Goal: Task Accomplishment & Management: Manage account settings

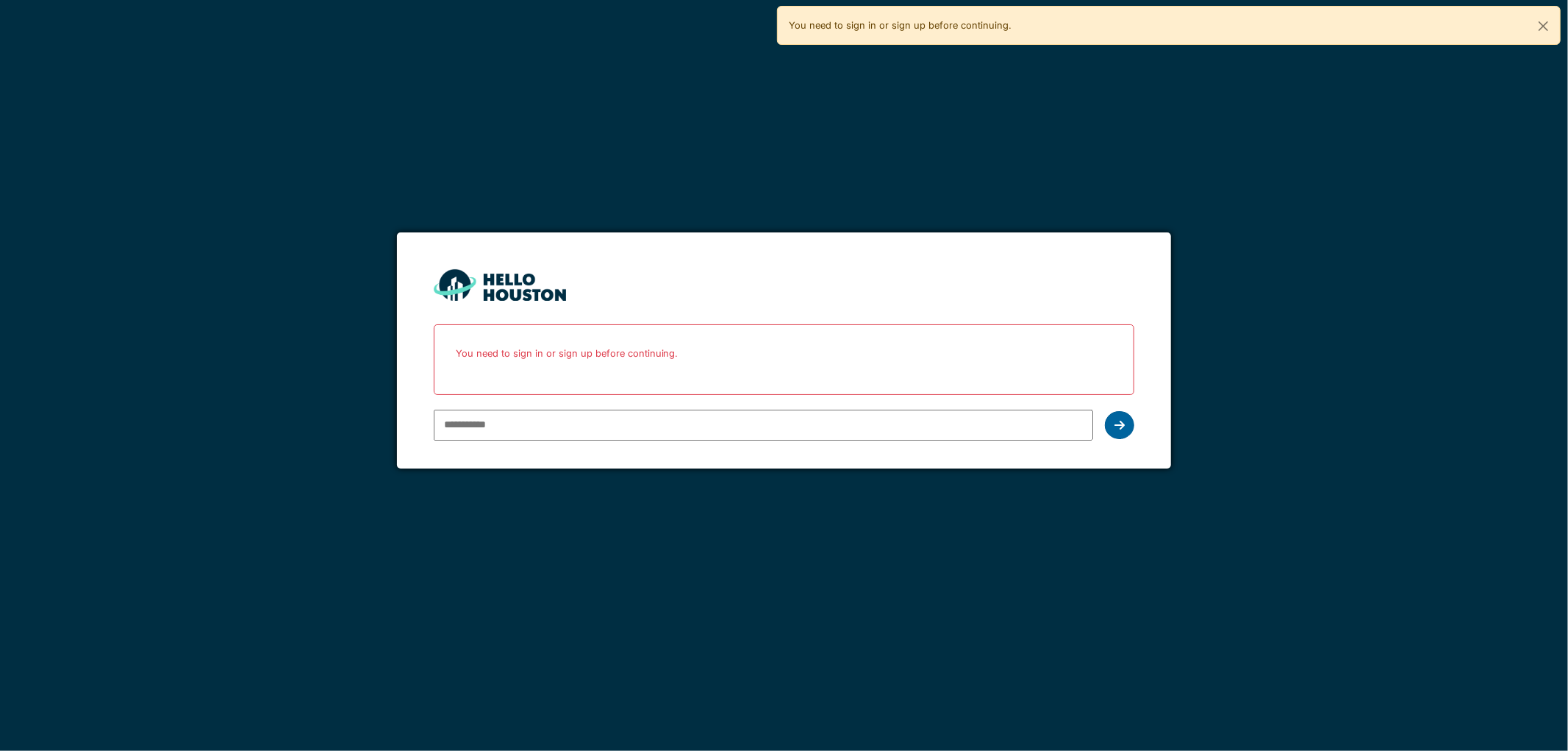
type input "**********"
click at [1126, 428] on div at bounding box center [1120, 425] width 30 height 28
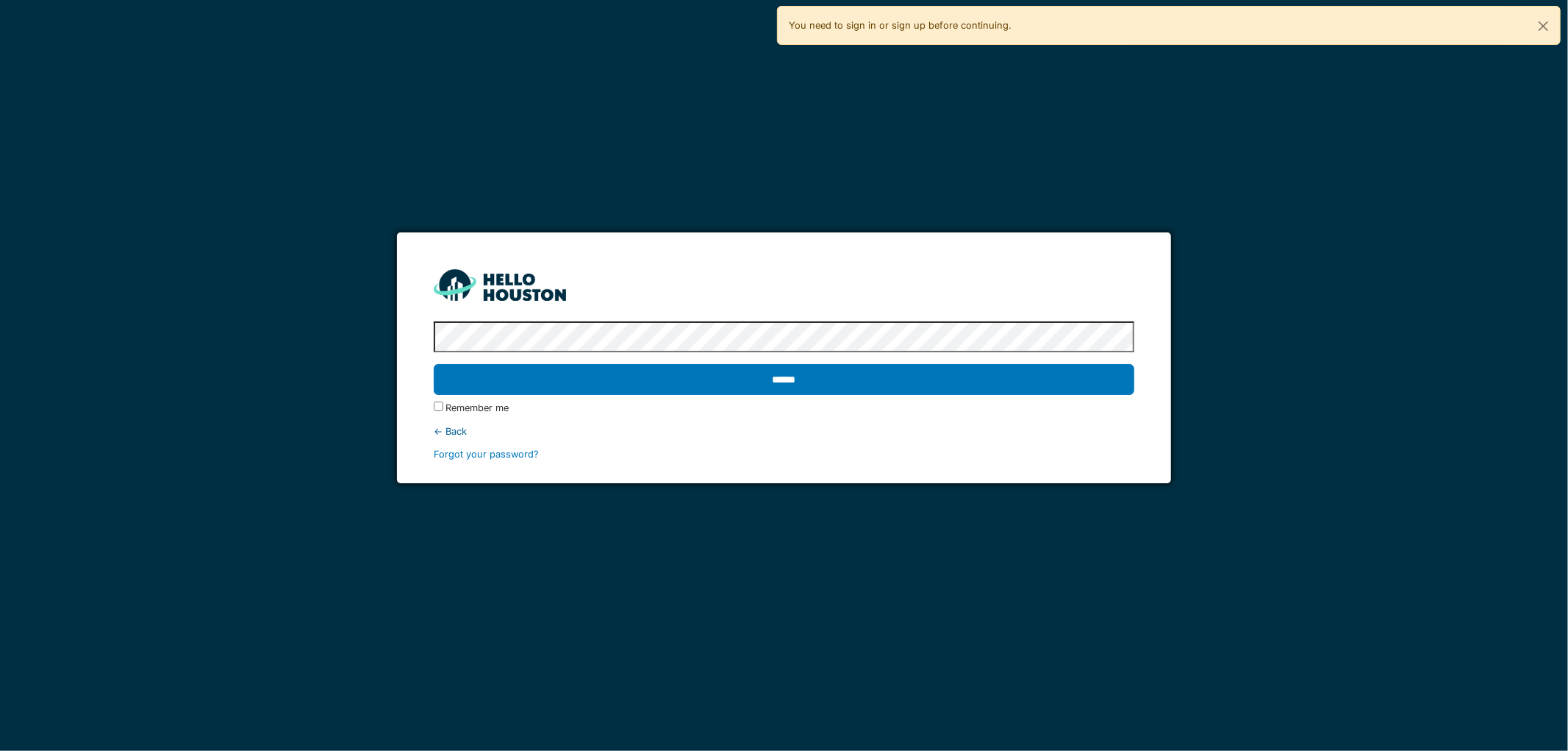
click at [792, 372] on input "******" at bounding box center [784, 379] width 701 height 31
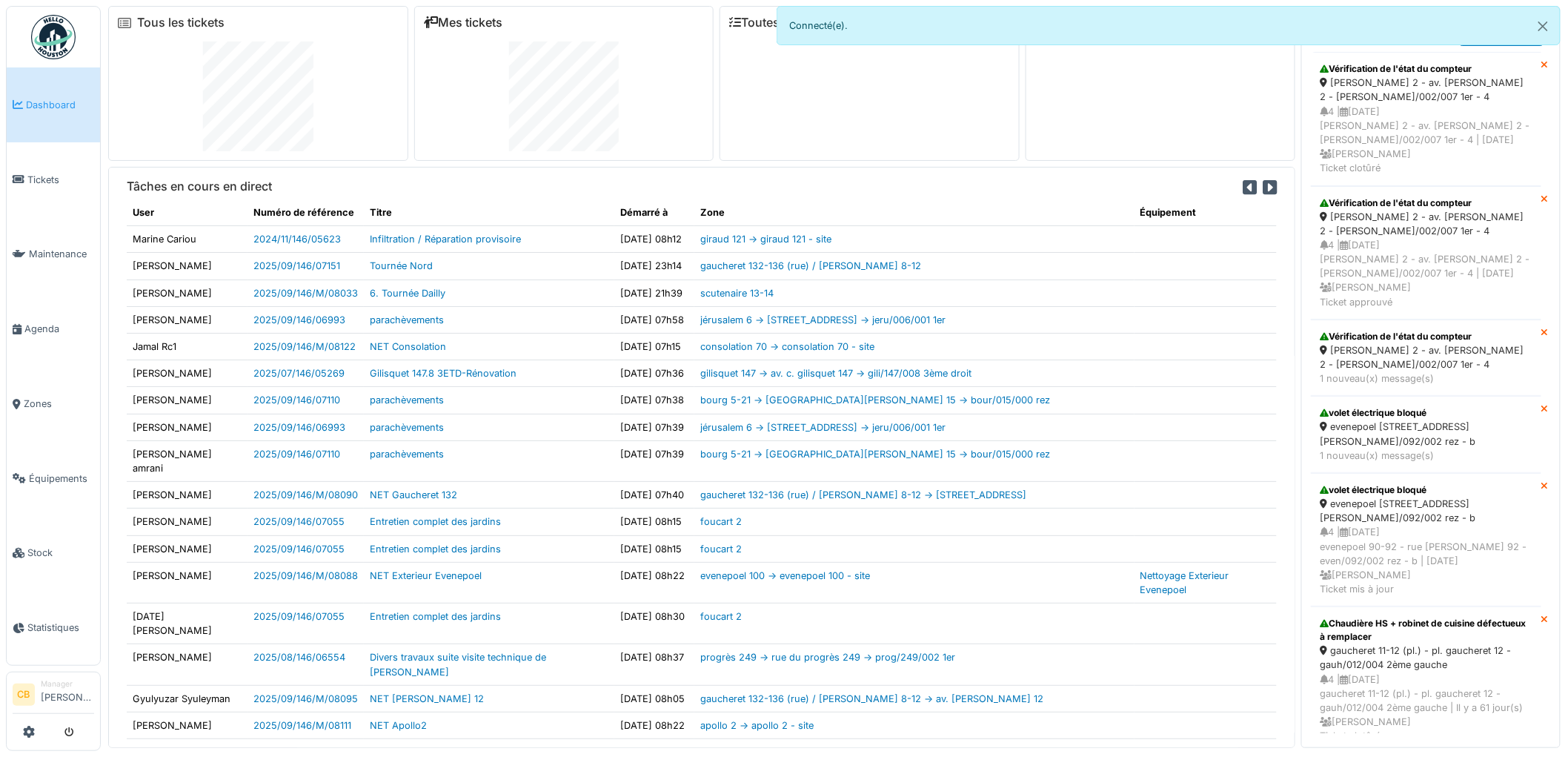
click at [491, 20] on link "Mes tickets" at bounding box center [463, 22] width 79 height 14
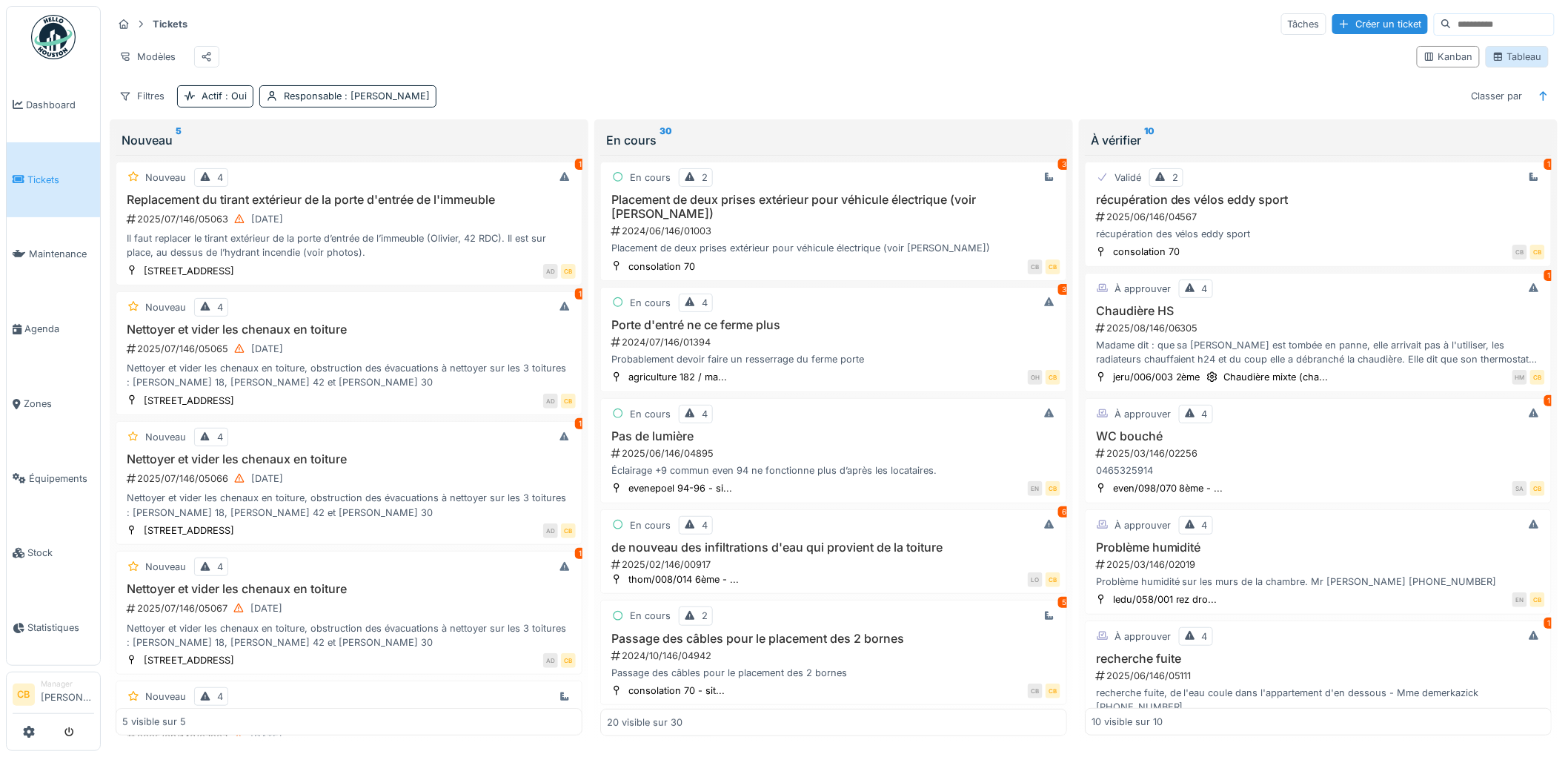
click at [1520, 58] on div "Tableau" at bounding box center [1517, 57] width 50 height 14
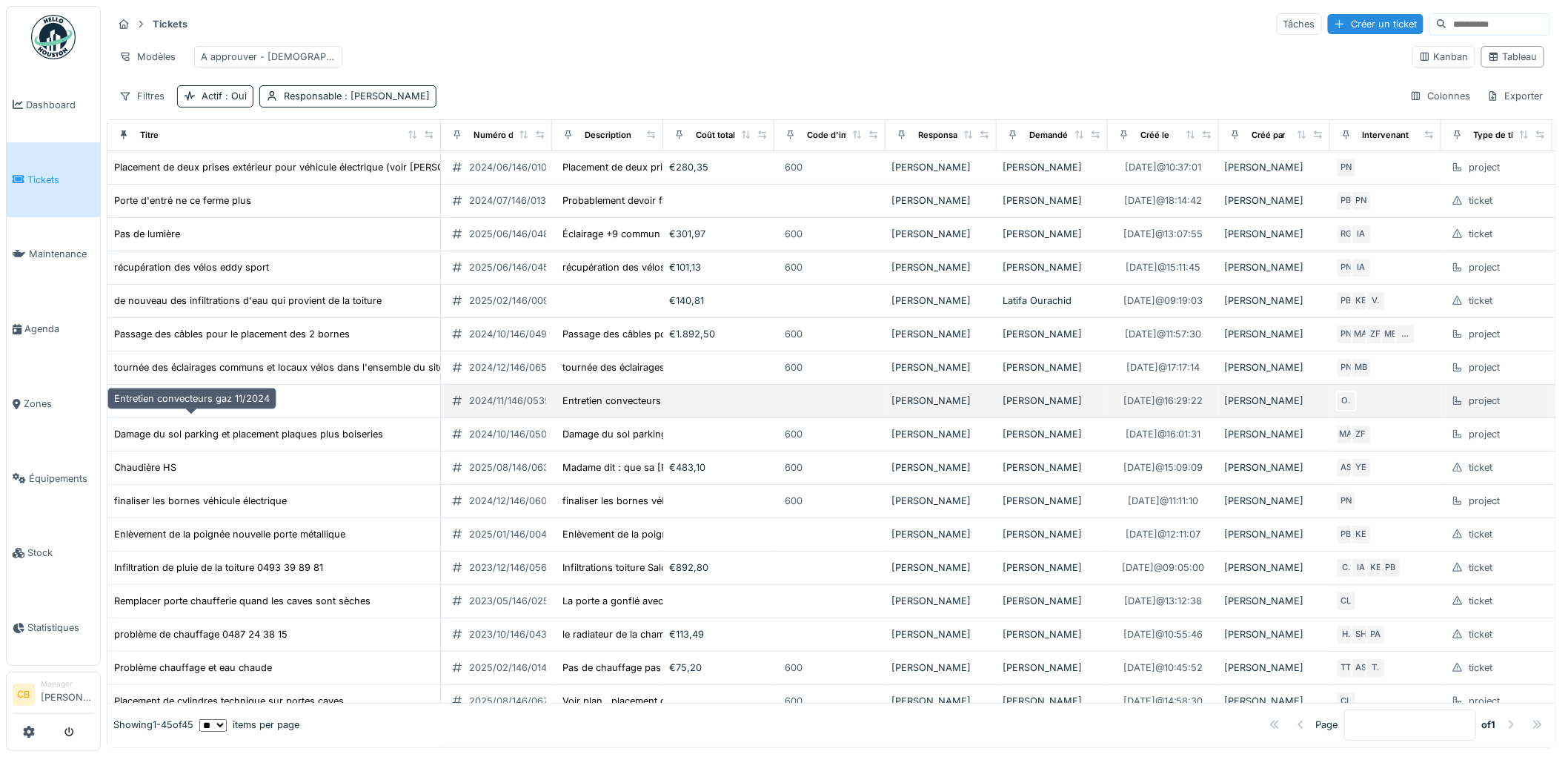
click at [249, 408] on div "Entretien convecteurs gaz 11/2024" at bounding box center [192, 400] width 156 height 14
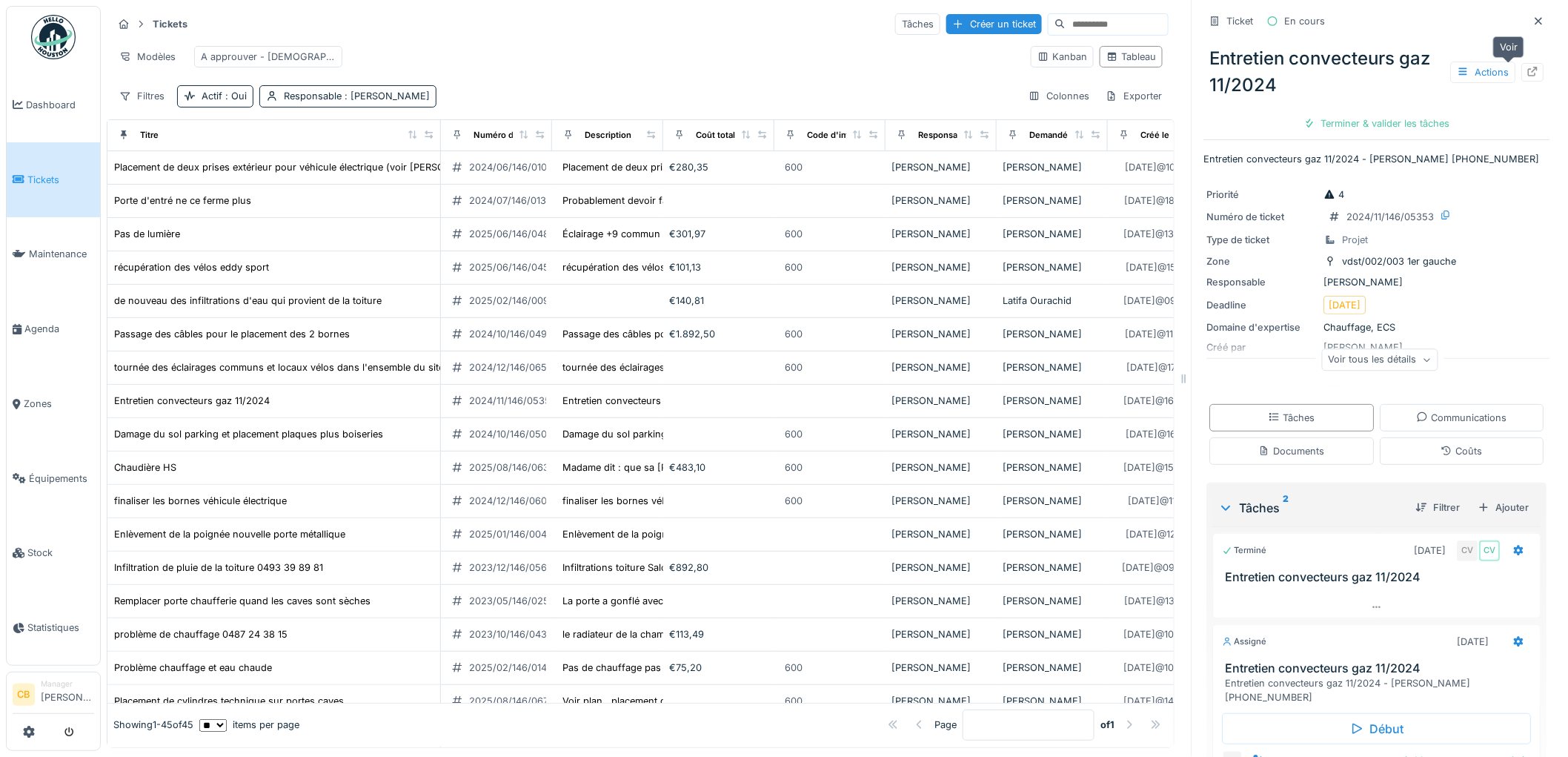
click at [1522, 67] on div at bounding box center [1533, 72] width 22 height 18
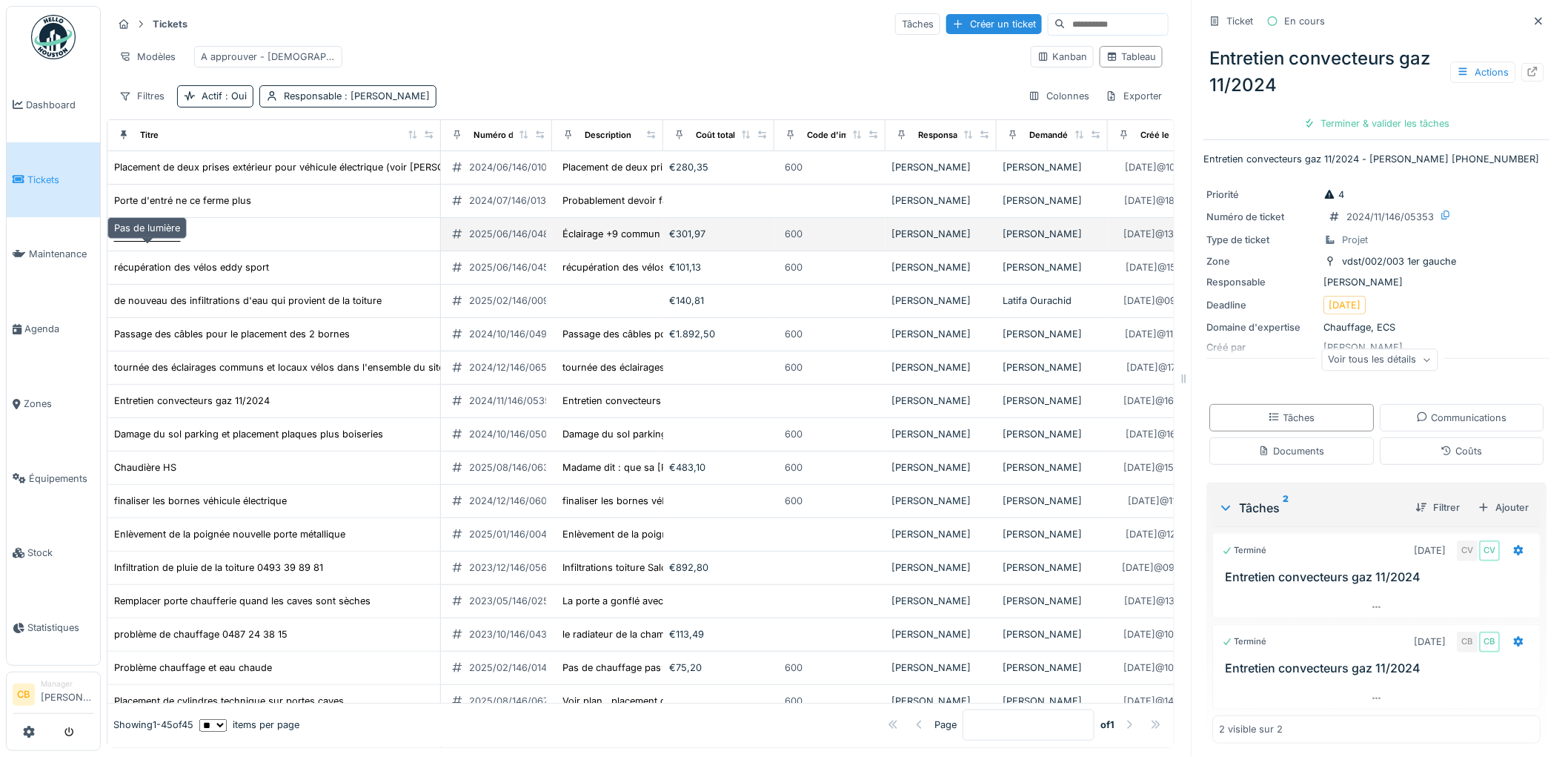
click at [173, 241] on div "Pas de lumière" at bounding box center [147, 234] width 66 height 14
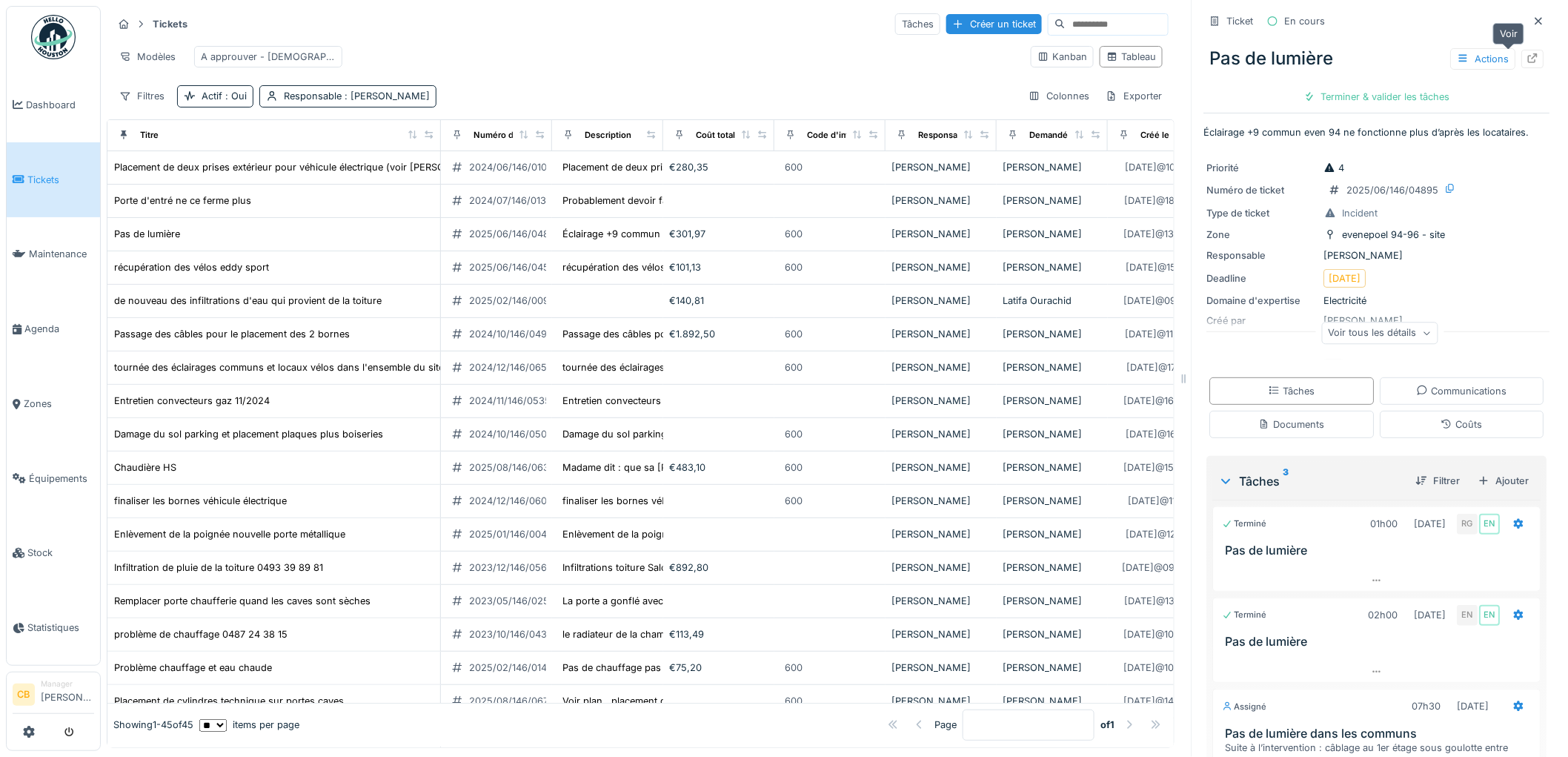
click at [1527, 65] on div at bounding box center [1533, 59] width 12 height 14
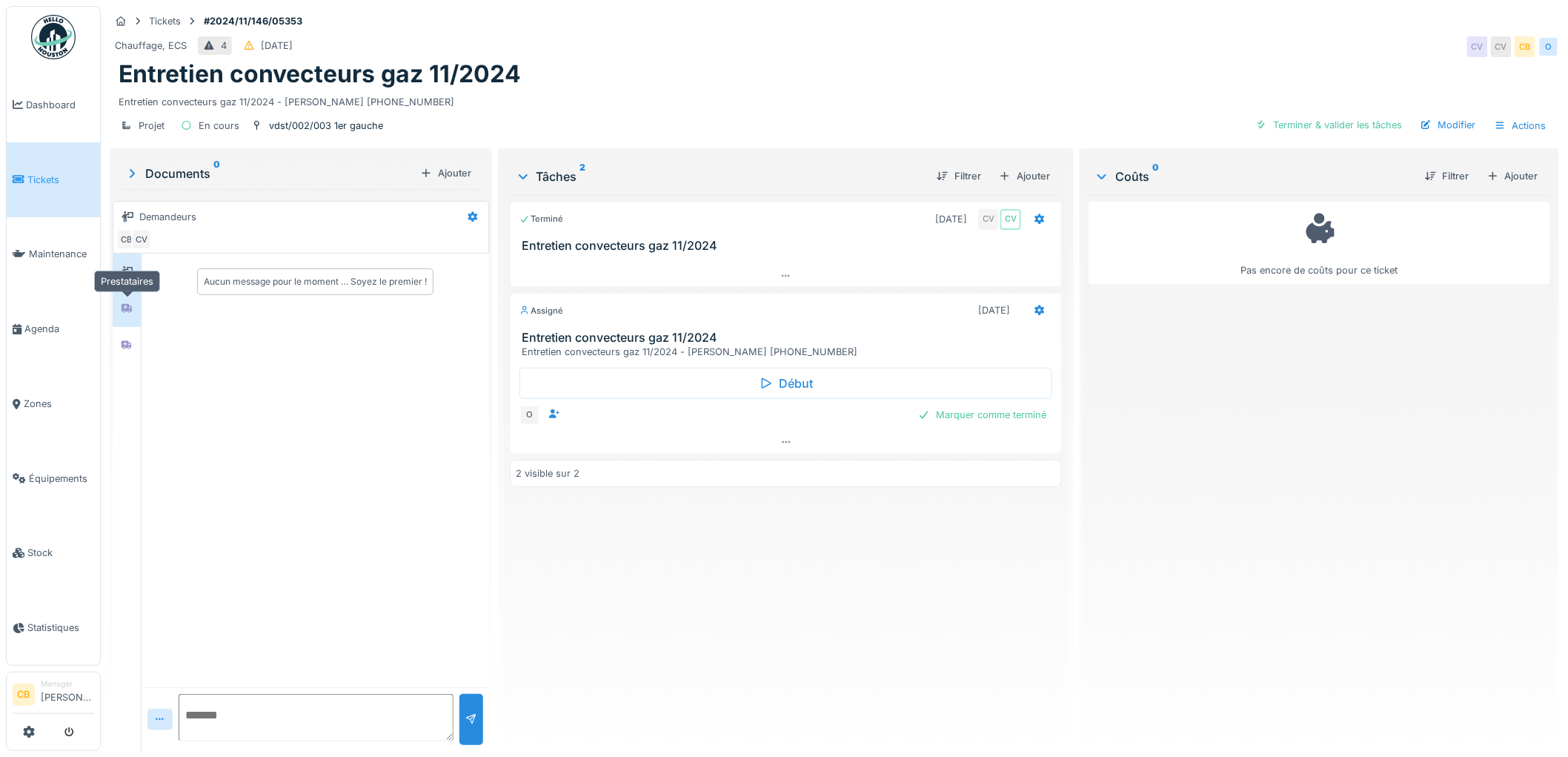
click at [129, 304] on icon at bounding box center [127, 308] width 12 height 10
click at [130, 337] on div at bounding box center [127, 345] width 22 height 18
click at [932, 416] on div "Marquer comme terminé" at bounding box center [982, 415] width 140 height 20
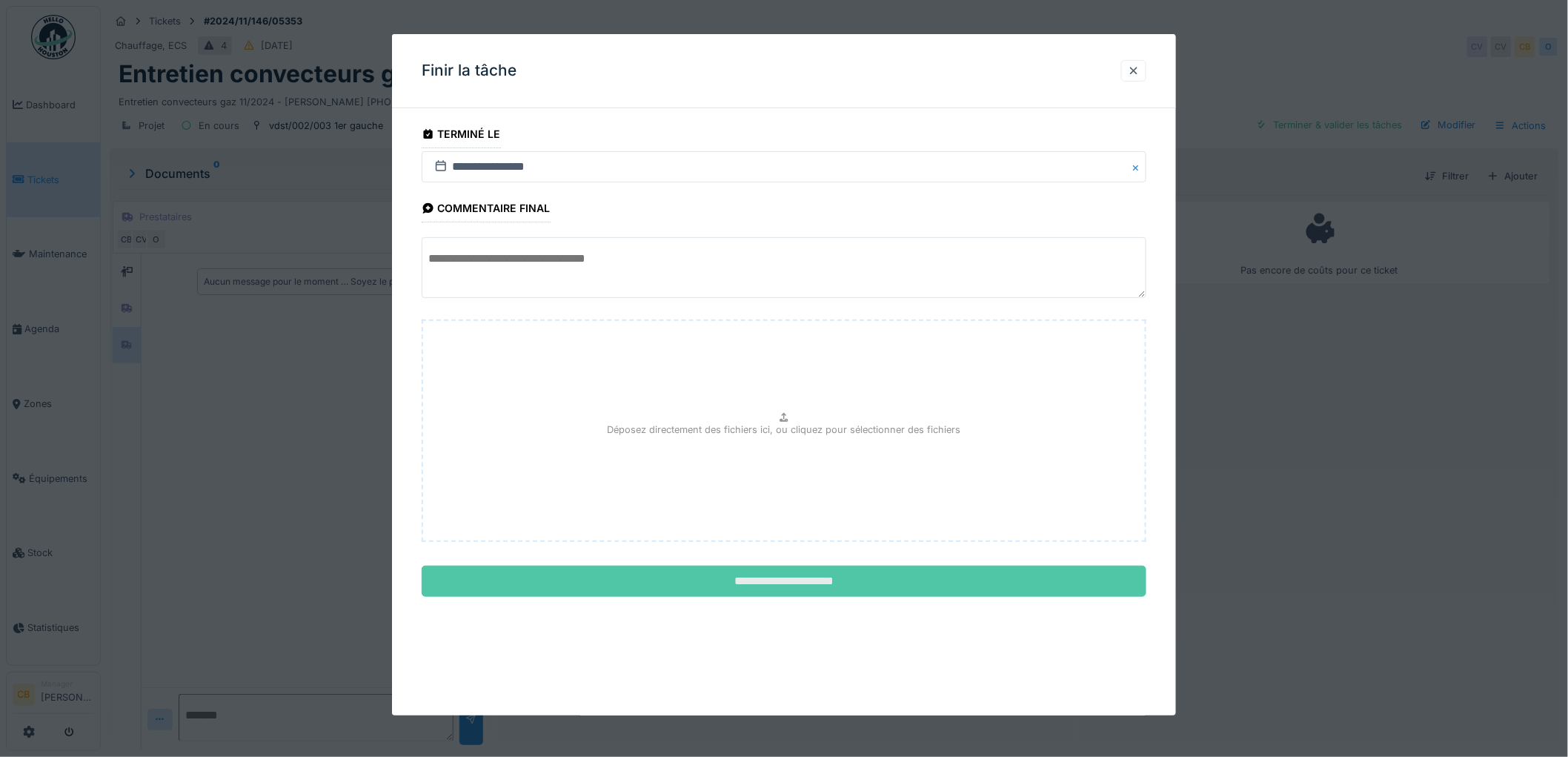
click at [786, 580] on input "**********" at bounding box center [784, 581] width 725 height 31
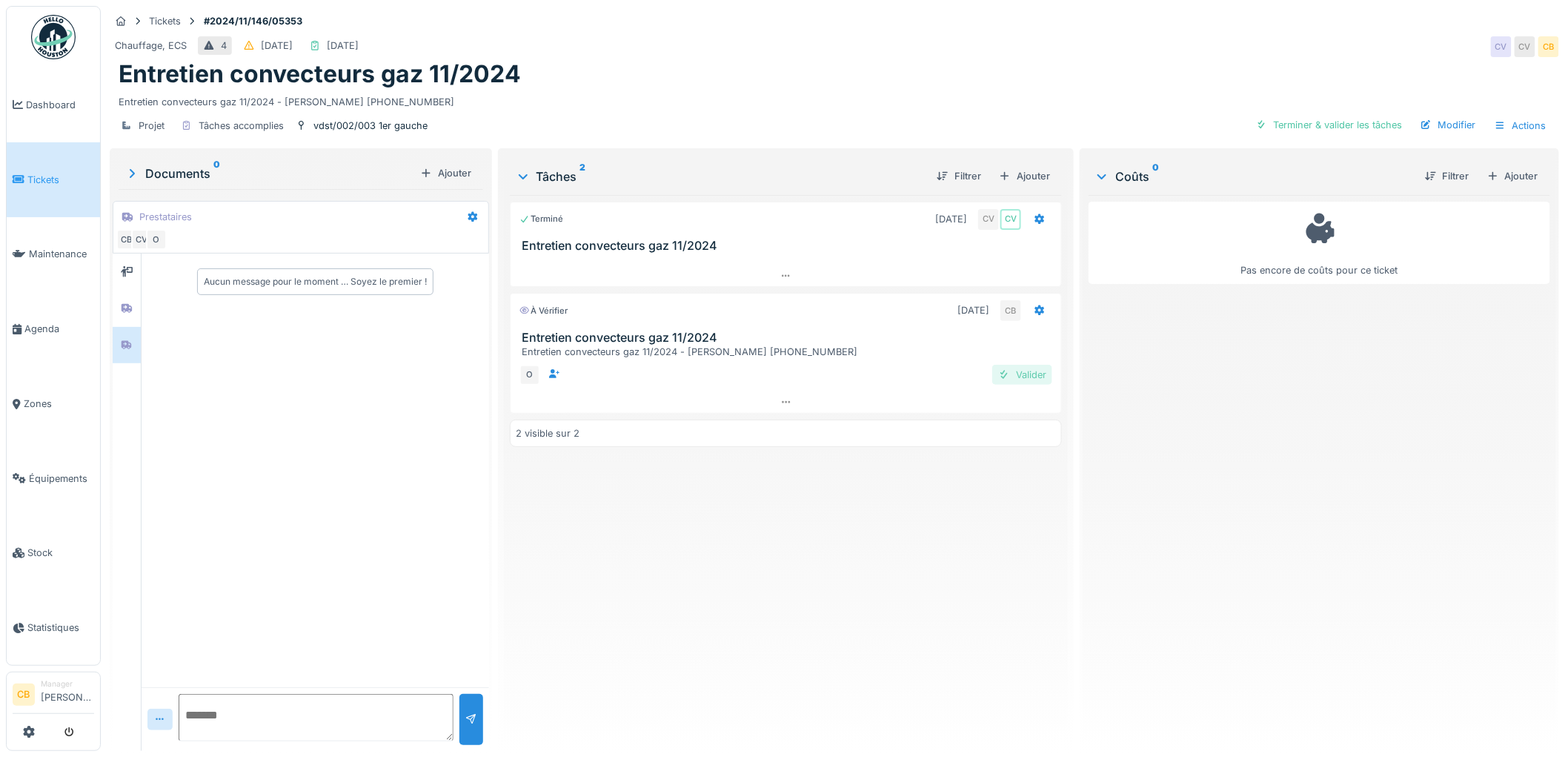
click at [1017, 374] on div "Valider" at bounding box center [1022, 374] width 60 height 20
click at [1144, 123] on div "Envoyer pour approbation" at bounding box center [1165, 125] width 149 height 20
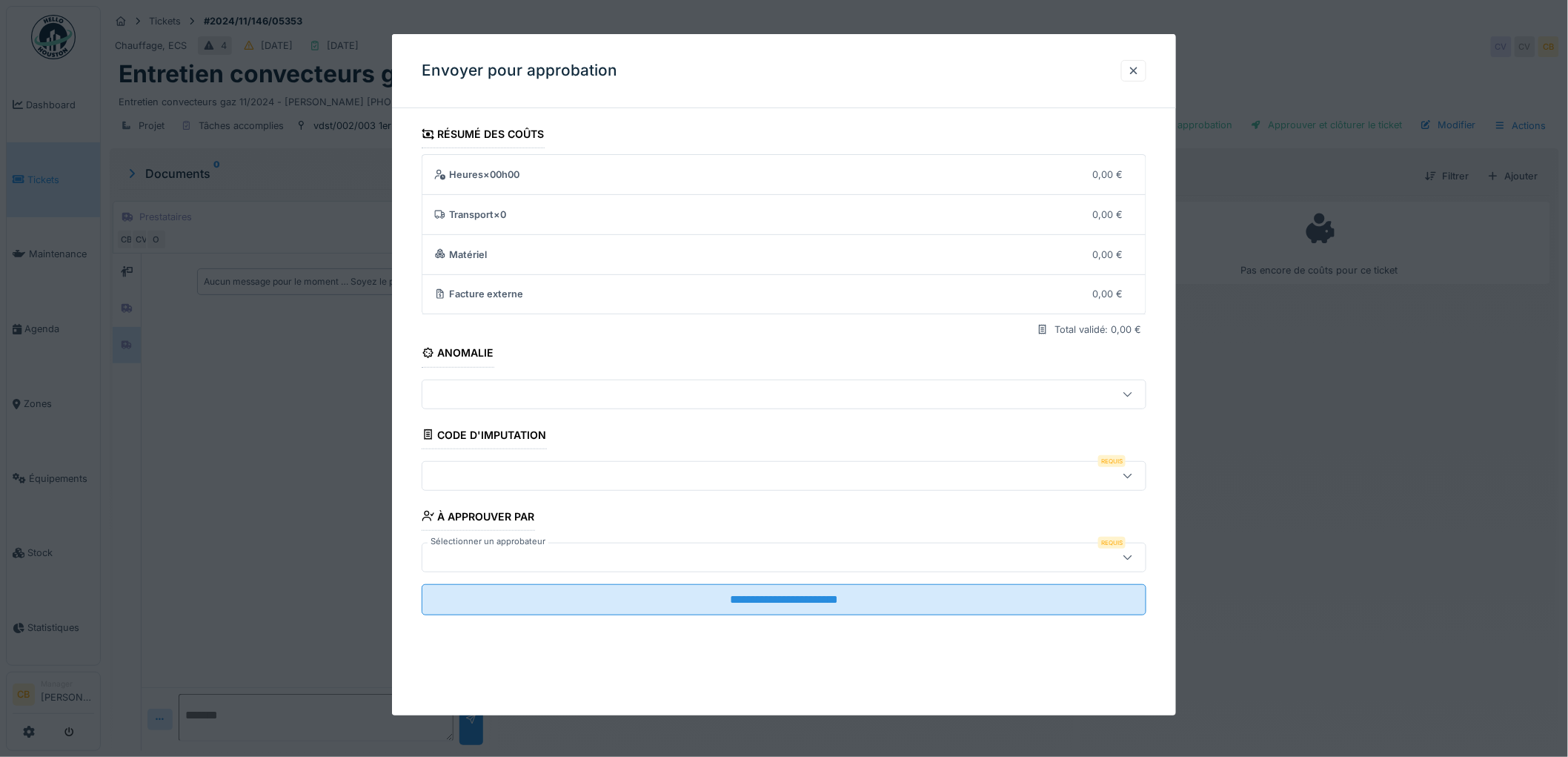
click at [518, 561] on div at bounding box center [743, 557] width 629 height 16
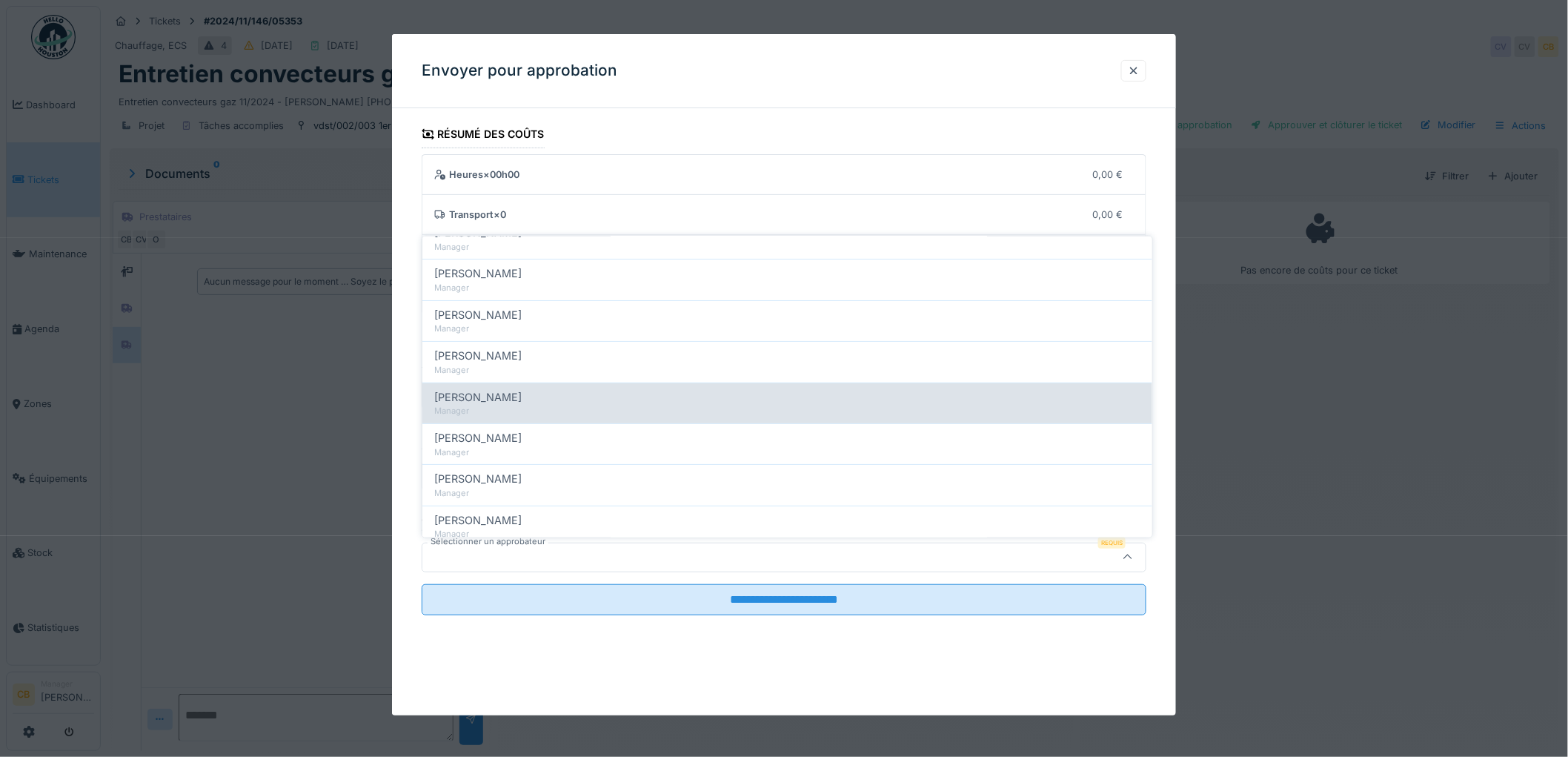
scroll to position [165, 0]
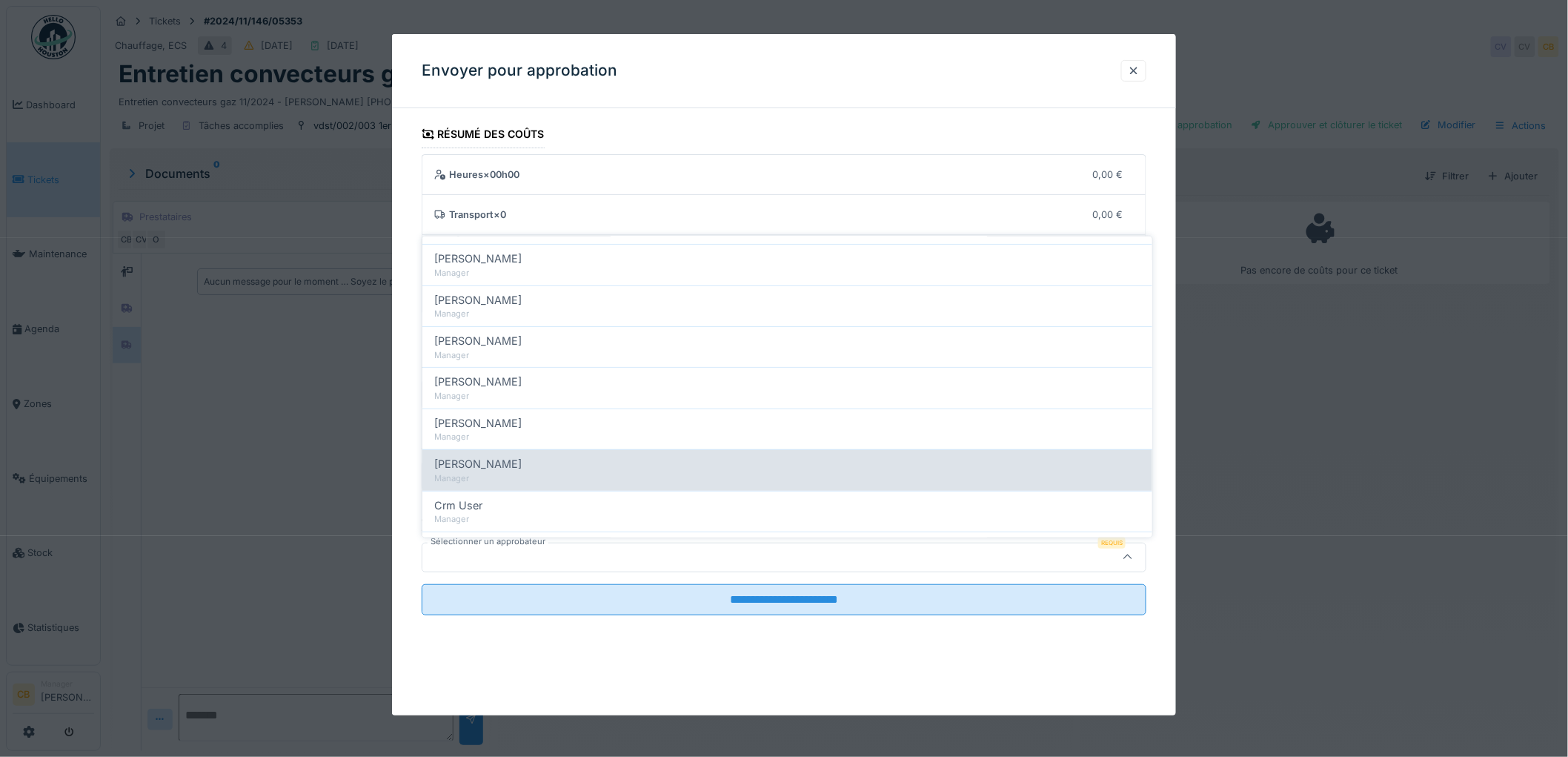
click at [521, 463] on span "Christian Bassette" at bounding box center [478, 463] width 87 height 16
type input "****"
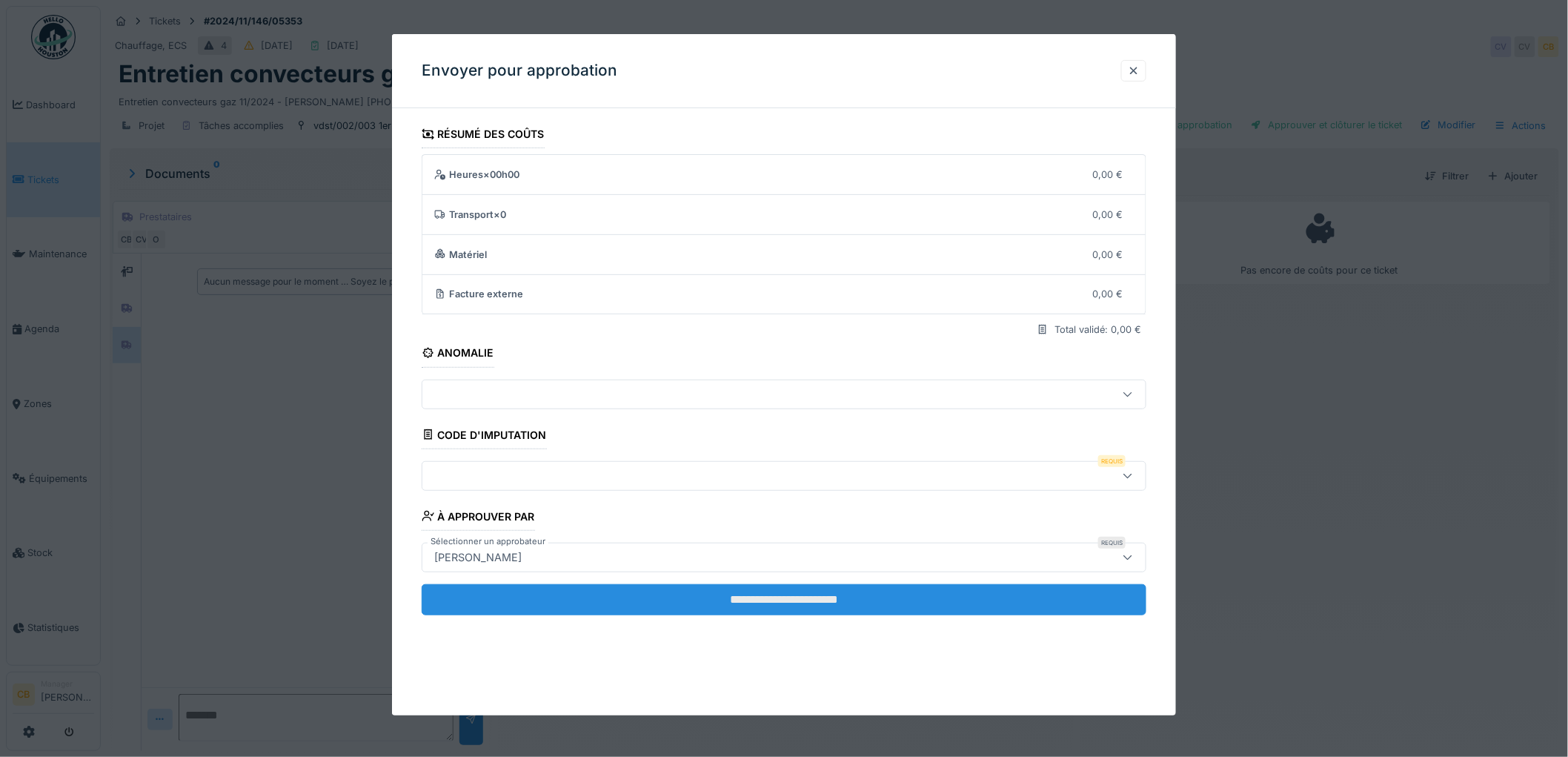
click at [805, 608] on input "**********" at bounding box center [784, 600] width 725 height 31
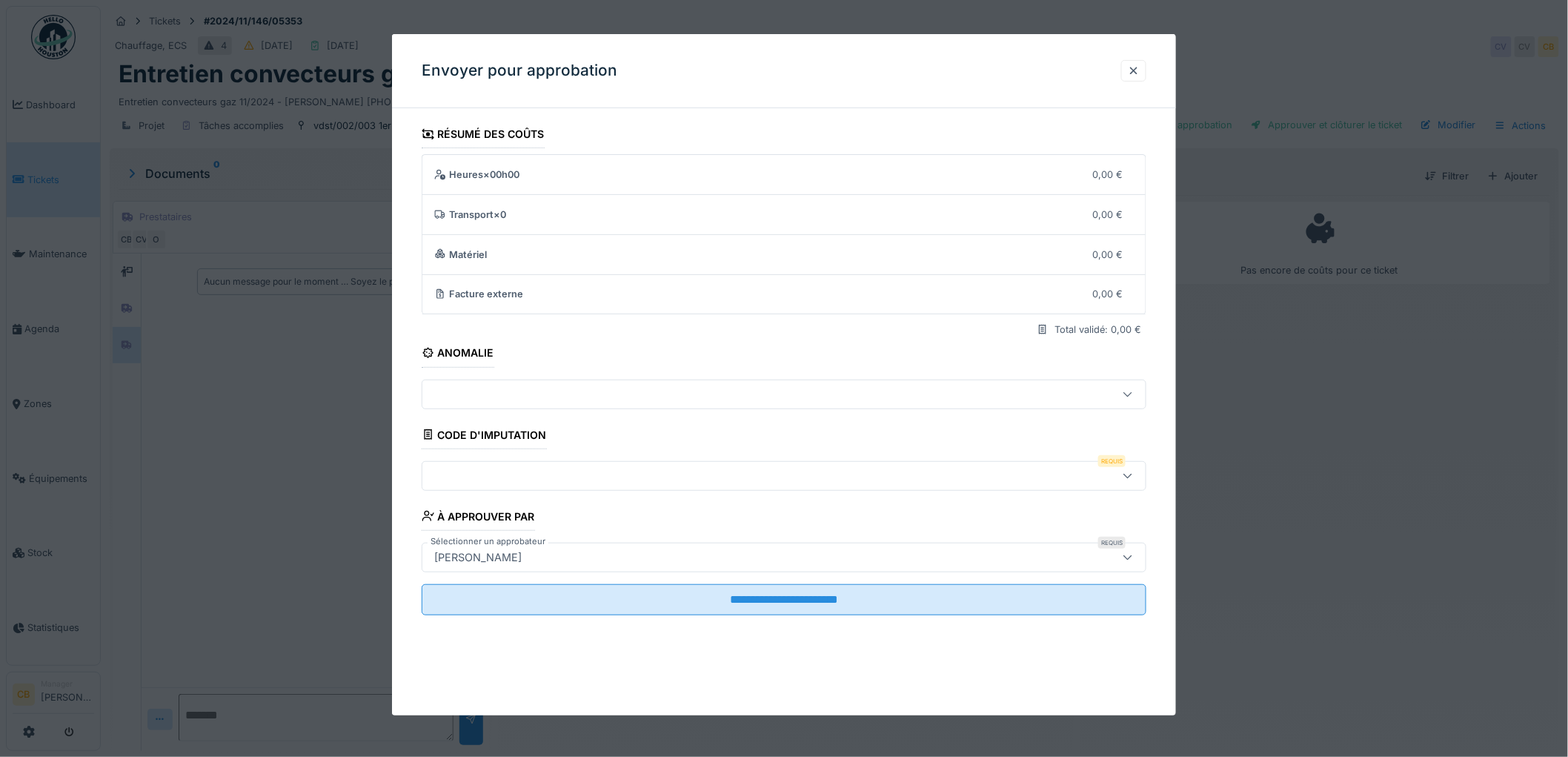
click at [468, 471] on div at bounding box center [743, 476] width 629 height 16
click at [470, 401] on div "650" at bounding box center [787, 402] width 706 height 16
type input "***"
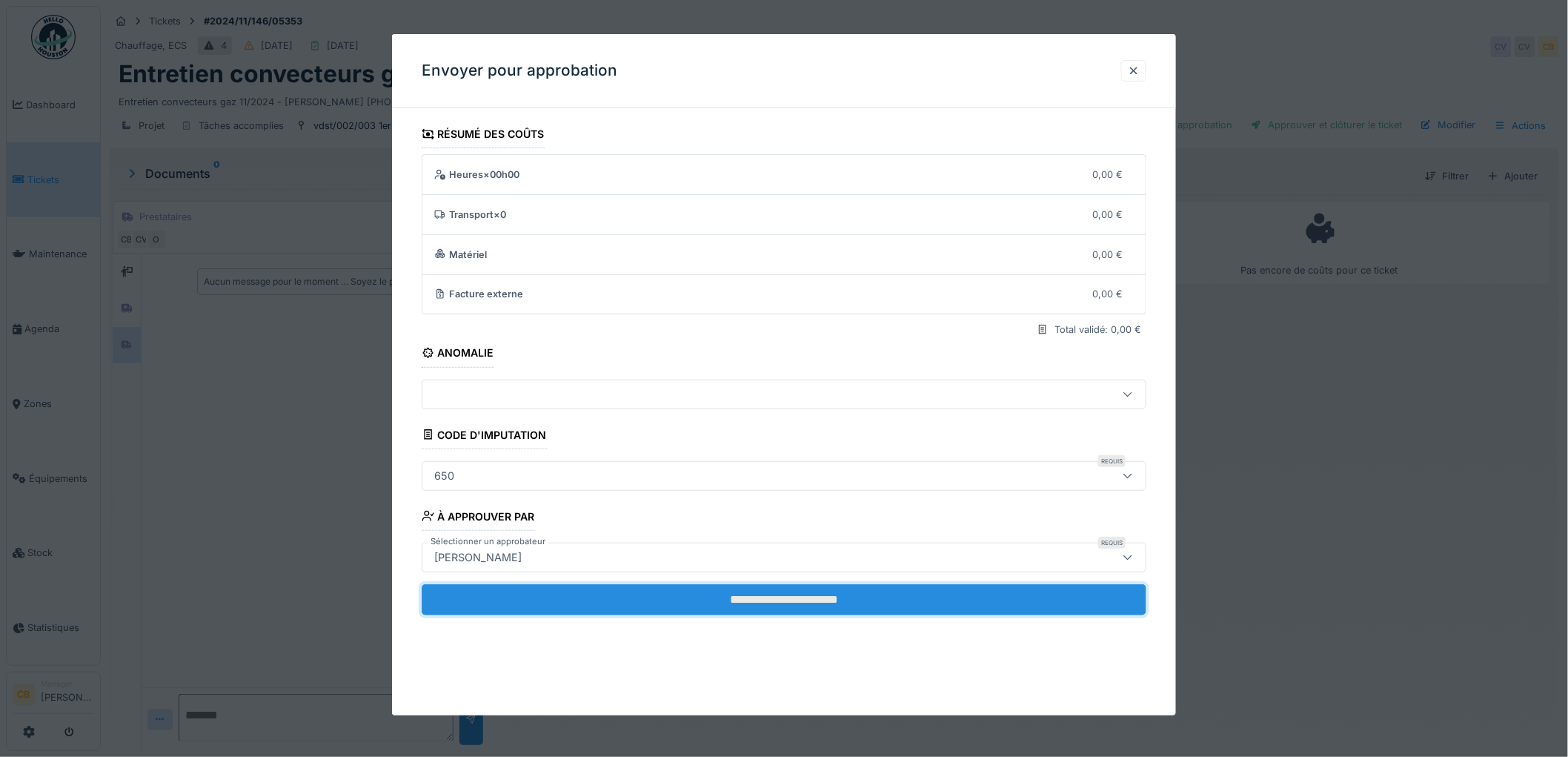
click at [756, 598] on input "**********" at bounding box center [784, 600] width 725 height 31
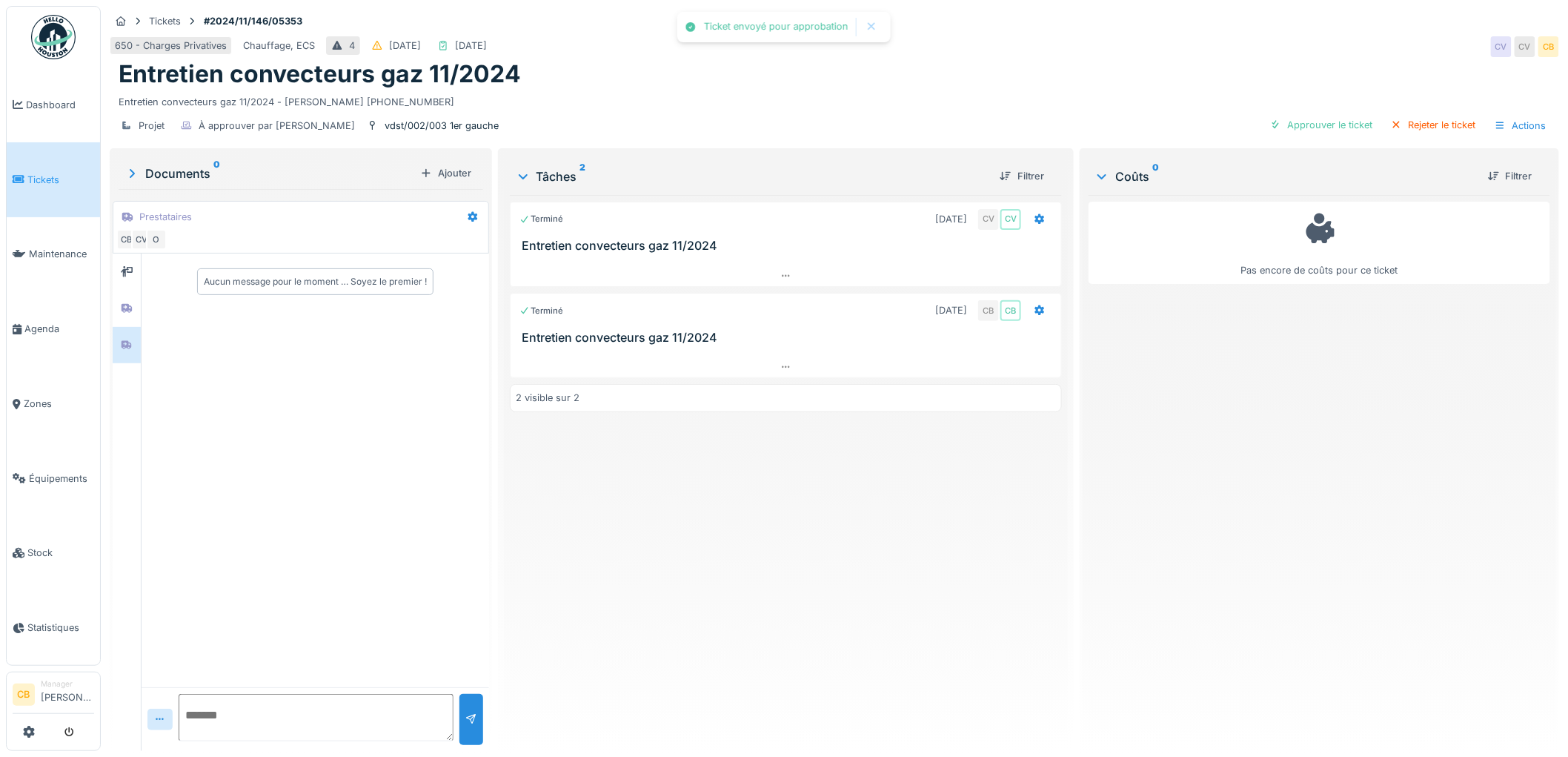
click at [1328, 113] on div "Projet À approuver par Christian Bassette vdst/002/003 1er gauche Approuver le …" at bounding box center [834, 125] width 1449 height 33
click at [1323, 131] on div "Approuver le ticket" at bounding box center [1322, 125] width 115 height 20
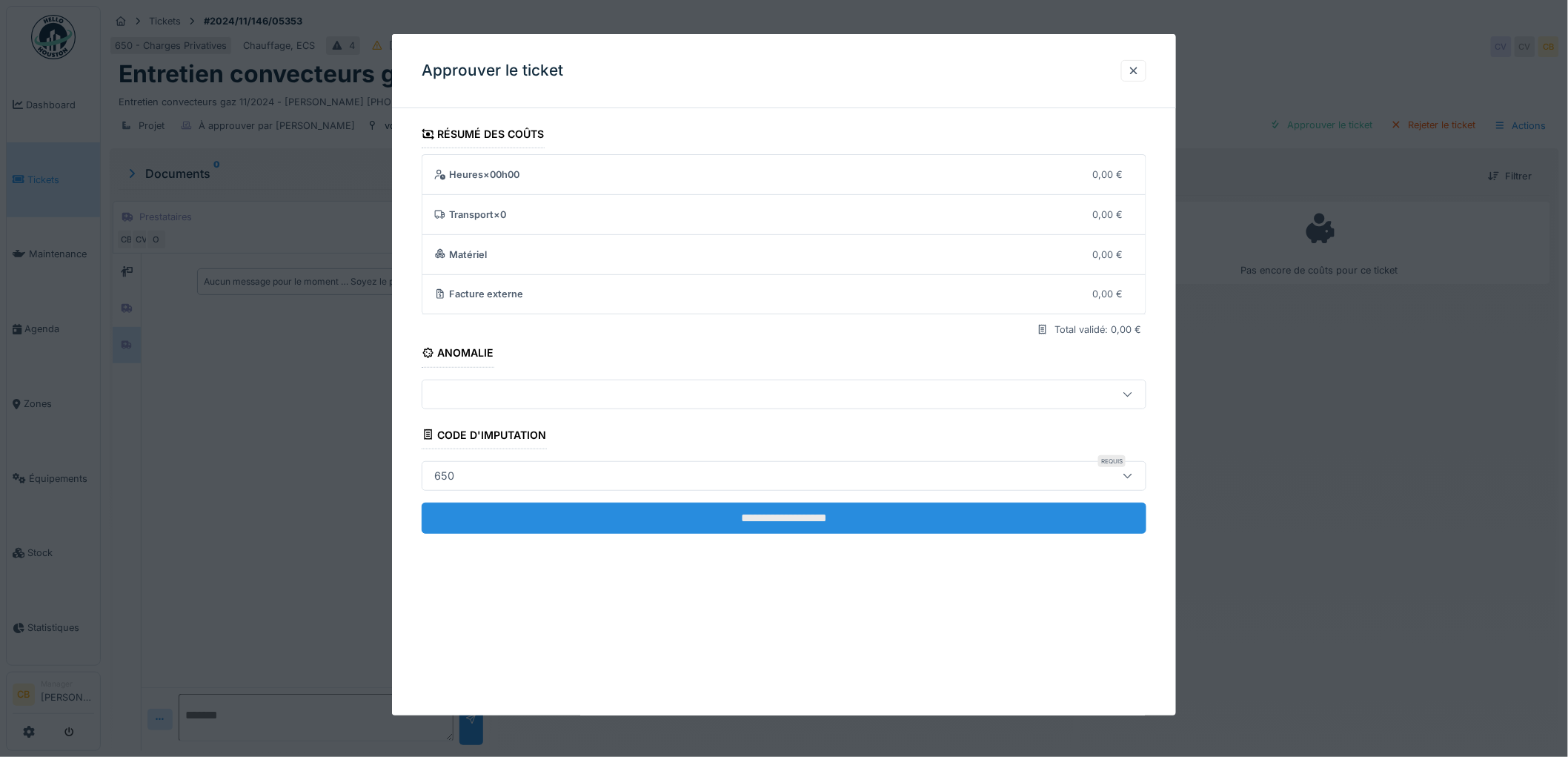
click at [798, 521] on input "**********" at bounding box center [784, 518] width 725 height 31
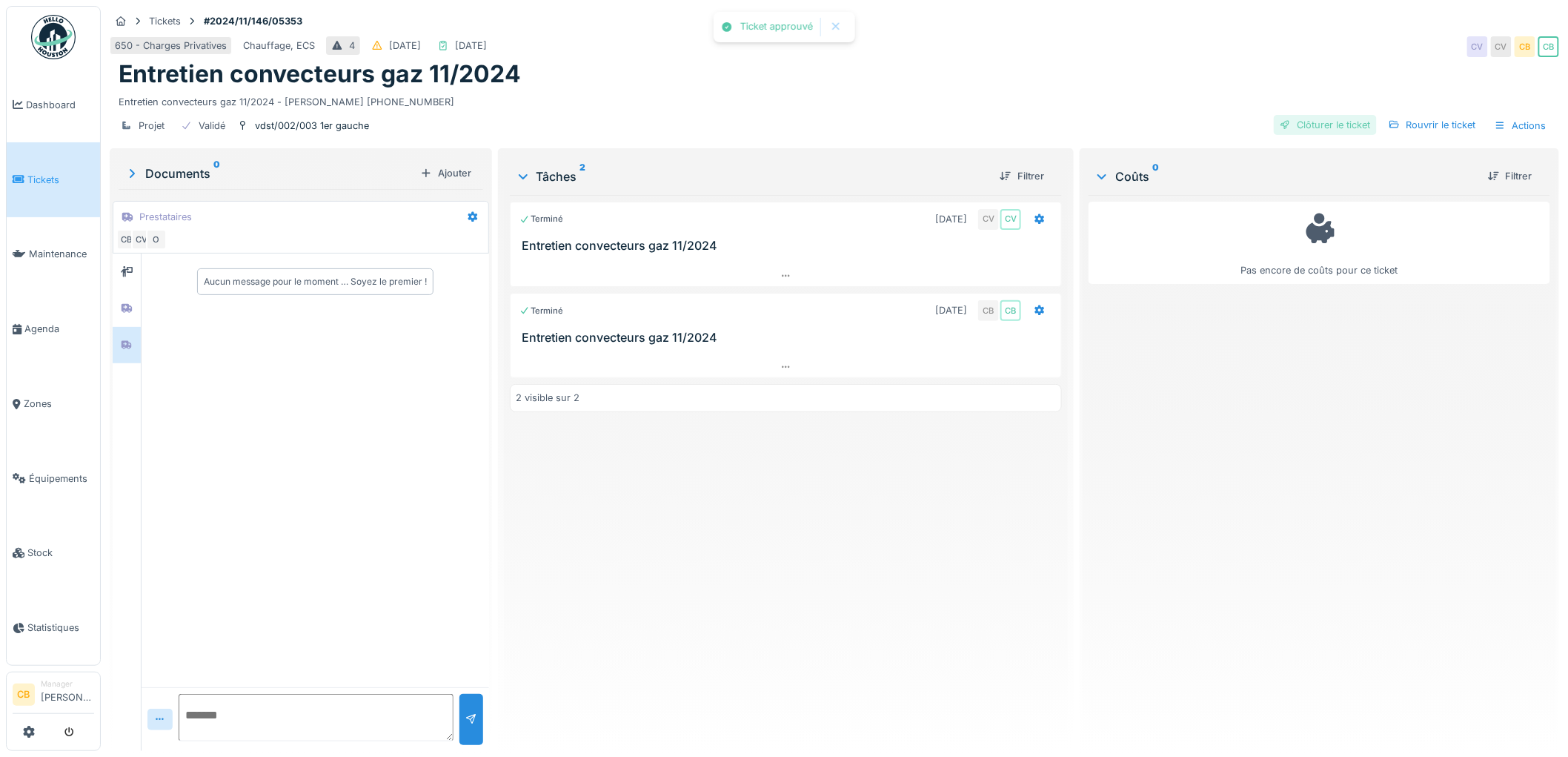
click at [1320, 123] on div "Clôturer le ticket" at bounding box center [1325, 125] width 103 height 20
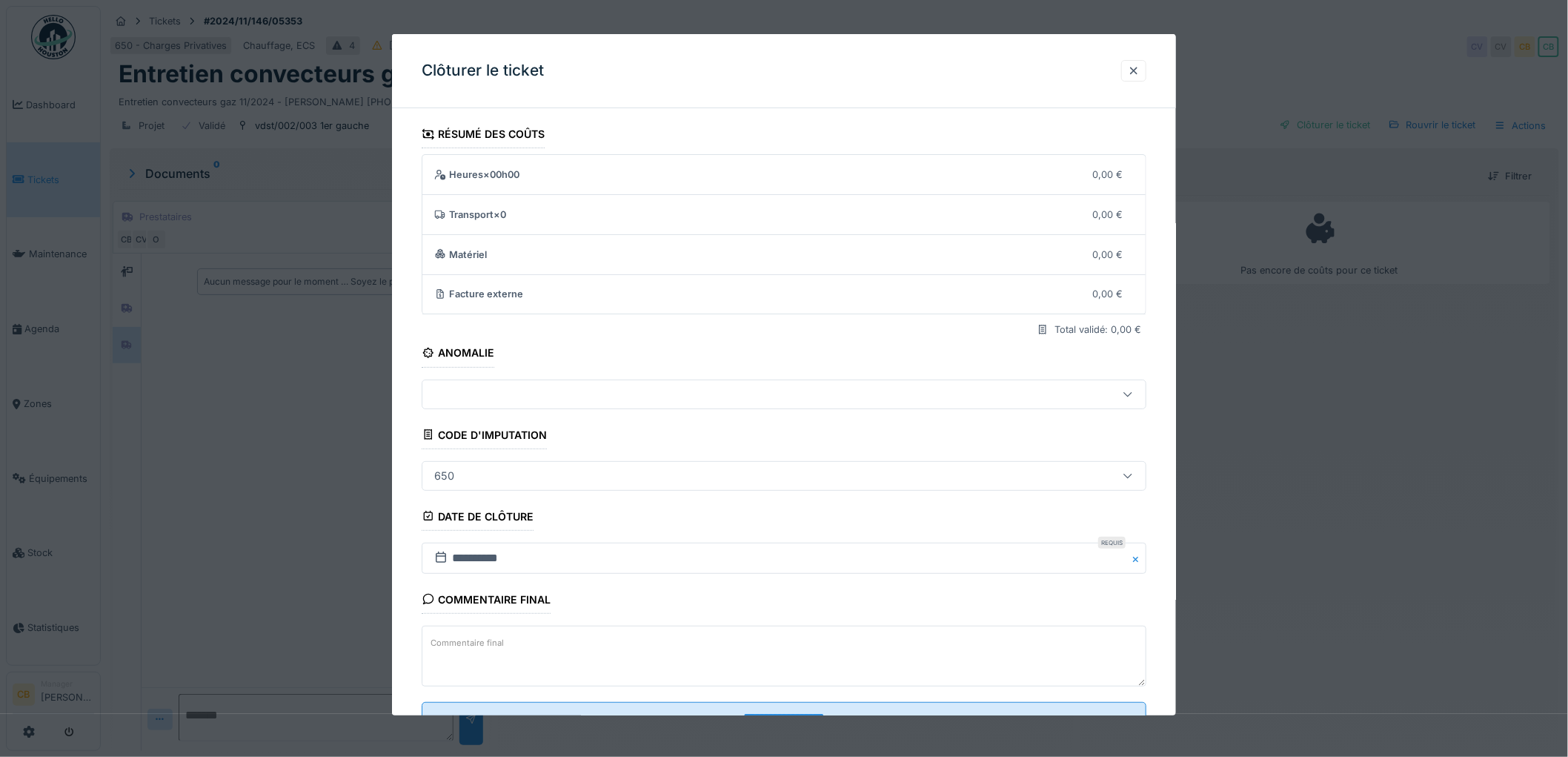
scroll to position [61, 0]
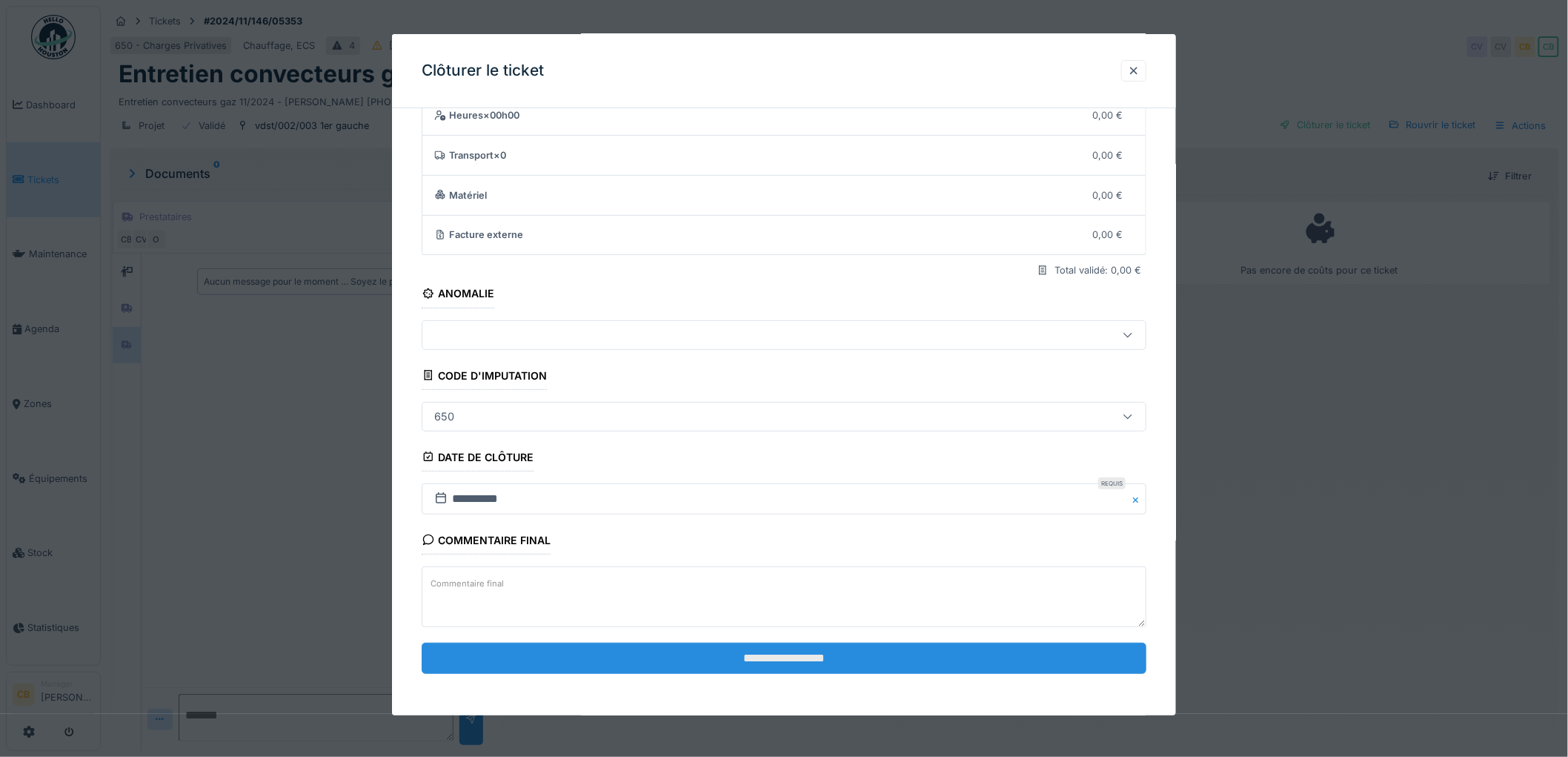
click at [768, 647] on input "**********" at bounding box center [784, 658] width 725 height 31
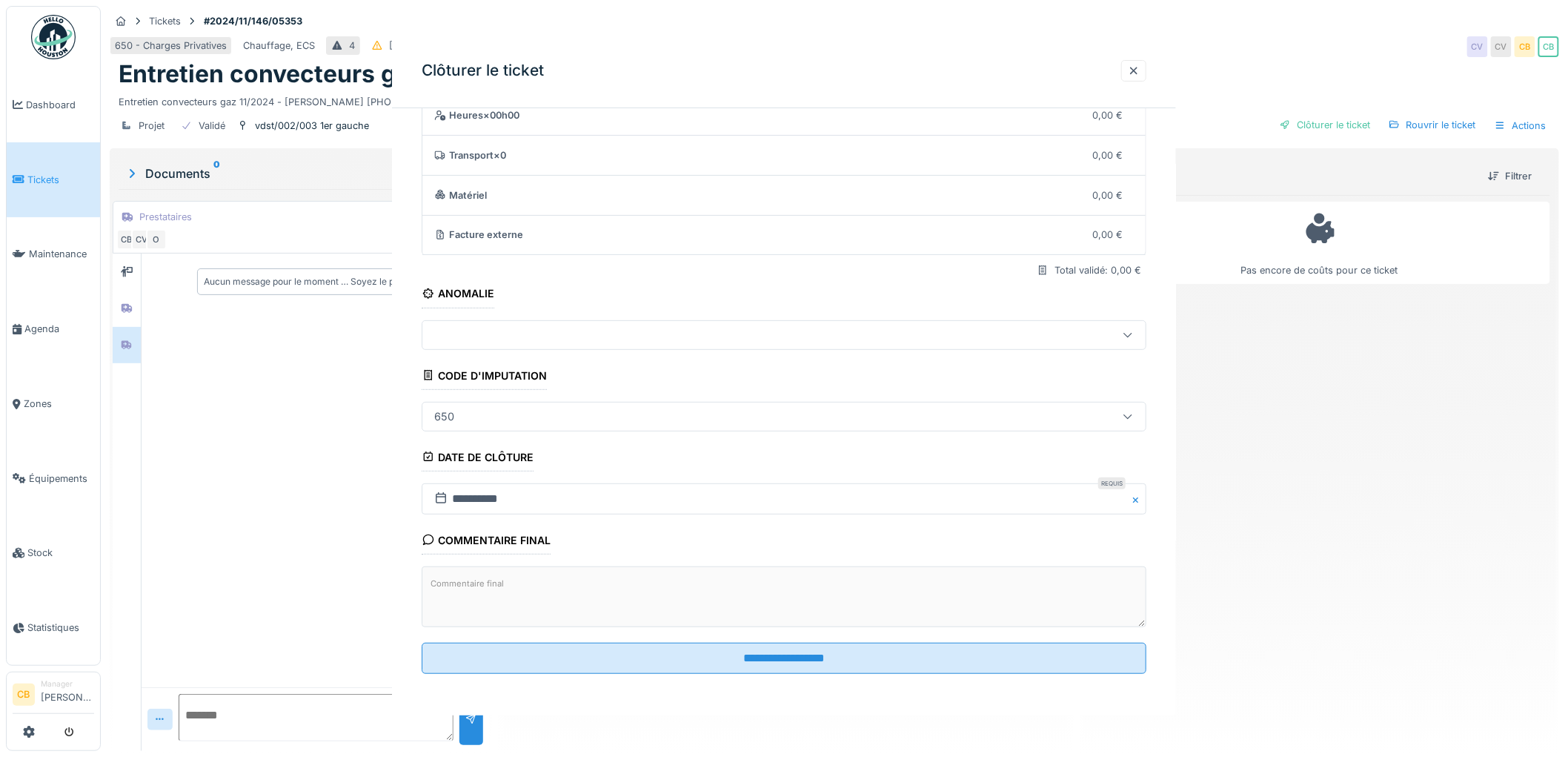
scroll to position [0, 0]
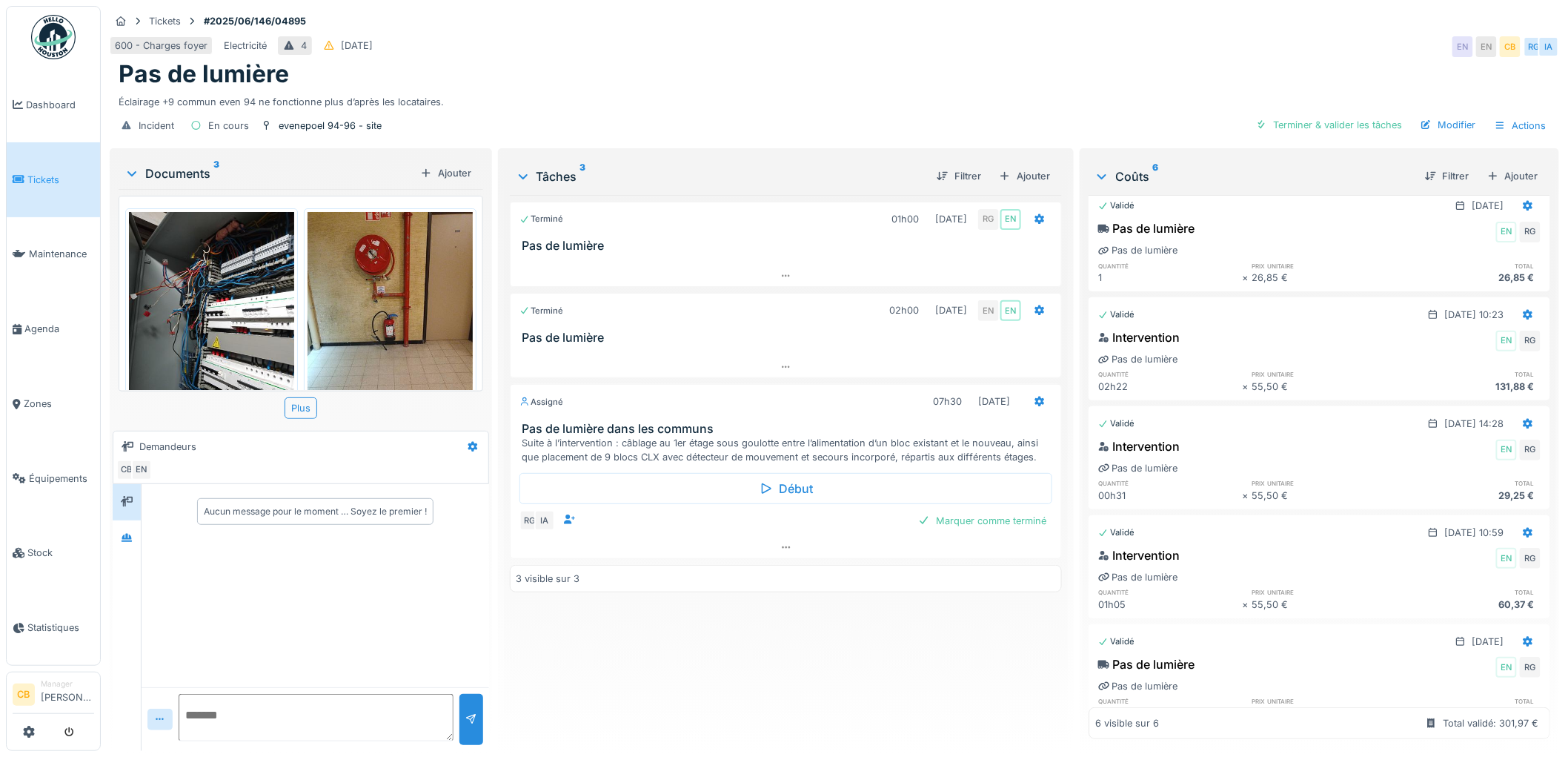
scroll to position [12, 0]
click at [781, 542] on icon at bounding box center [786, 547] width 12 height 10
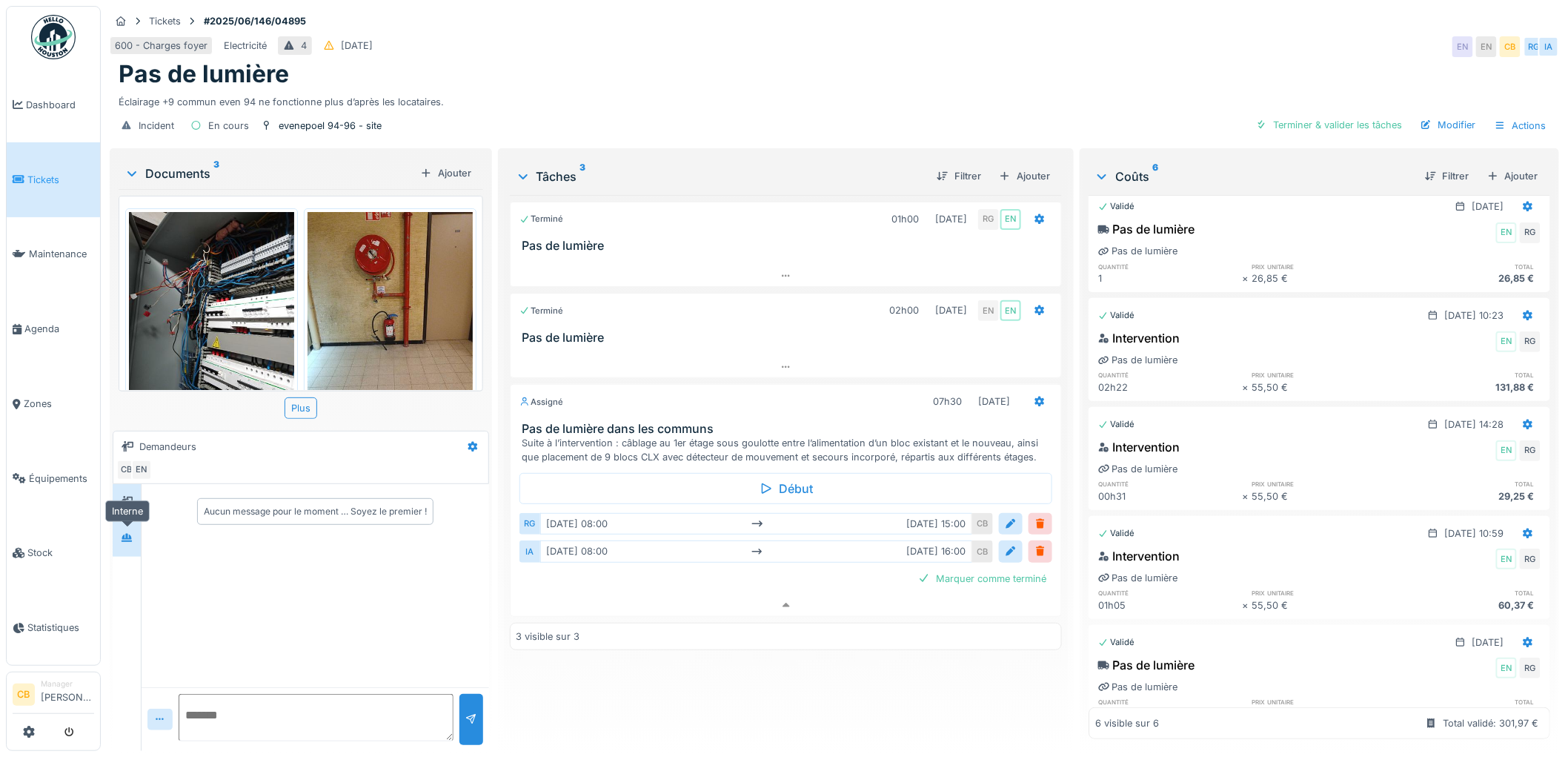
click at [120, 529] on div at bounding box center [127, 538] width 22 height 18
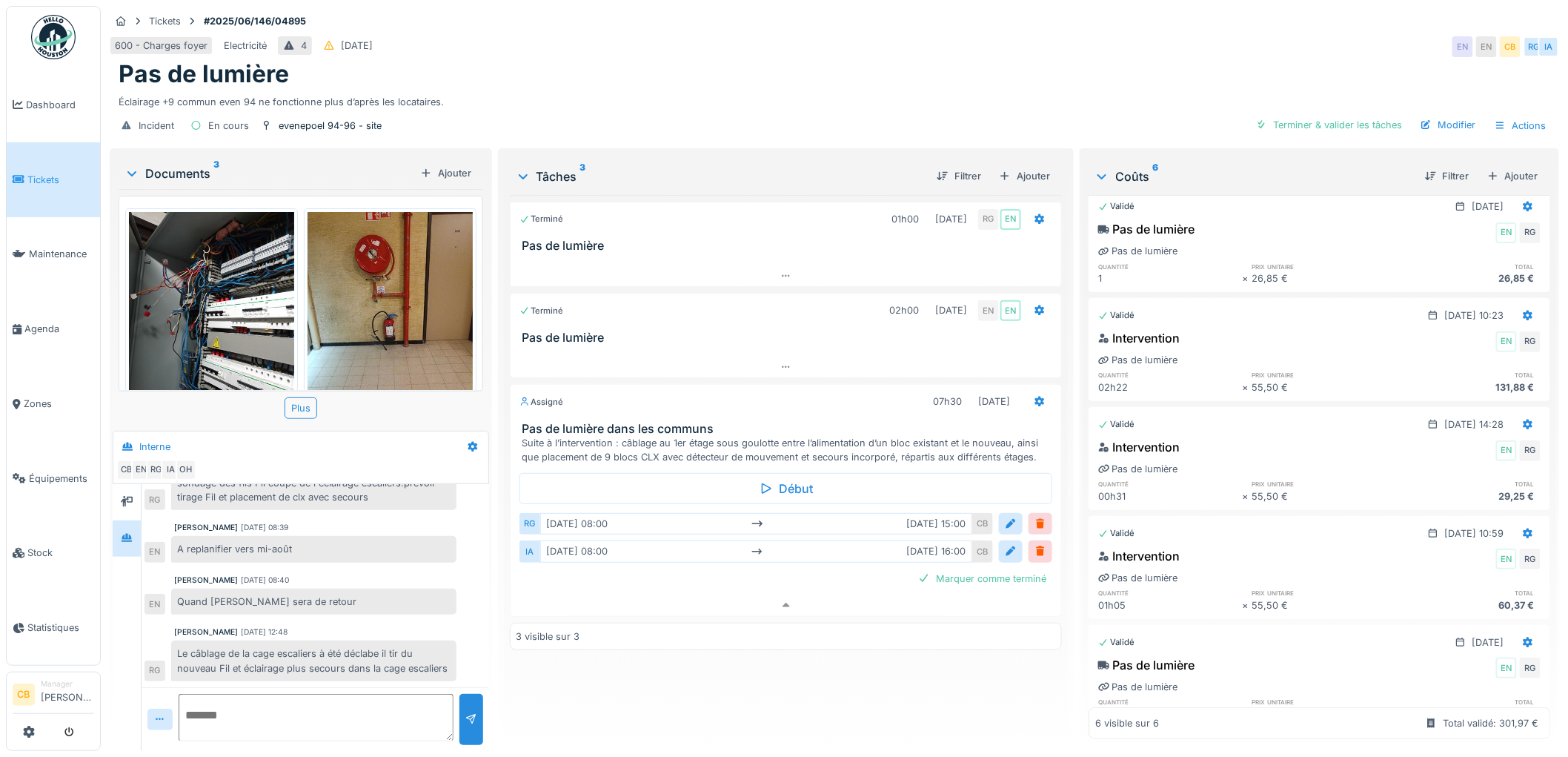
scroll to position [234, 0]
click at [18, 314] on link "Agenda" at bounding box center [54, 329] width 94 height 75
click at [31, 321] on span "Agenda" at bounding box center [59, 328] width 70 height 14
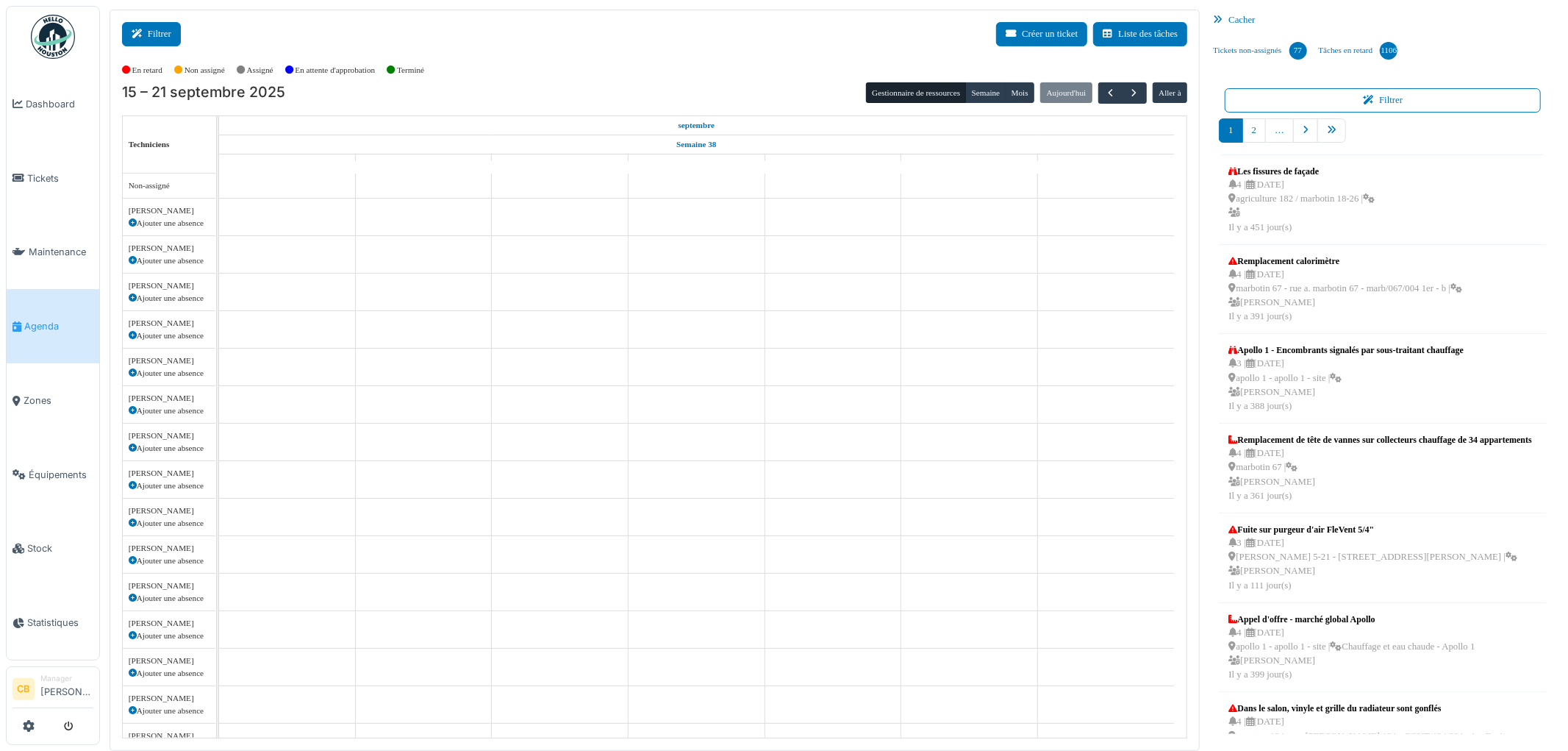
click at [164, 30] on button "Filtrer" at bounding box center [151, 34] width 59 height 24
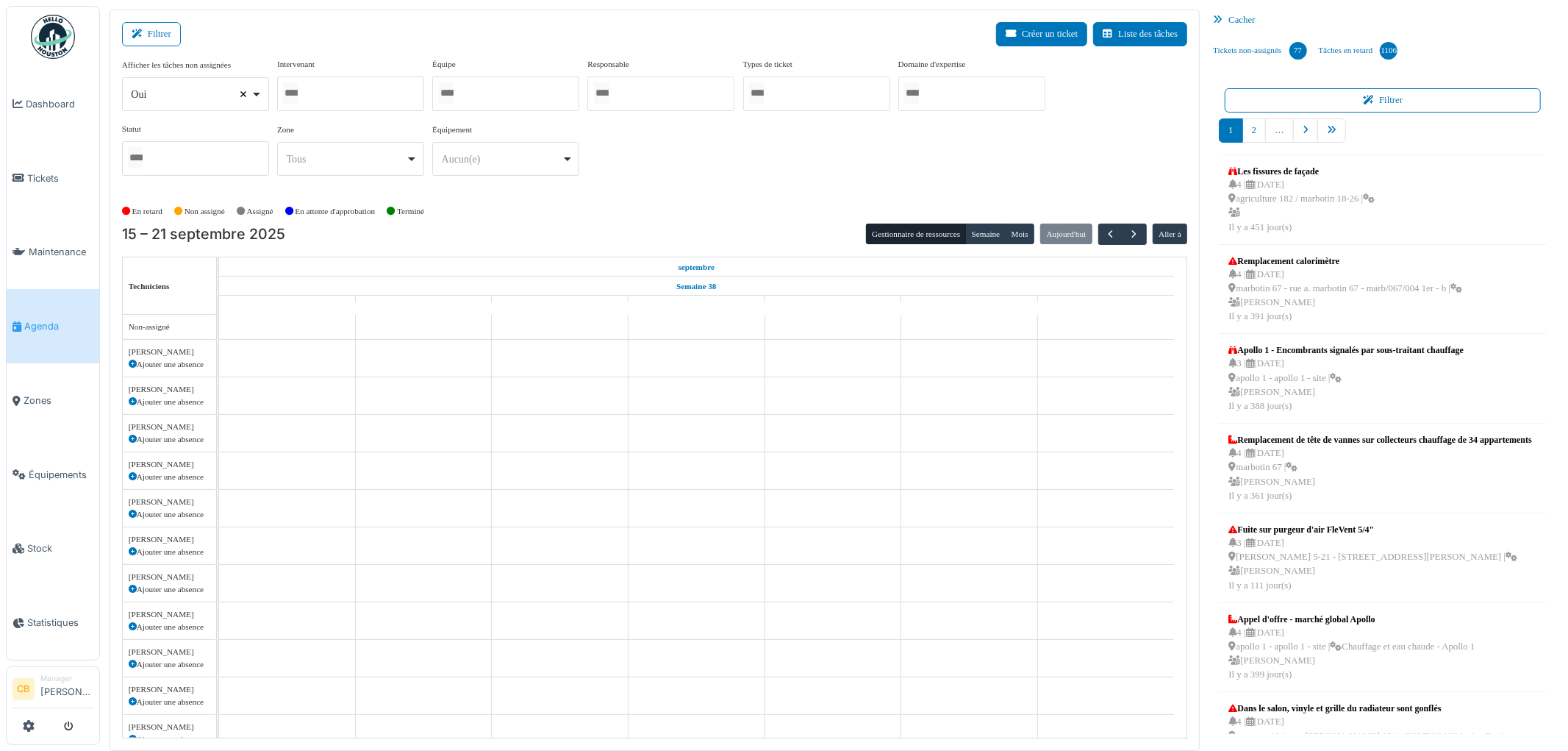
select select
click at [289, 94] on input "Tous" at bounding box center [290, 93] width 14 height 21
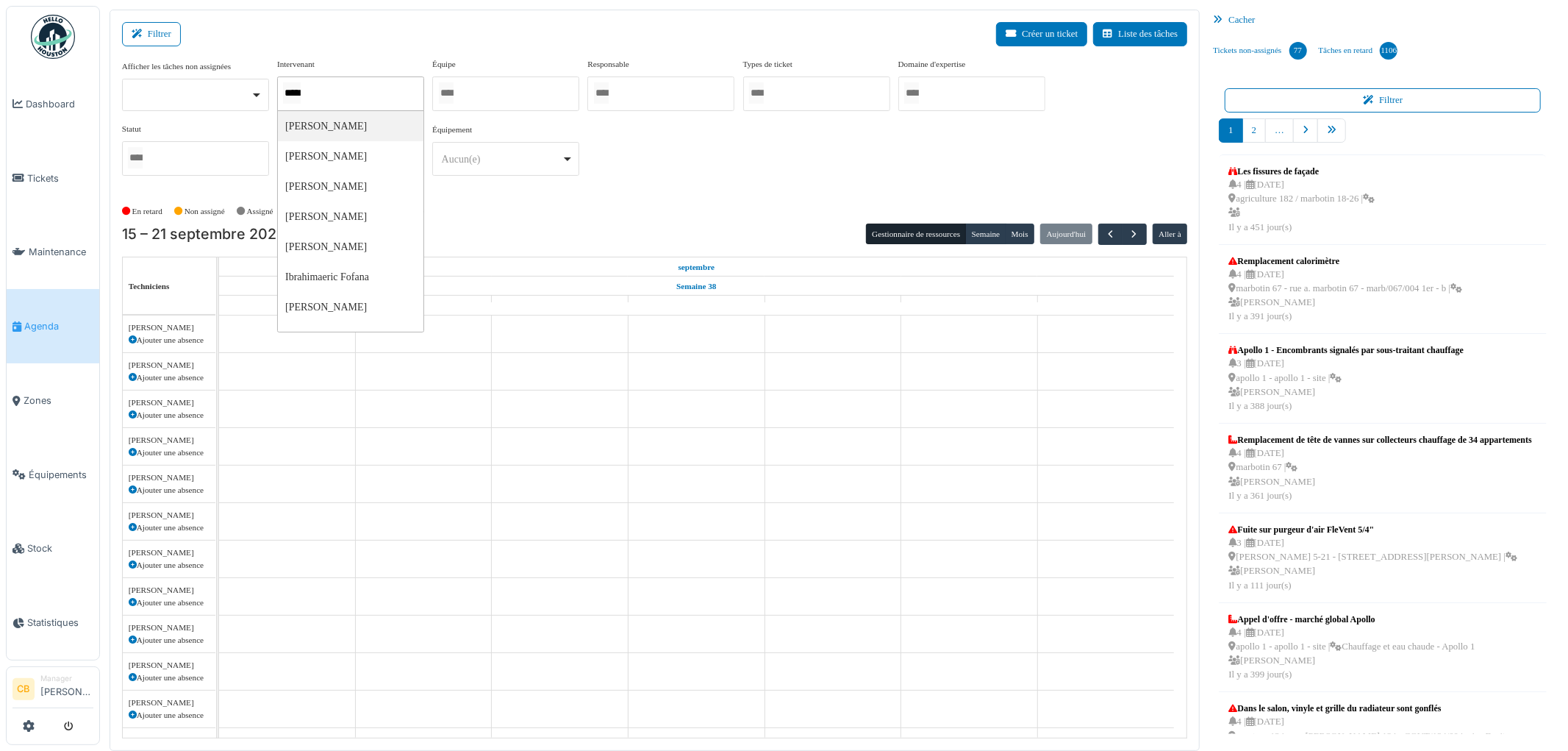
type input "******"
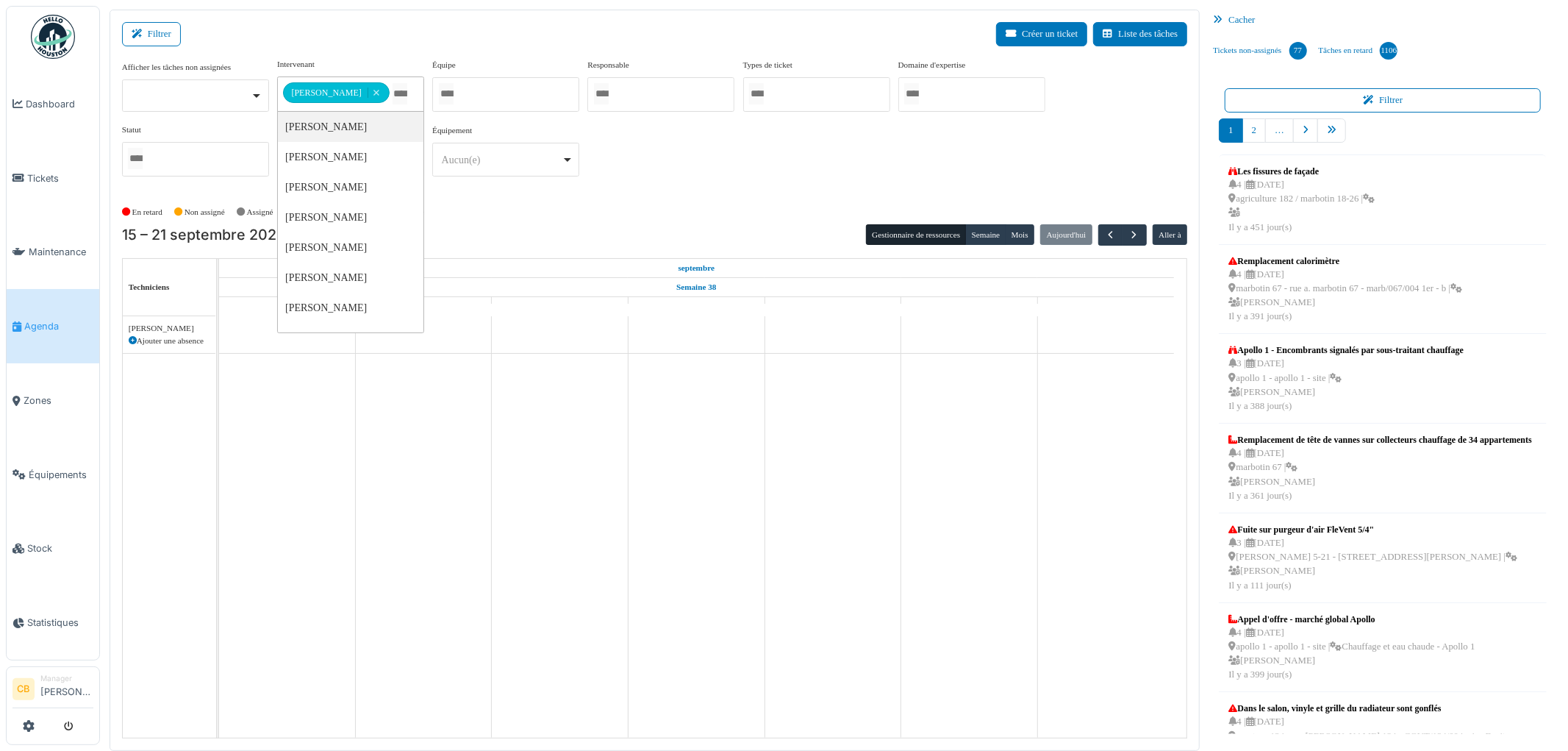
click at [571, 210] on div "En retard Non assigné [GEOGRAPHIC_DATA] En attente d'approbation Terminé" at bounding box center [654, 212] width 1066 height 24
click at [561, 210] on div "En retard Non assigné [GEOGRAPHIC_DATA] En attente d'approbation Terminé" at bounding box center [654, 212] width 1066 height 24
click at [997, 243] on button "Semaine" at bounding box center [985, 234] width 40 height 21
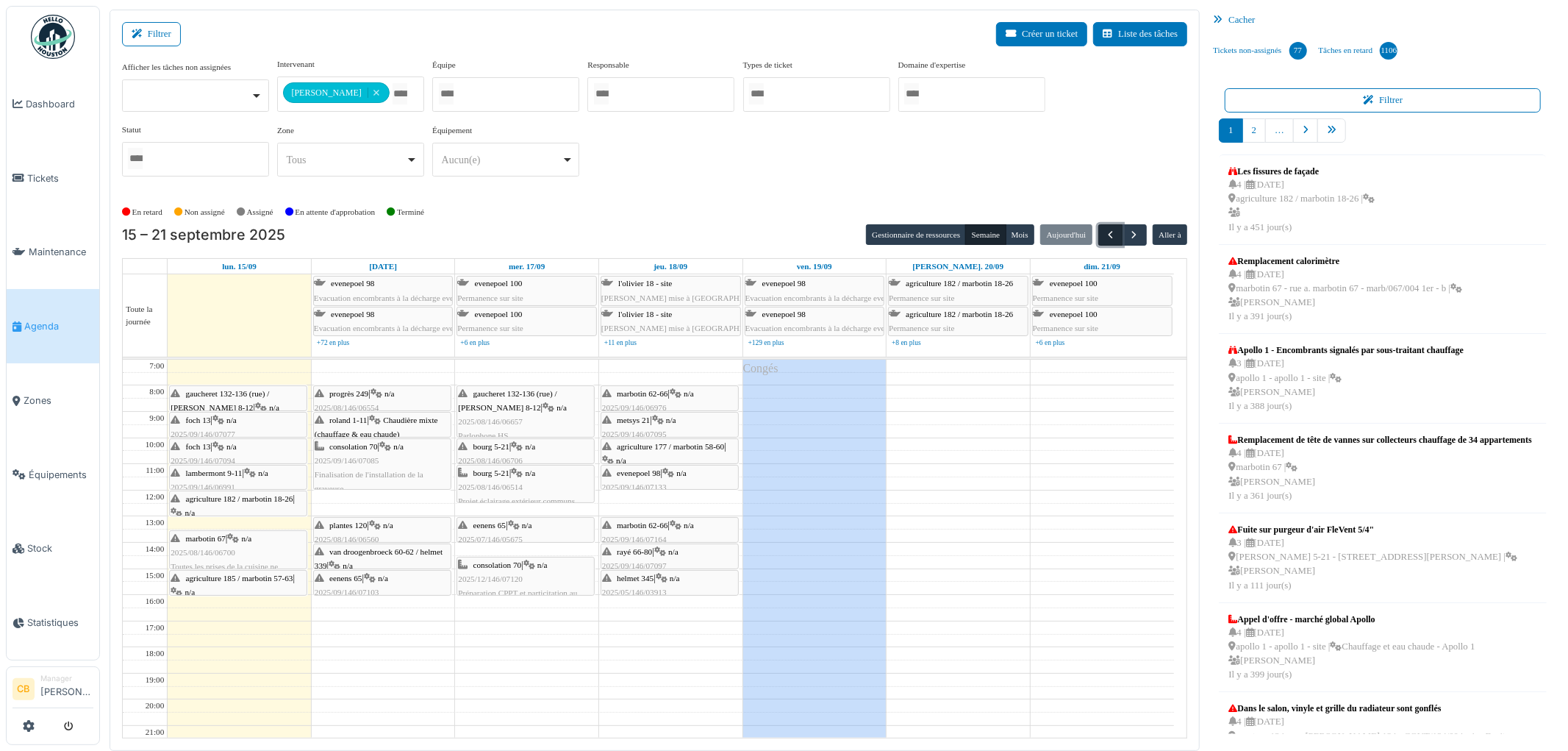
click at [1107, 233] on span "button" at bounding box center [1111, 235] width 12 height 12
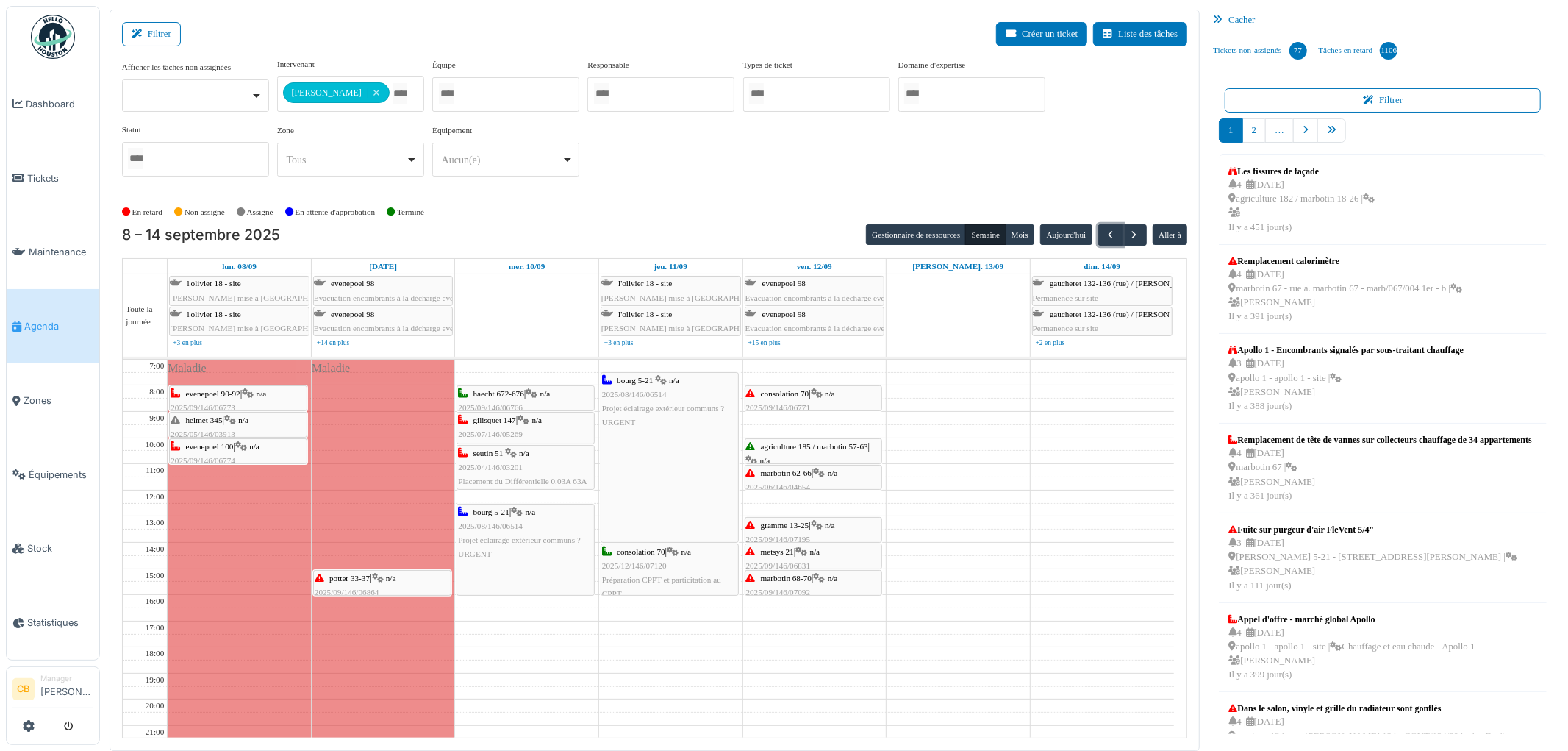
click at [276, 397] on div "evenepoel 90-92 | n/a 2025/09/146/06773 Contrôle de l’installation électrique d…" at bounding box center [238, 415] width 135 height 56
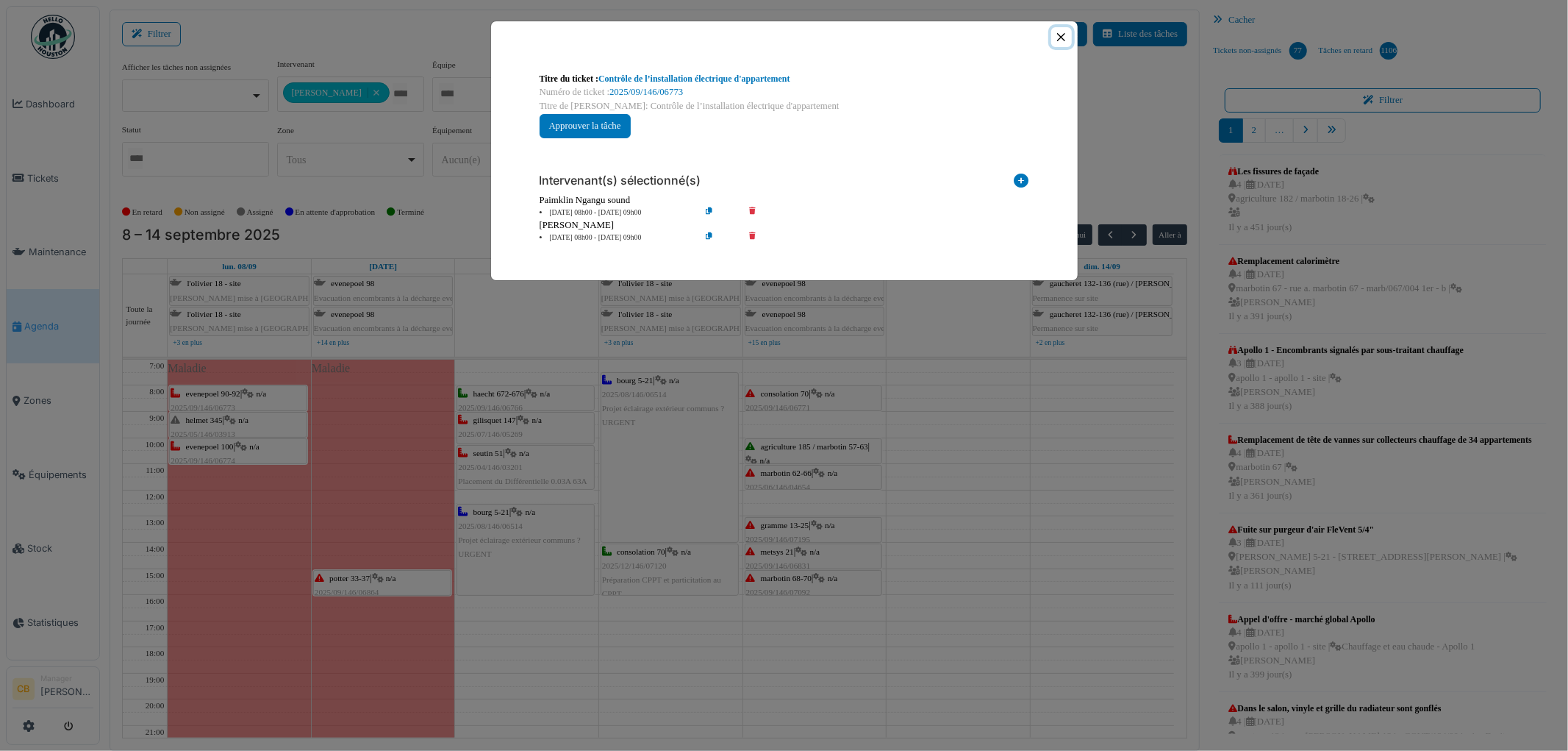
click at [1064, 38] on button "Close" at bounding box center [1061, 37] width 20 height 20
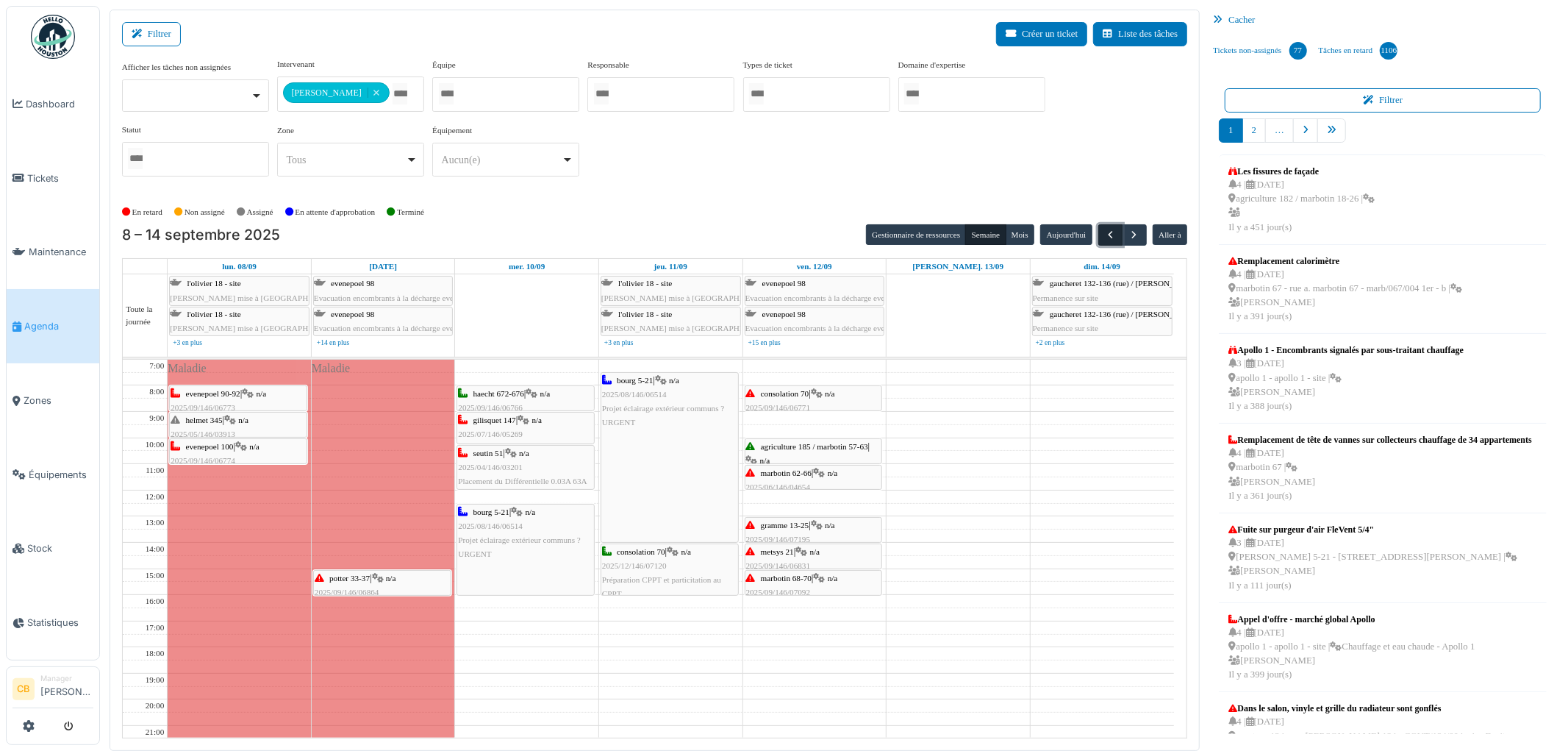
click at [1112, 235] on span "button" at bounding box center [1111, 235] width 12 height 12
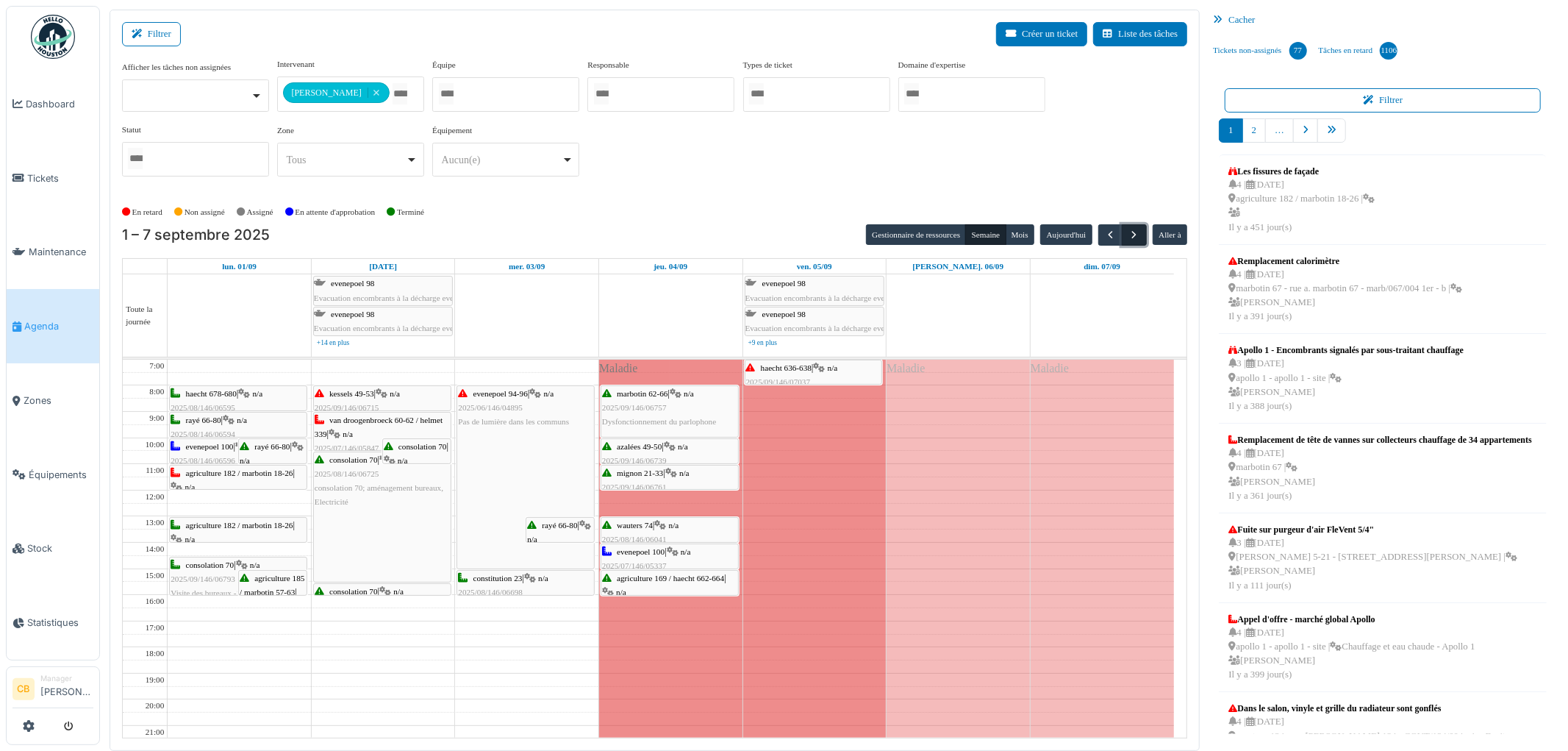
click at [1132, 234] on span "button" at bounding box center [1135, 235] width 12 height 12
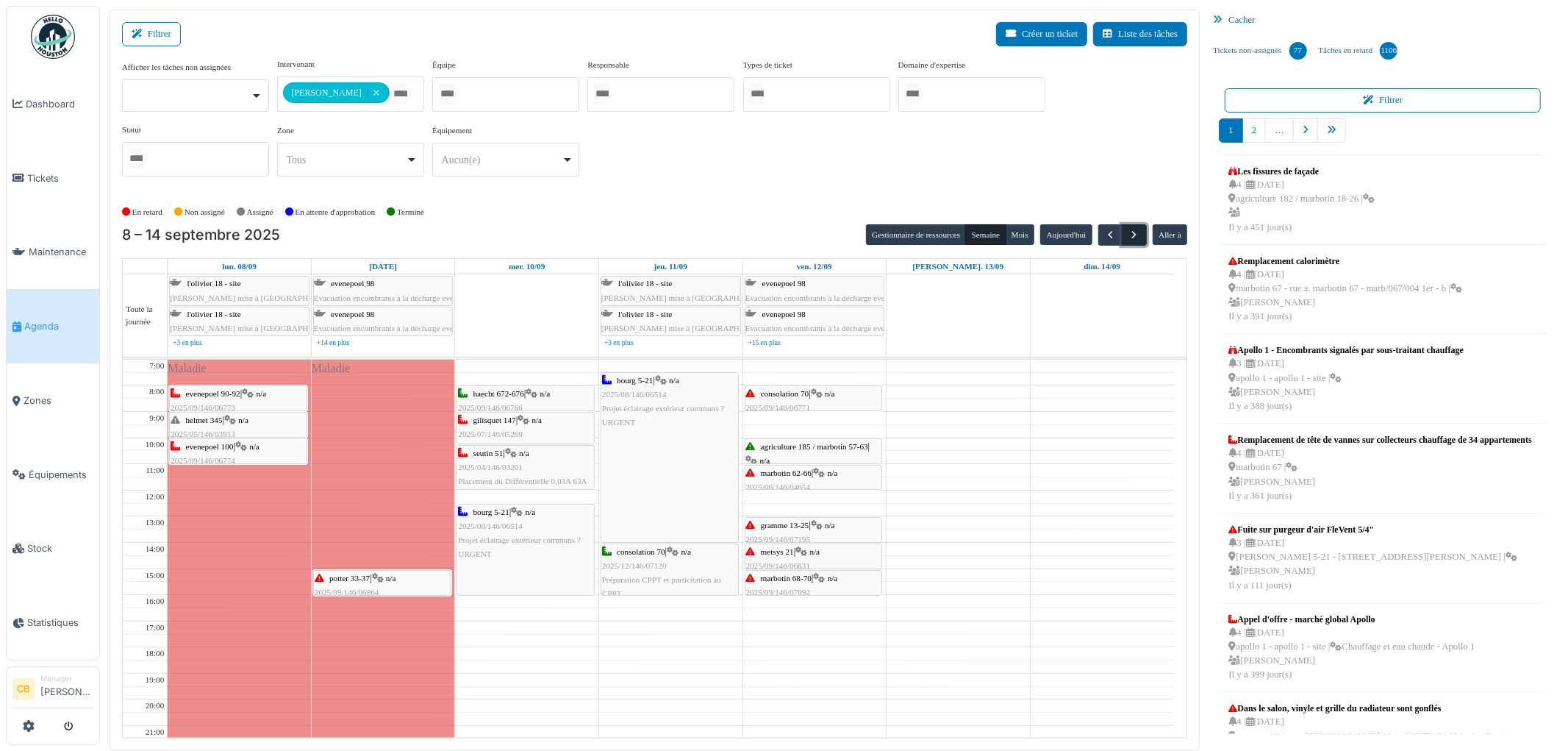
click at [1132, 234] on span "button" at bounding box center [1135, 235] width 12 height 12
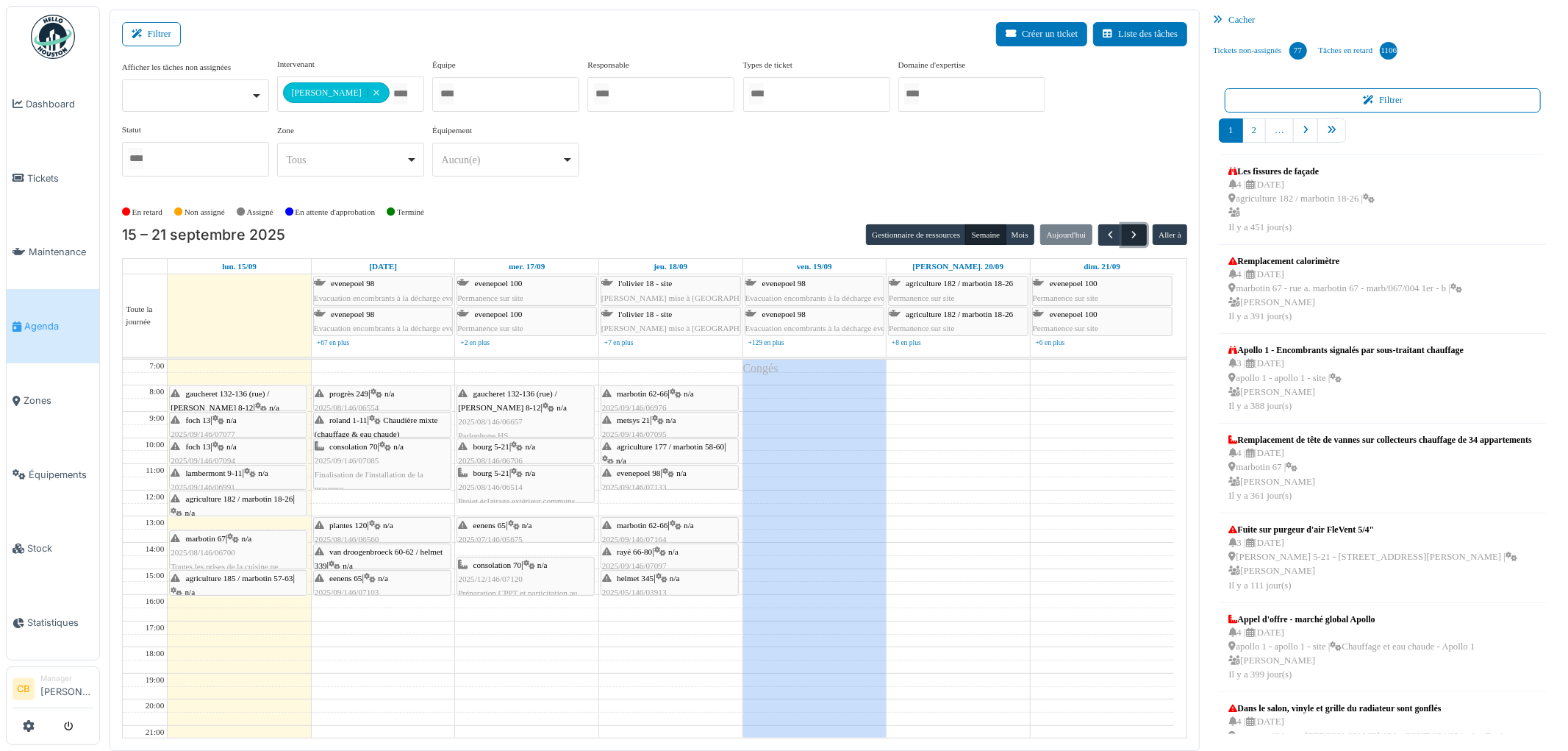
click at [1132, 234] on span "button" at bounding box center [1135, 235] width 12 height 12
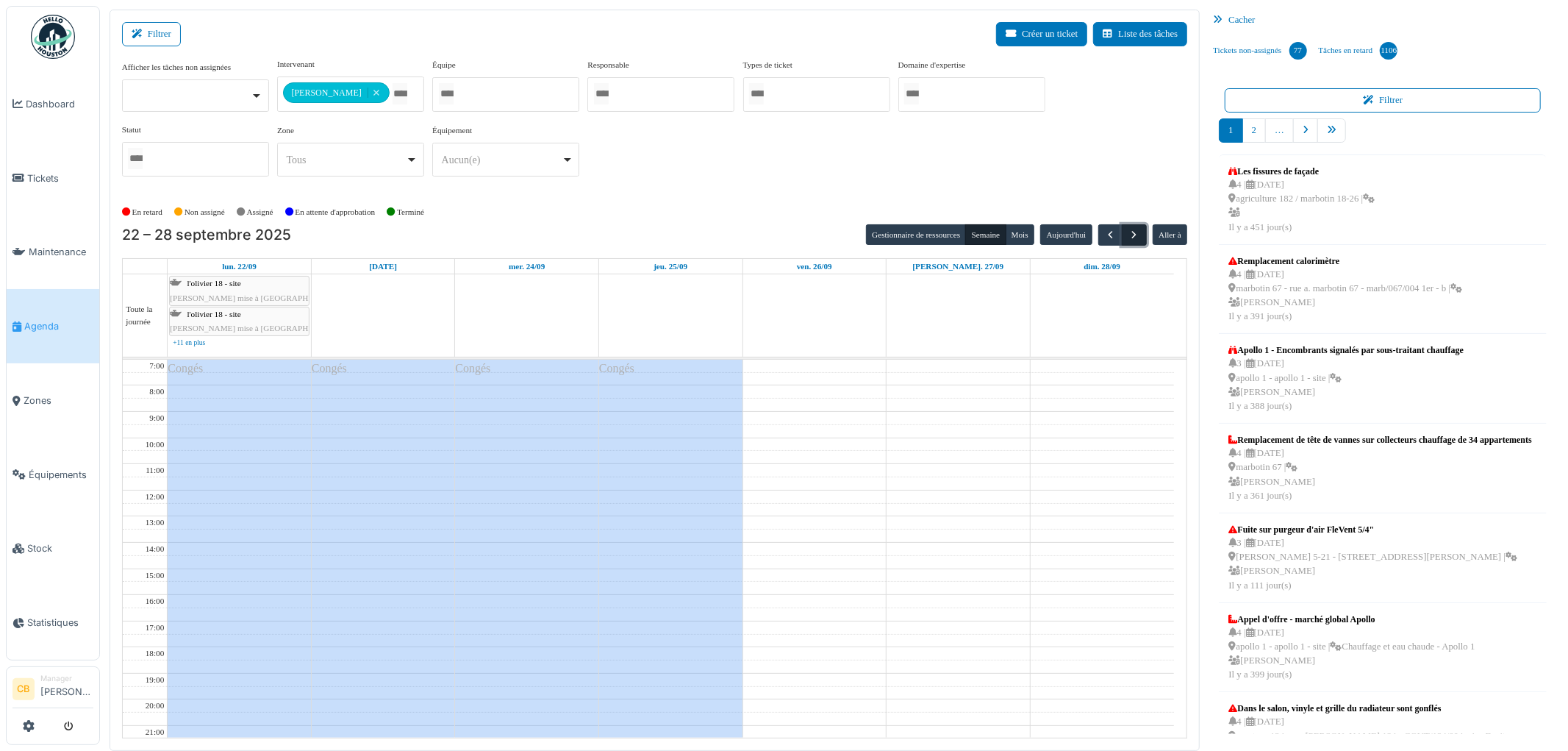
click at [1132, 234] on span "button" at bounding box center [1135, 235] width 12 height 12
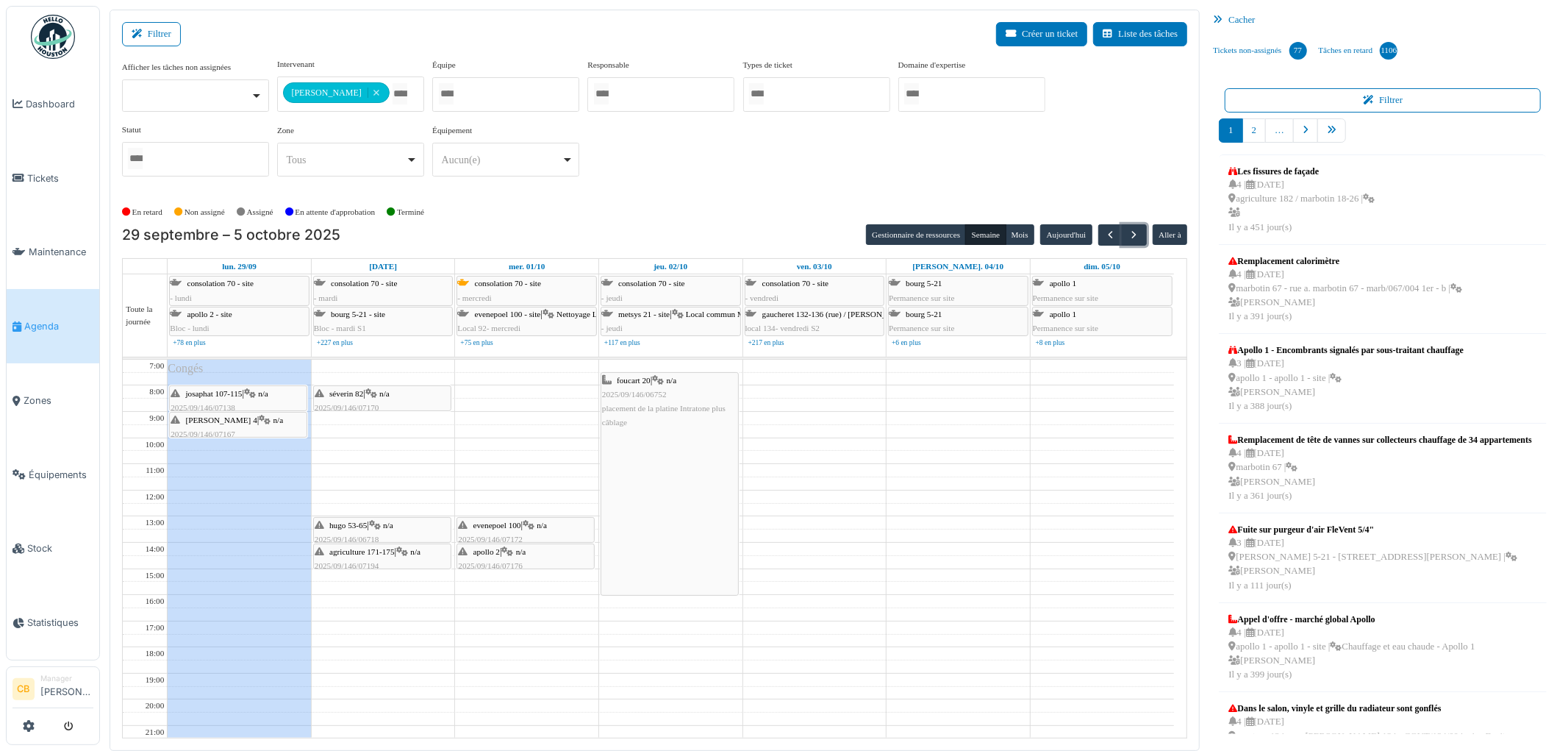
click at [244, 398] on div "josaphat 107-115 | n/a 2025/09/146/07138 Problème parlophone" at bounding box center [238, 408] width 135 height 43
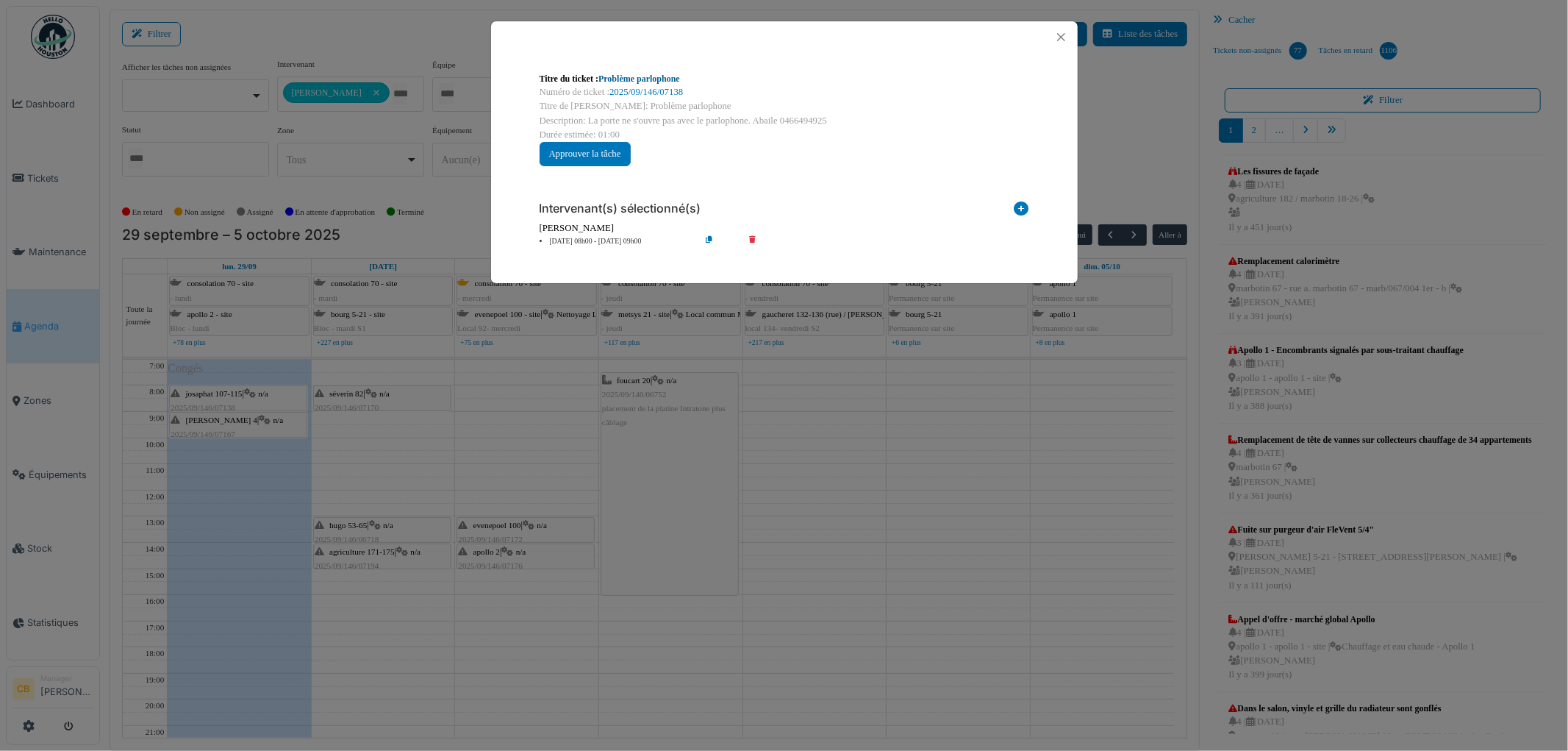
click at [637, 79] on link "Problème parlophone" at bounding box center [639, 79] width 81 height 11
drag, startPoint x: 1062, startPoint y: 37, endPoint x: 903, endPoint y: 119, distance: 178.9
click at [1062, 35] on button "Close" at bounding box center [1061, 37] width 20 height 20
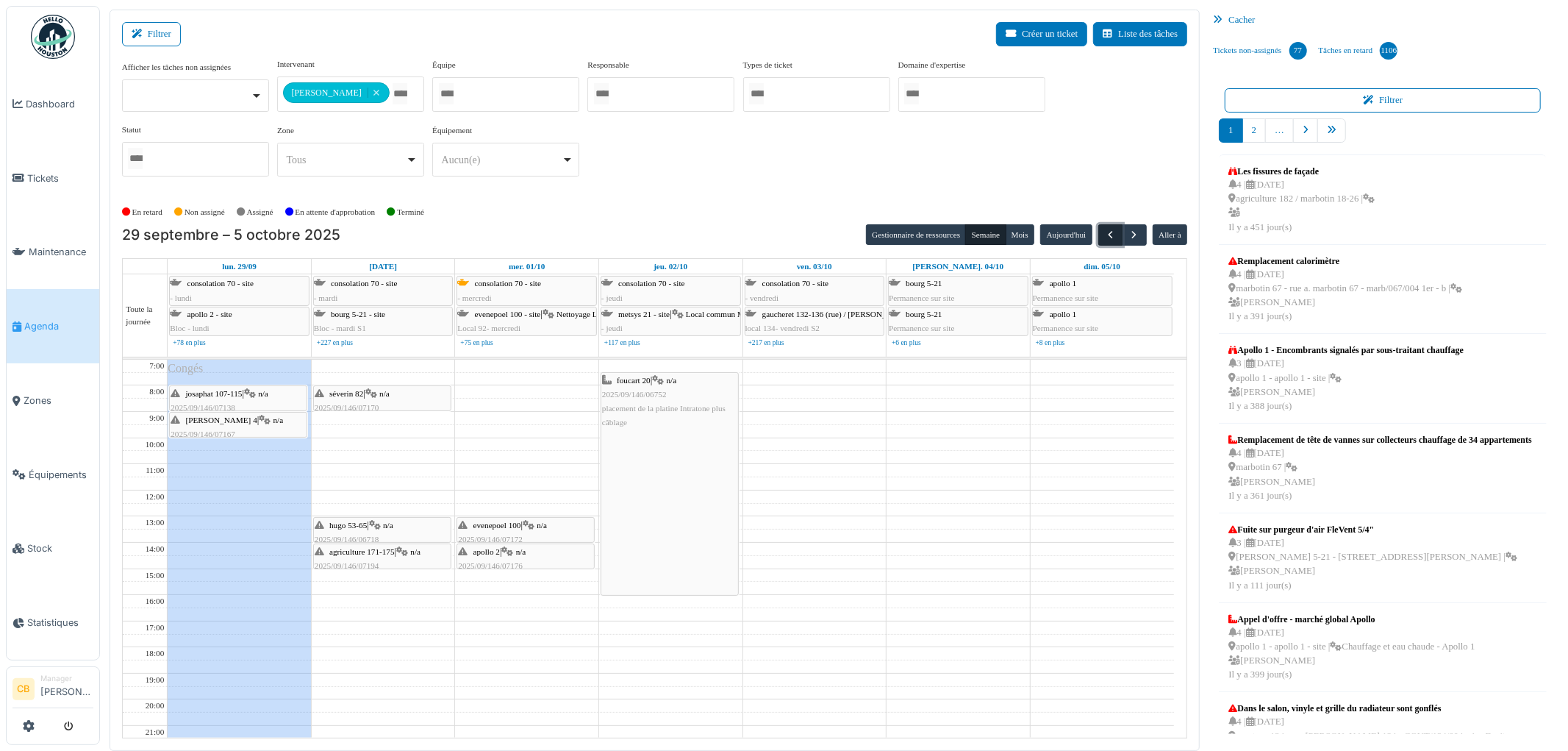
click at [1106, 232] on span "button" at bounding box center [1111, 235] width 12 height 12
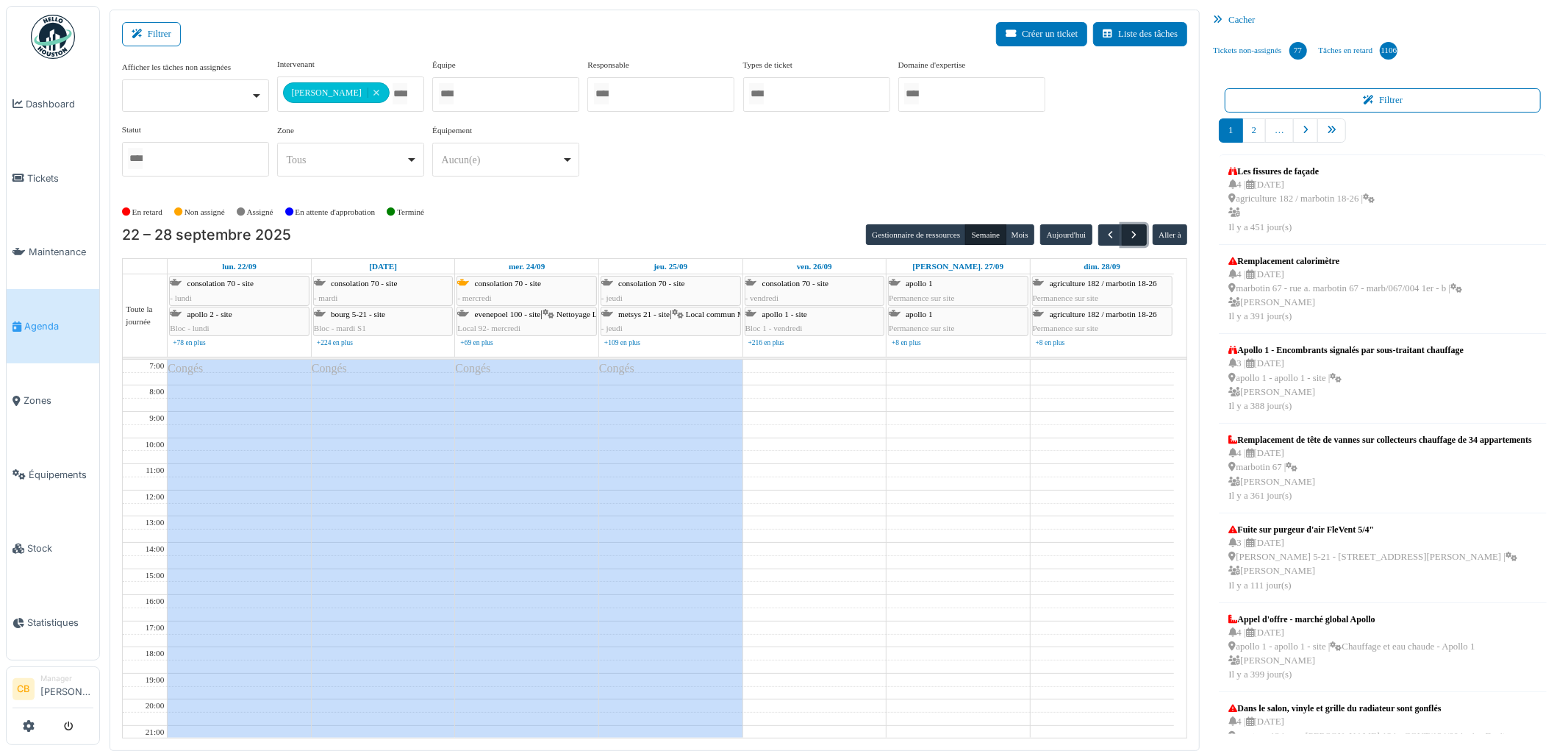
click at [1131, 230] on span "button" at bounding box center [1135, 235] width 12 height 12
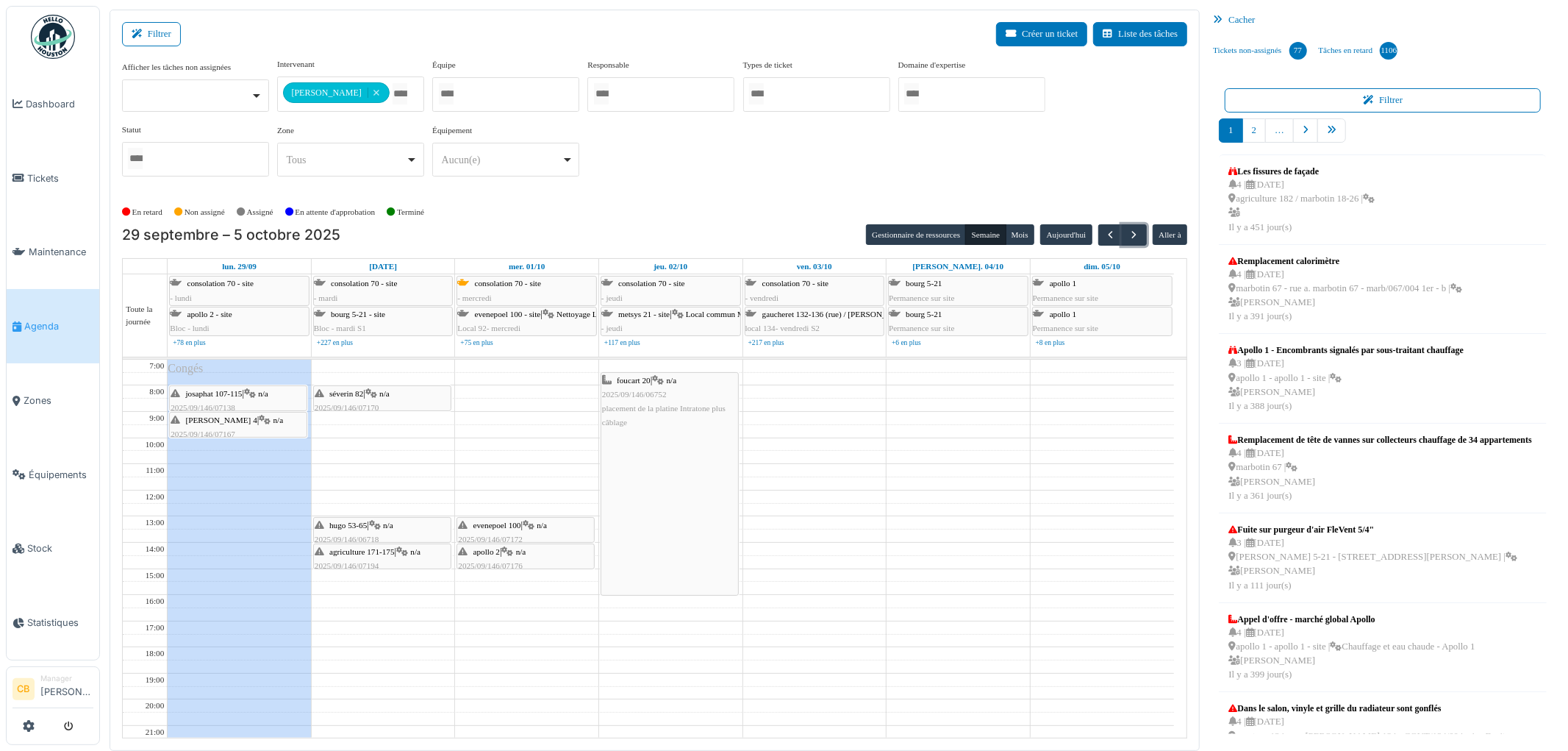
click at [293, 422] on div "thomas 4 | n/a 2025/09/146/07167 Problème hotte" at bounding box center [238, 434] width 135 height 43
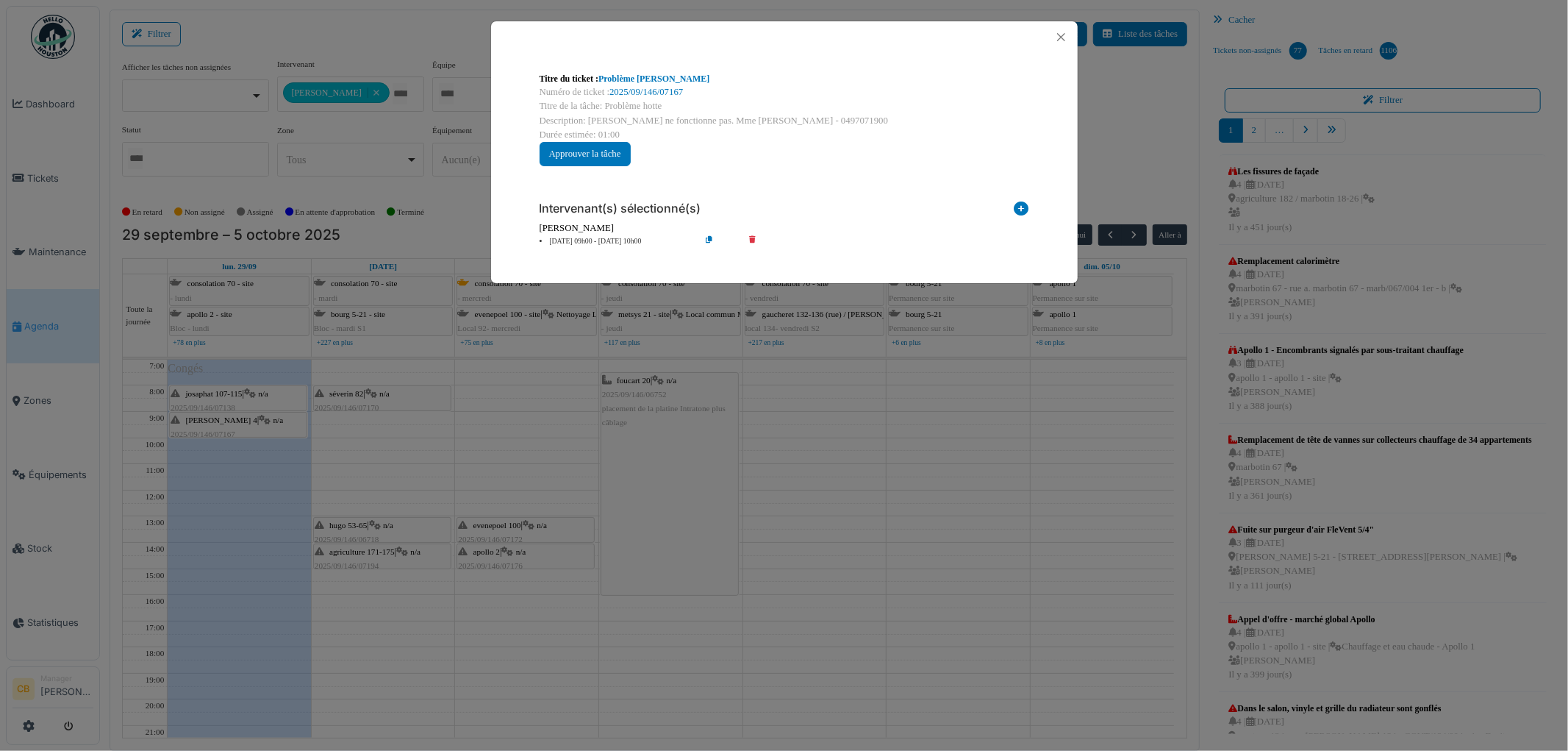
click at [853, 453] on div "Titre du ticket : Problème hotte Numéro de ticket : 2025/09/146/07167 Titre de …" at bounding box center [784, 375] width 1568 height 751
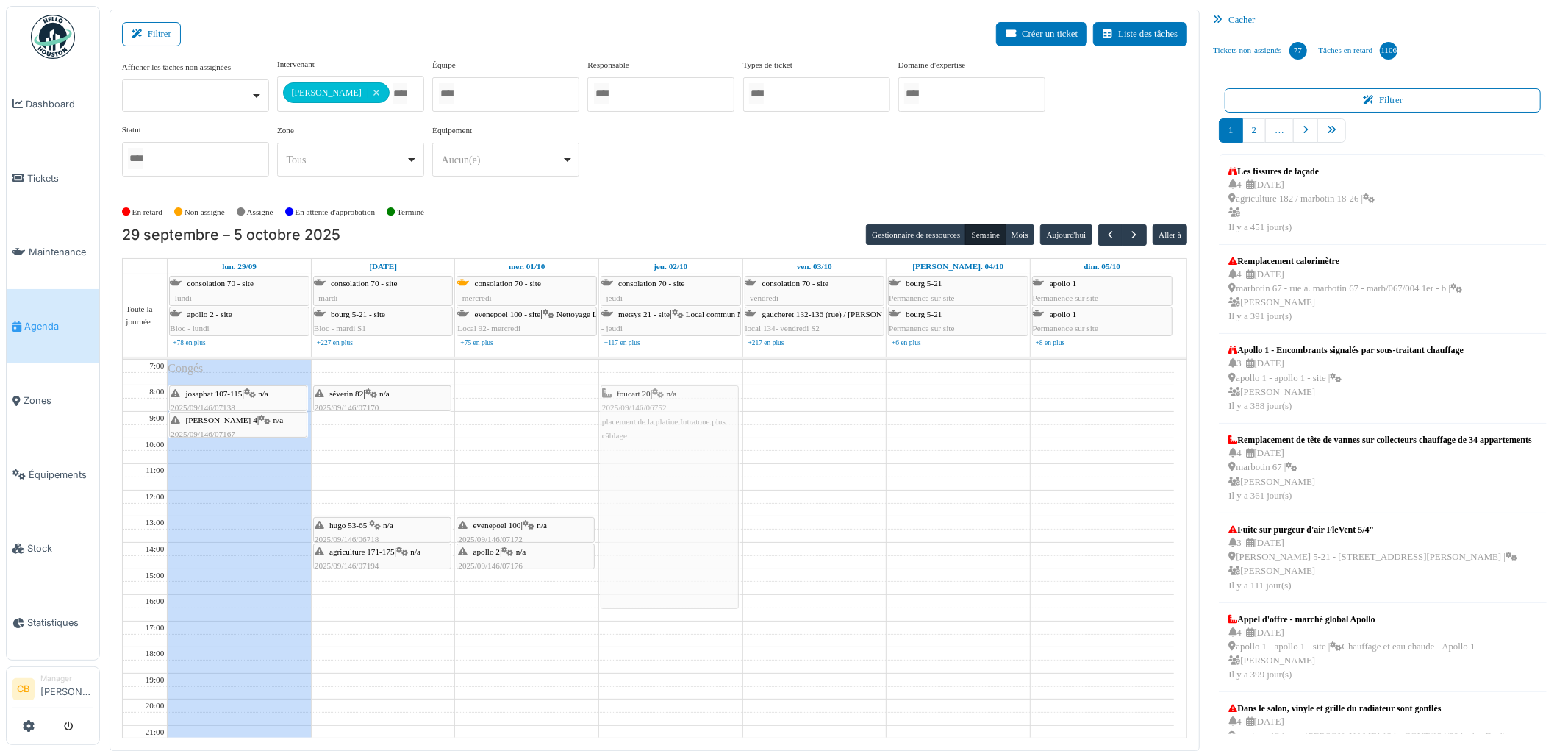
click at [641, 556] on div "foucart 20 | n/a 2025/09/146/06752 placement de la platine Intratone plus câbla…" at bounding box center [671, 582] width 143 height 444
drag, startPoint x: 631, startPoint y: 609, endPoint x: 632, endPoint y: 592, distance: 17.0
click at [632, 592] on div "foucart 20 | n/a 2025/09/146/06752 placement de la platine Intratone plus câbla…" at bounding box center [671, 582] width 143 height 444
click at [1108, 234] on span "button" at bounding box center [1111, 235] width 12 height 12
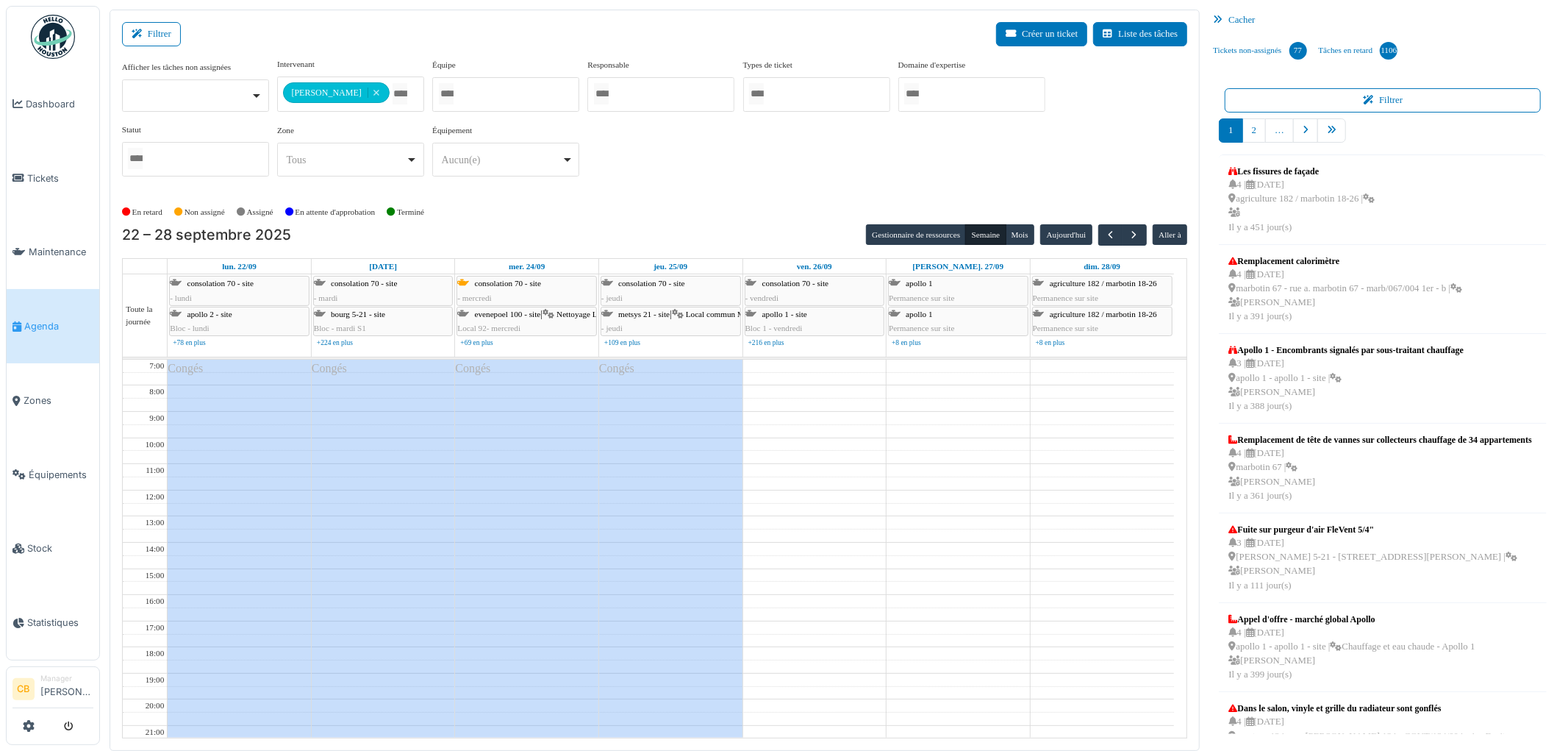
click at [48, 30] on img at bounding box center [53, 37] width 44 height 44
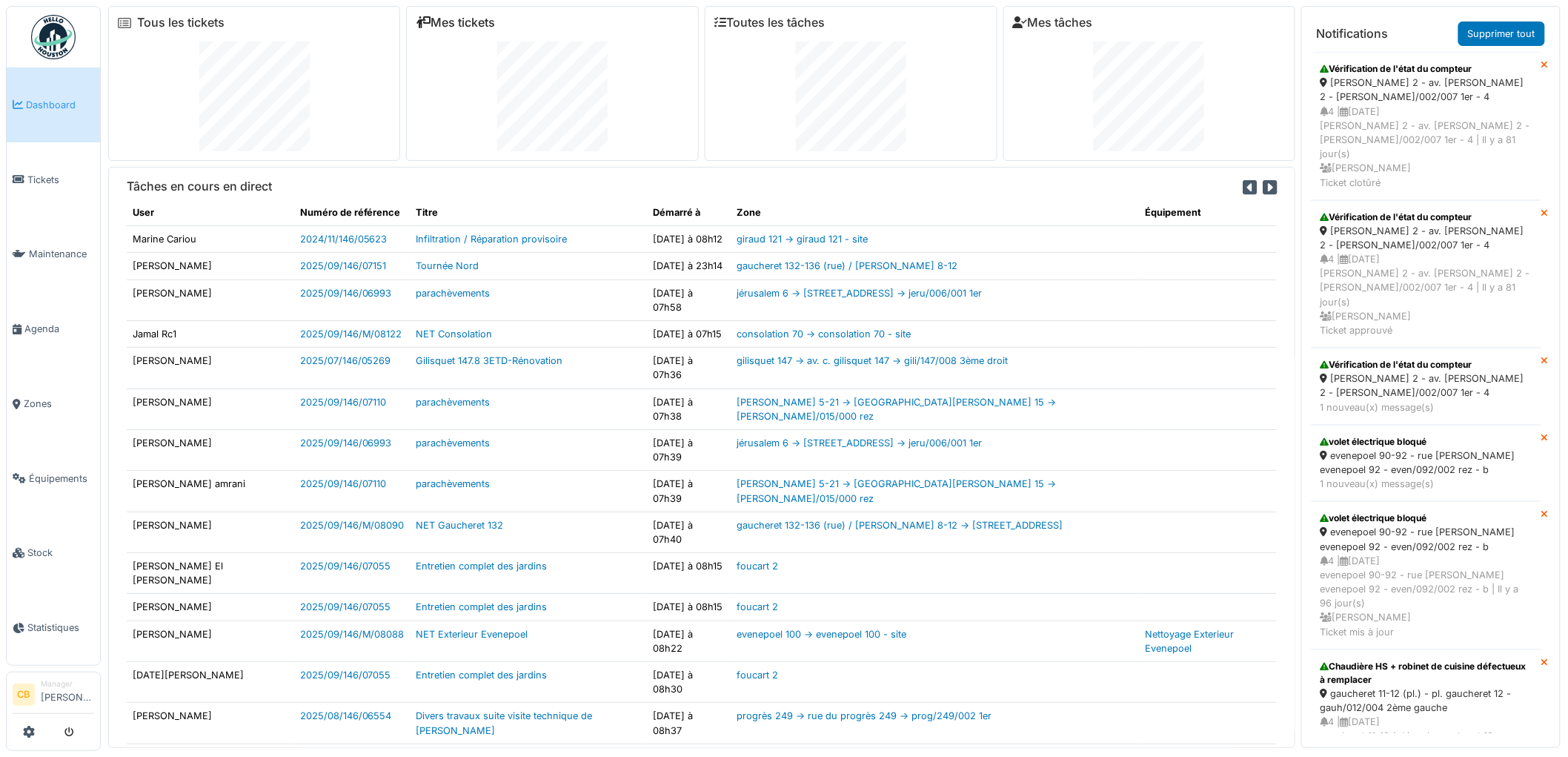
click at [461, 24] on link "Mes tickets" at bounding box center [455, 22] width 79 height 14
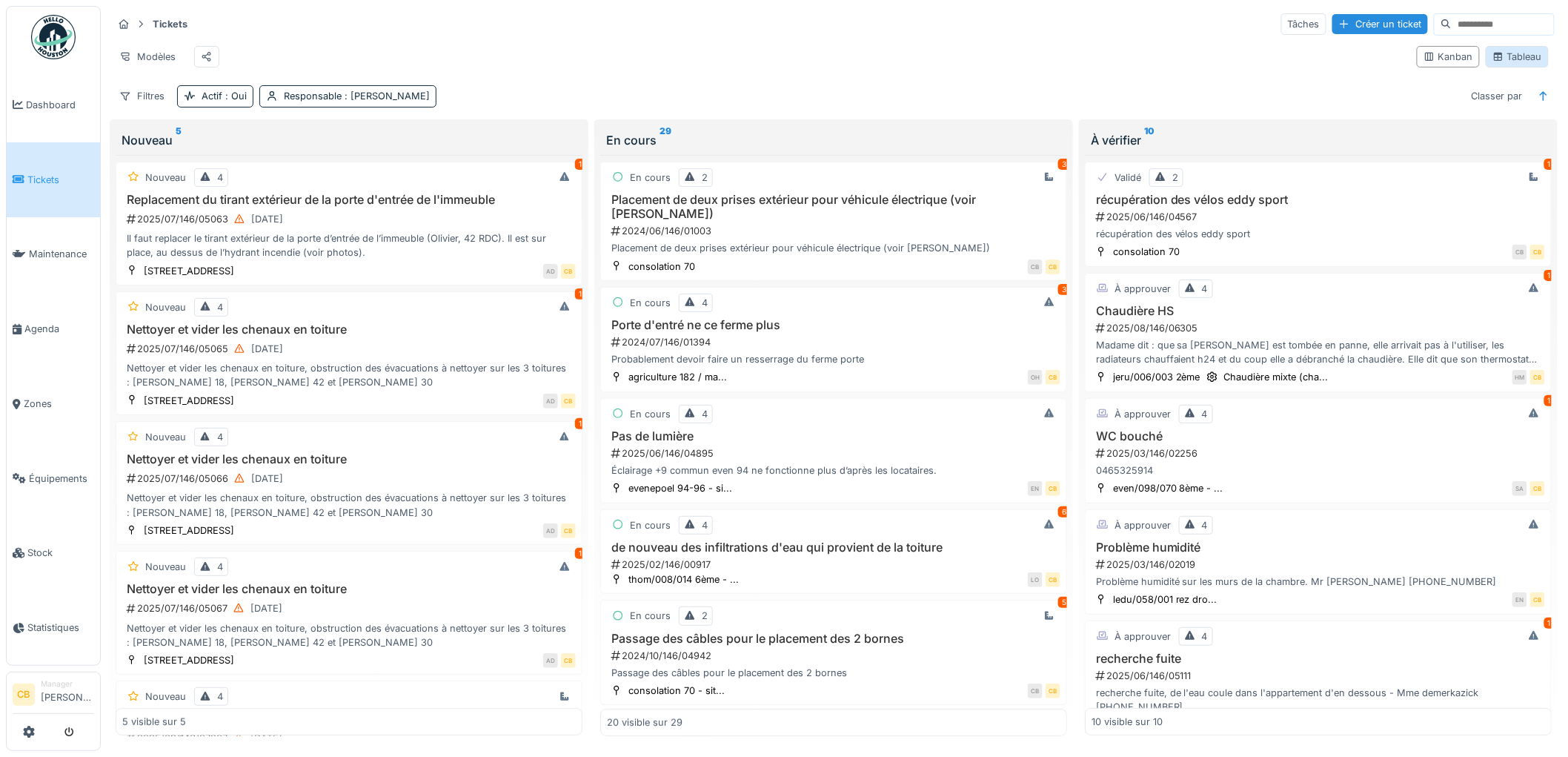
click at [1507, 61] on div "Tableau" at bounding box center [1517, 57] width 50 height 14
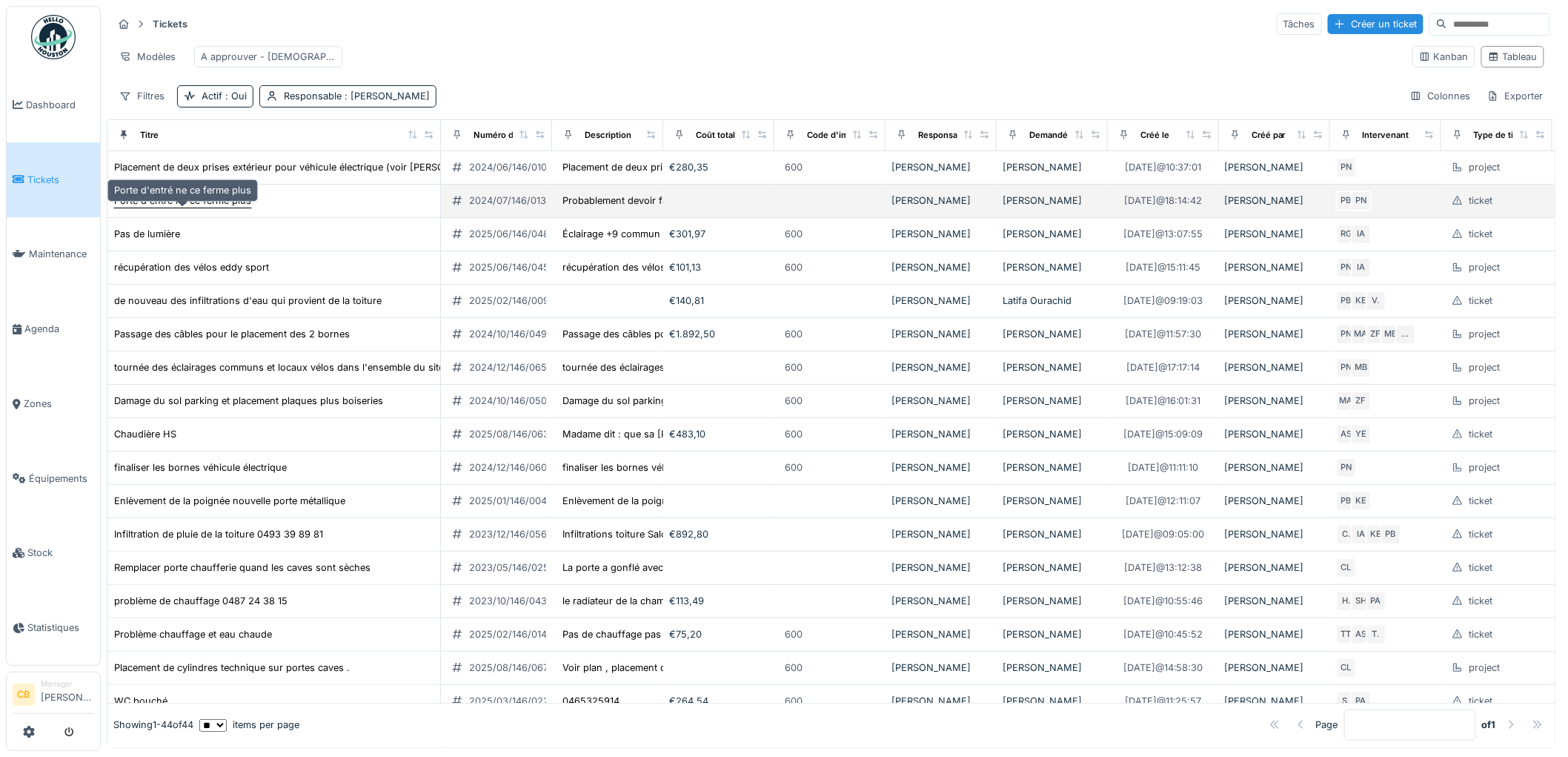
click at [240, 208] on div "Porte d'entré ne ce ferme plus" at bounding box center [182, 200] width 137 height 14
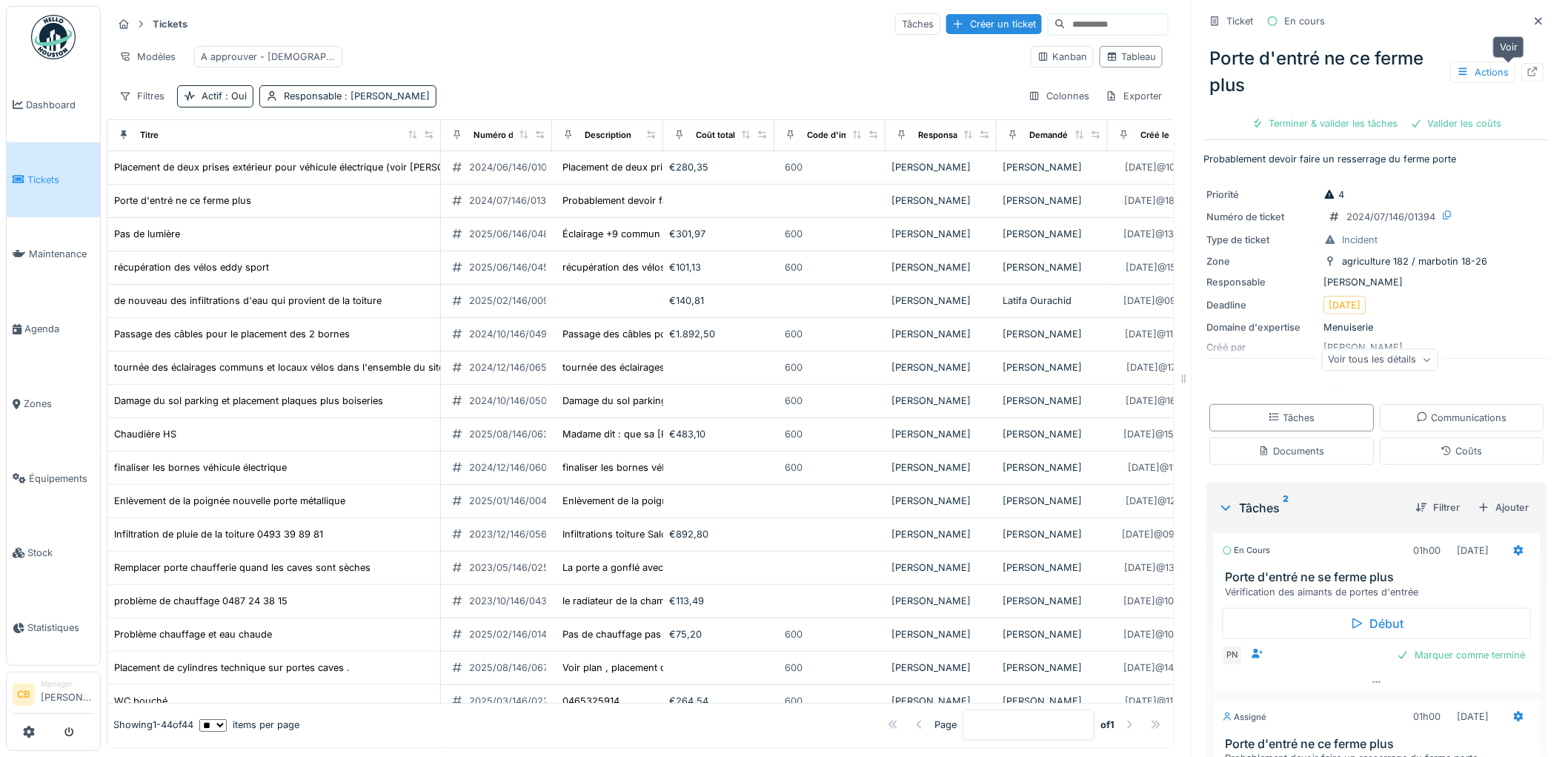
click at [1527, 70] on icon at bounding box center [1533, 71] width 12 height 10
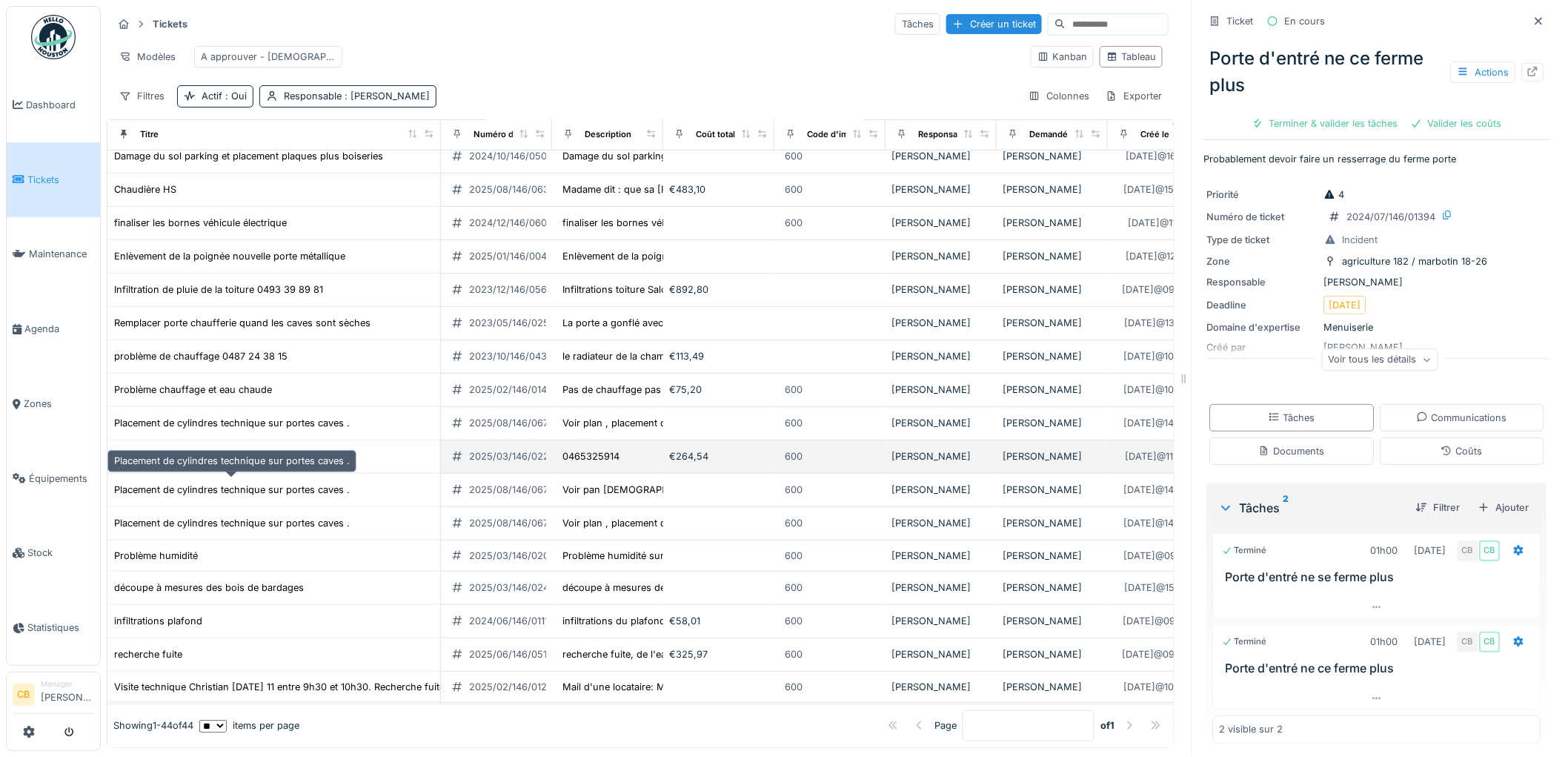
scroll to position [247, 0]
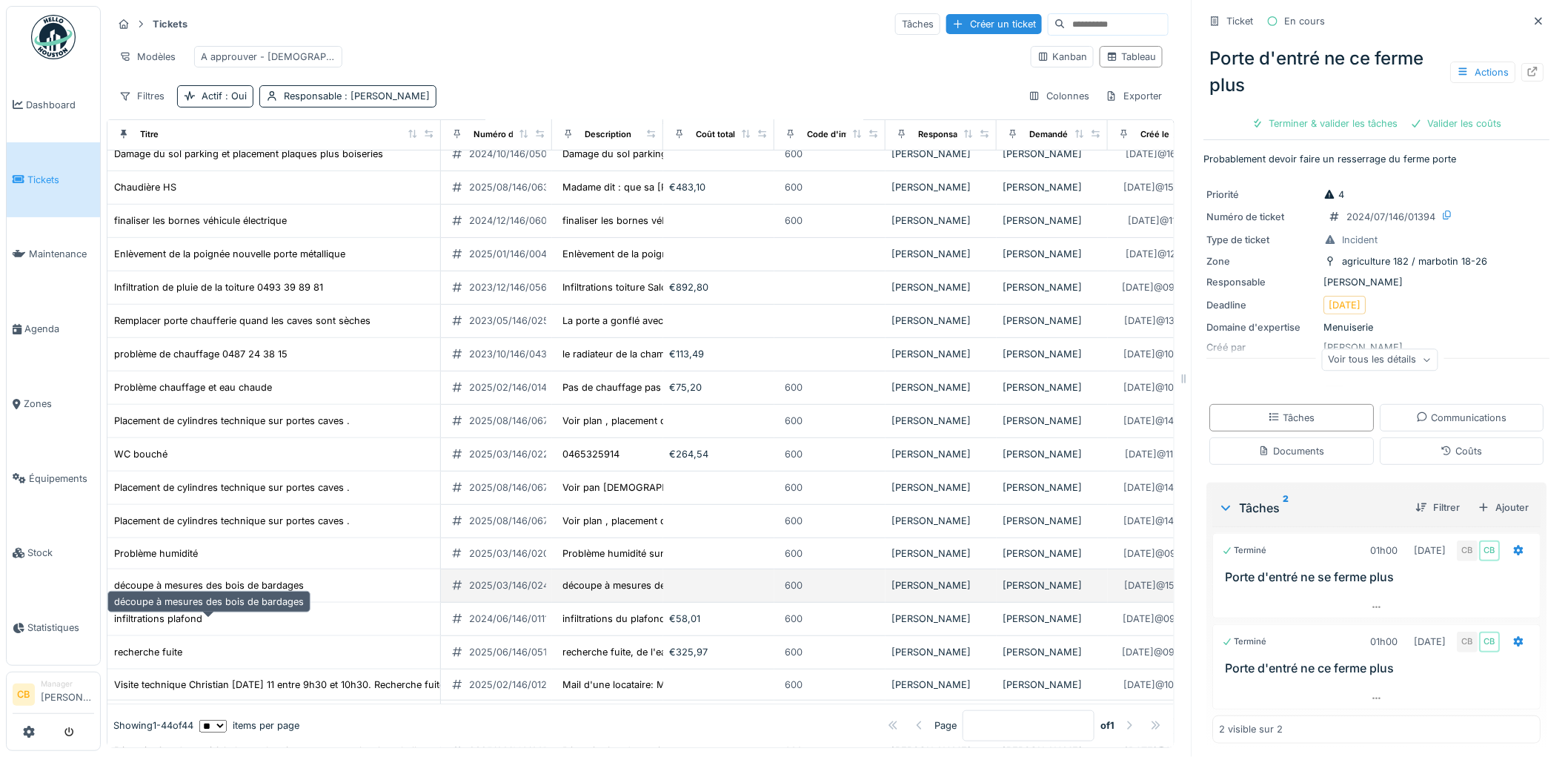
click at [241, 592] on div "découpe à mesures des bois de bardages" at bounding box center [209, 585] width 189 height 14
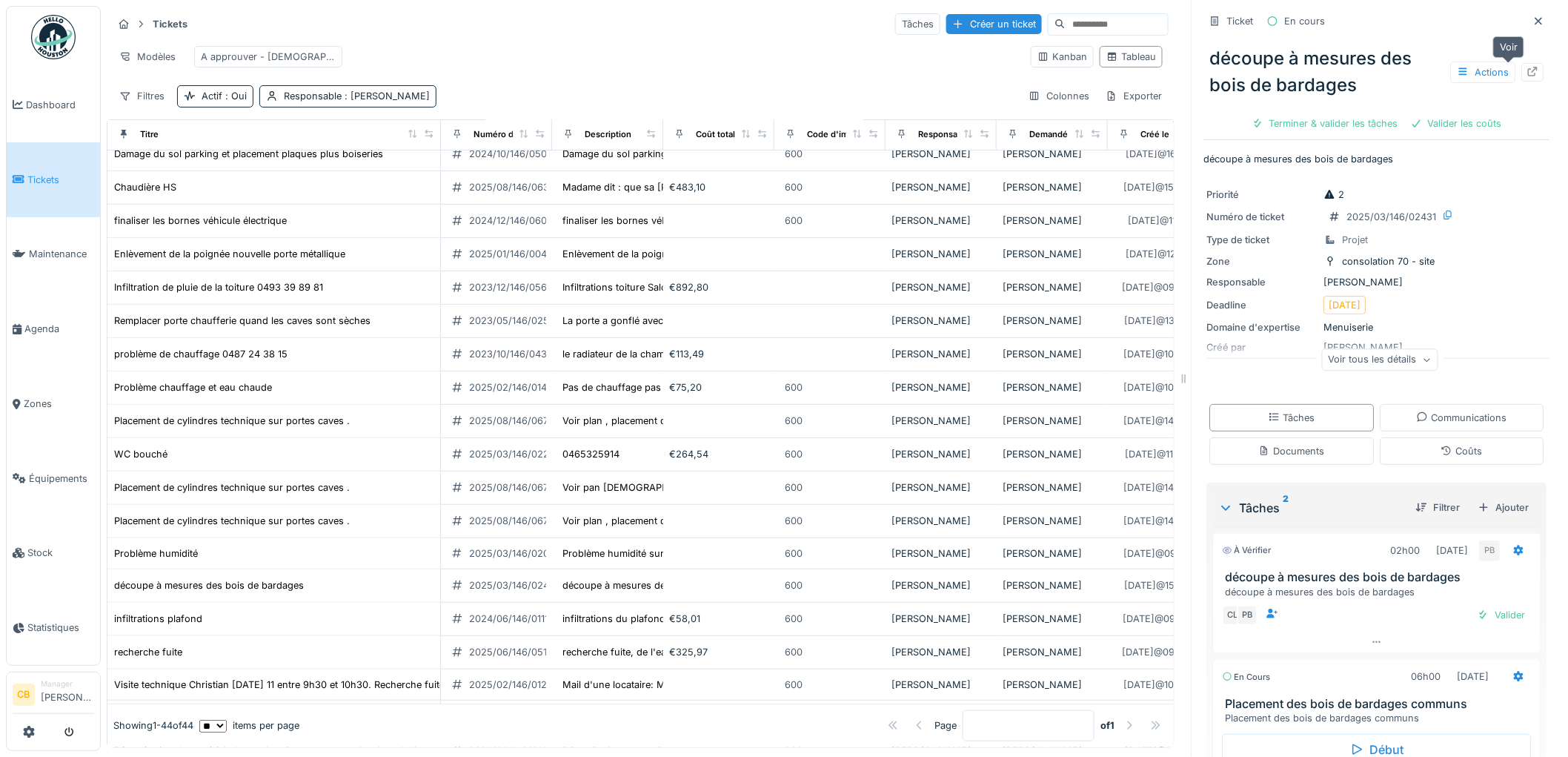
click at [1527, 73] on icon at bounding box center [1533, 71] width 12 height 10
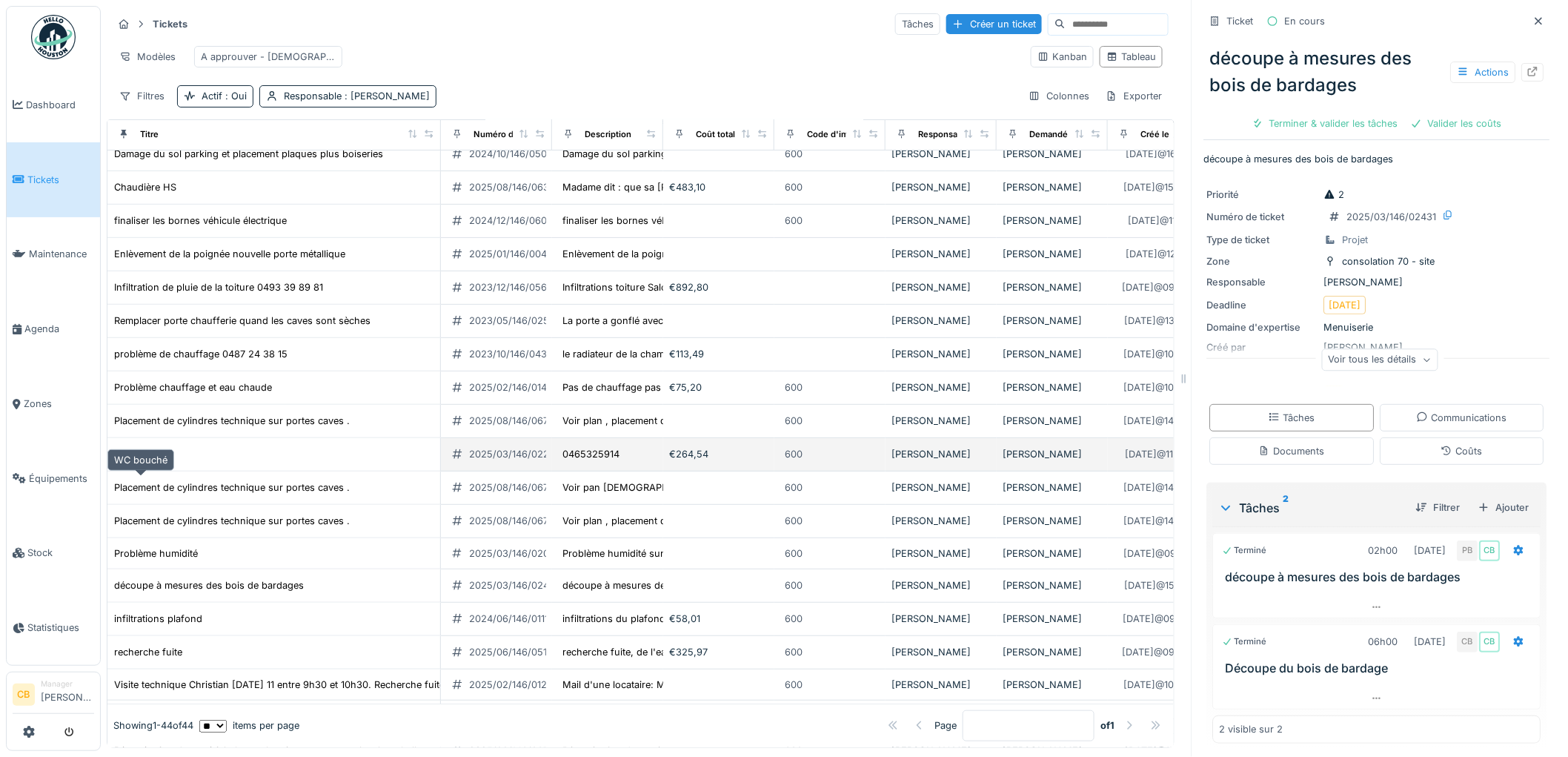
click at [154, 461] on div "WC bouché" at bounding box center [141, 454] width 54 height 14
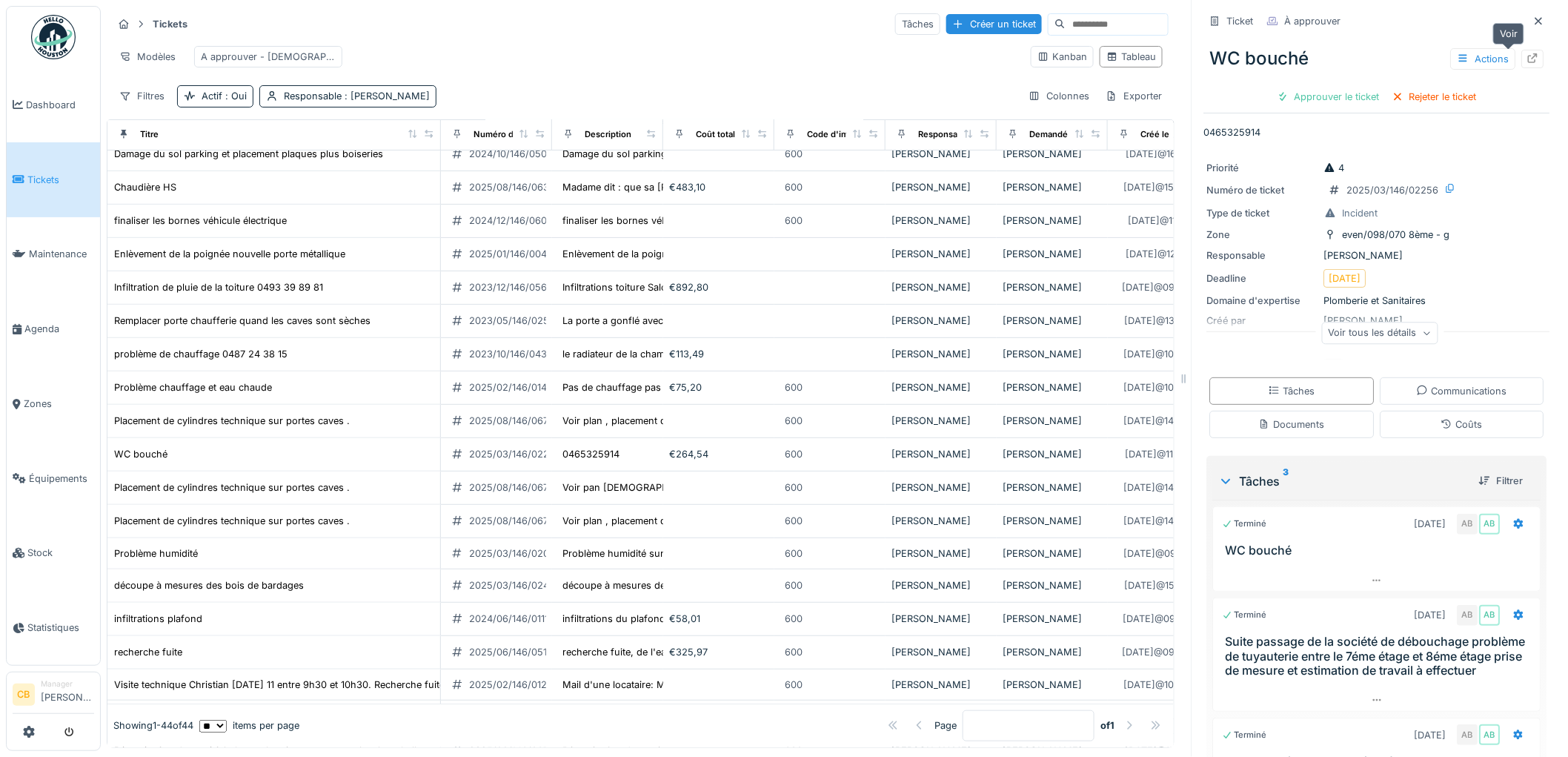
click at [1527, 58] on icon at bounding box center [1533, 58] width 12 height 10
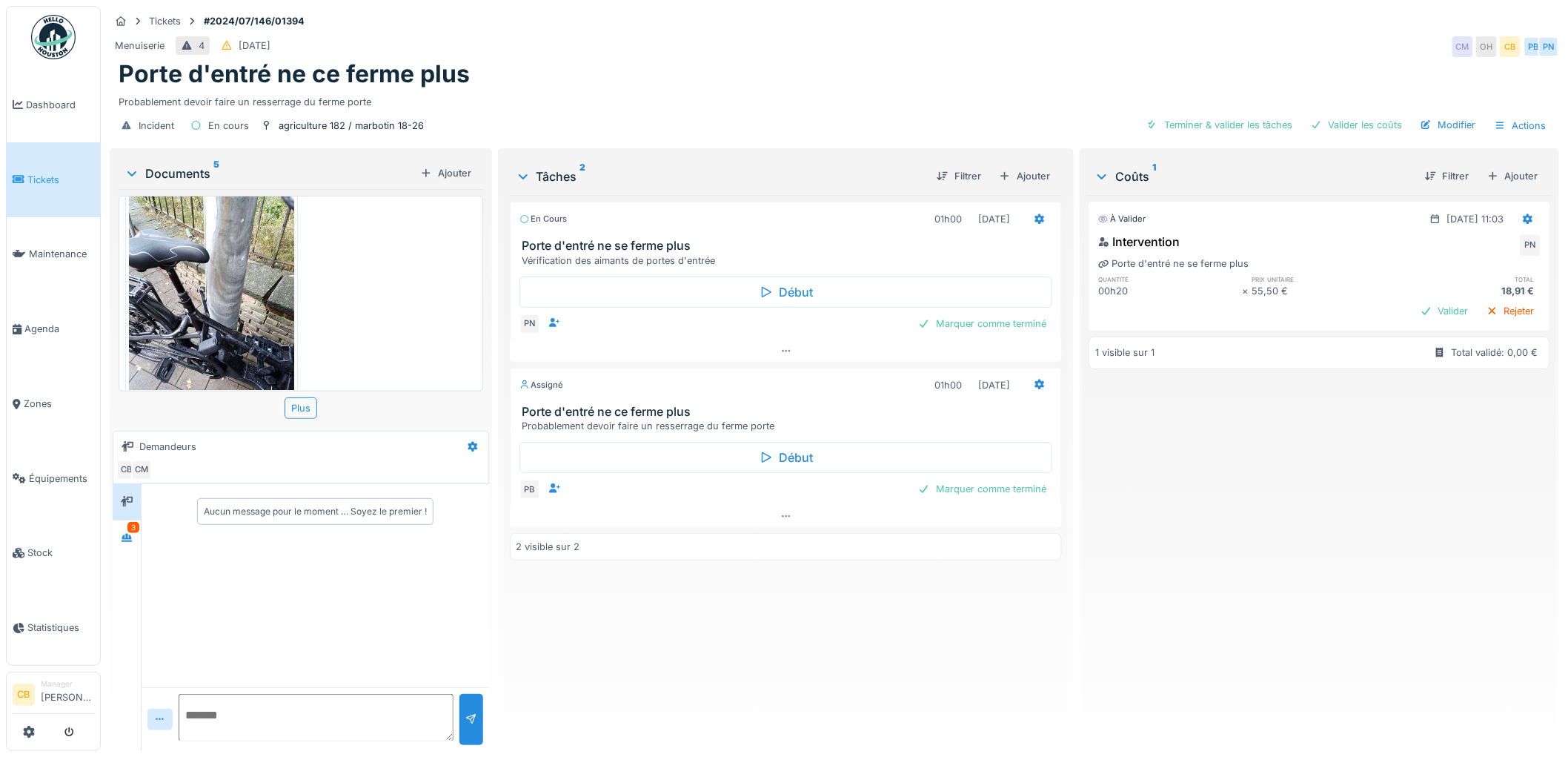
scroll to position [559, 0]
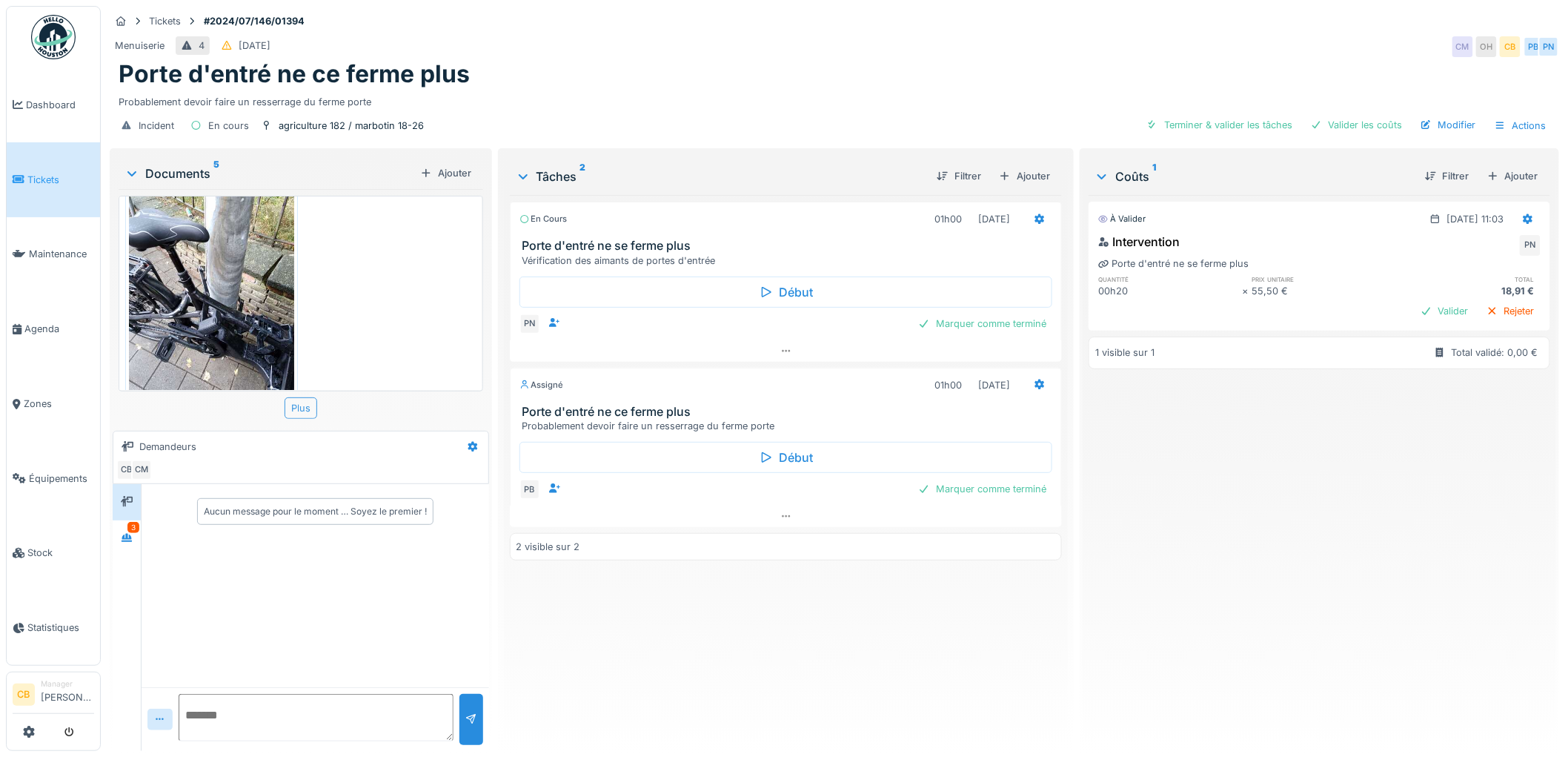
click at [298, 410] on div "Plus" at bounding box center [301, 408] width 33 height 21
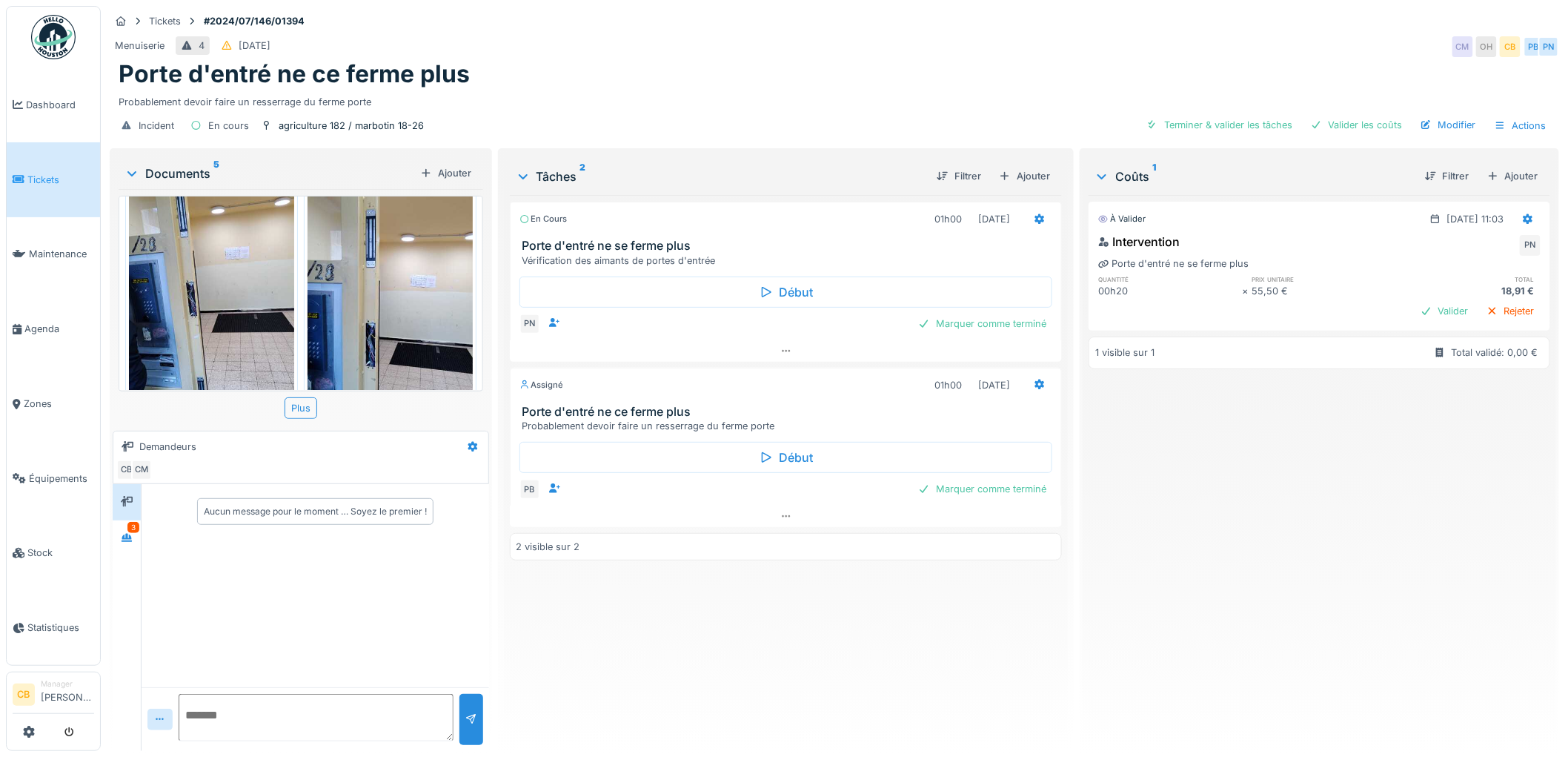
scroll to position [230, 0]
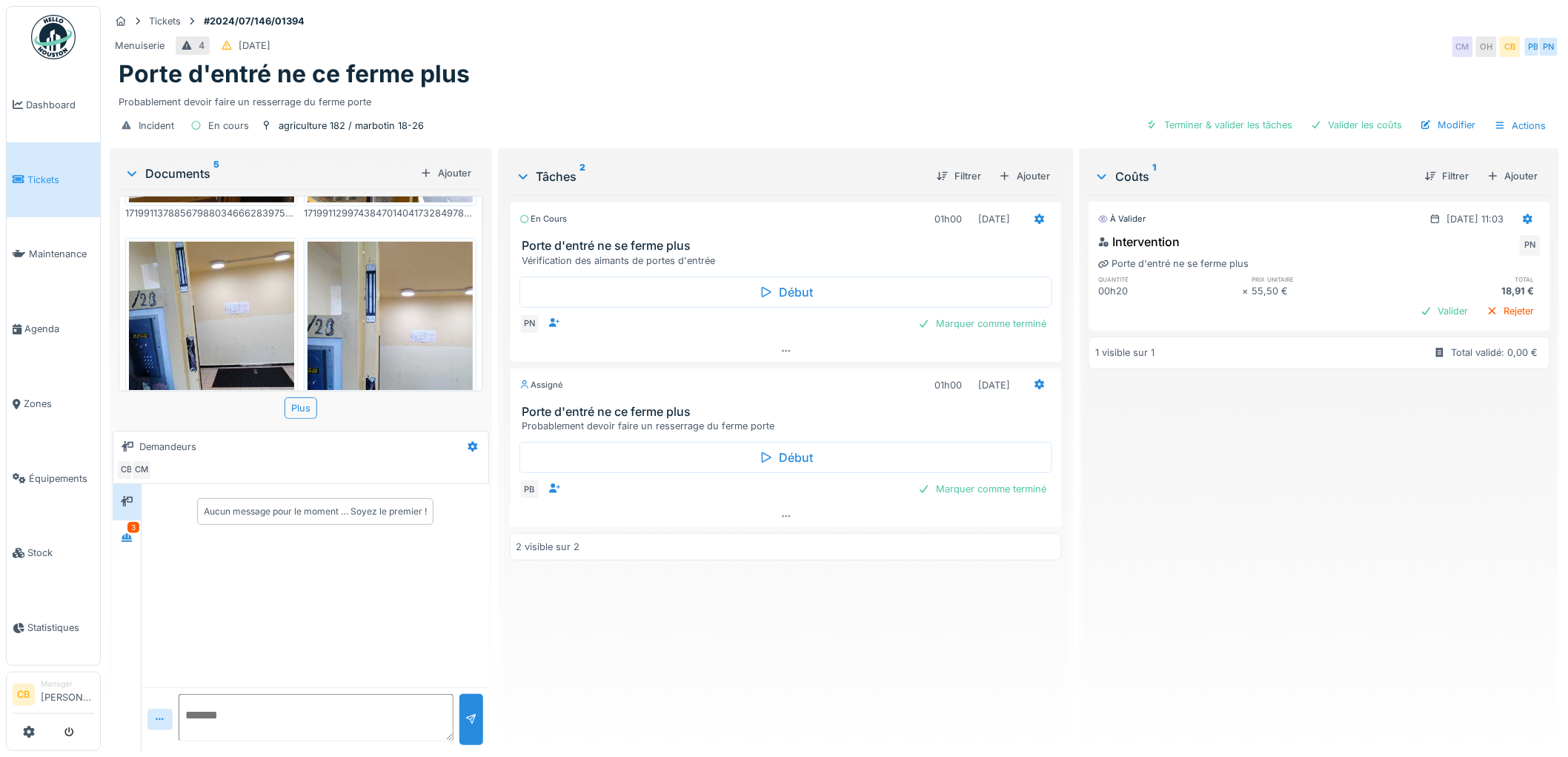
click at [253, 315] on img at bounding box center [212, 351] width 166 height 220
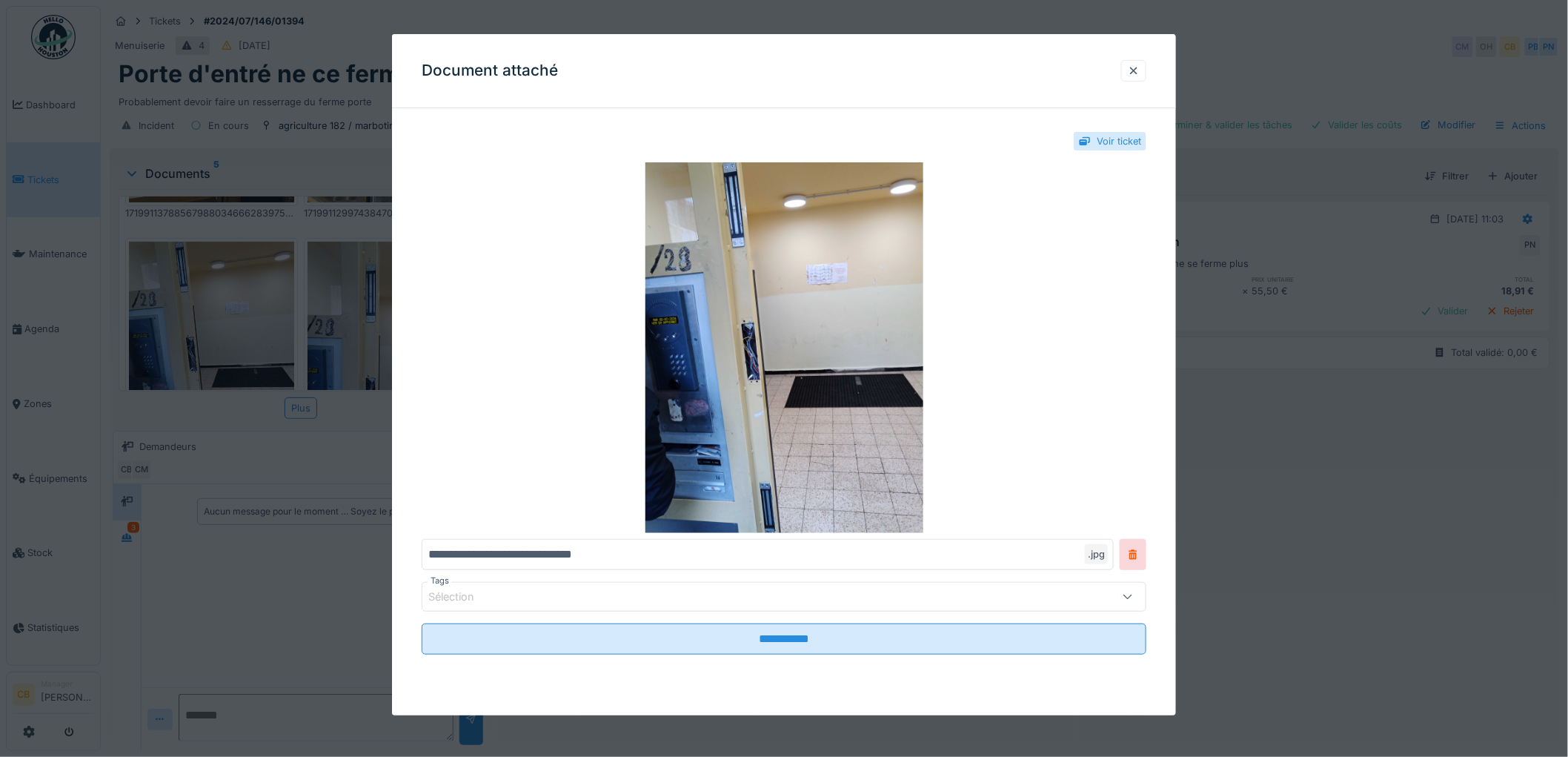
click at [253, 315] on div at bounding box center [784, 378] width 1568 height 757
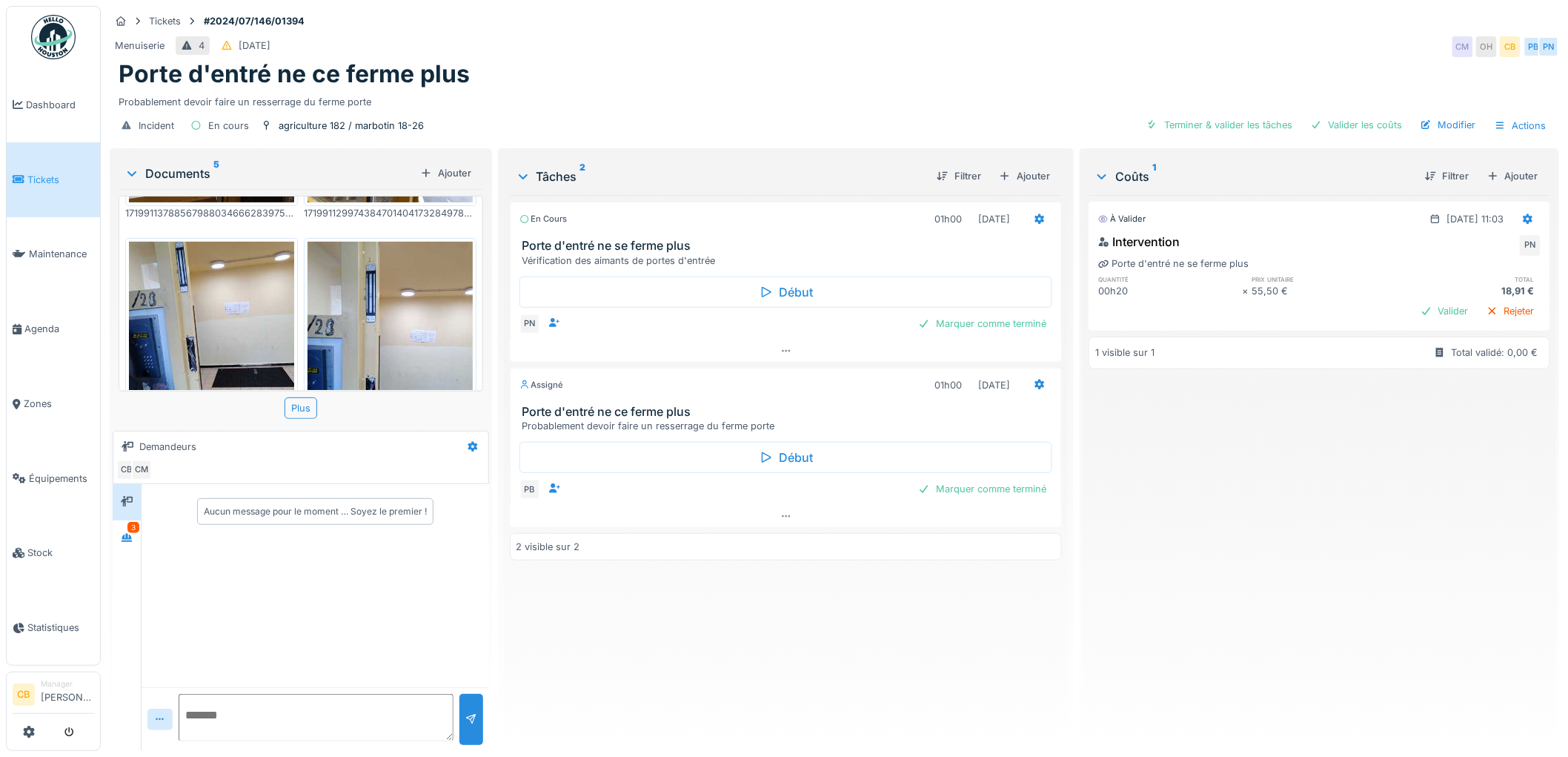
click at [344, 311] on img at bounding box center [390, 351] width 166 height 220
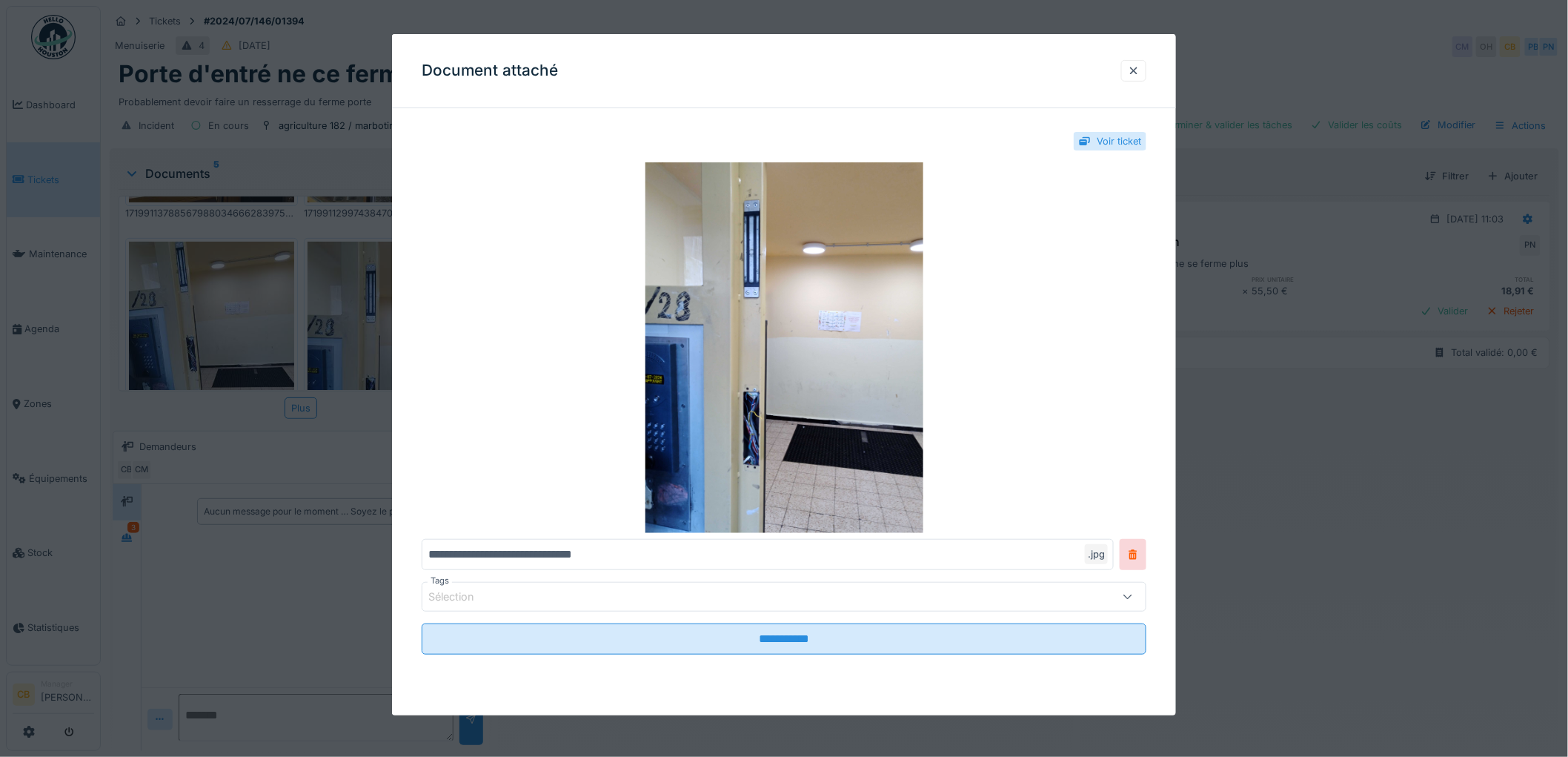
click at [344, 311] on div at bounding box center [784, 378] width 1568 height 757
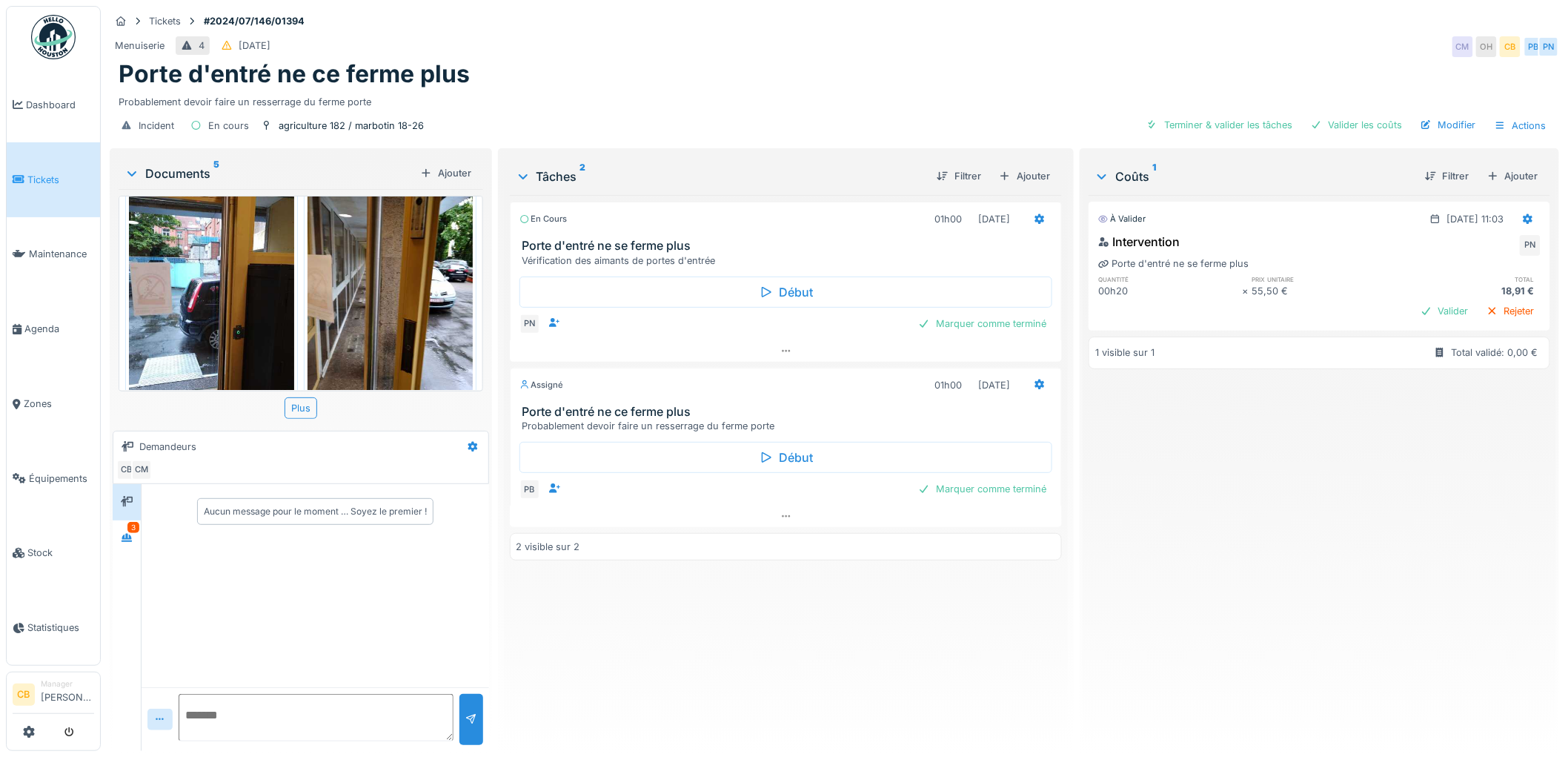
scroll to position [0, 0]
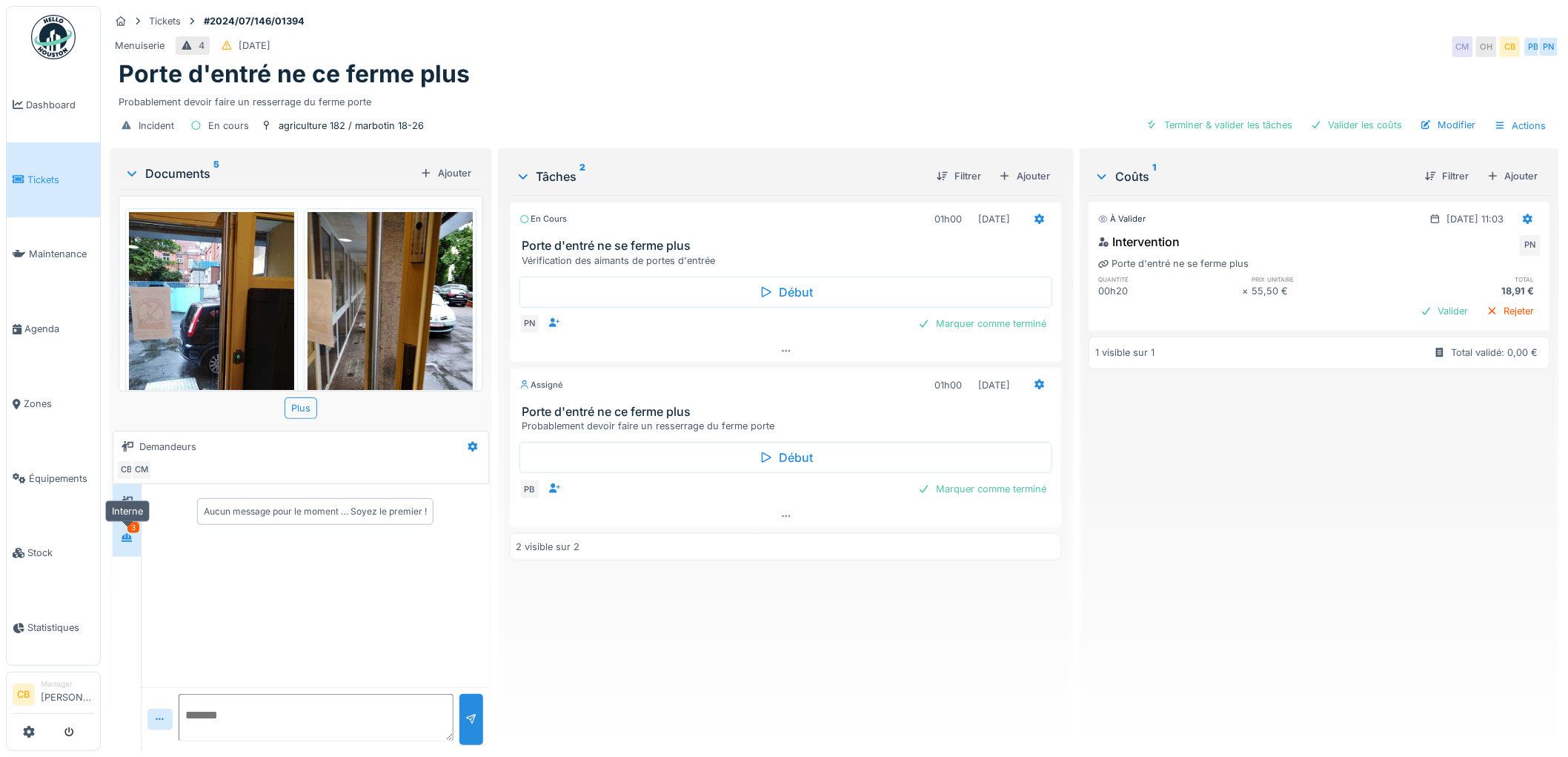
click at [128, 534] on icon at bounding box center [127, 538] width 12 height 10
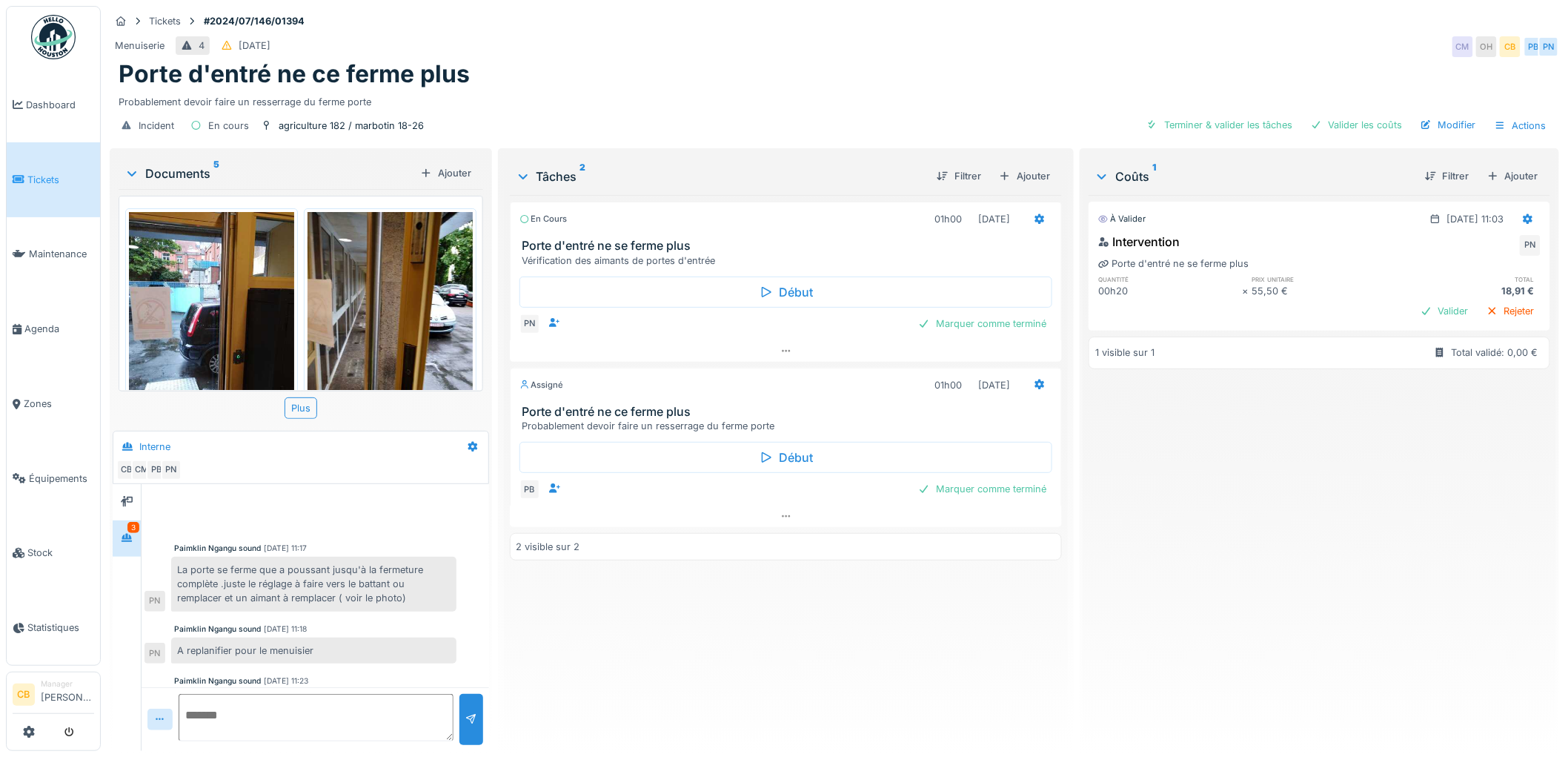
scroll to position [35, 0]
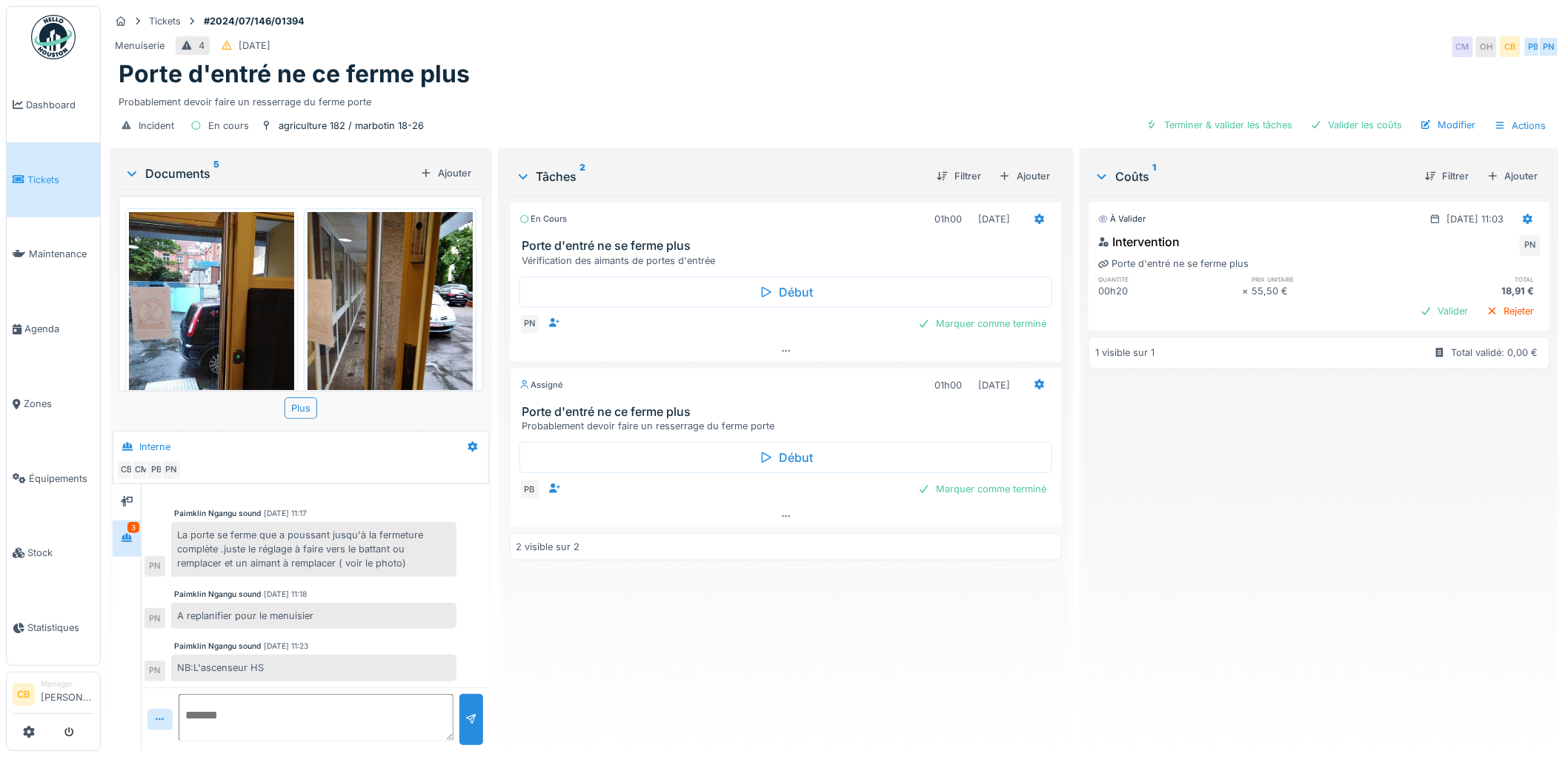
click at [133, 173] on icon at bounding box center [132, 173] width 9 height 5
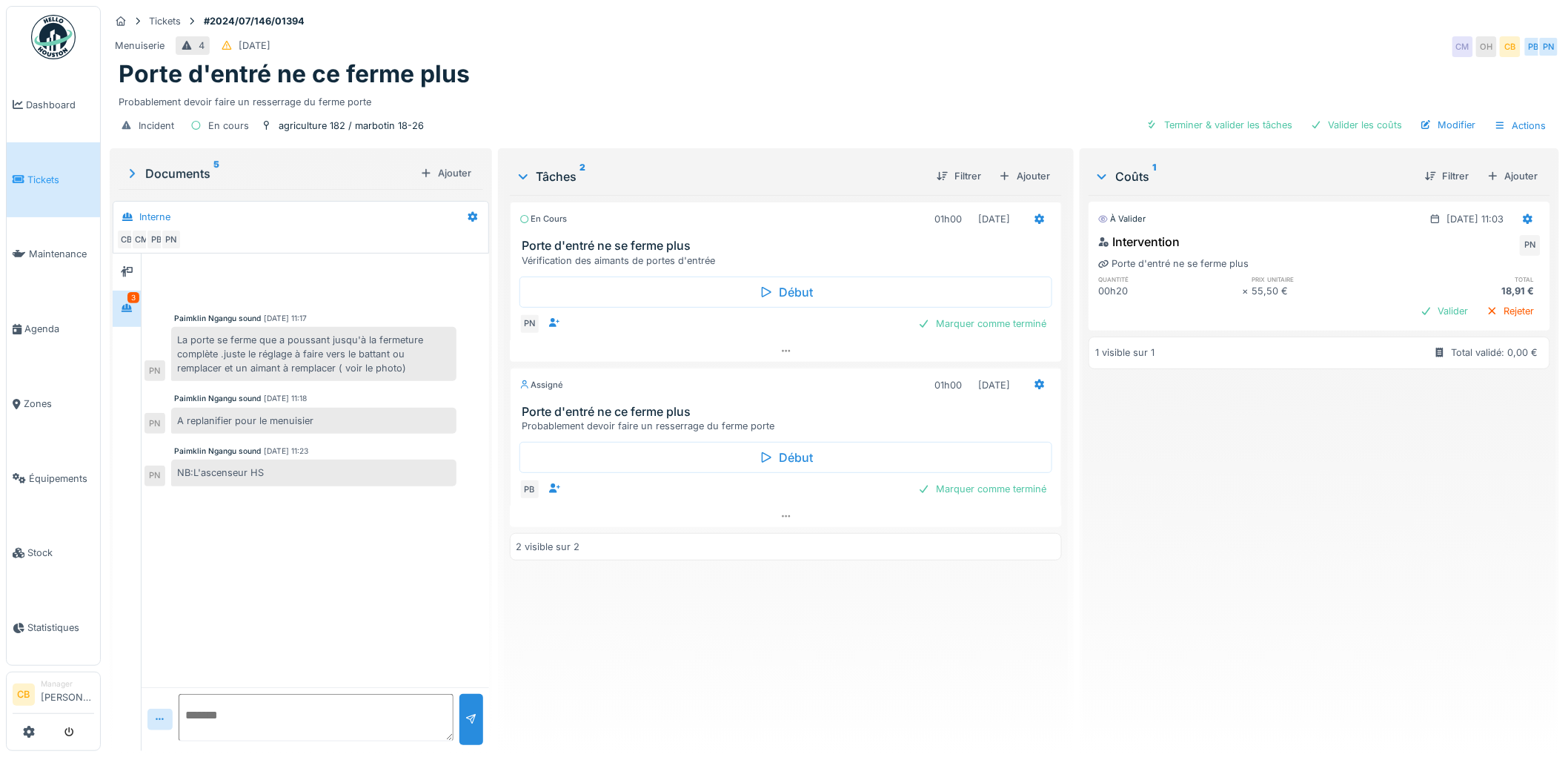
scroll to position [0, 0]
click at [129, 174] on icon at bounding box center [131, 173] width 15 height 12
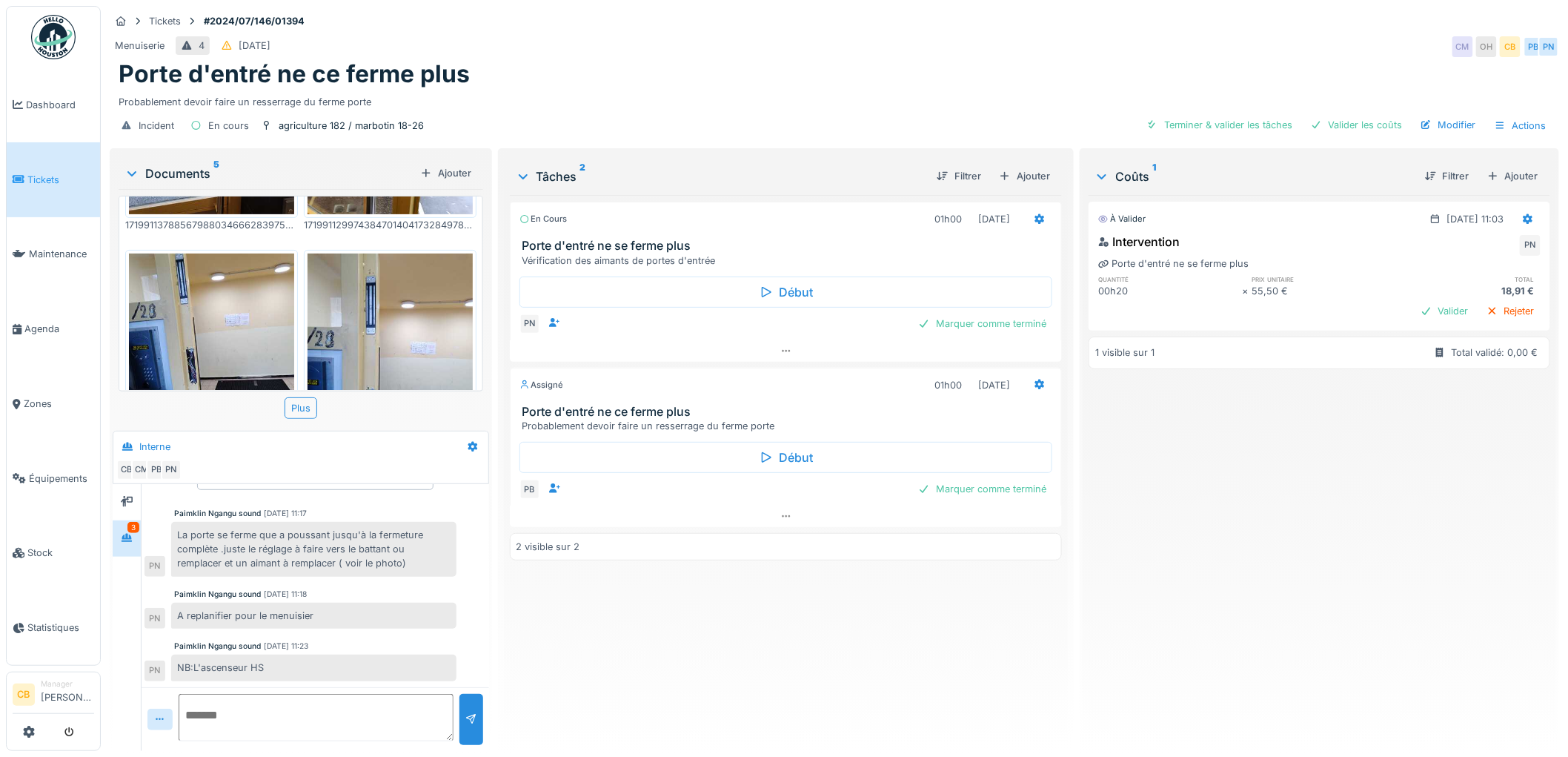
scroll to position [247, 0]
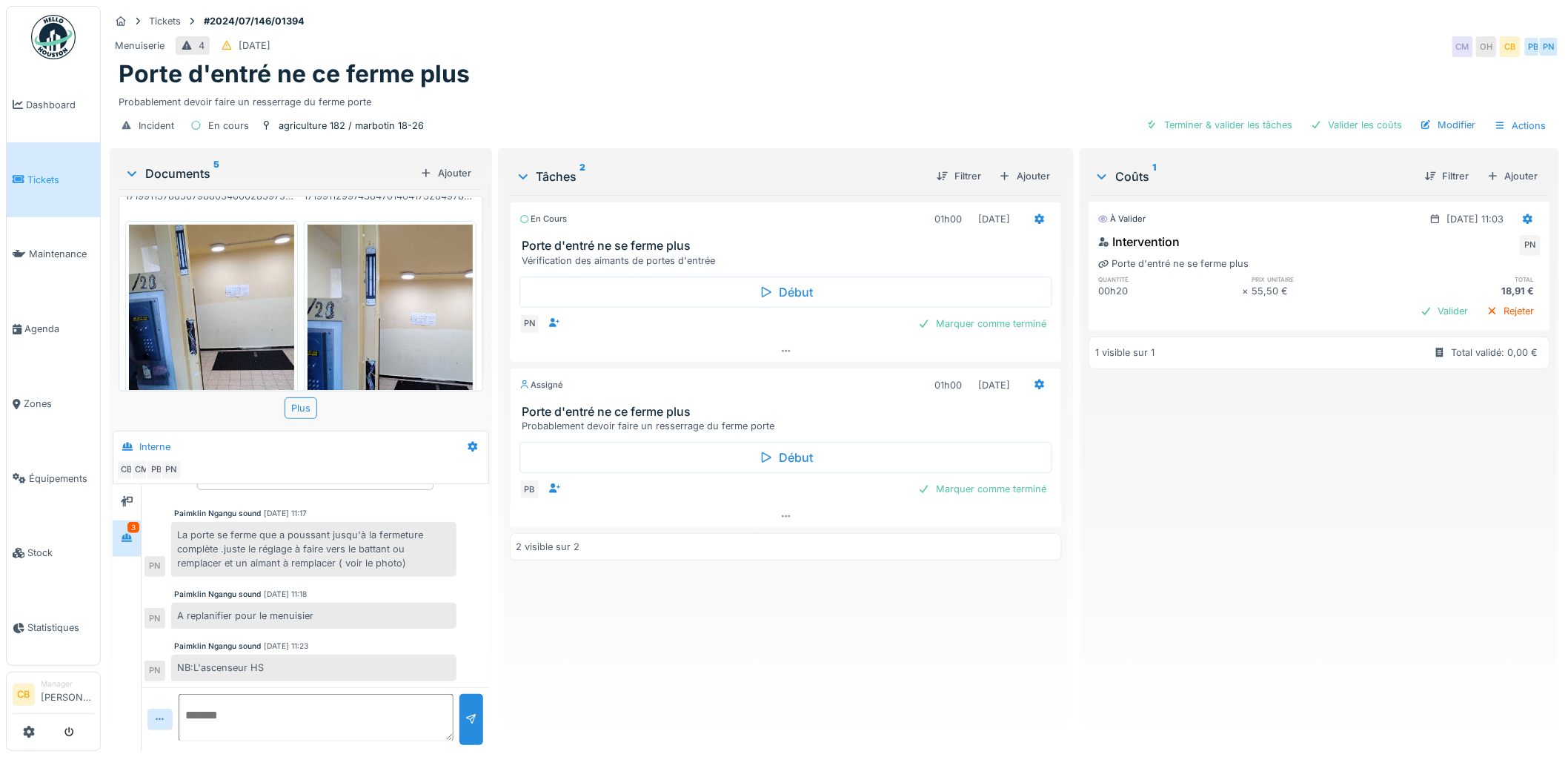
click at [342, 284] on img at bounding box center [390, 334] width 166 height 220
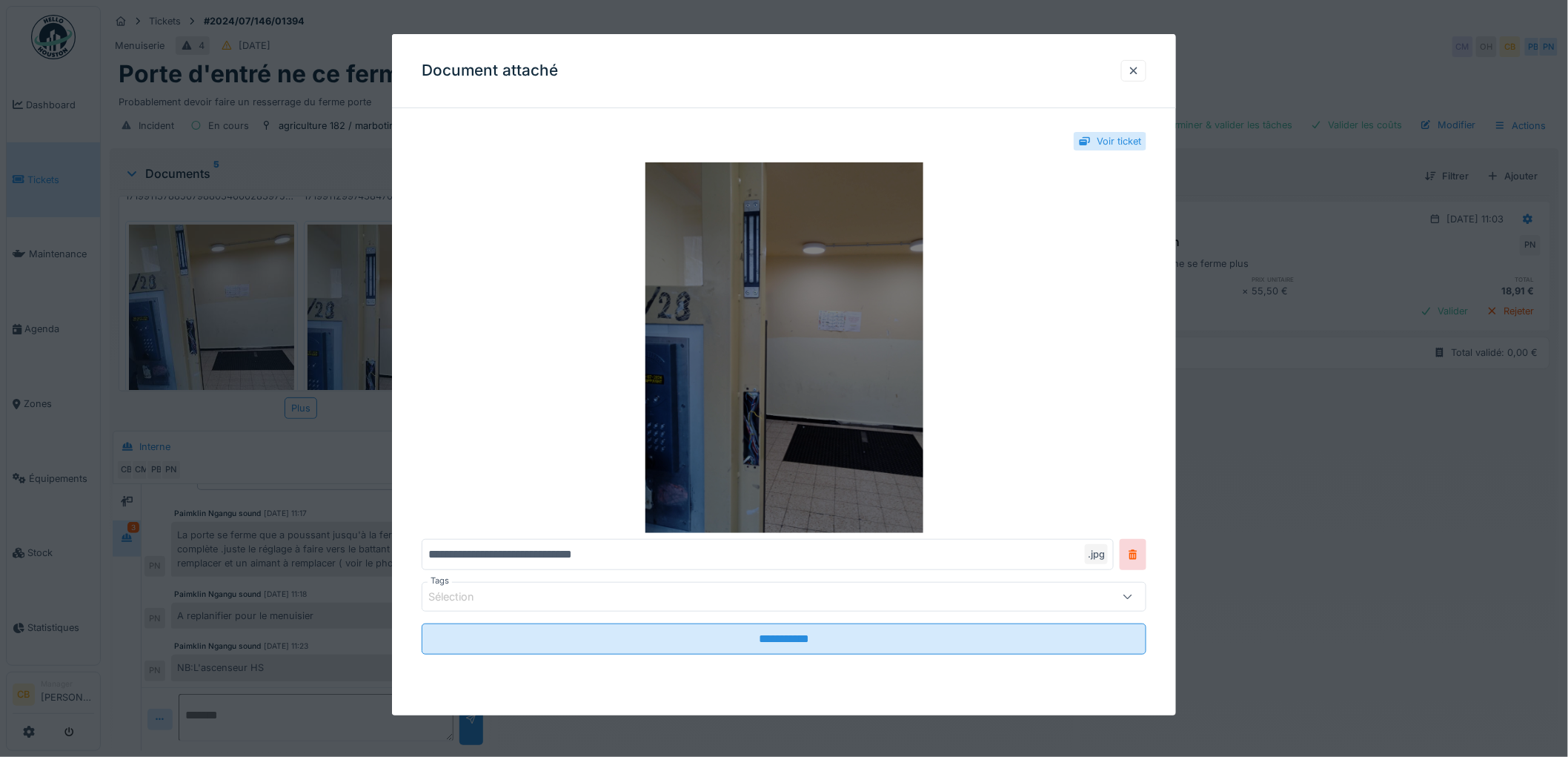
click at [688, 404] on img at bounding box center [784, 347] width 725 height 370
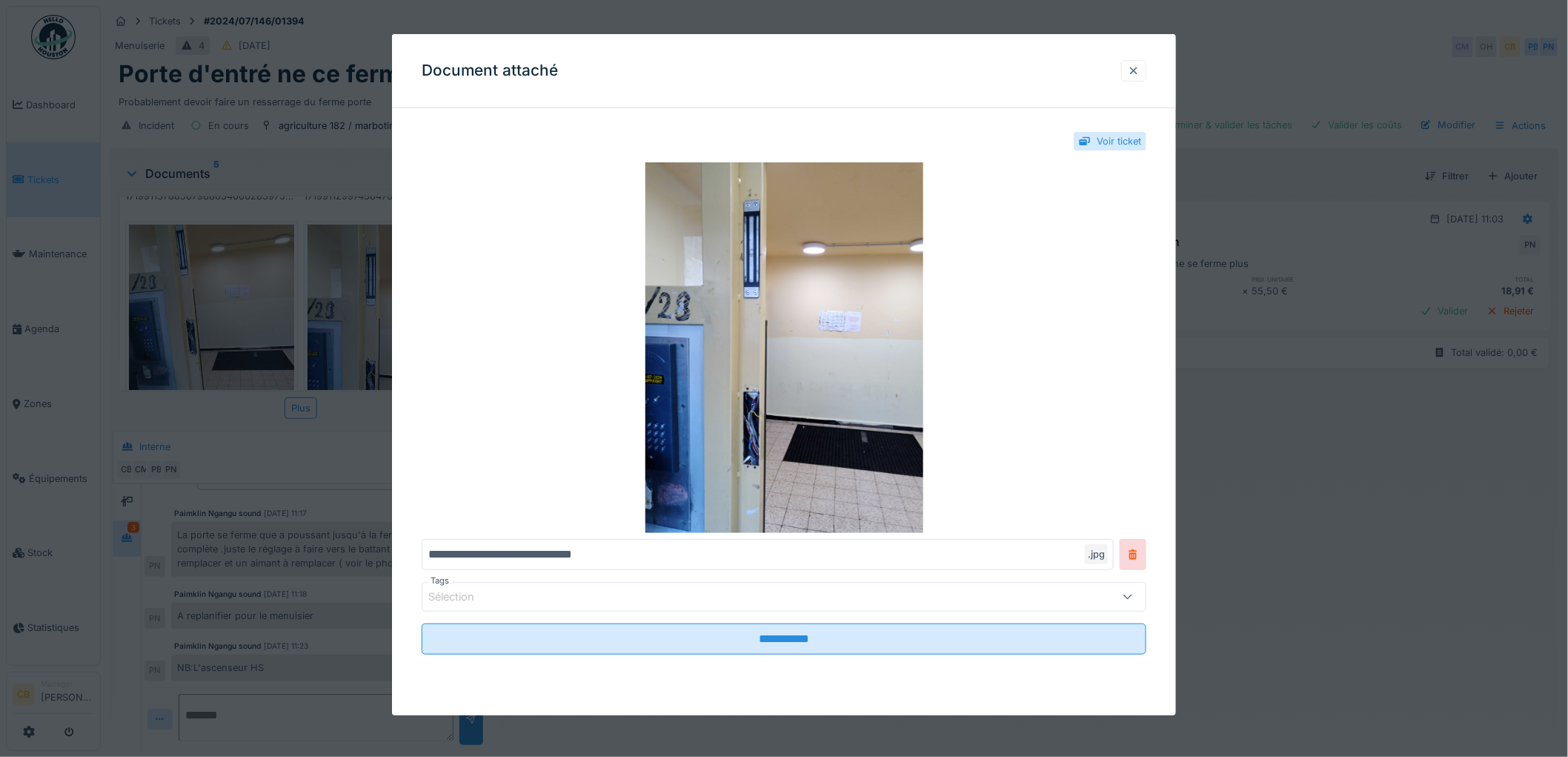
click at [1139, 75] on div at bounding box center [1133, 71] width 12 height 14
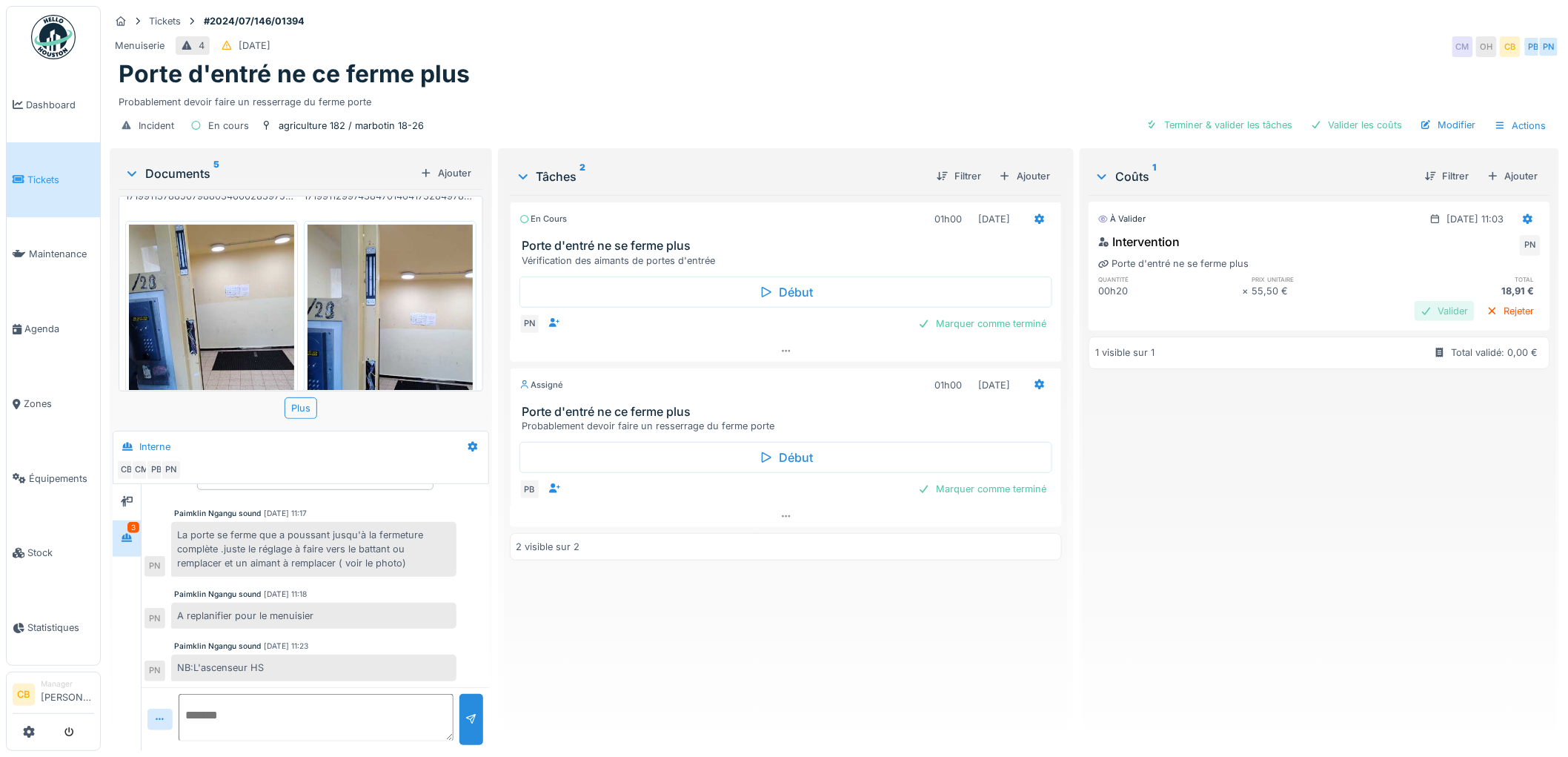
click at [1425, 301] on div "Valider" at bounding box center [1445, 311] width 60 height 20
click at [1013, 314] on div "Marquer comme terminé" at bounding box center [982, 324] width 140 height 20
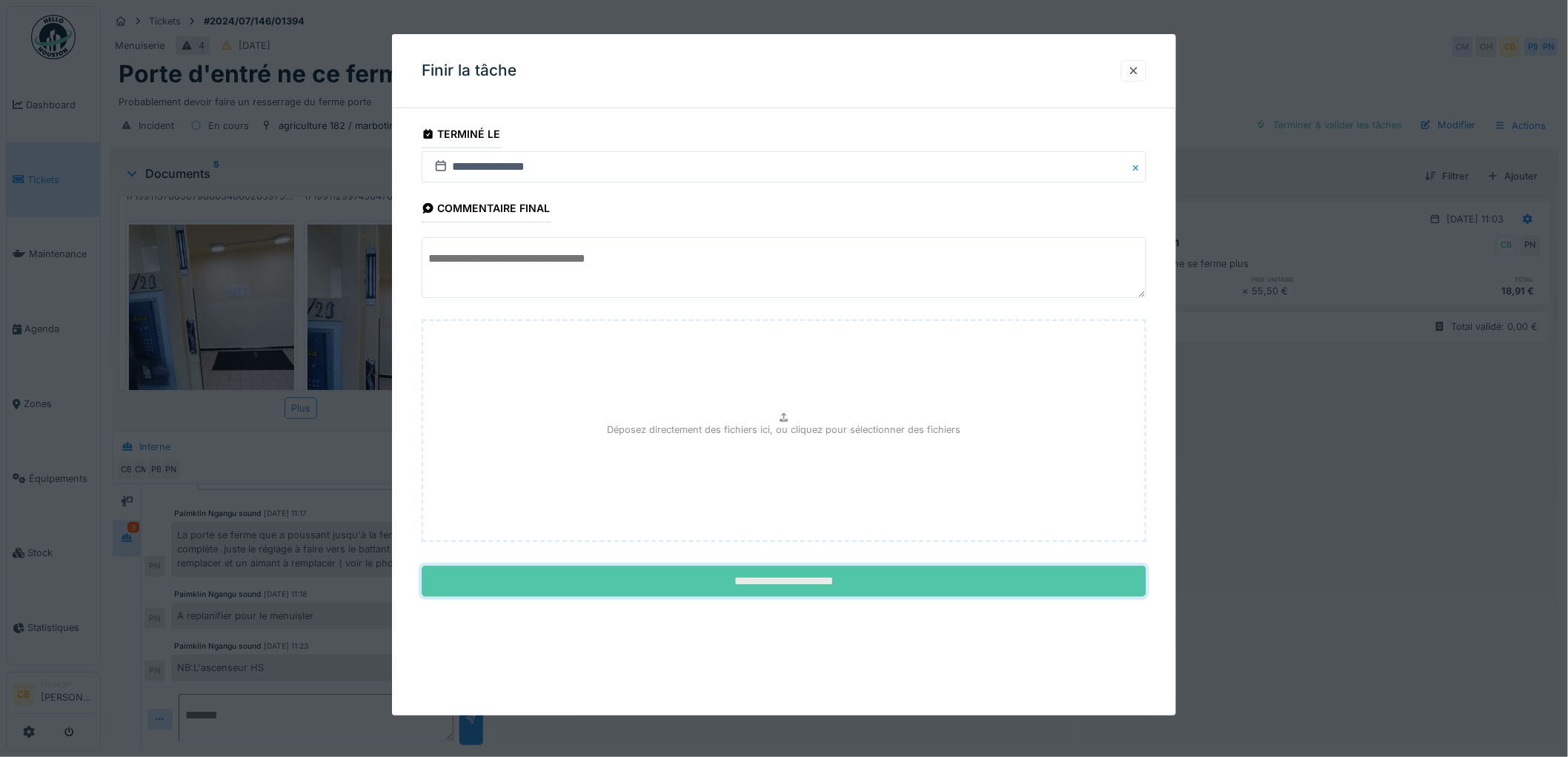
click at [910, 587] on input "**********" at bounding box center [784, 581] width 725 height 31
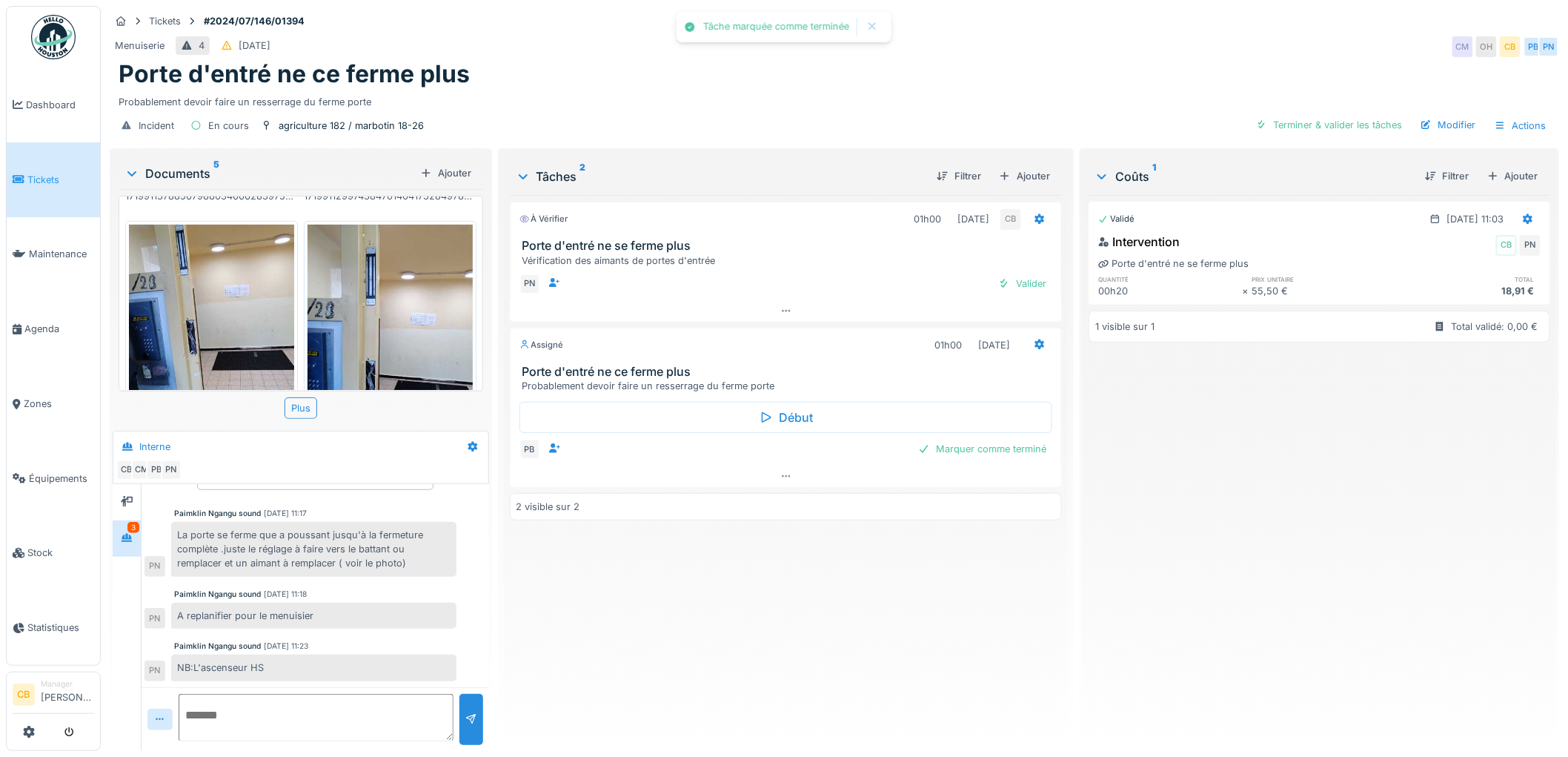
scroll to position [35, 0]
click at [990, 446] on div "Marquer comme terminé" at bounding box center [982, 449] width 140 height 20
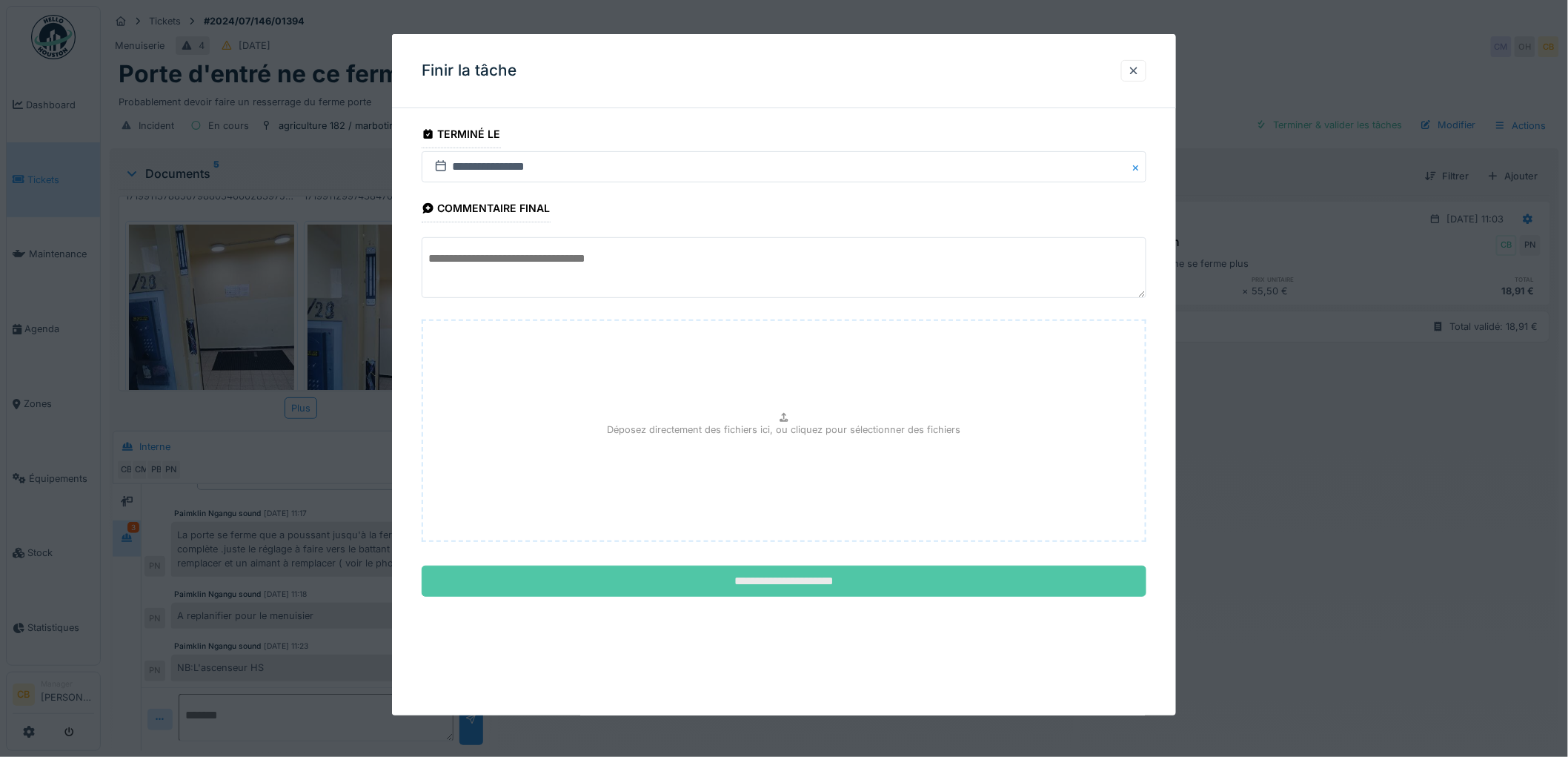
click at [835, 584] on input "**********" at bounding box center [784, 581] width 725 height 31
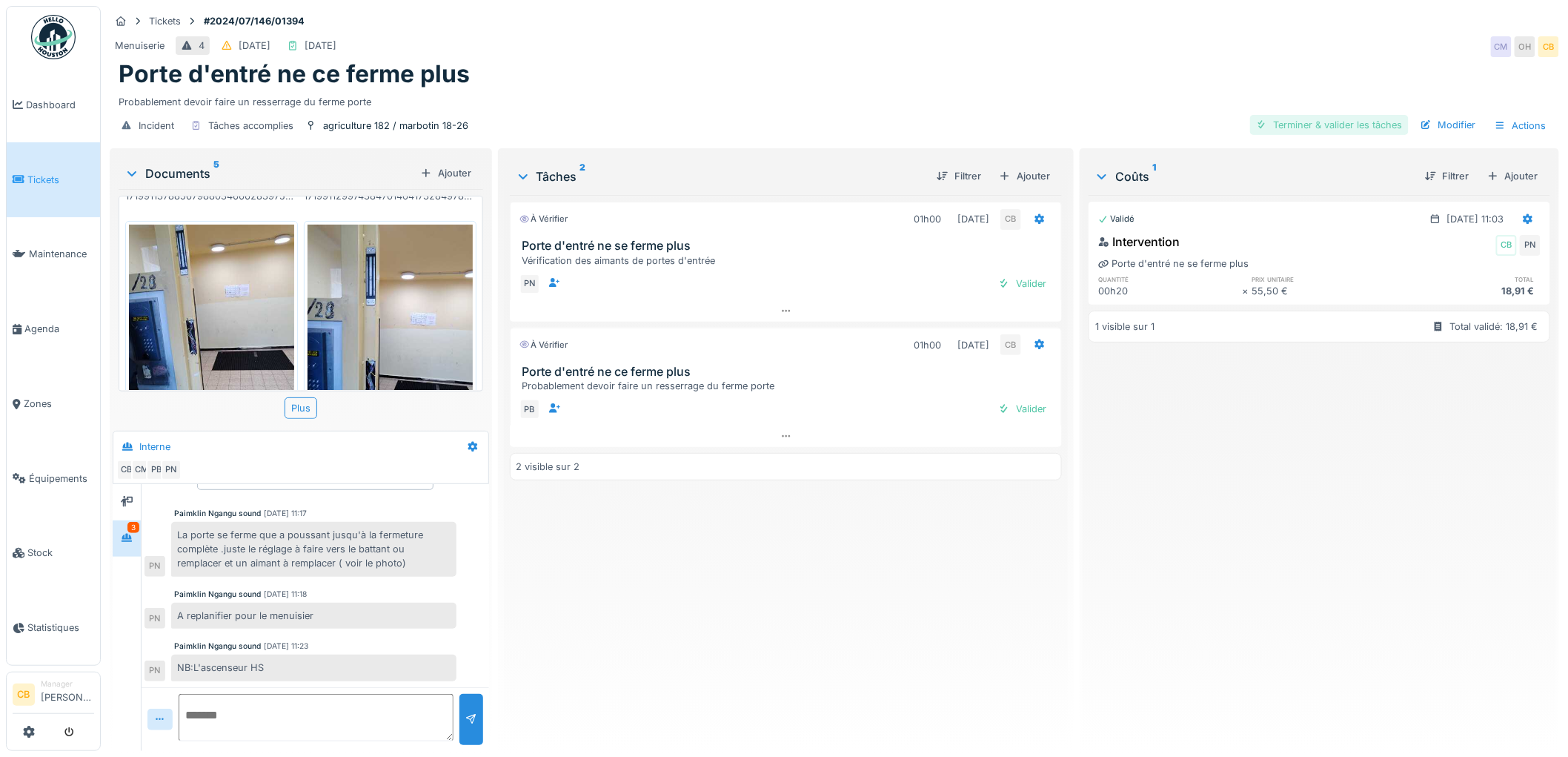
click at [1299, 115] on div "Terminer & valider les tâches" at bounding box center [1329, 125] width 159 height 20
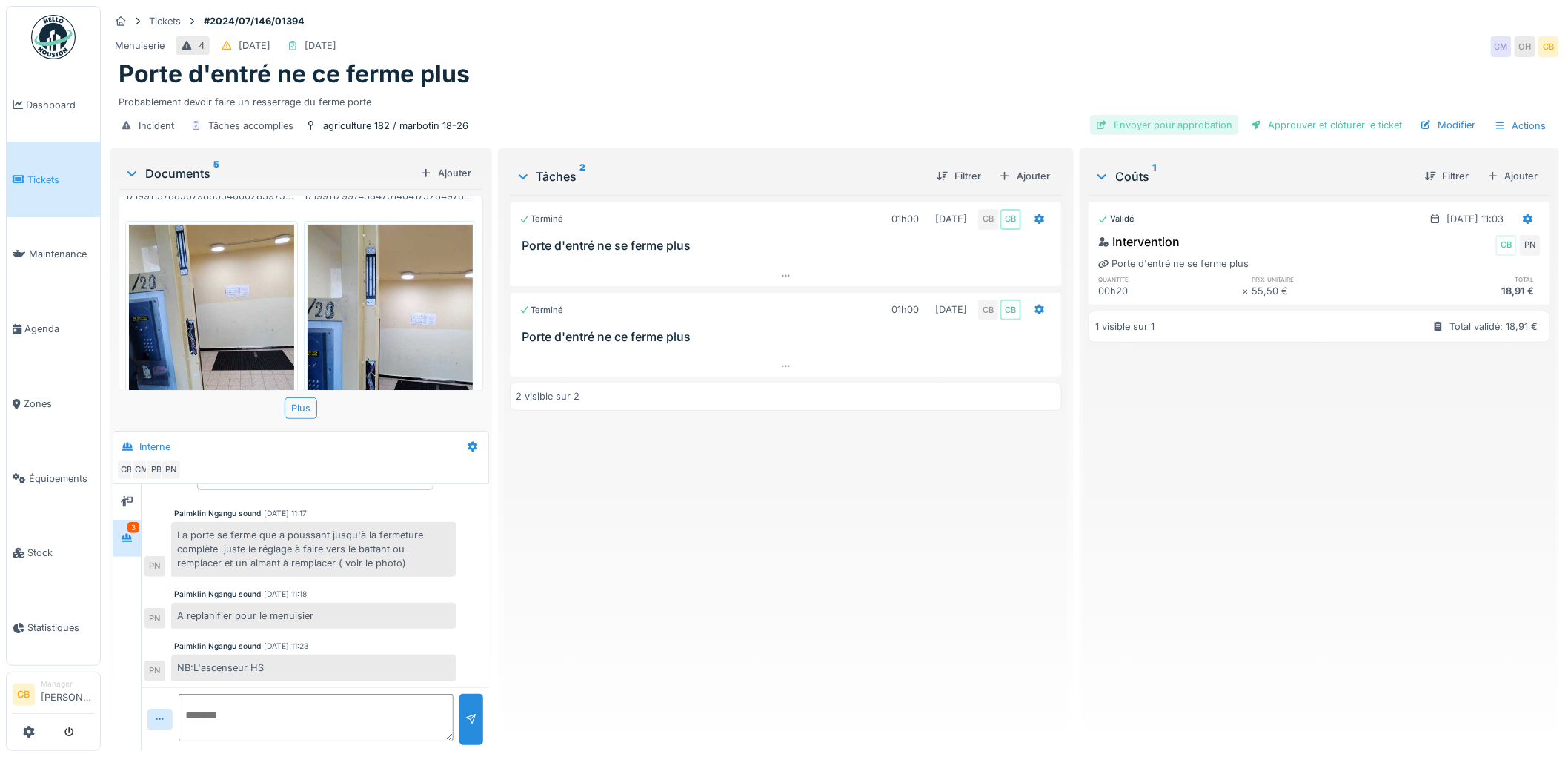
click at [1201, 115] on div "Envoyer pour approbation" at bounding box center [1165, 125] width 149 height 20
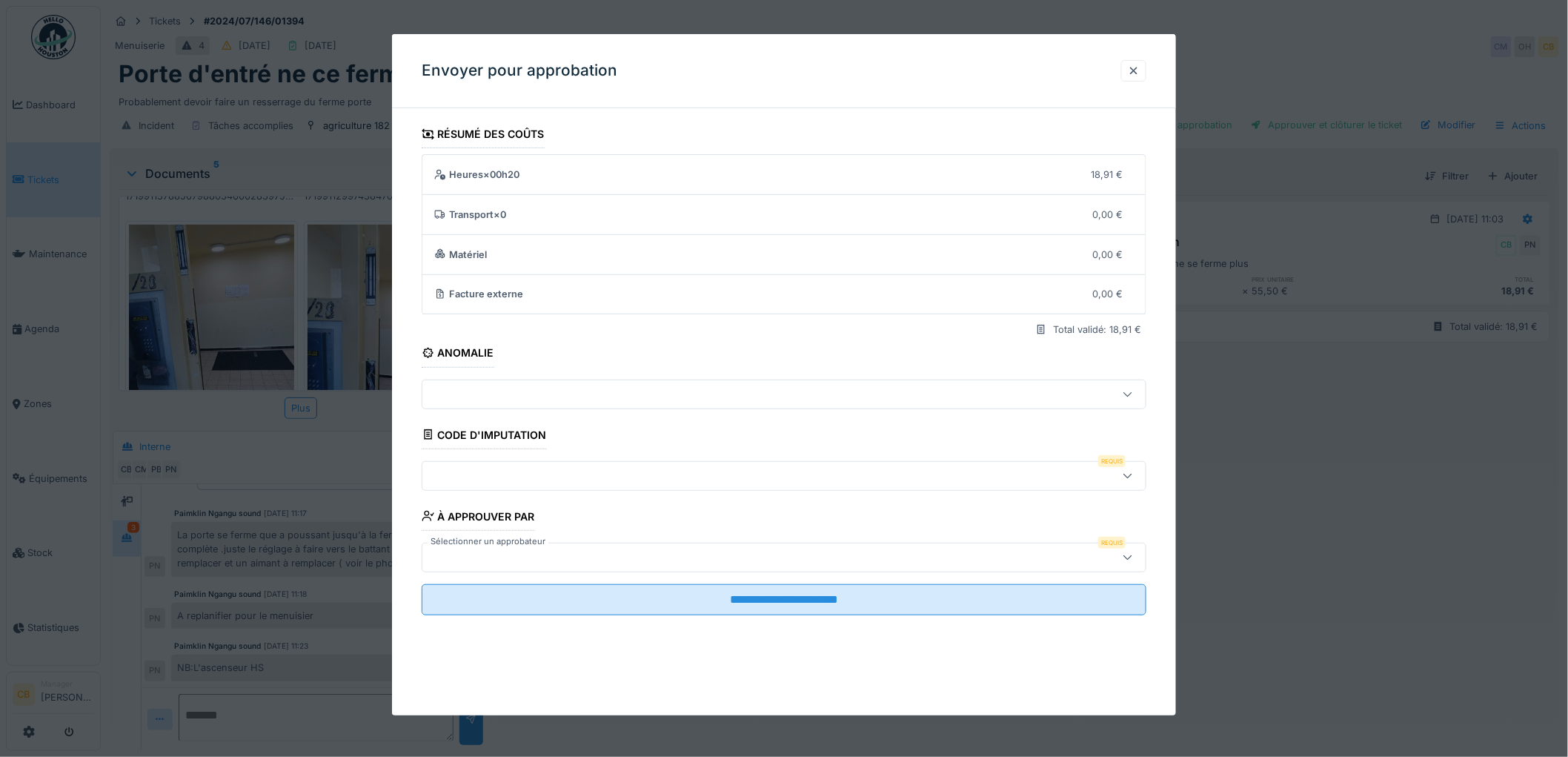
click at [483, 552] on div at bounding box center [743, 557] width 629 height 16
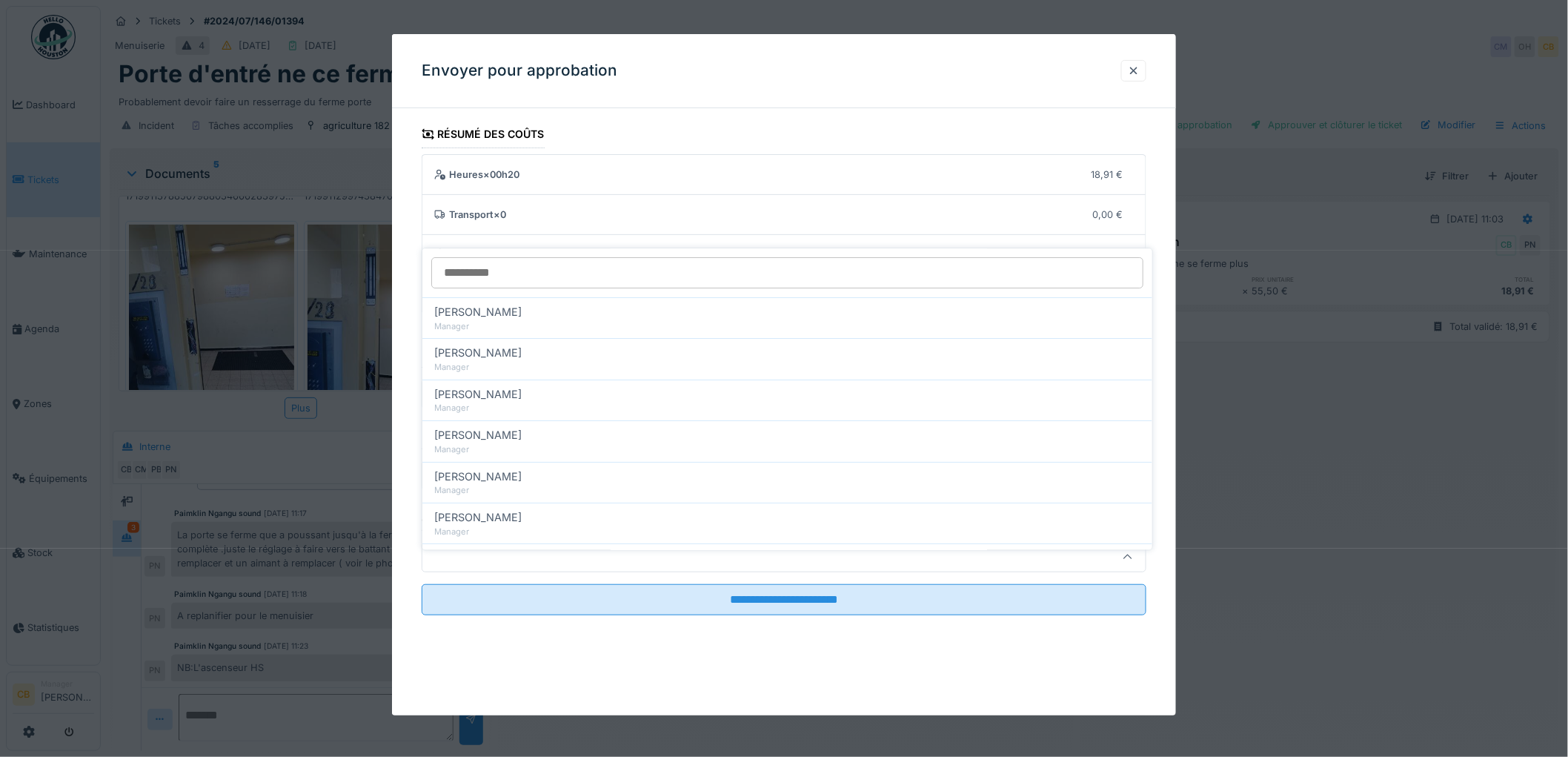
click at [483, 552] on div at bounding box center [743, 557] width 629 height 16
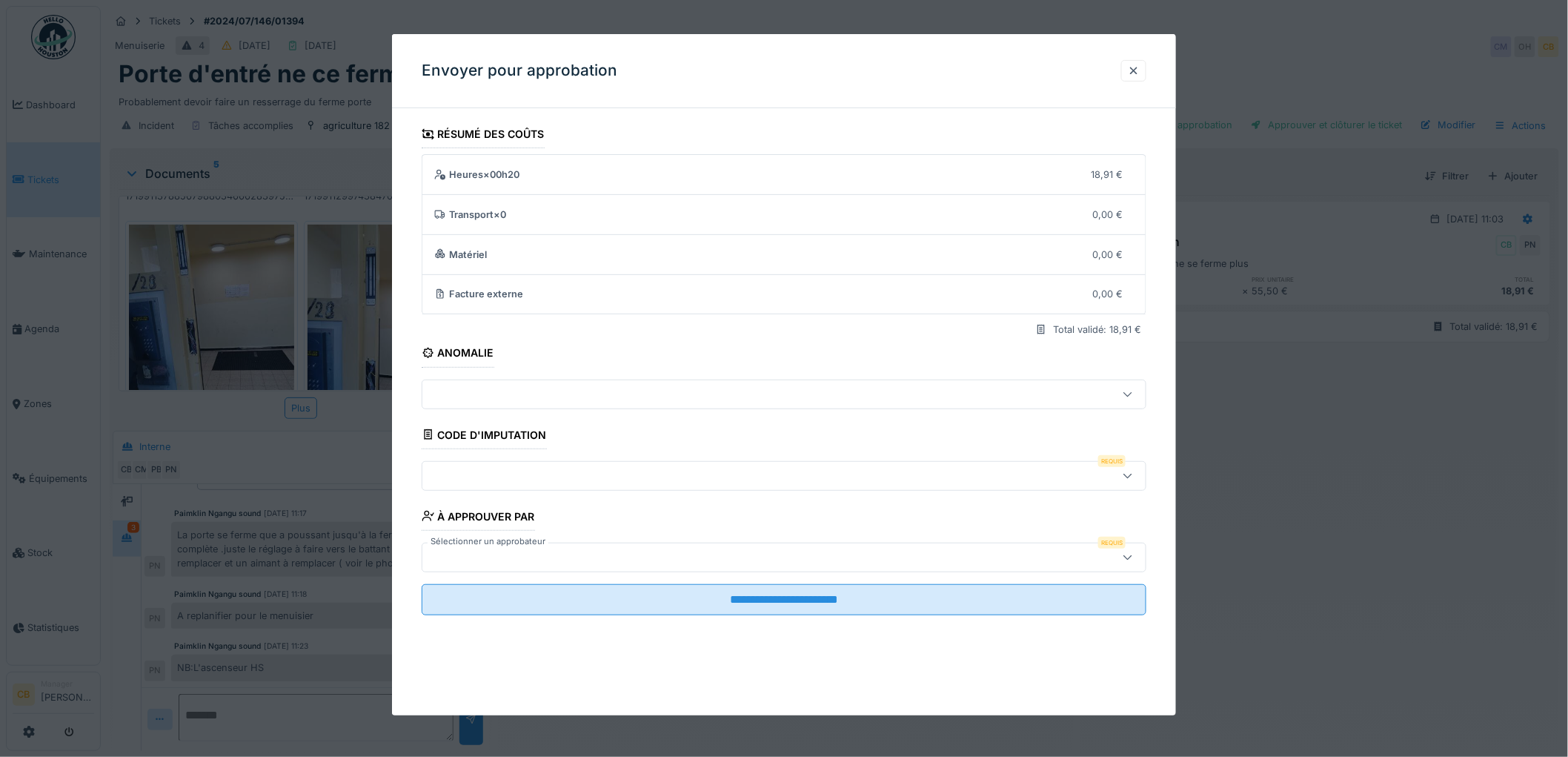
click at [483, 552] on div at bounding box center [743, 557] width 629 height 16
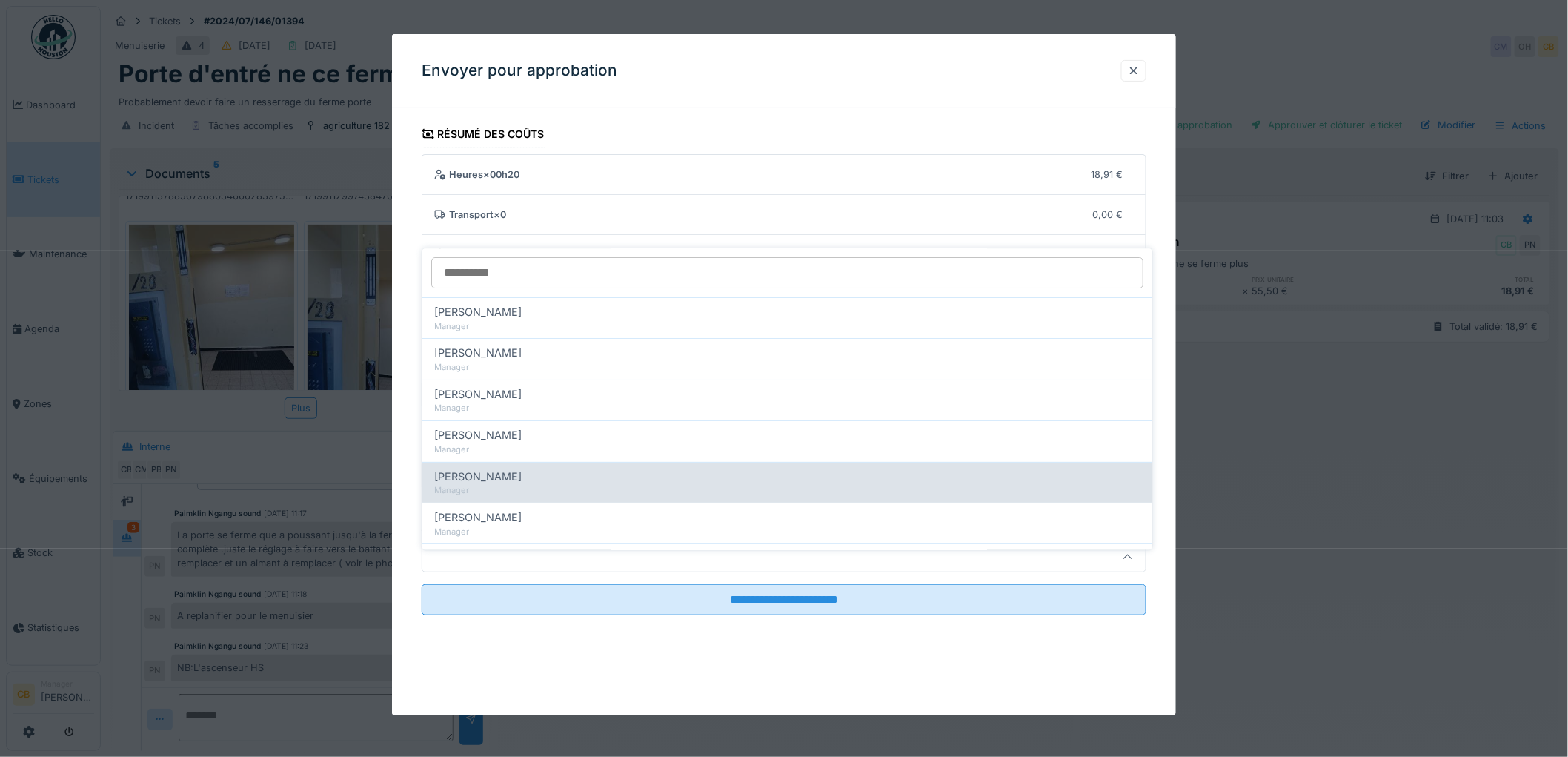
scroll to position [165, 0]
click at [488, 469] on span "[PERSON_NAME]" at bounding box center [478, 476] width 87 height 16
type input "****"
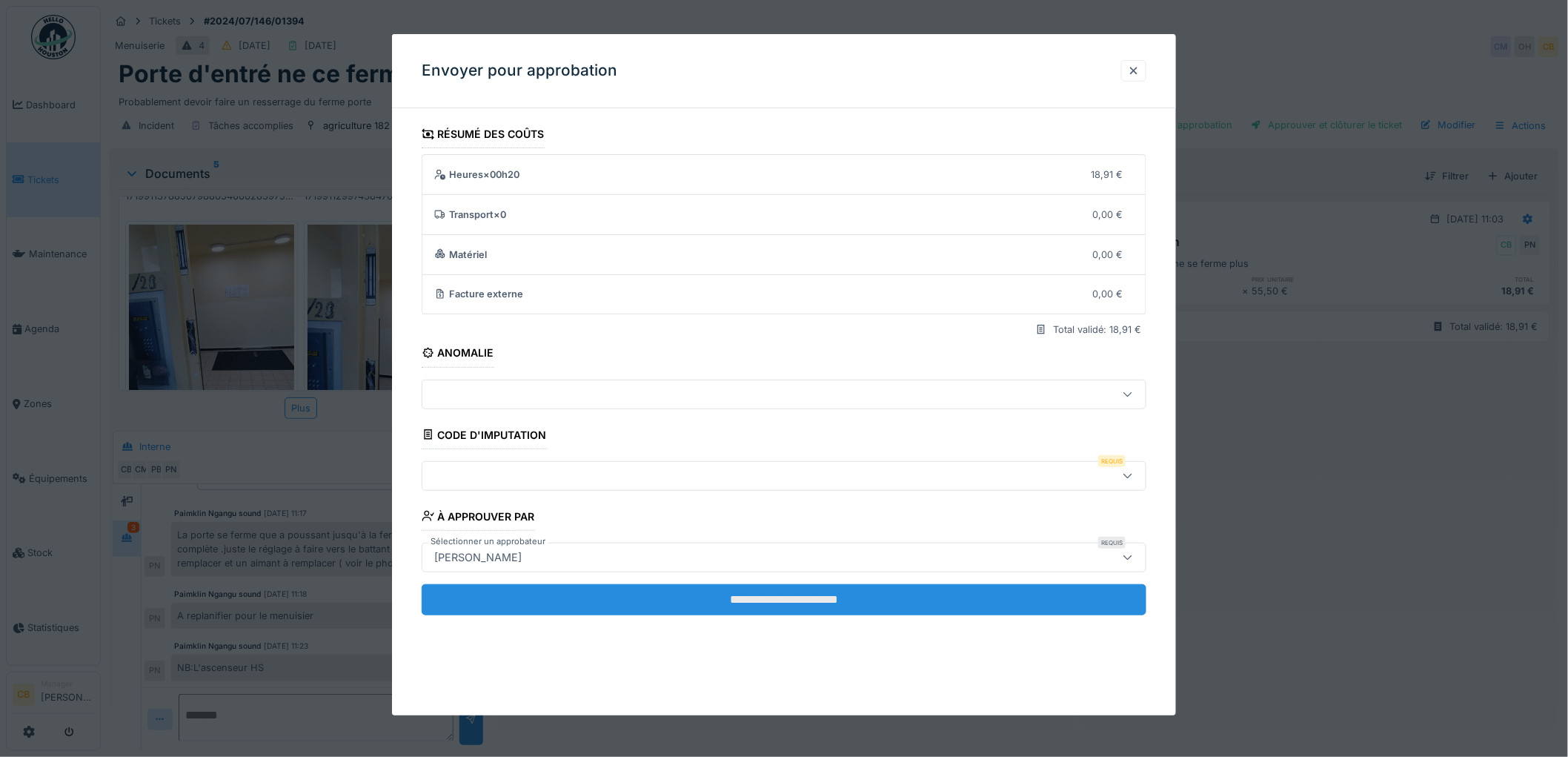
click at [779, 601] on input "**********" at bounding box center [784, 600] width 725 height 31
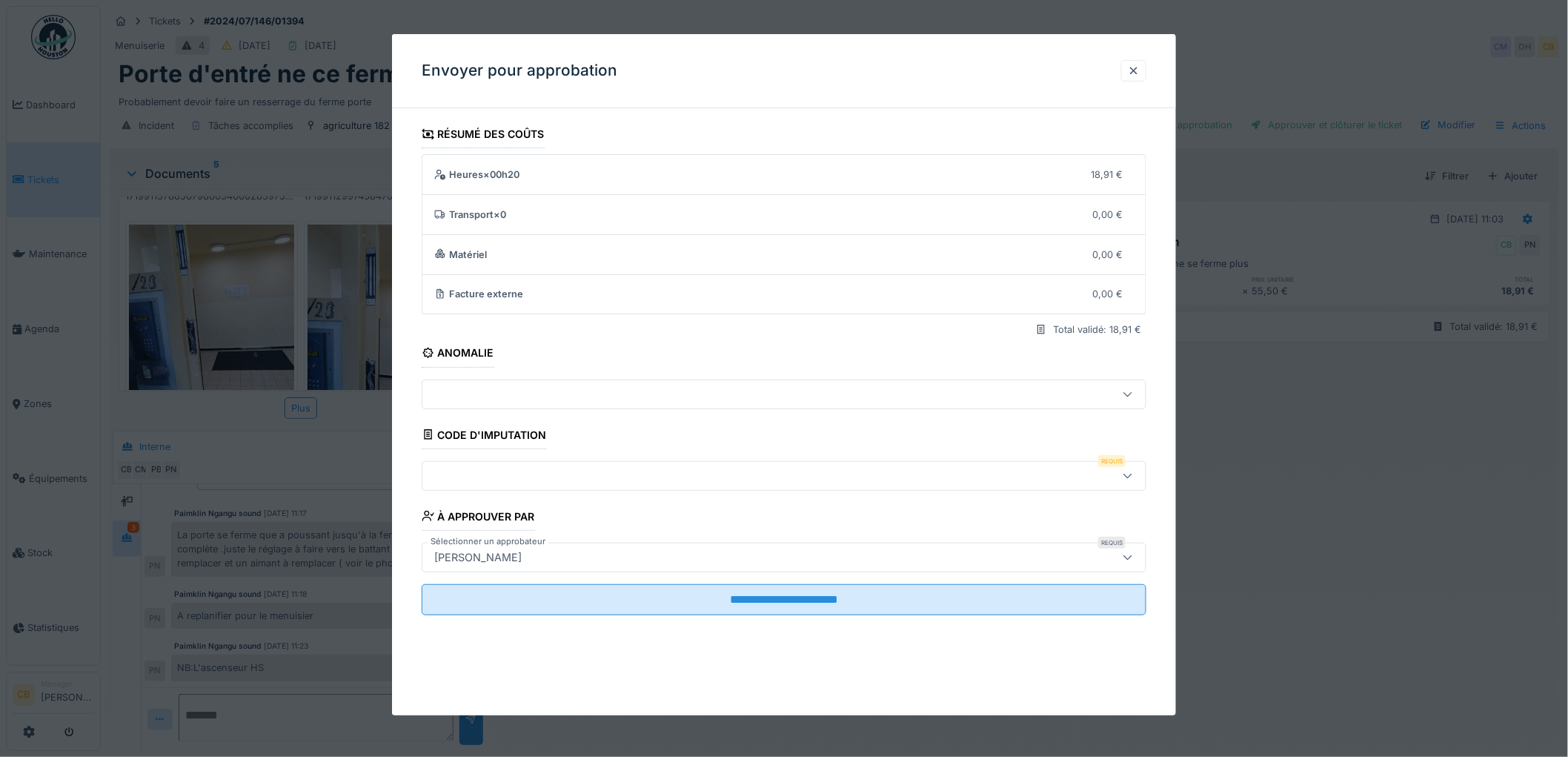
click at [475, 466] on div at bounding box center [784, 476] width 725 height 30
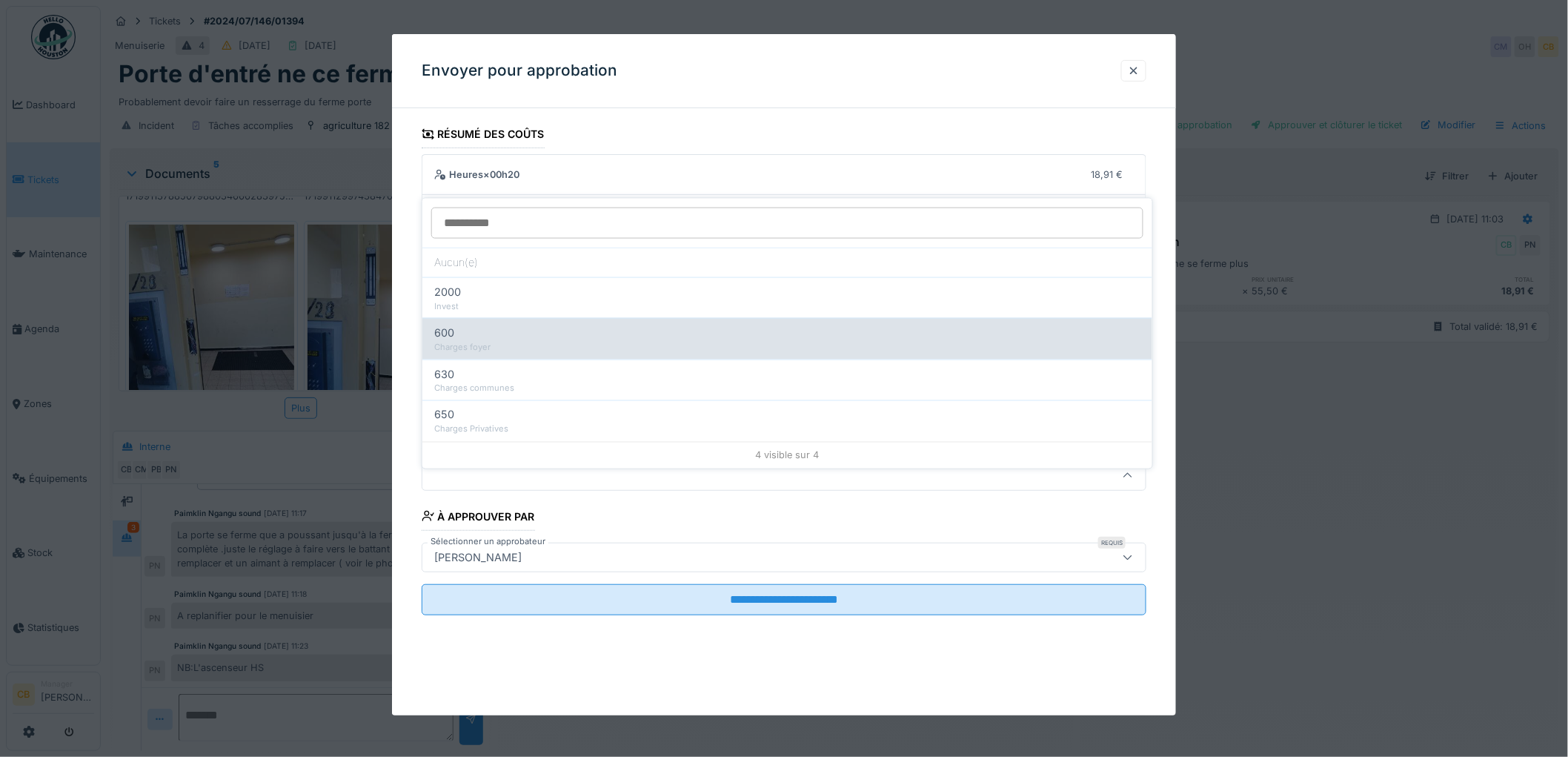
click at [452, 324] on span "600" at bounding box center [444, 332] width 20 height 16
type input "***"
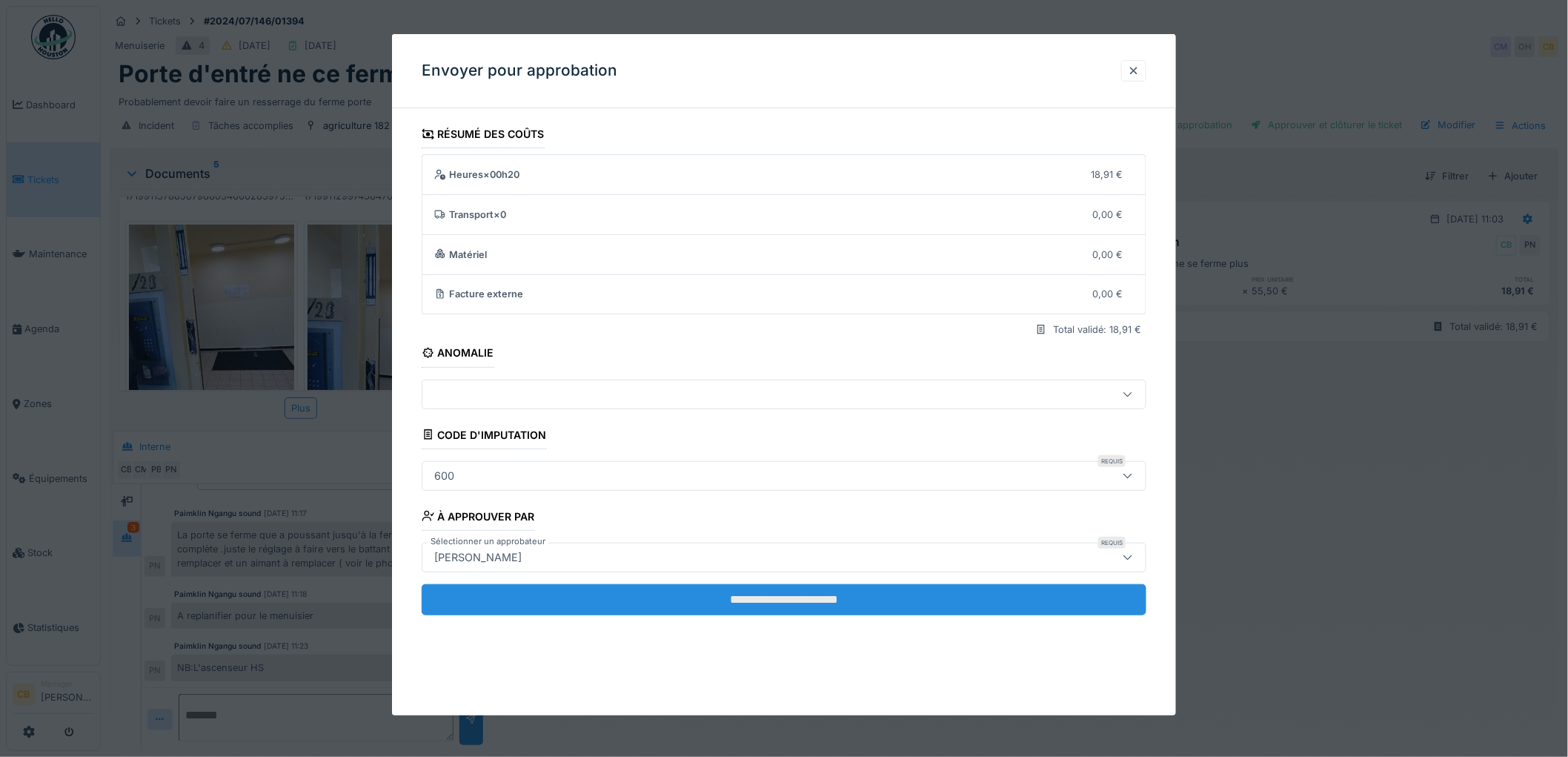
click at [748, 594] on input "**********" at bounding box center [784, 600] width 725 height 31
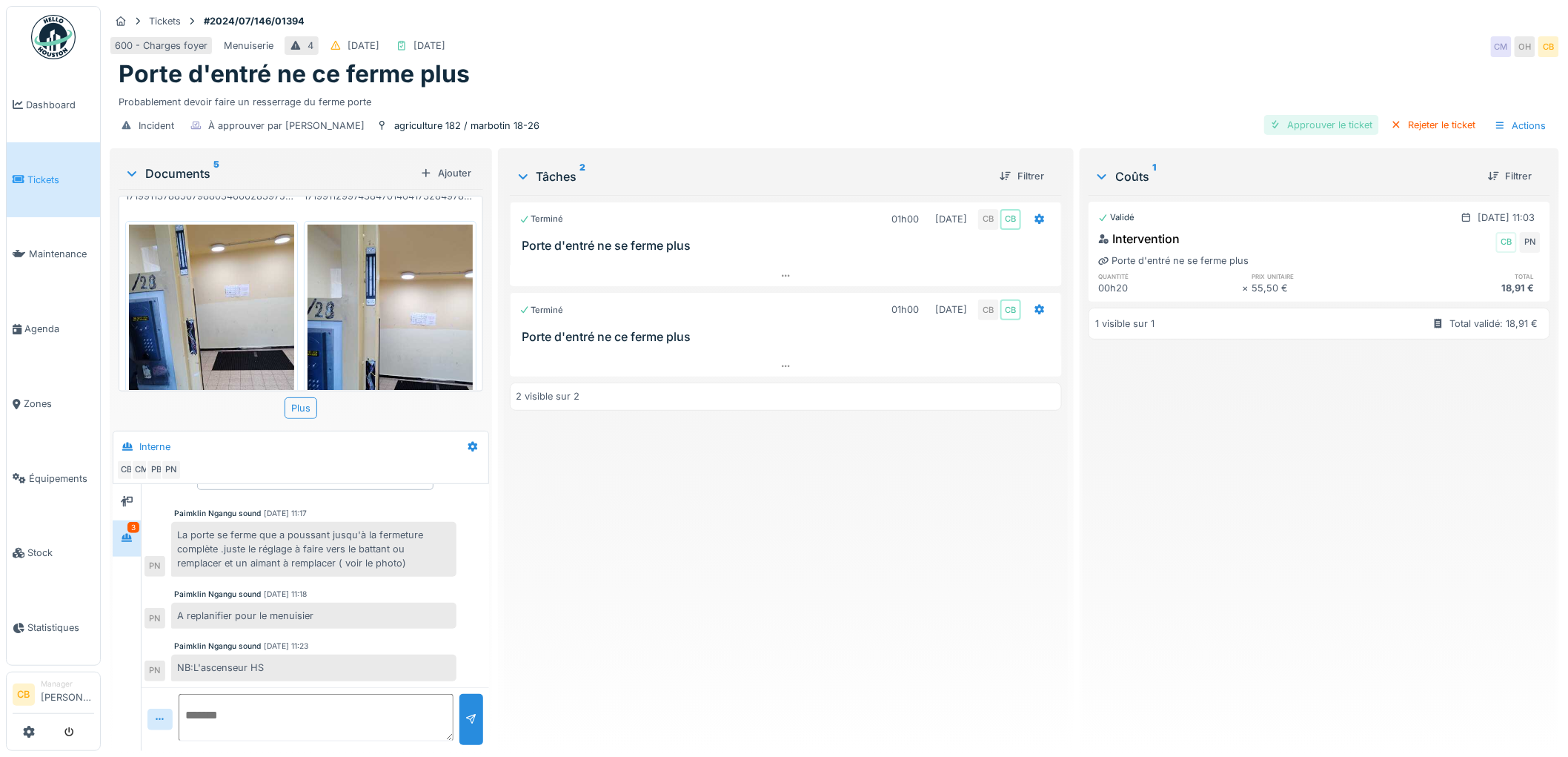
click at [1316, 115] on div "Approuver le ticket" at bounding box center [1322, 125] width 115 height 20
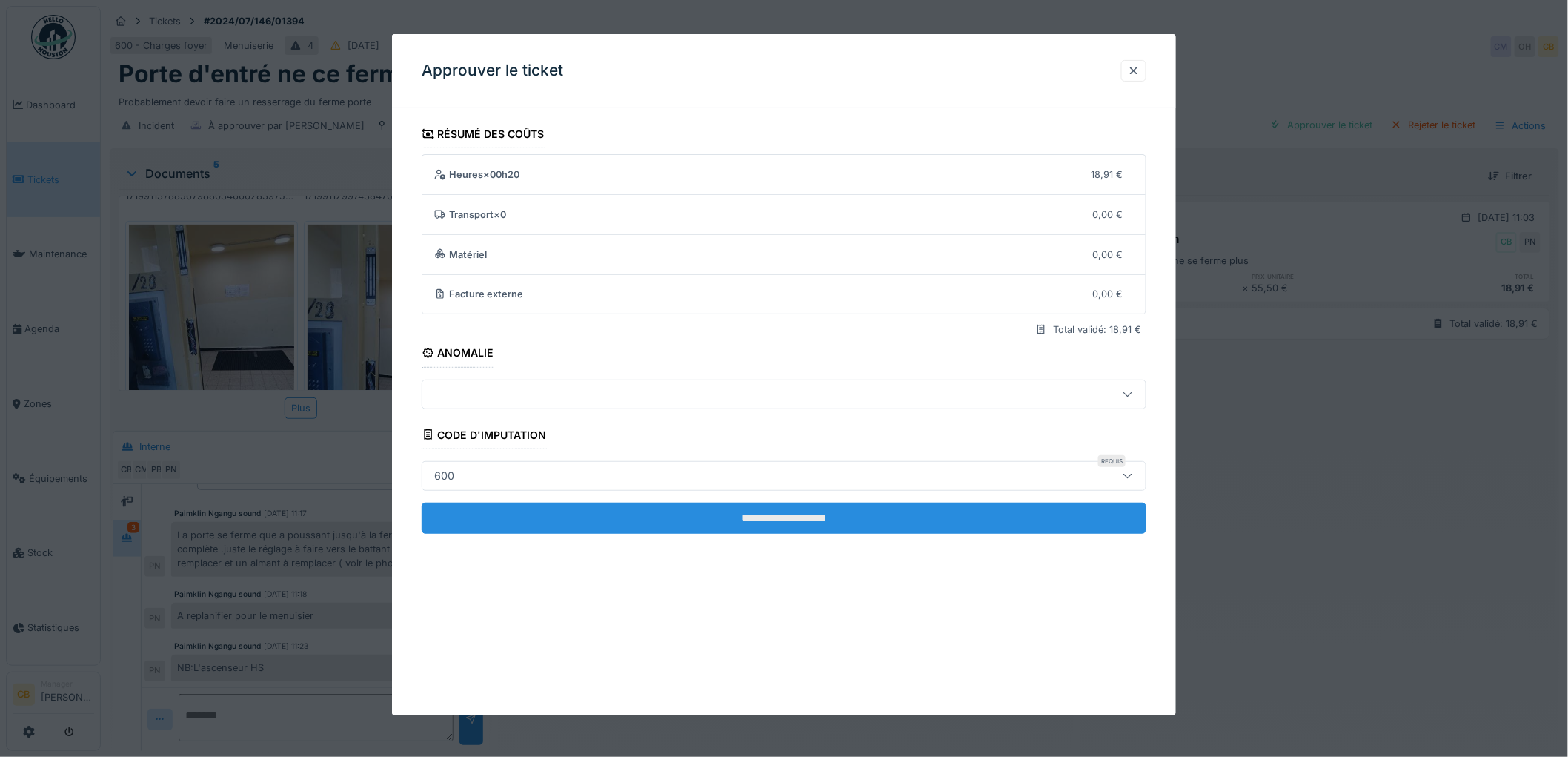
click at [786, 515] on input "**********" at bounding box center [784, 518] width 725 height 31
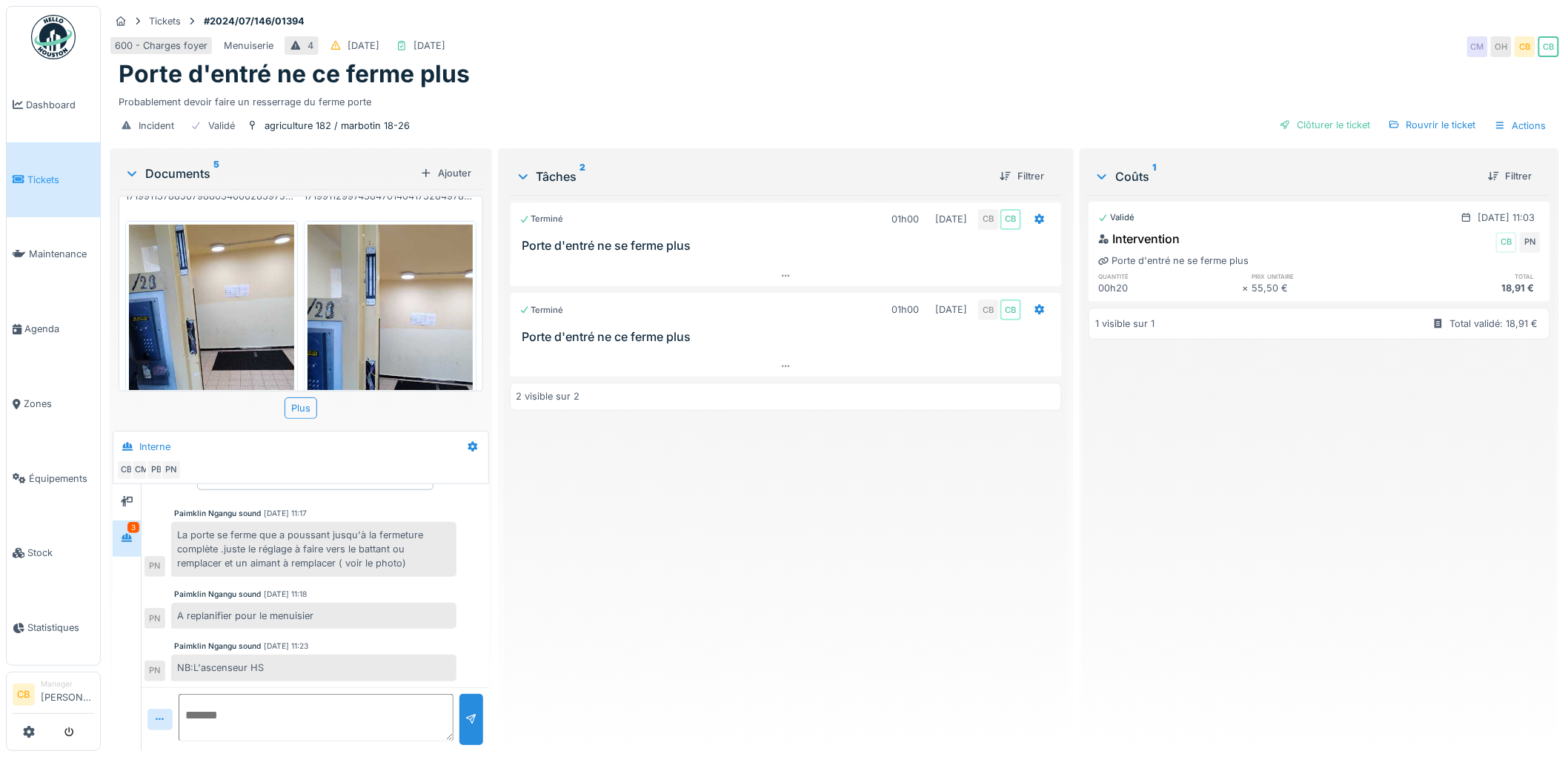
drag, startPoint x: 1328, startPoint y: 113, endPoint x: 1314, endPoint y: 117, distance: 14.6
click at [1328, 115] on div "Clôturer le ticket" at bounding box center [1325, 125] width 103 height 20
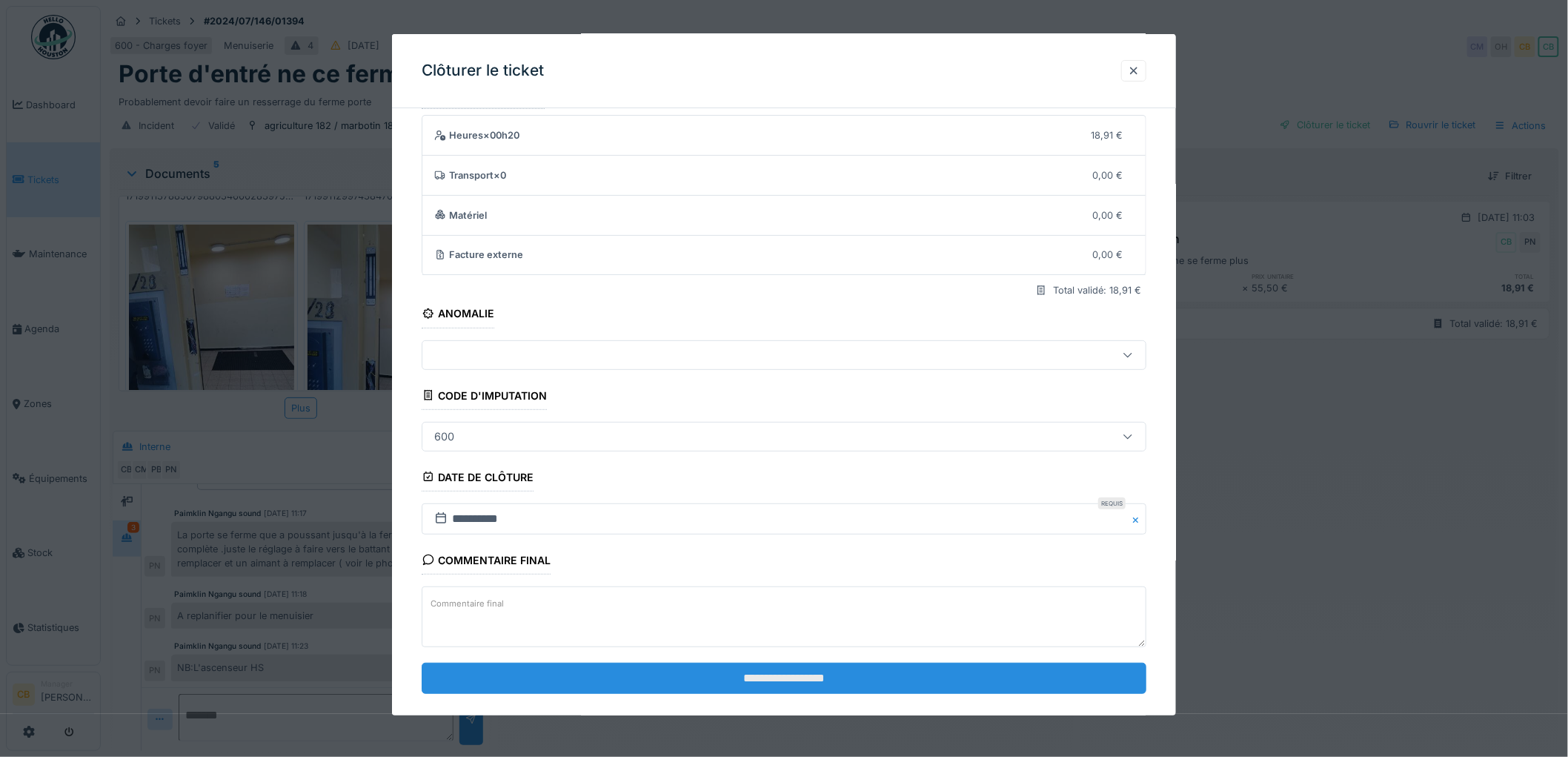
scroll to position [61, 0]
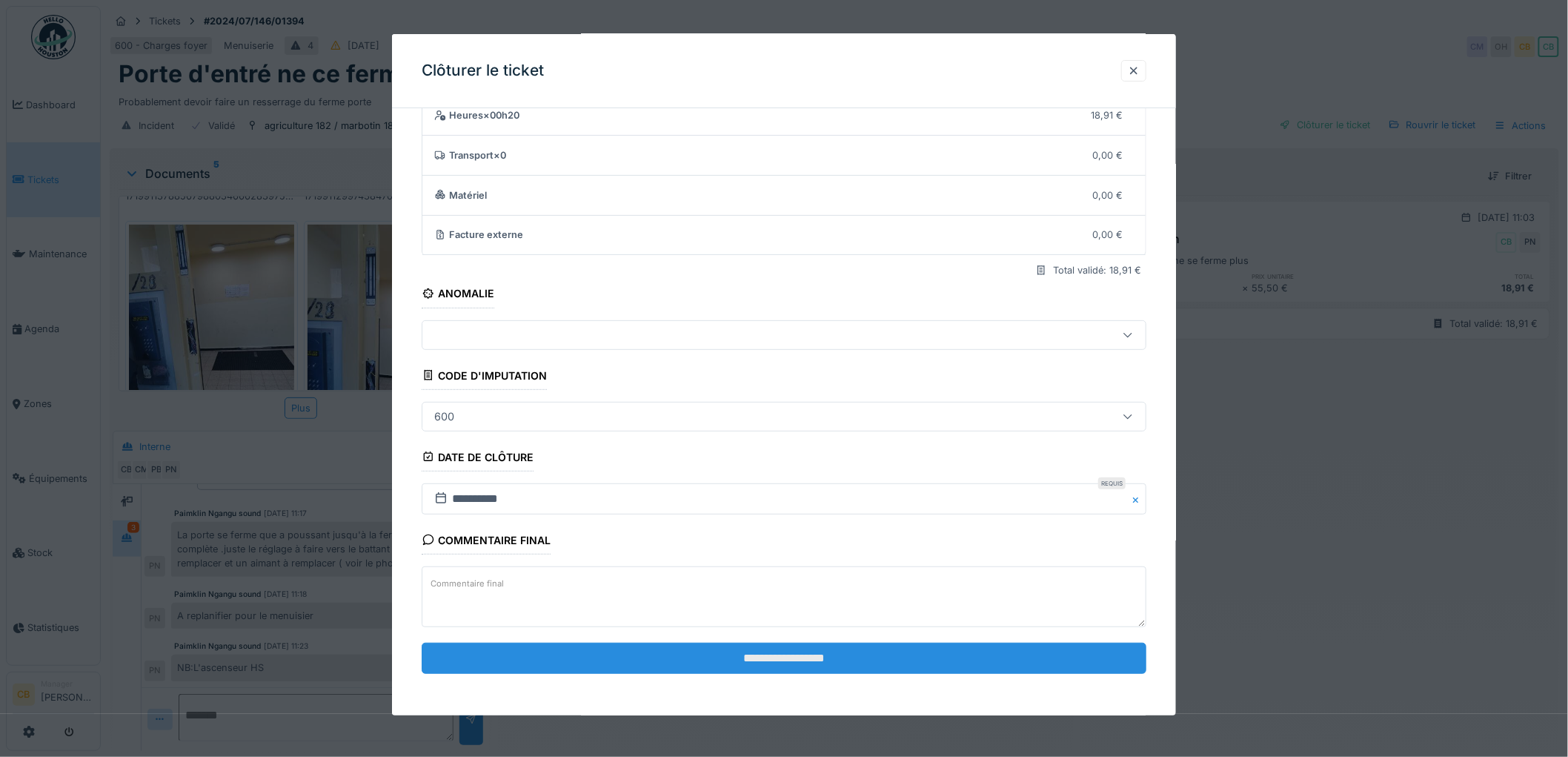
click at [739, 657] on input "**********" at bounding box center [784, 658] width 725 height 31
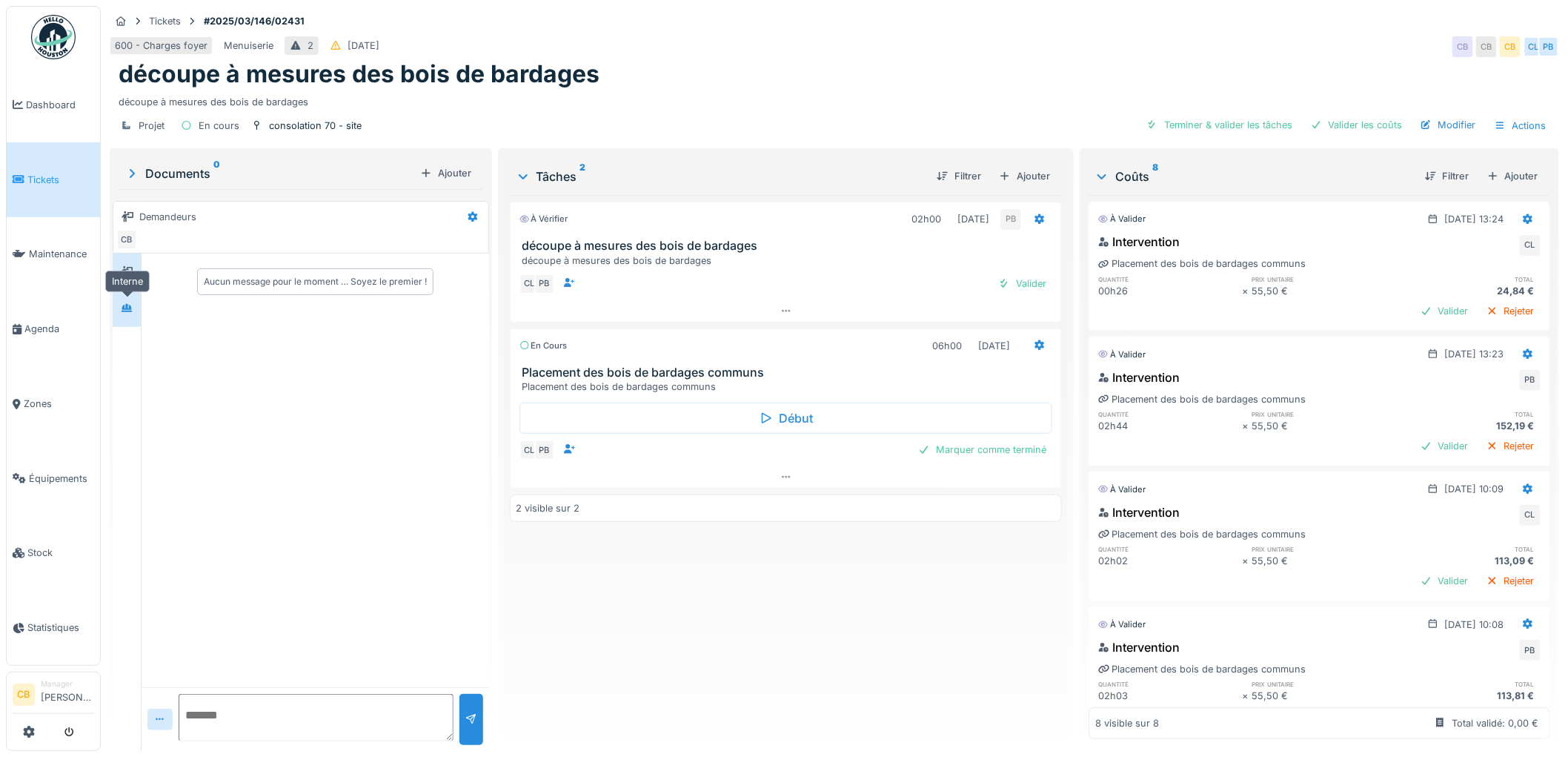
click at [133, 312] on icon at bounding box center [127, 308] width 12 height 10
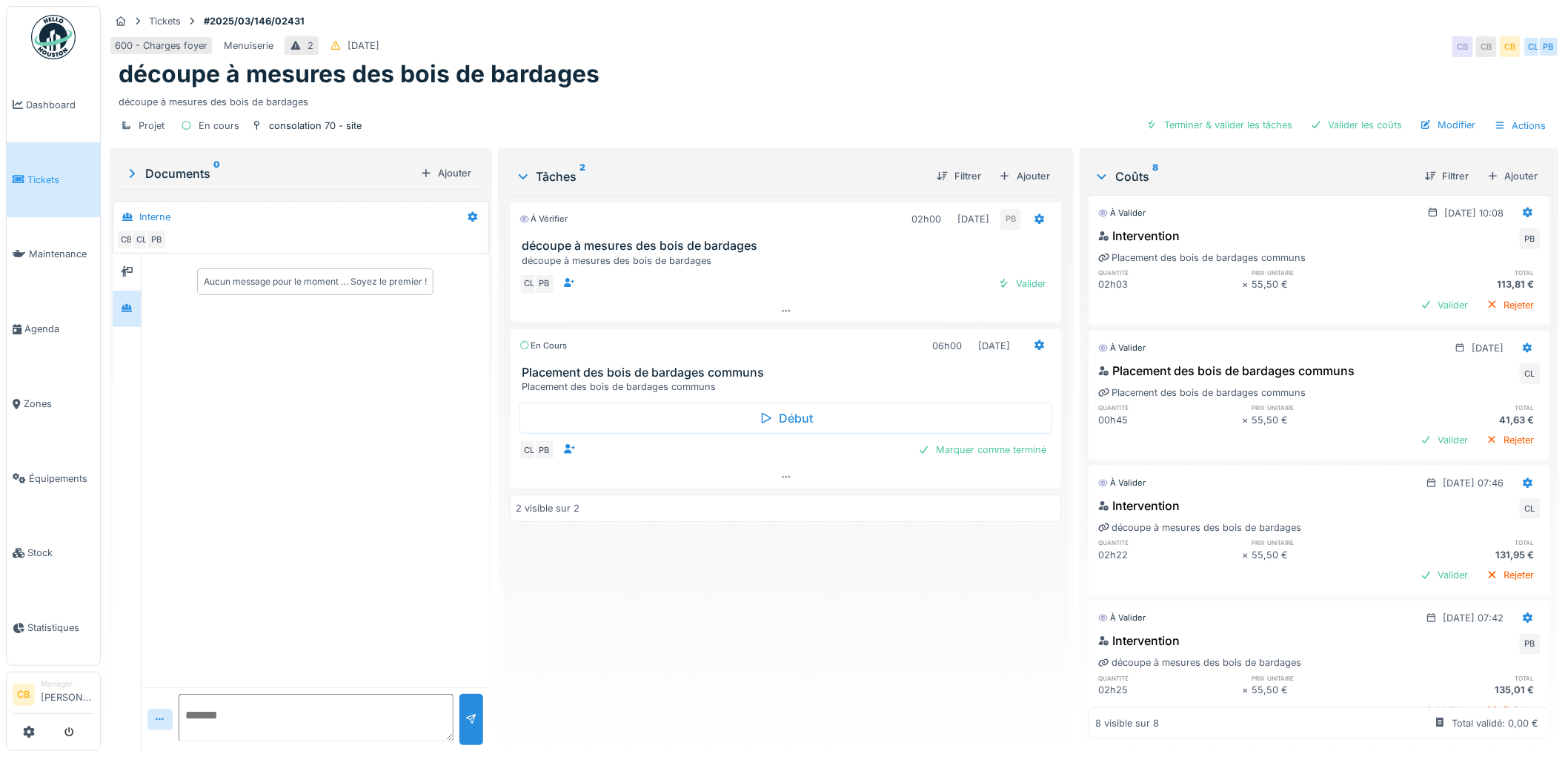
scroll to position [606, 0]
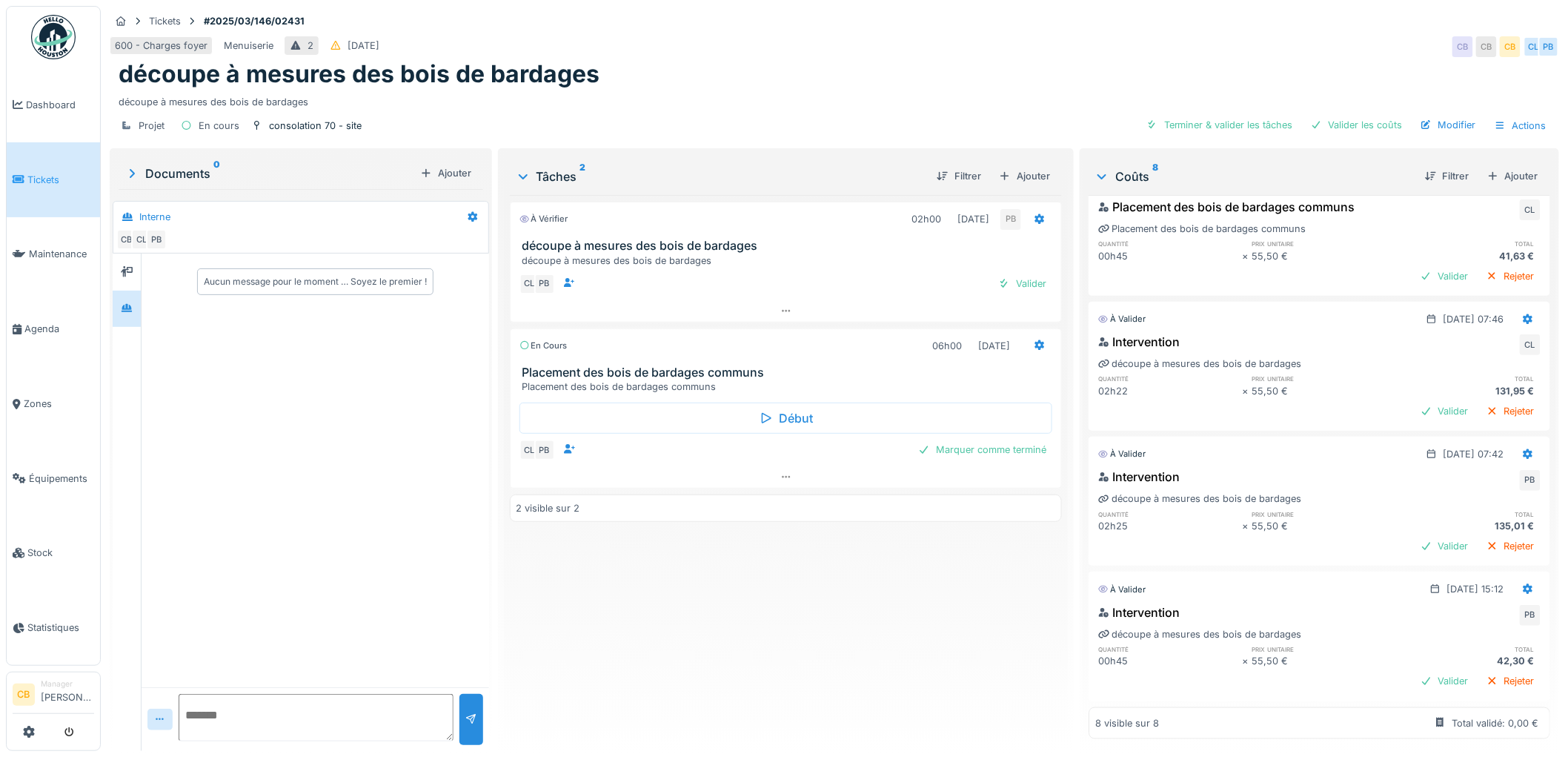
click at [671, 369] on h3 "Placement des bois de bardages communs" at bounding box center [789, 372] width 534 height 14
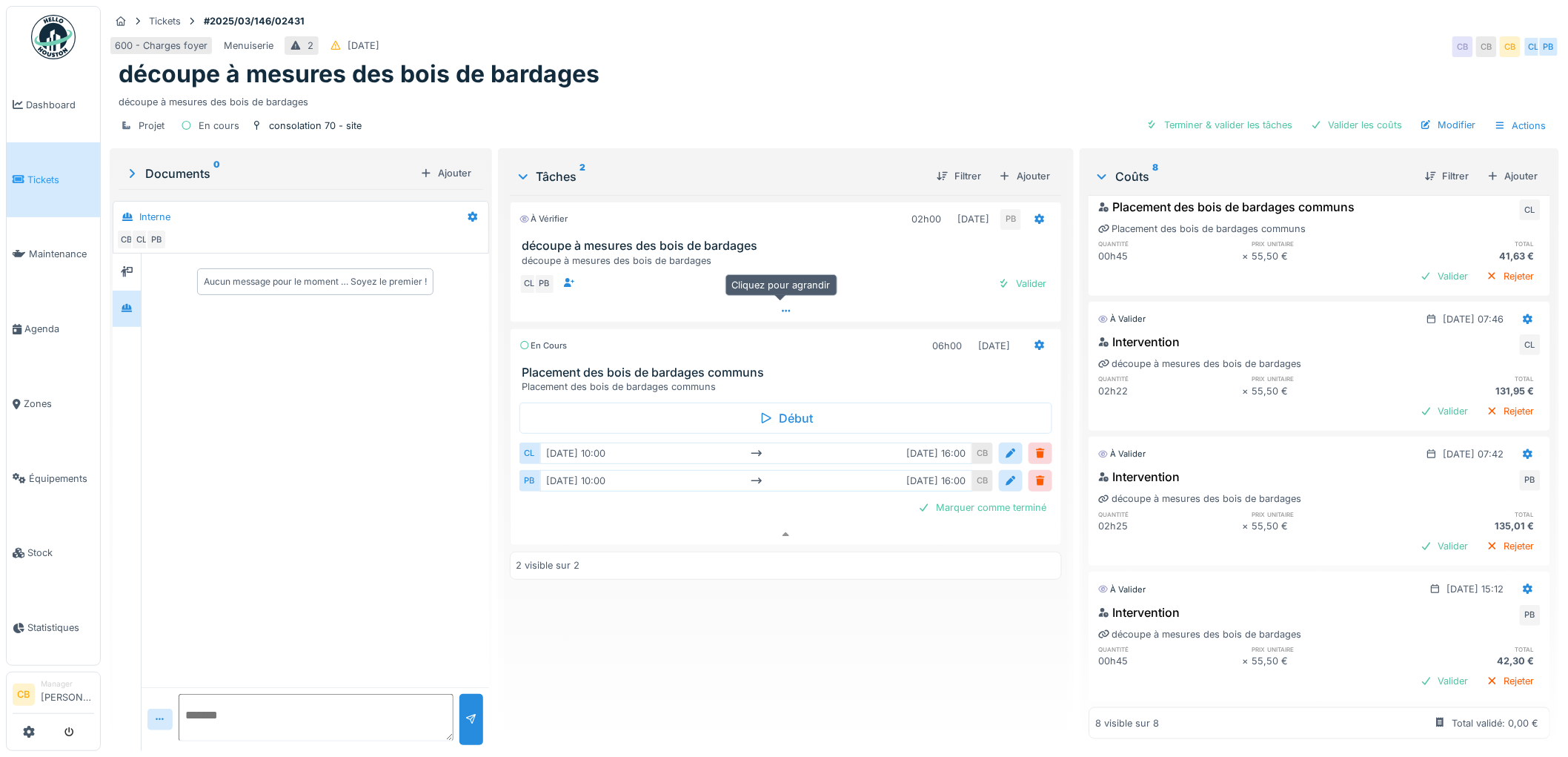
click at [781, 306] on icon at bounding box center [786, 311] width 12 height 10
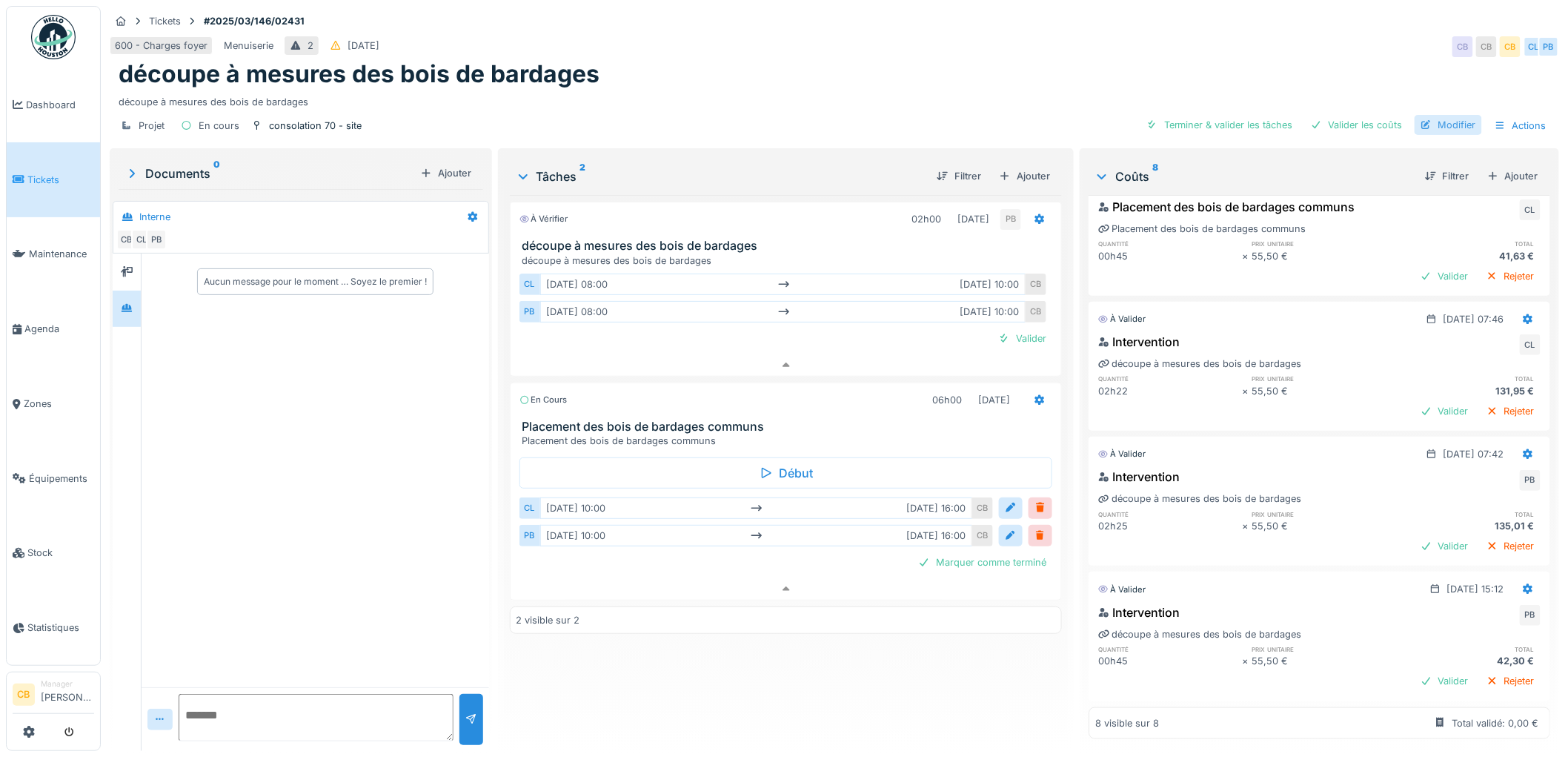
click at [1452, 115] on div "Modifier" at bounding box center [1448, 125] width 67 height 20
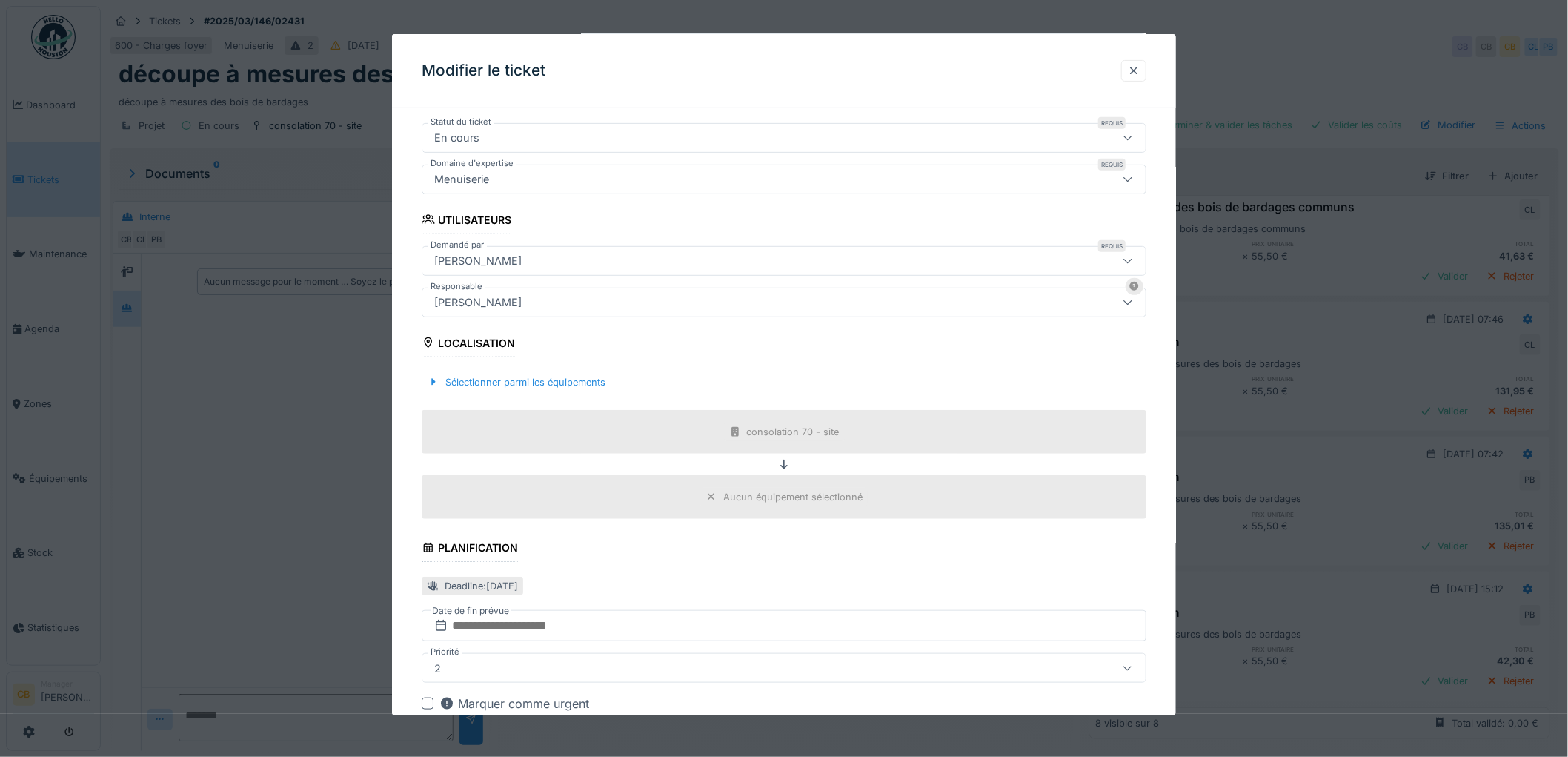
scroll to position [247, 0]
click at [794, 423] on div "consolation 70 - site" at bounding box center [793, 430] width 93 height 14
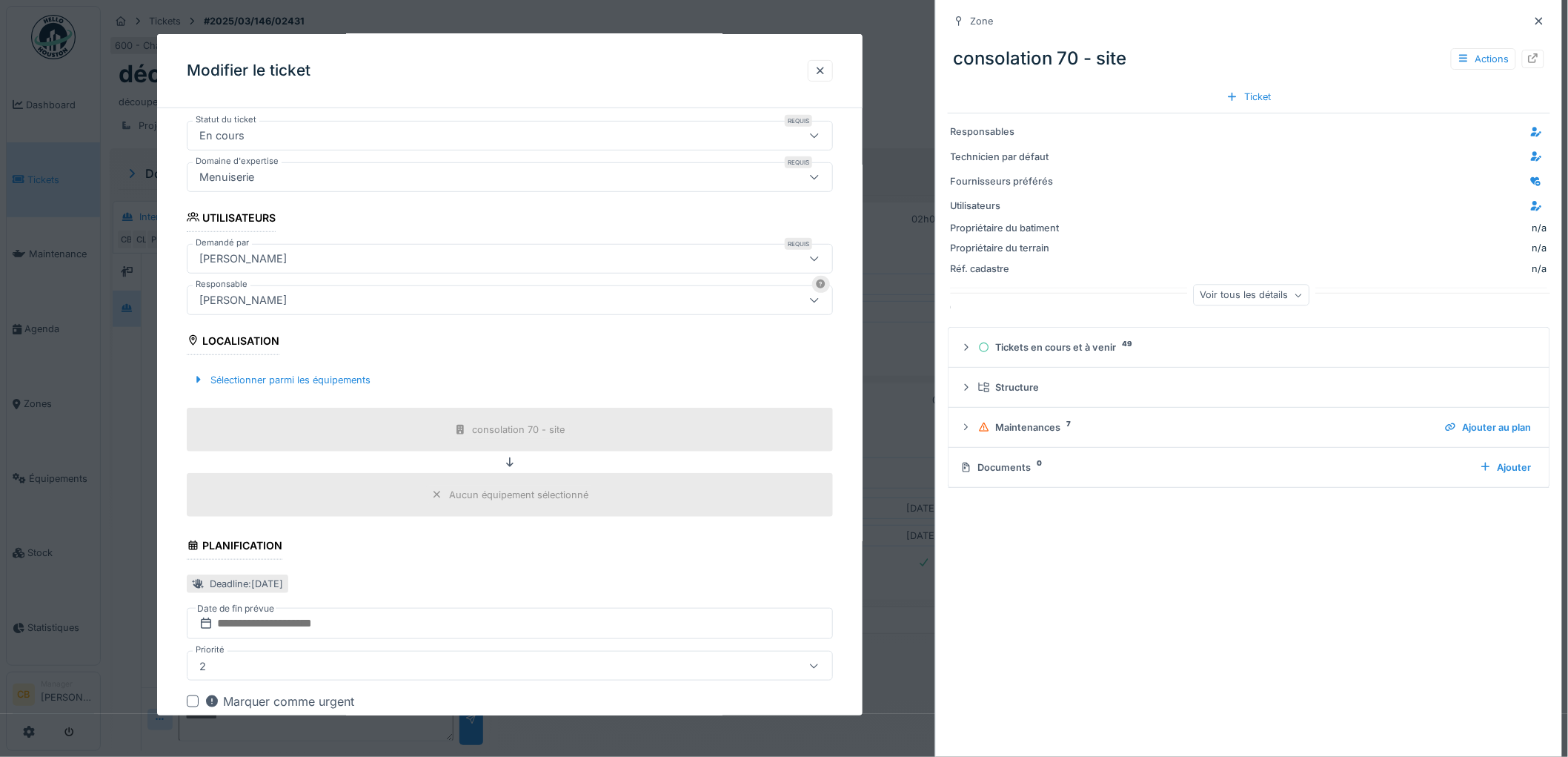
click at [509, 459] on icon at bounding box center [510, 462] width 8 height 10
click at [1535, 22] on icon at bounding box center [1539, 21] width 8 height 8
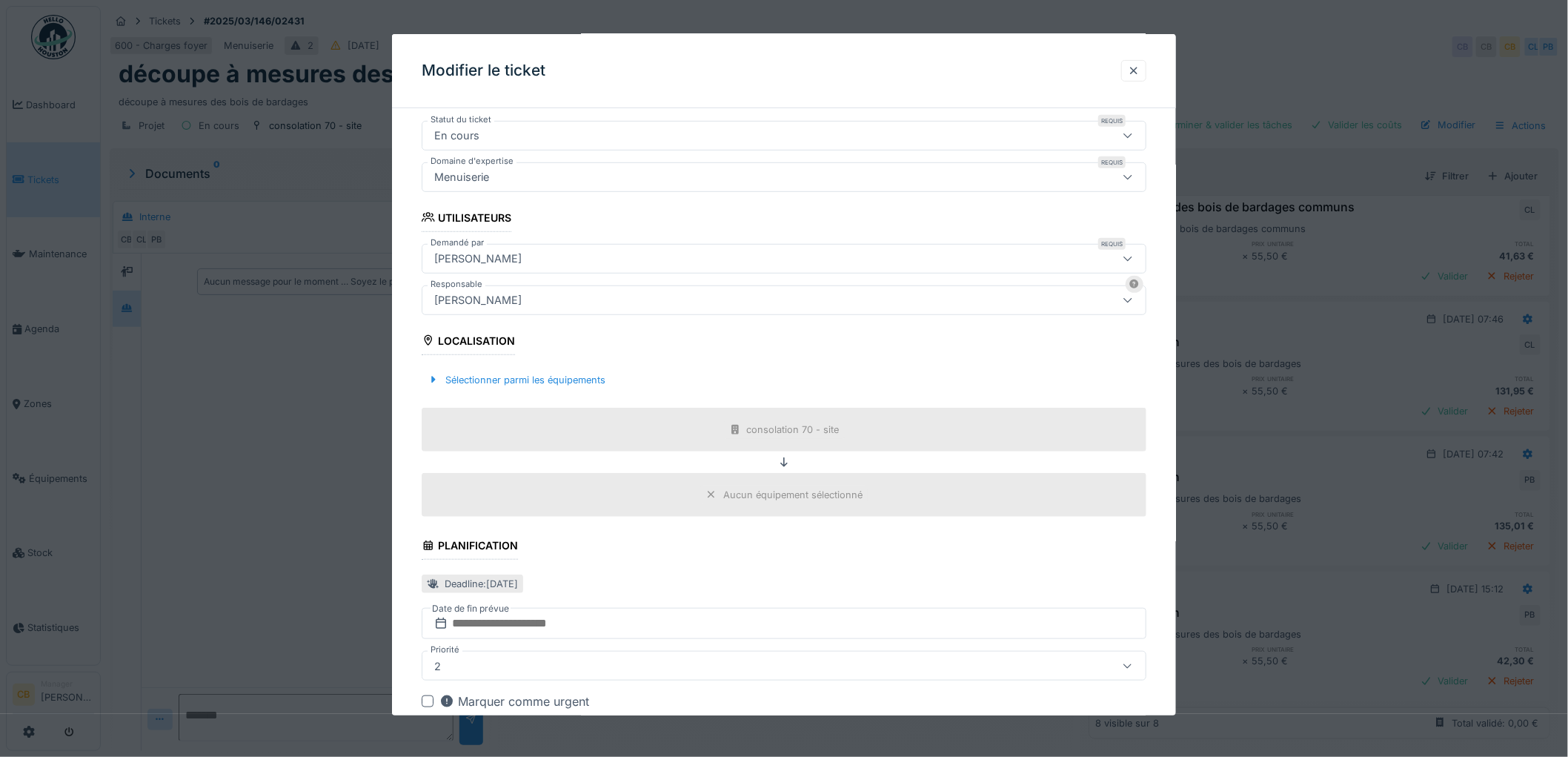
click at [786, 462] on icon at bounding box center [784, 462] width 12 height 10
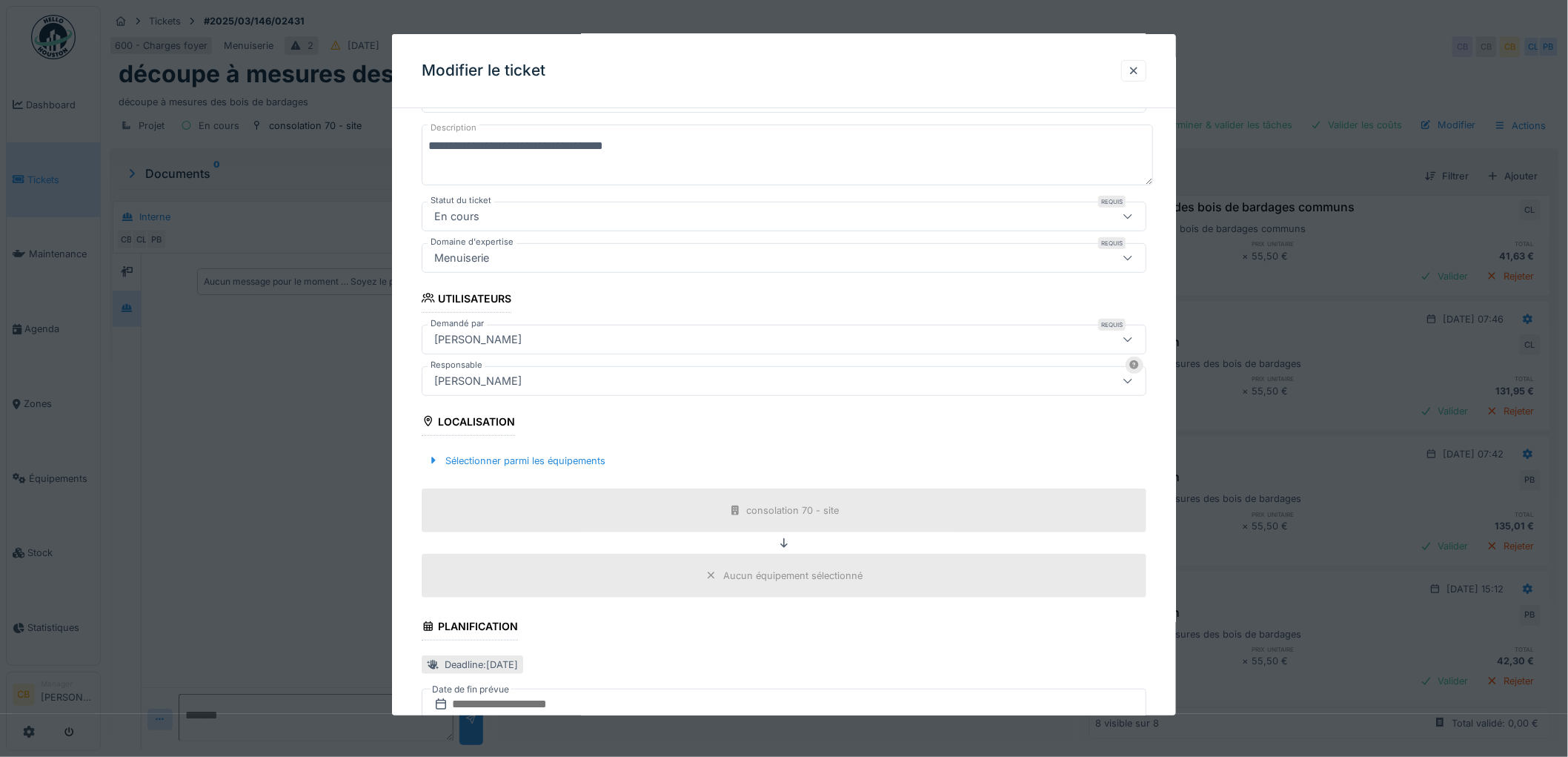
scroll to position [166, 0]
click at [761, 508] on div "consolation 70 - site" at bounding box center [793, 511] width 93 height 14
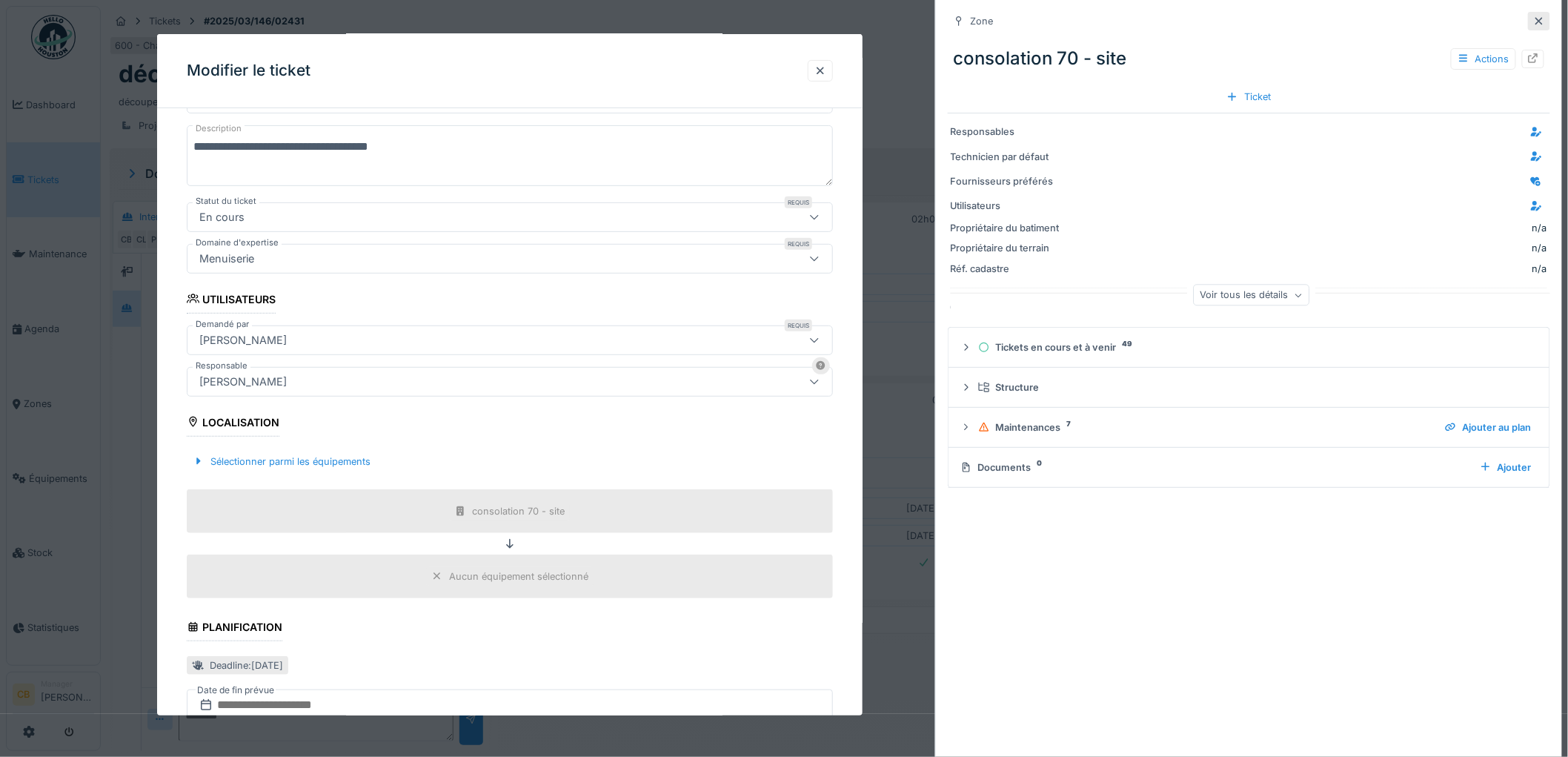
click at [1533, 18] on icon at bounding box center [1539, 21] width 12 height 10
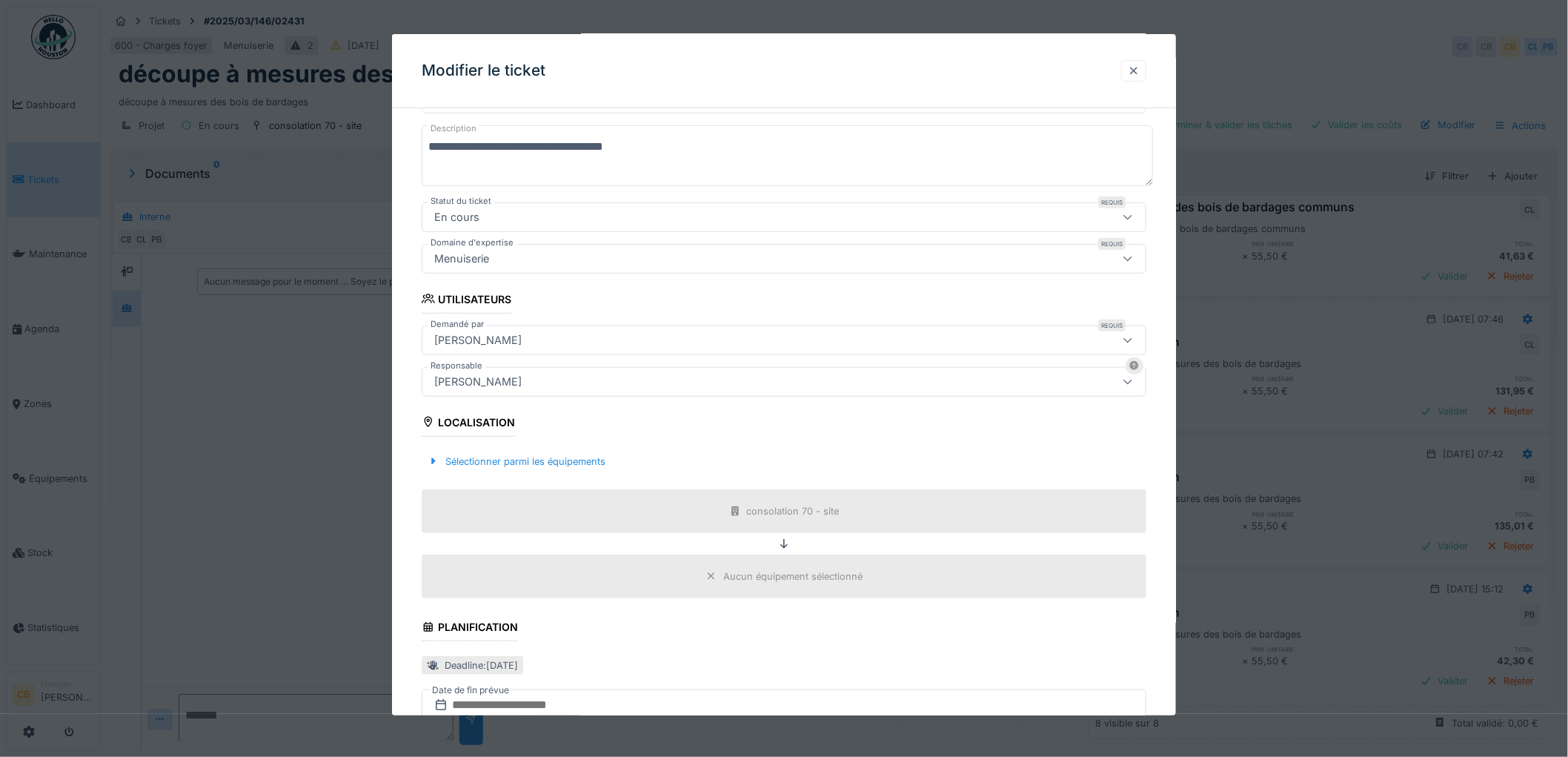
click at [1139, 65] on div at bounding box center [1133, 71] width 12 height 14
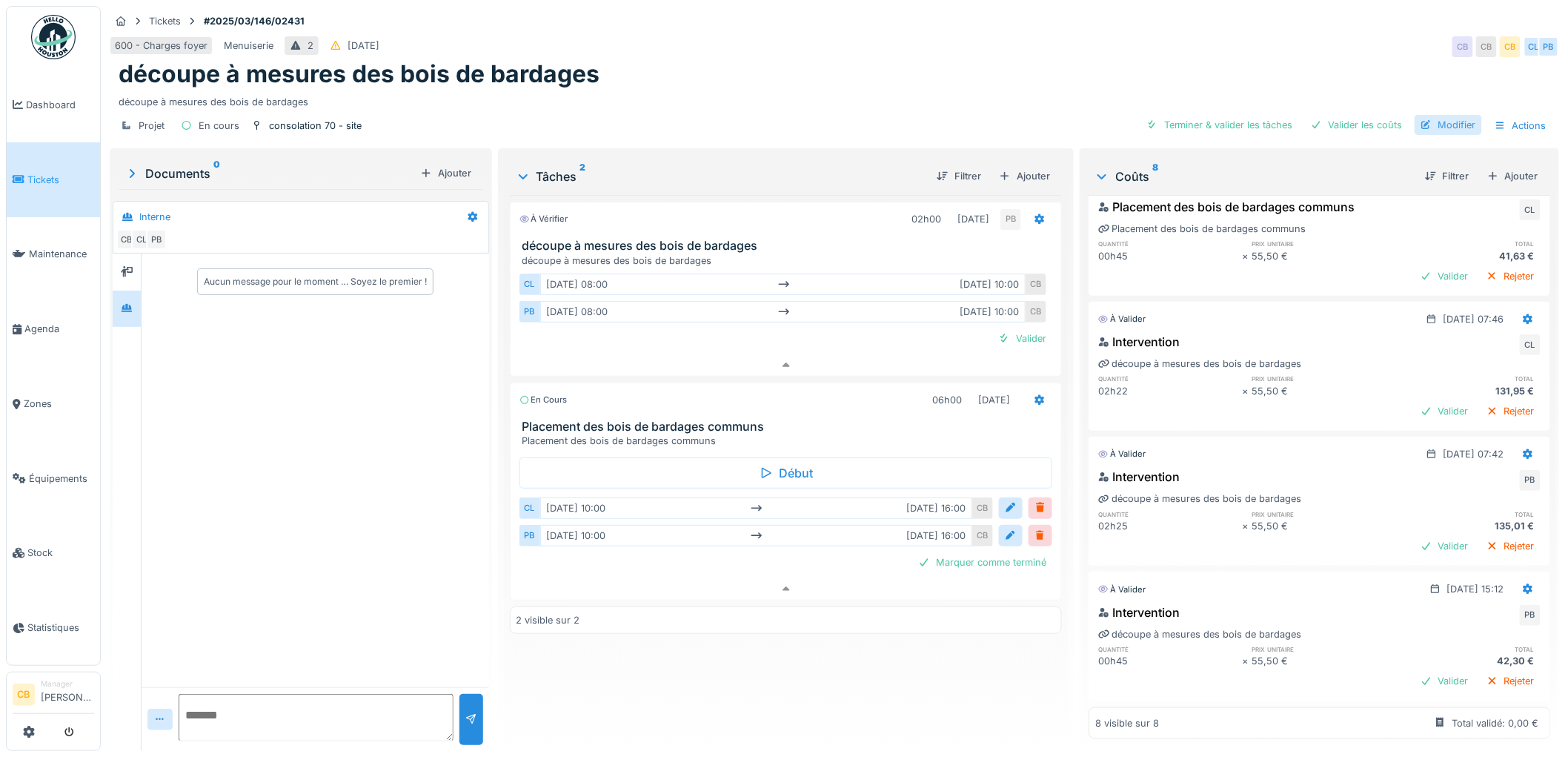
click at [1449, 115] on div "Modifier" at bounding box center [1448, 125] width 67 height 20
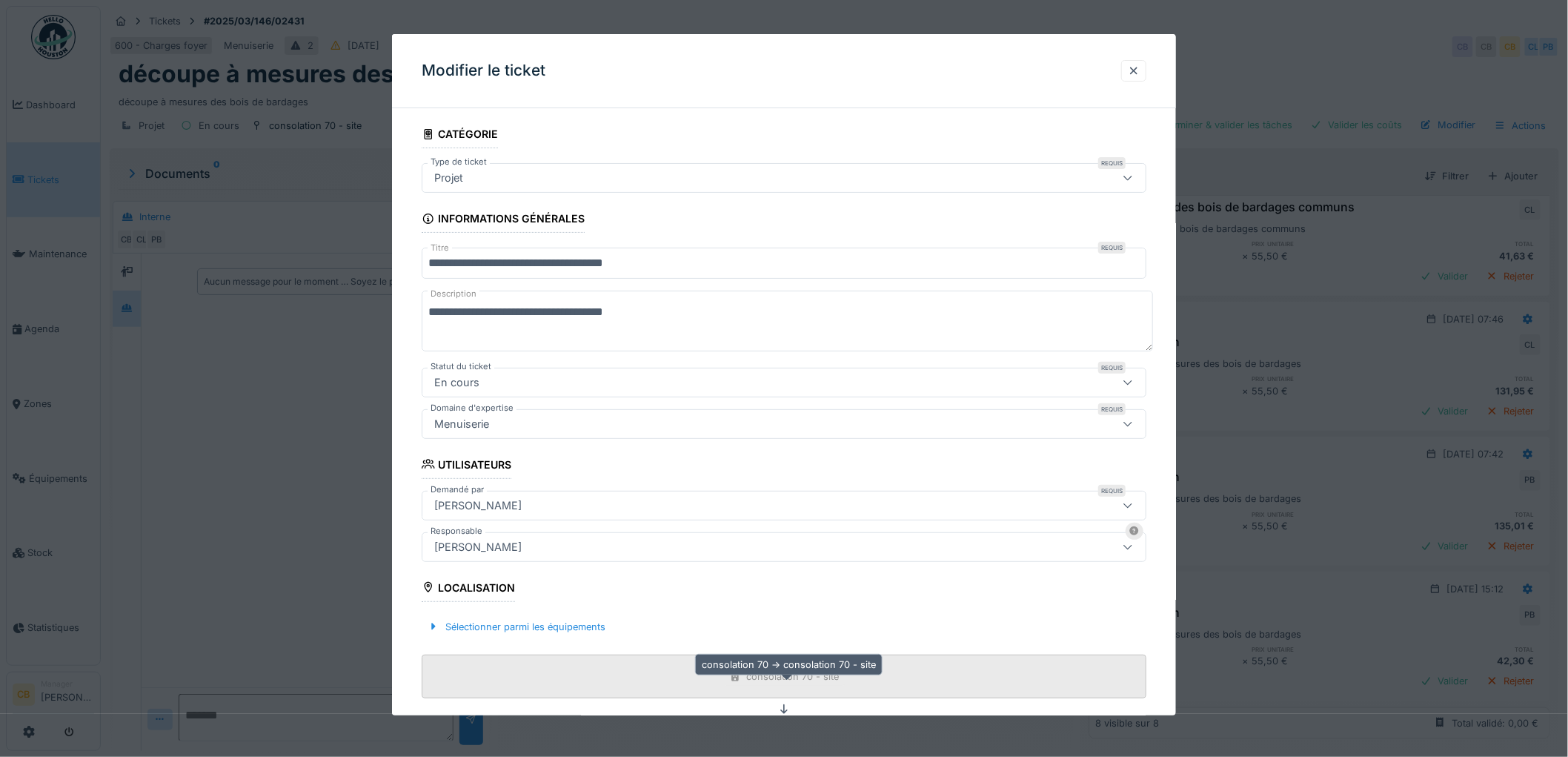
click at [838, 670] on div "consolation 70 - site" at bounding box center [793, 676] width 93 height 14
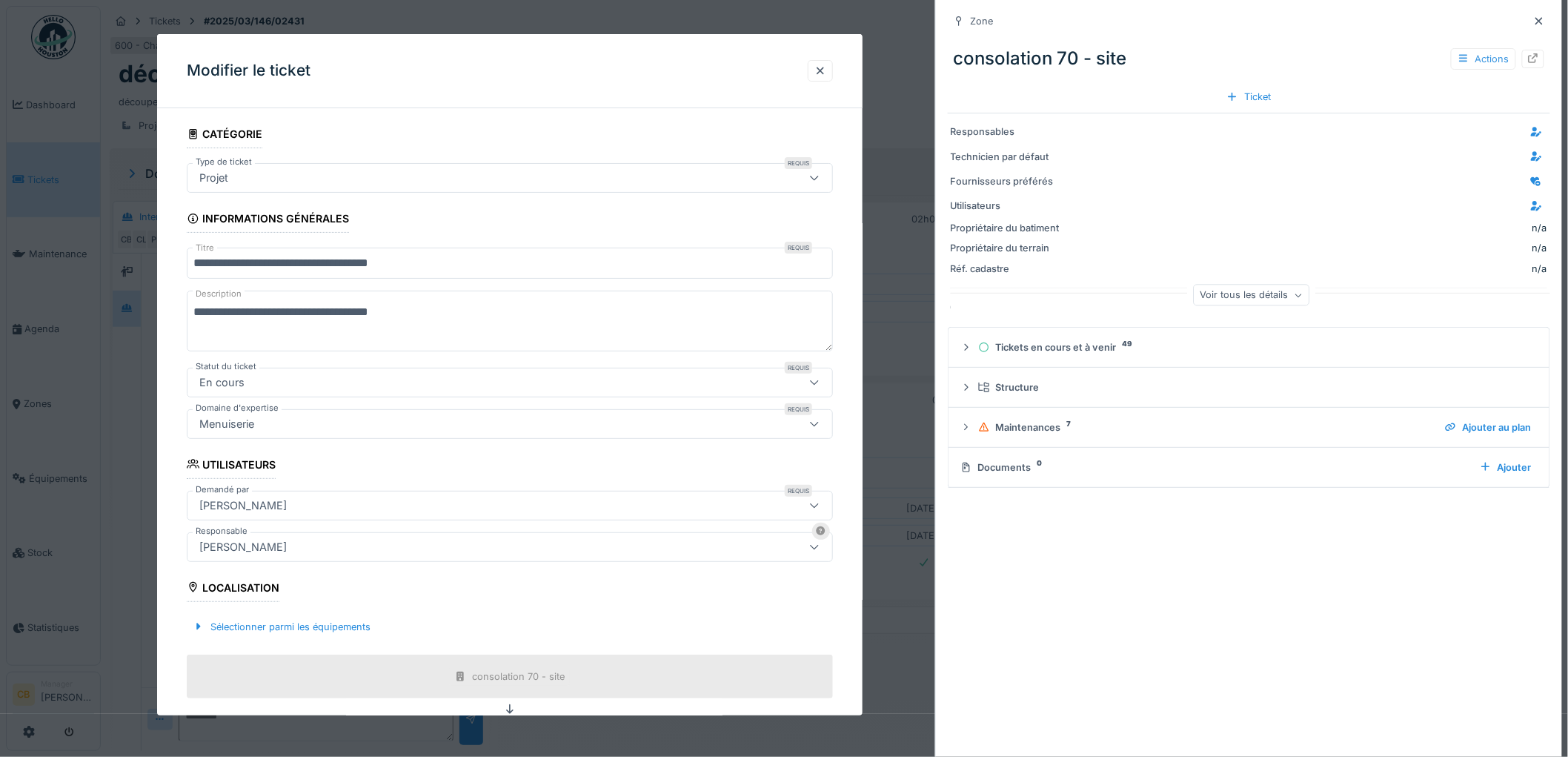
click at [1458, 60] on icon at bounding box center [1463, 58] width 12 height 10
click at [1469, 94] on div "Modifier" at bounding box center [1493, 104] width 100 height 22
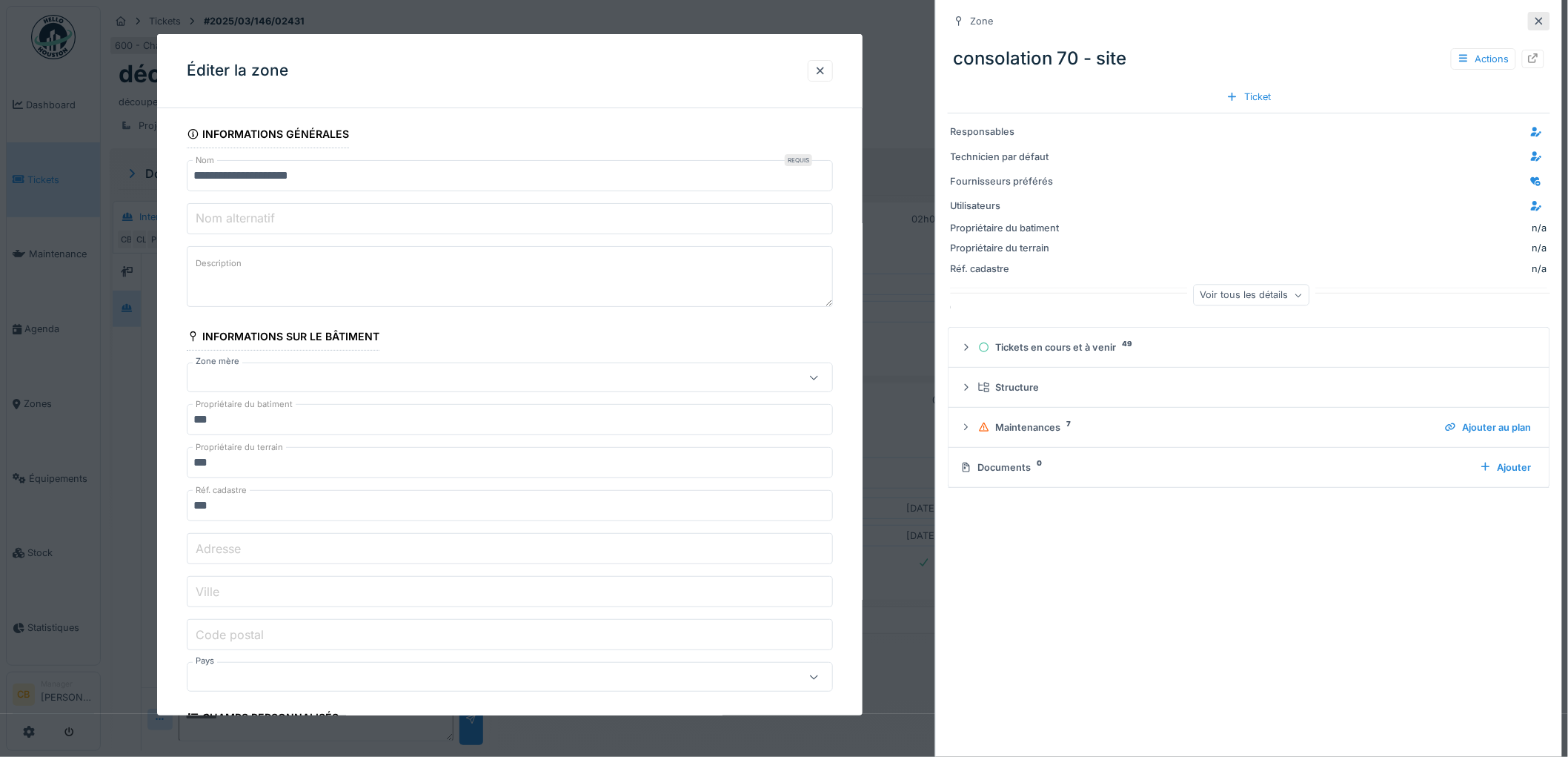
click at [1533, 20] on icon at bounding box center [1539, 21] width 12 height 10
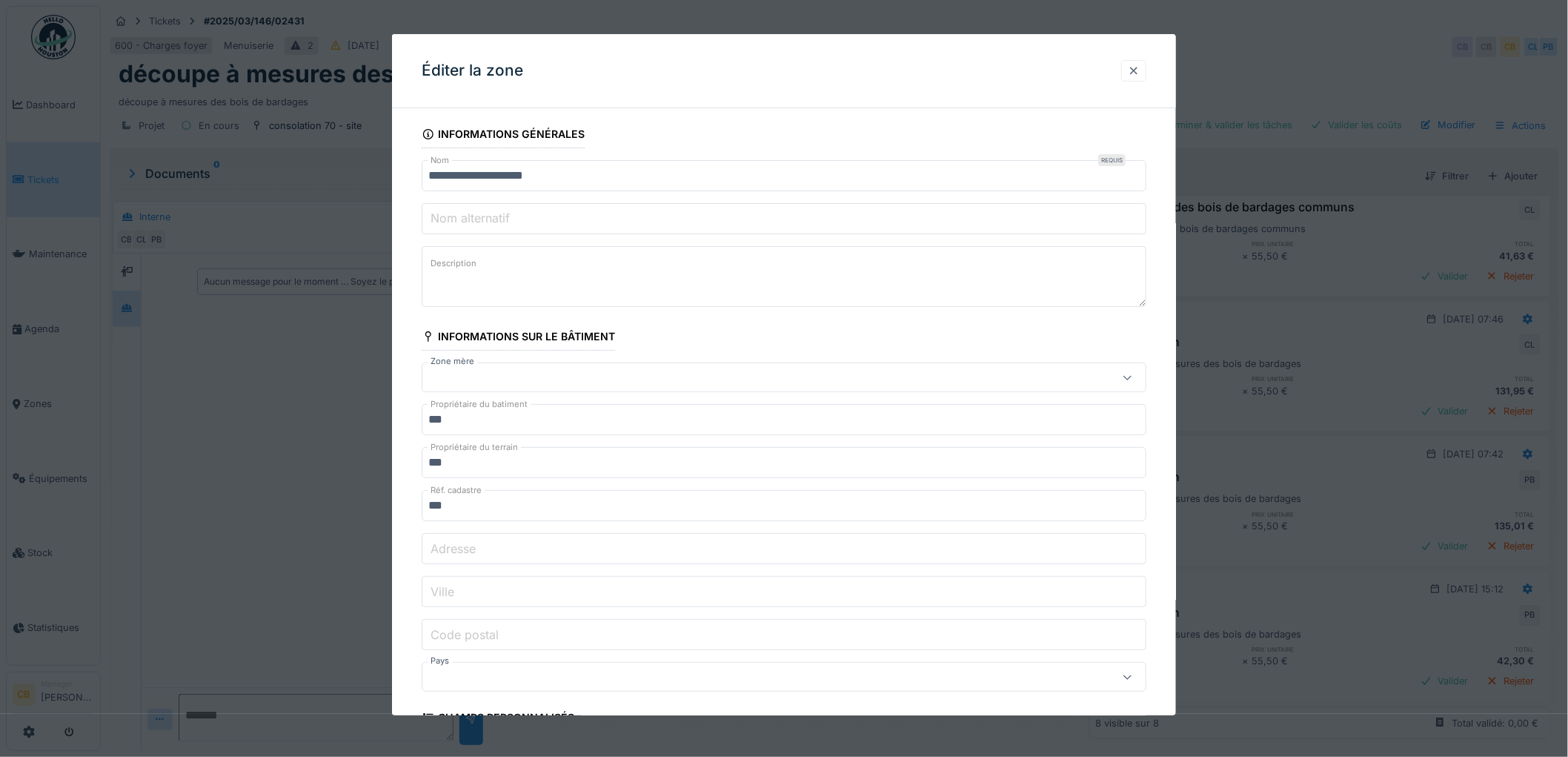
click at [1139, 67] on div at bounding box center [1133, 71] width 12 height 14
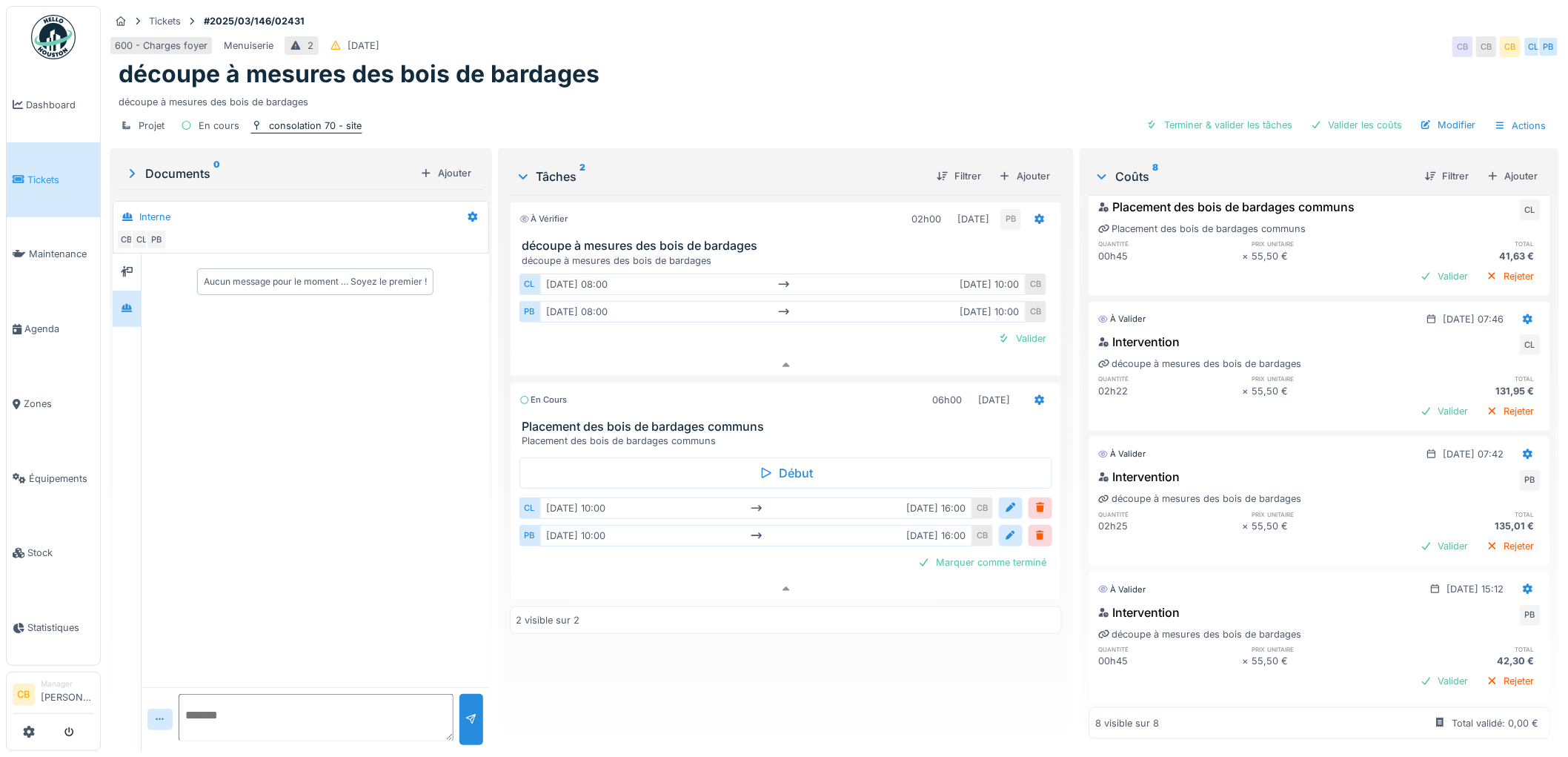
click at [278, 119] on div "consolation 70 - site" at bounding box center [315, 126] width 93 height 14
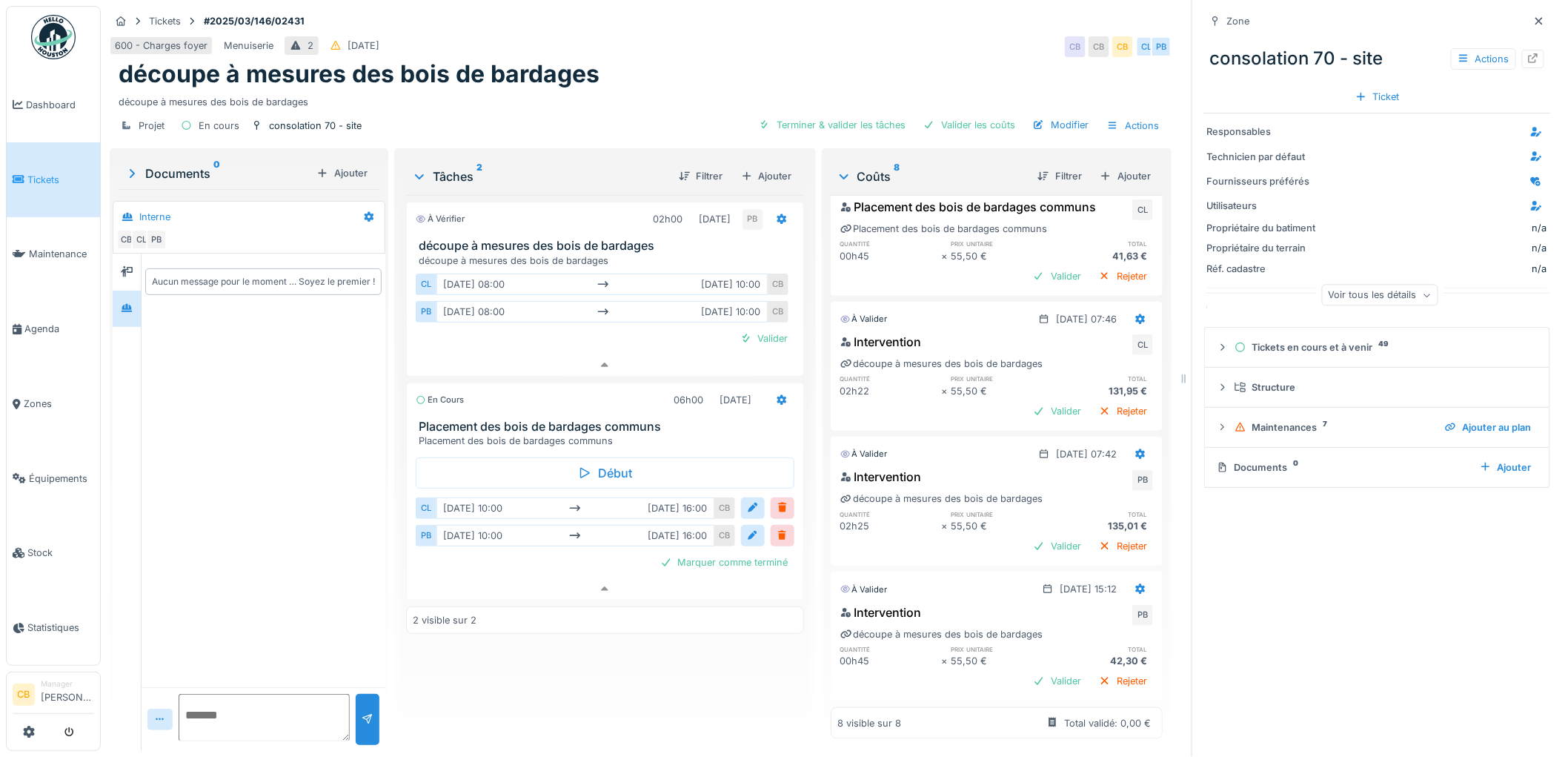
drag, startPoint x: 277, startPoint y: 111, endPoint x: 587, endPoint y: 97, distance: 310.3
click at [587, 109] on div "Projet En cours consolation 70 - site Terminer & valider les tâches Valider les…" at bounding box center [640, 125] width 1062 height 33
click at [1533, 18] on icon at bounding box center [1539, 21] width 12 height 10
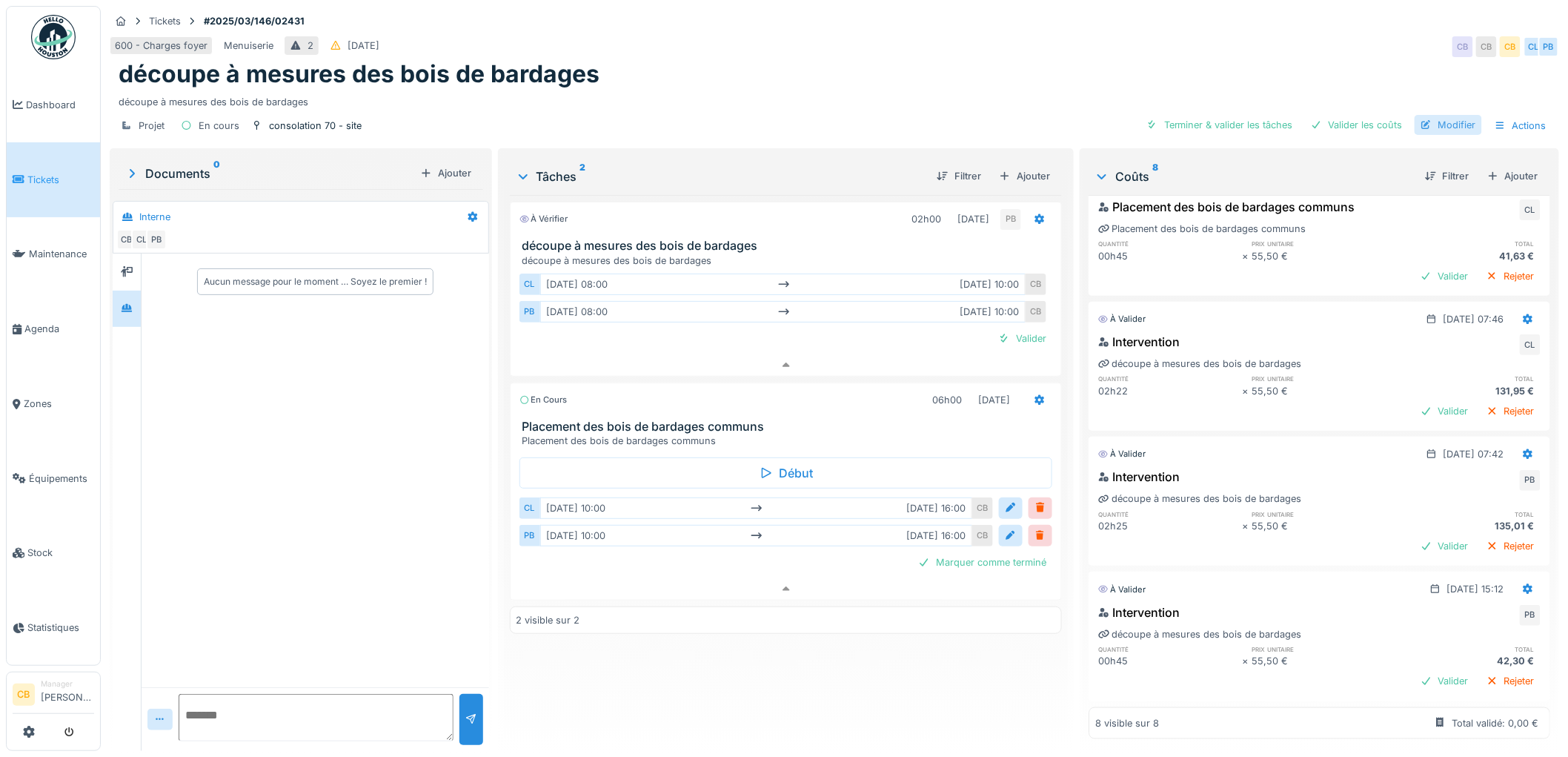
click at [1438, 119] on div "Modifier" at bounding box center [1448, 125] width 67 height 20
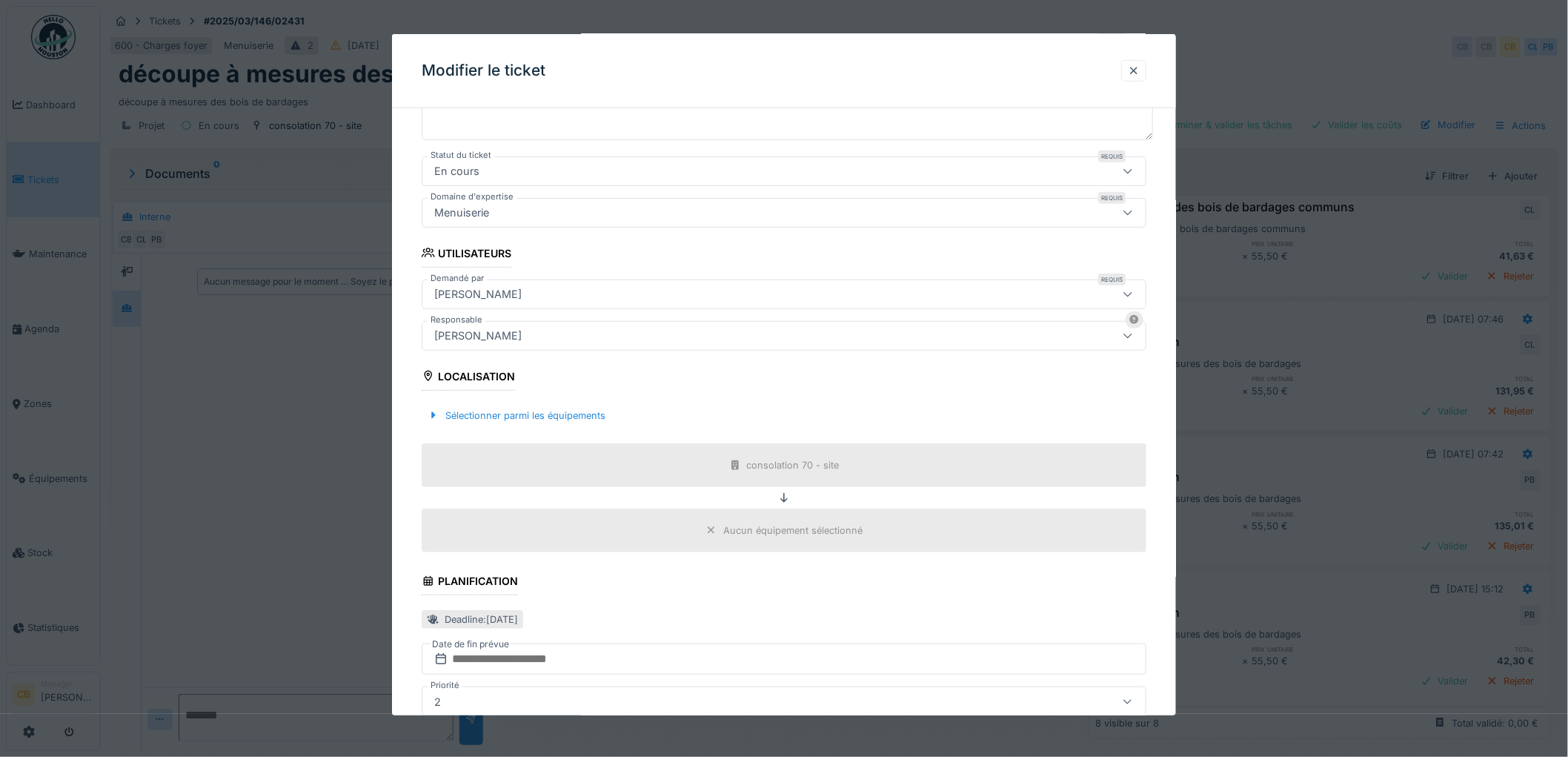
scroll to position [247, 0]
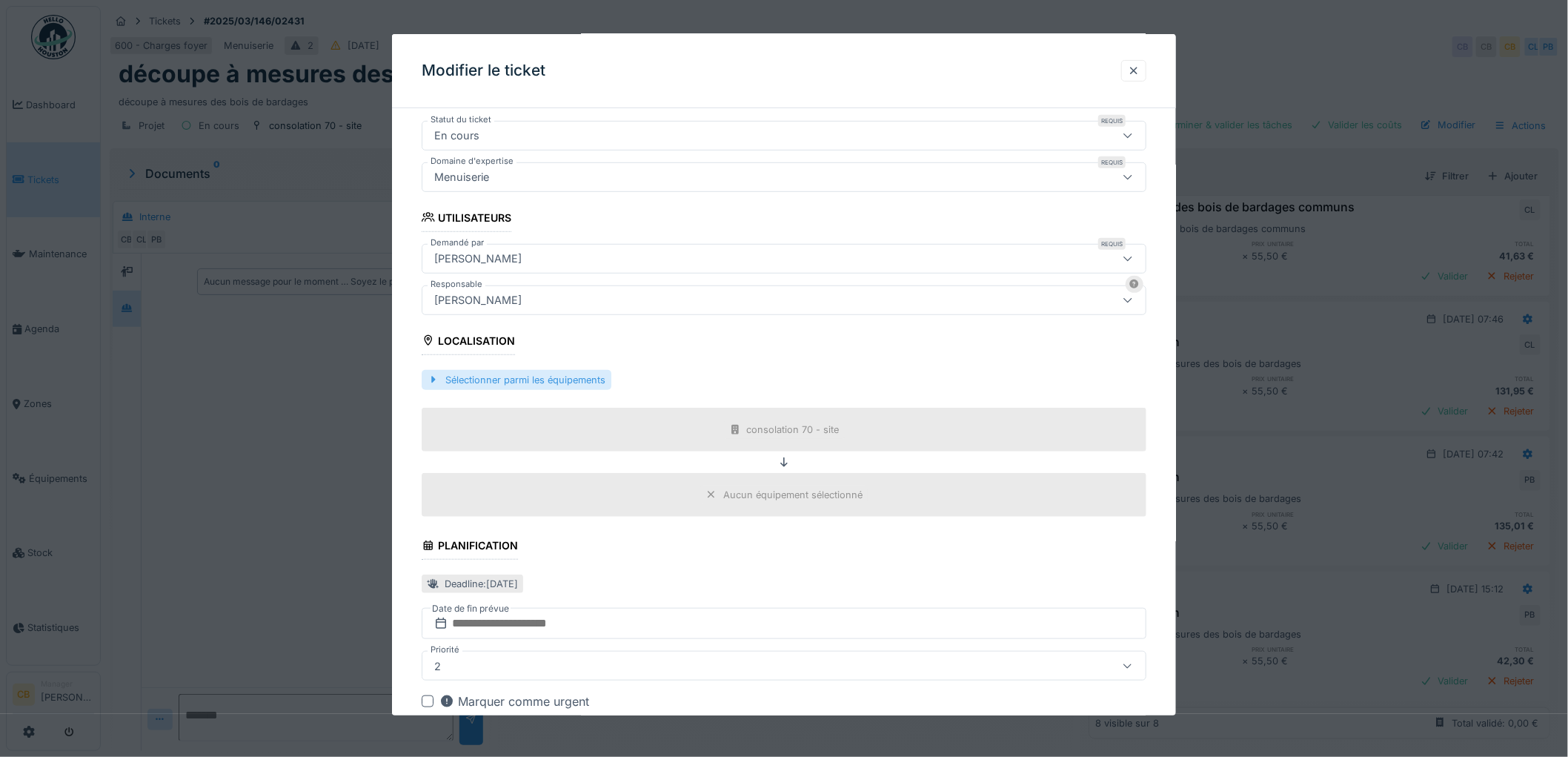
click at [561, 381] on div "Sélectionner parmi les équipements" at bounding box center [516, 380] width 189 height 20
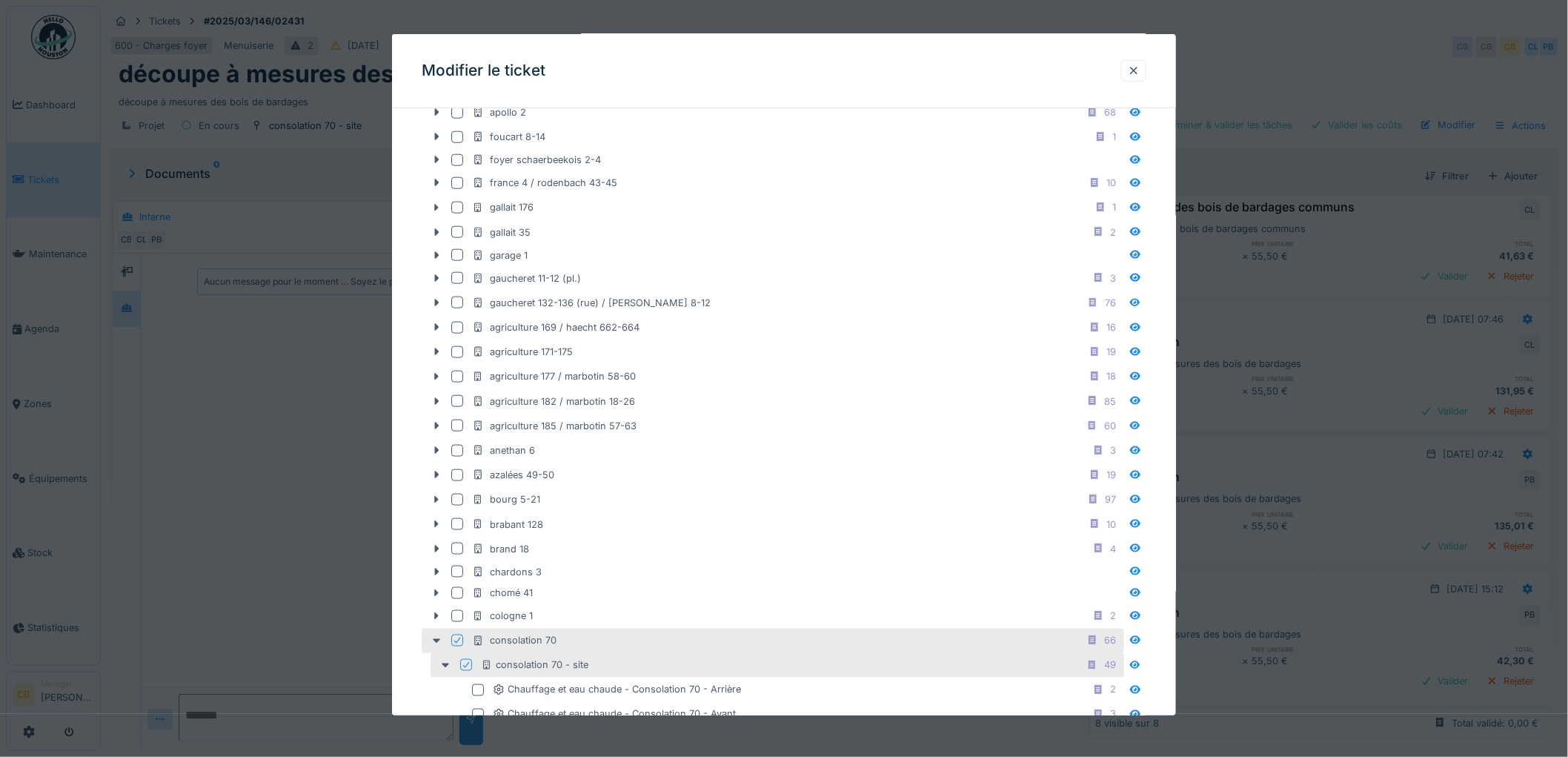
scroll to position [576, 0]
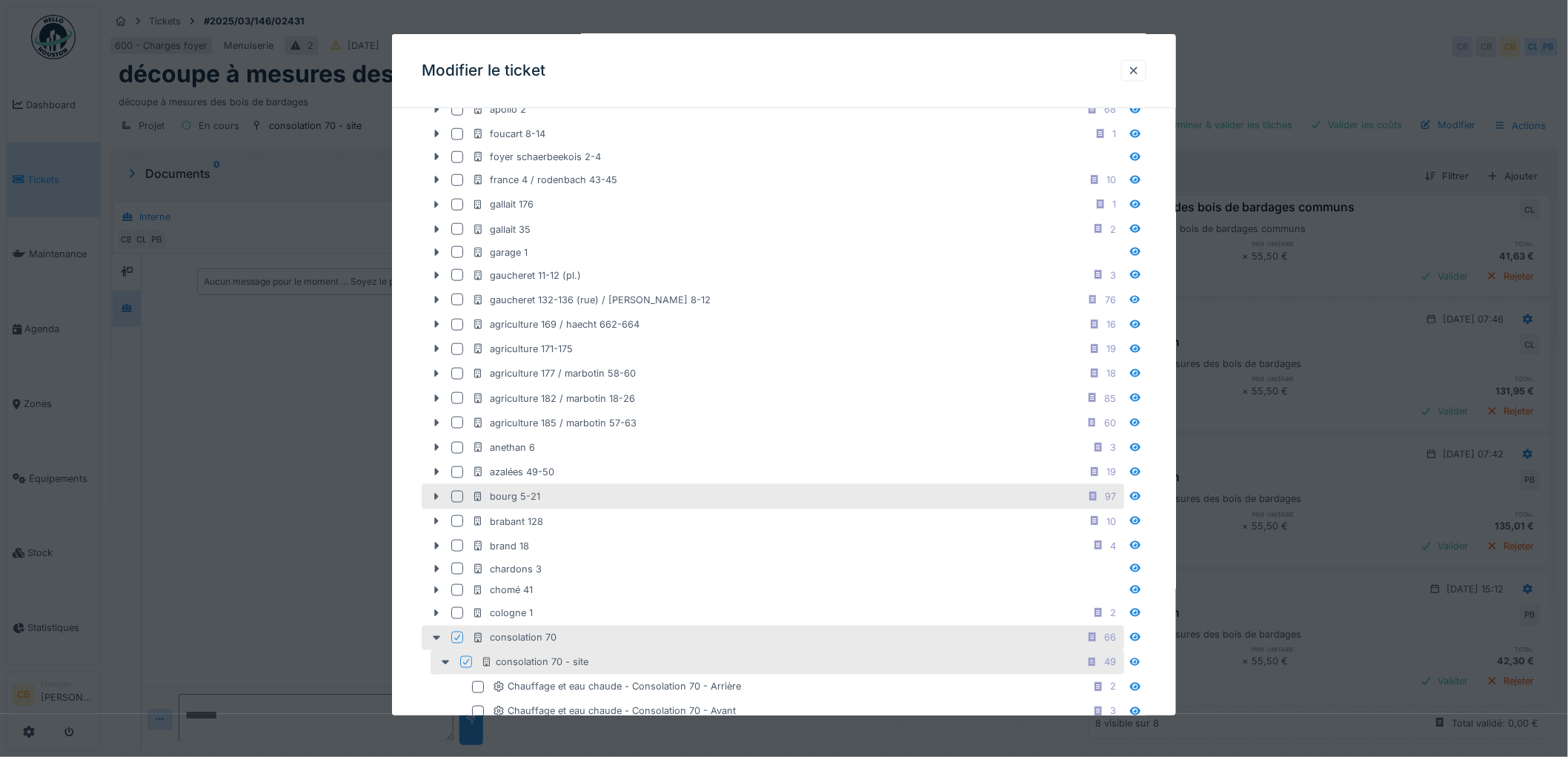
click at [461, 494] on div at bounding box center [457, 496] width 12 height 12
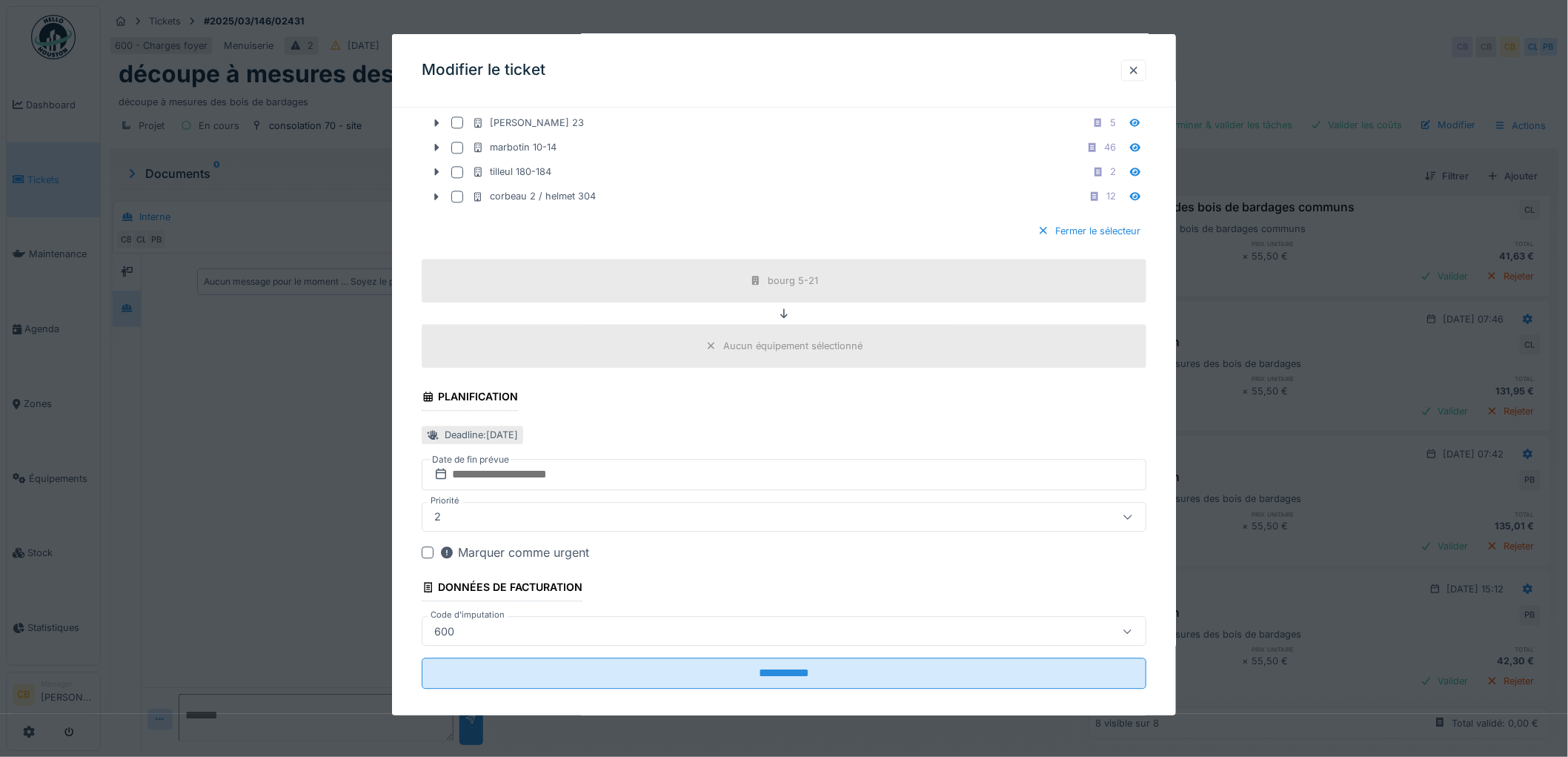
scroll to position [6021, 0]
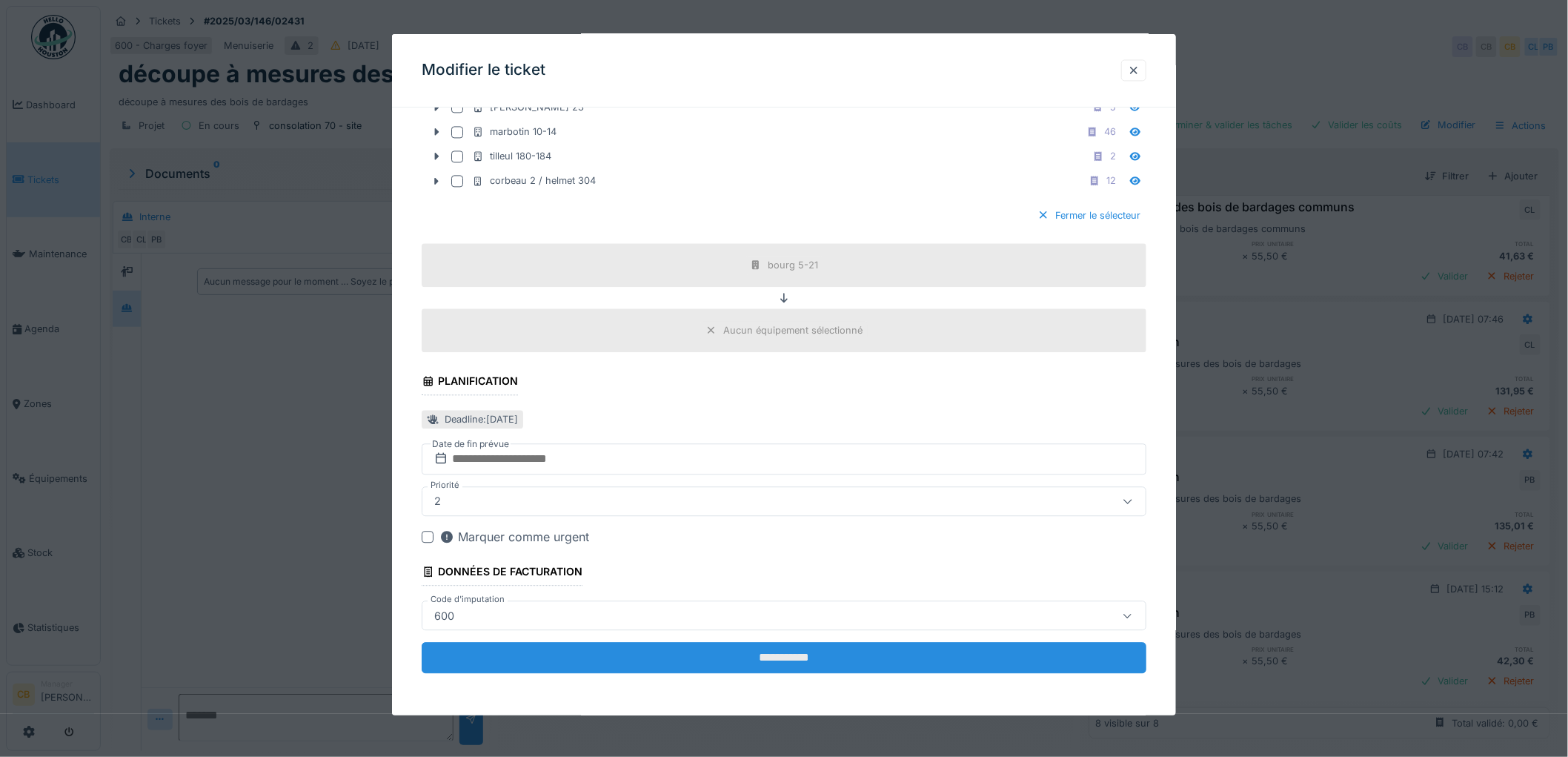
click at [803, 654] on input "**********" at bounding box center [784, 658] width 725 height 31
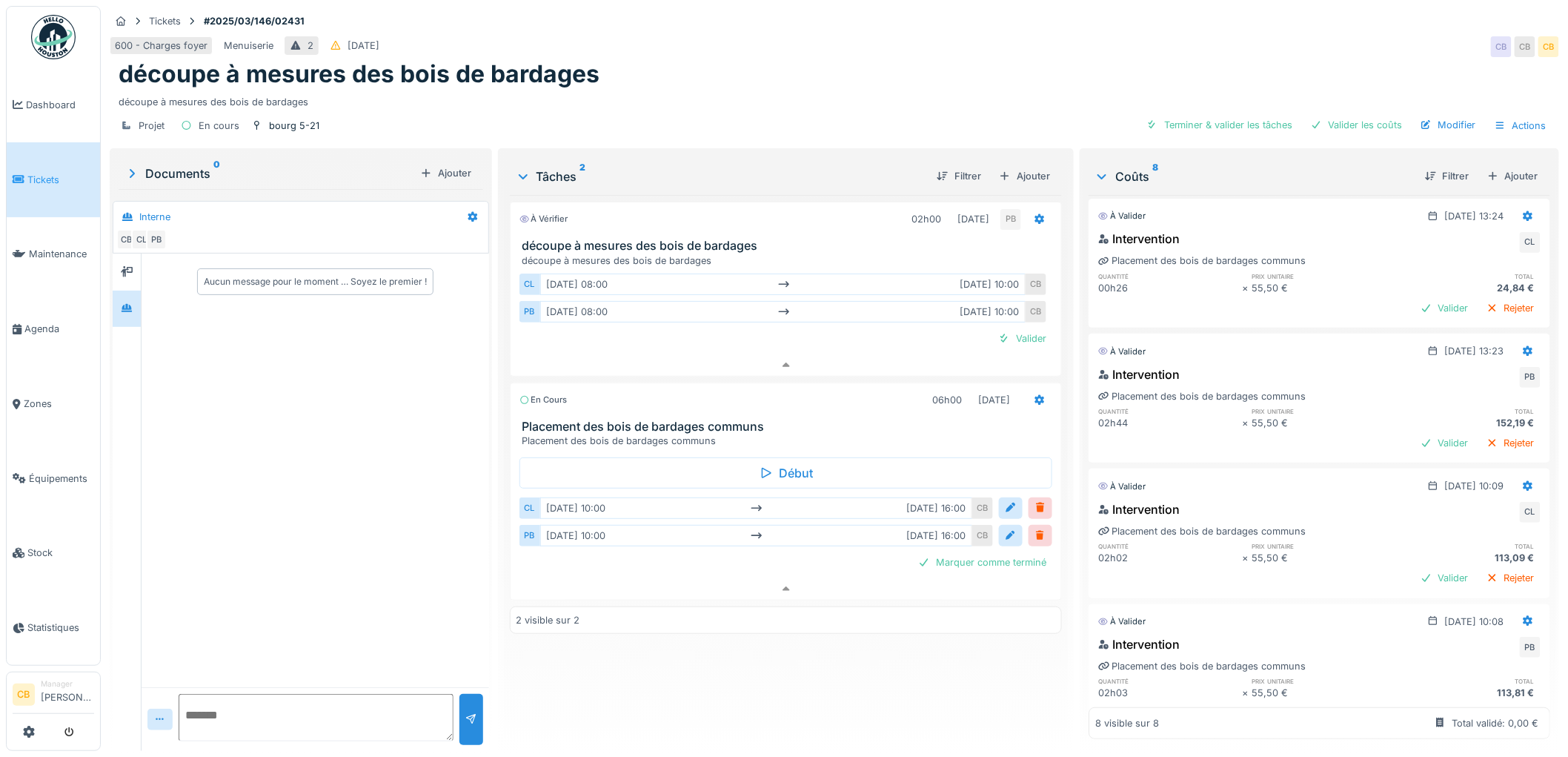
scroll to position [0, 0]
click at [1438, 127] on div "Modifier" at bounding box center [1448, 125] width 67 height 20
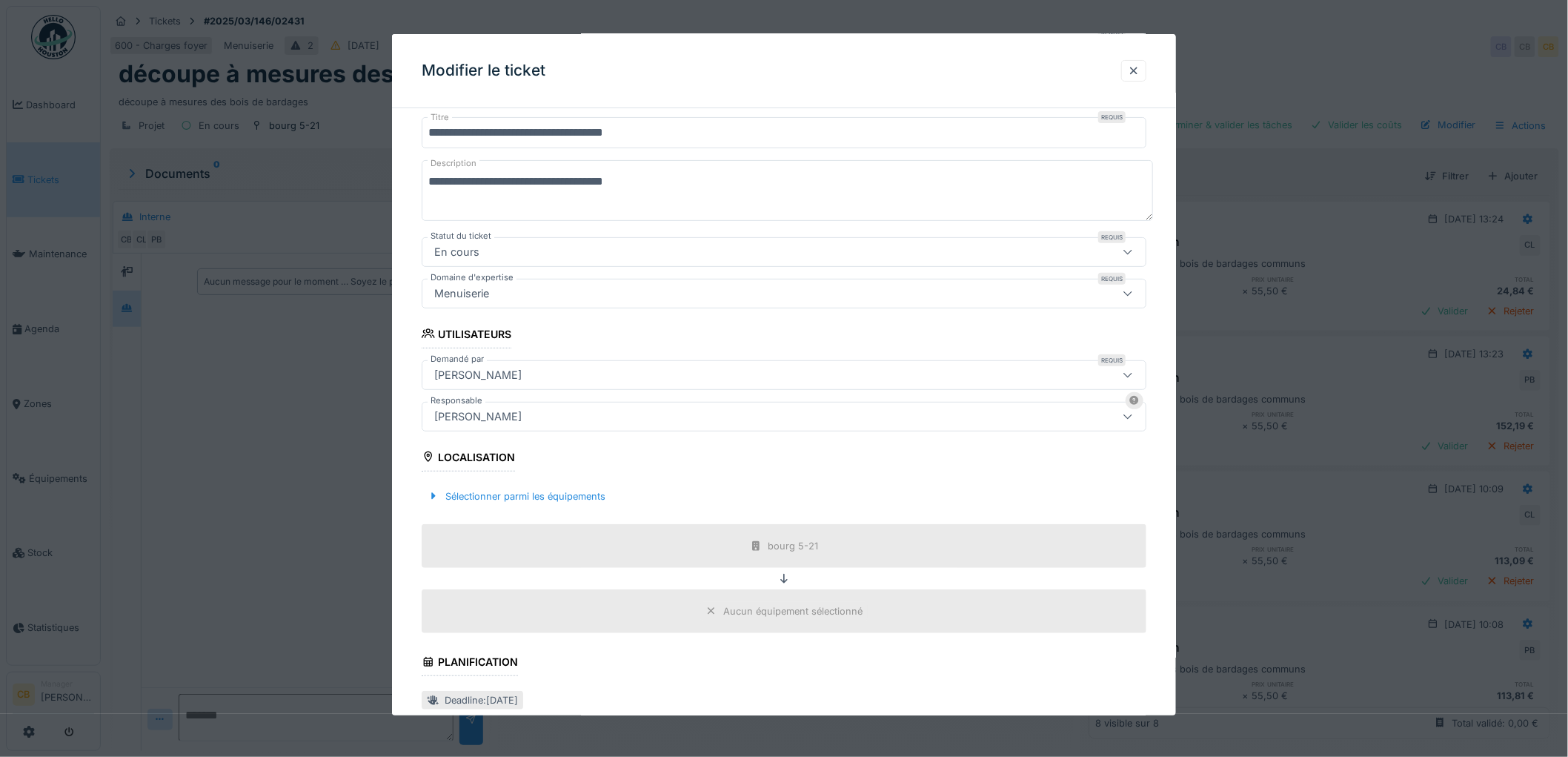
scroll to position [329, 0]
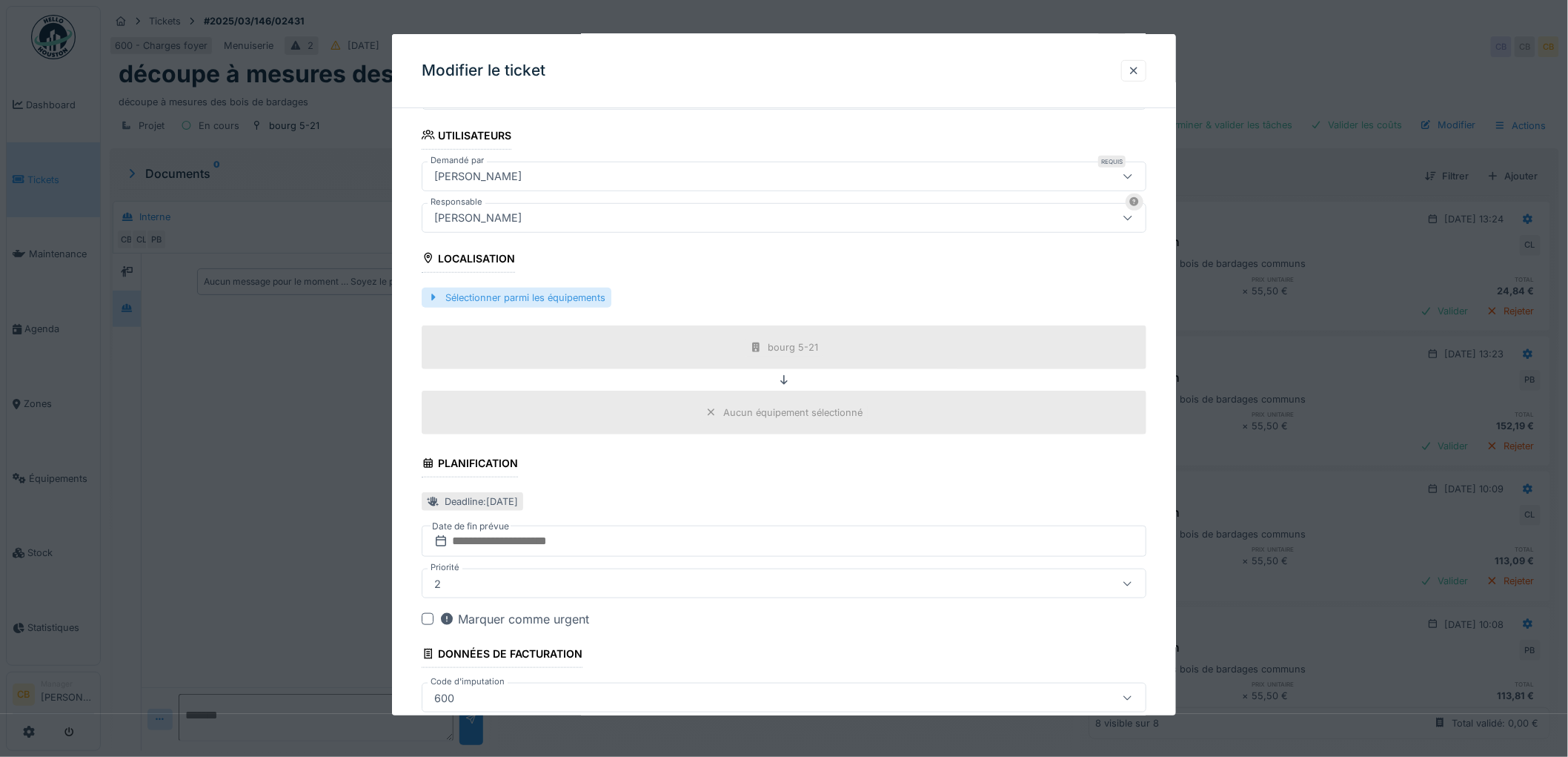
click at [491, 295] on div "Sélectionner parmi les équipements" at bounding box center [516, 298] width 189 height 20
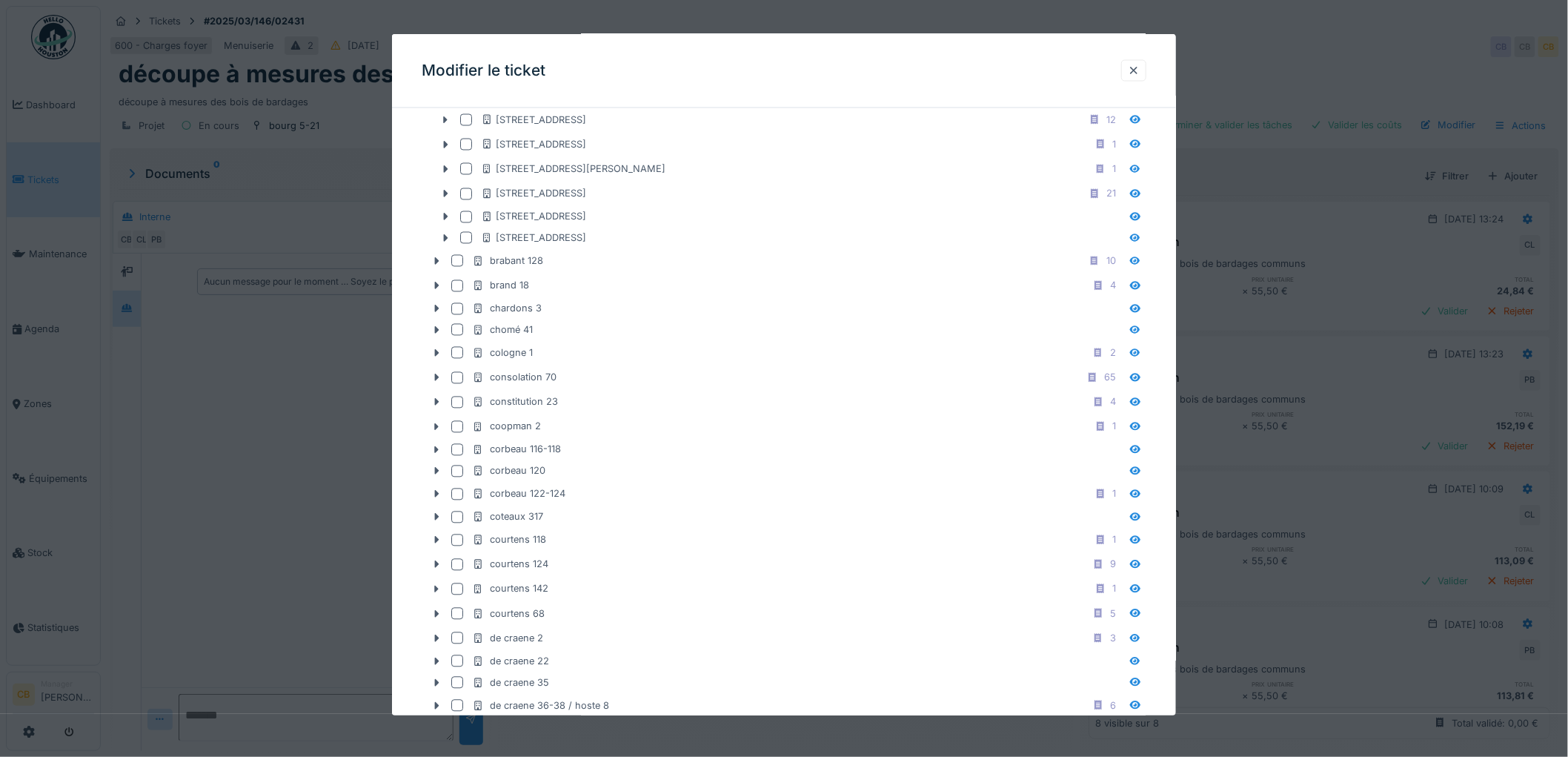
scroll to position [1071, 0]
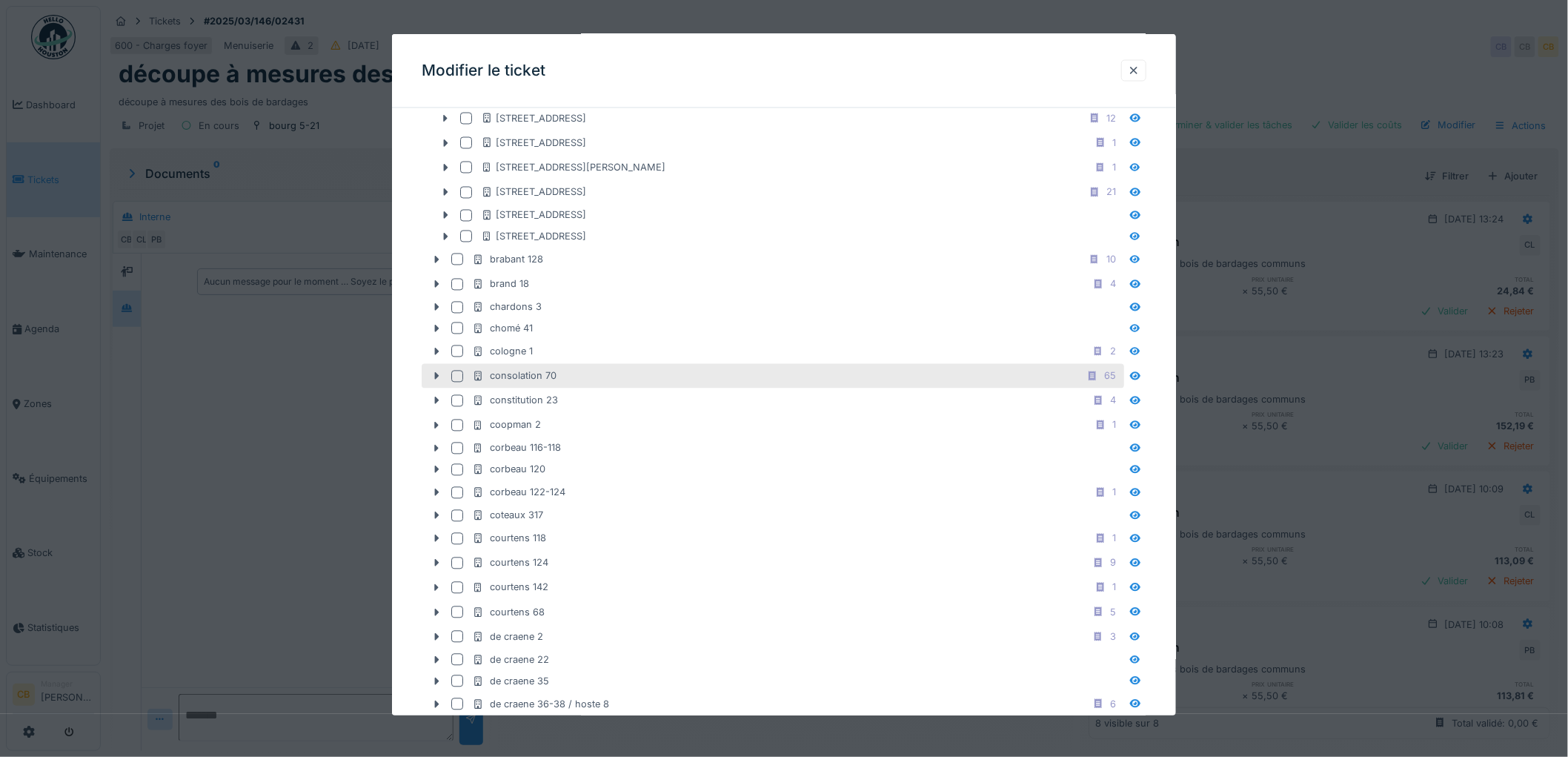
click at [458, 378] on div at bounding box center [457, 376] width 12 height 12
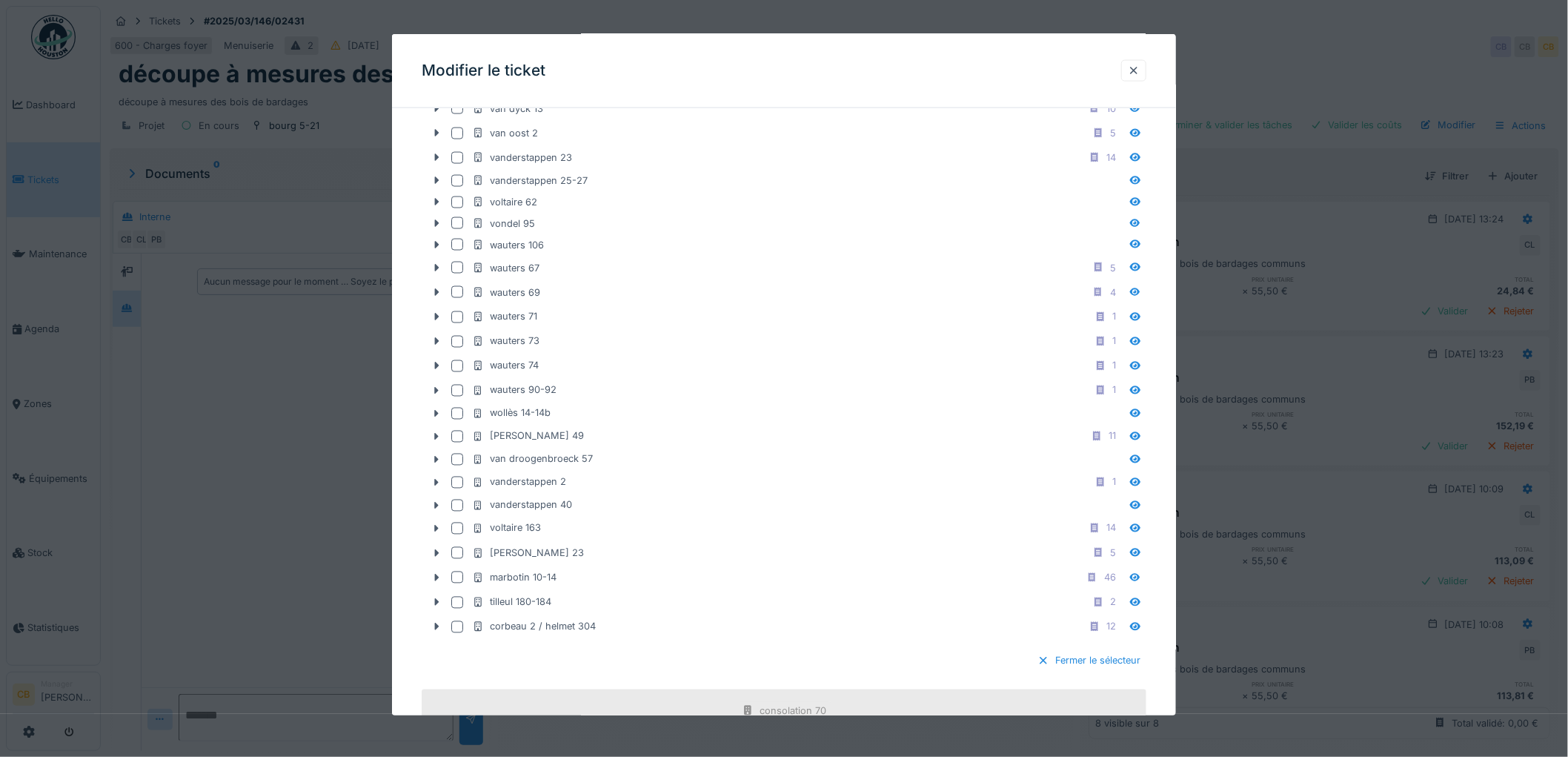
scroll to position [6071, 0]
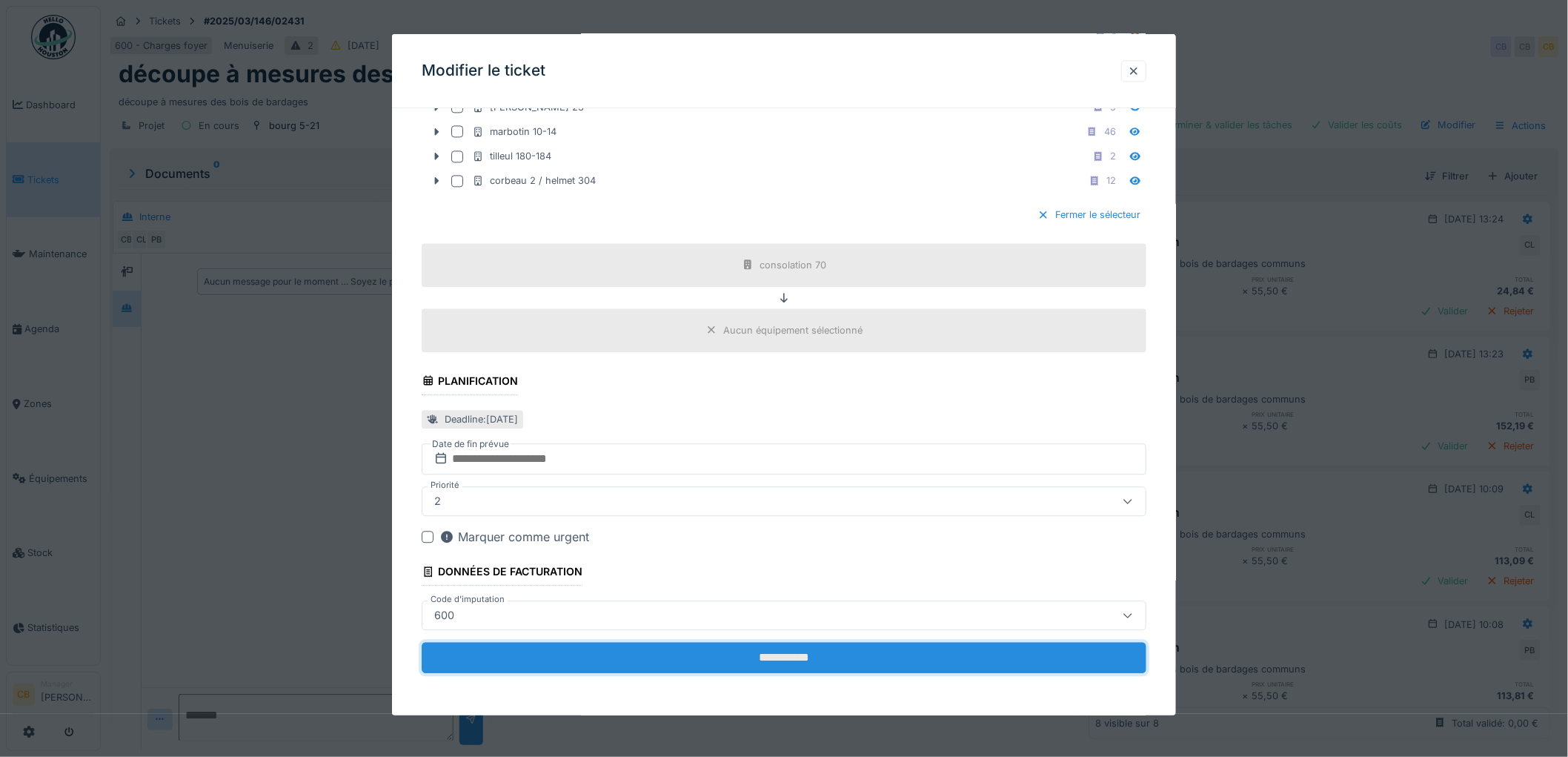
click at [795, 652] on input "**********" at bounding box center [784, 658] width 725 height 31
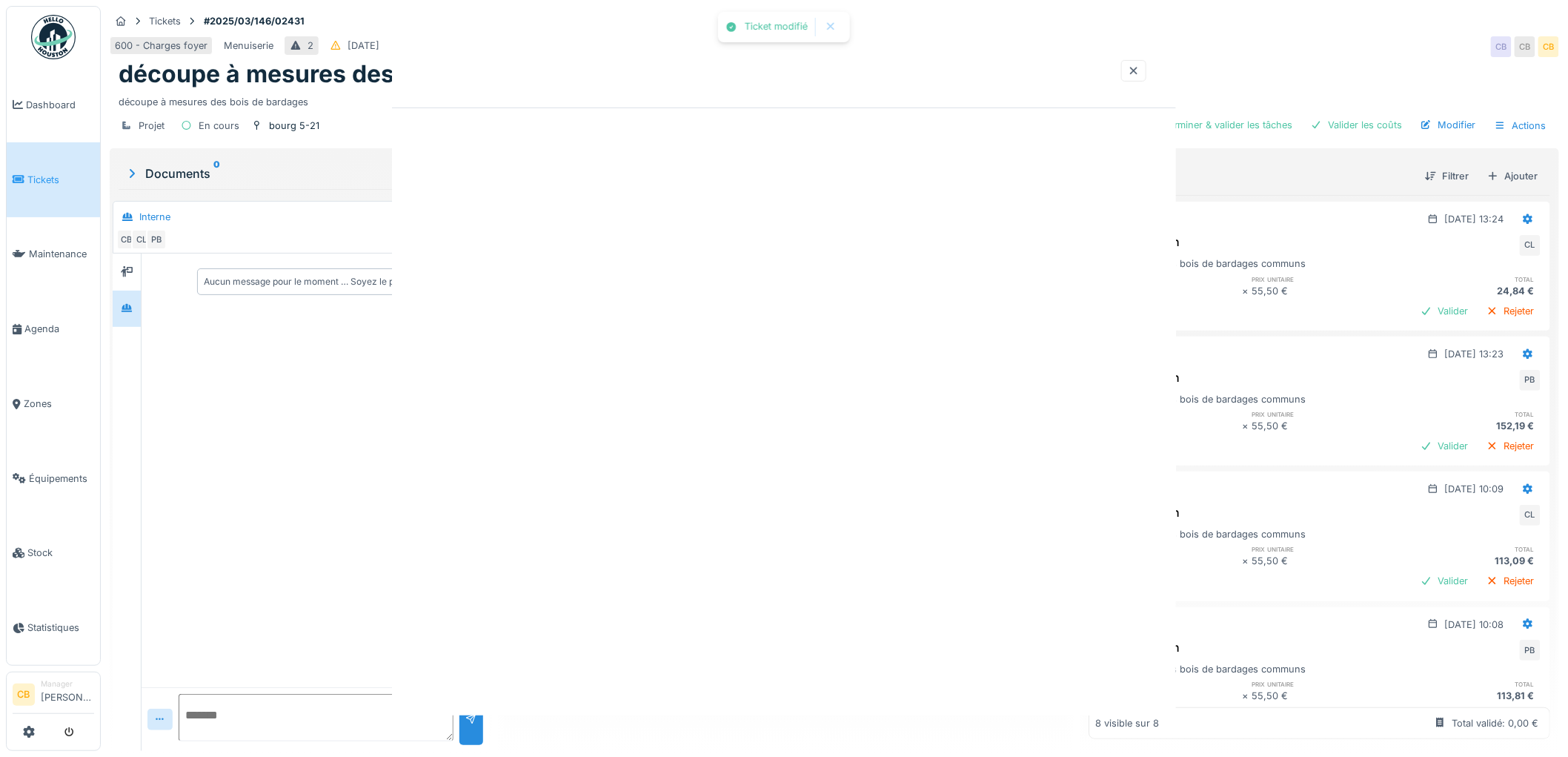
scroll to position [0, 0]
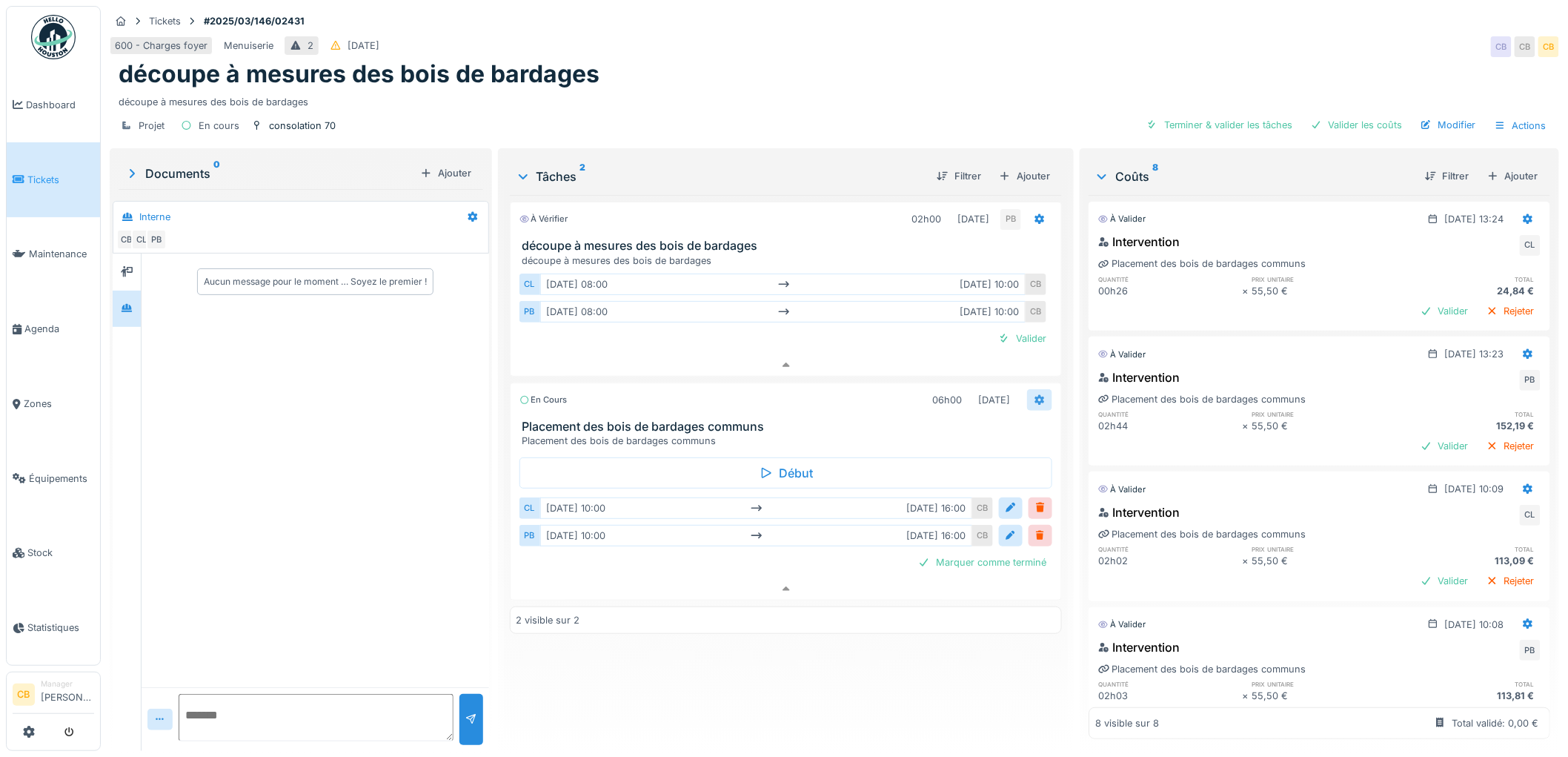
click at [1034, 395] on icon at bounding box center [1039, 400] width 12 height 10
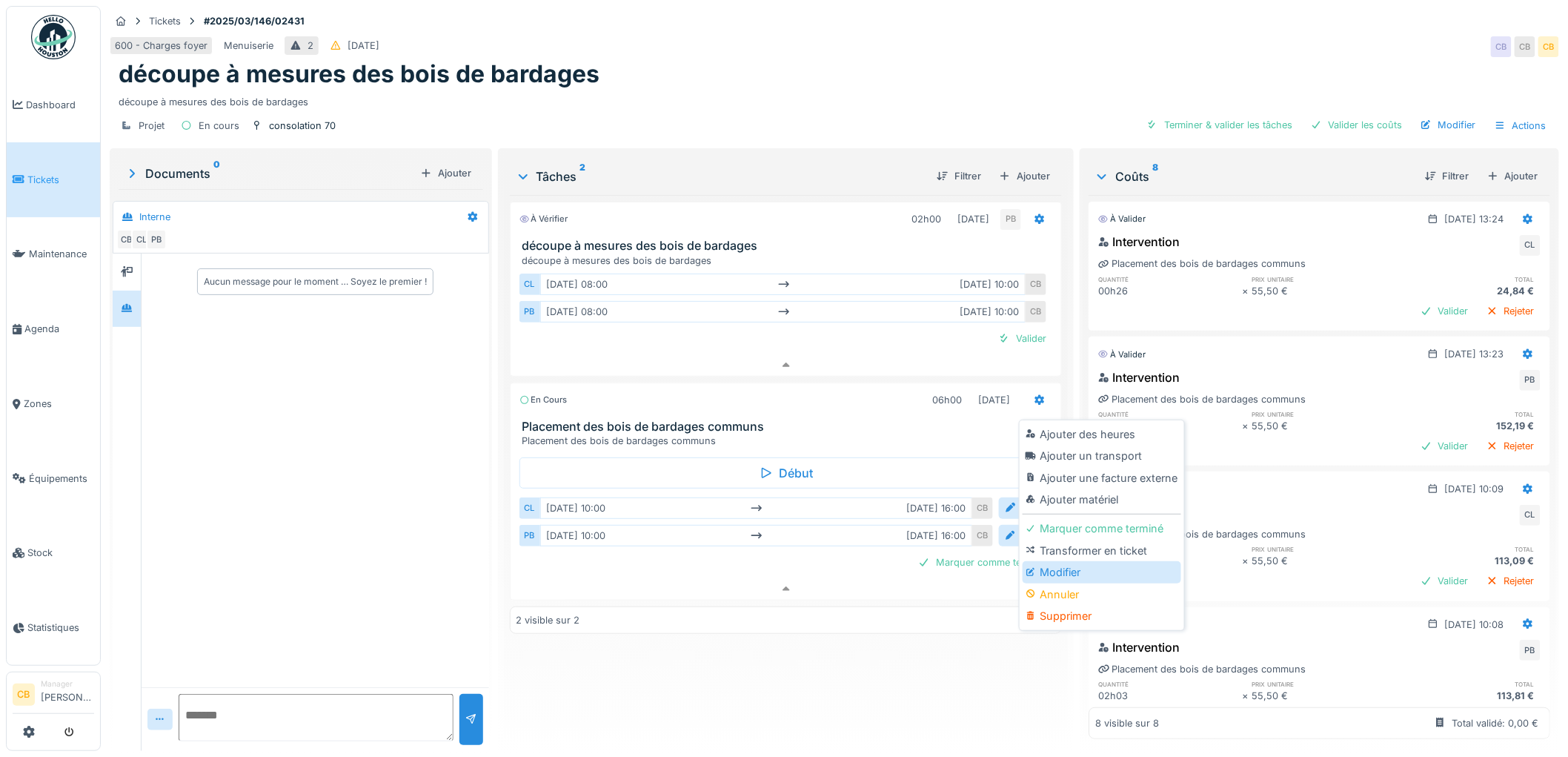
click at [1053, 561] on div "Modifier" at bounding box center [1102, 572] width 158 height 22
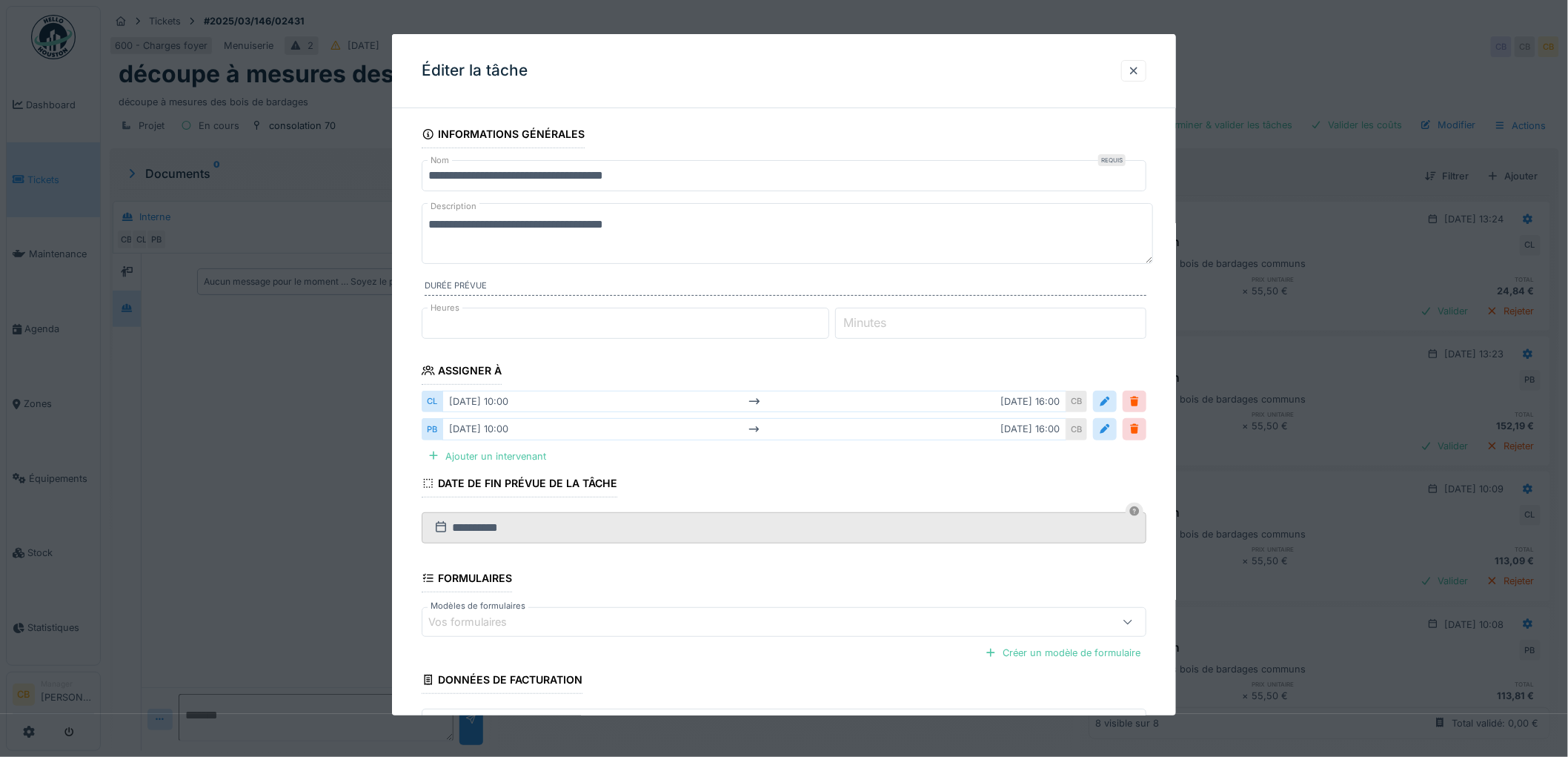
click at [675, 227] on textarea "**********" at bounding box center [787, 233] width 731 height 61
type textarea "*"
click at [680, 176] on input "**********" at bounding box center [784, 176] width 725 height 31
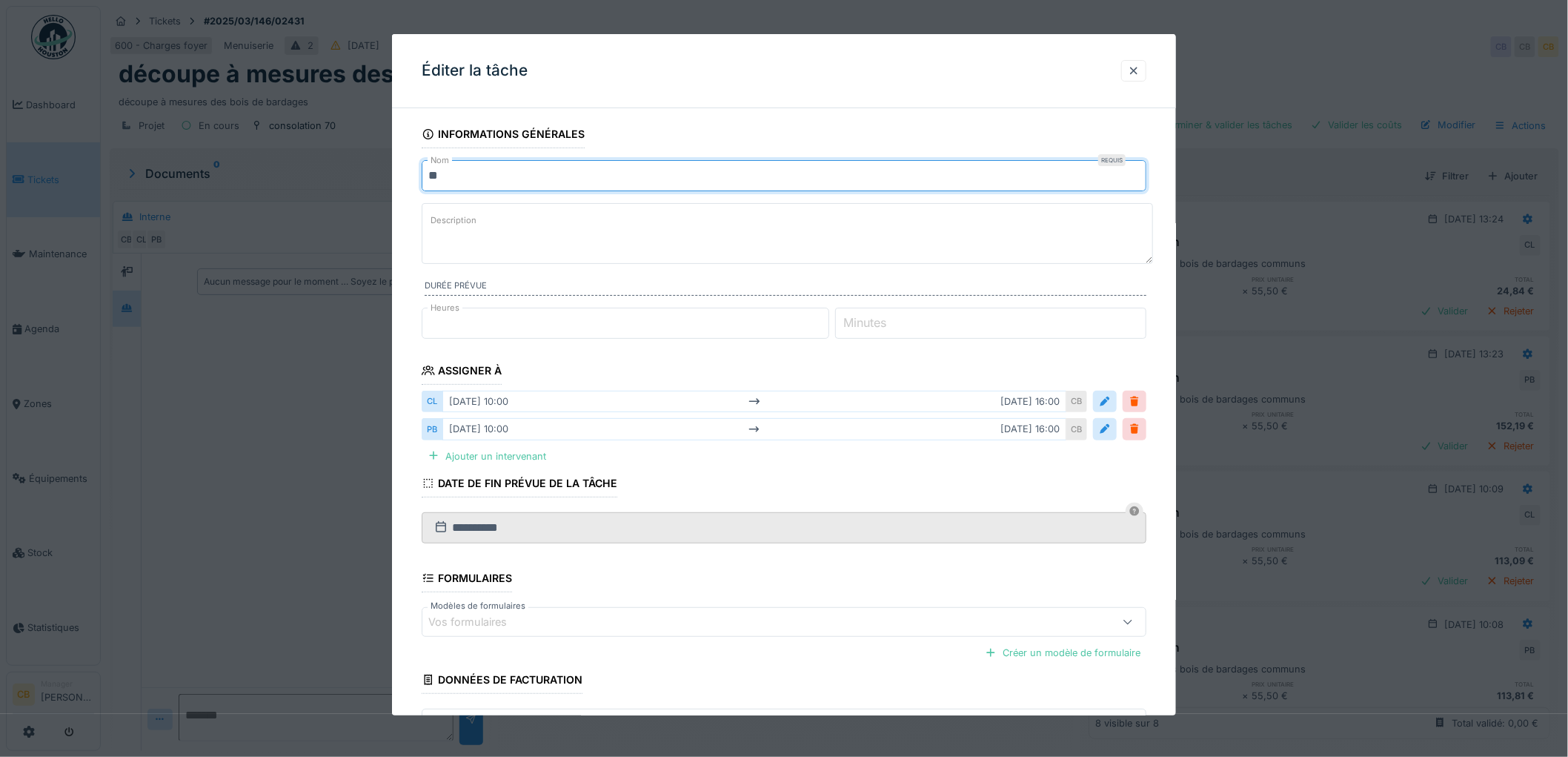
type input "*"
type input "**********"
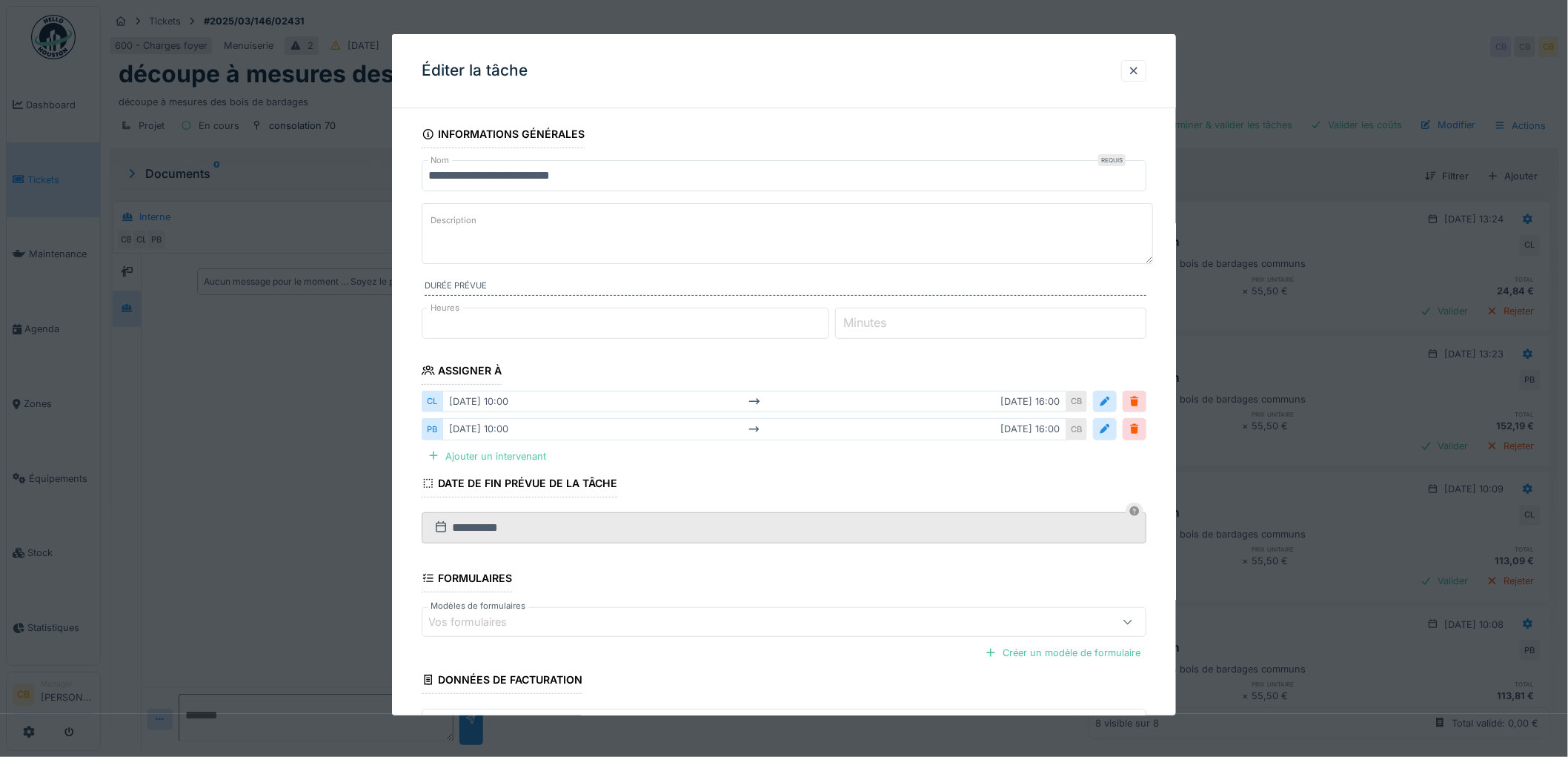
click at [462, 232] on textarea "**********" at bounding box center [787, 233] width 731 height 61
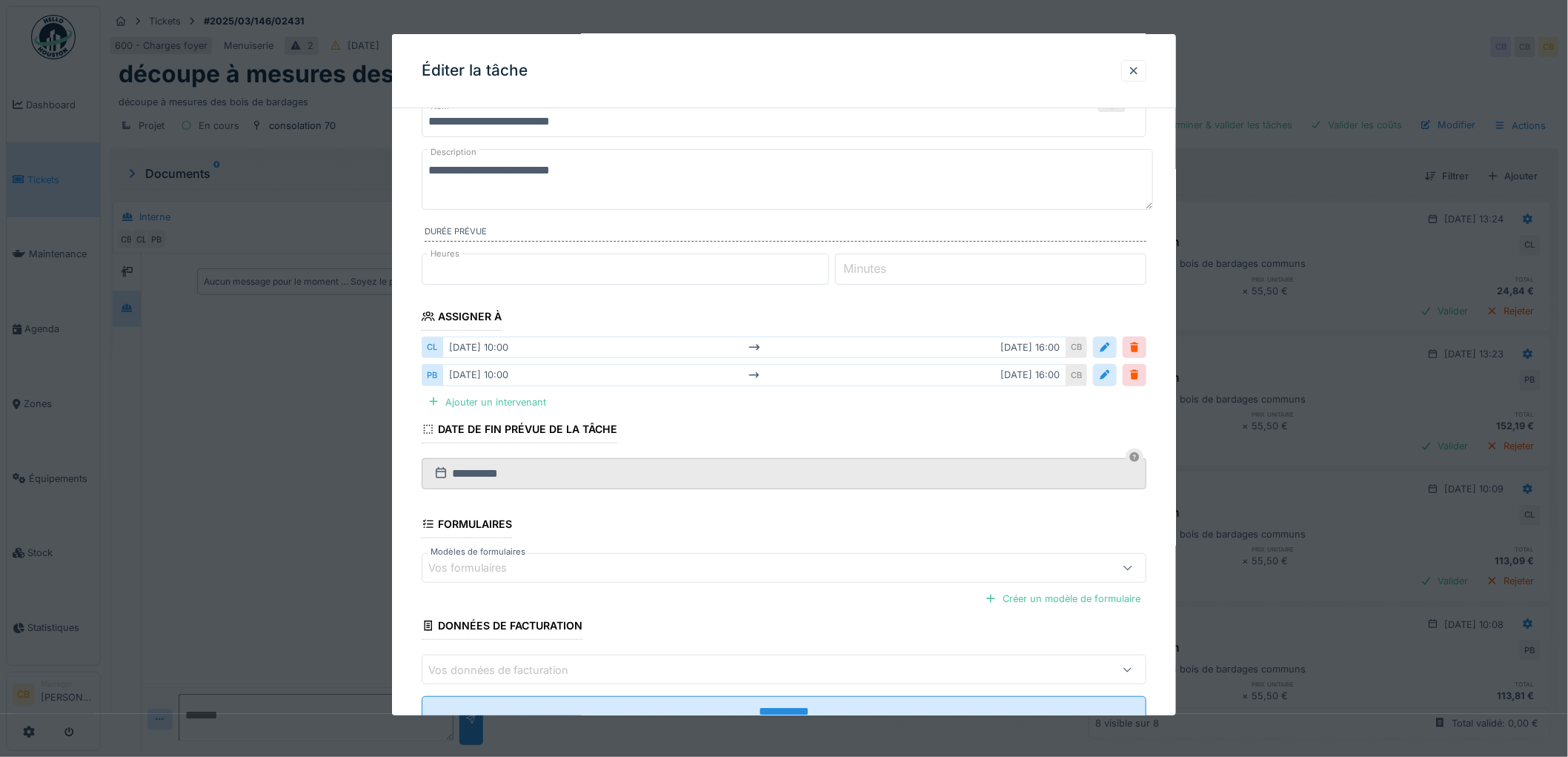
scroll to position [109, 0]
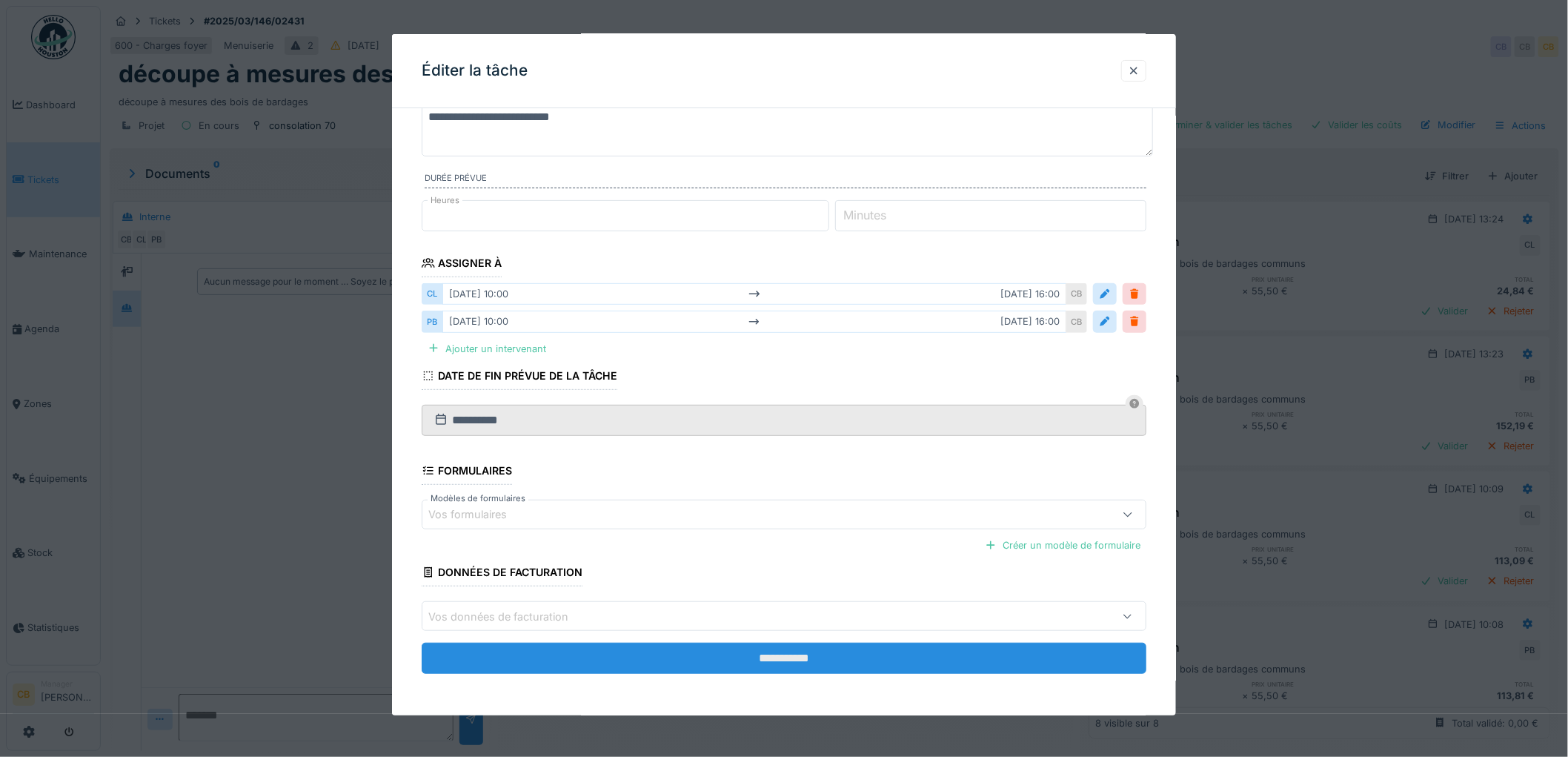
type textarea "**********"
click at [818, 655] on input "**********" at bounding box center [784, 658] width 725 height 31
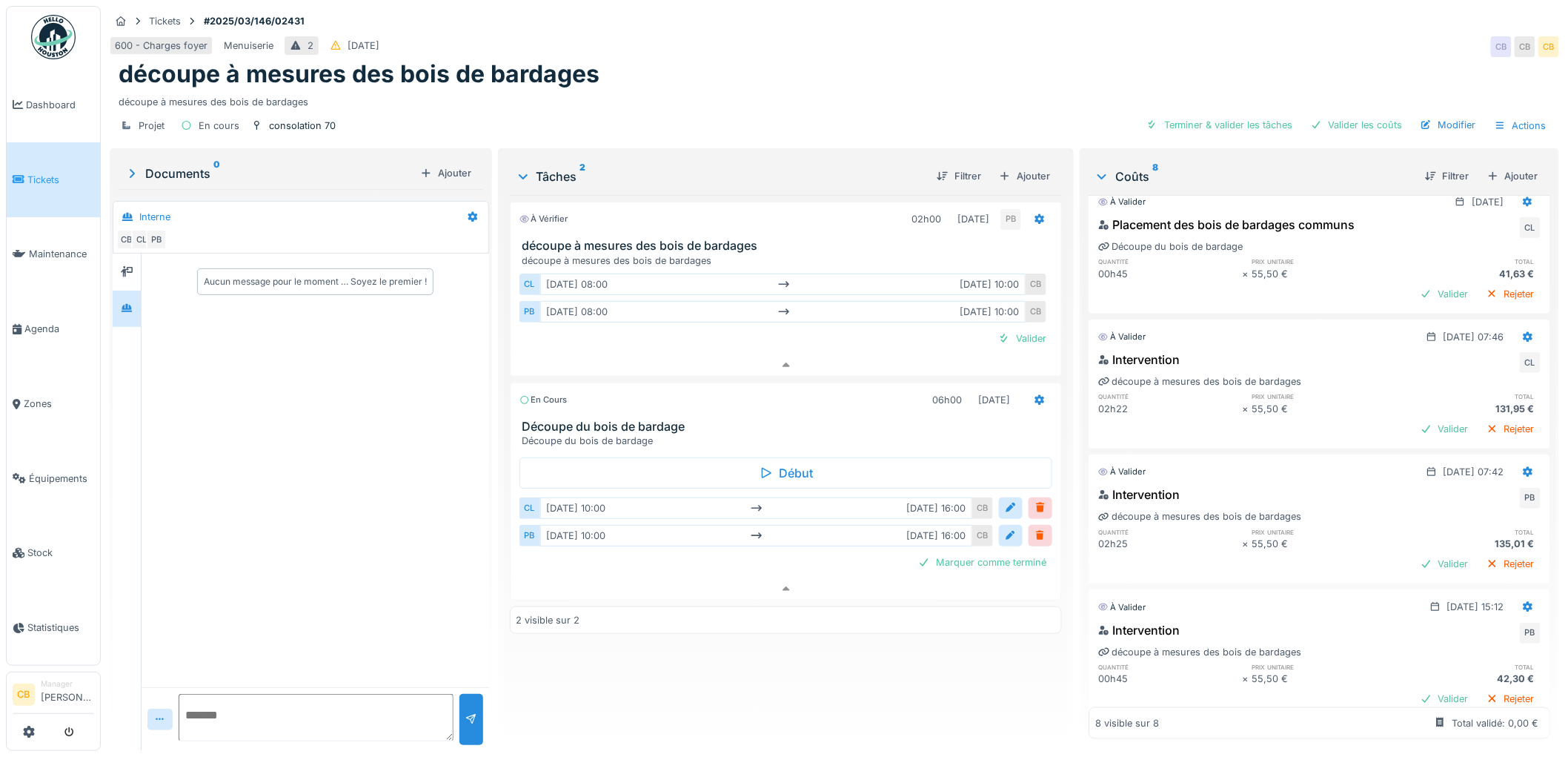
scroll to position [606, 0]
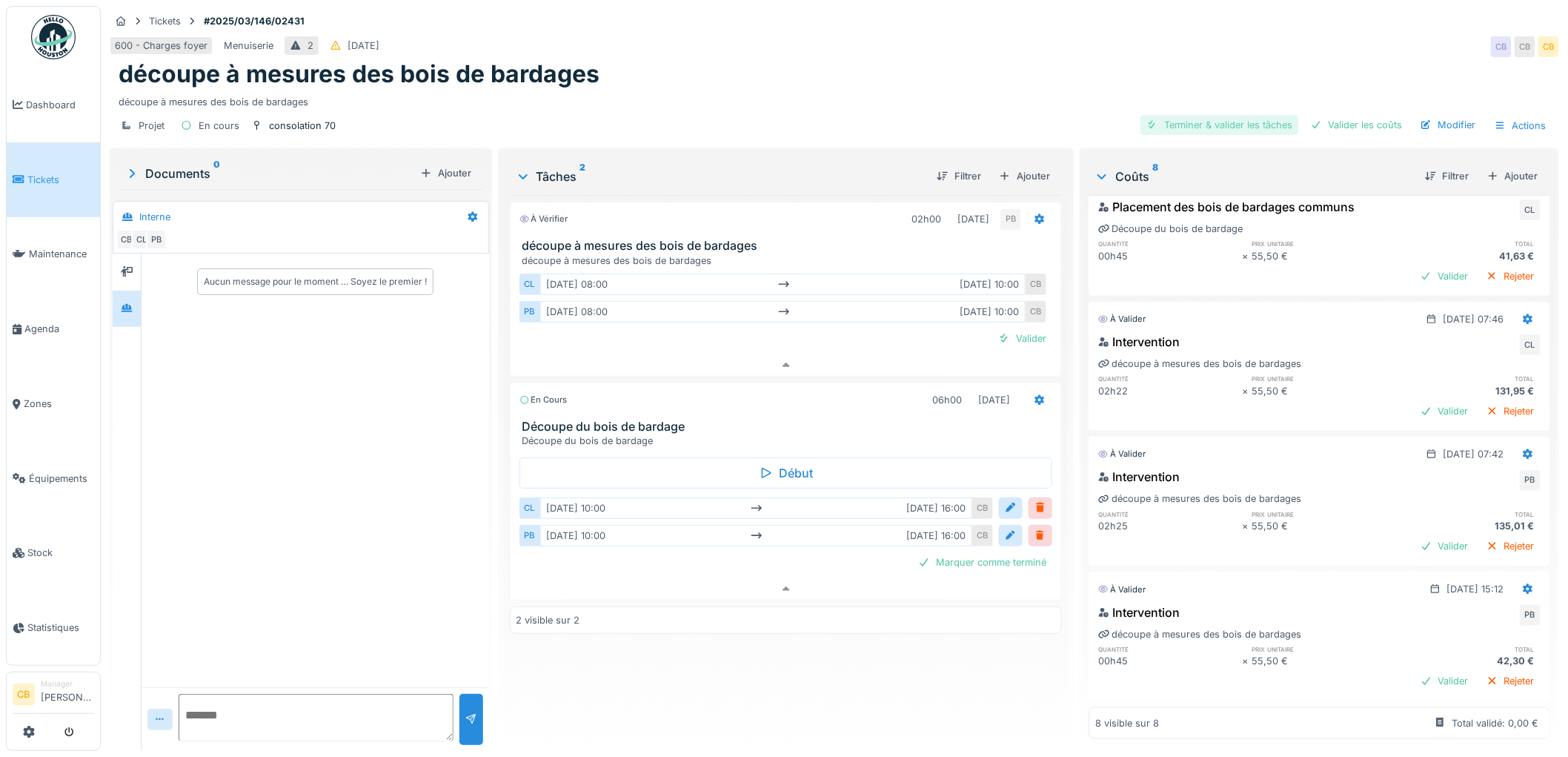
click at [1228, 116] on div "Terminer & valider les tâches" at bounding box center [1219, 125] width 159 height 20
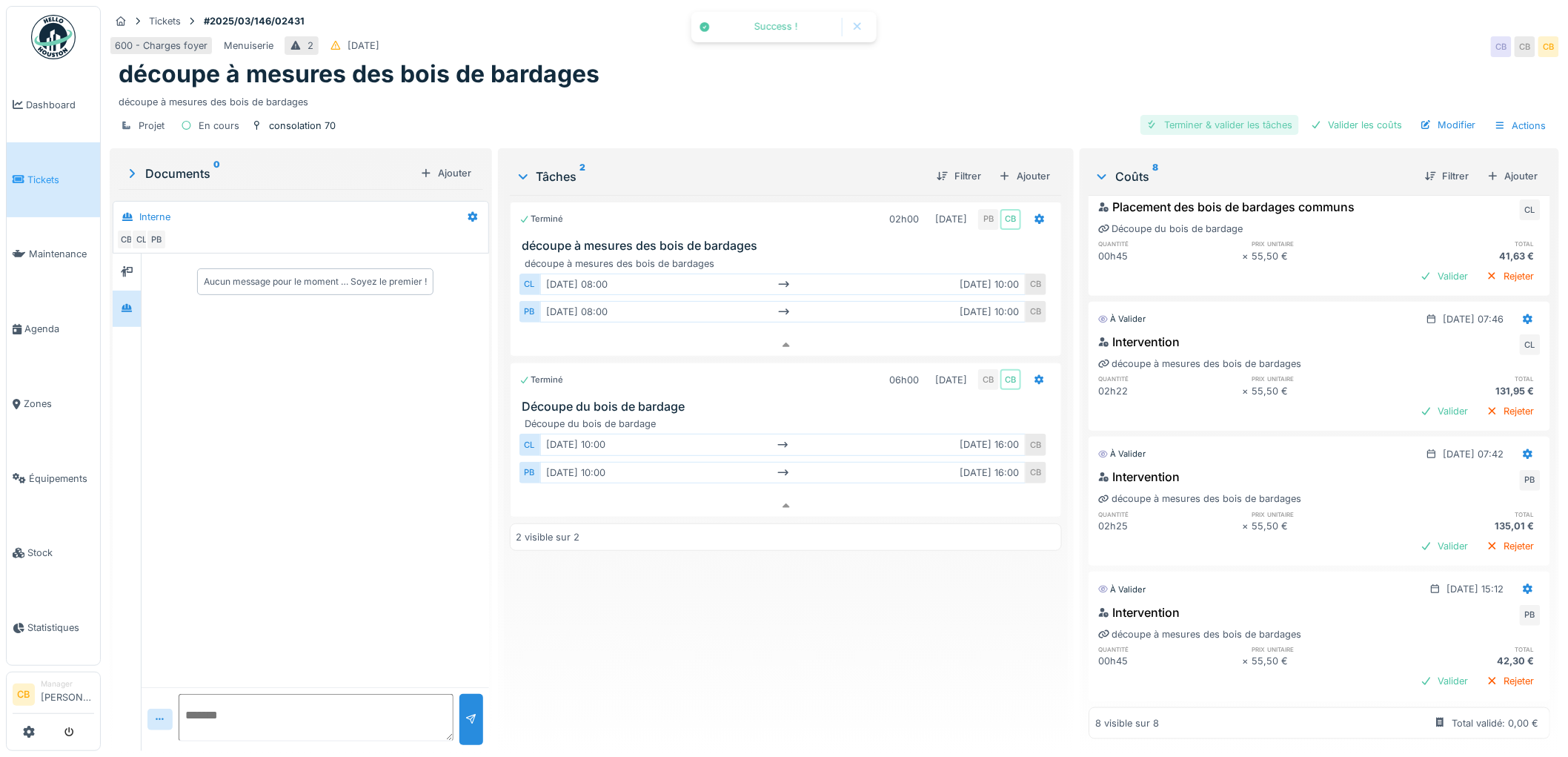
click at [1204, 116] on div "Terminer & valider les tâches" at bounding box center [1219, 125] width 159 height 20
click at [1347, 116] on div "Valider les coûts" at bounding box center [1356, 125] width 104 height 20
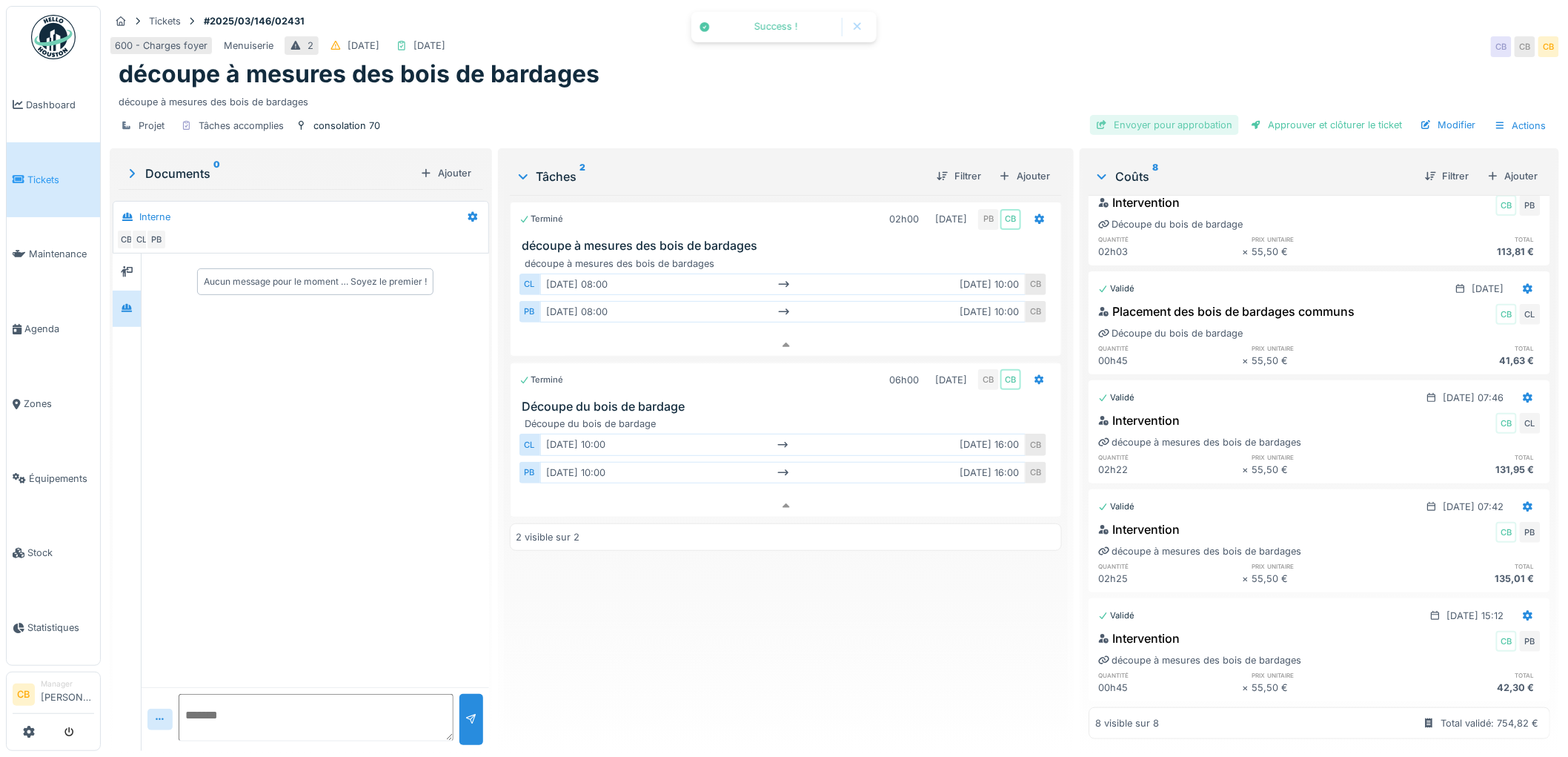
click at [1197, 115] on div "Envoyer pour approbation" at bounding box center [1165, 125] width 149 height 20
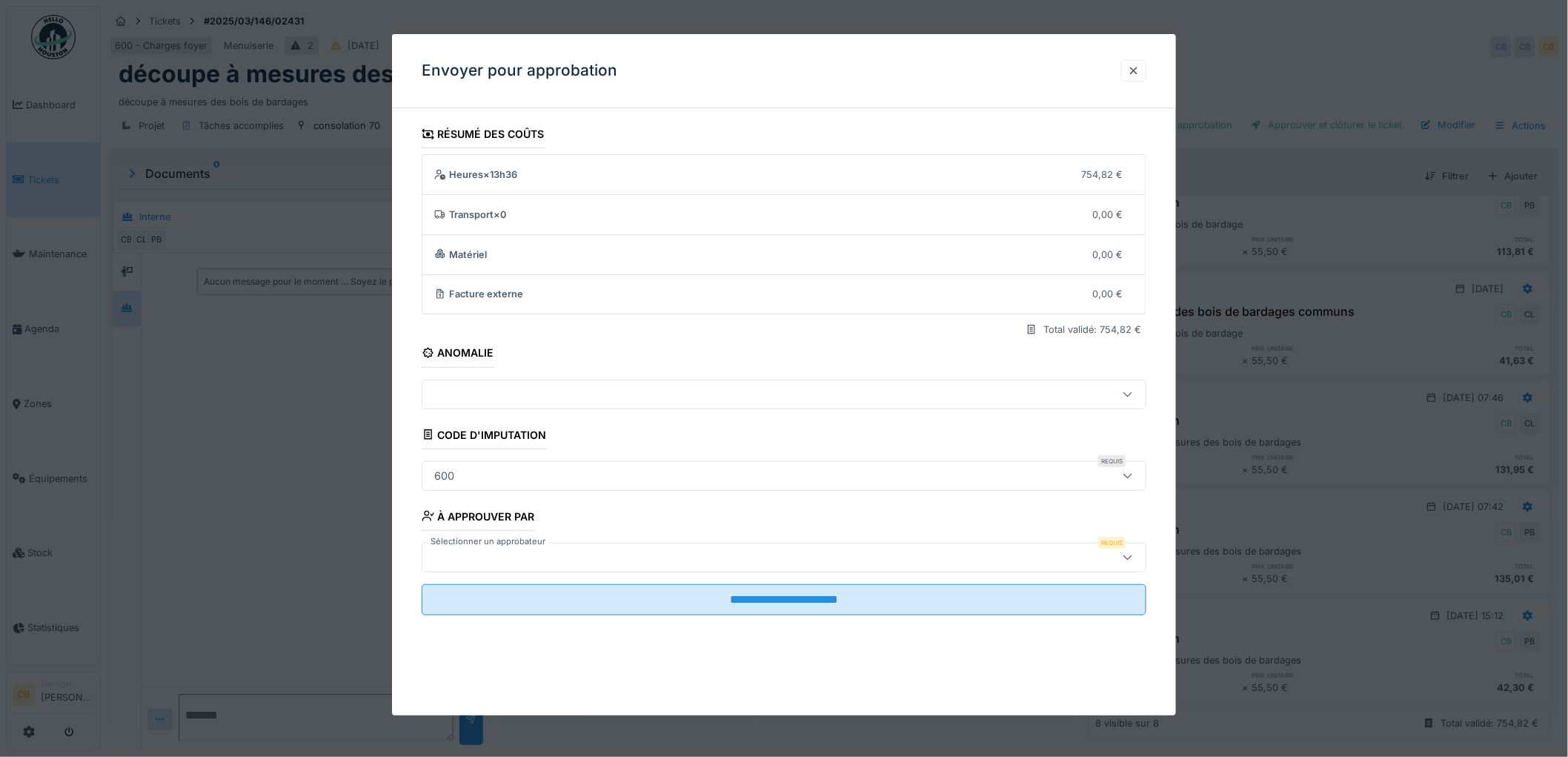
click at [461, 554] on div at bounding box center [743, 557] width 629 height 16
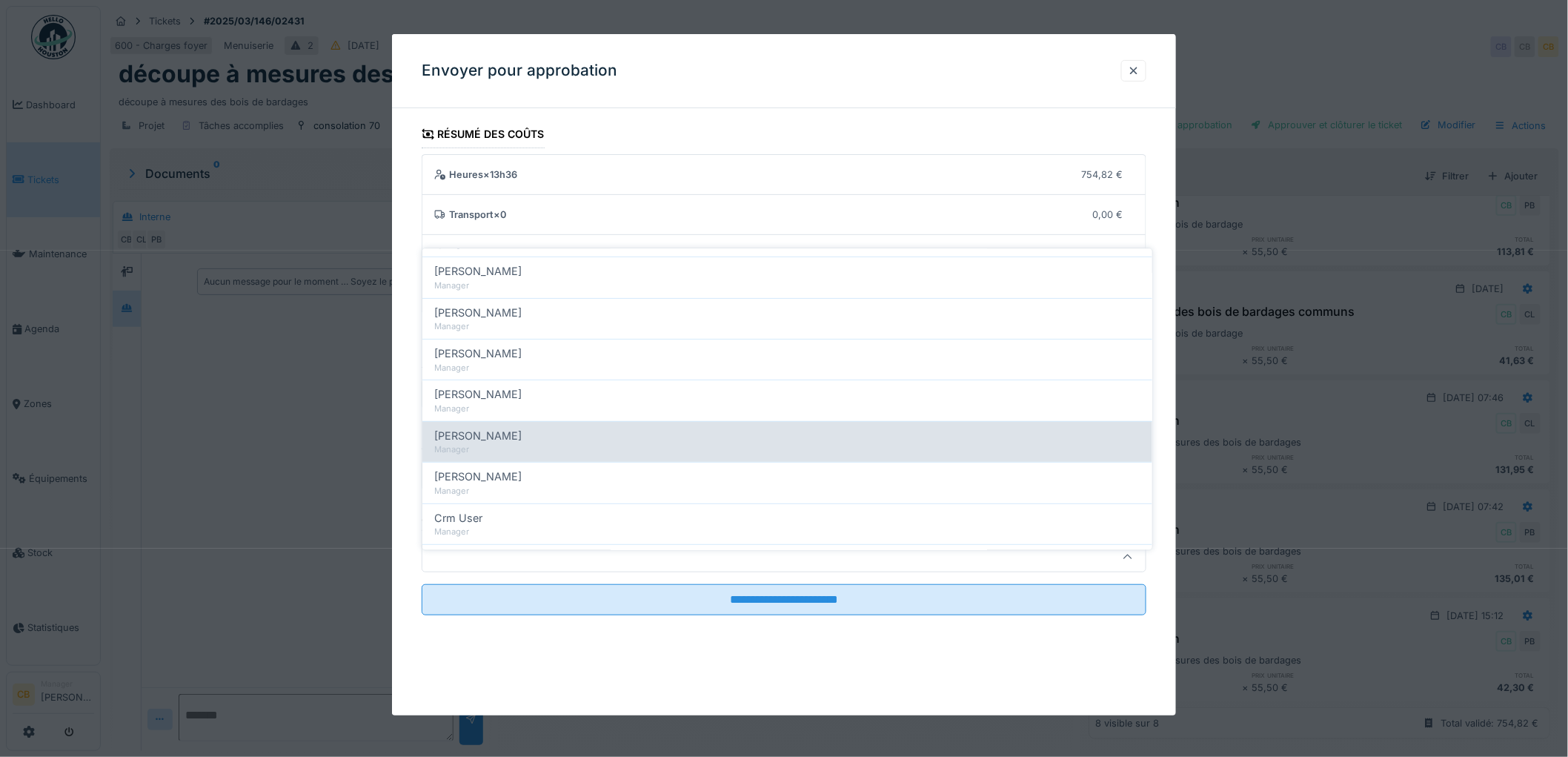
scroll to position [165, 0]
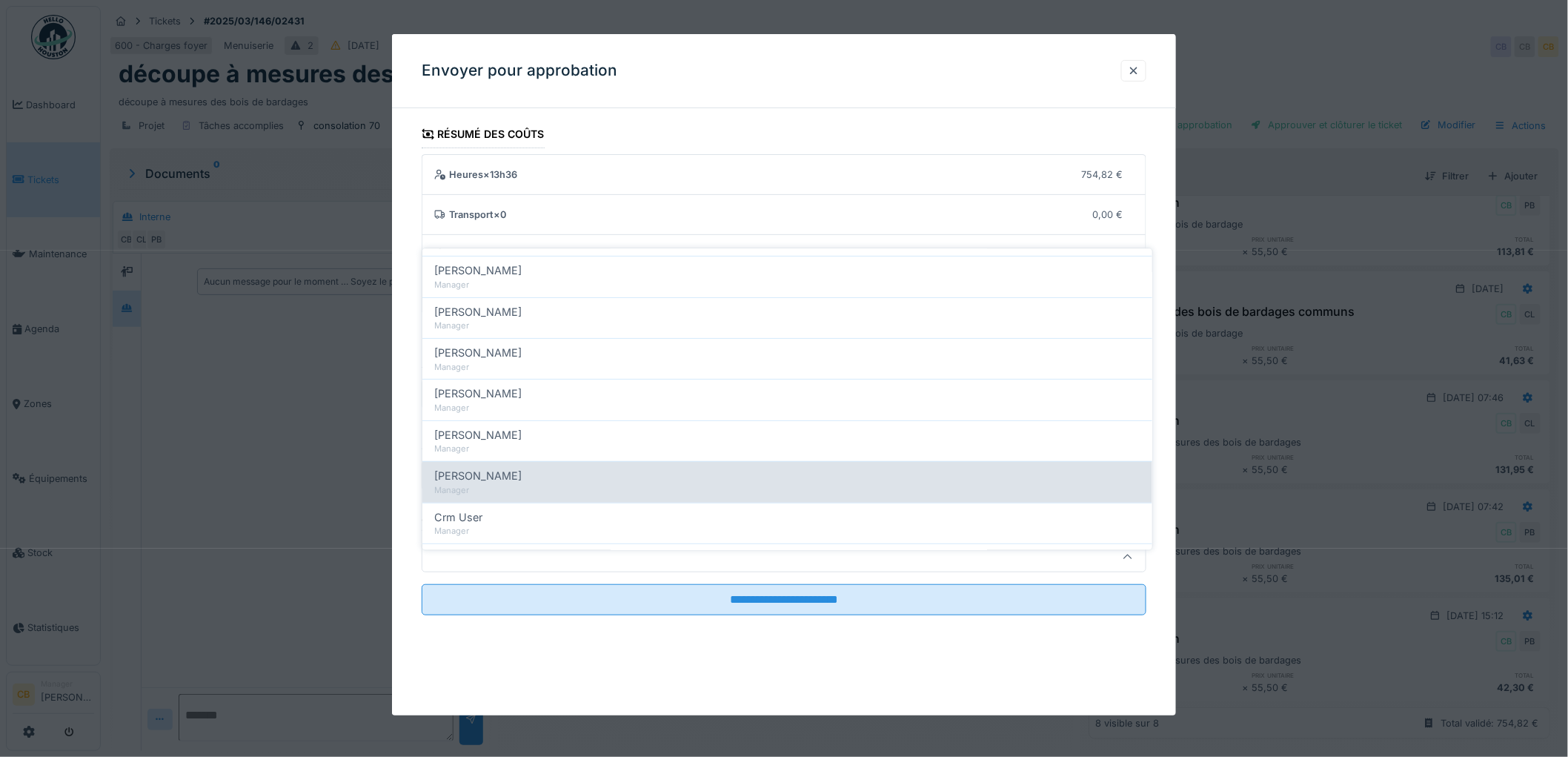
click at [480, 472] on span "[PERSON_NAME]" at bounding box center [478, 476] width 87 height 16
type input "****"
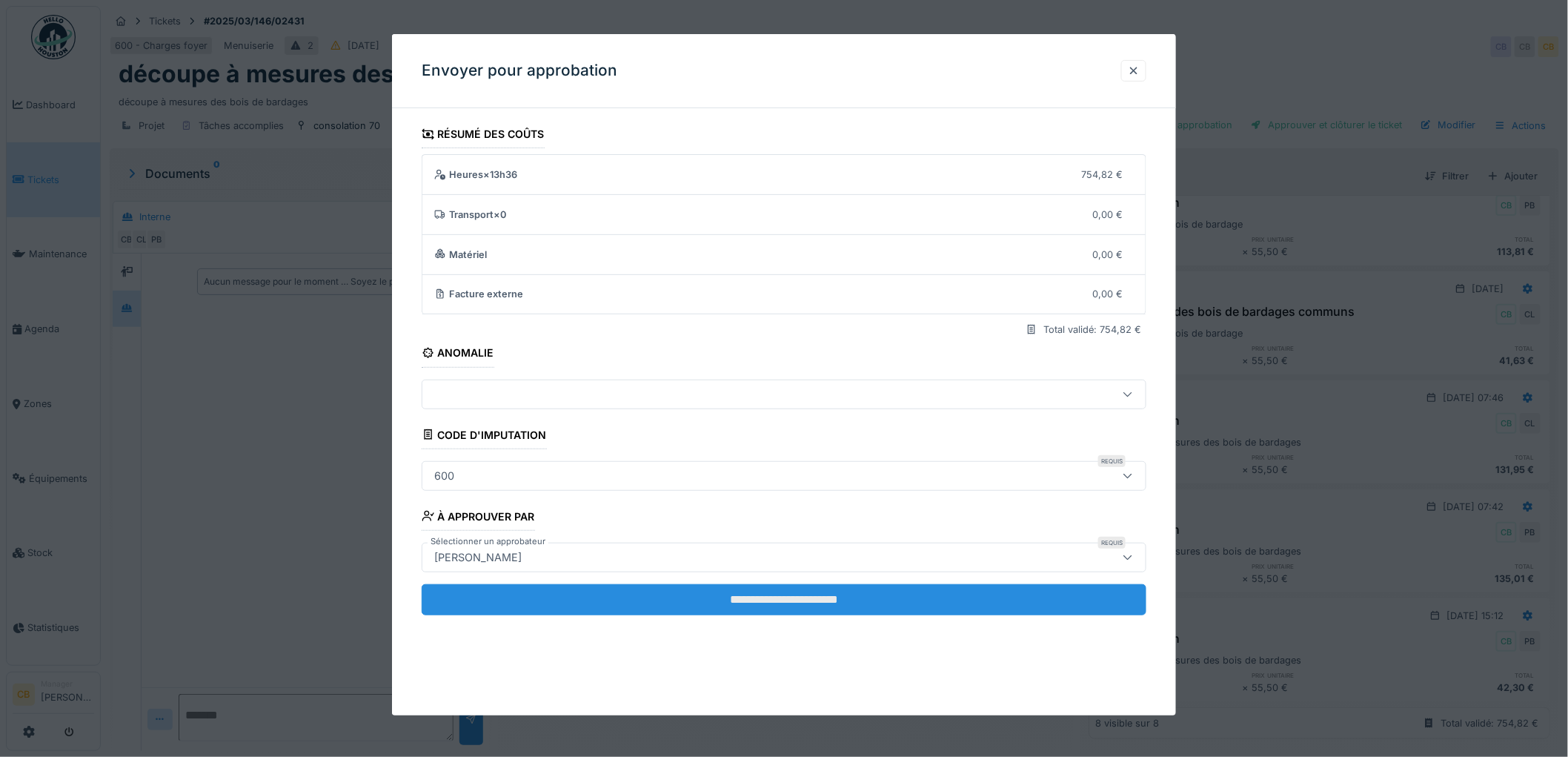
click at [781, 596] on input "**********" at bounding box center [784, 600] width 725 height 31
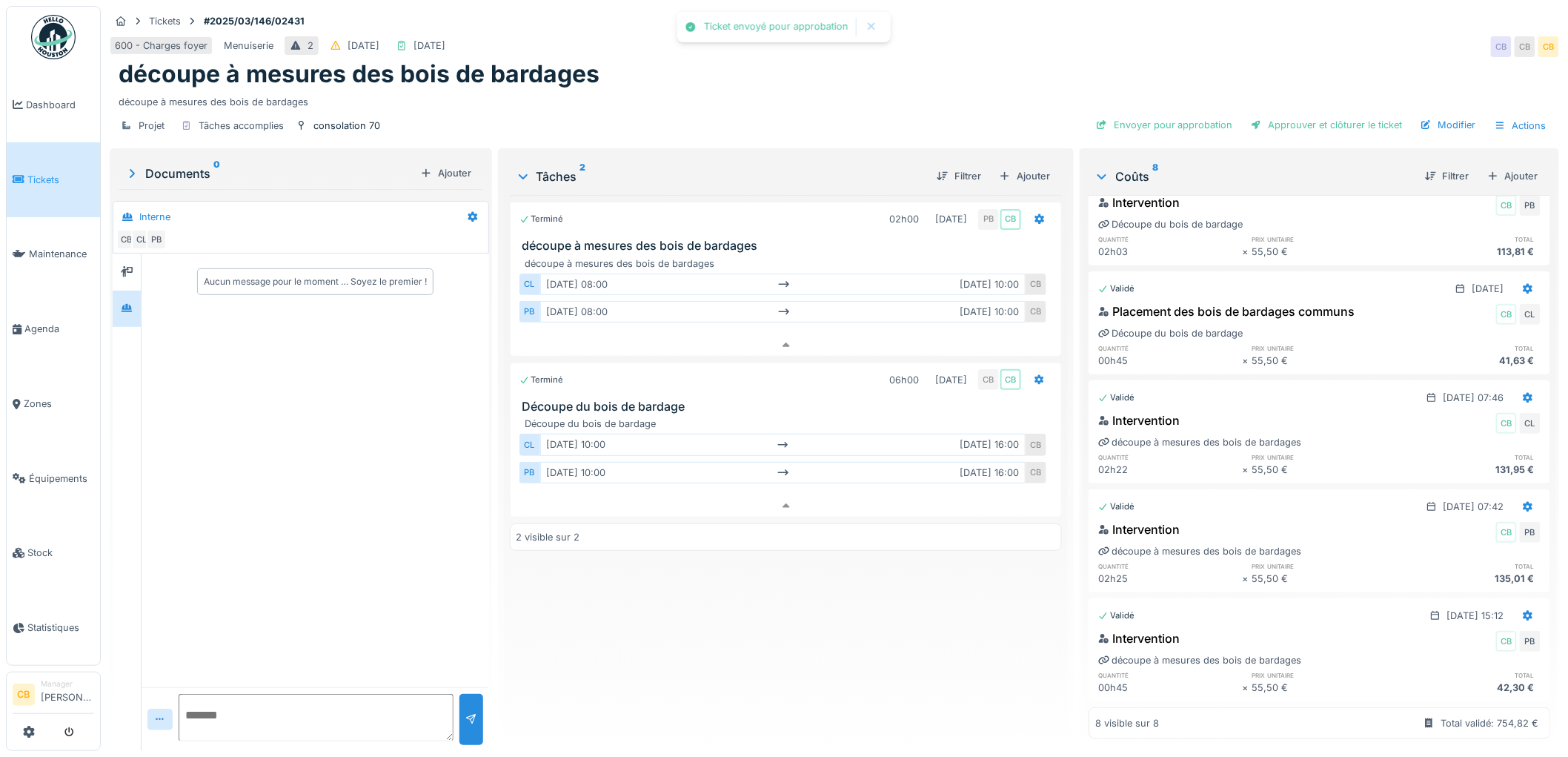
scroll to position [374, 0]
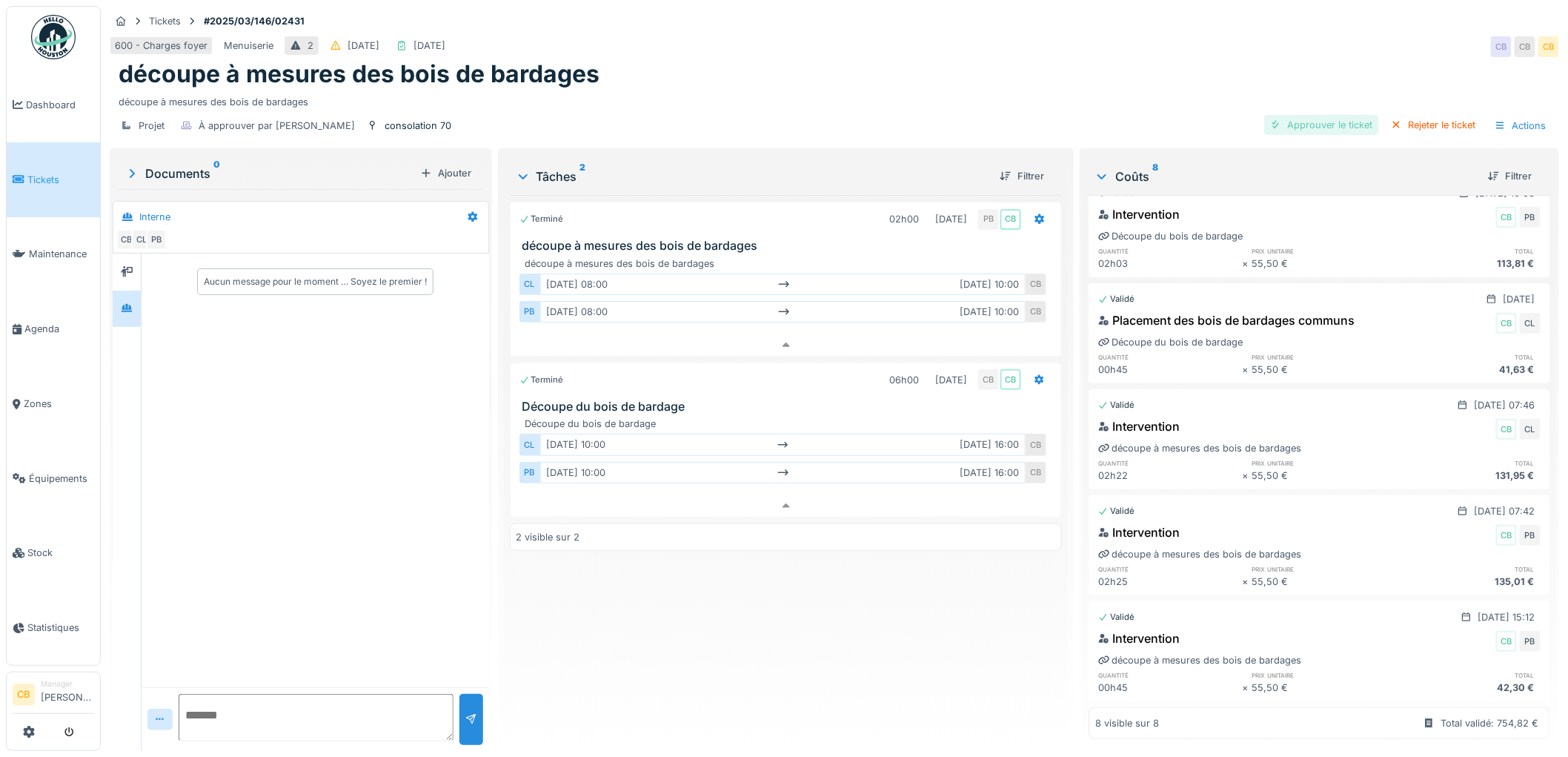
click at [1294, 117] on div "Approuver le ticket" at bounding box center [1322, 125] width 115 height 20
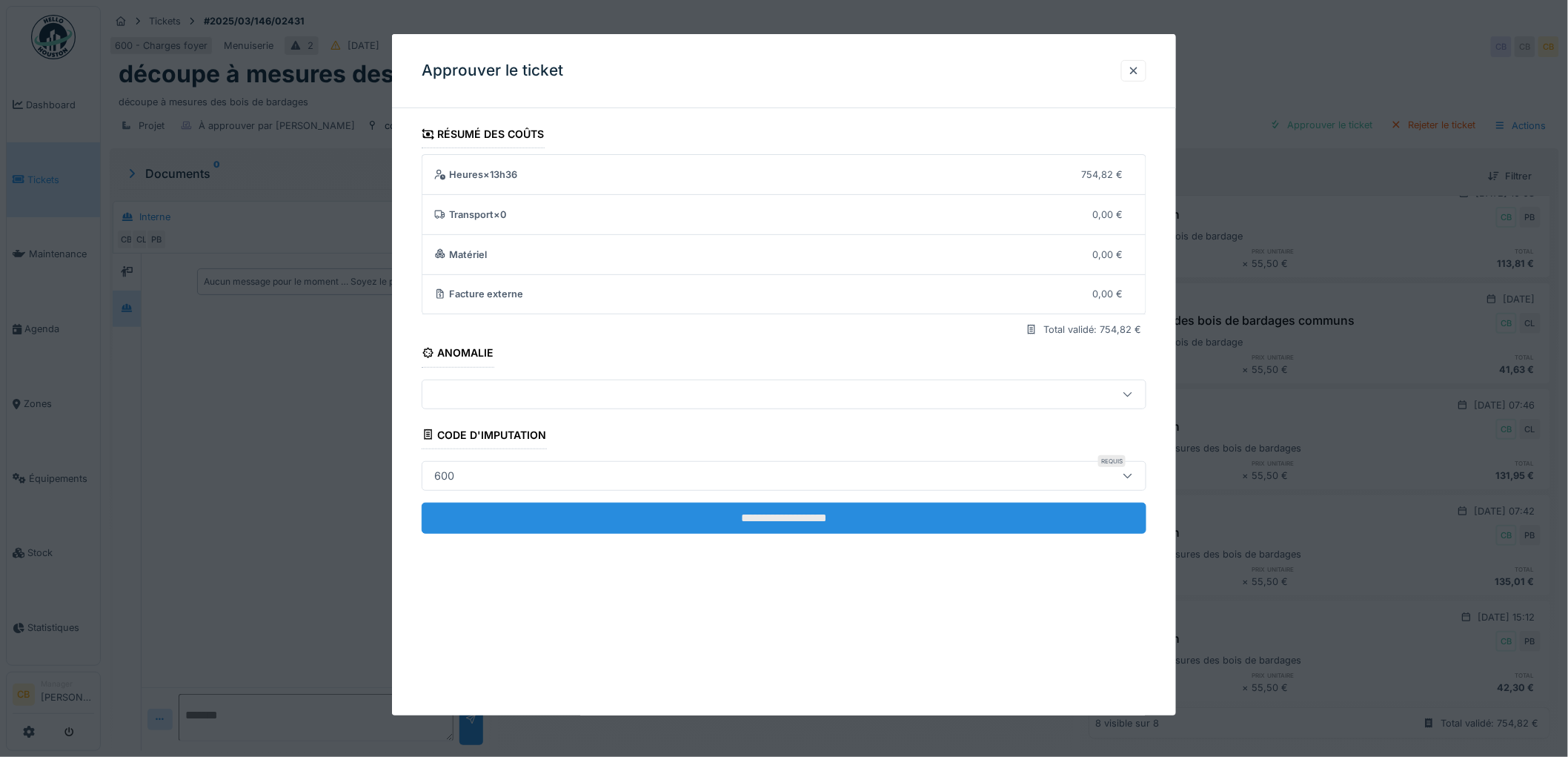
click at [817, 515] on input "**********" at bounding box center [784, 518] width 725 height 31
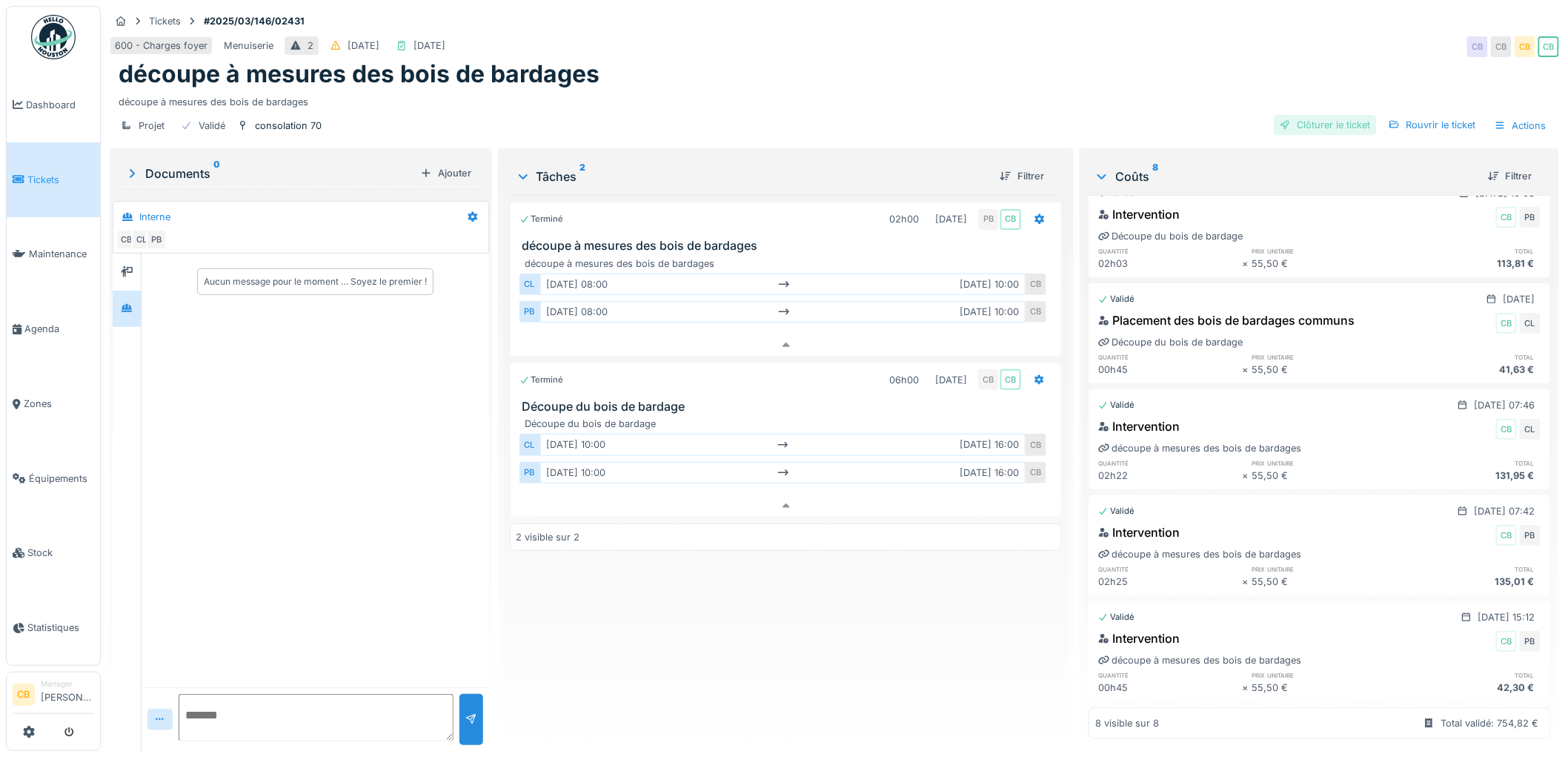
click at [1319, 116] on div "Clôturer le ticket" at bounding box center [1325, 125] width 103 height 20
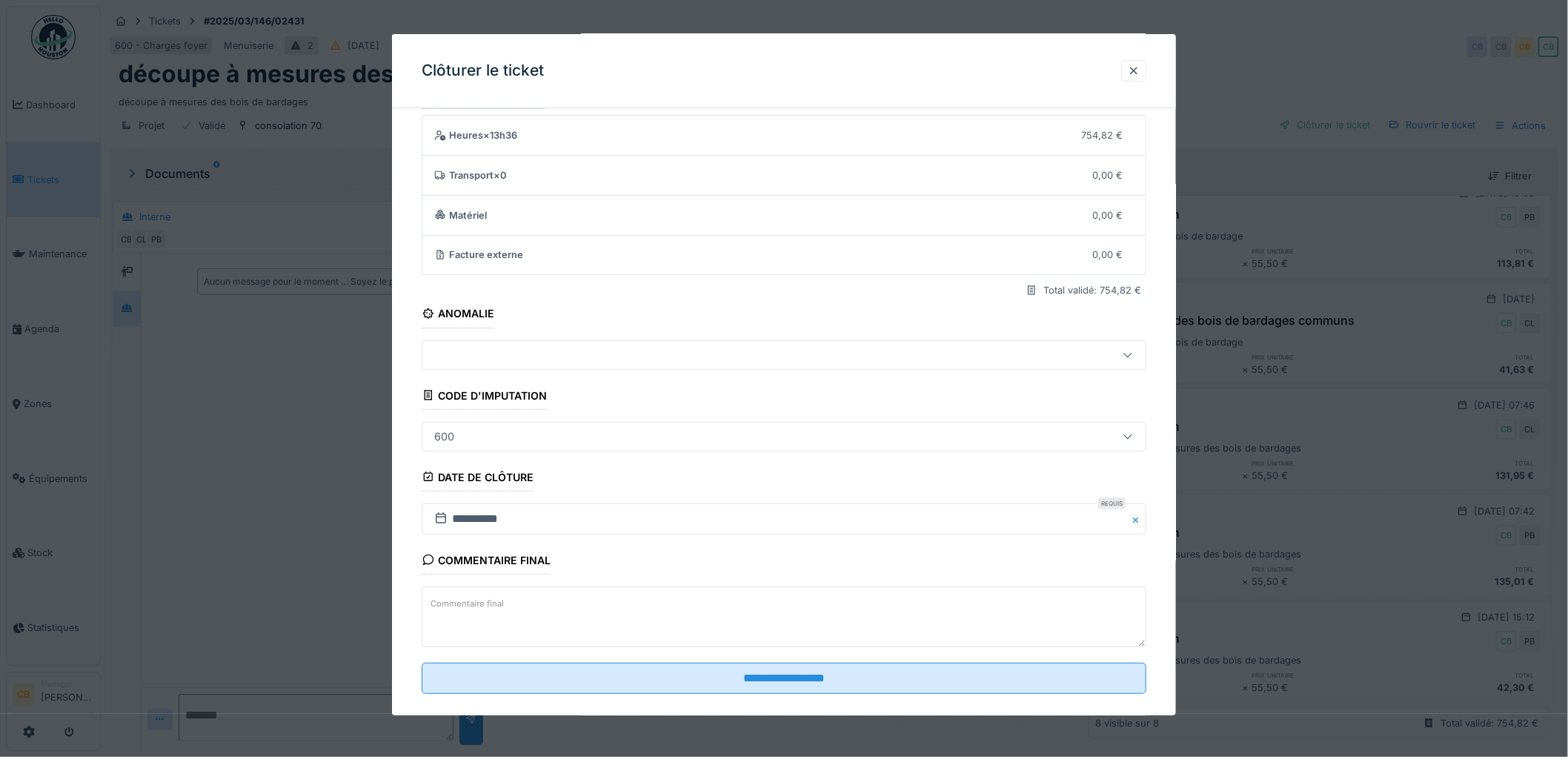
scroll to position [61, 0]
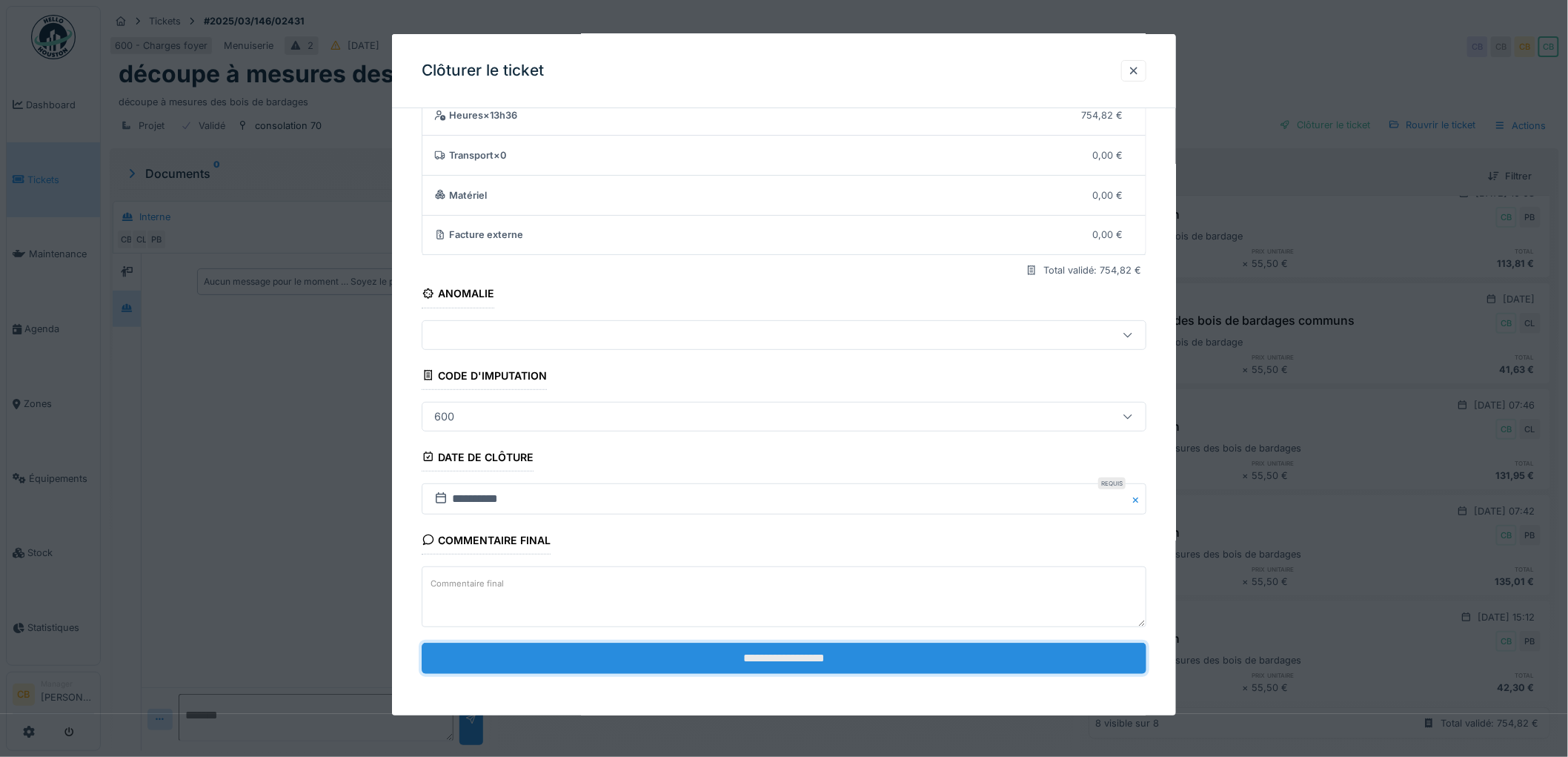
click at [768, 650] on input "**********" at bounding box center [784, 658] width 725 height 31
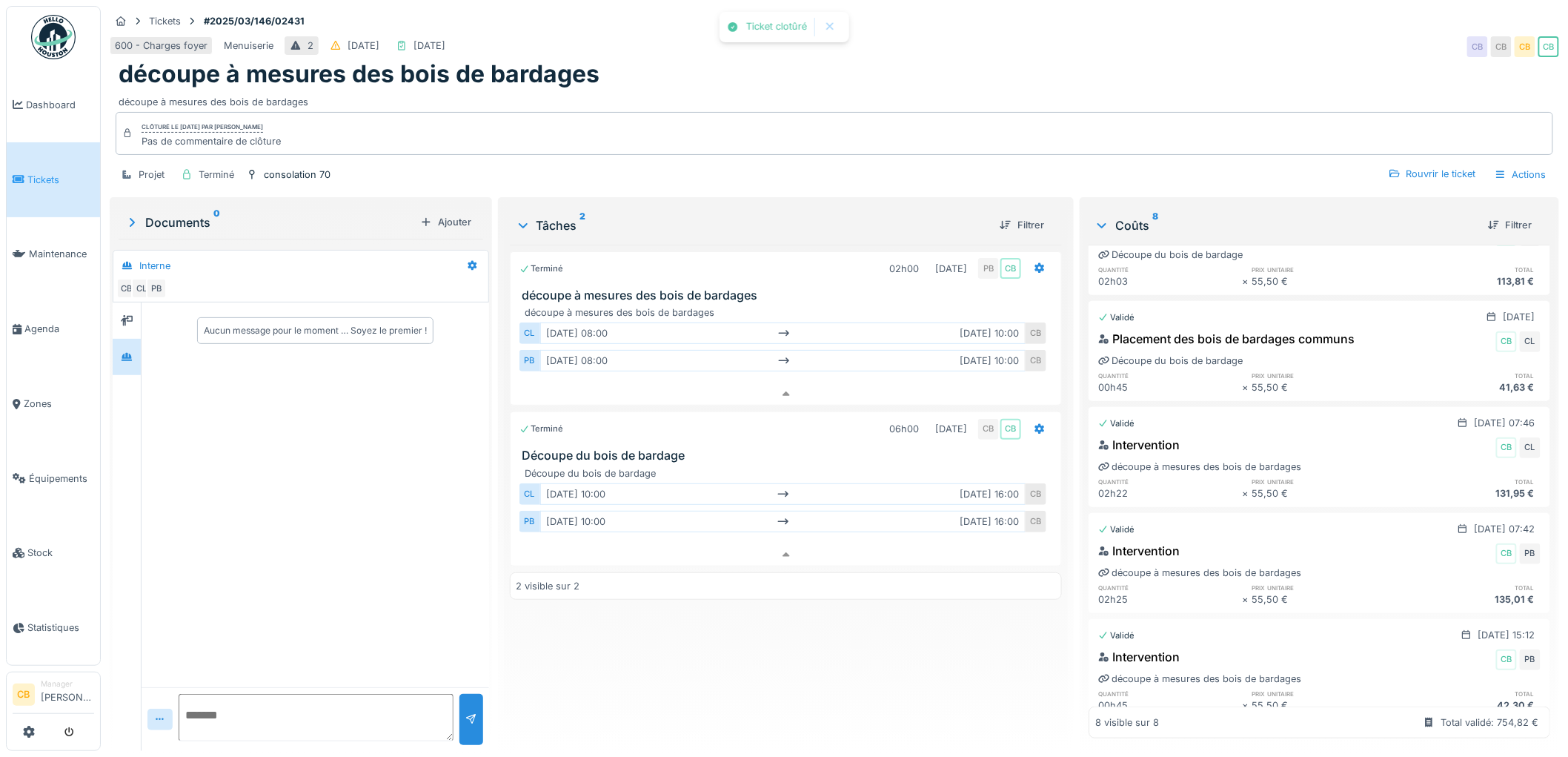
scroll to position [423, 0]
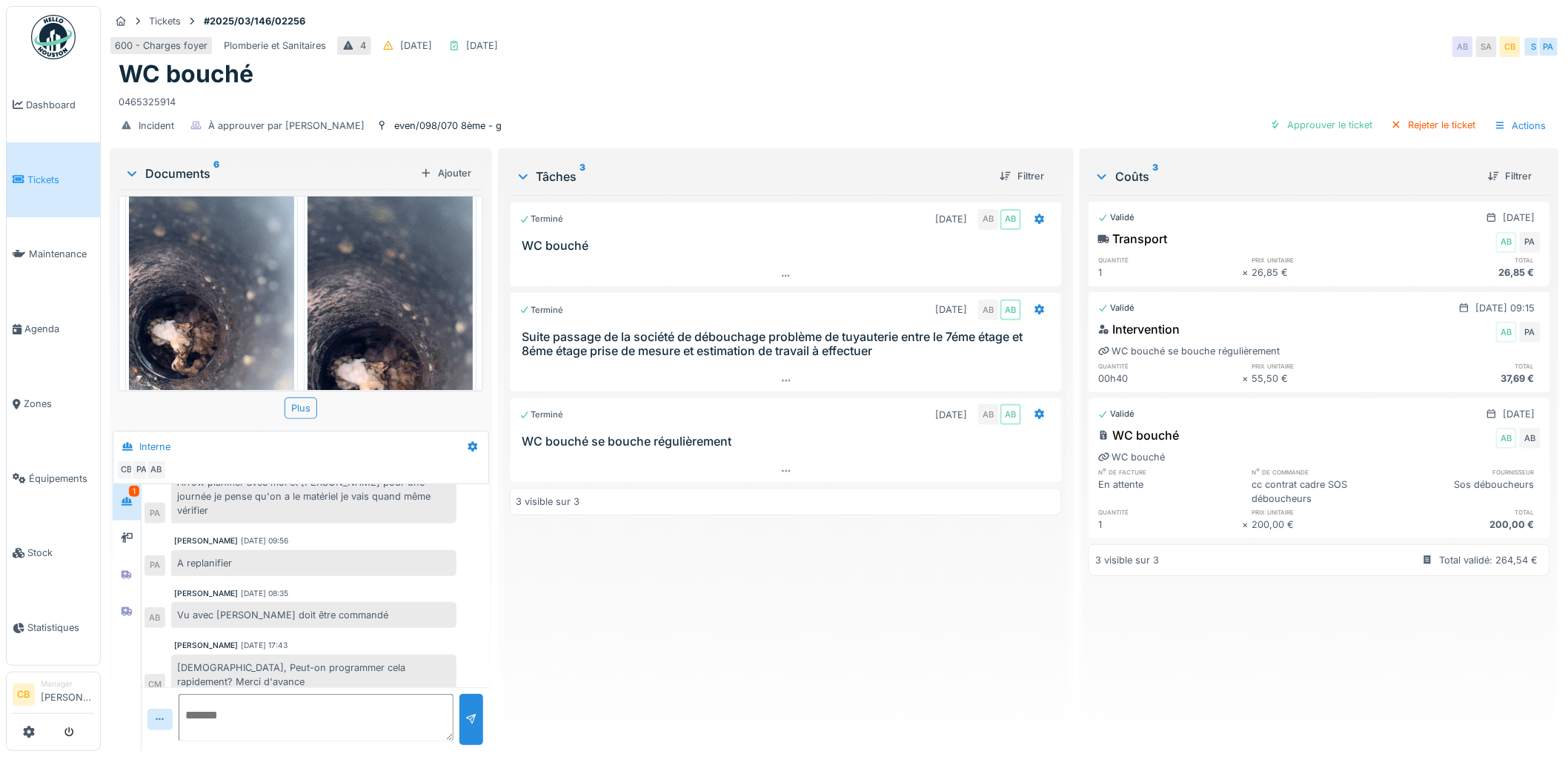
scroll to position [658, 0]
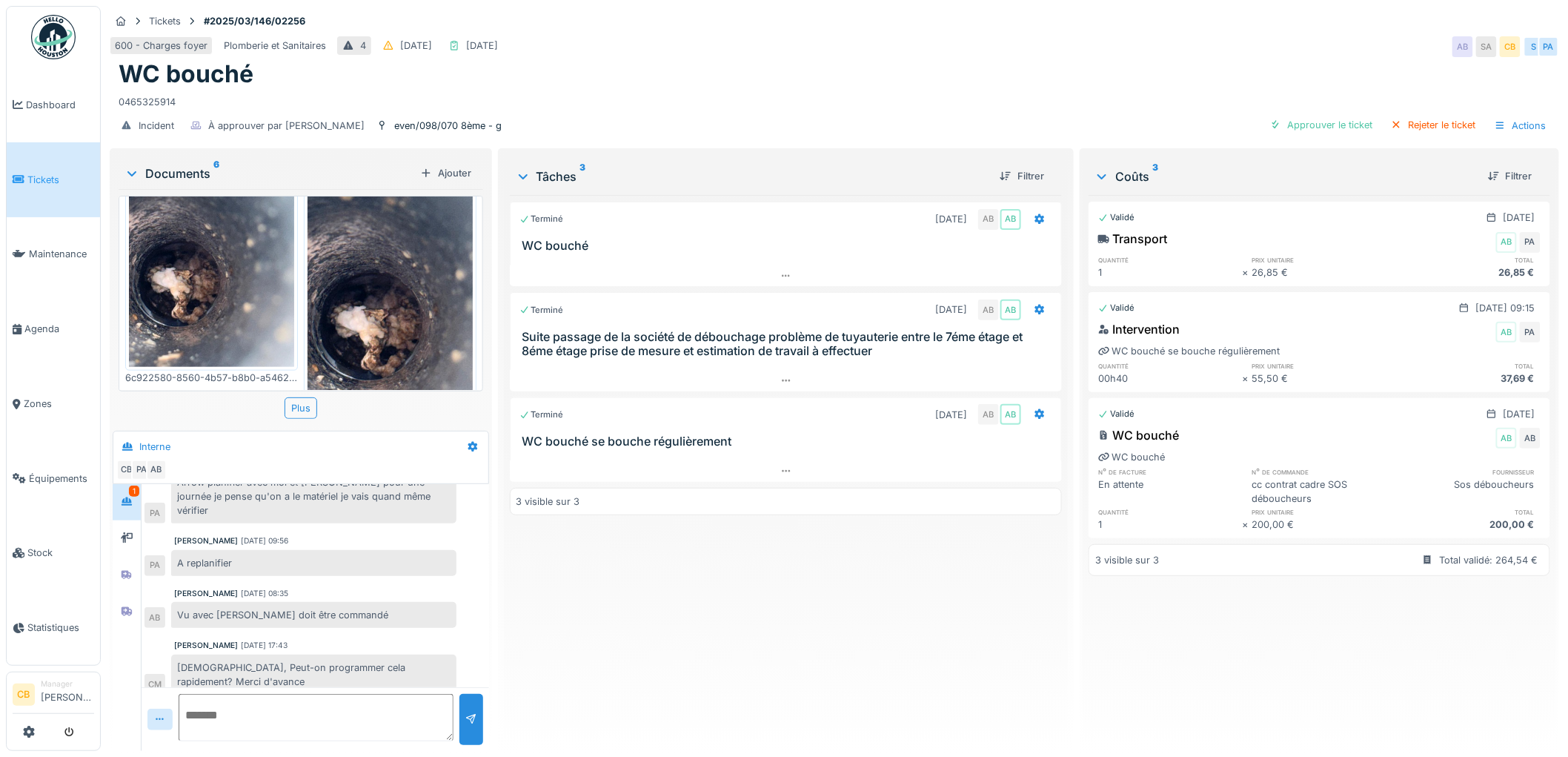
click at [381, 262] on img at bounding box center [390, 252] width 166 height 357
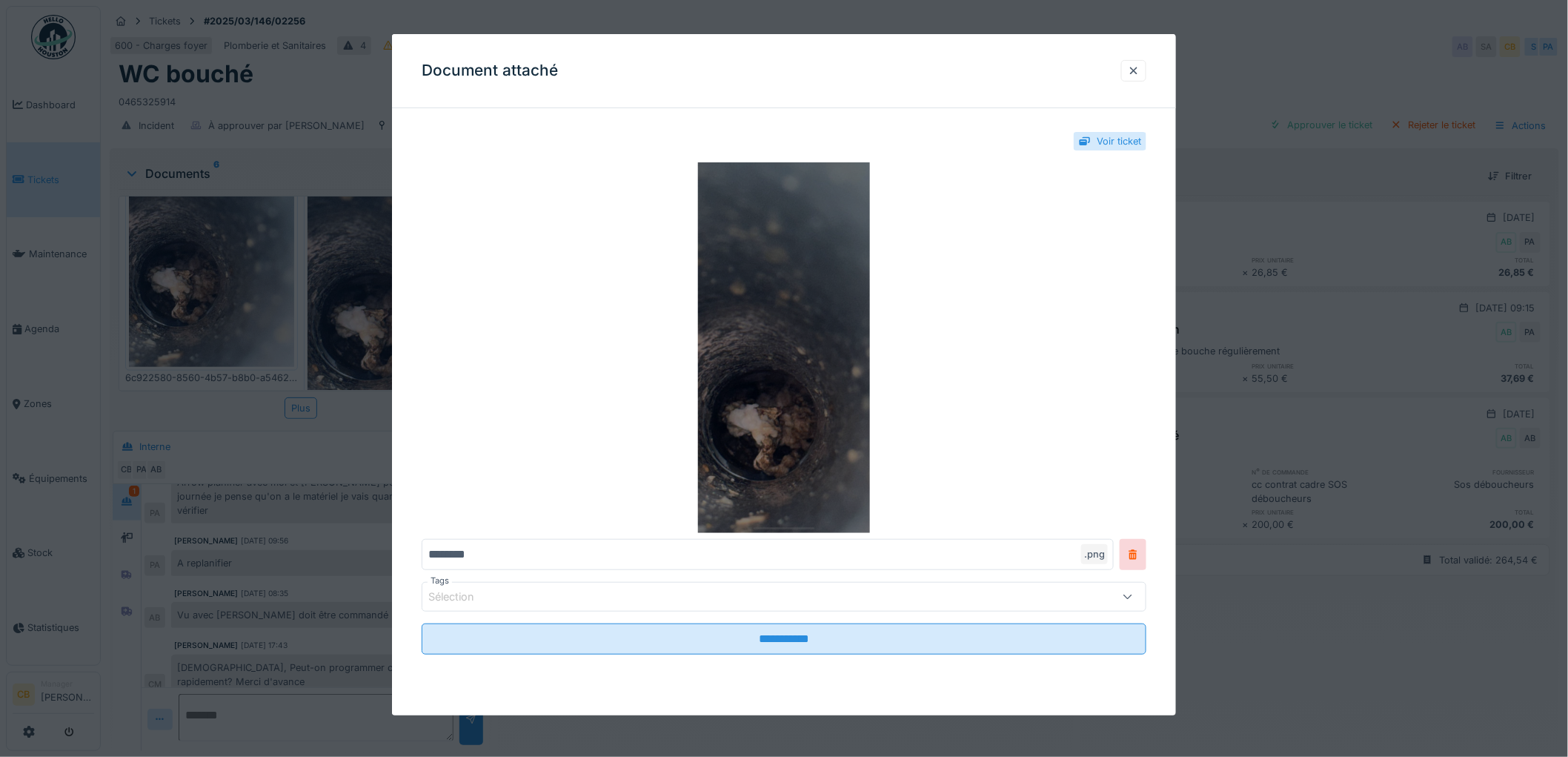
click at [719, 318] on img at bounding box center [784, 347] width 725 height 370
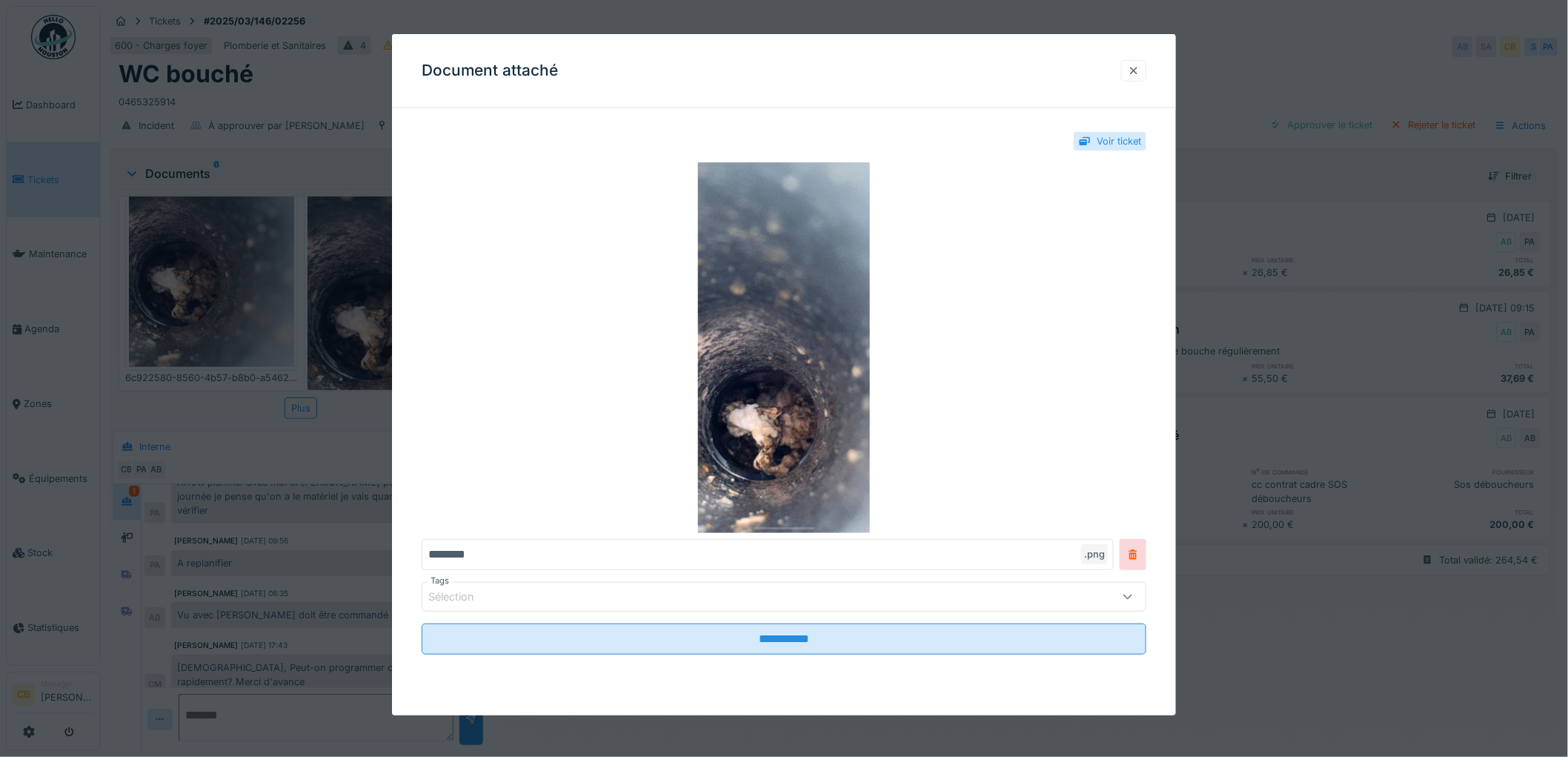
click at [1138, 67] on div at bounding box center [1133, 71] width 12 height 14
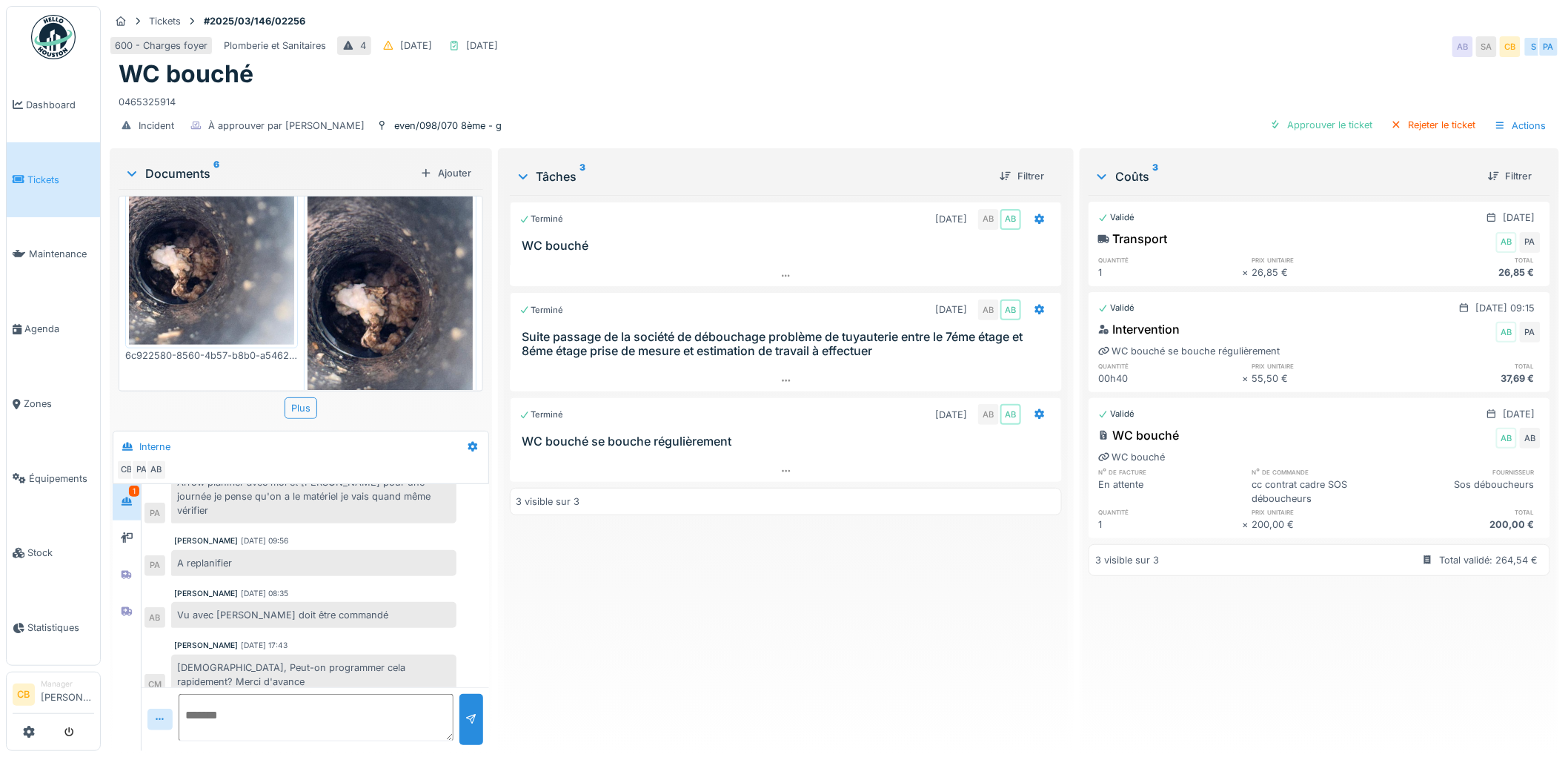
scroll to position [690, 0]
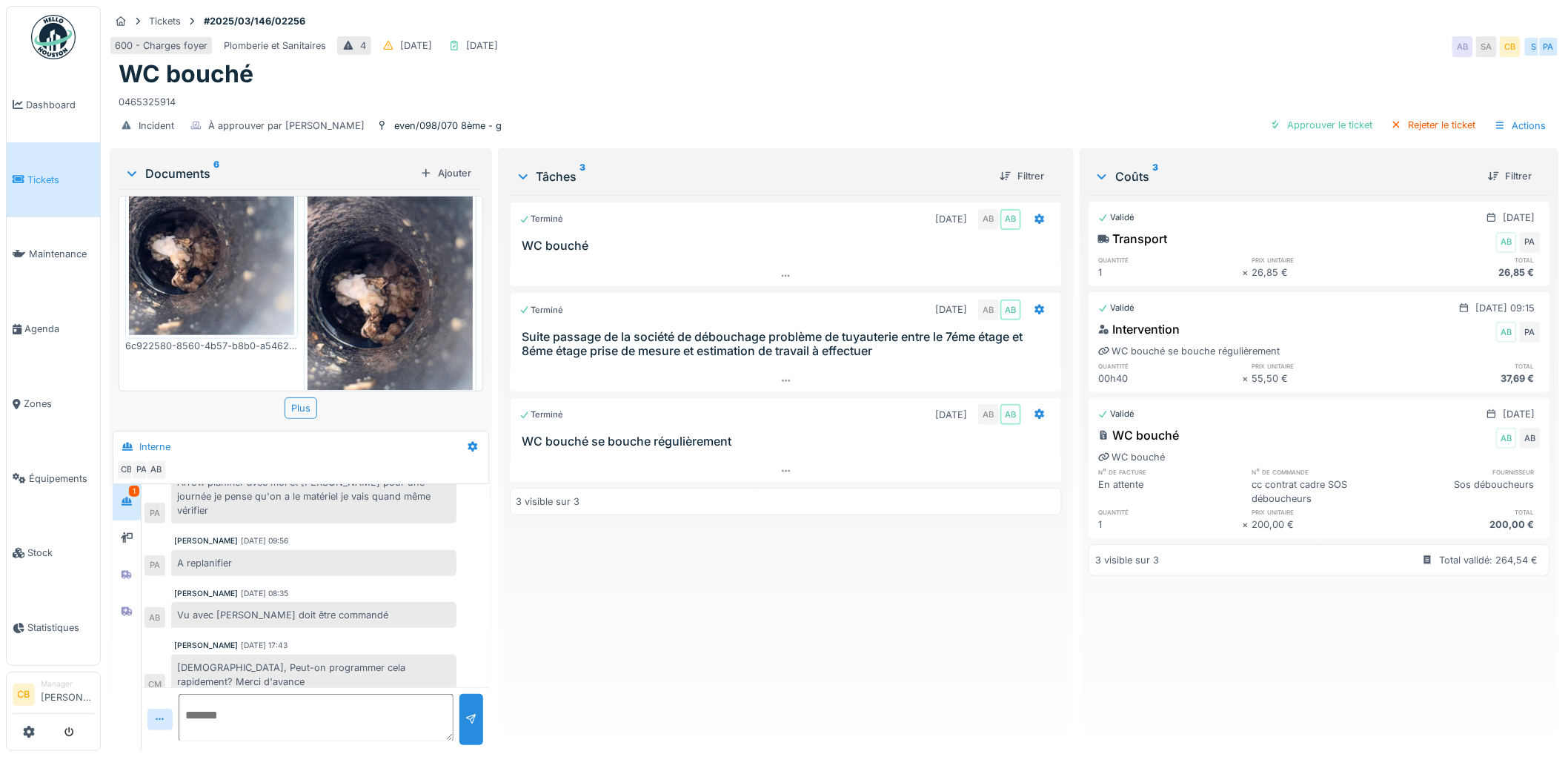
click at [135, 167] on icon at bounding box center [131, 173] width 12 height 15
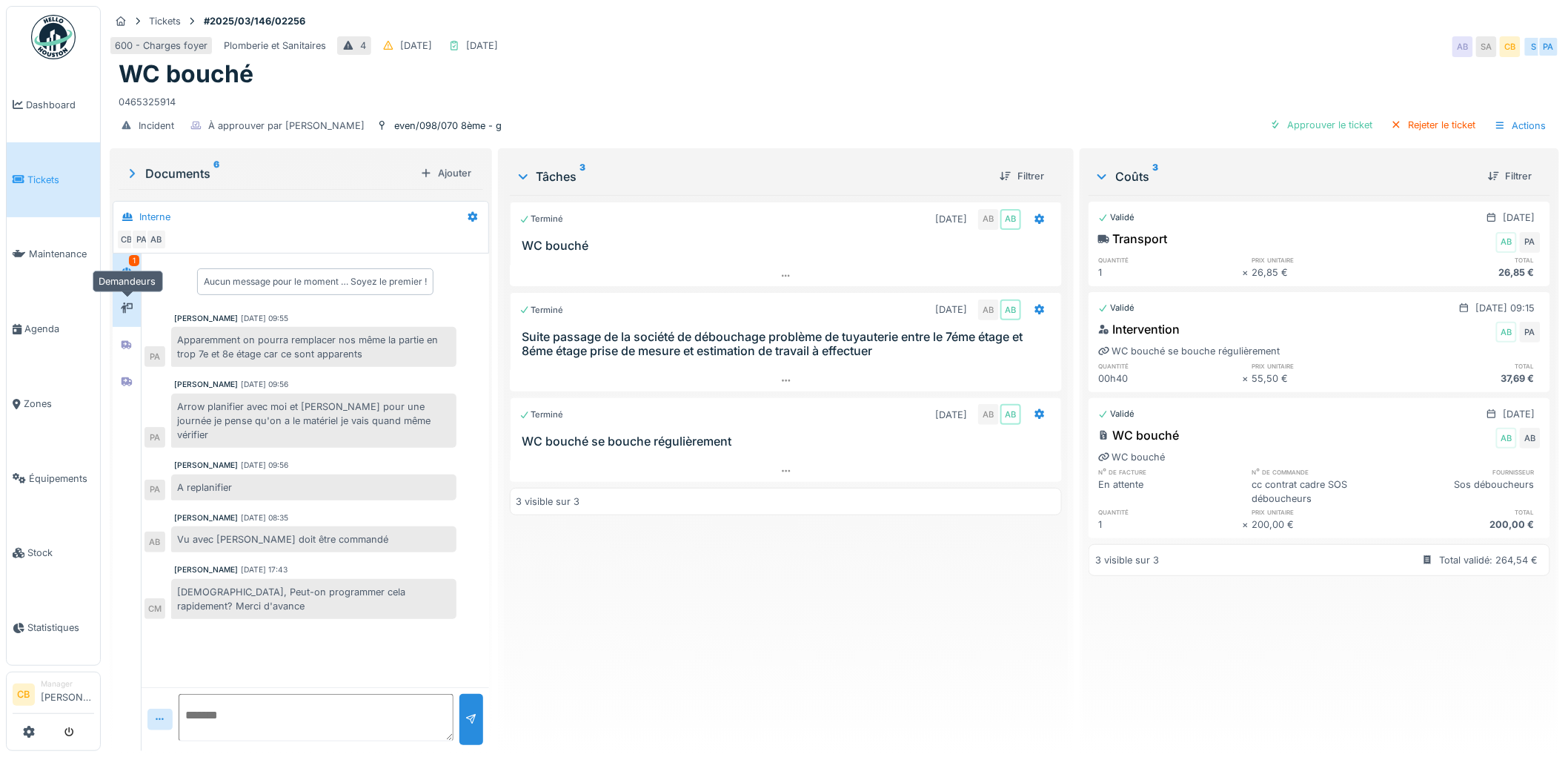
click at [128, 307] on icon at bounding box center [127, 308] width 12 height 10
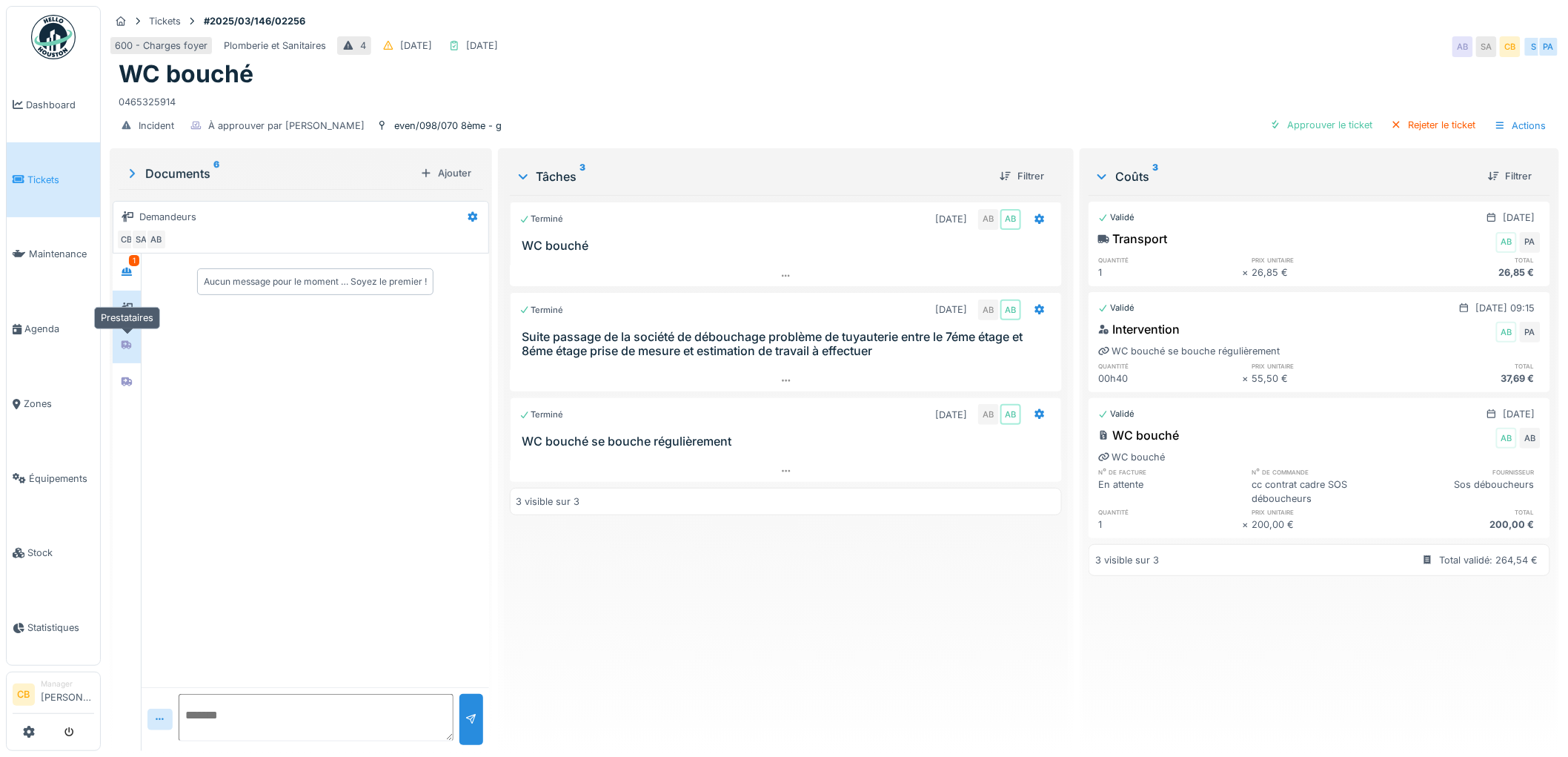
click at [122, 345] on icon at bounding box center [127, 345] width 11 height 9
click at [127, 380] on icon at bounding box center [127, 381] width 12 height 10
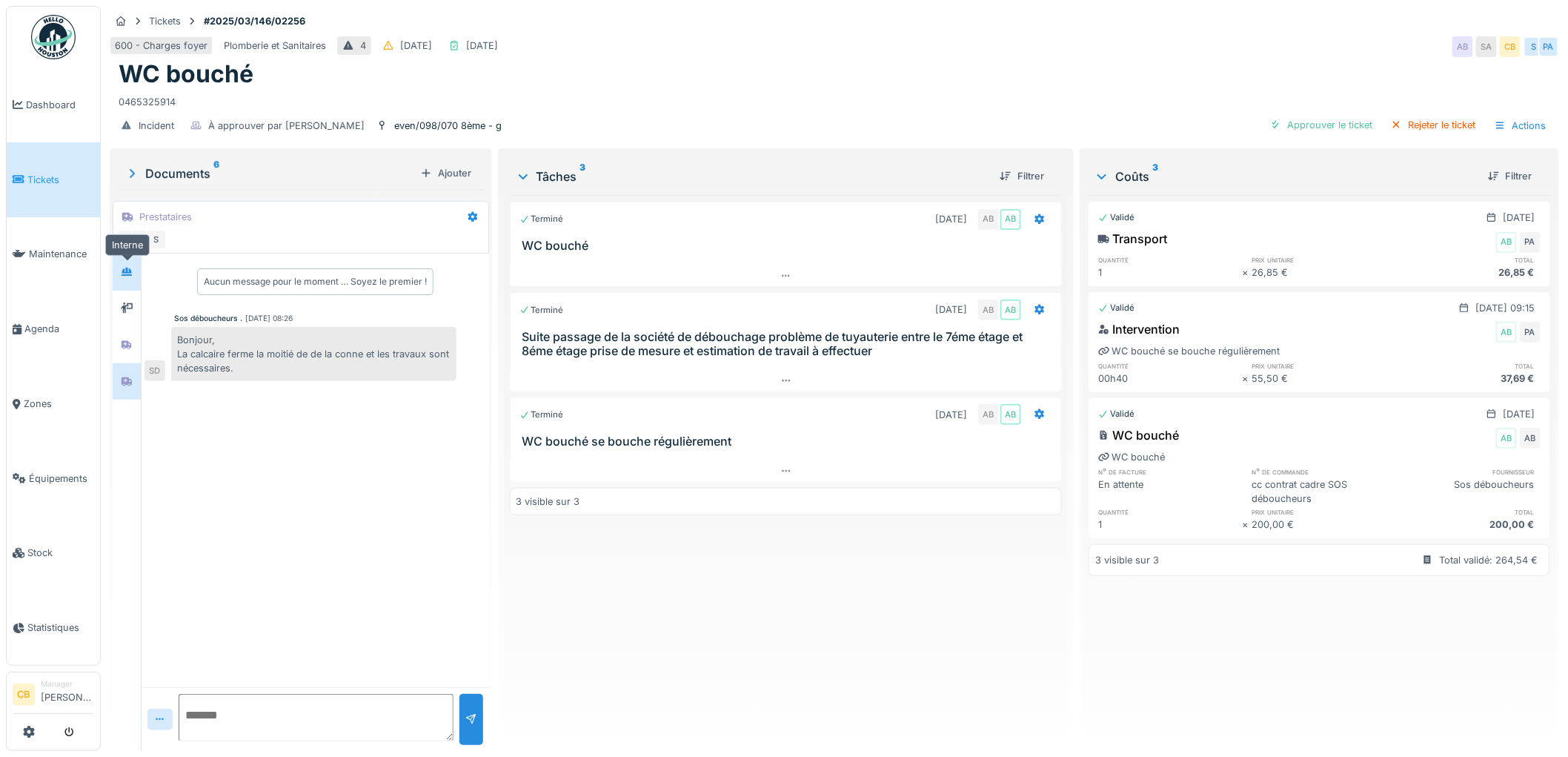
click at [124, 272] on icon at bounding box center [127, 272] width 11 height 8
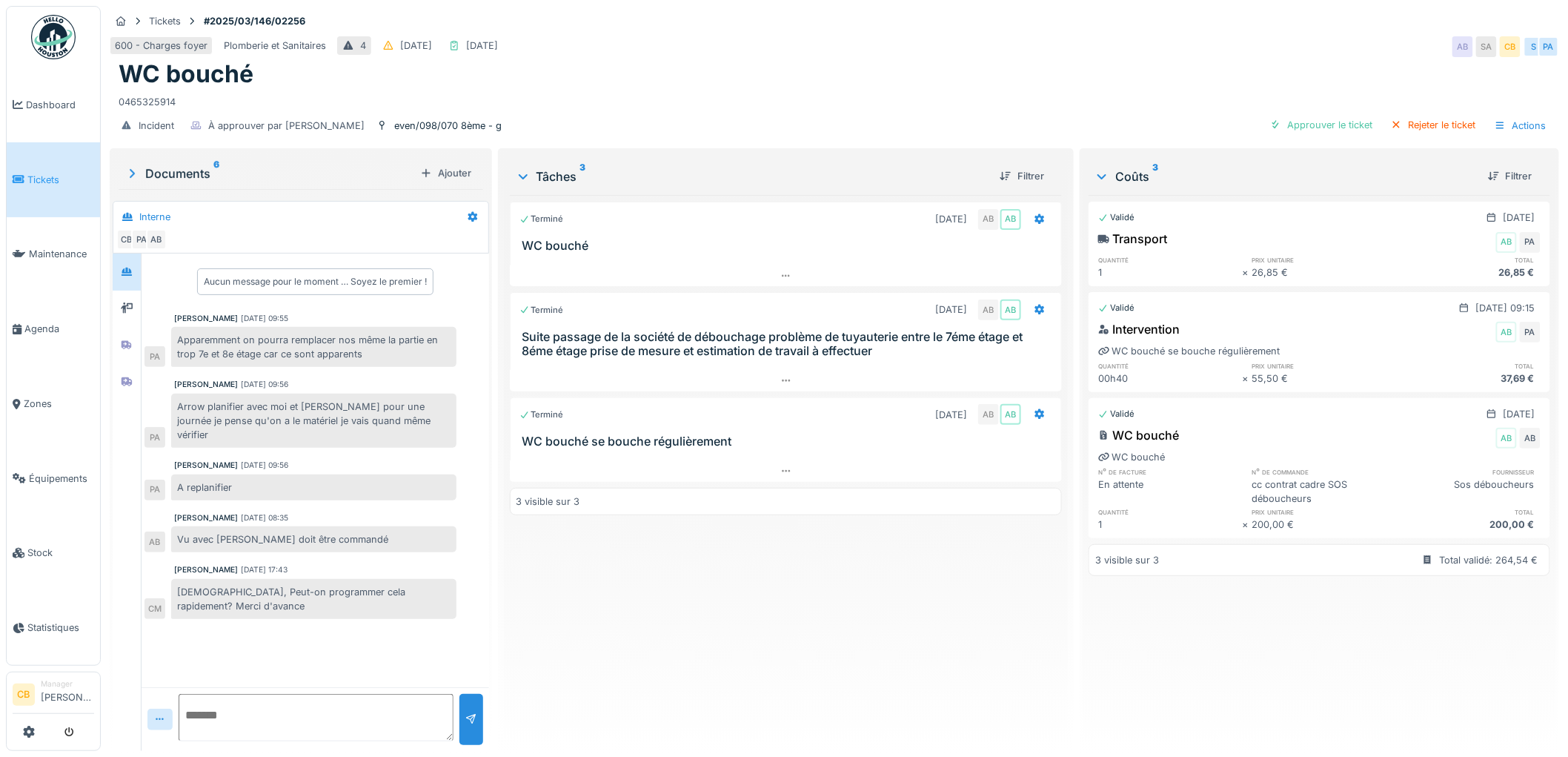
click at [133, 168] on icon at bounding box center [131, 173] width 15 height 12
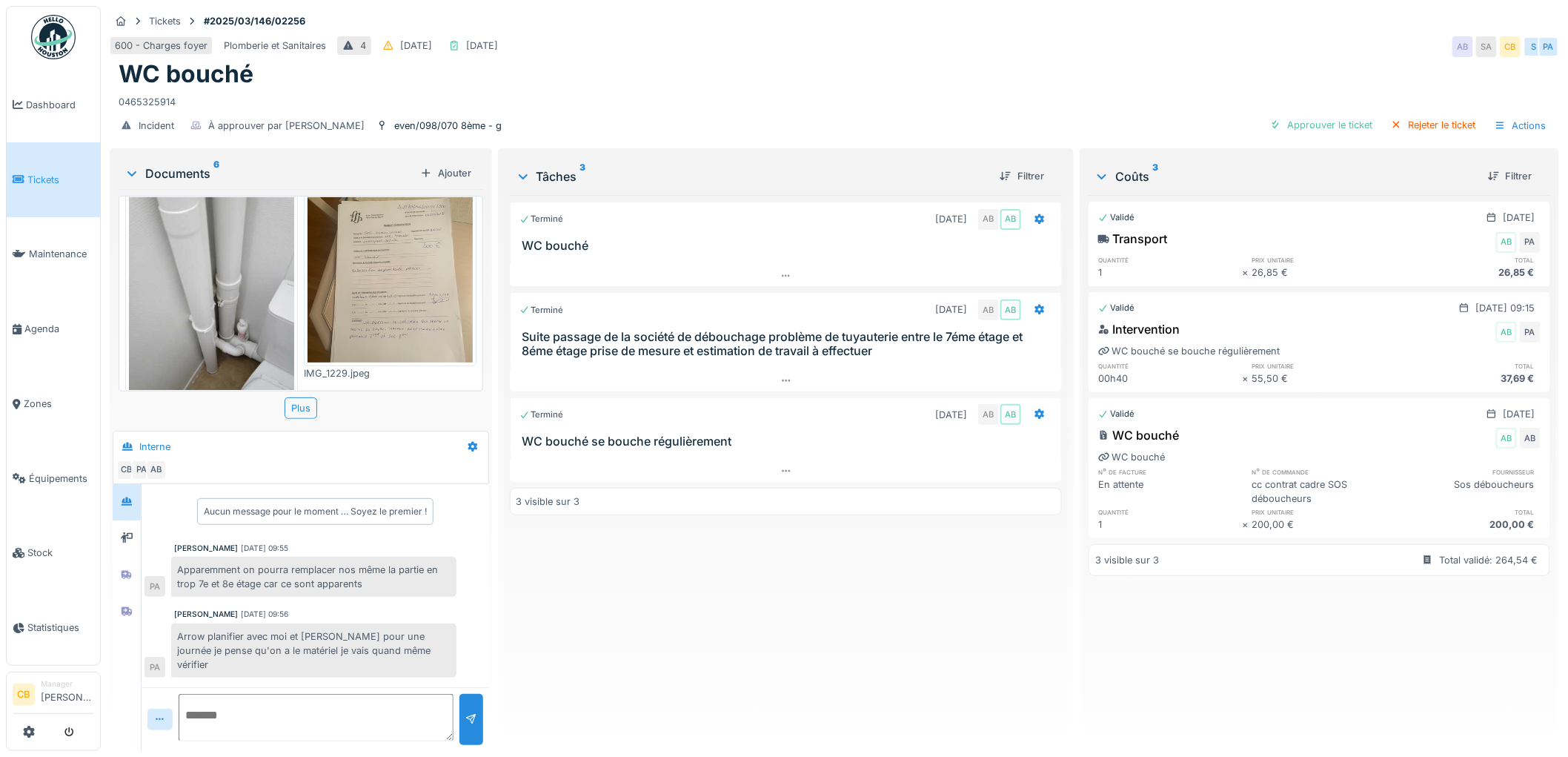
scroll to position [278, 0]
click at [396, 260] on img at bounding box center [390, 276] width 166 height 166
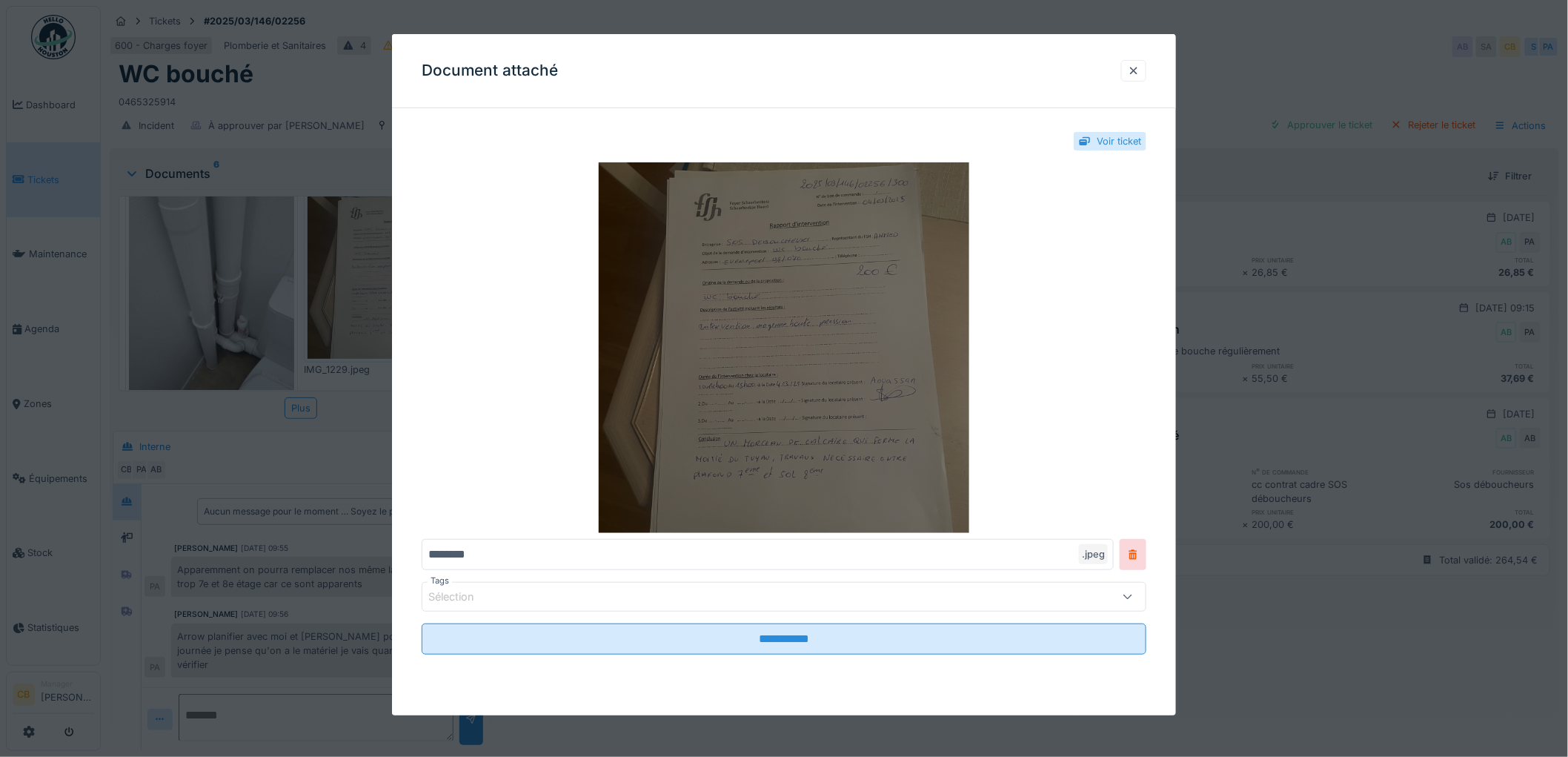
click at [761, 275] on img at bounding box center [784, 347] width 725 height 370
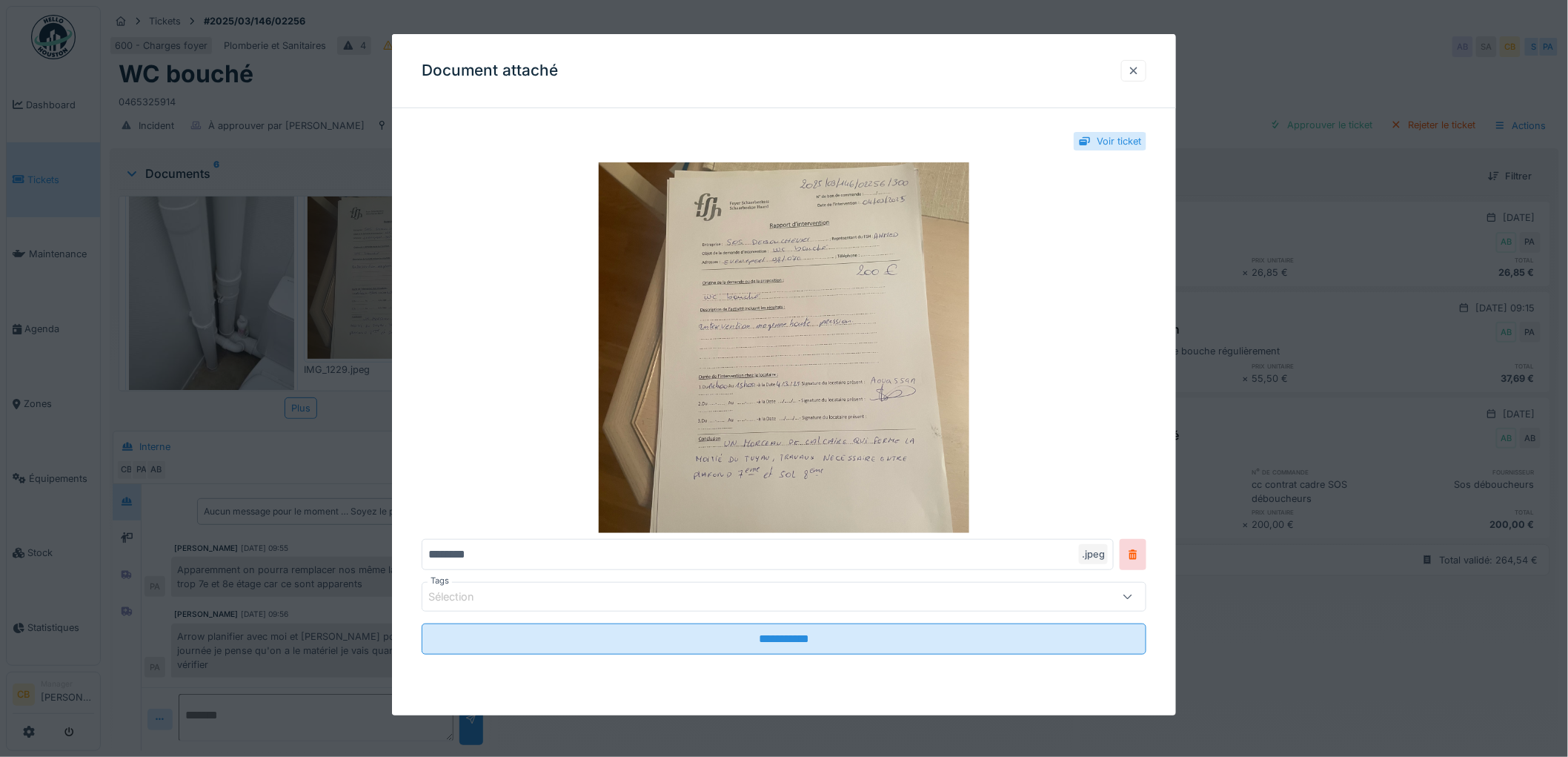
click at [1139, 68] on div at bounding box center [1133, 71] width 12 height 14
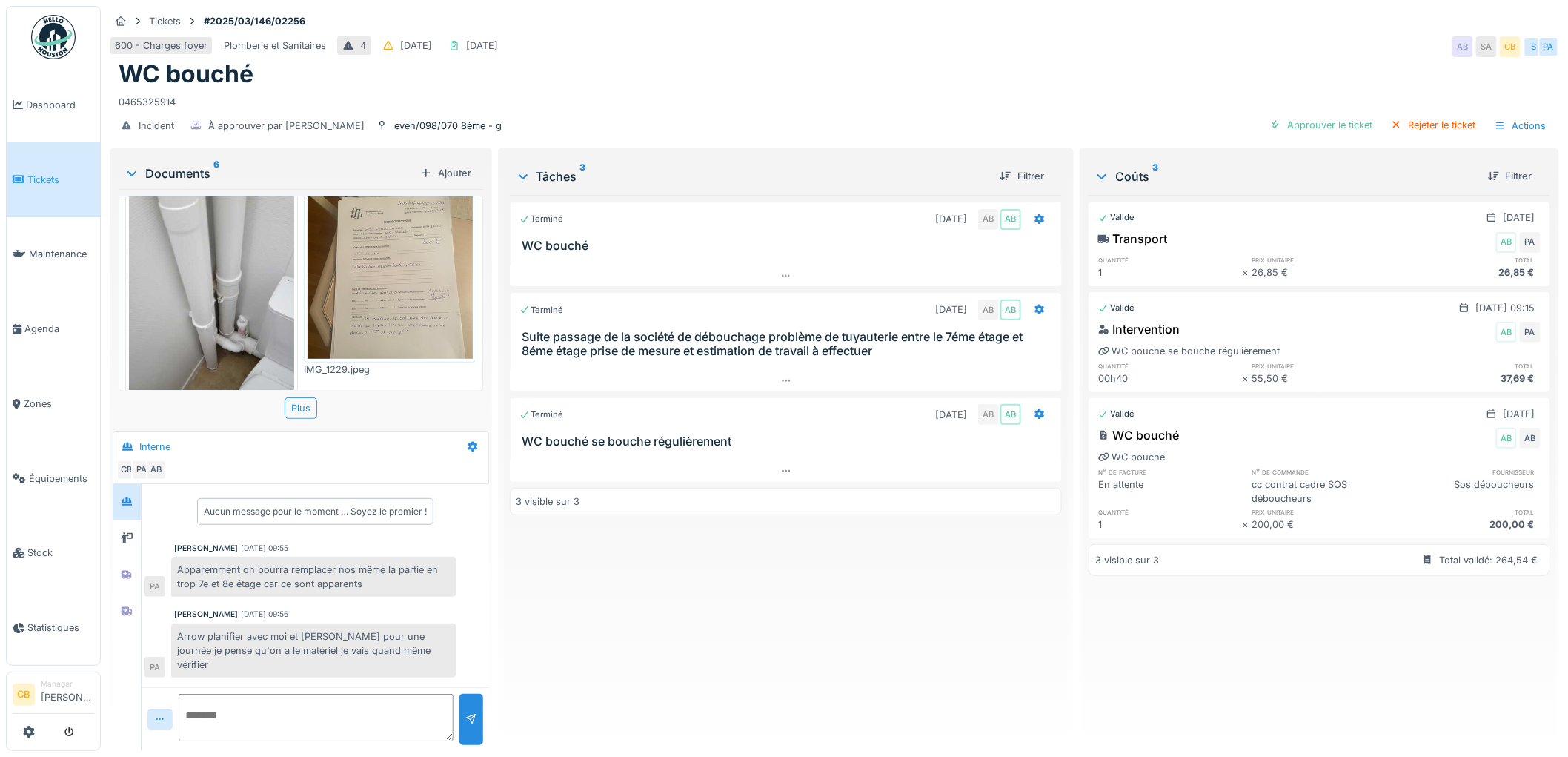
click at [234, 291] on img at bounding box center [212, 303] width 166 height 220
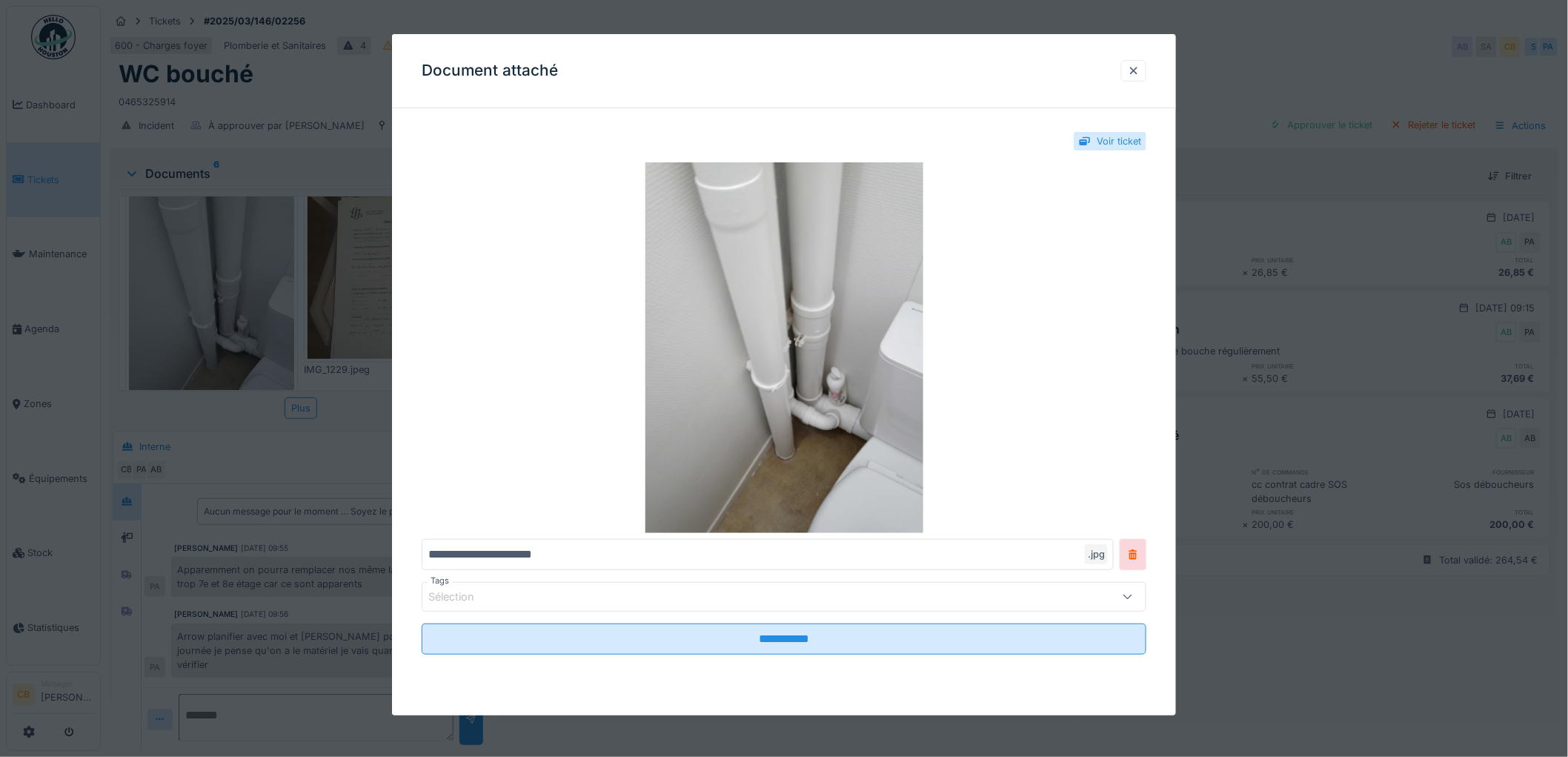
click at [234, 291] on div at bounding box center [784, 378] width 1568 height 757
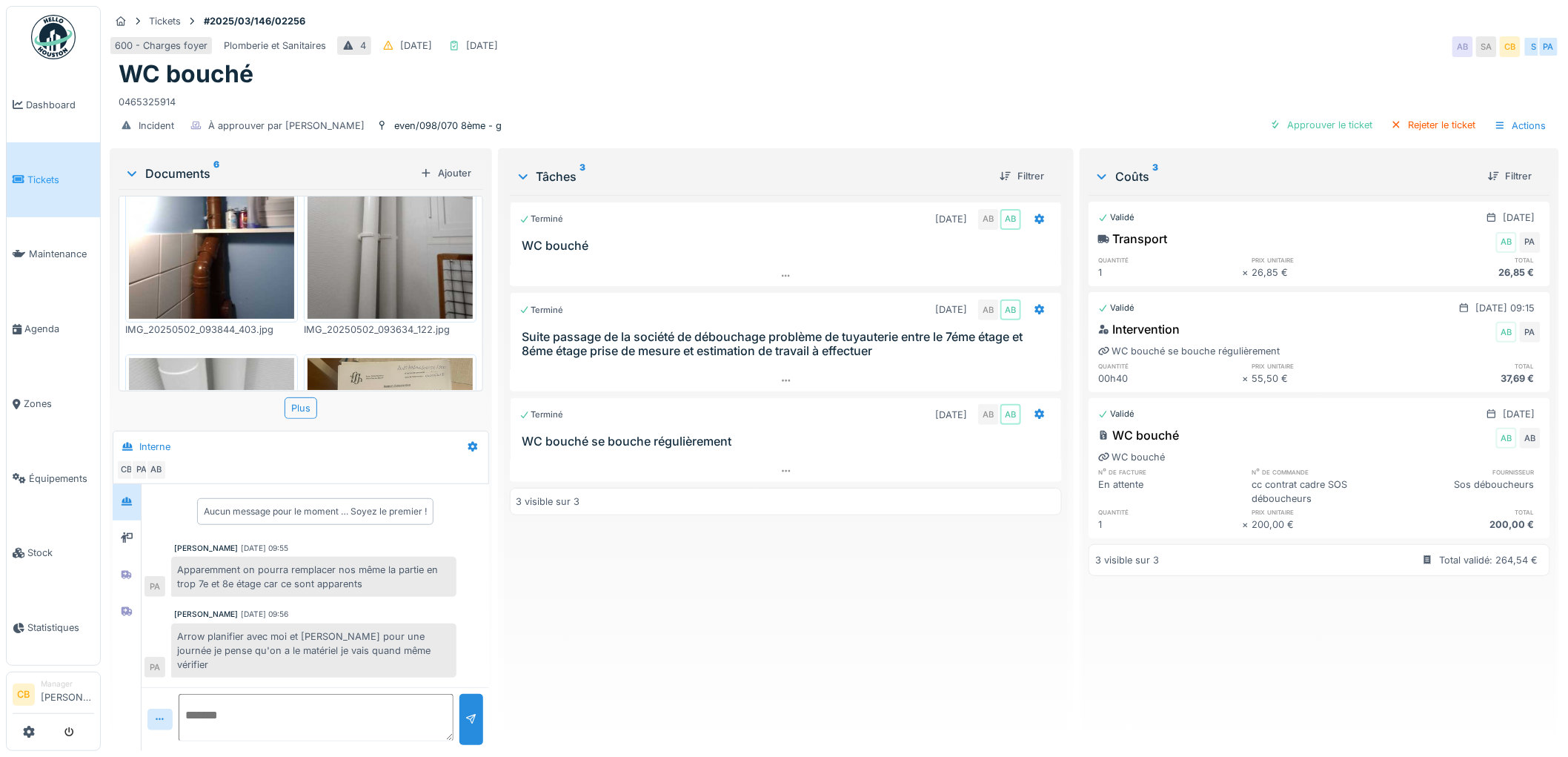
scroll to position [31, 0]
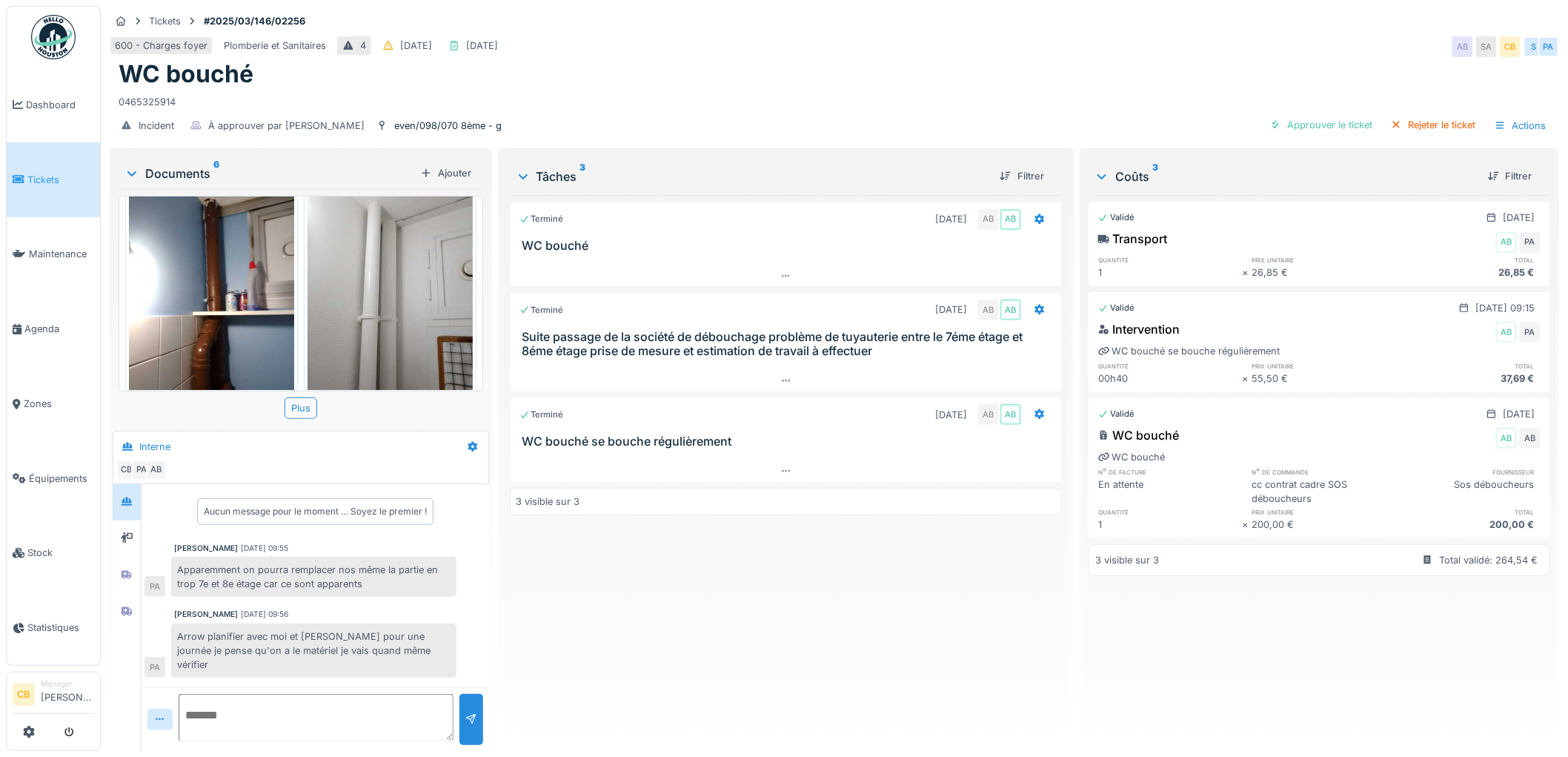
click at [237, 270] on img at bounding box center [212, 291] width 166 height 220
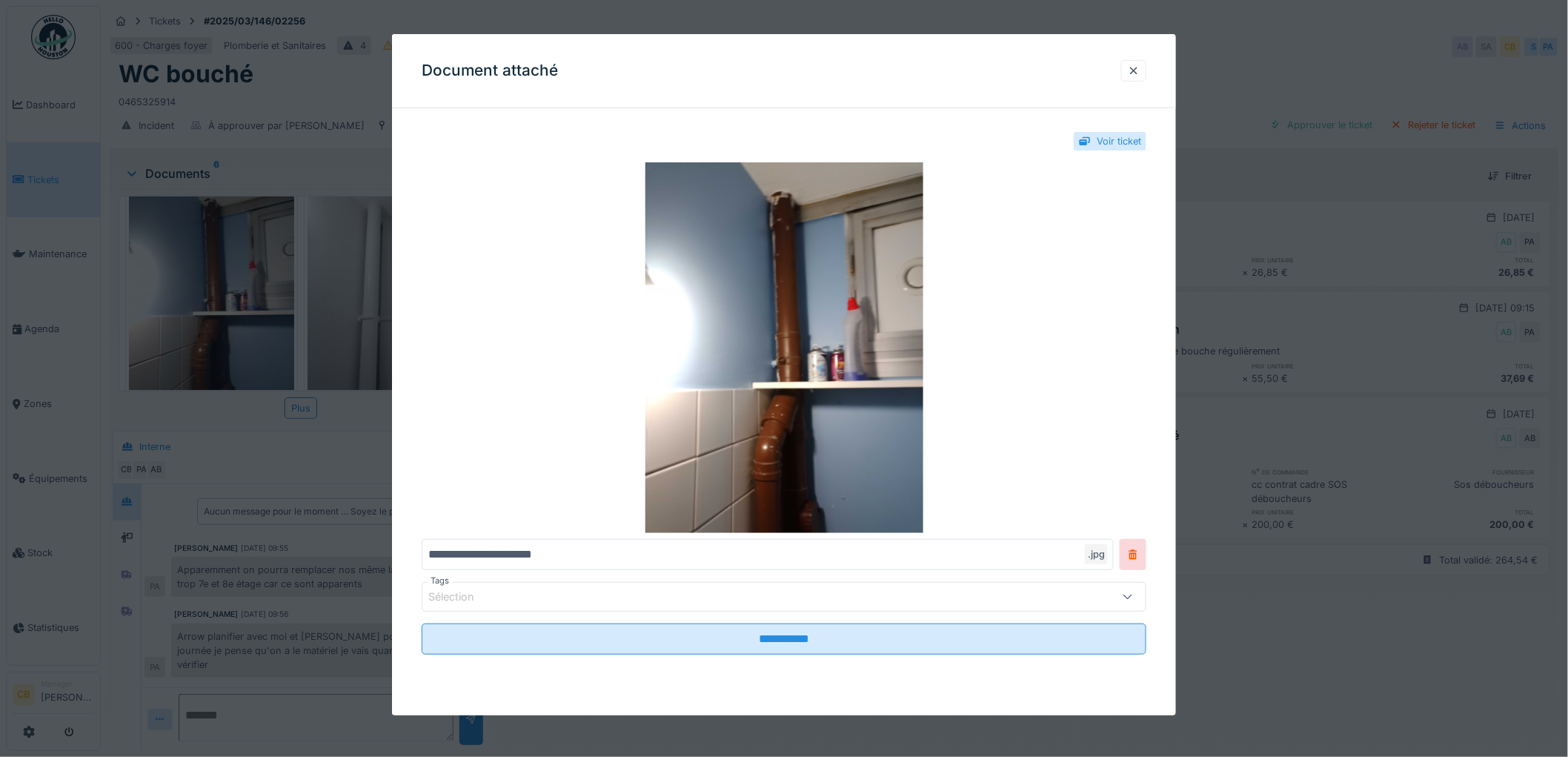
click at [237, 270] on div at bounding box center [784, 378] width 1568 height 757
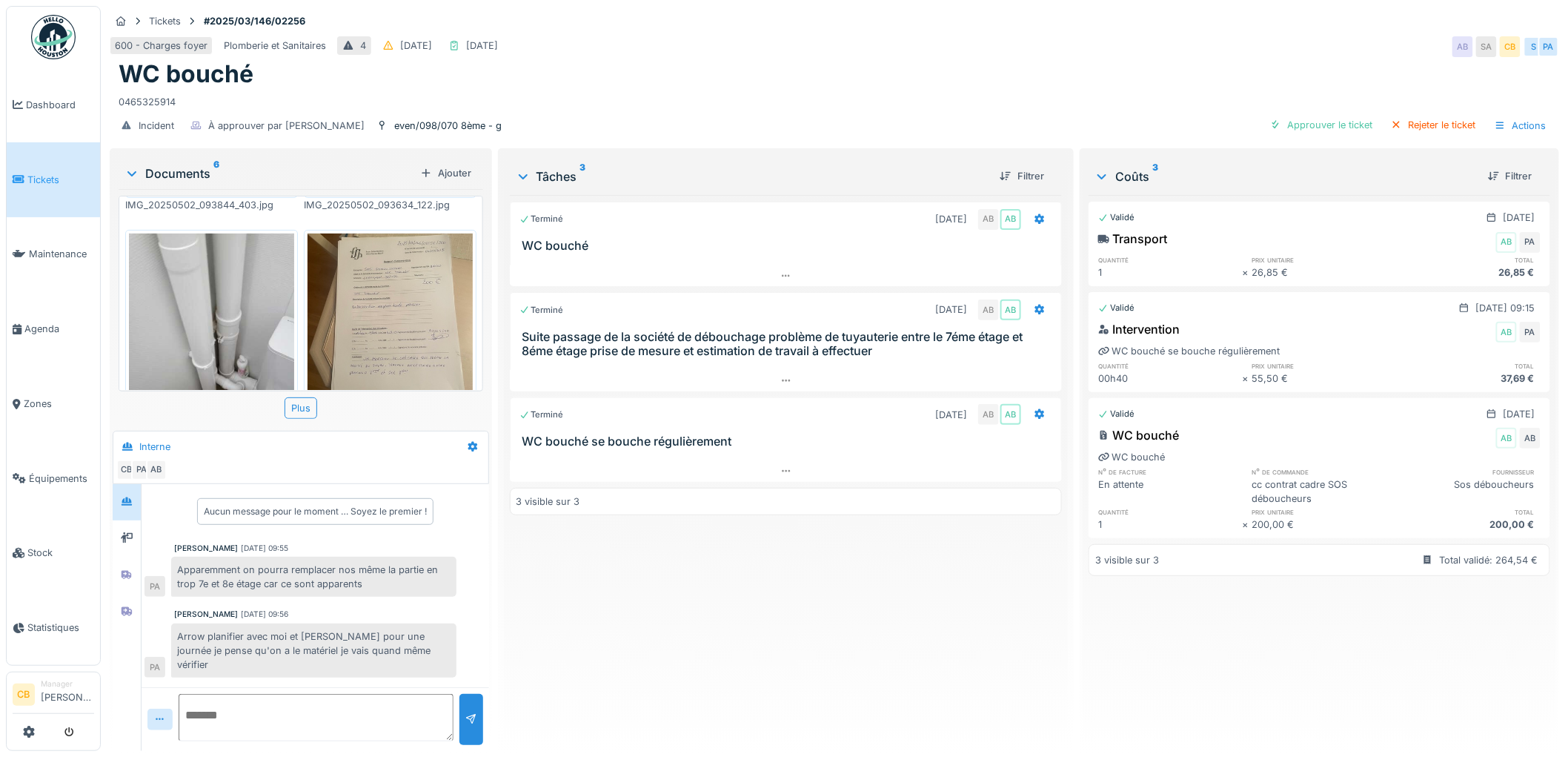
scroll to position [247, 0]
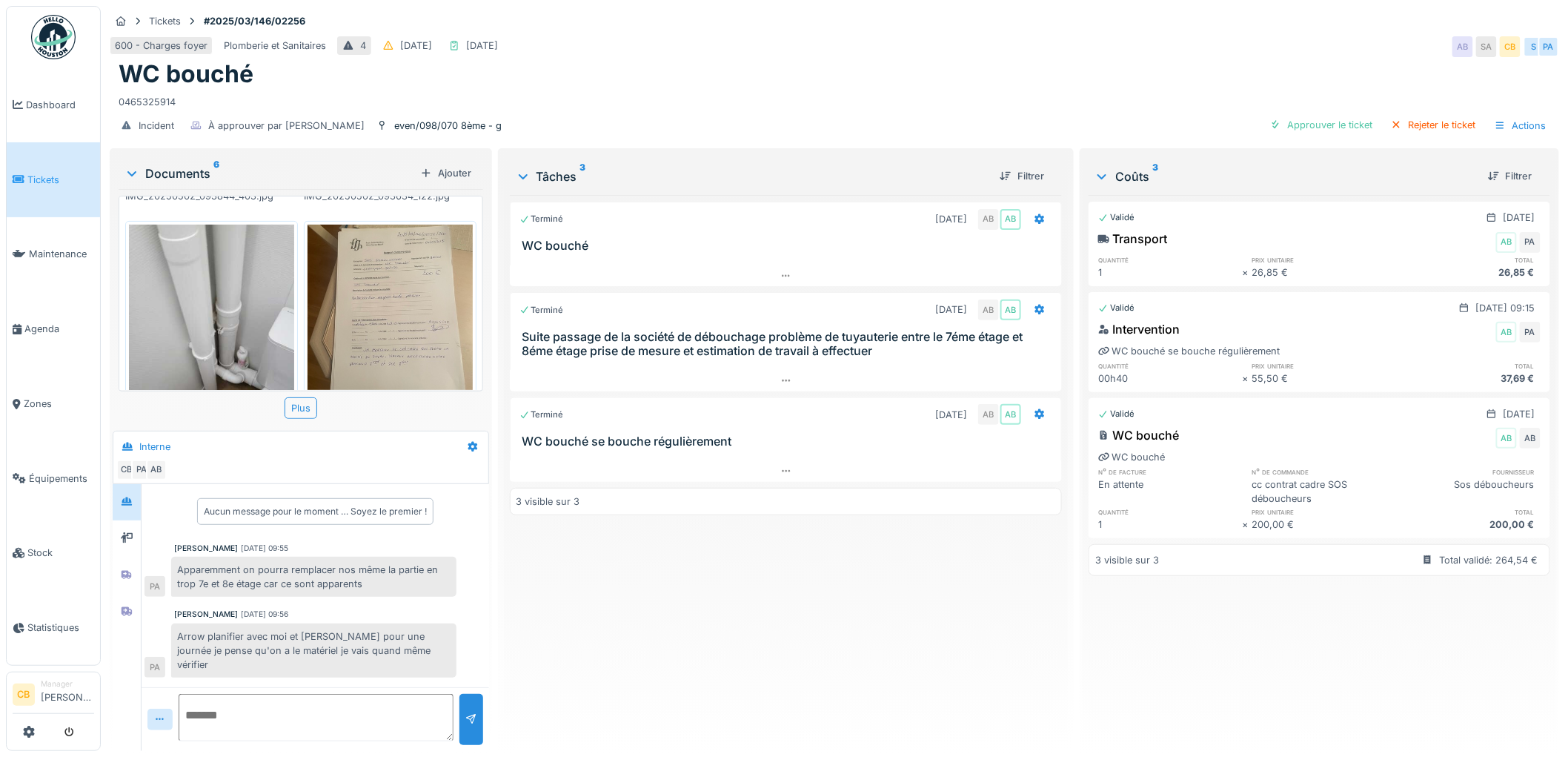
click at [200, 299] on img at bounding box center [212, 334] width 166 height 220
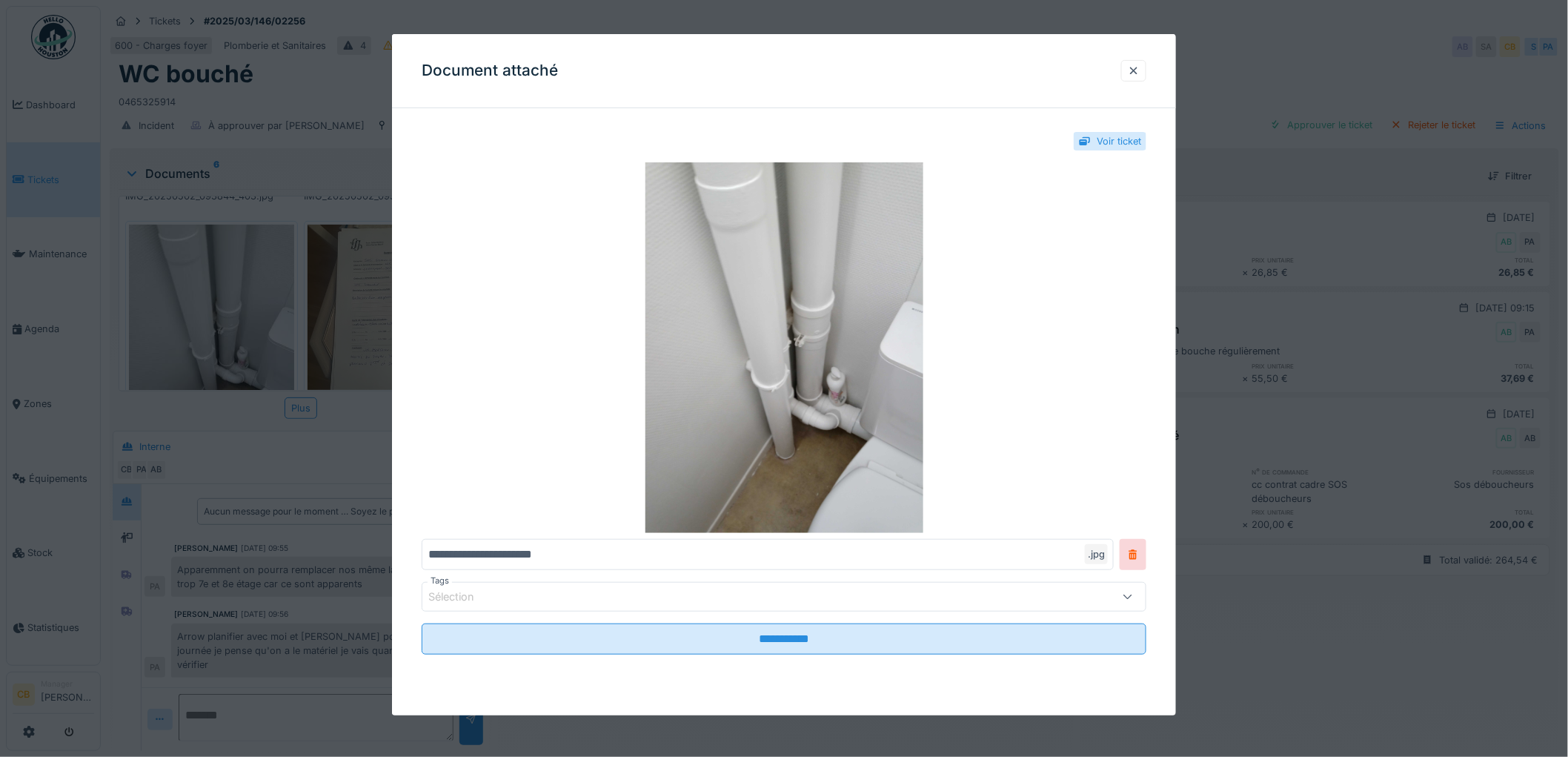
click at [198, 298] on div at bounding box center [784, 378] width 1568 height 757
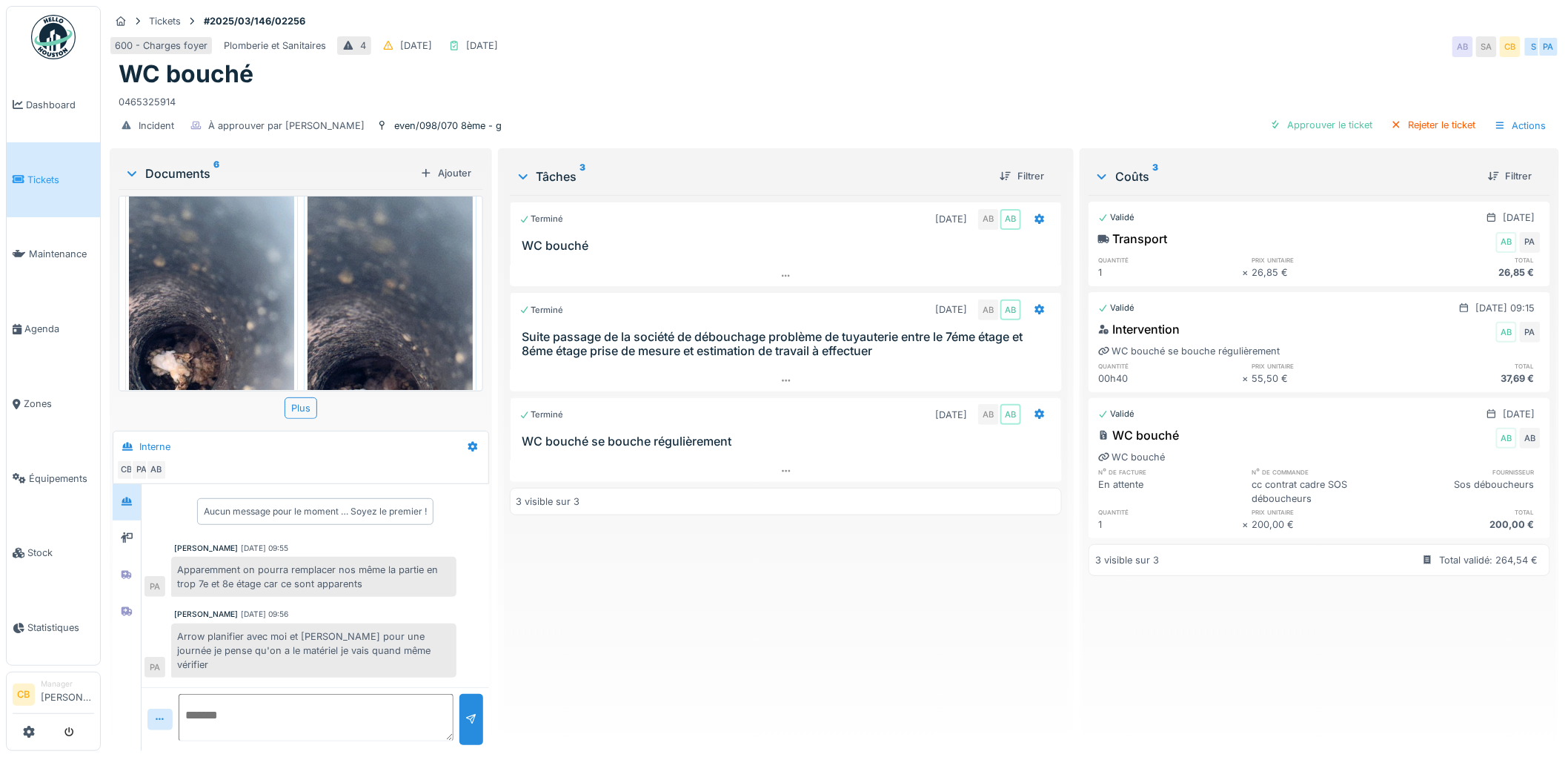
scroll to position [690, 0]
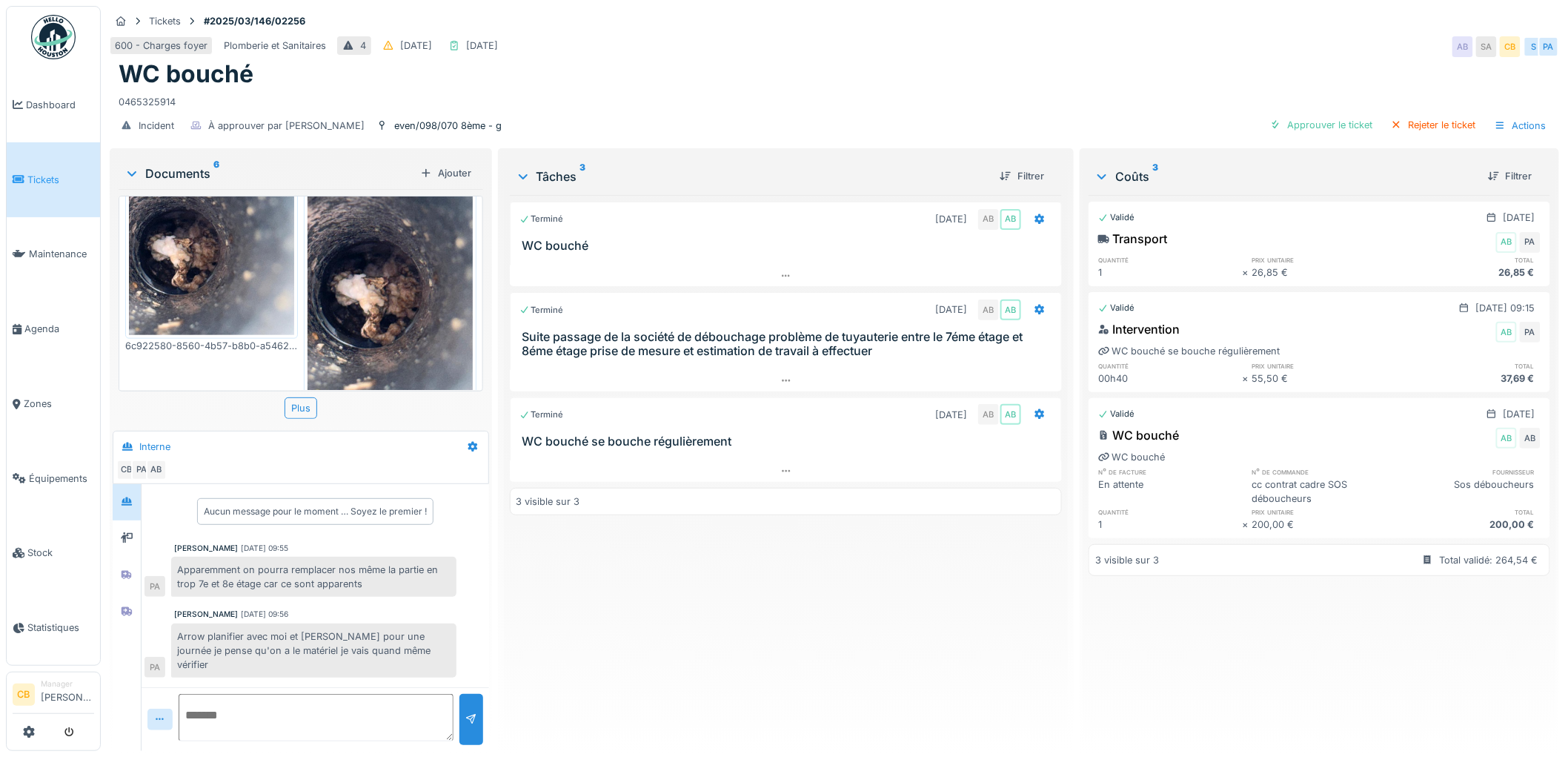
click at [127, 171] on icon at bounding box center [131, 173] width 12 height 15
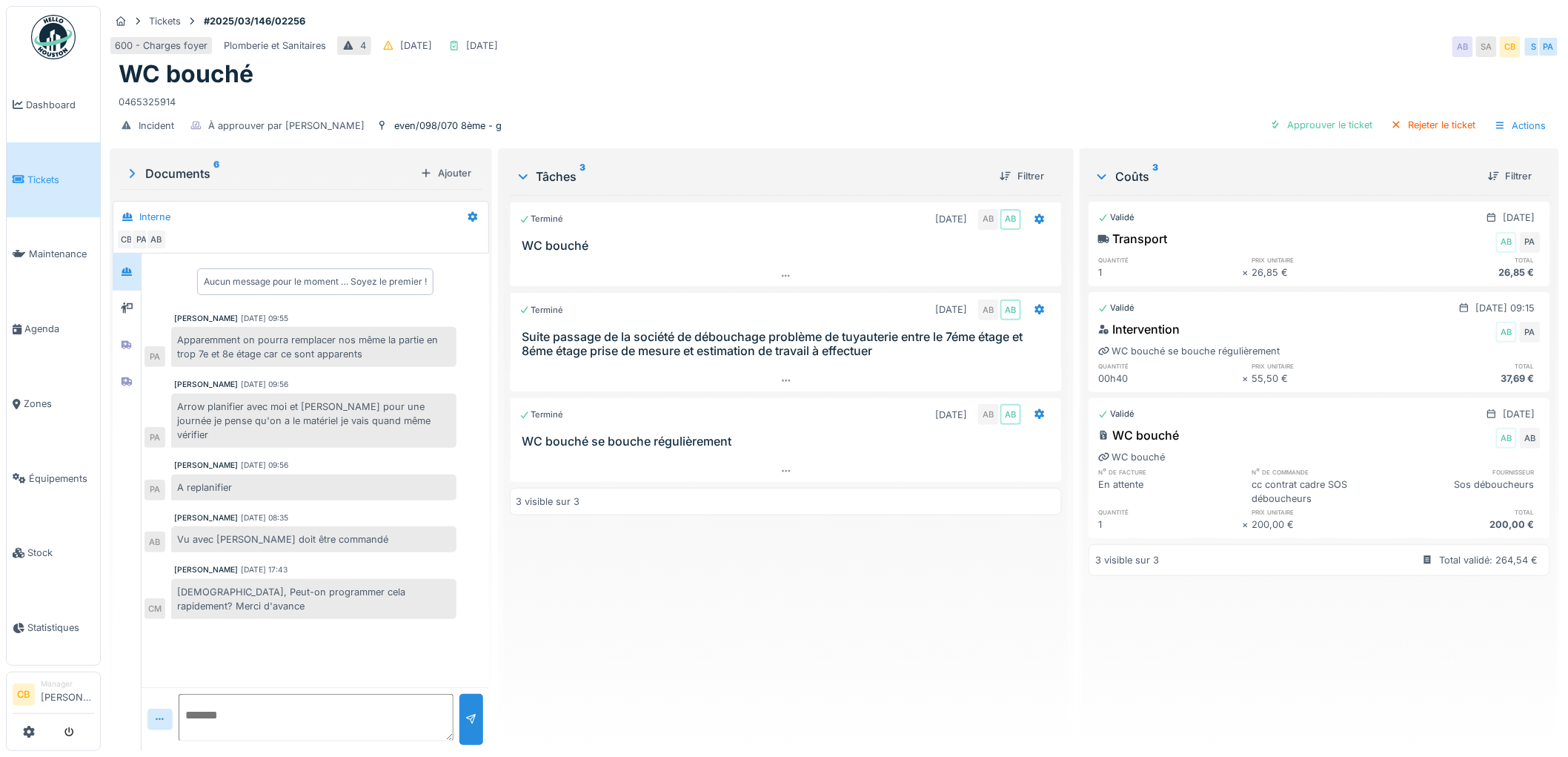
scroll to position [673, 0]
click at [127, 174] on icon at bounding box center [131, 173] width 15 height 12
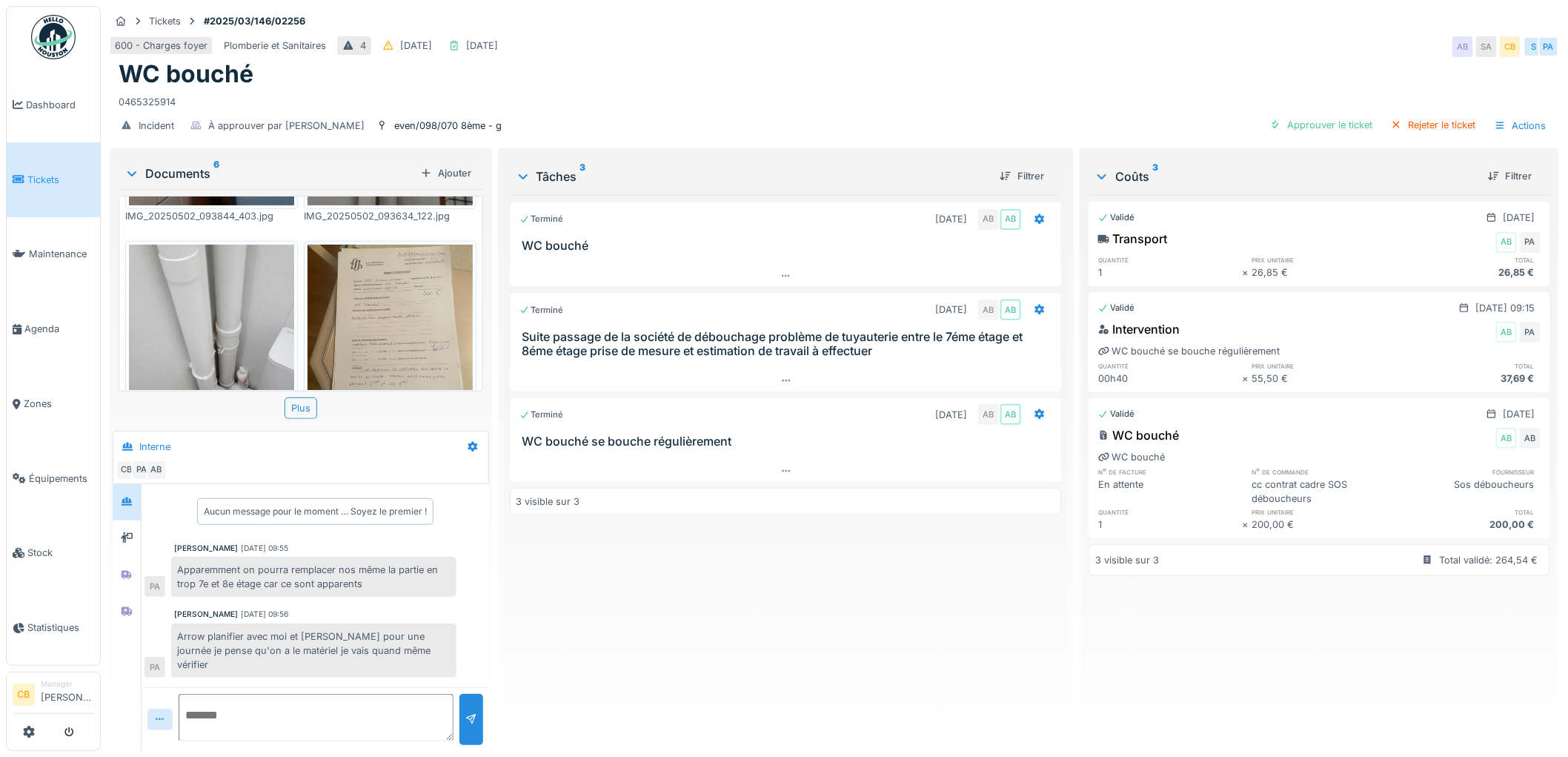
scroll to position [196, 0]
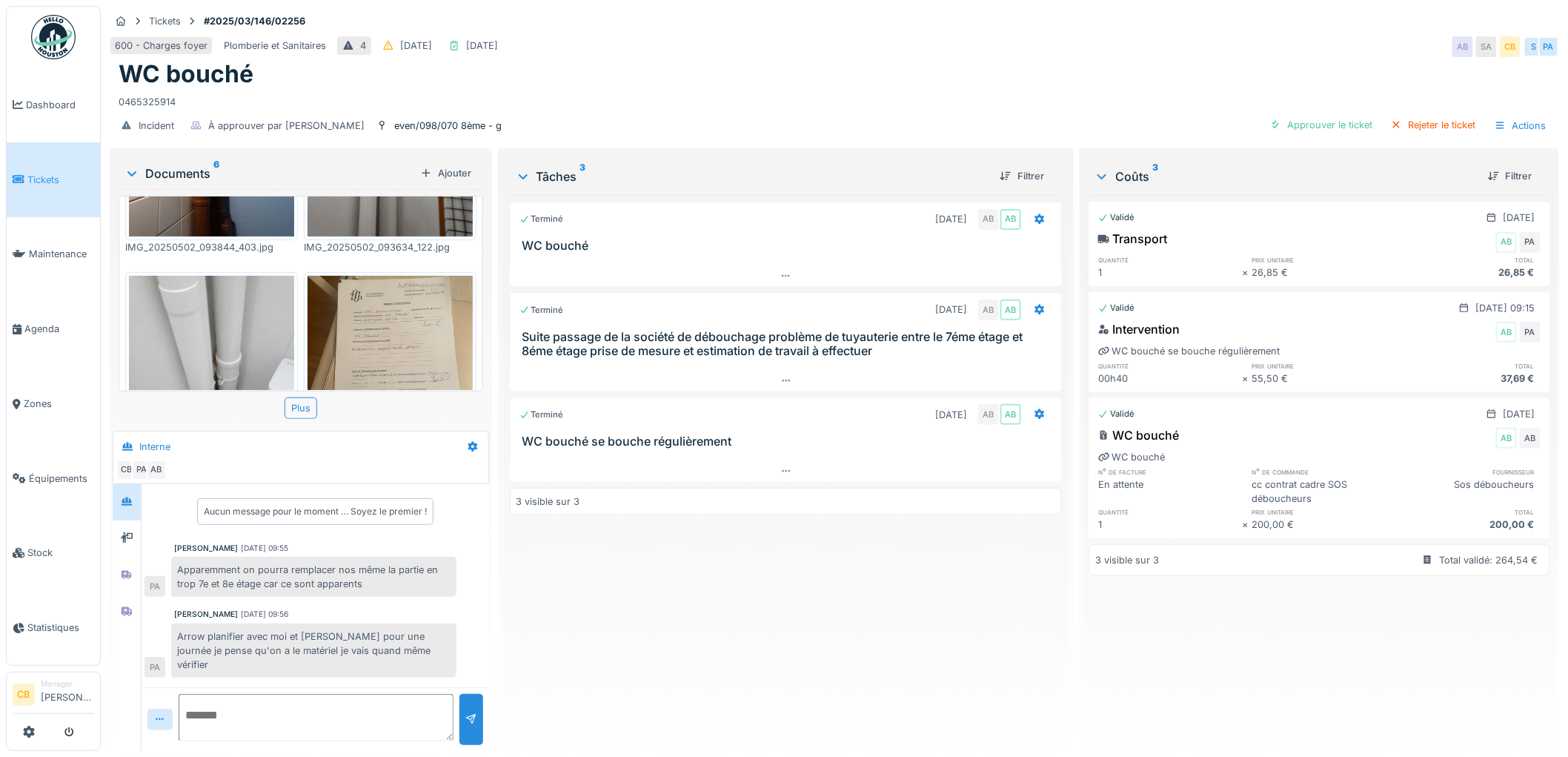
click at [235, 316] on img at bounding box center [212, 386] width 166 height 220
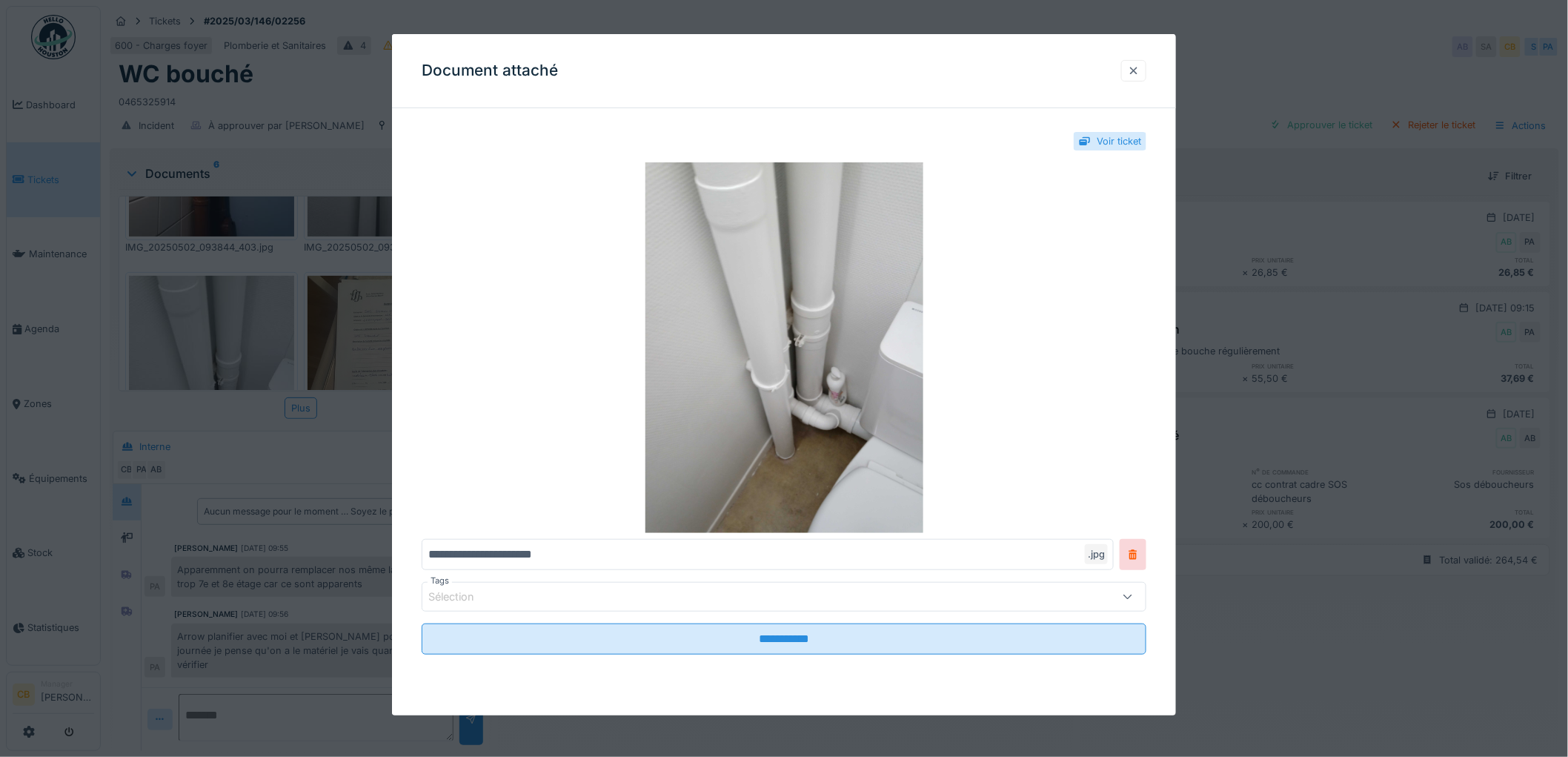
click at [1139, 75] on div at bounding box center [1133, 71] width 12 height 14
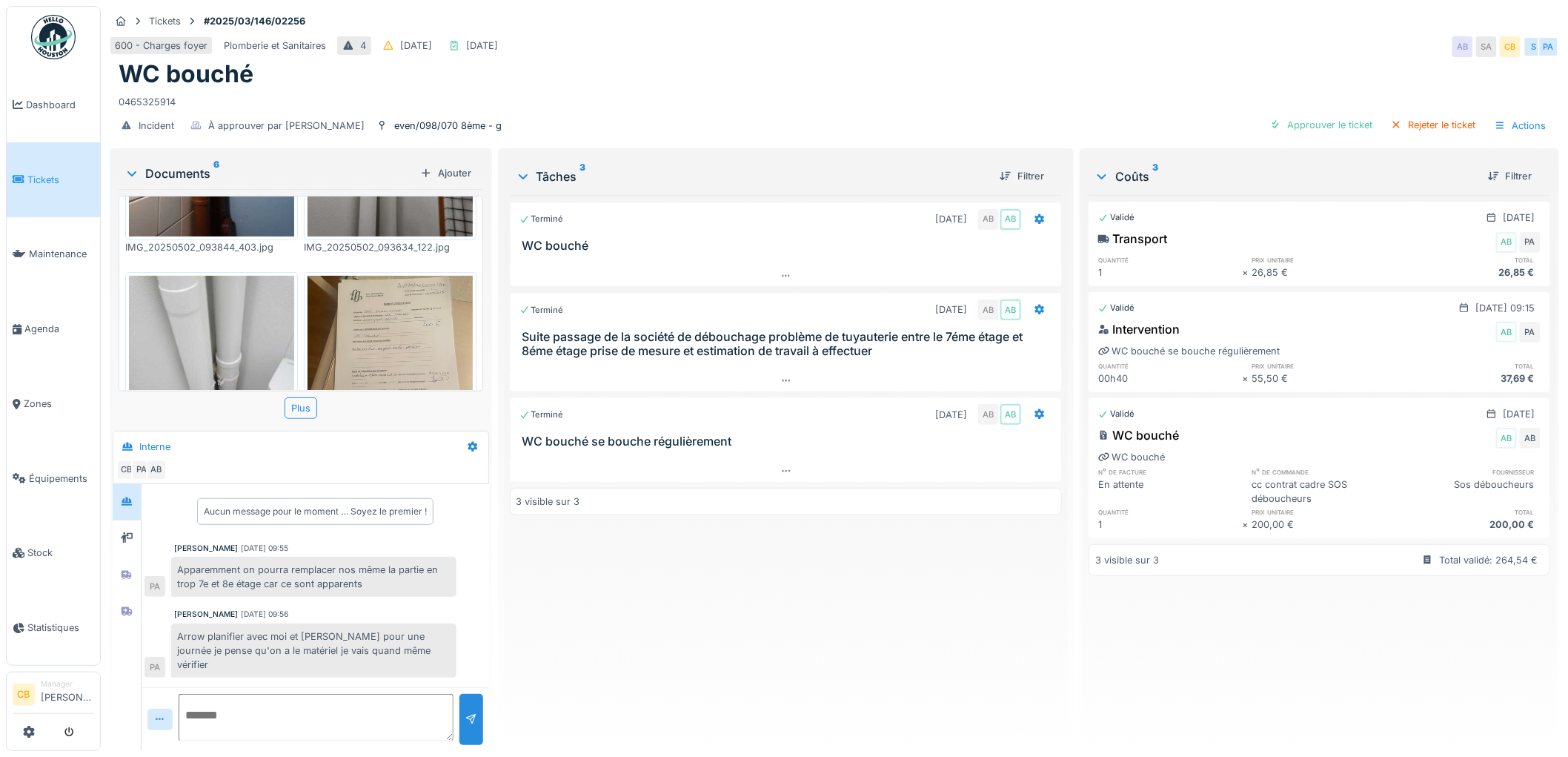
click at [232, 307] on img at bounding box center [212, 386] width 166 height 220
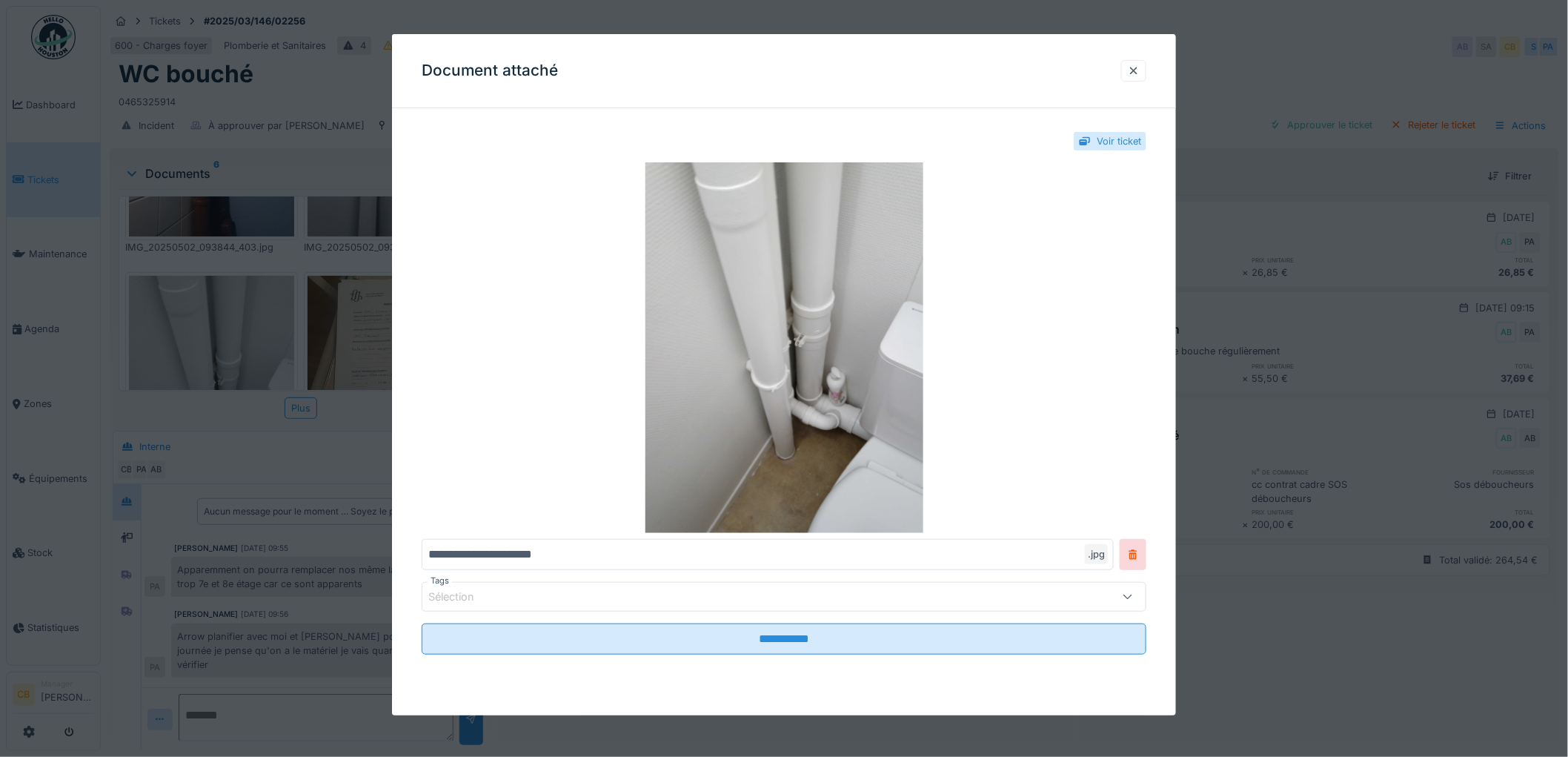
click at [232, 307] on div at bounding box center [784, 378] width 1568 height 757
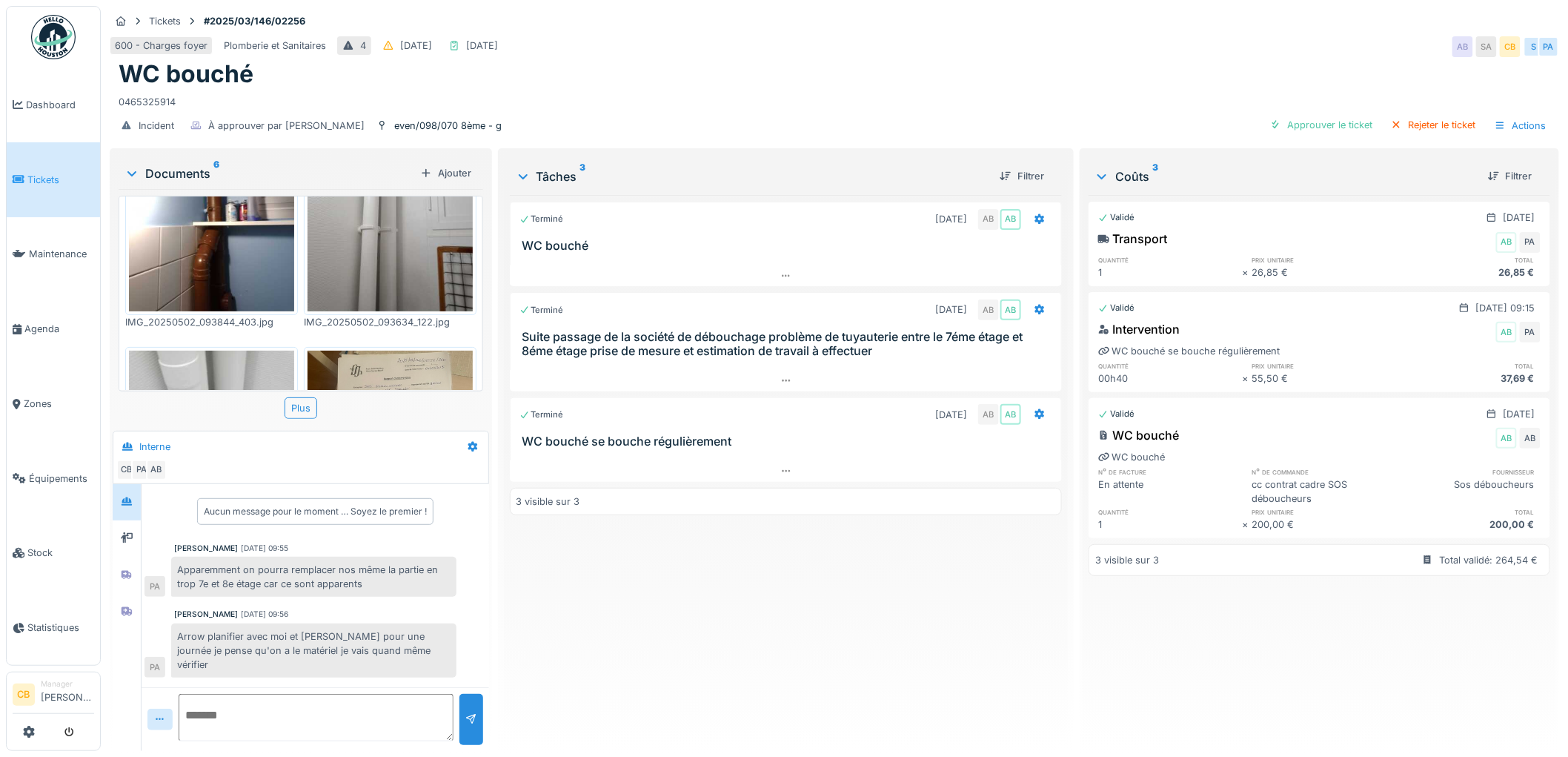
scroll to position [0, 0]
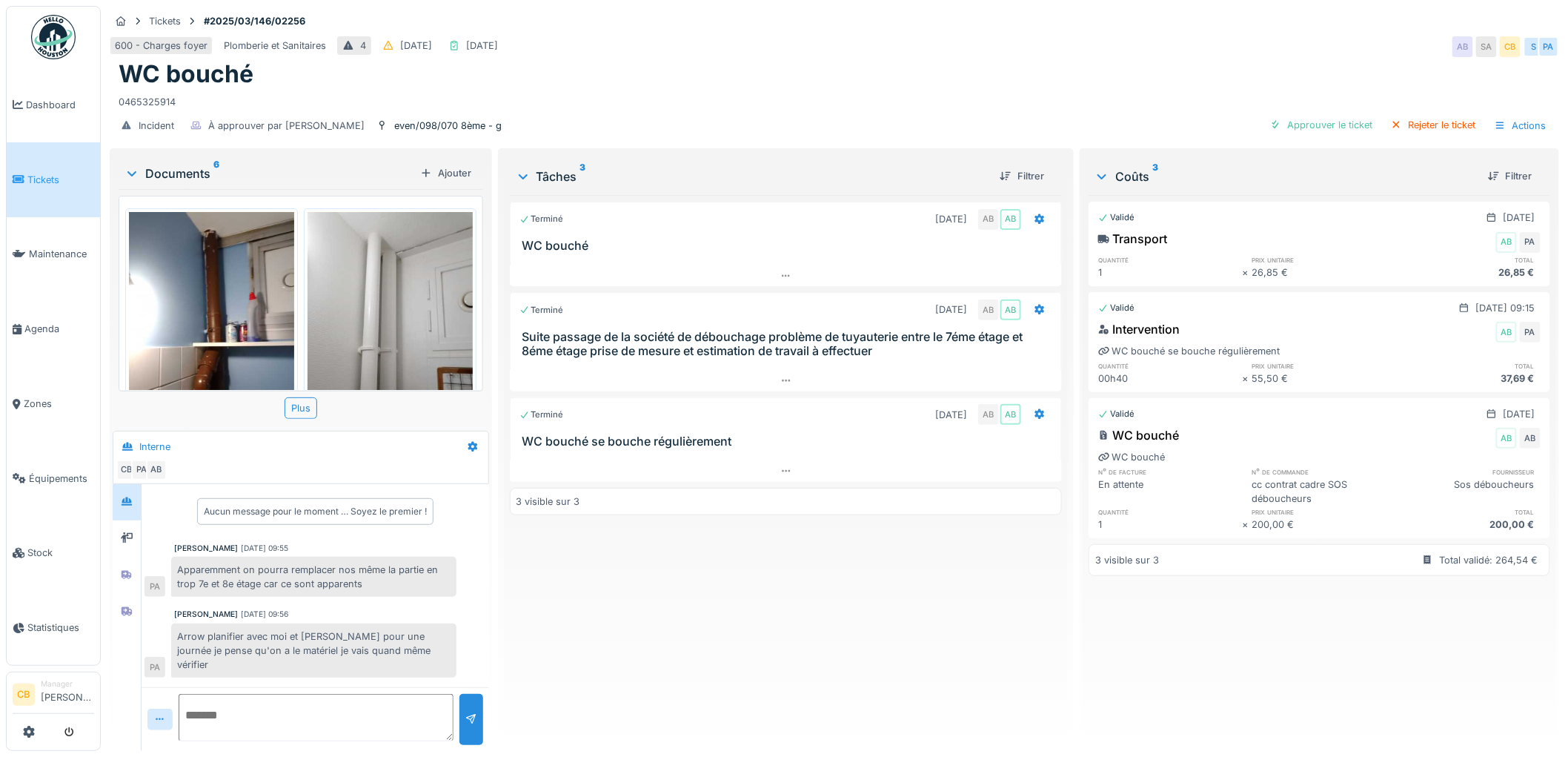
click at [393, 295] on img at bounding box center [390, 321] width 166 height 220
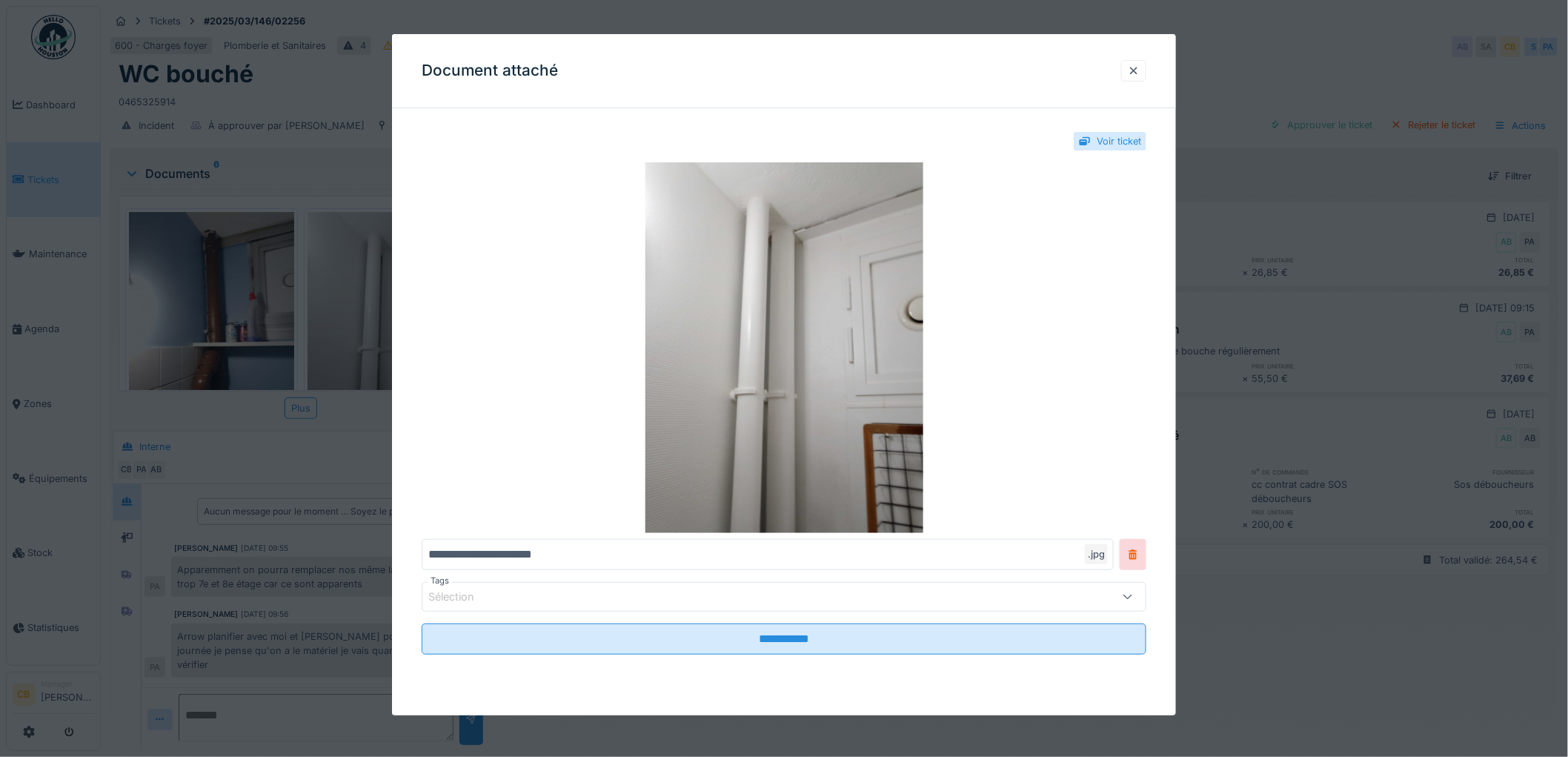
click at [380, 300] on div at bounding box center [784, 378] width 1568 height 757
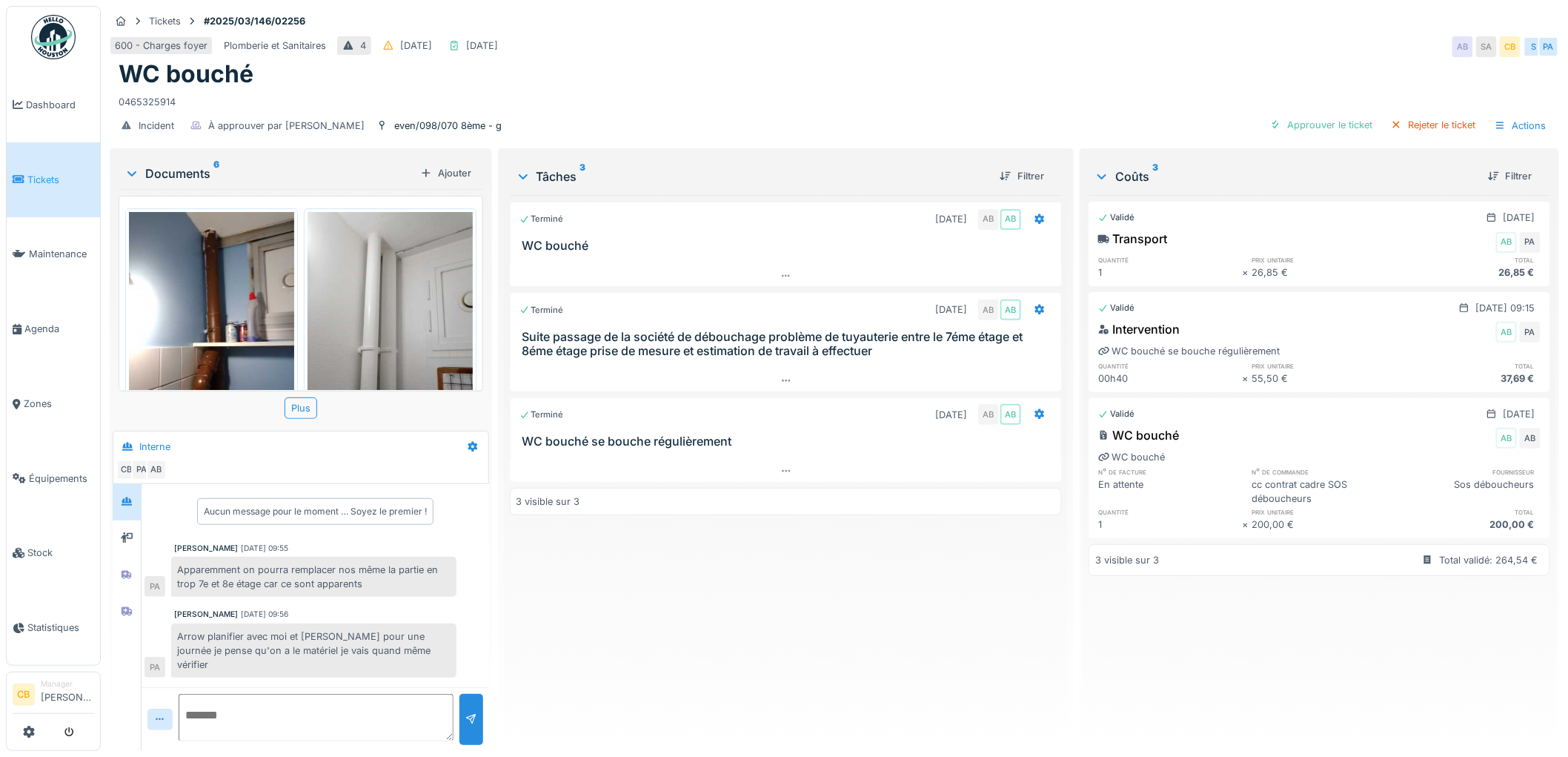
scroll to position [12, 0]
click at [131, 166] on icon at bounding box center [131, 173] width 12 height 15
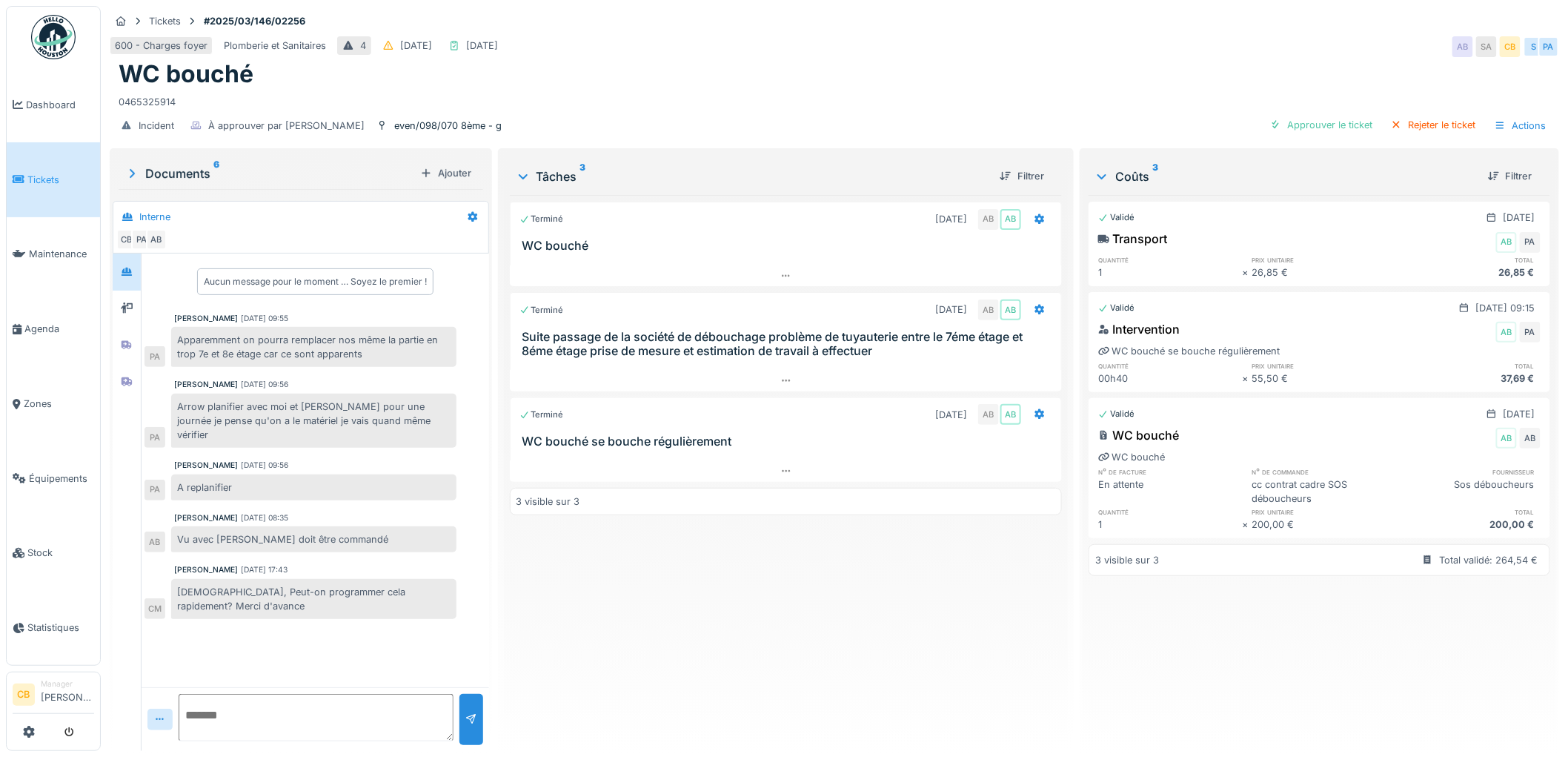
scroll to position [0, 0]
click at [41, 321] on span "Agenda" at bounding box center [59, 328] width 70 height 14
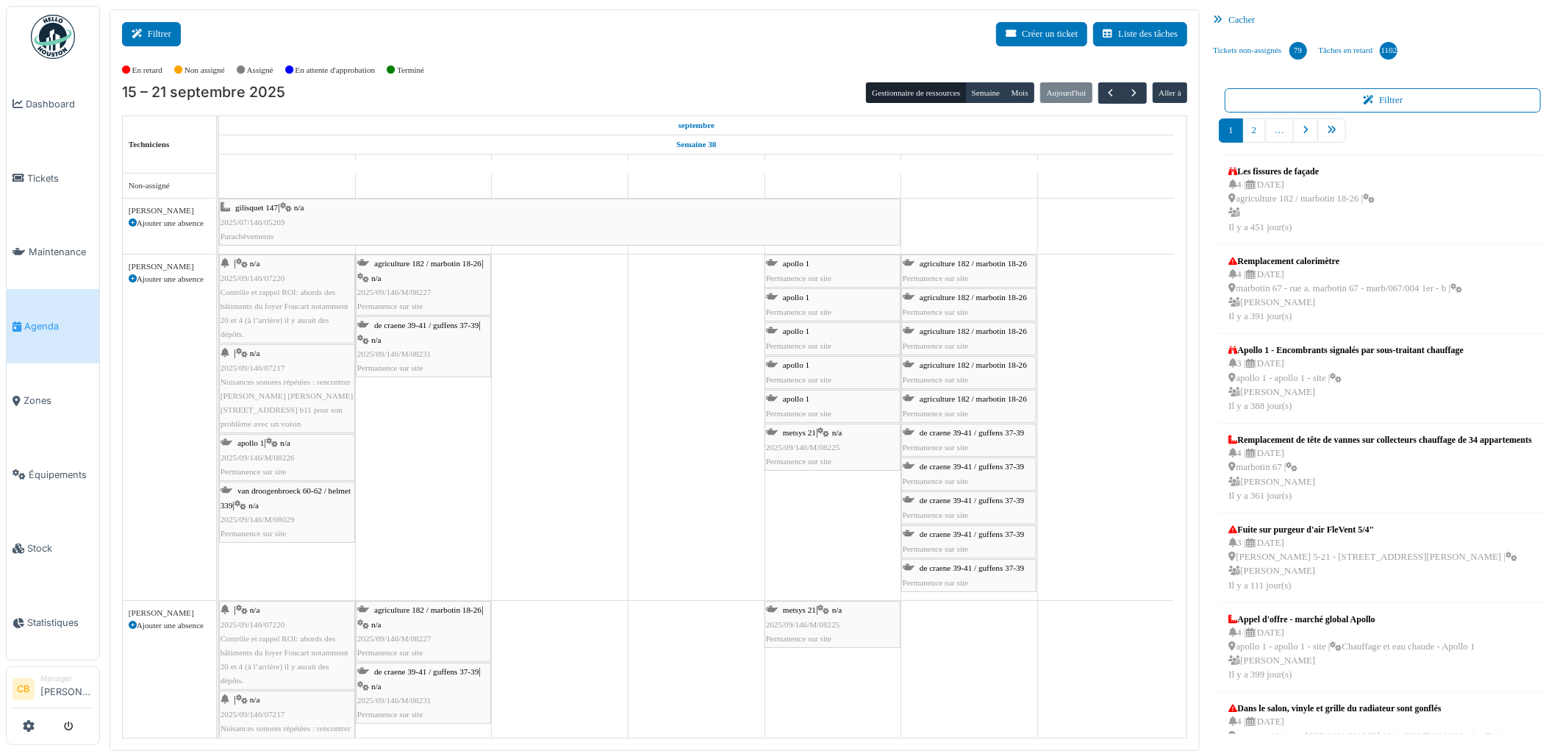
click at [164, 38] on button "Filtrer" at bounding box center [151, 34] width 59 height 24
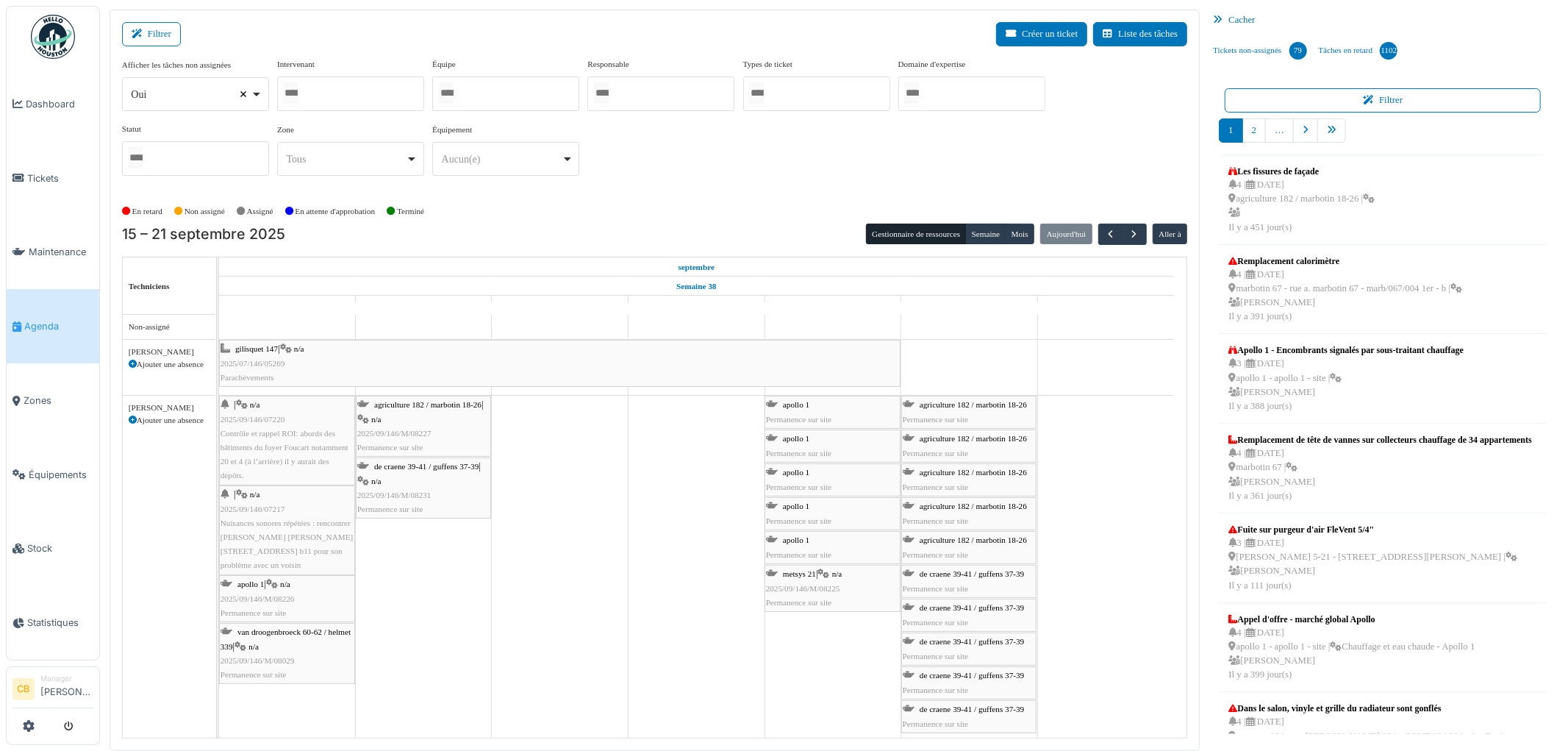
select select
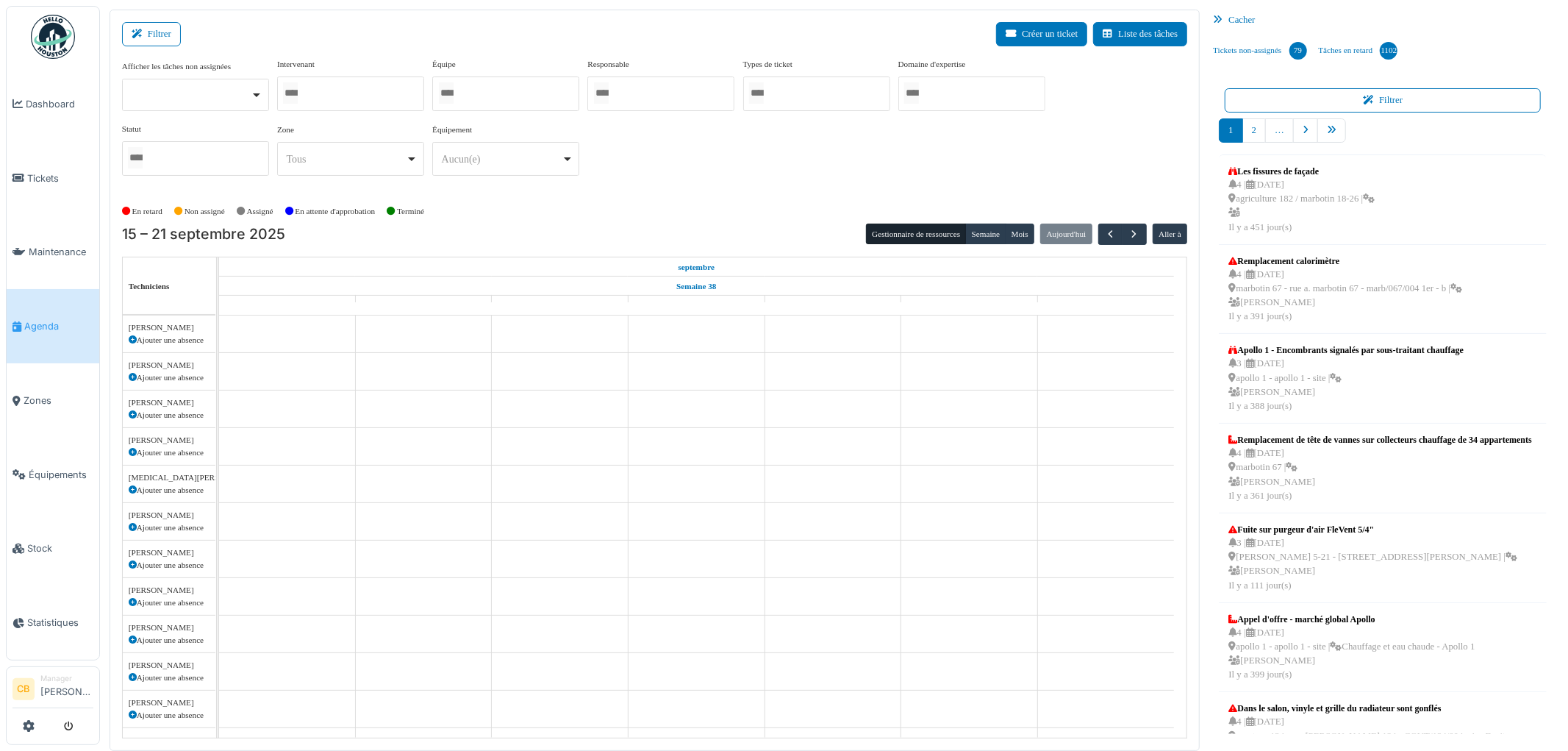
click at [297, 96] on input "Tous" at bounding box center [290, 93] width 14 height 21
type input "*****"
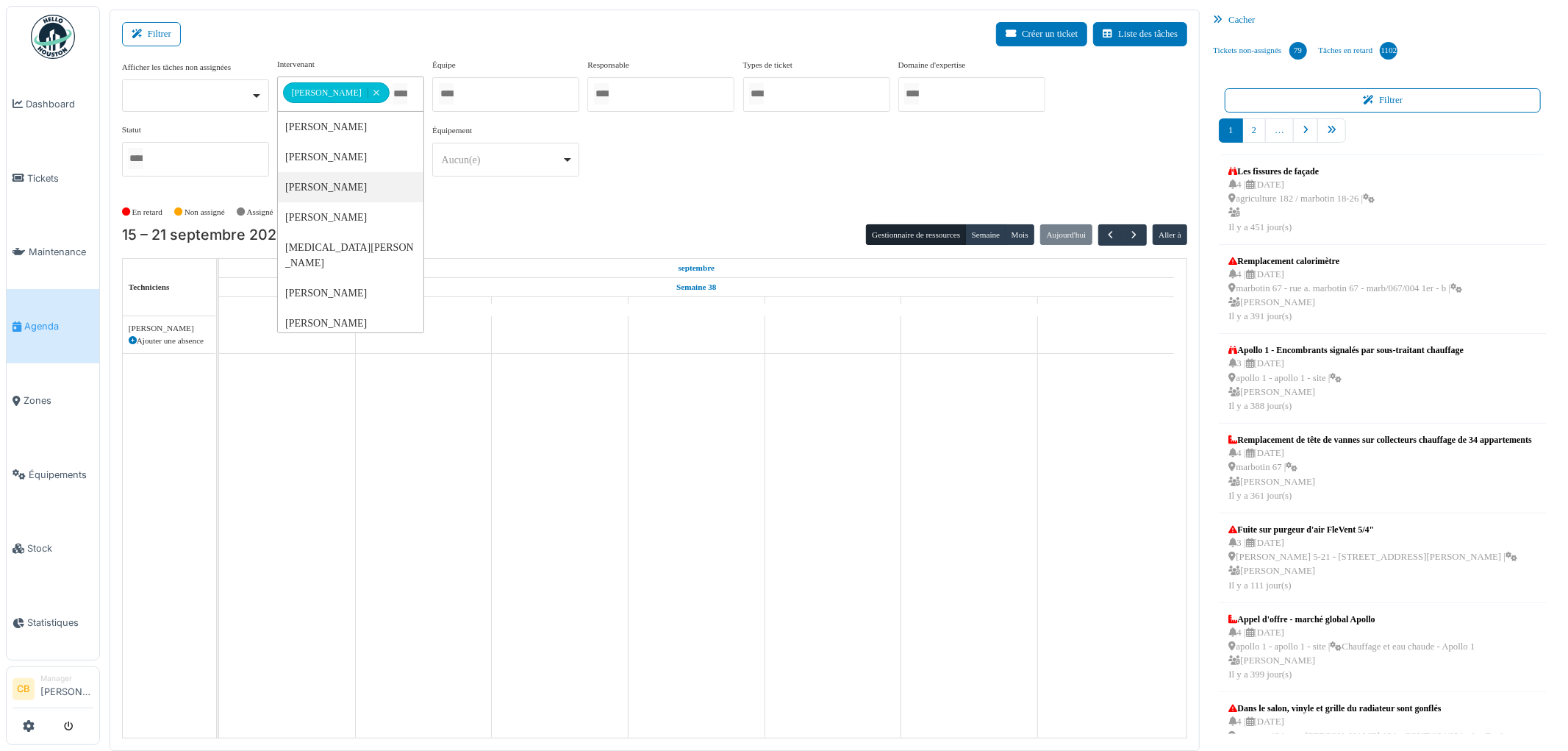
click at [488, 201] on div "En retard Non assigné [GEOGRAPHIC_DATA] En attente d'approbation Terminé" at bounding box center [654, 212] width 1066 height 24
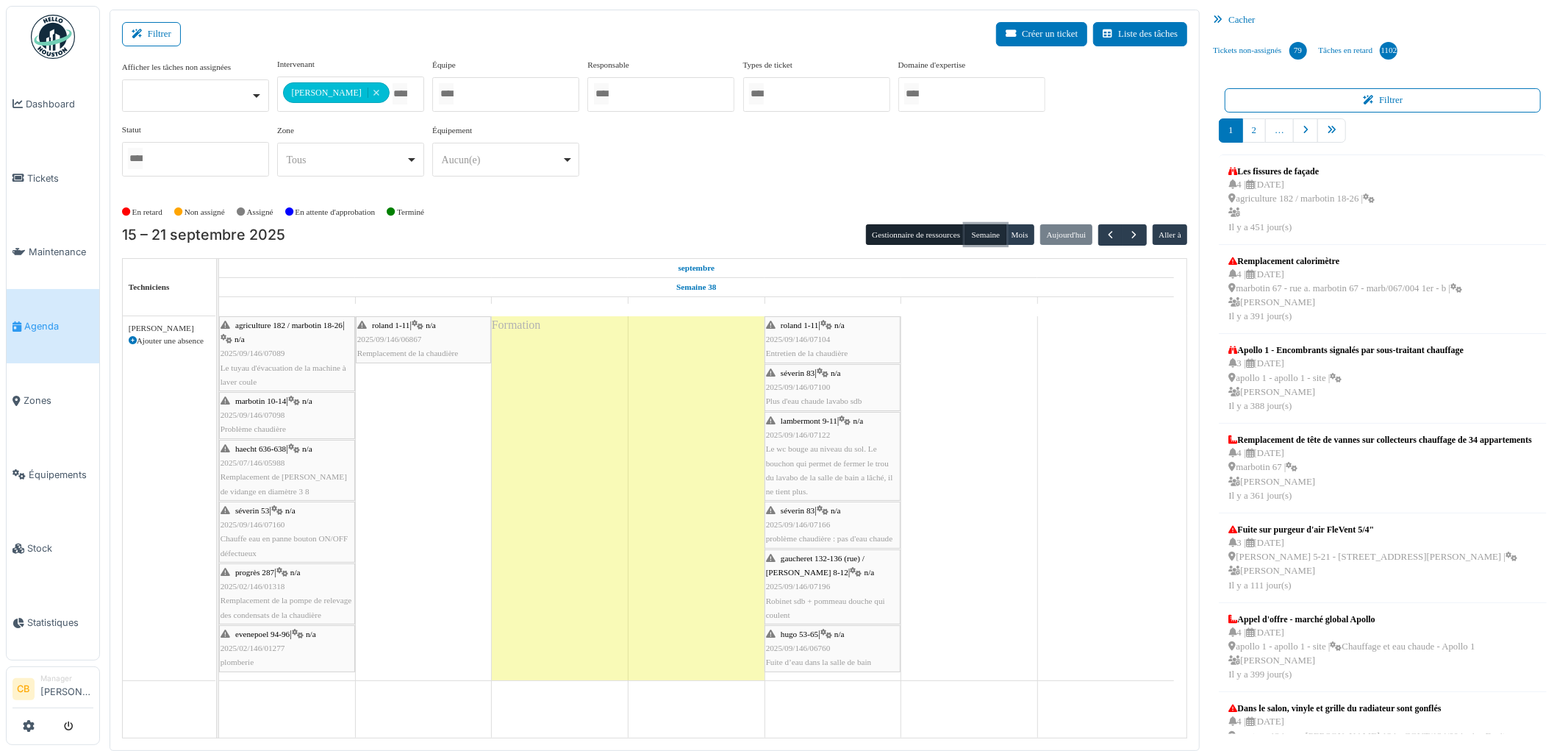
click at [979, 234] on button "Semaine" at bounding box center [985, 234] width 40 height 21
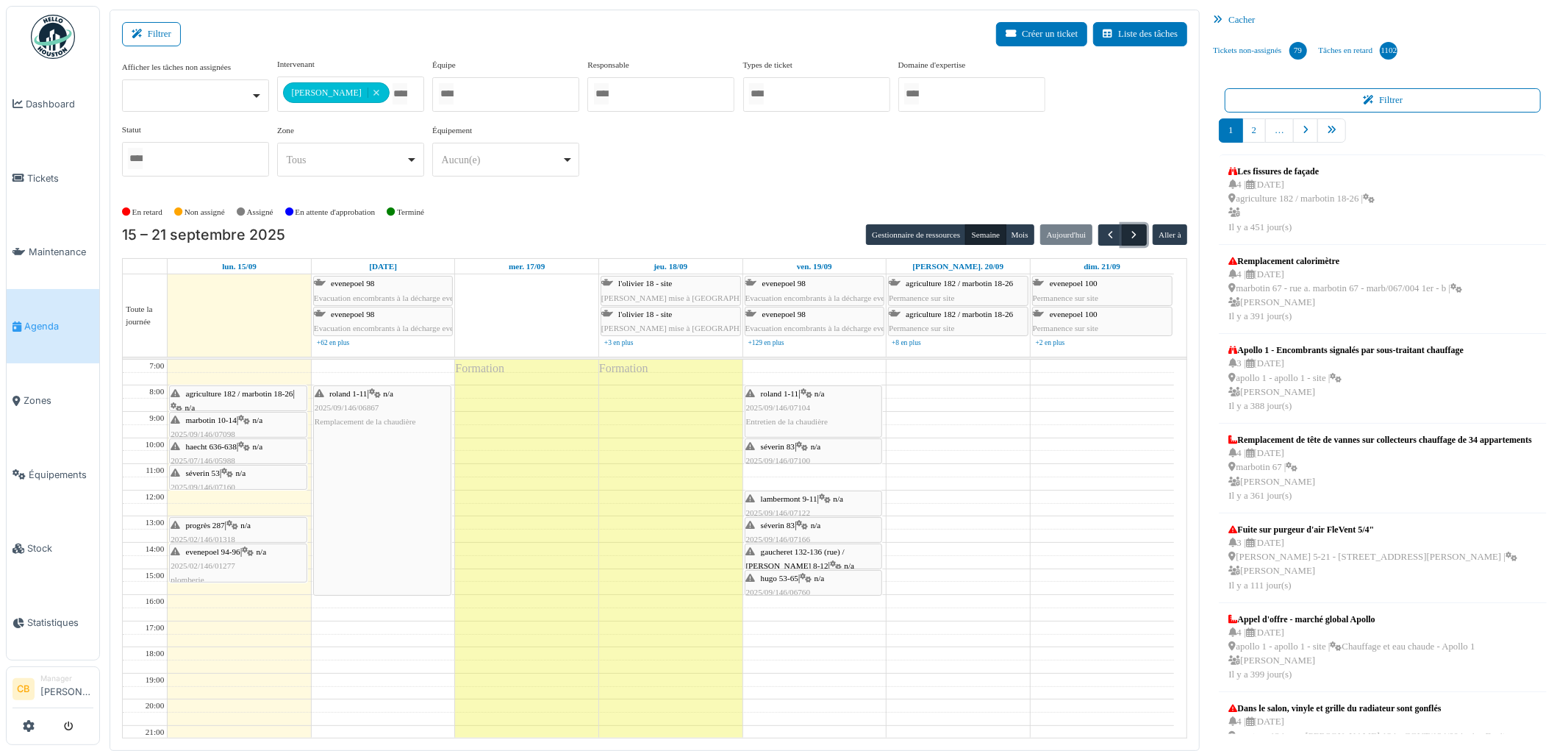
click at [1134, 236] on span "button" at bounding box center [1135, 235] width 12 height 12
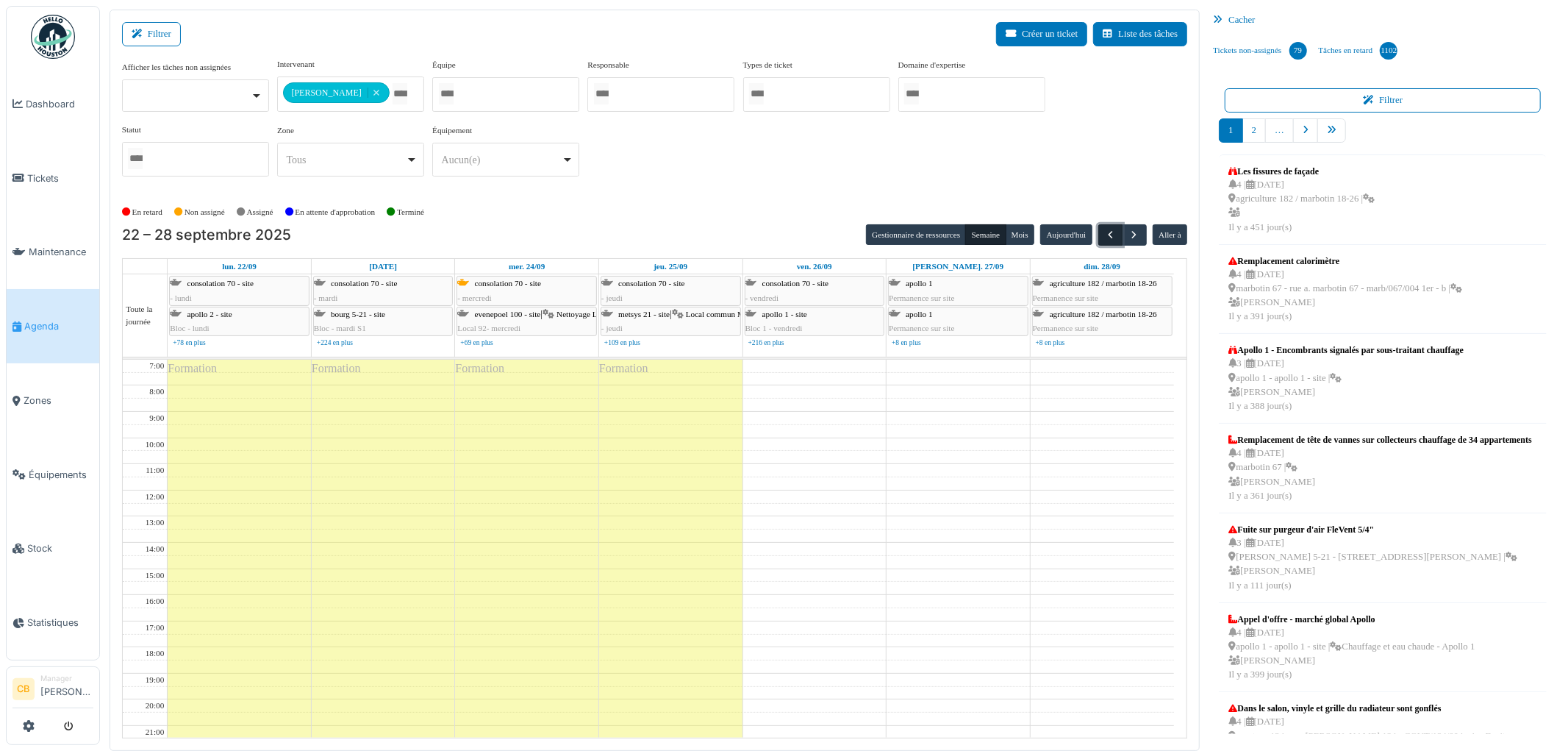
click at [1106, 236] on span "button" at bounding box center [1111, 235] width 12 height 12
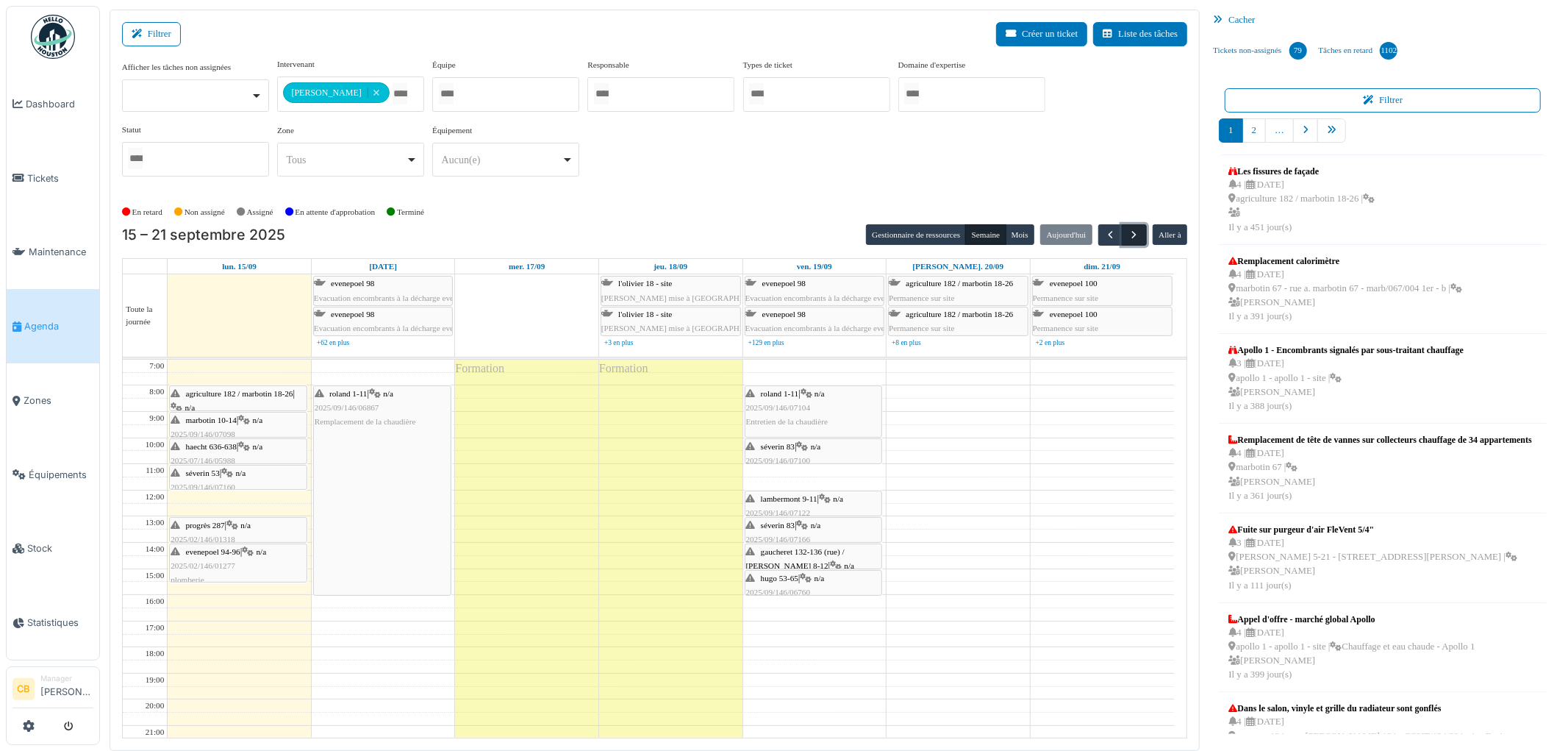
click at [1131, 234] on span "button" at bounding box center [1135, 235] width 12 height 12
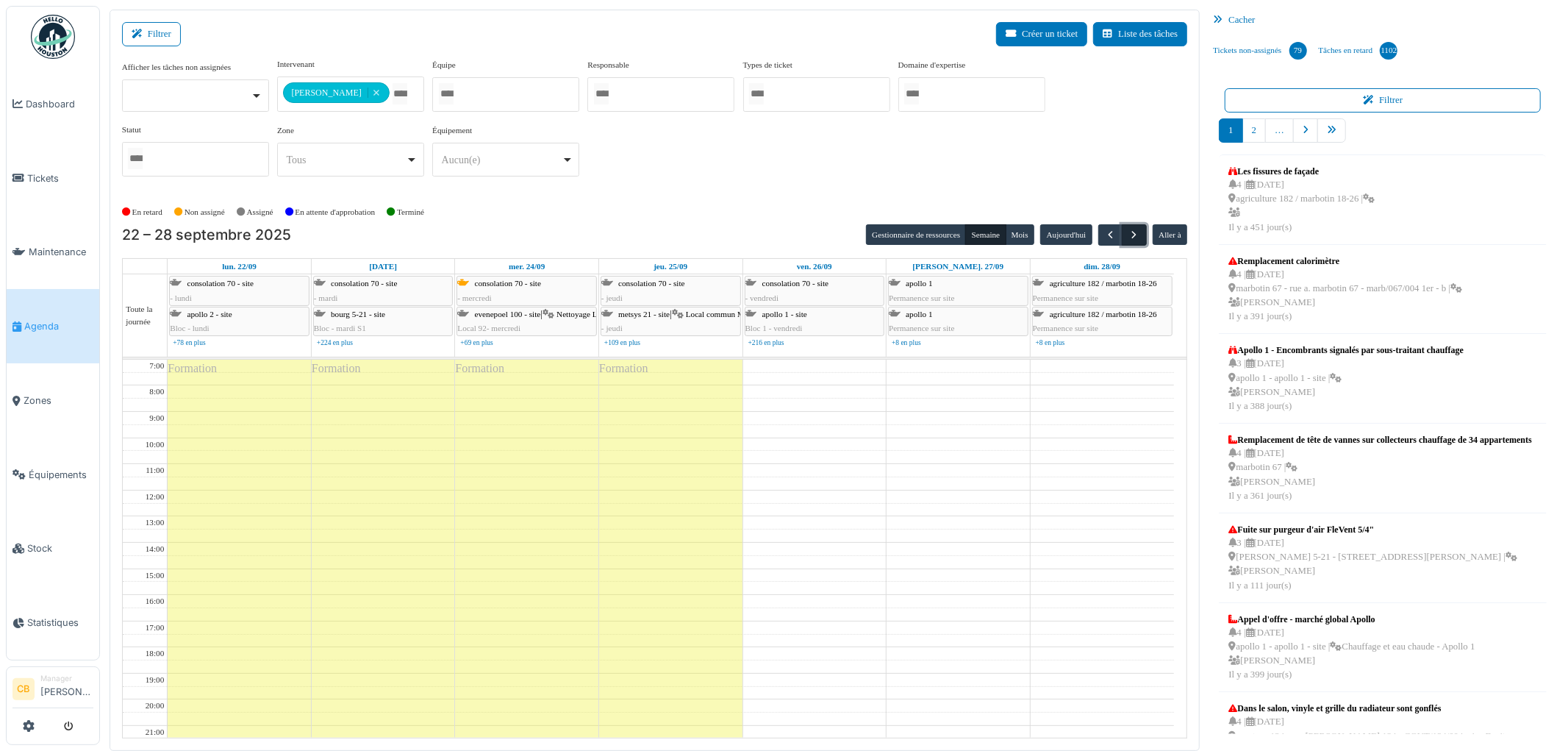
click at [1131, 234] on span "button" at bounding box center [1135, 235] width 12 height 12
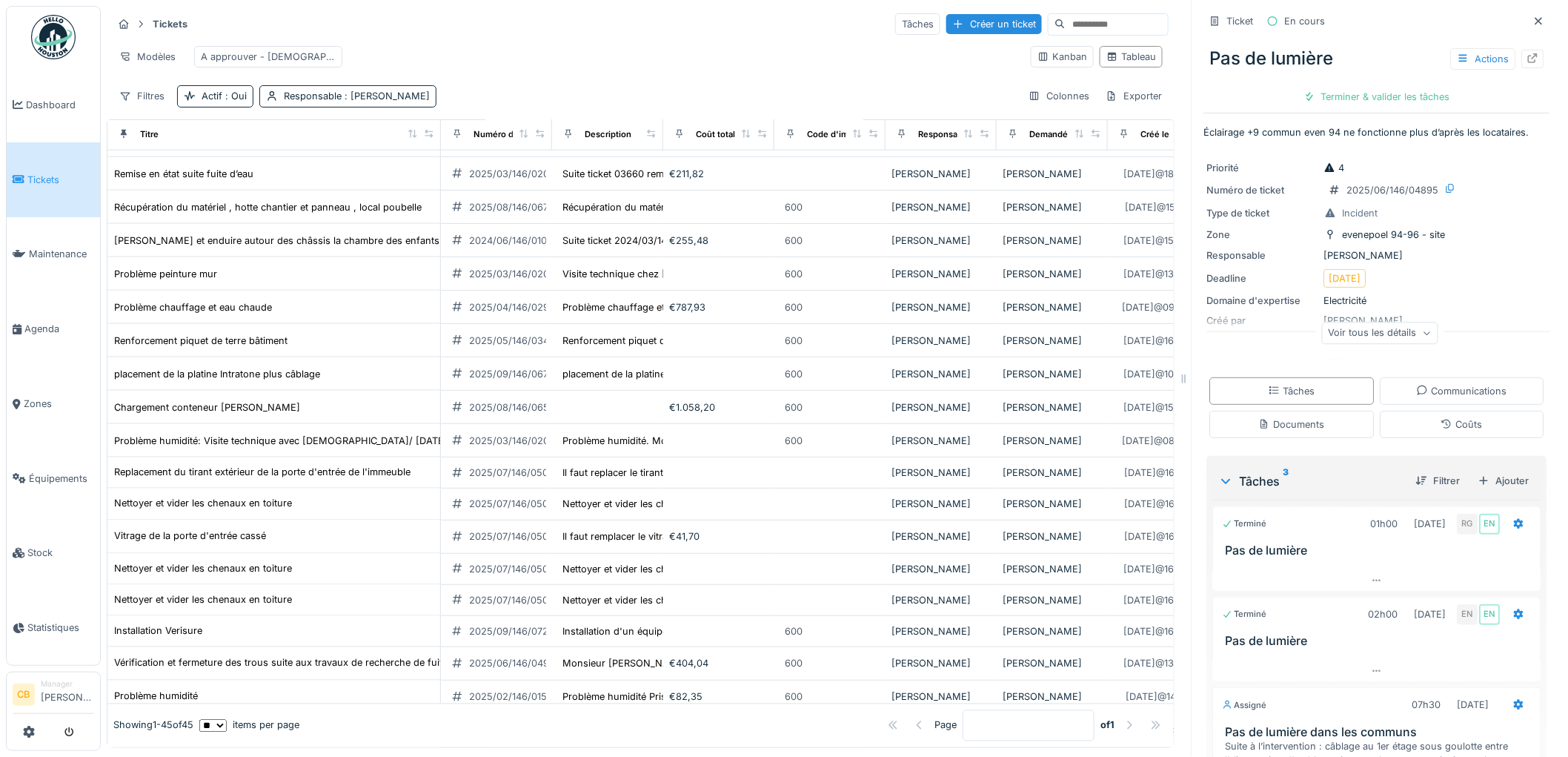
scroll to position [1048, 0]
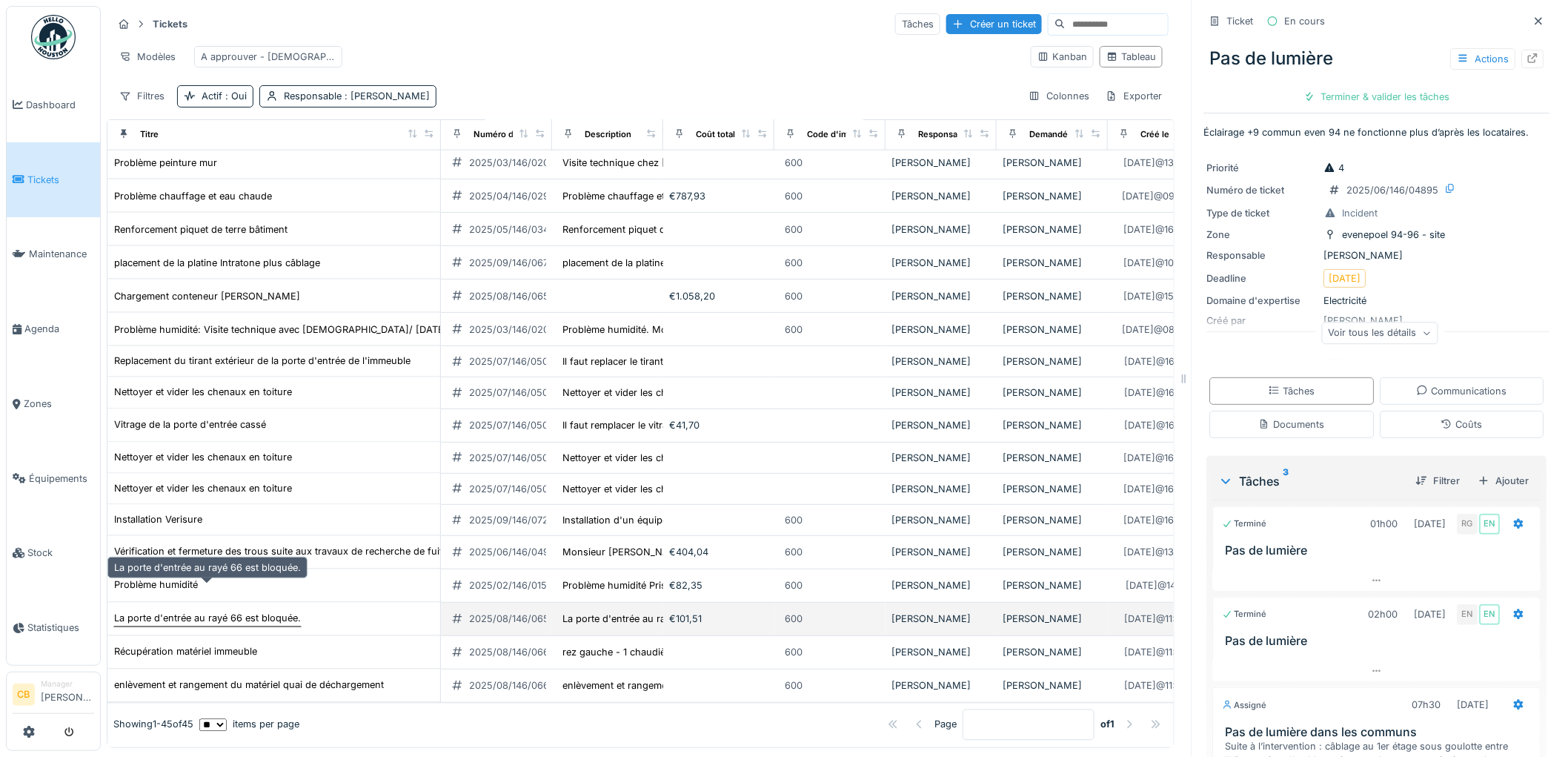
click at [178, 611] on div "La porte d'entrée au rayé 66 est bloquée." at bounding box center [208, 618] width 187 height 14
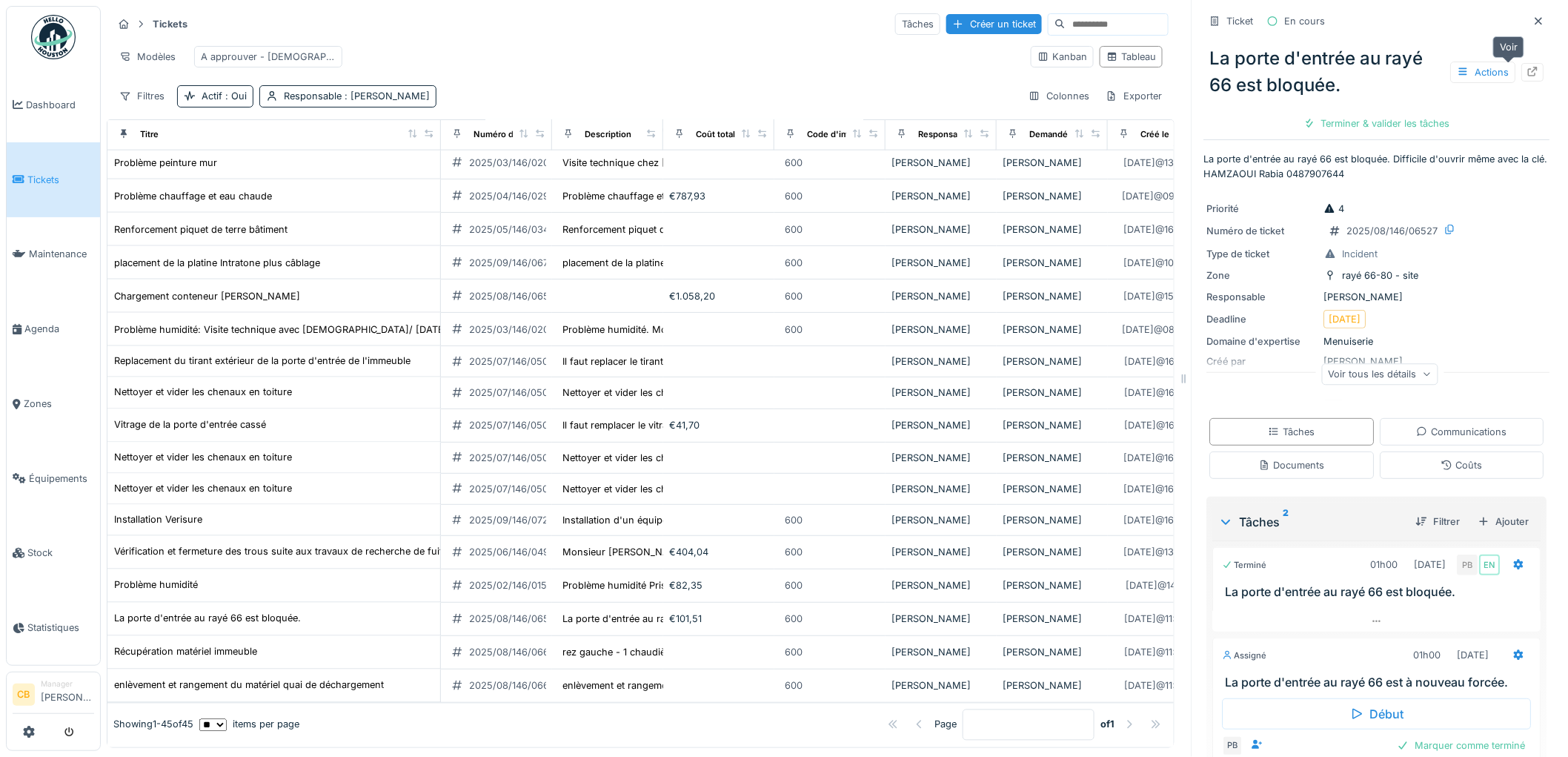
click at [1527, 73] on icon at bounding box center [1533, 71] width 12 height 10
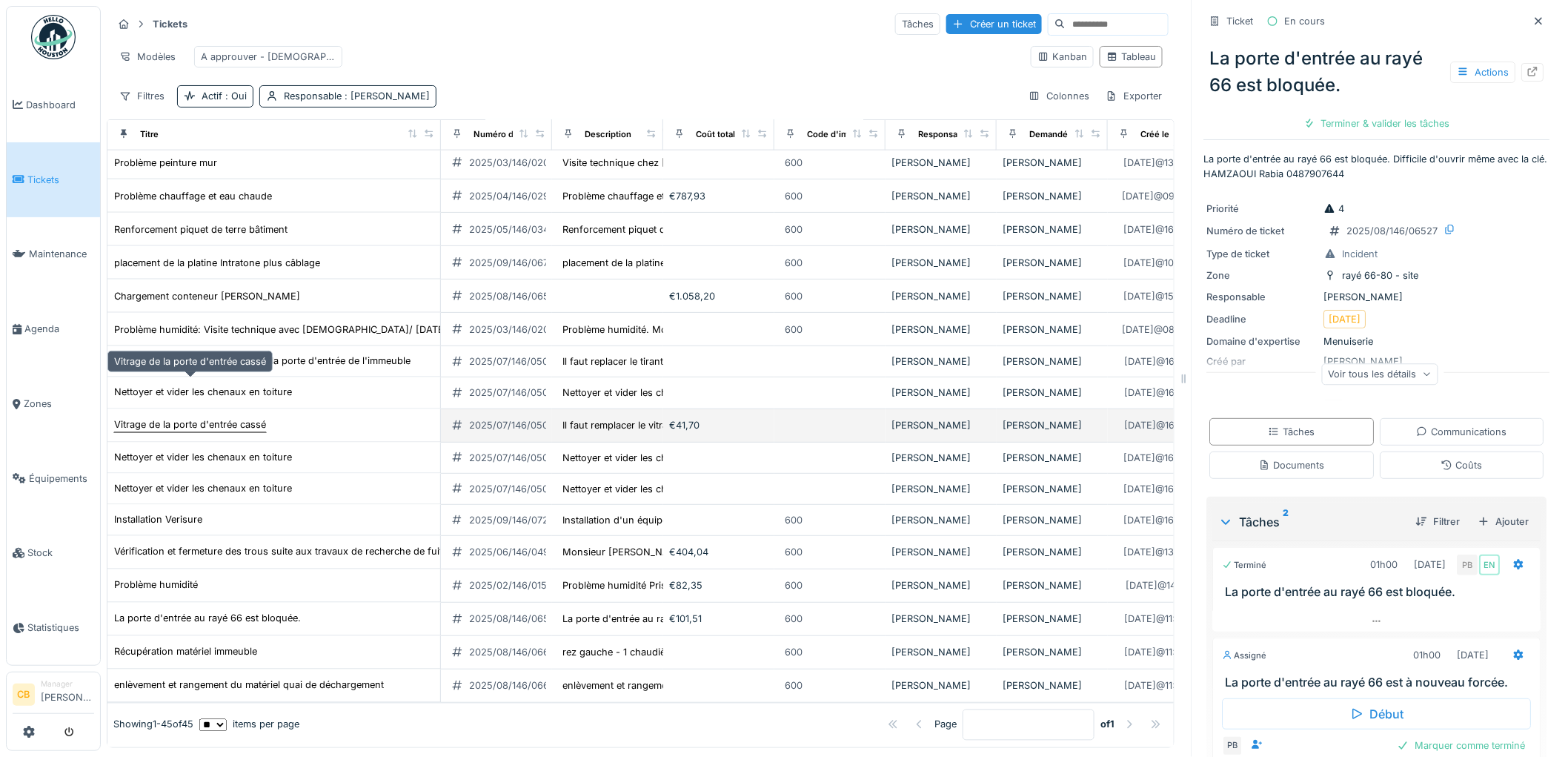
click at [251, 418] on div "Vitrage de la porte d'entrée cassé" at bounding box center [190, 425] width 152 height 14
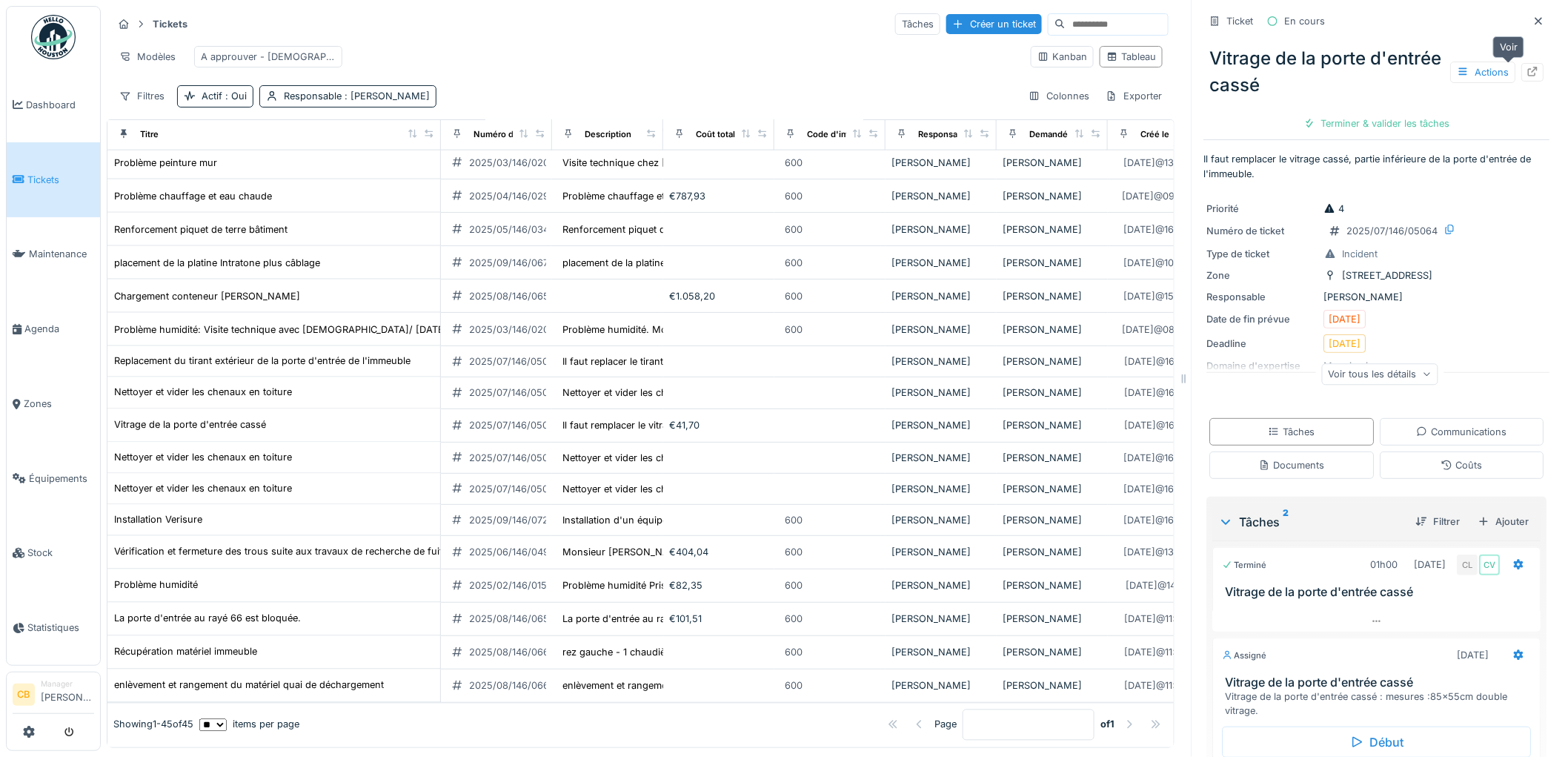
click at [1529, 75] on icon at bounding box center [1533, 71] width 10 height 10
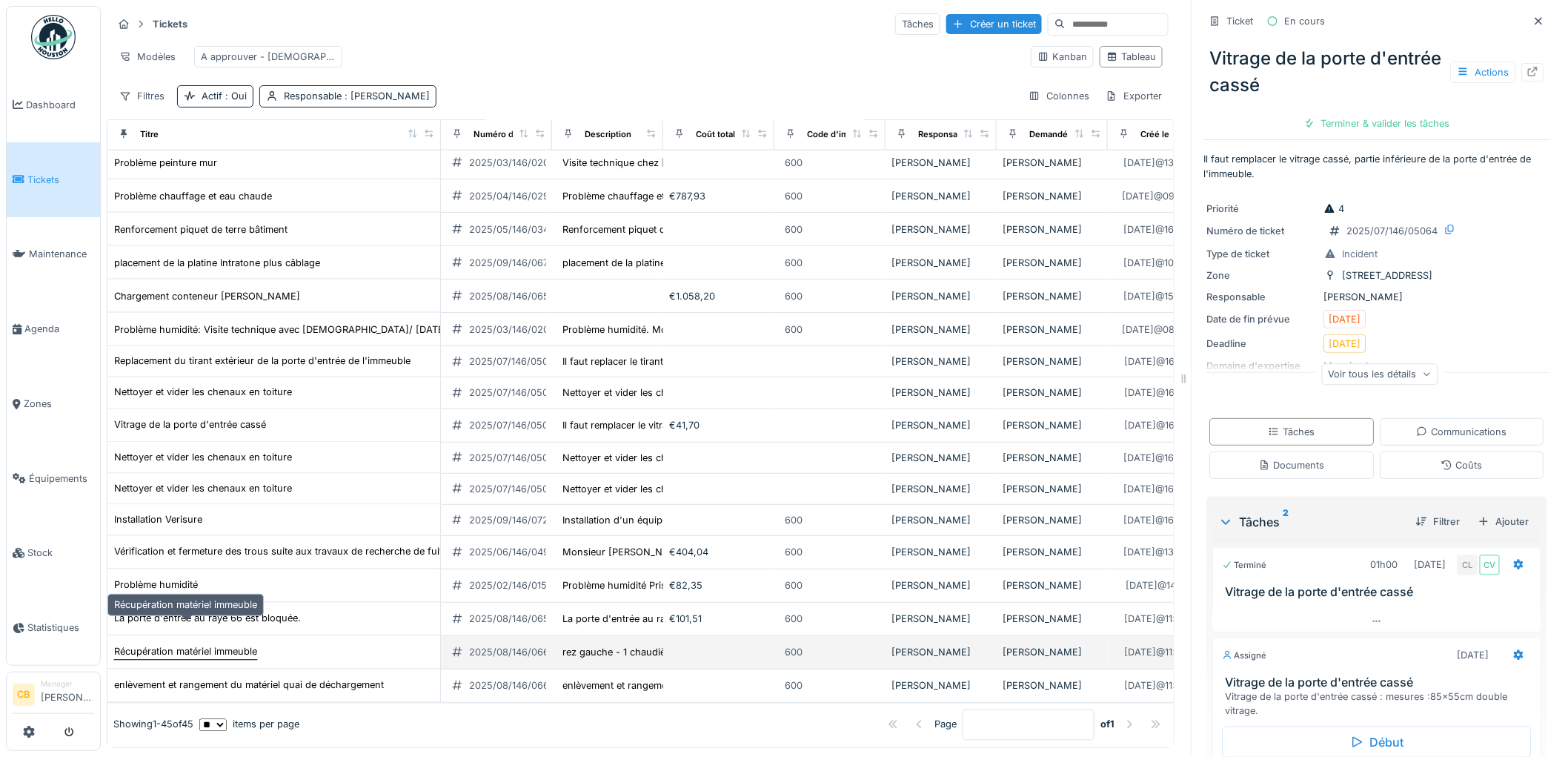
click at [238, 645] on div "Récupération matériel immeuble" at bounding box center [186, 652] width 143 height 14
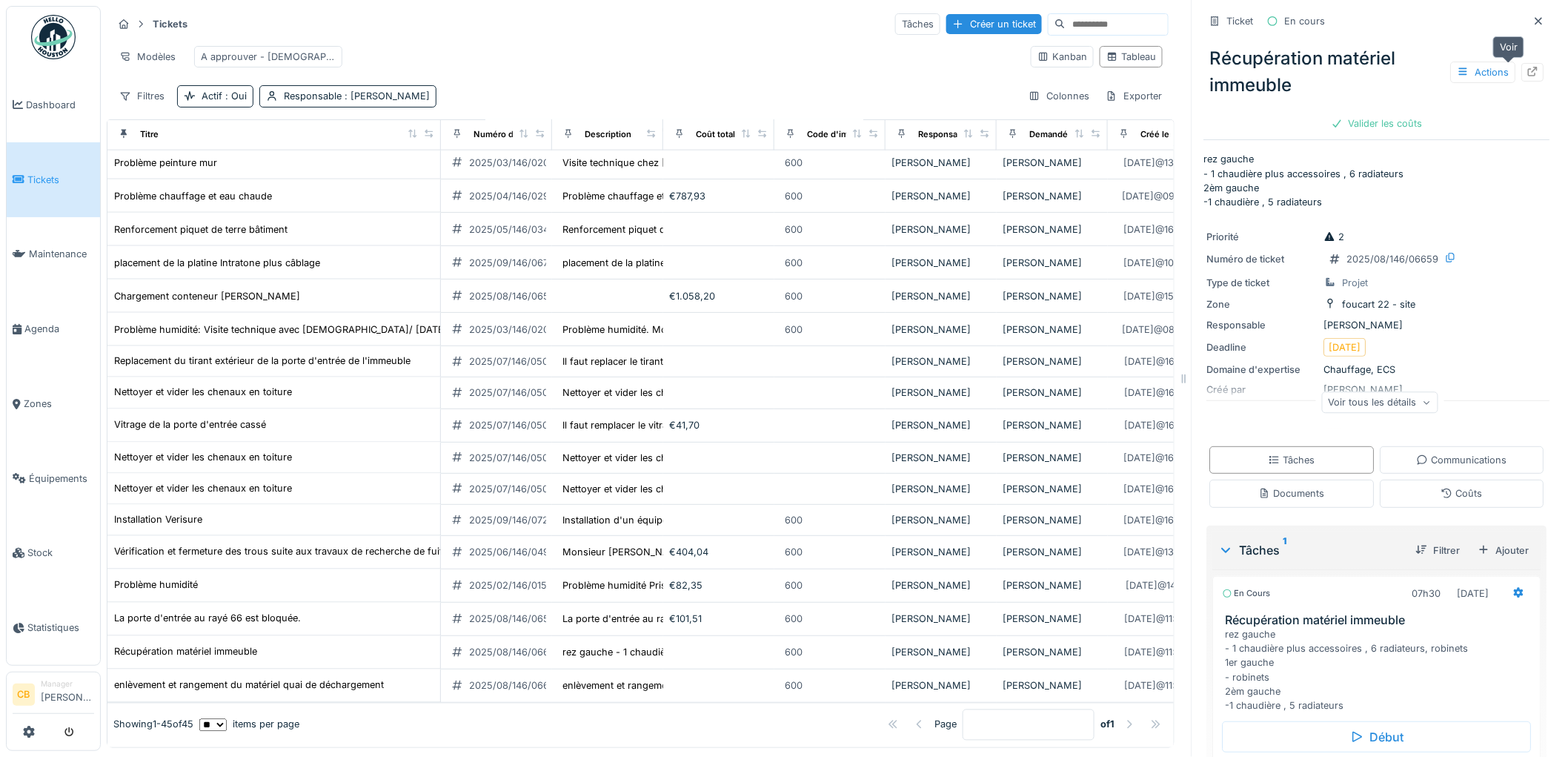
click at [1527, 71] on icon at bounding box center [1533, 71] width 12 height 10
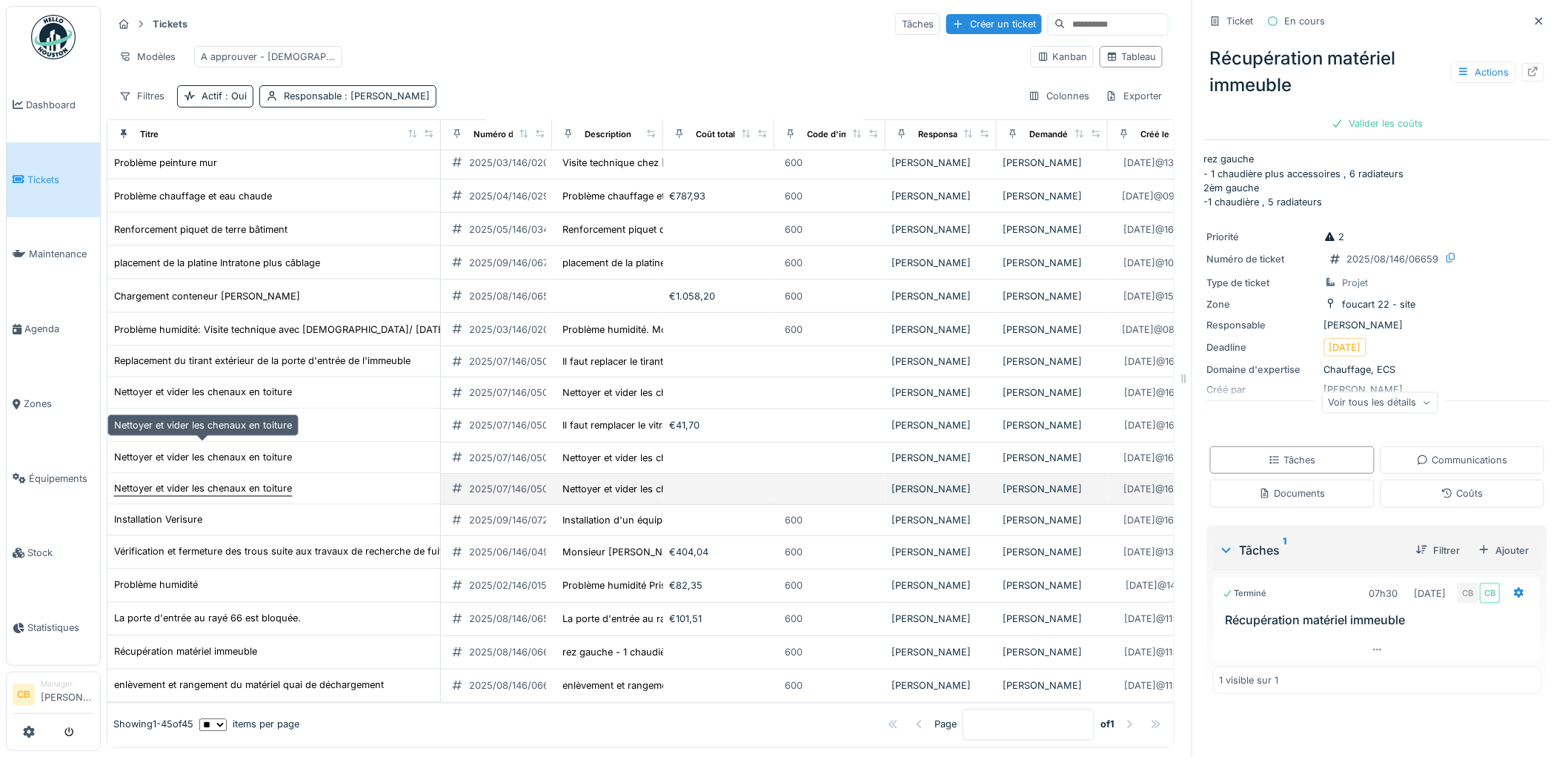
click at [237, 482] on div "Nettoyer et vider les chenaux en toiture" at bounding box center [203, 489] width 178 height 14
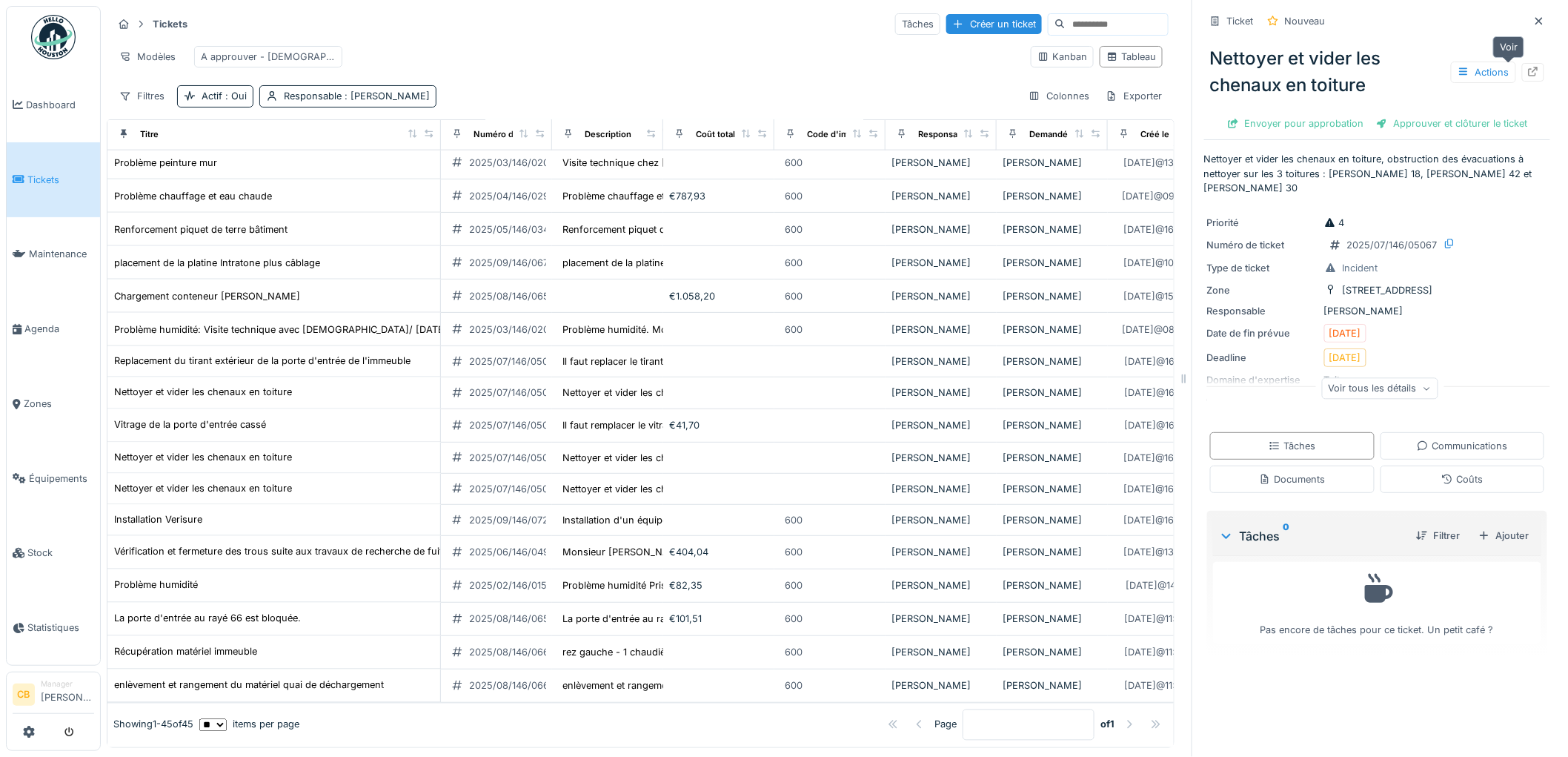
click at [1527, 69] on icon at bounding box center [1533, 71] width 12 height 10
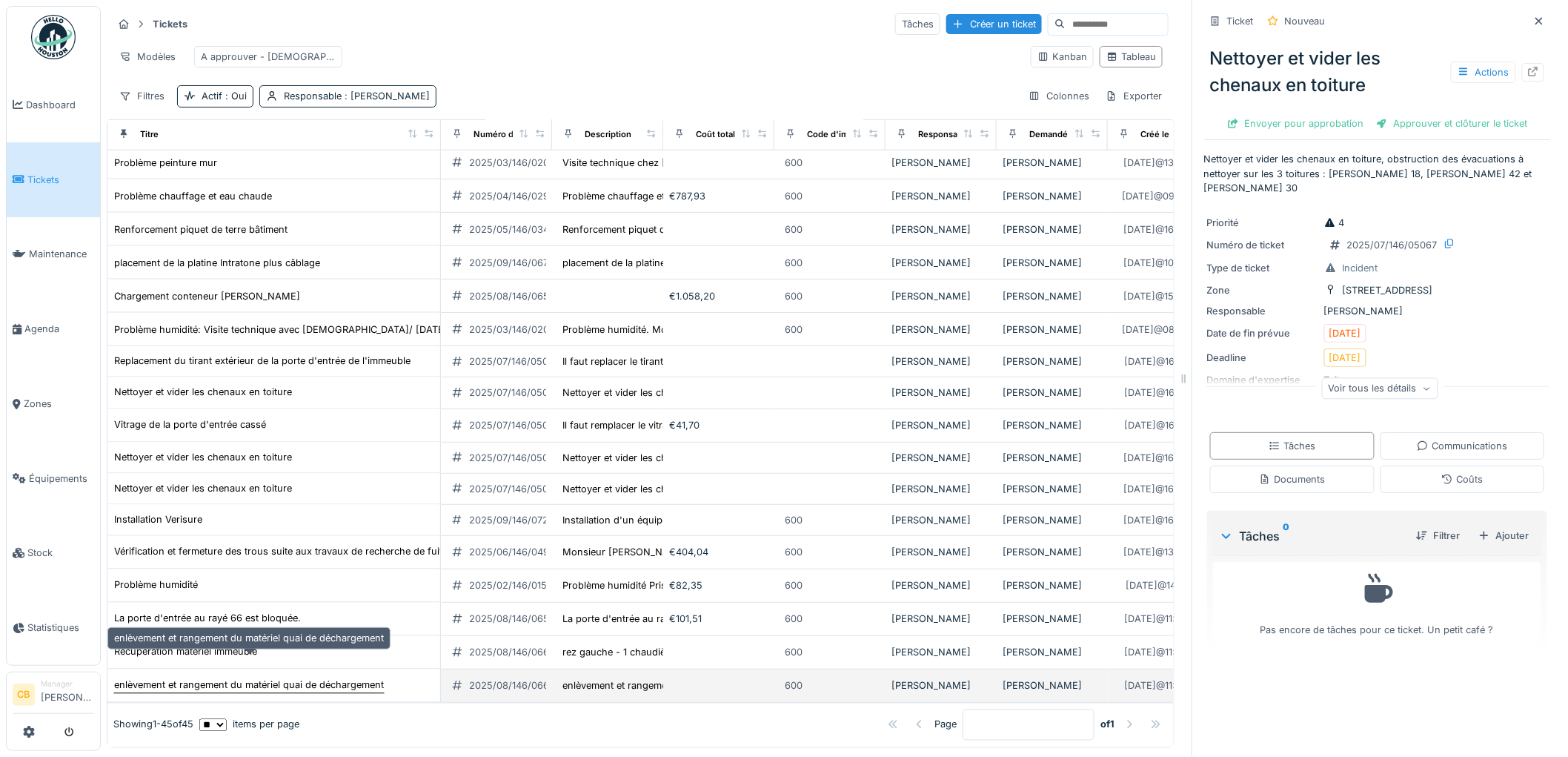
click at [242, 678] on div "enlèvement et rangement du matériel quai de déchargement" at bounding box center [249, 685] width 270 height 14
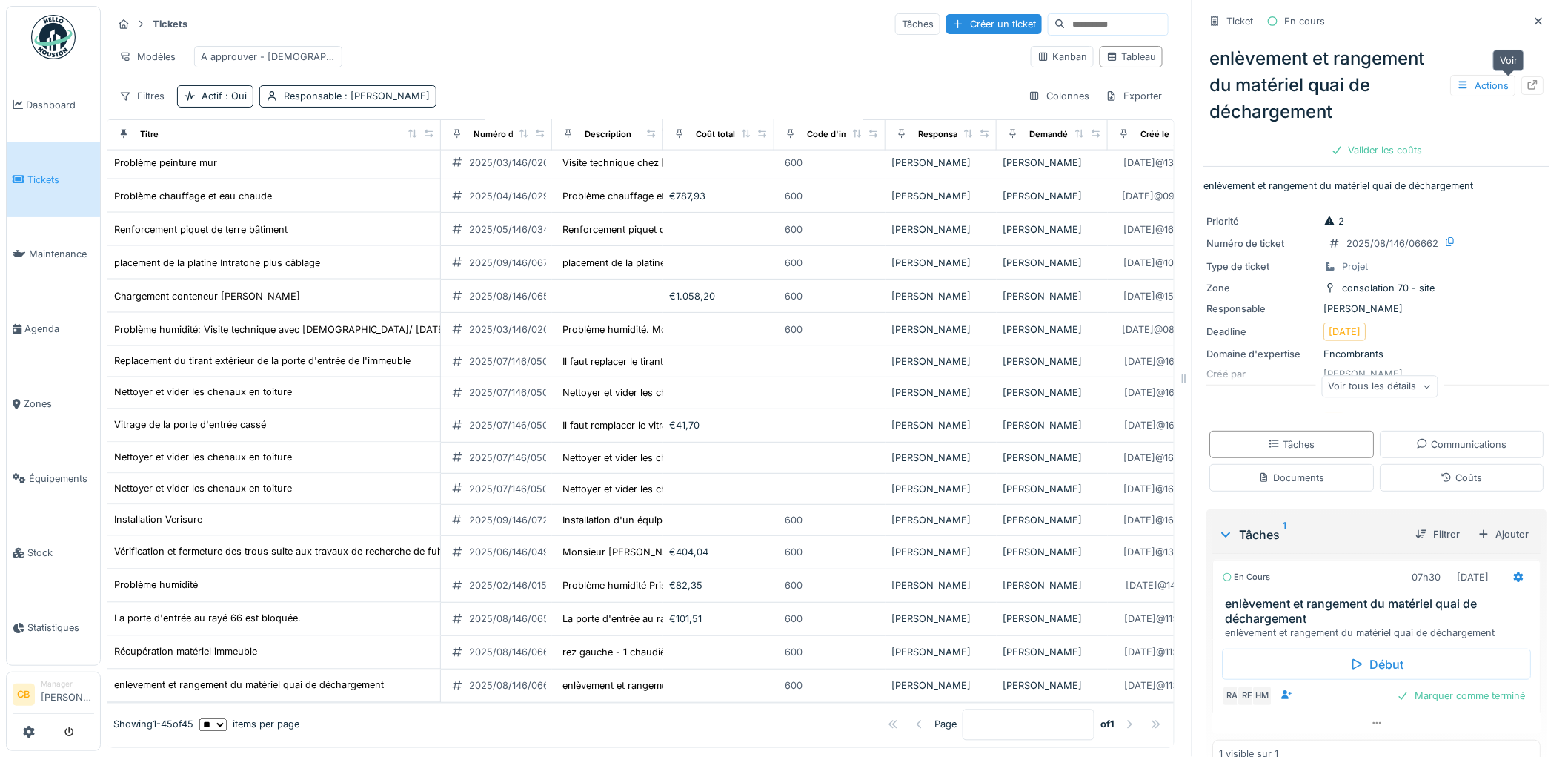
click at [1527, 80] on icon at bounding box center [1533, 84] width 12 height 10
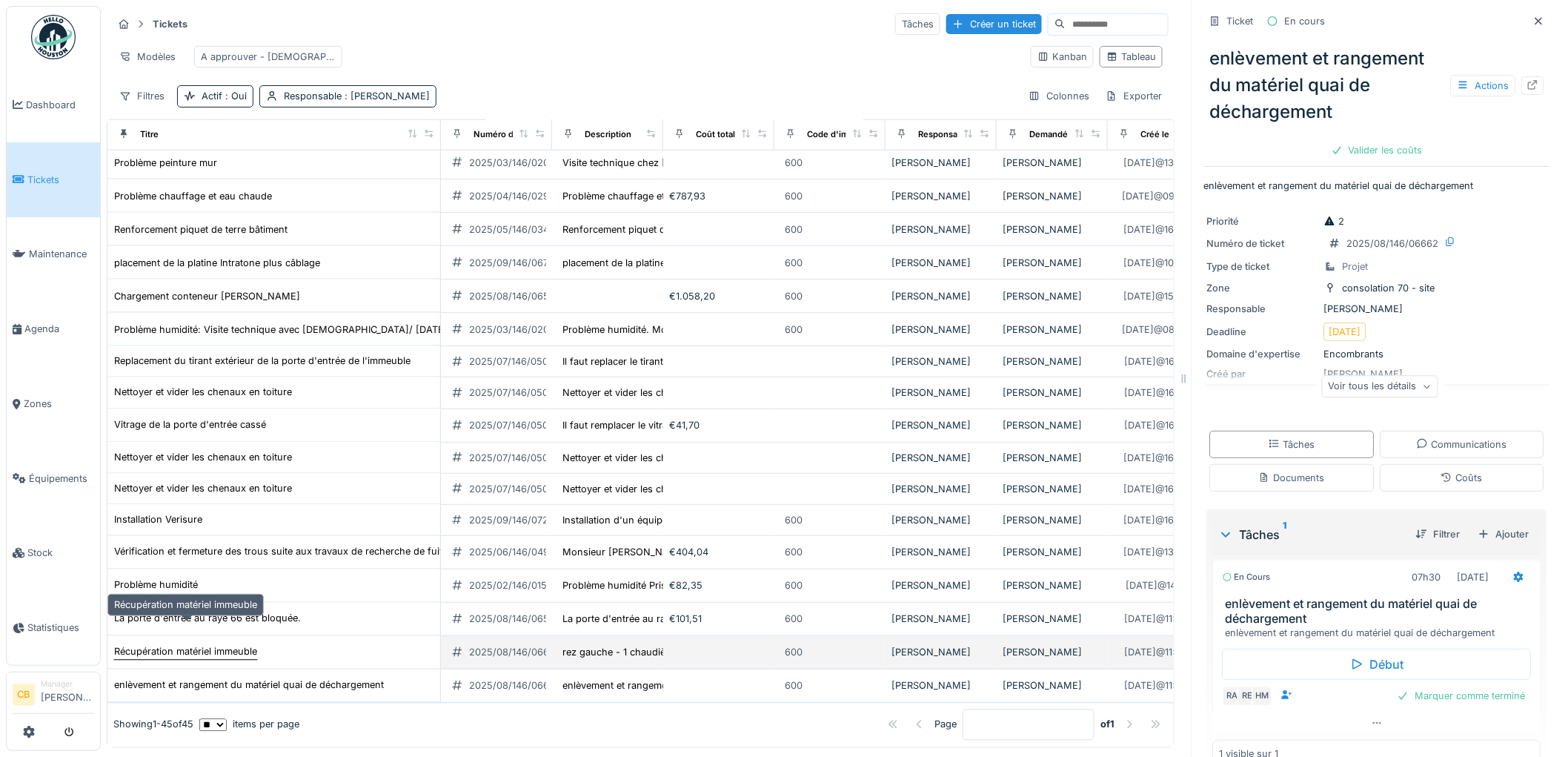
click at [246, 645] on div "Récupération matériel immeuble" at bounding box center [186, 652] width 143 height 14
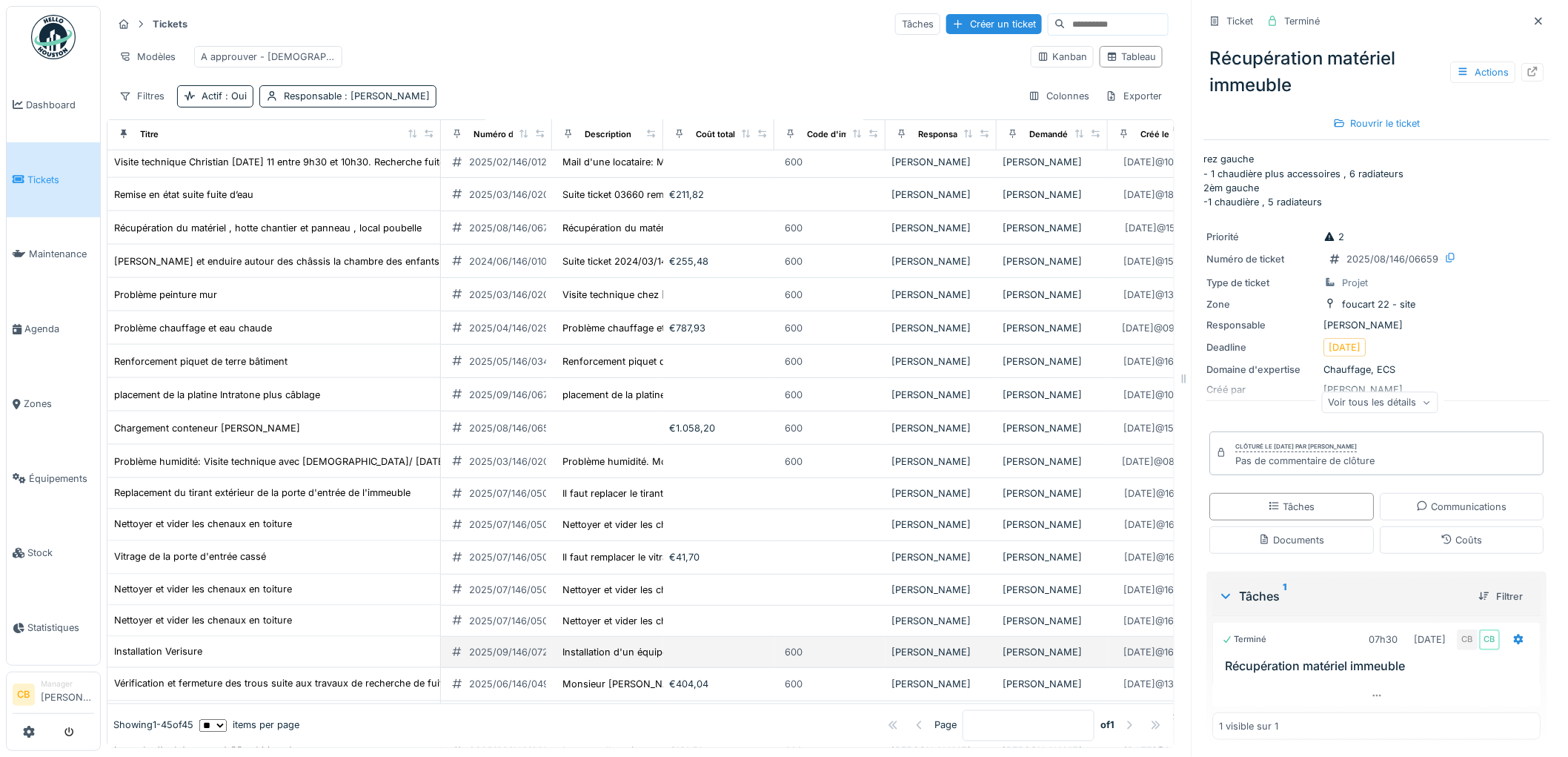
scroll to position [801, 0]
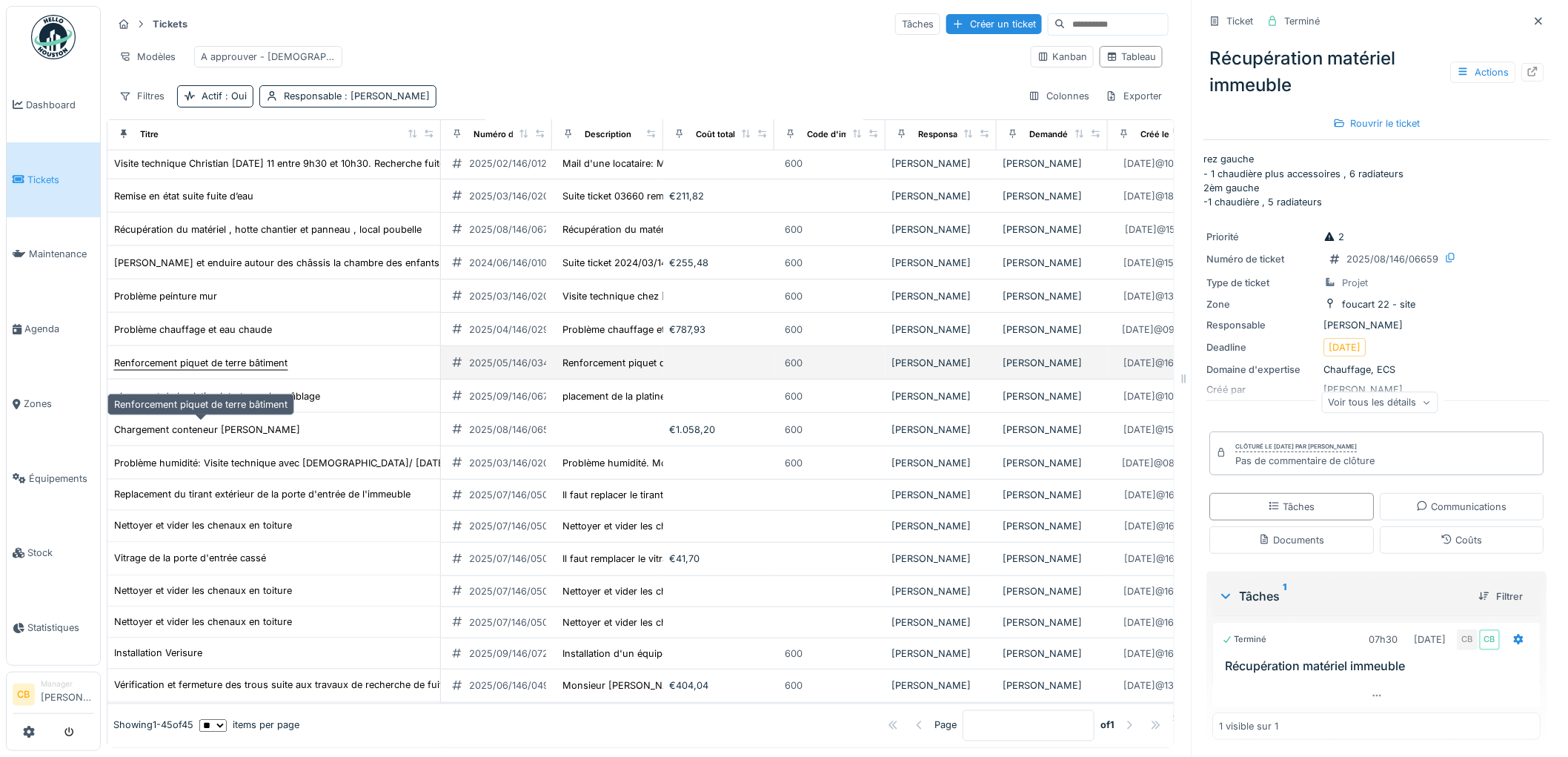
click at [274, 370] on div "Renforcement piquet de terre bâtiment" at bounding box center [201, 363] width 173 height 14
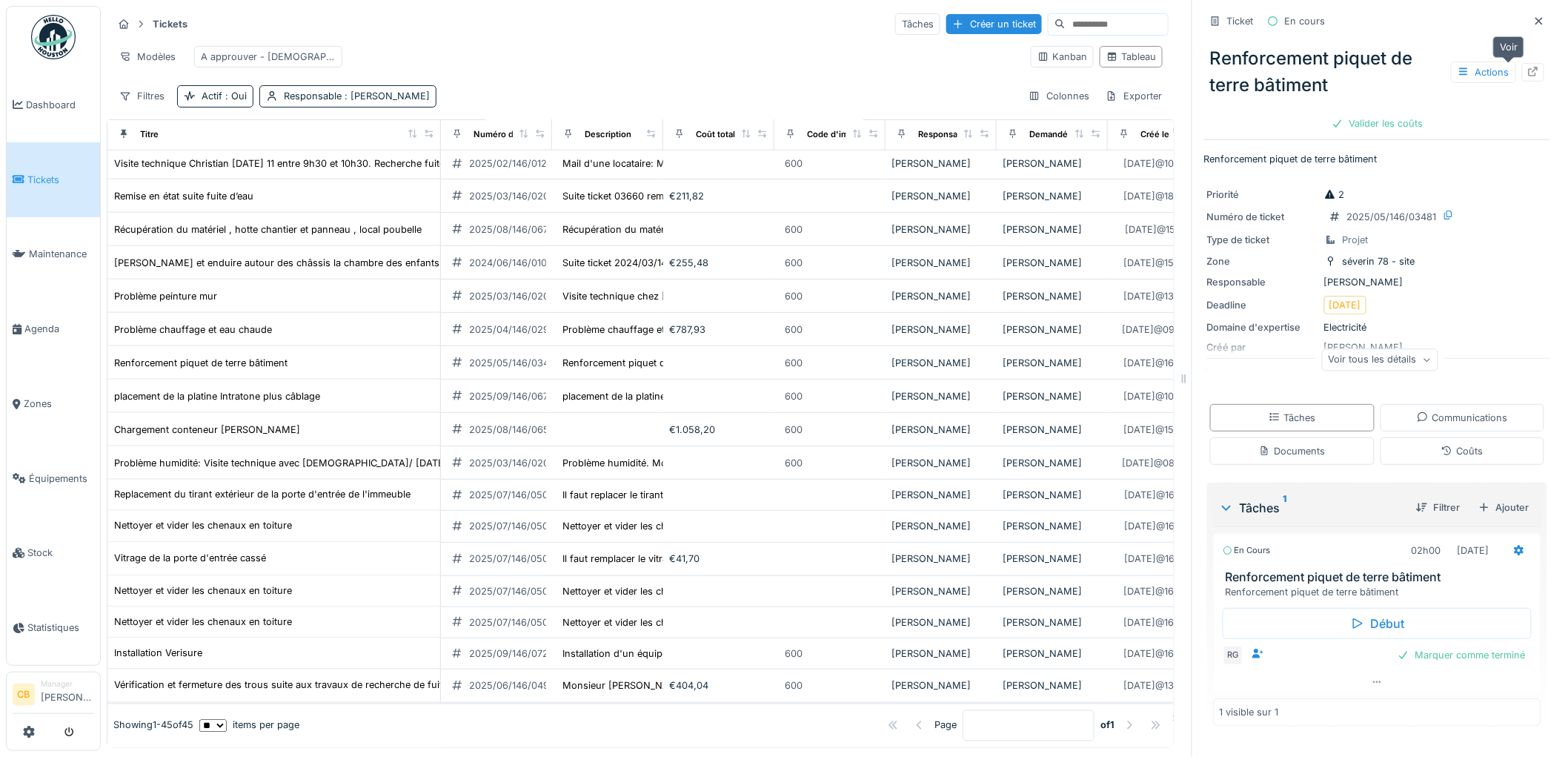
click at [1522, 63] on div at bounding box center [1533, 72] width 22 height 18
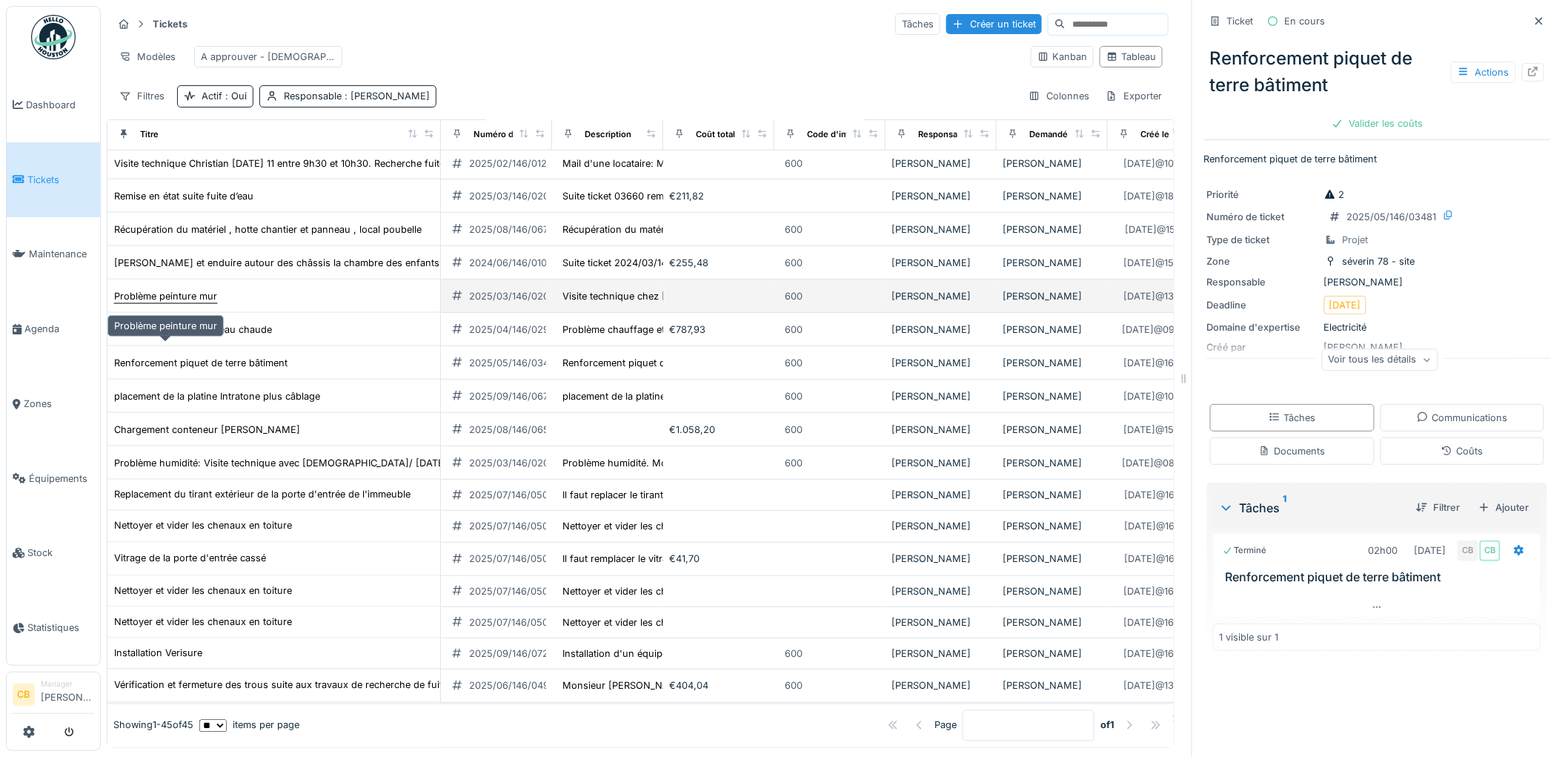
click at [173, 303] on div "Problème peinture mur" at bounding box center [166, 296] width 103 height 14
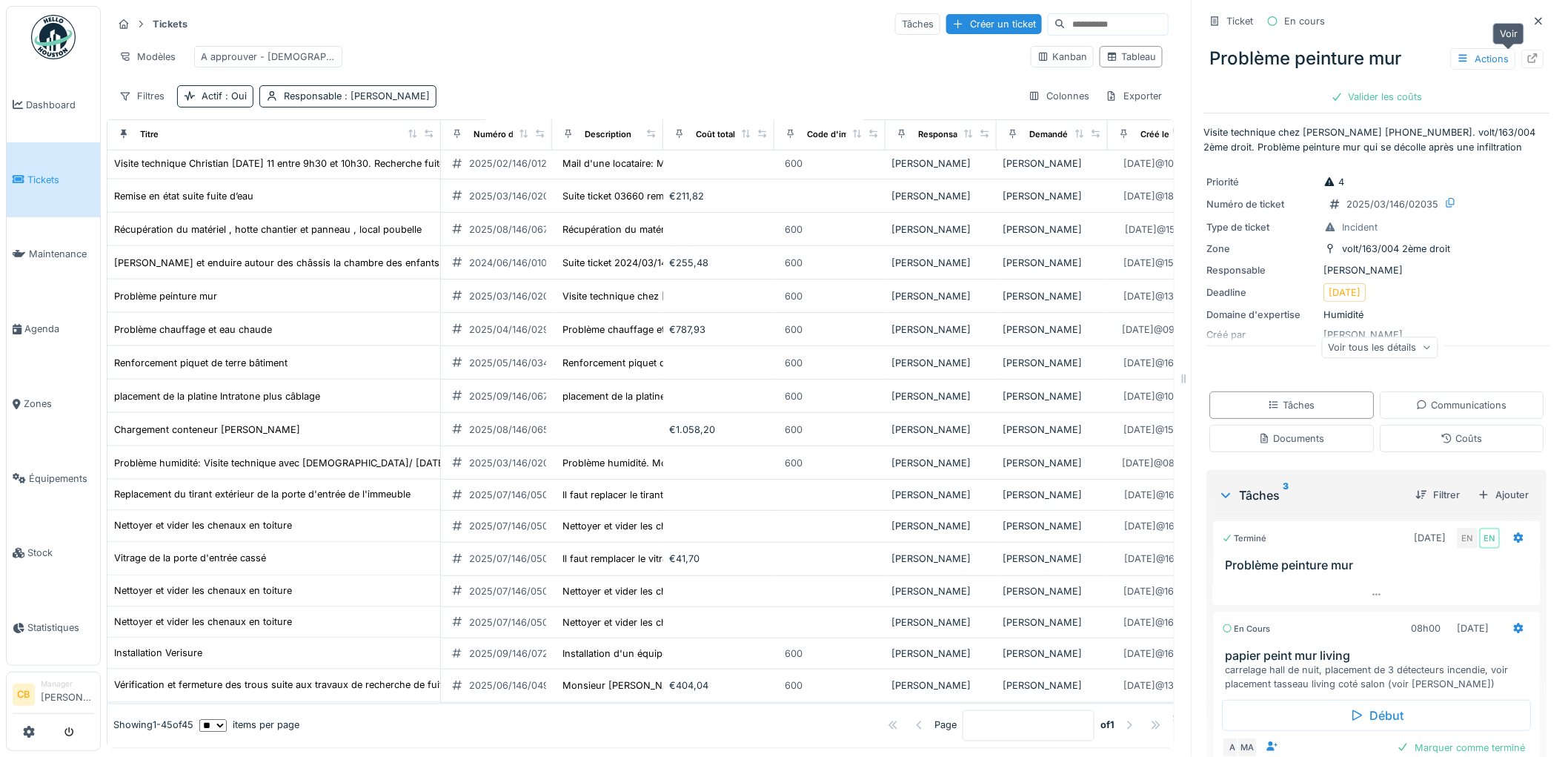
click at [1527, 54] on icon at bounding box center [1533, 58] width 12 height 10
click at [50, 321] on span "Agenda" at bounding box center [59, 328] width 70 height 14
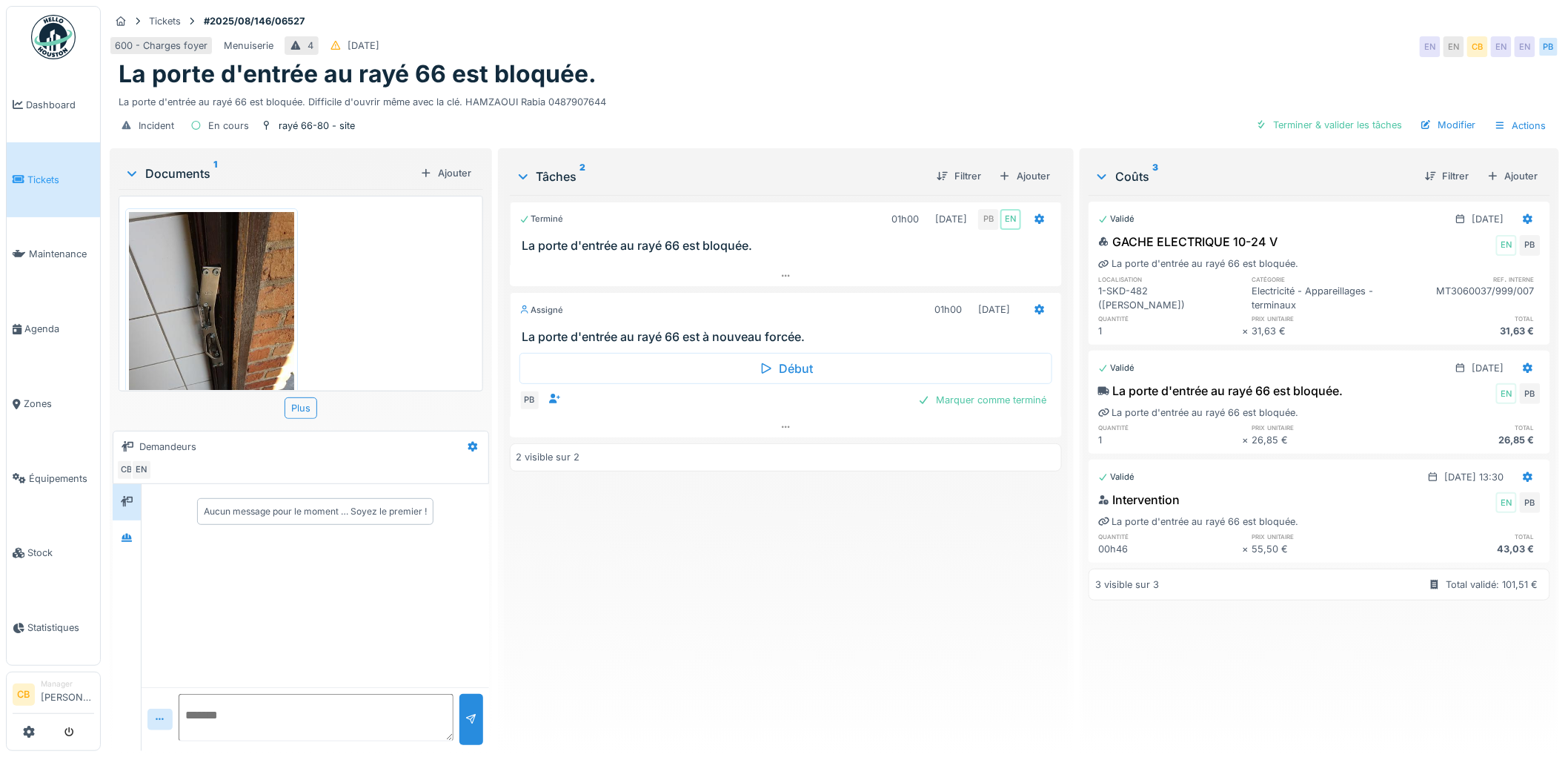
click at [195, 313] on img at bounding box center [212, 321] width 166 height 220
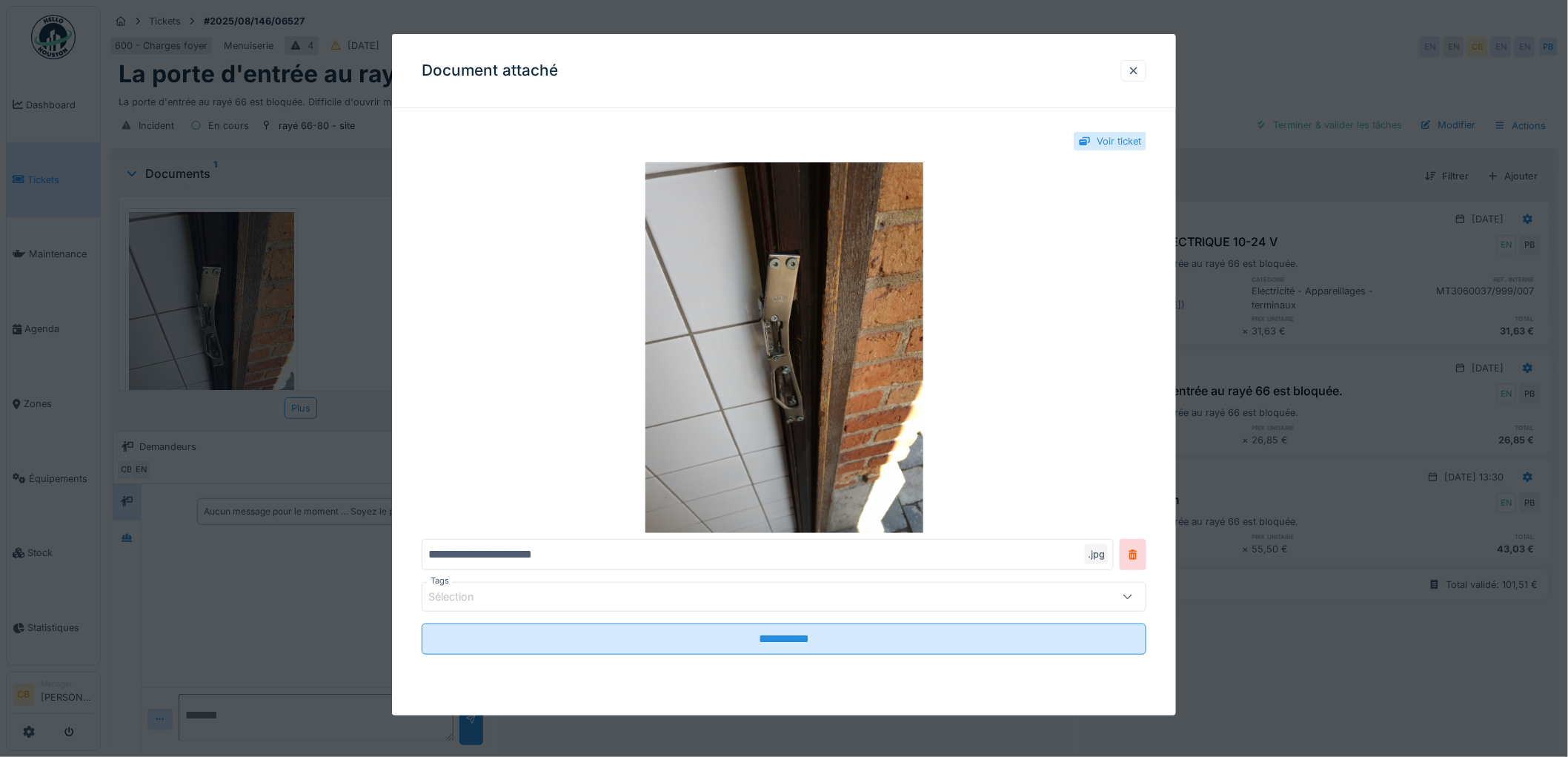
click at [195, 309] on div at bounding box center [784, 378] width 1568 height 757
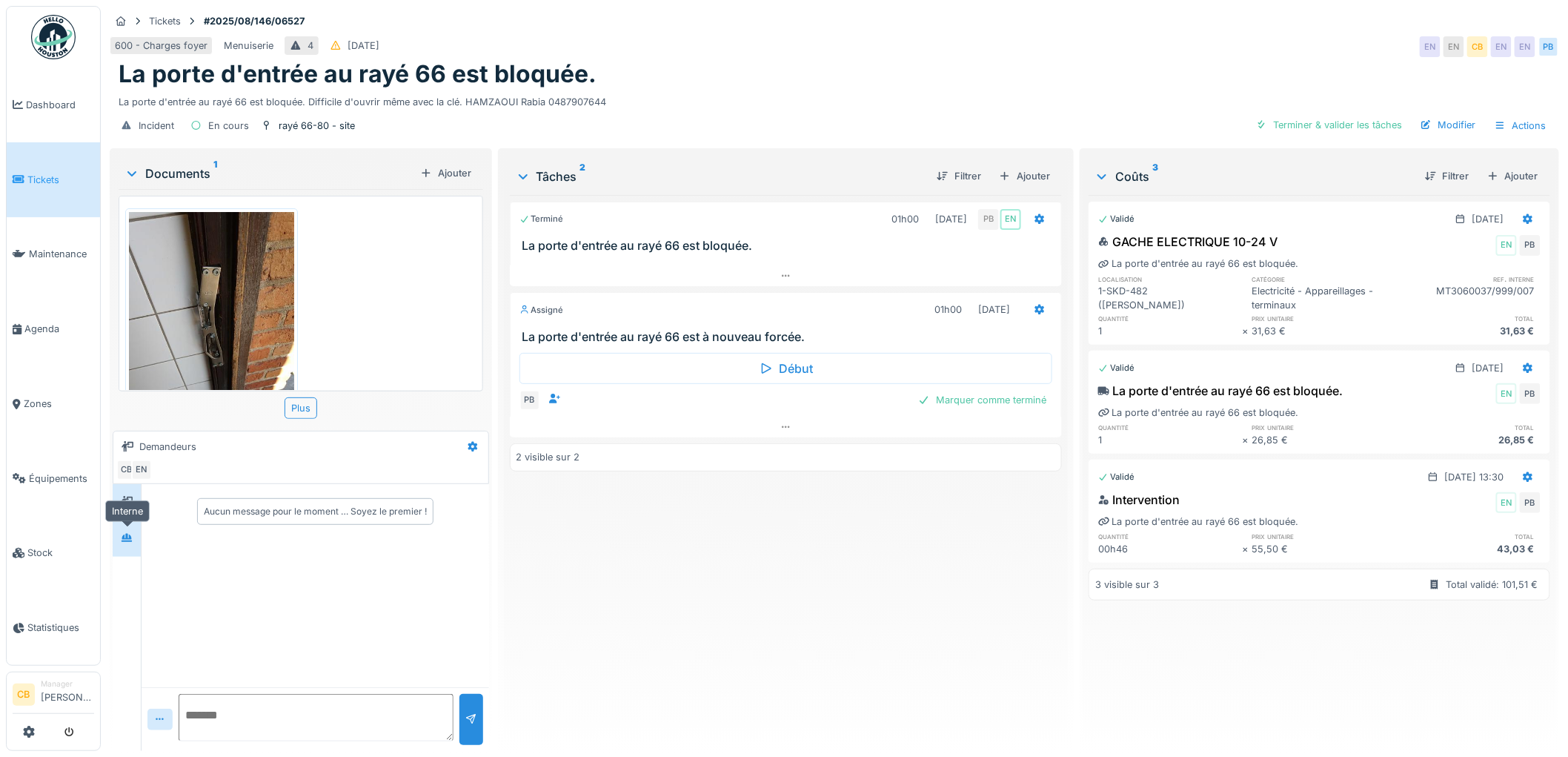
click at [135, 535] on div at bounding box center [127, 538] width 22 height 18
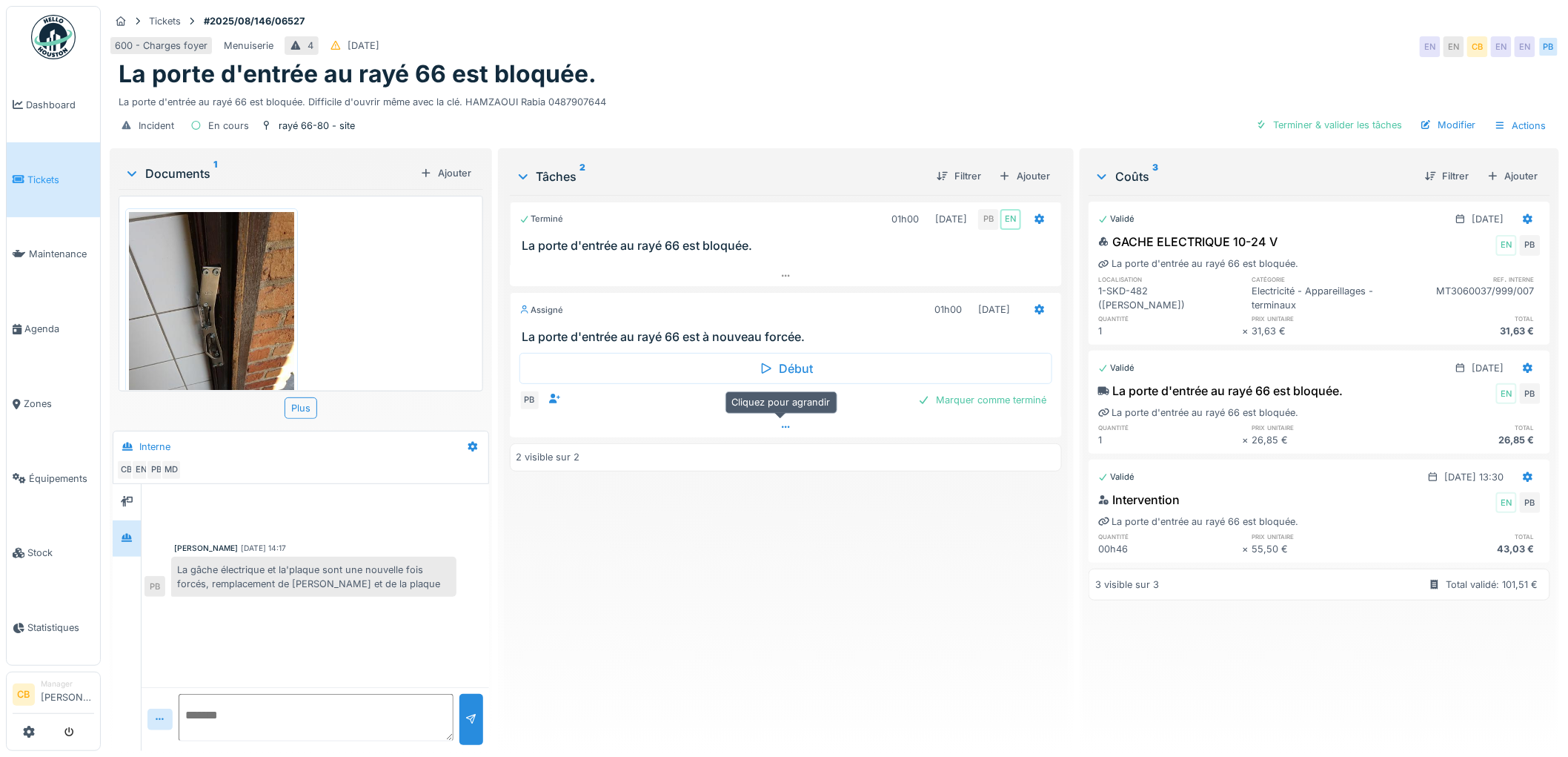
click at [787, 421] on div at bounding box center [786, 427] width 553 height 21
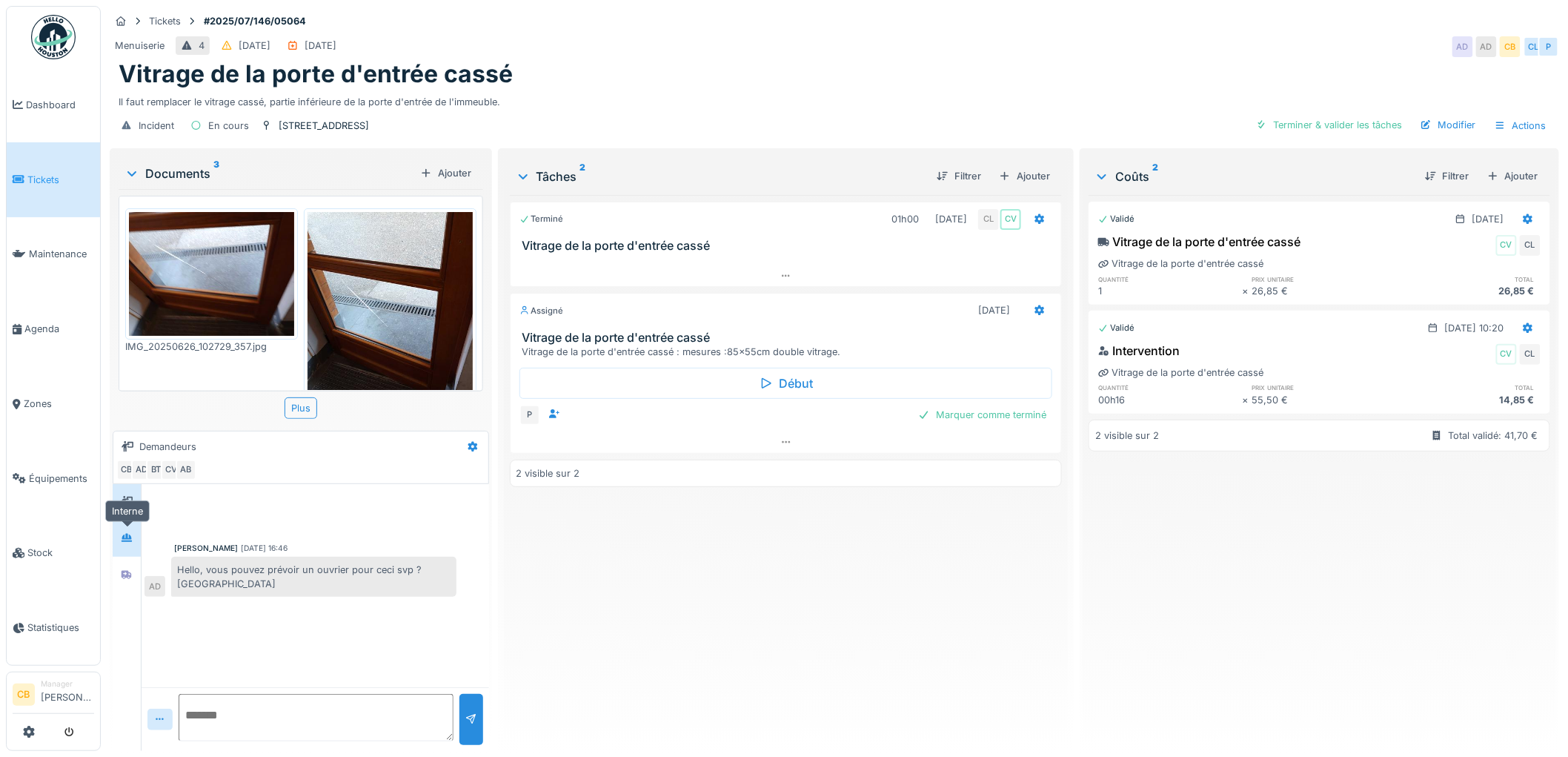
click at [126, 538] on icon at bounding box center [127, 538] width 12 height 10
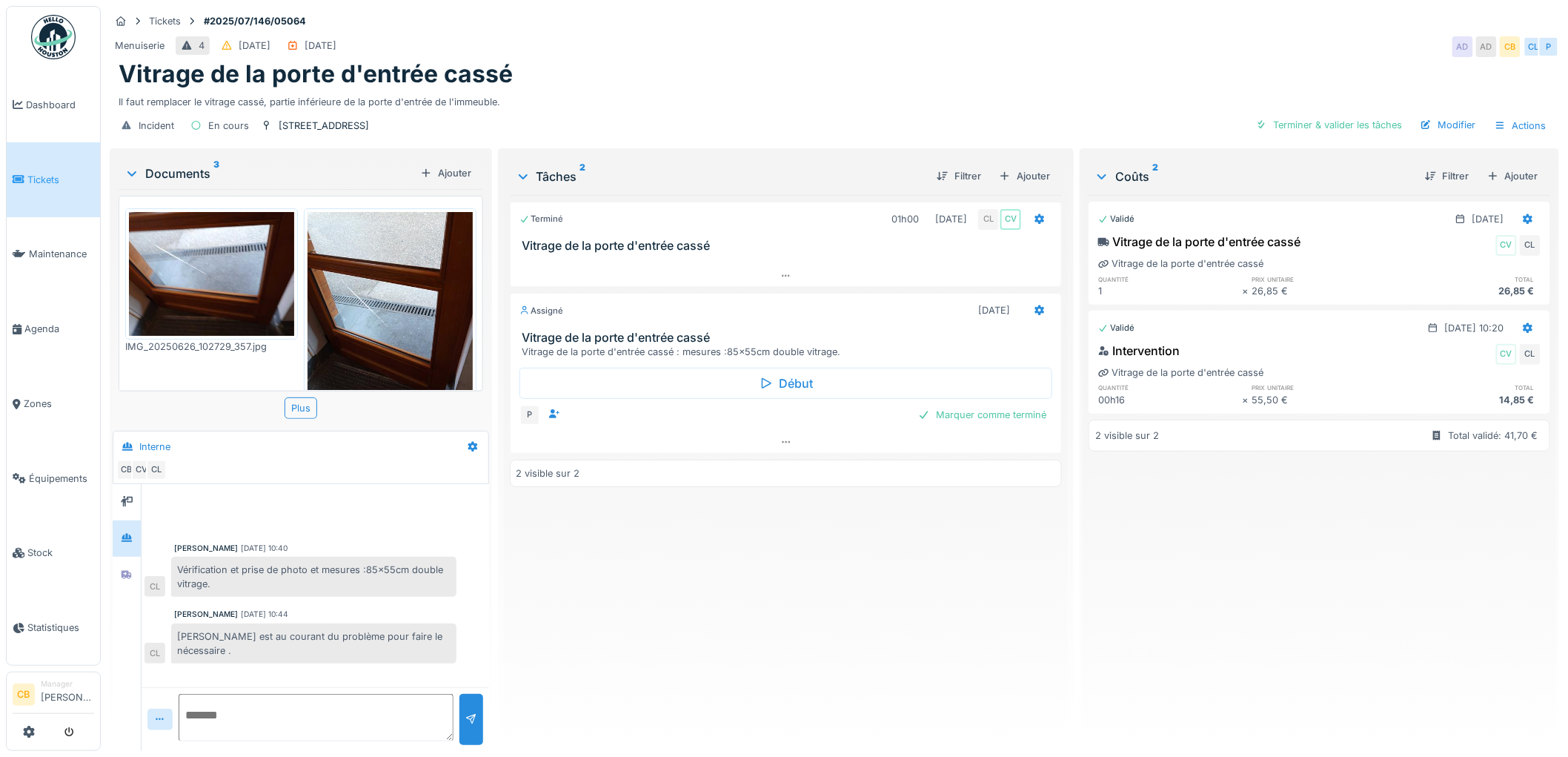
scroll to position [12, 0]
click at [130, 570] on icon at bounding box center [127, 574] width 11 height 9
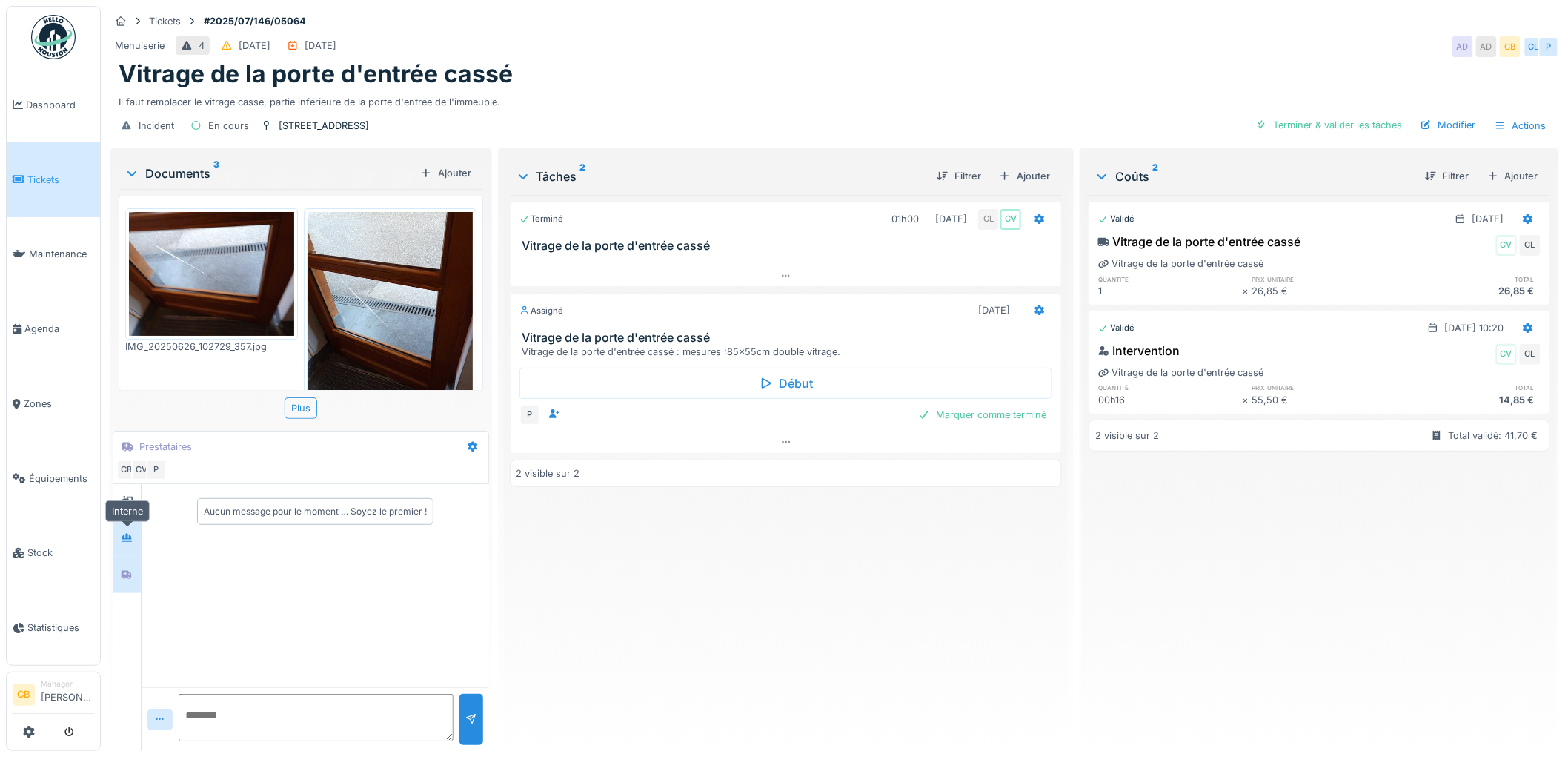
click at [135, 529] on div at bounding box center [127, 538] width 22 height 18
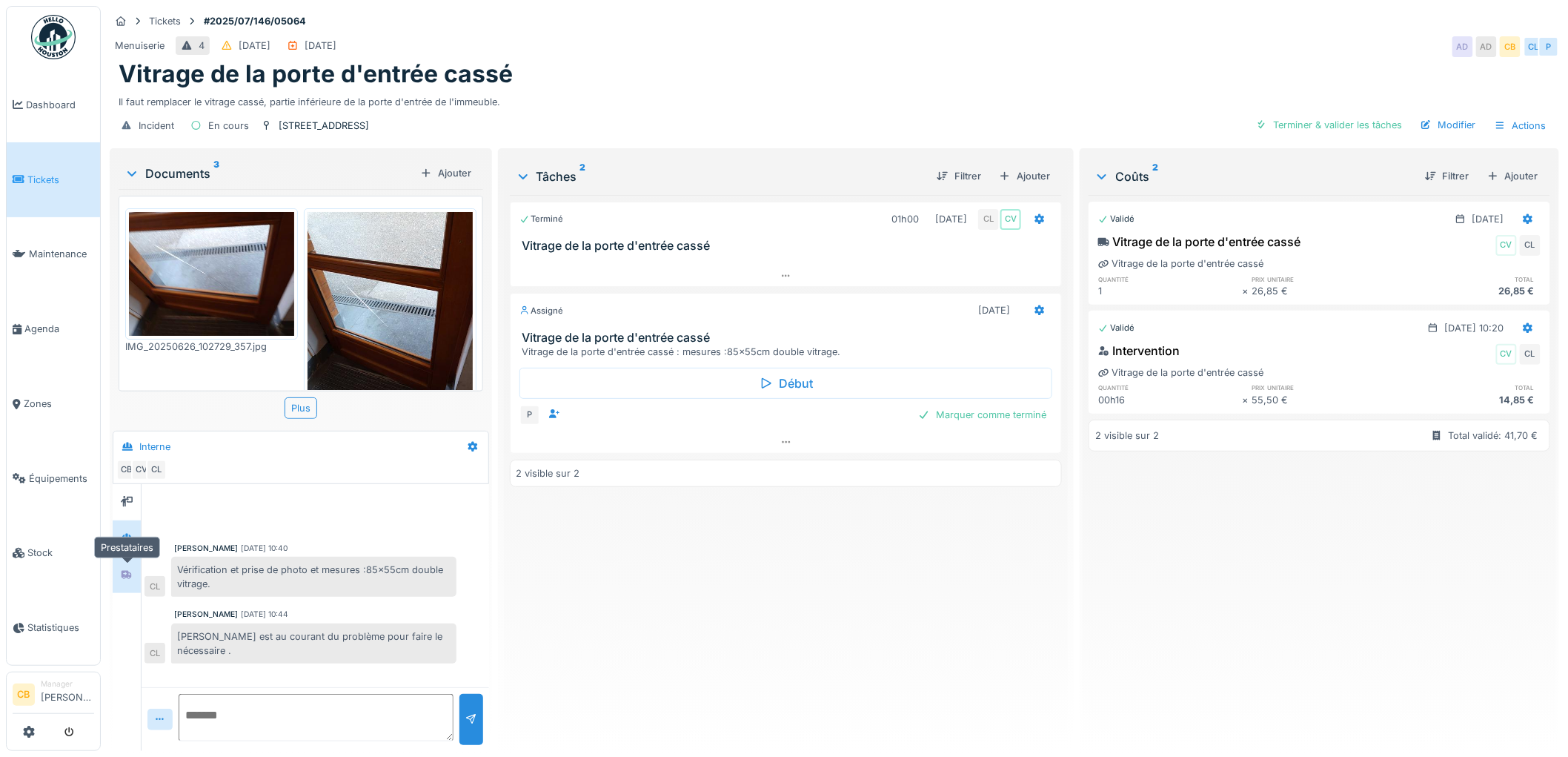
click at [129, 570] on icon at bounding box center [127, 574] width 12 height 10
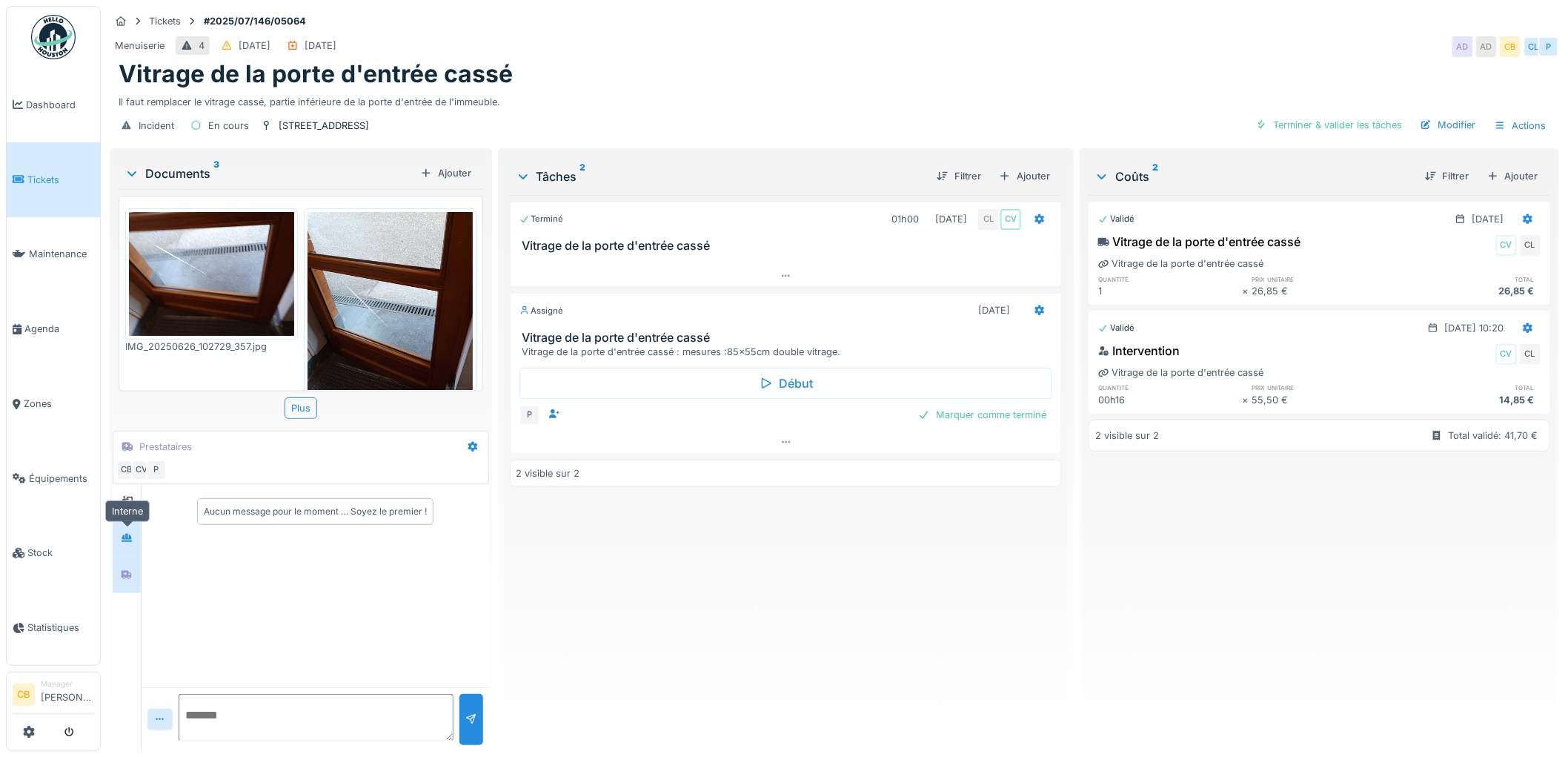
click at [130, 533] on icon at bounding box center [127, 538] width 12 height 10
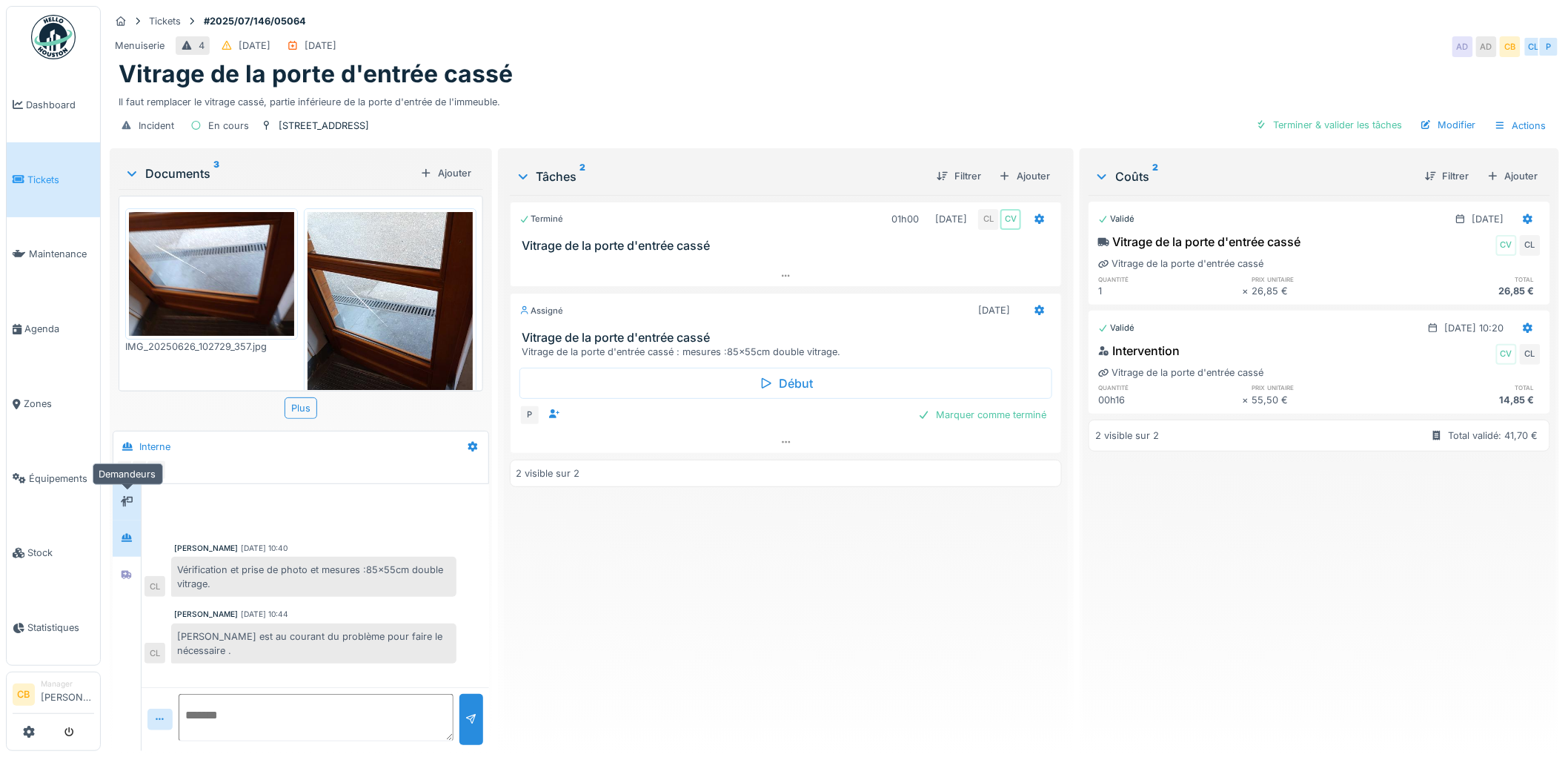
click at [130, 497] on icon at bounding box center [127, 502] width 12 height 10
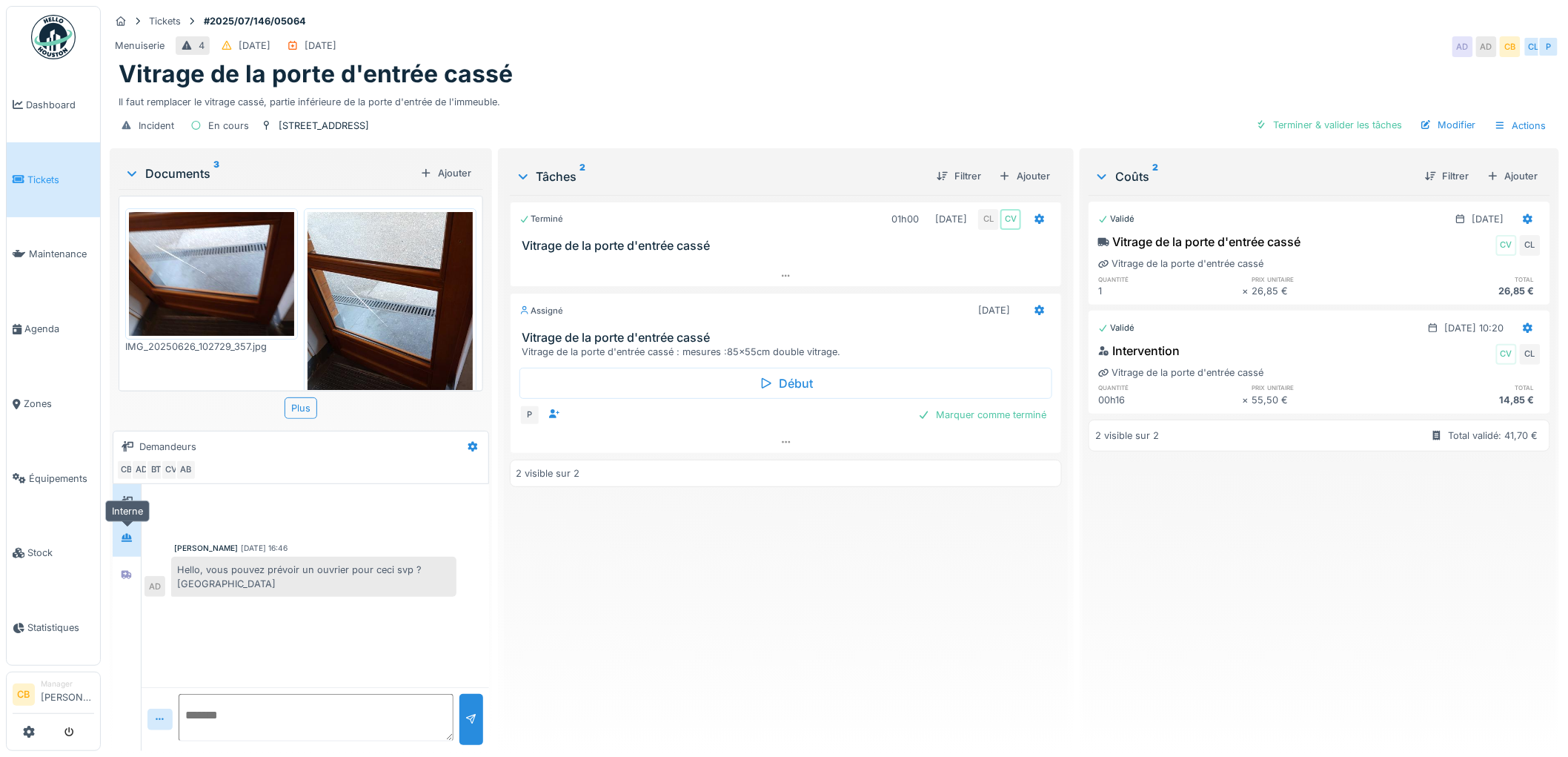
click at [117, 529] on div at bounding box center [127, 538] width 22 height 18
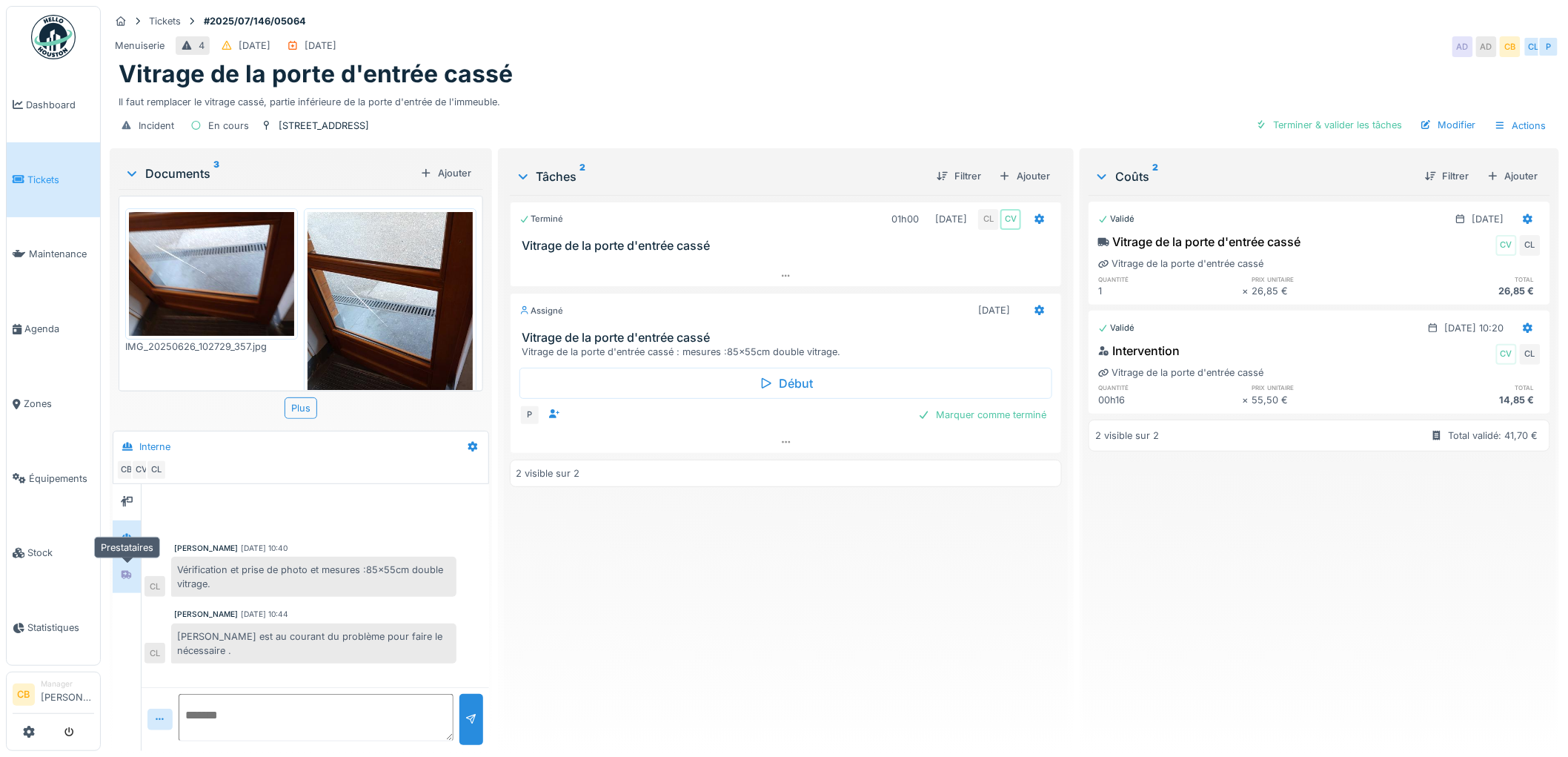
click at [124, 568] on div at bounding box center [127, 574] width 12 height 14
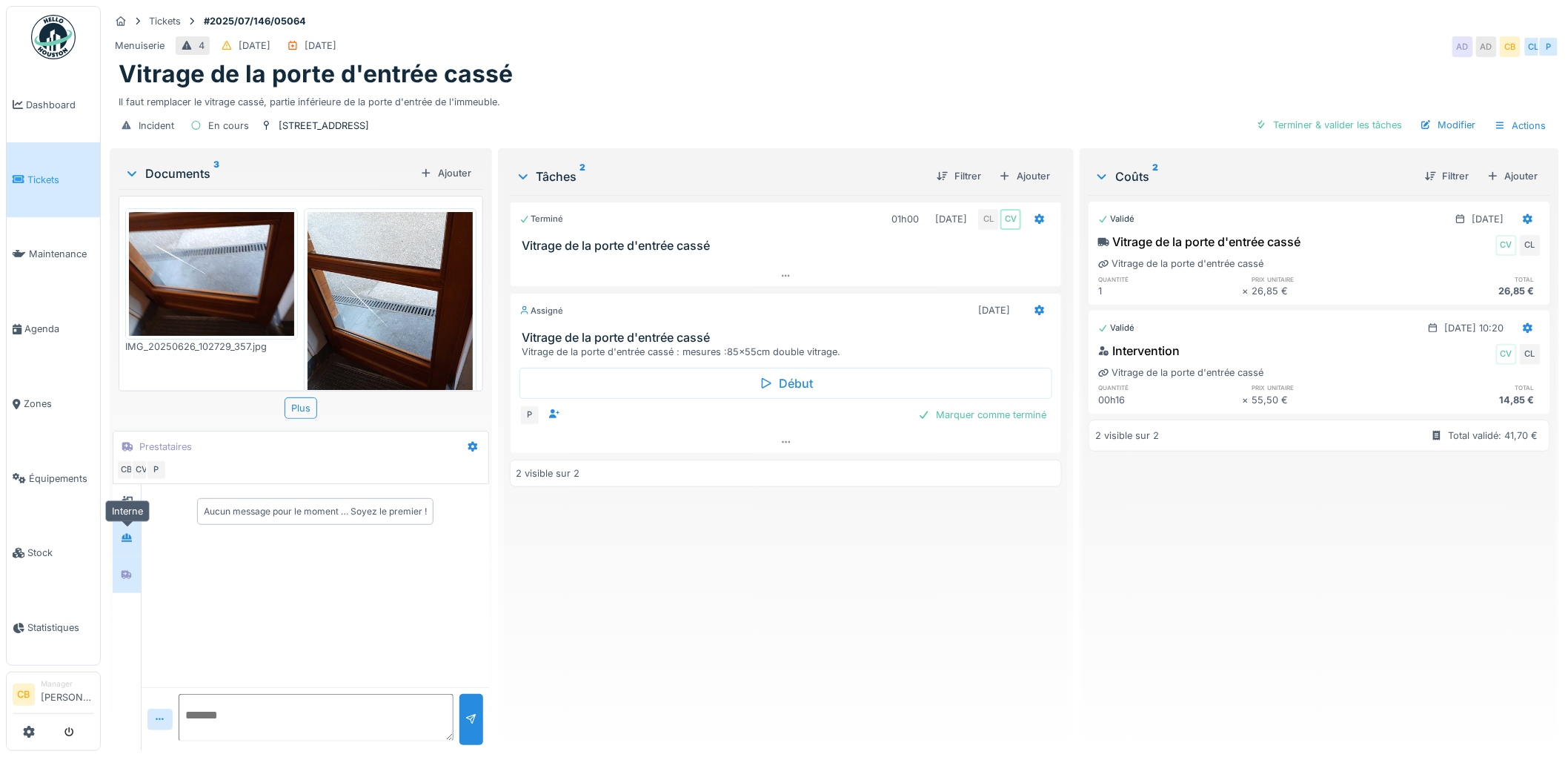
click at [128, 532] on div at bounding box center [127, 538] width 12 height 14
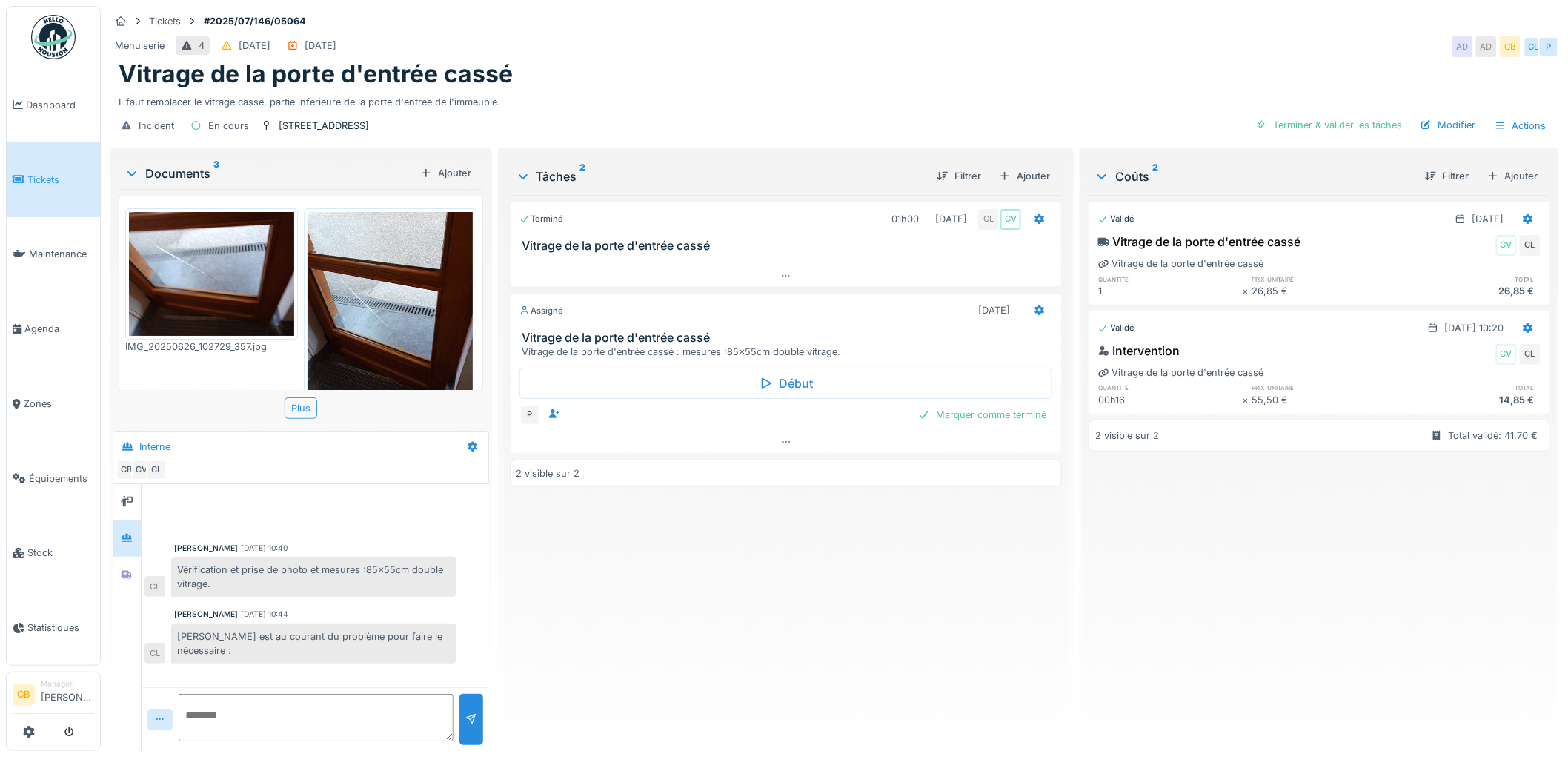
click at [202, 697] on textarea at bounding box center [316, 718] width 275 height 48
click at [692, 587] on div "Terminé 01h00 [DATE] CL CV Vitrage de la porte d'entrée cassé Assigné [DATE] Vi…" at bounding box center [786, 466] width 553 height 544
click at [251, 702] on textarea "*******" at bounding box center [316, 718] width 275 height 48
click at [252, 694] on textarea "*******" at bounding box center [316, 718] width 275 height 48
type textarea "*"
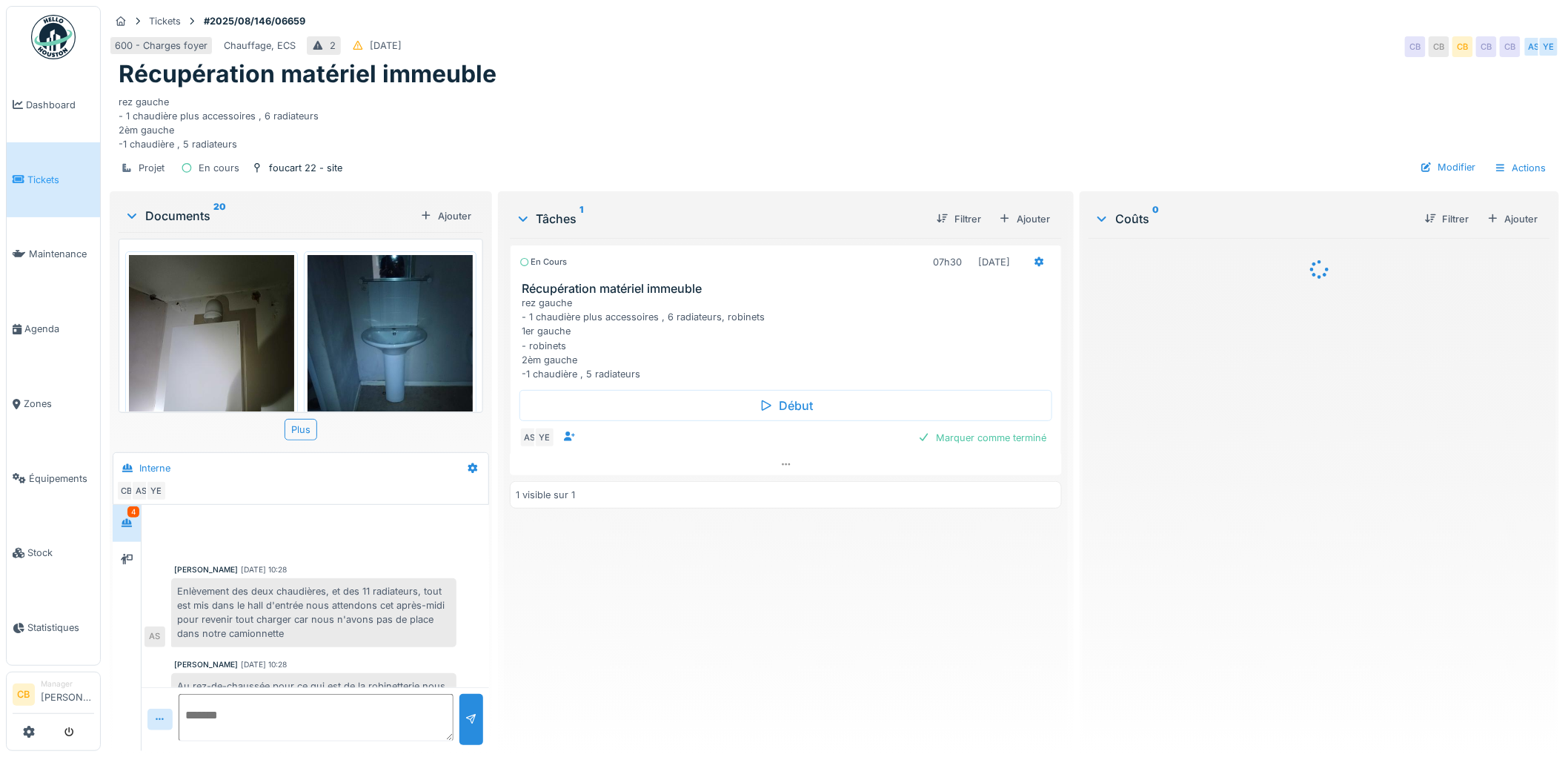
scroll to position [209, 0]
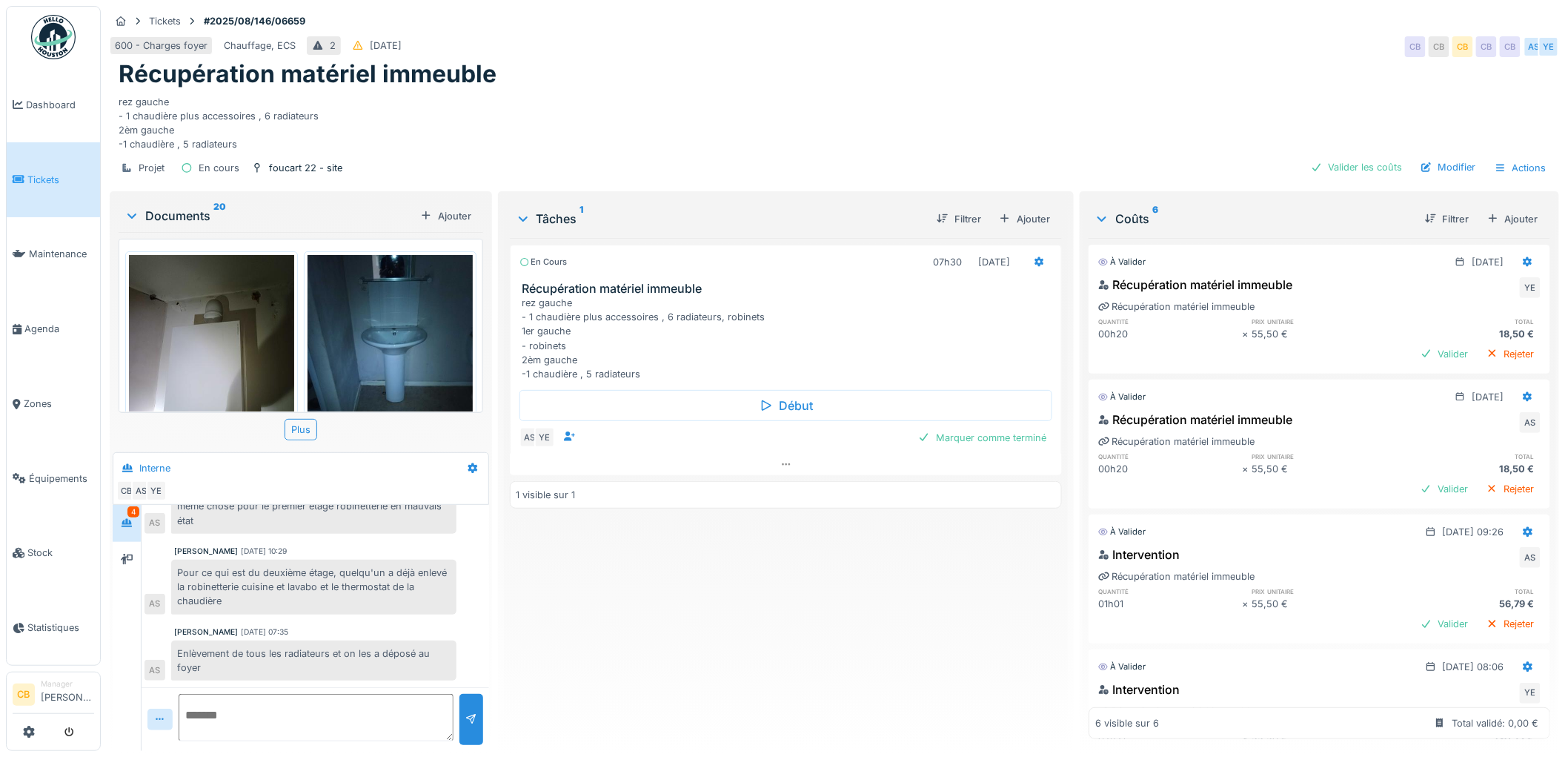
click at [193, 334] on img at bounding box center [212, 364] width 166 height 220
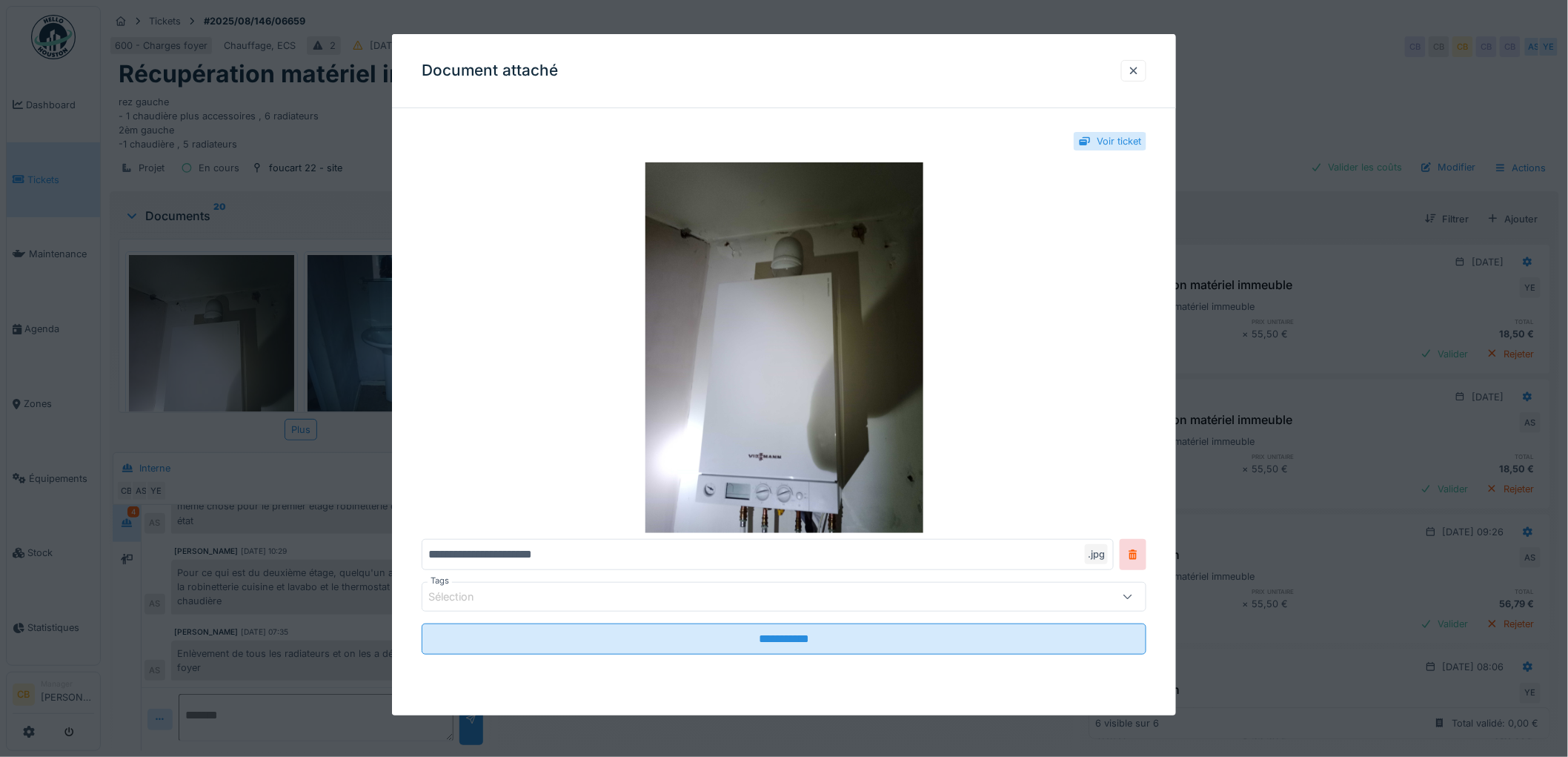
click at [193, 334] on div at bounding box center [784, 378] width 1568 height 757
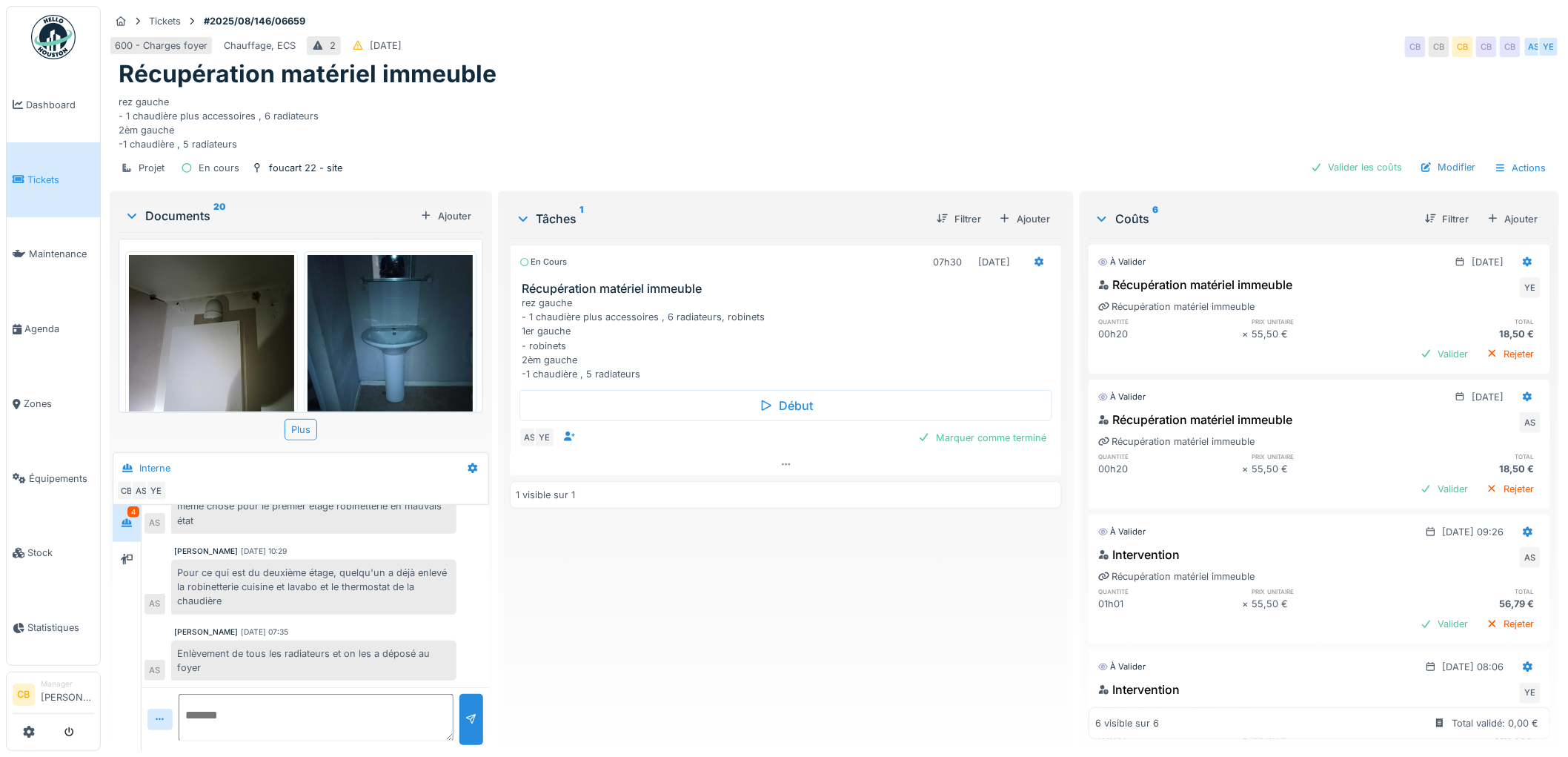
click at [363, 309] on img at bounding box center [390, 364] width 166 height 220
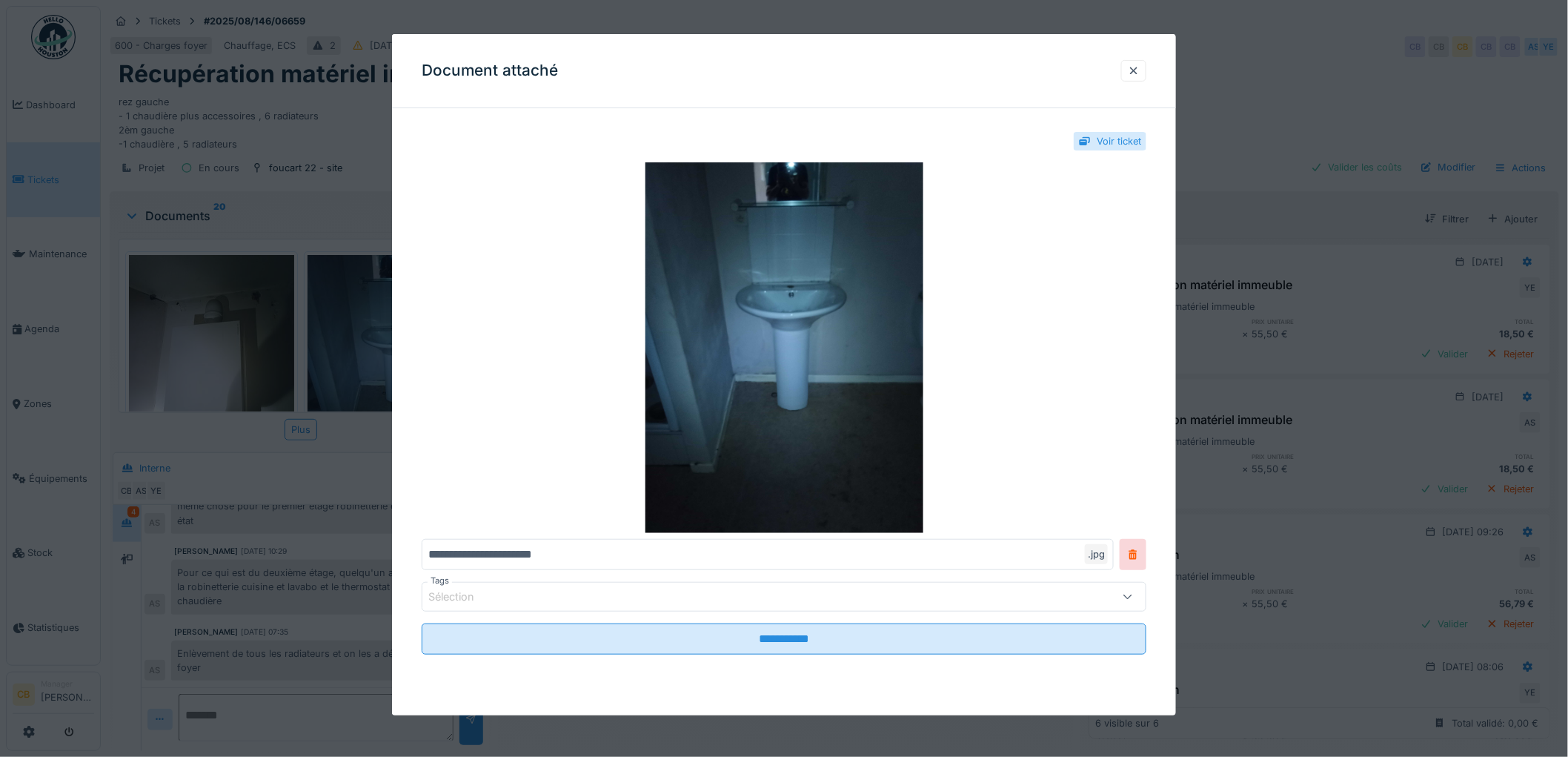
click at [363, 309] on div at bounding box center [784, 378] width 1568 height 757
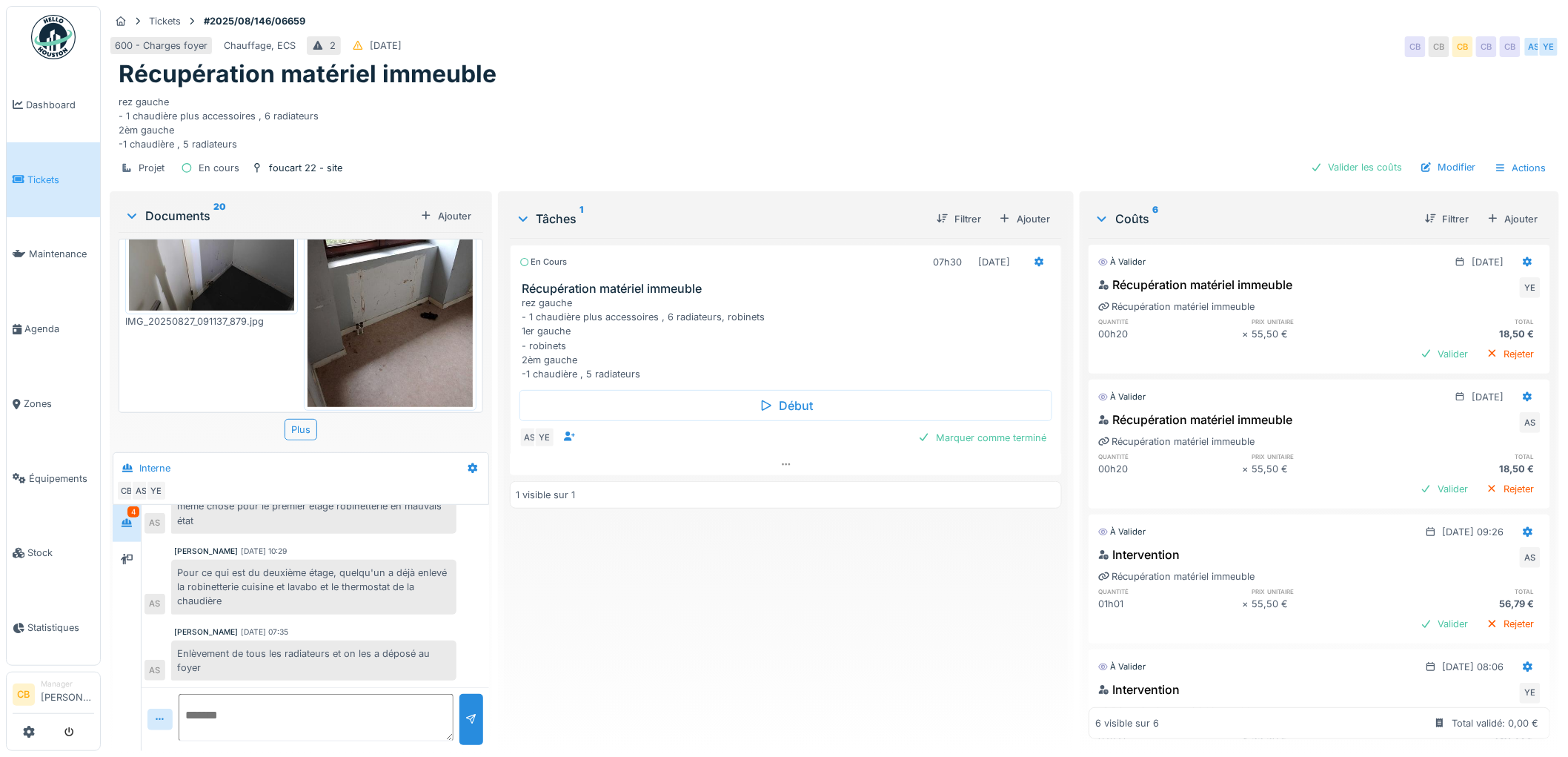
scroll to position [329, 0]
click at [364, 304] on img at bounding box center [390, 295] width 166 height 220
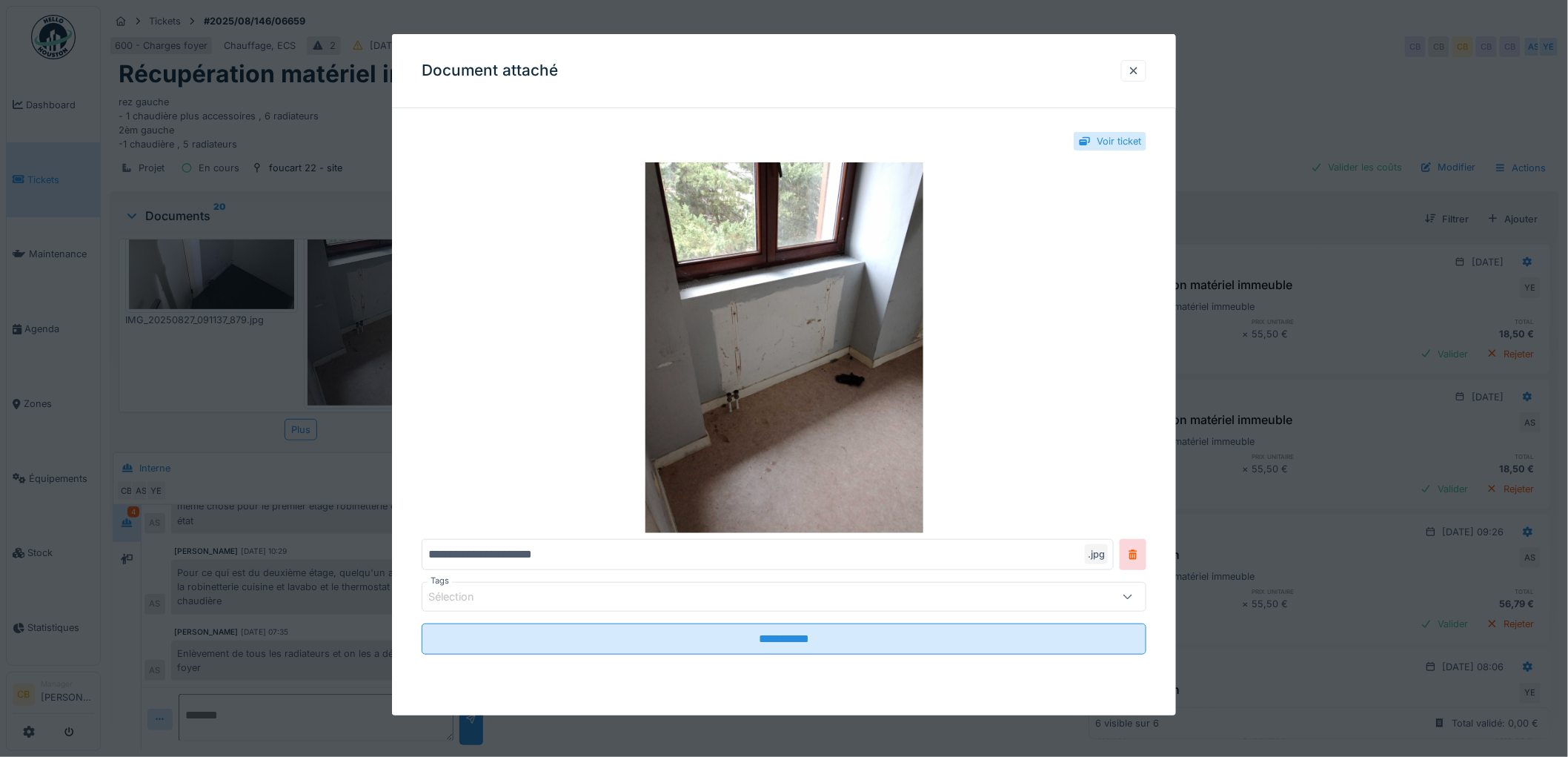
click at [364, 304] on div at bounding box center [784, 378] width 1568 height 757
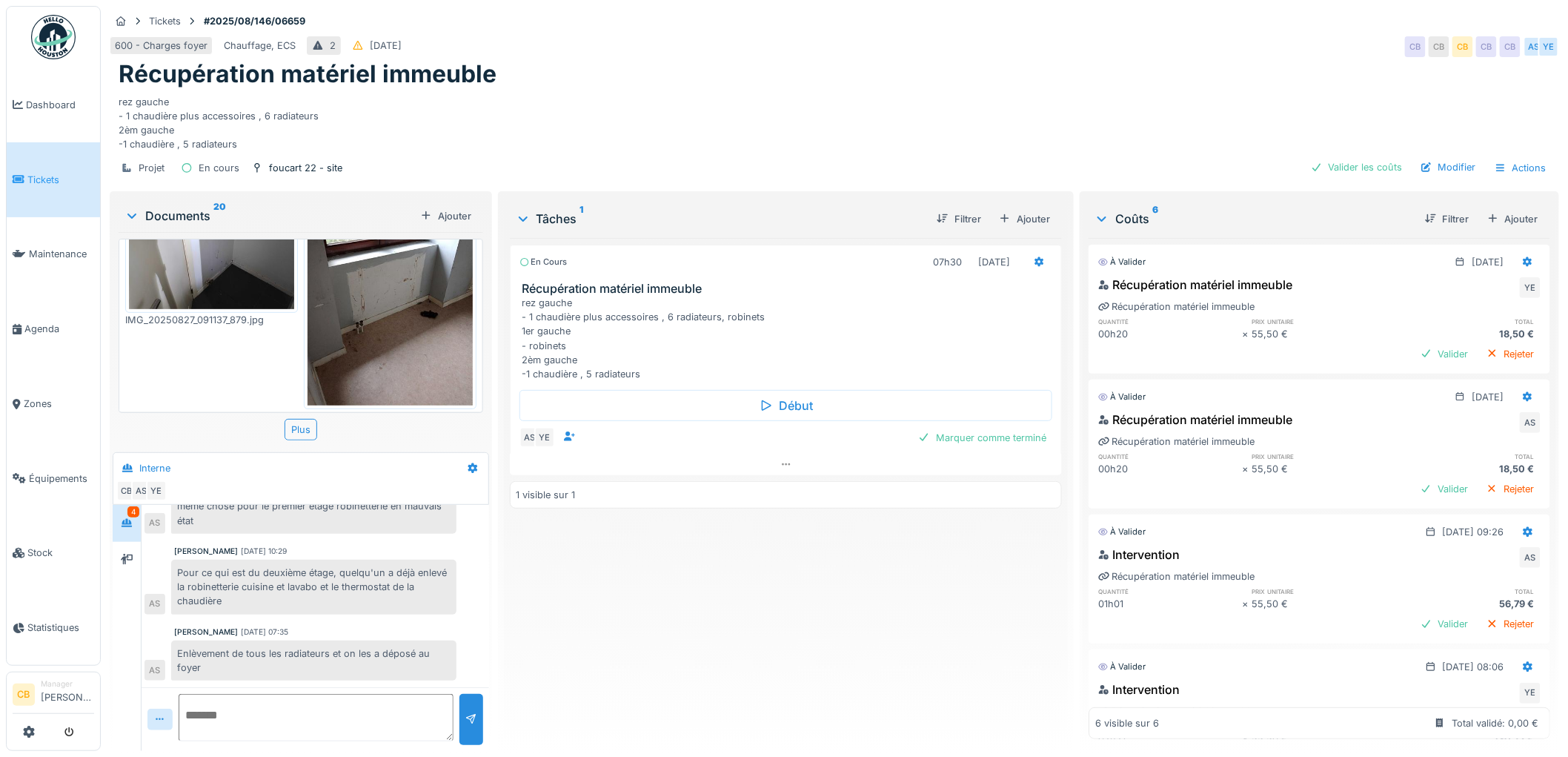
scroll to position [12, 0]
click at [310, 419] on div "Plus" at bounding box center [301, 430] width 33 height 21
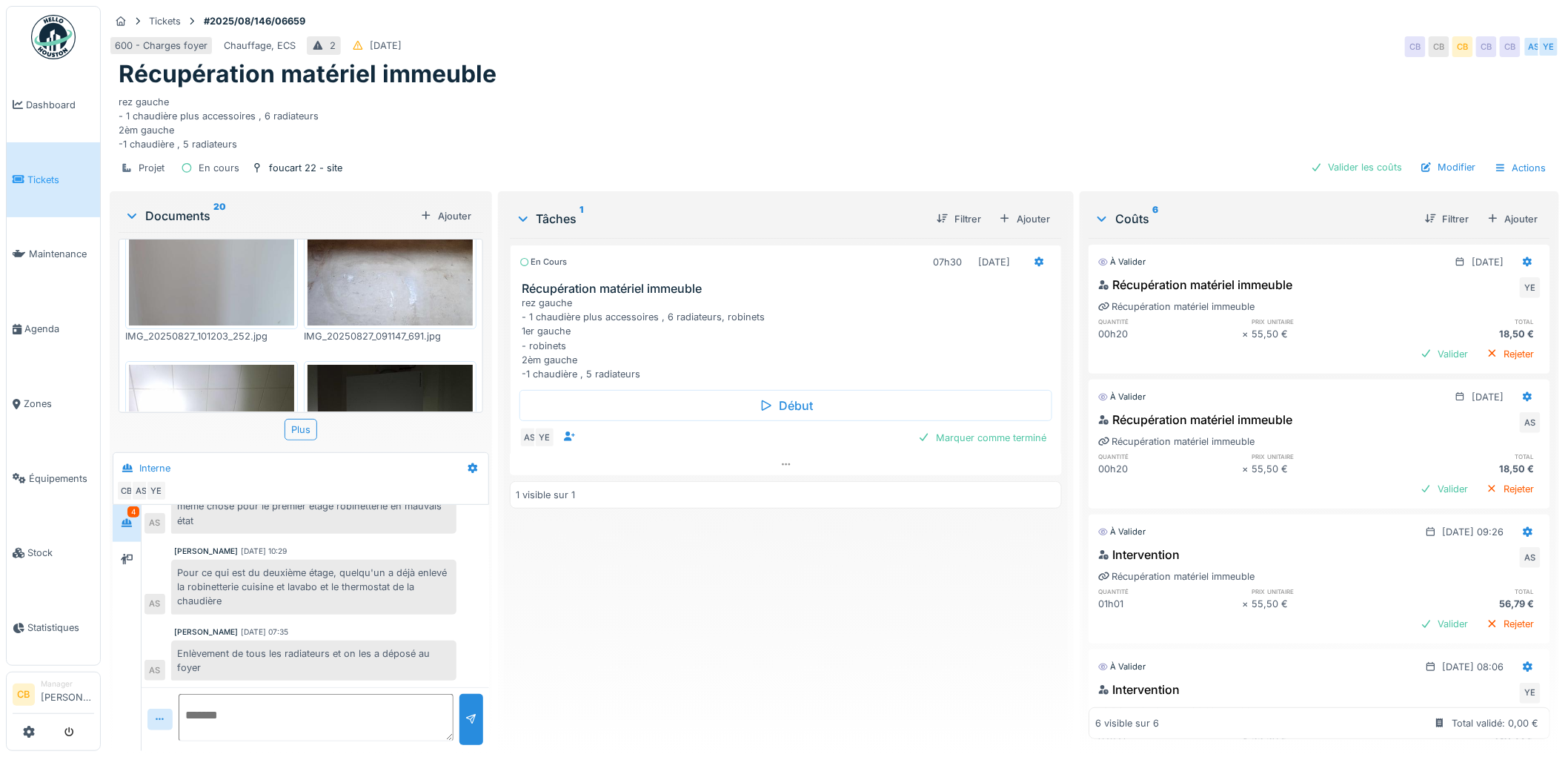
scroll to position [2324, 0]
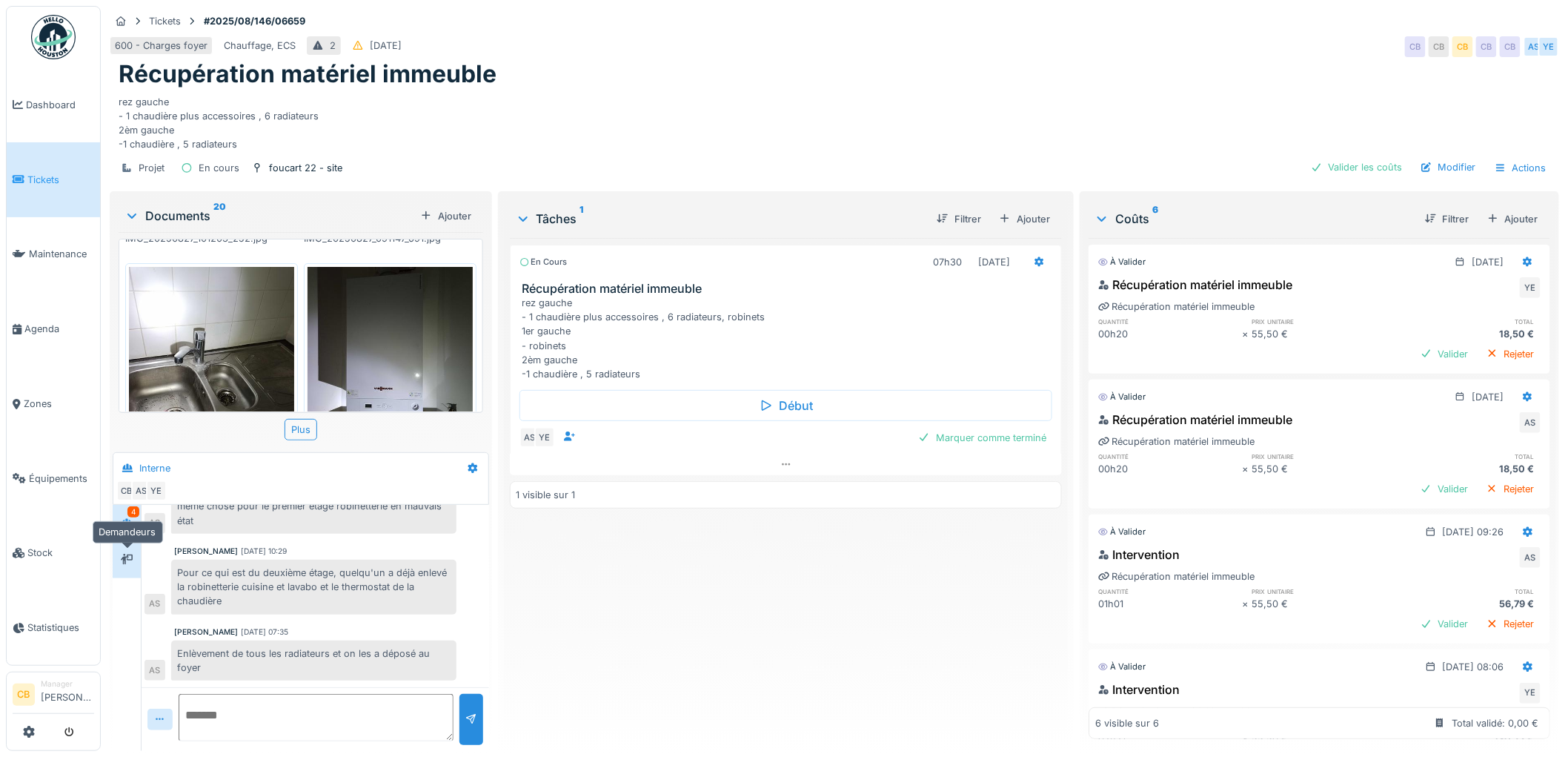
click at [134, 555] on div at bounding box center [127, 560] width 22 height 18
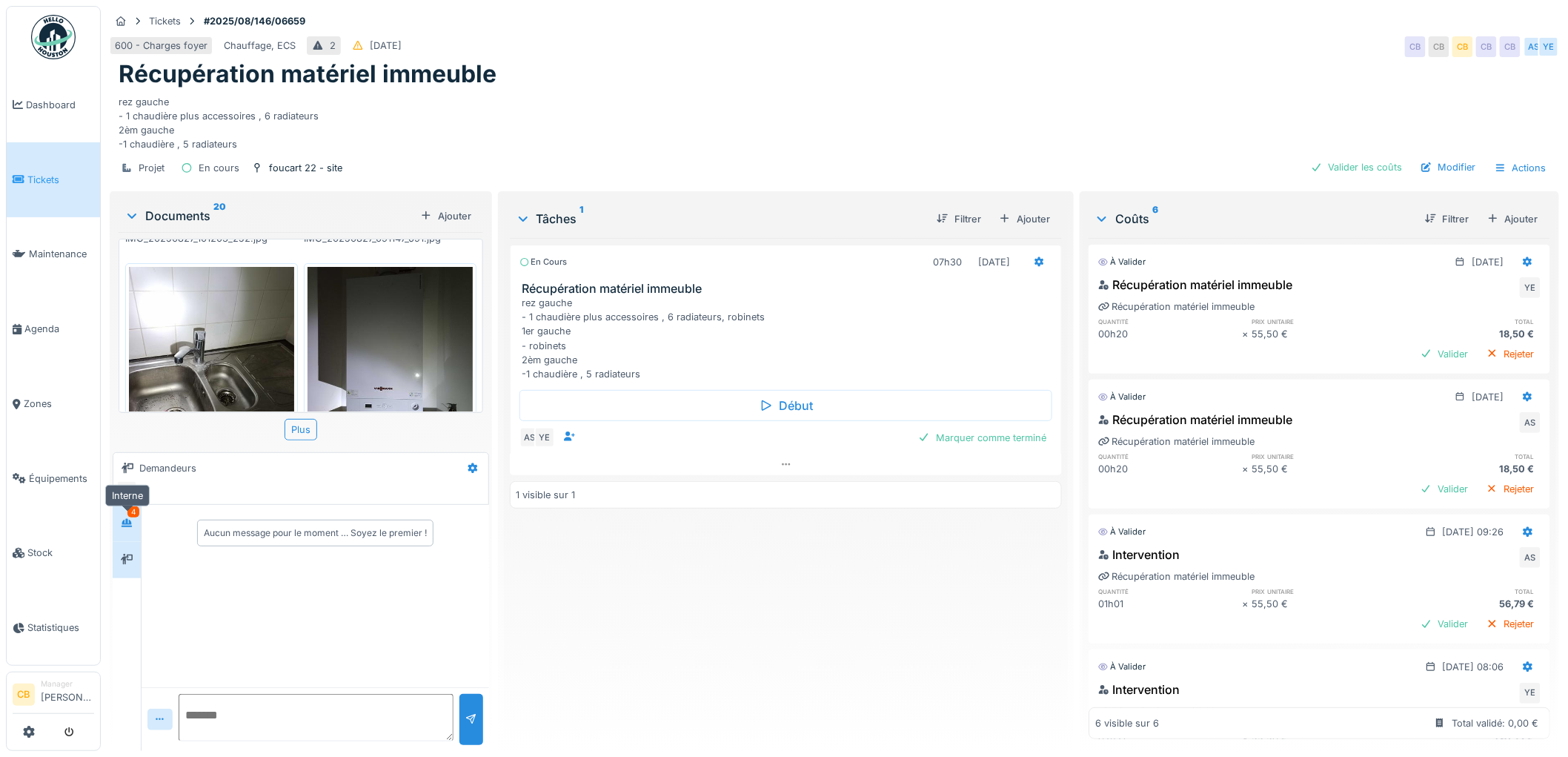
click at [133, 518] on icon at bounding box center [127, 523] width 12 height 10
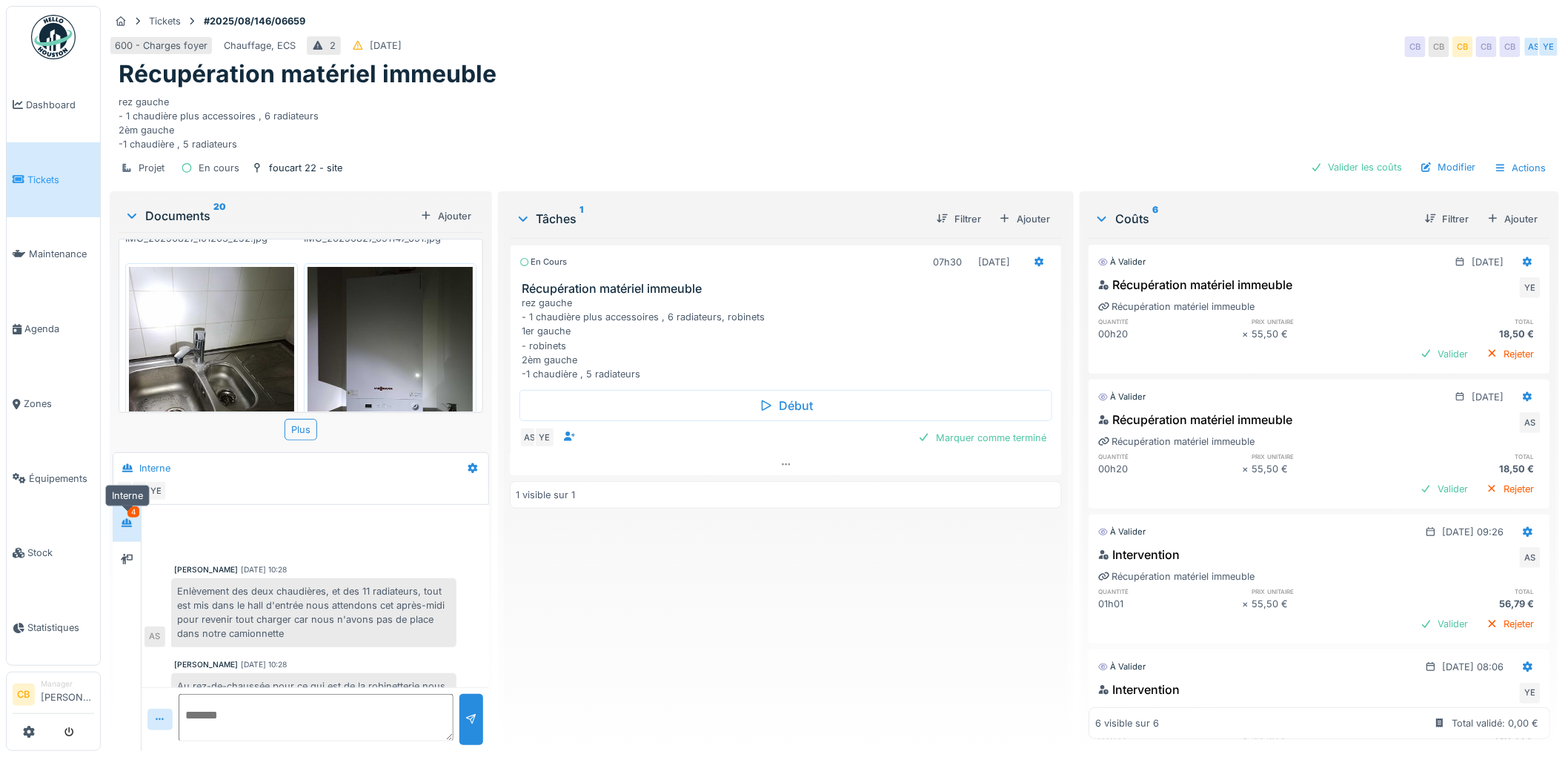
scroll to position [209, 0]
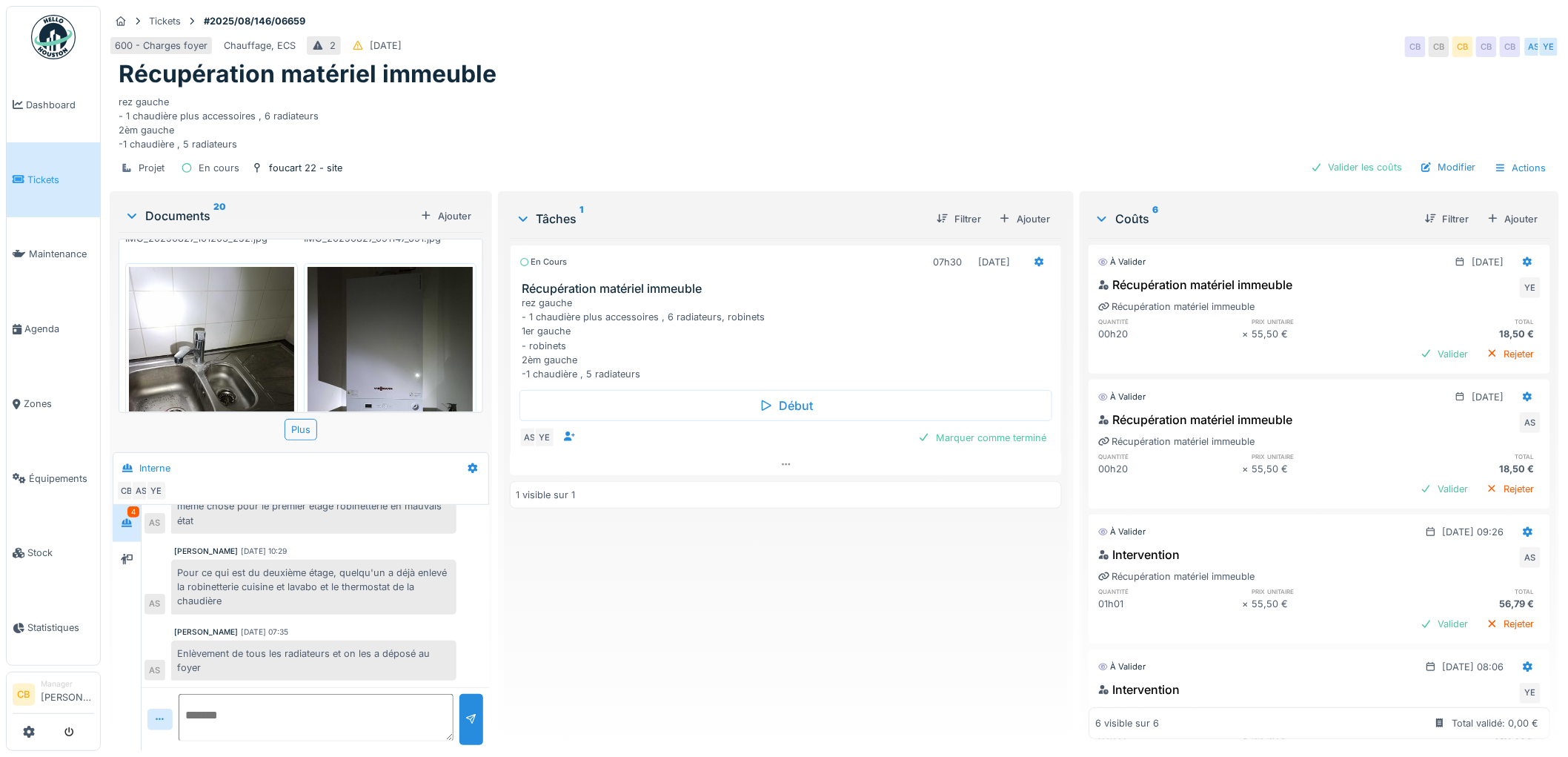
click at [130, 209] on icon at bounding box center [131, 216] width 12 height 15
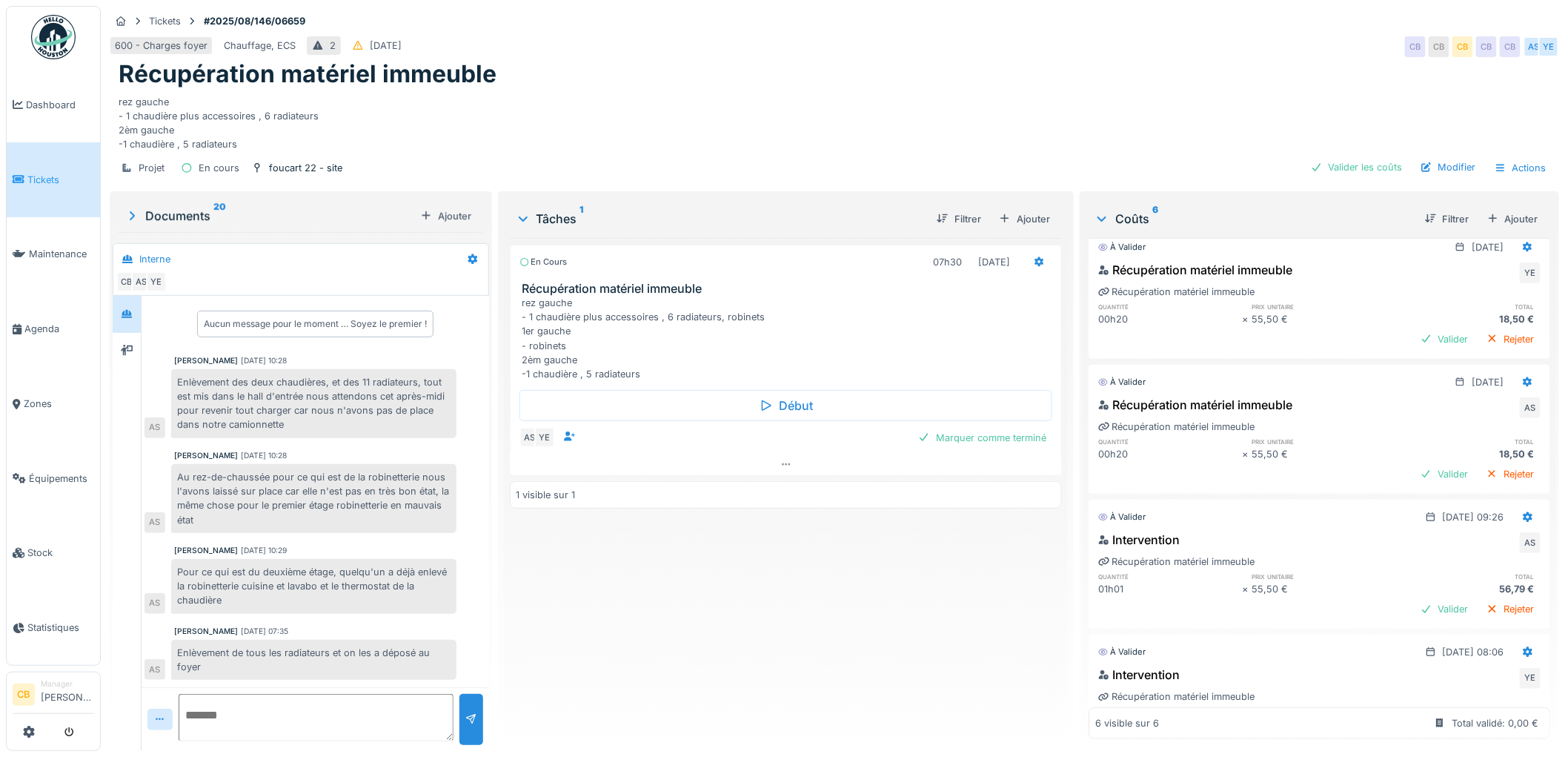
scroll to position [0, 0]
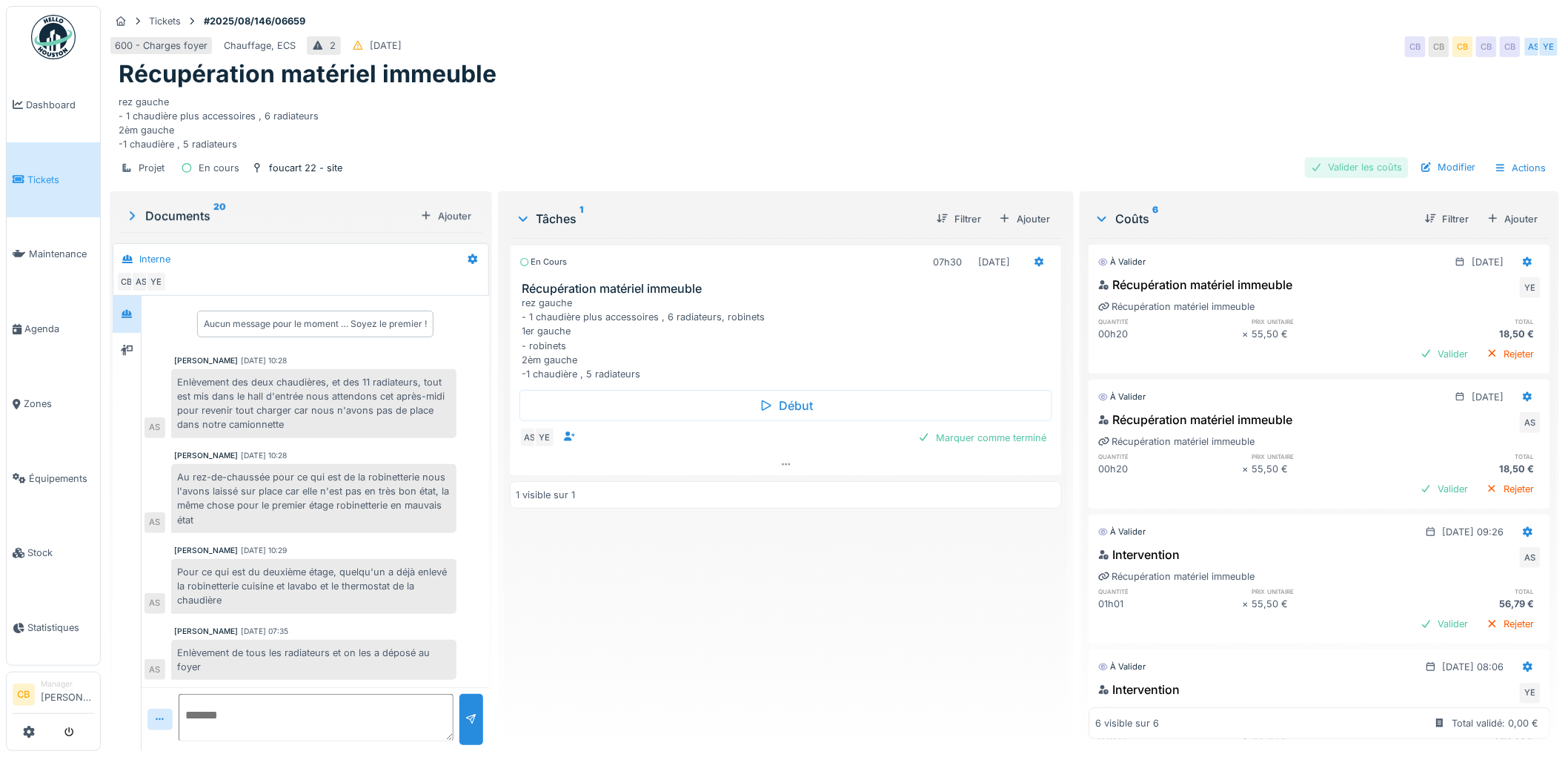
click at [1340, 157] on div "Valider les coûts" at bounding box center [1356, 167] width 104 height 20
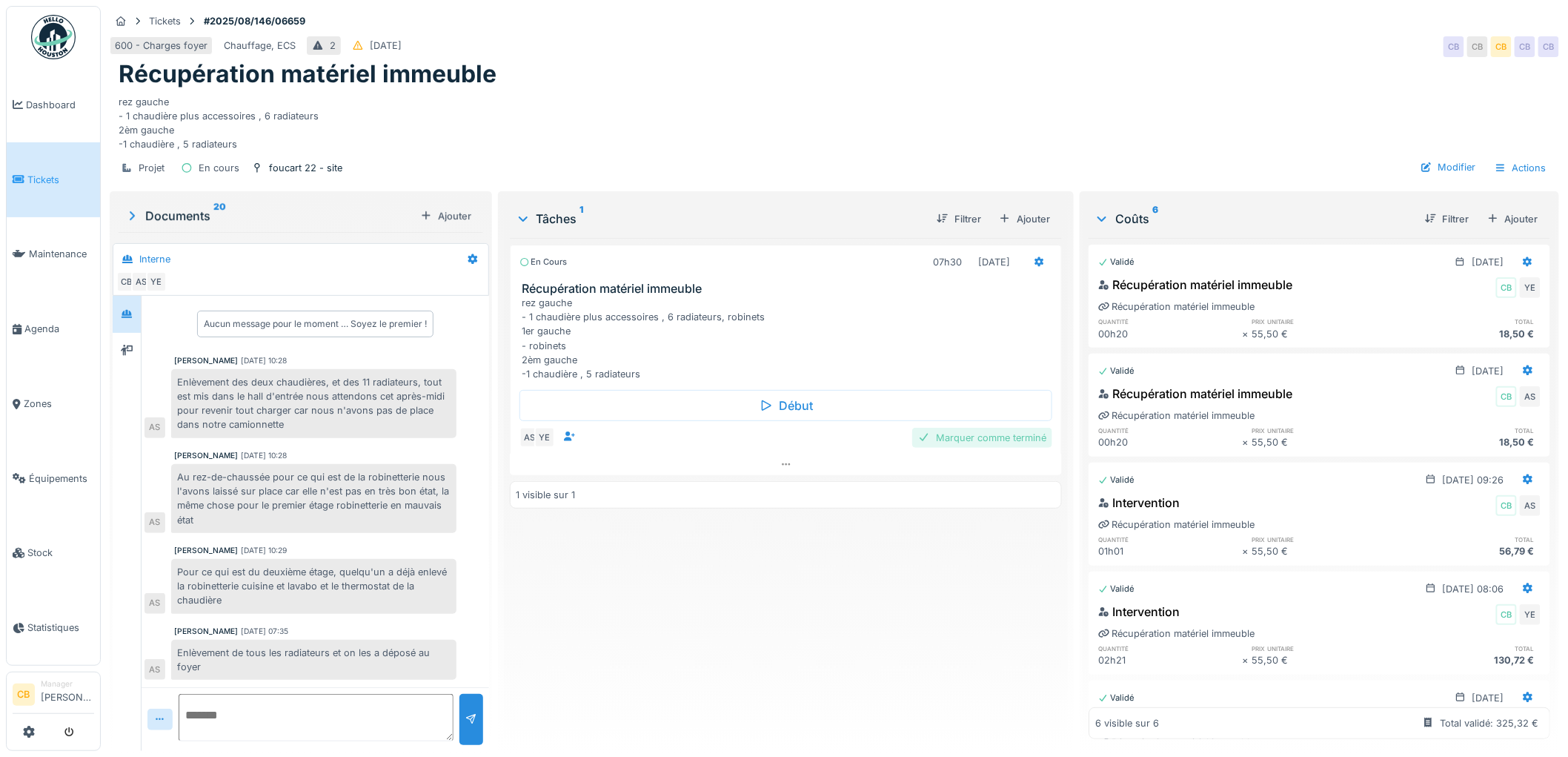
click at [1017, 428] on div "Marquer comme terminé" at bounding box center [982, 438] width 140 height 20
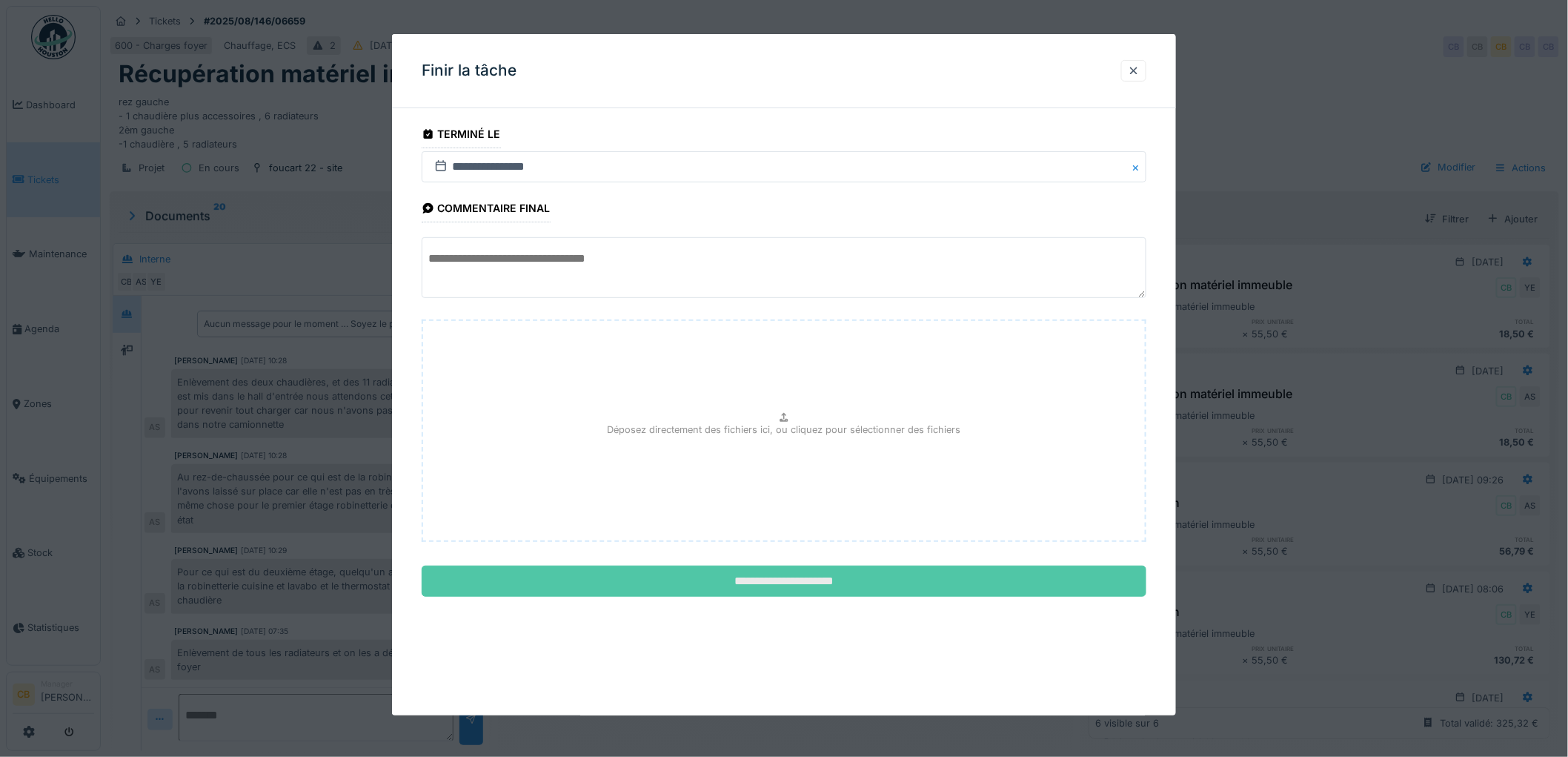
click at [838, 585] on input "**********" at bounding box center [784, 581] width 725 height 31
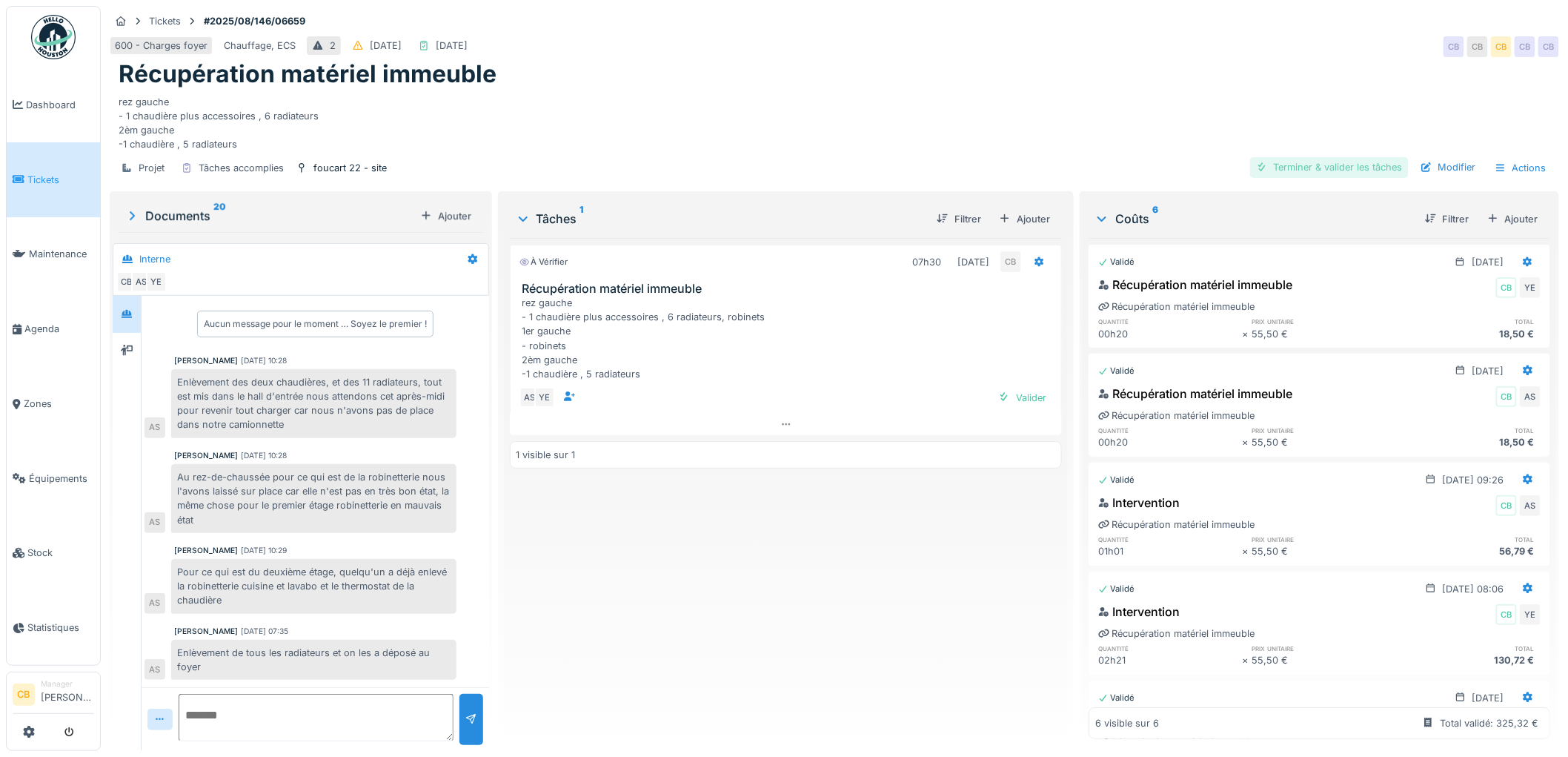
click at [1317, 157] on div "Terminer & valider les tâches" at bounding box center [1329, 167] width 159 height 20
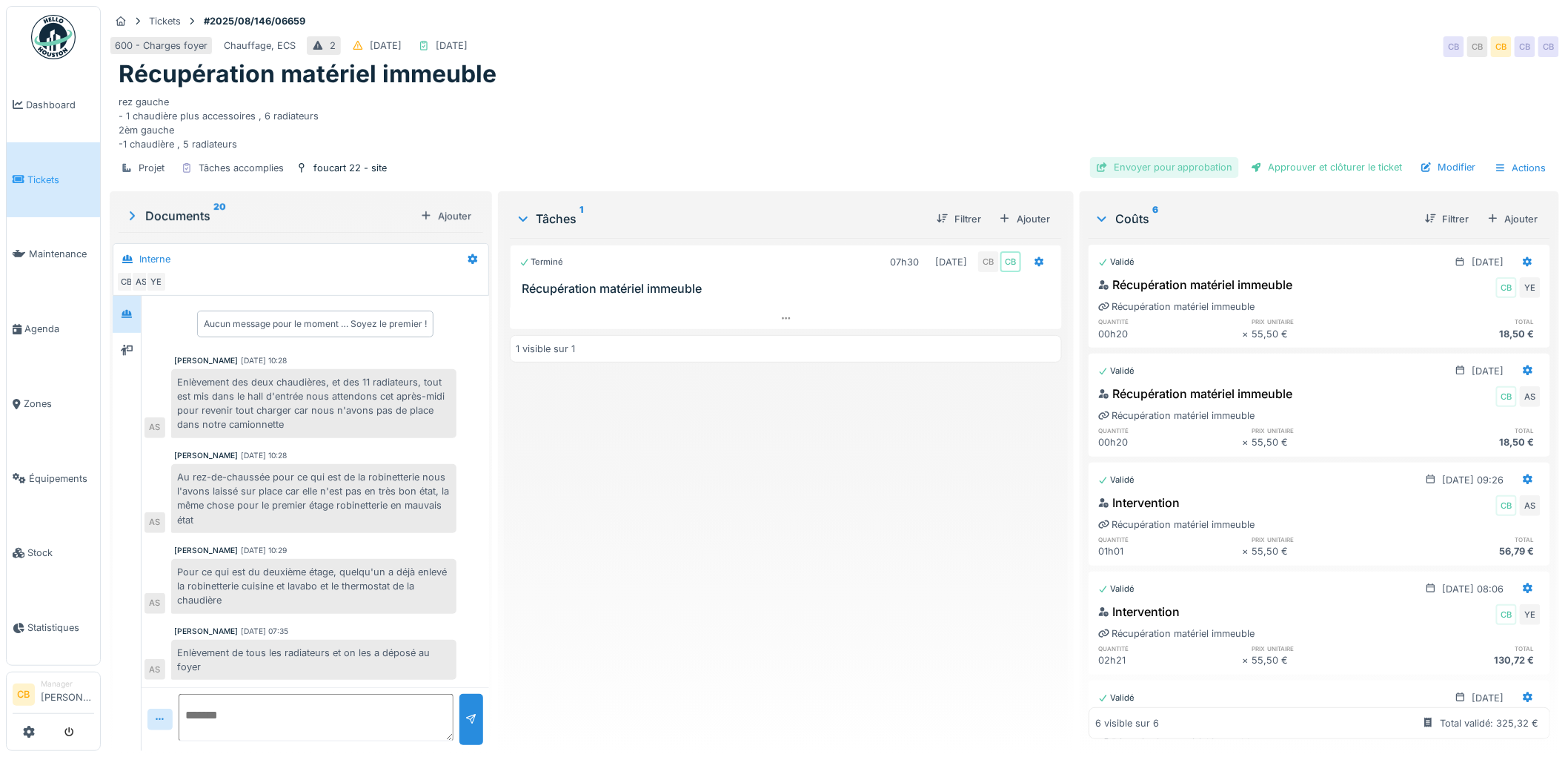
click at [1149, 157] on div "Envoyer pour approbation" at bounding box center [1165, 167] width 149 height 20
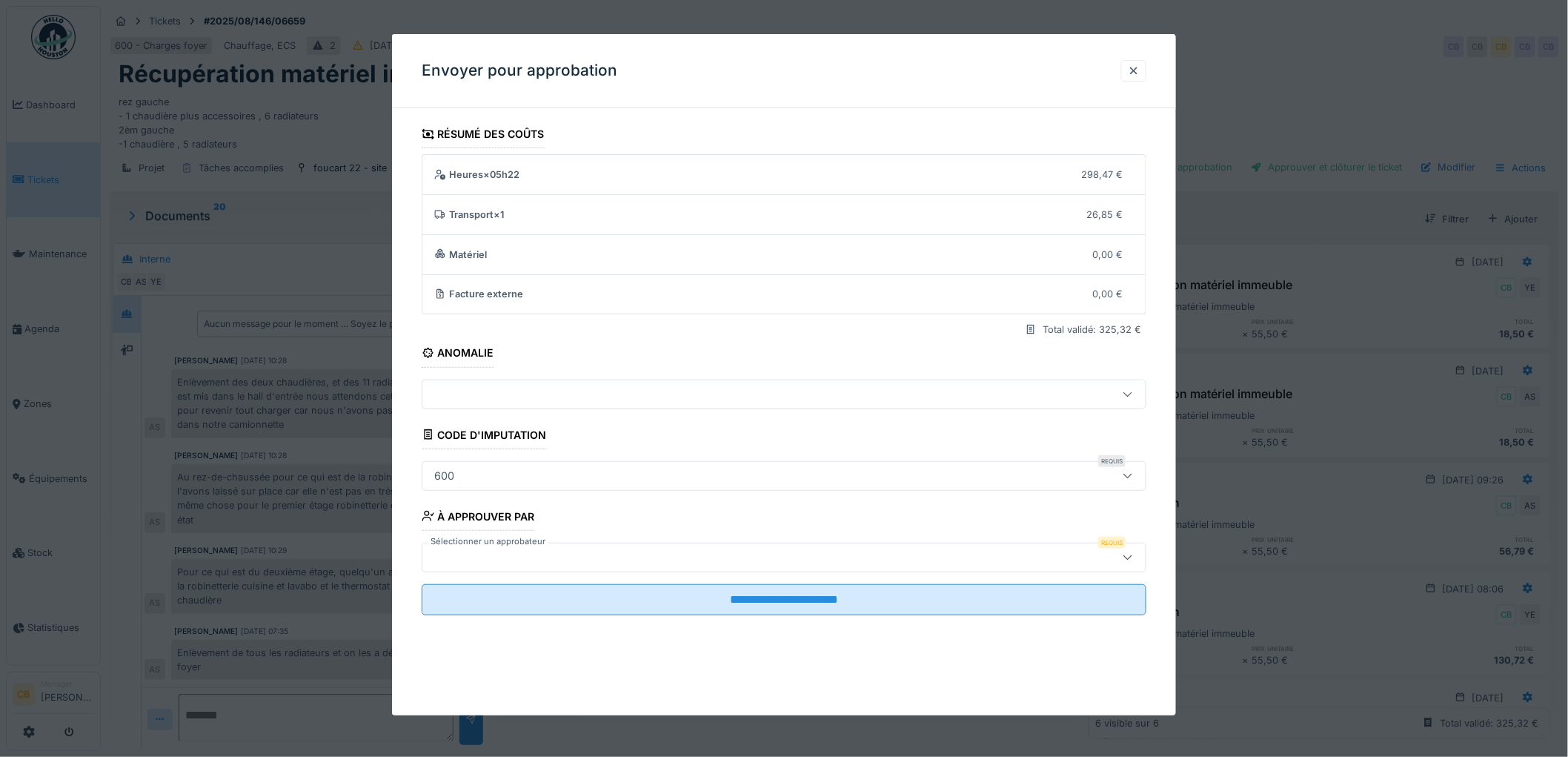
click at [486, 552] on div at bounding box center [743, 557] width 629 height 16
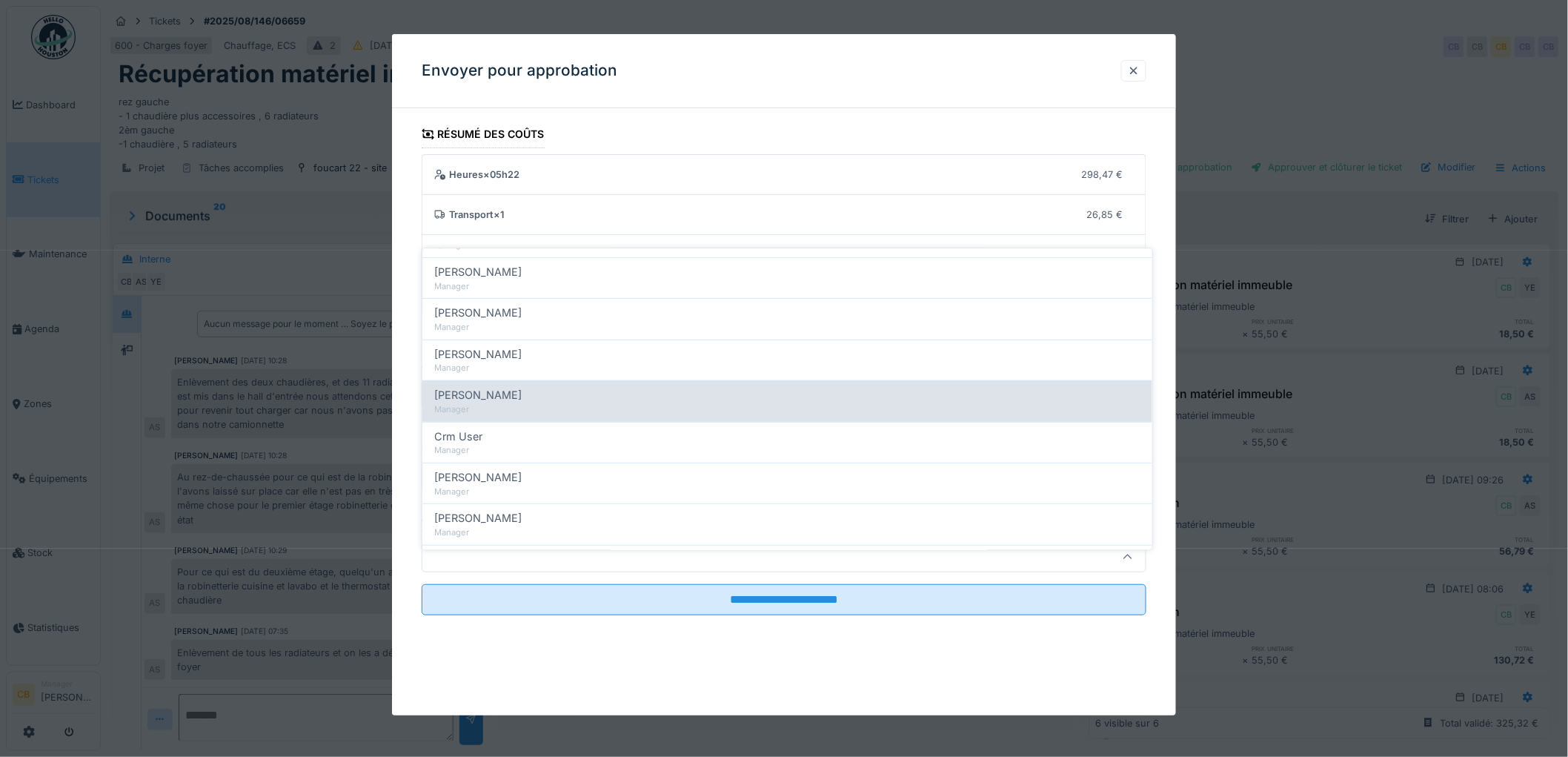
scroll to position [247, 0]
click at [537, 387] on div "[PERSON_NAME]" at bounding box center [787, 394] width 706 height 16
type input "****"
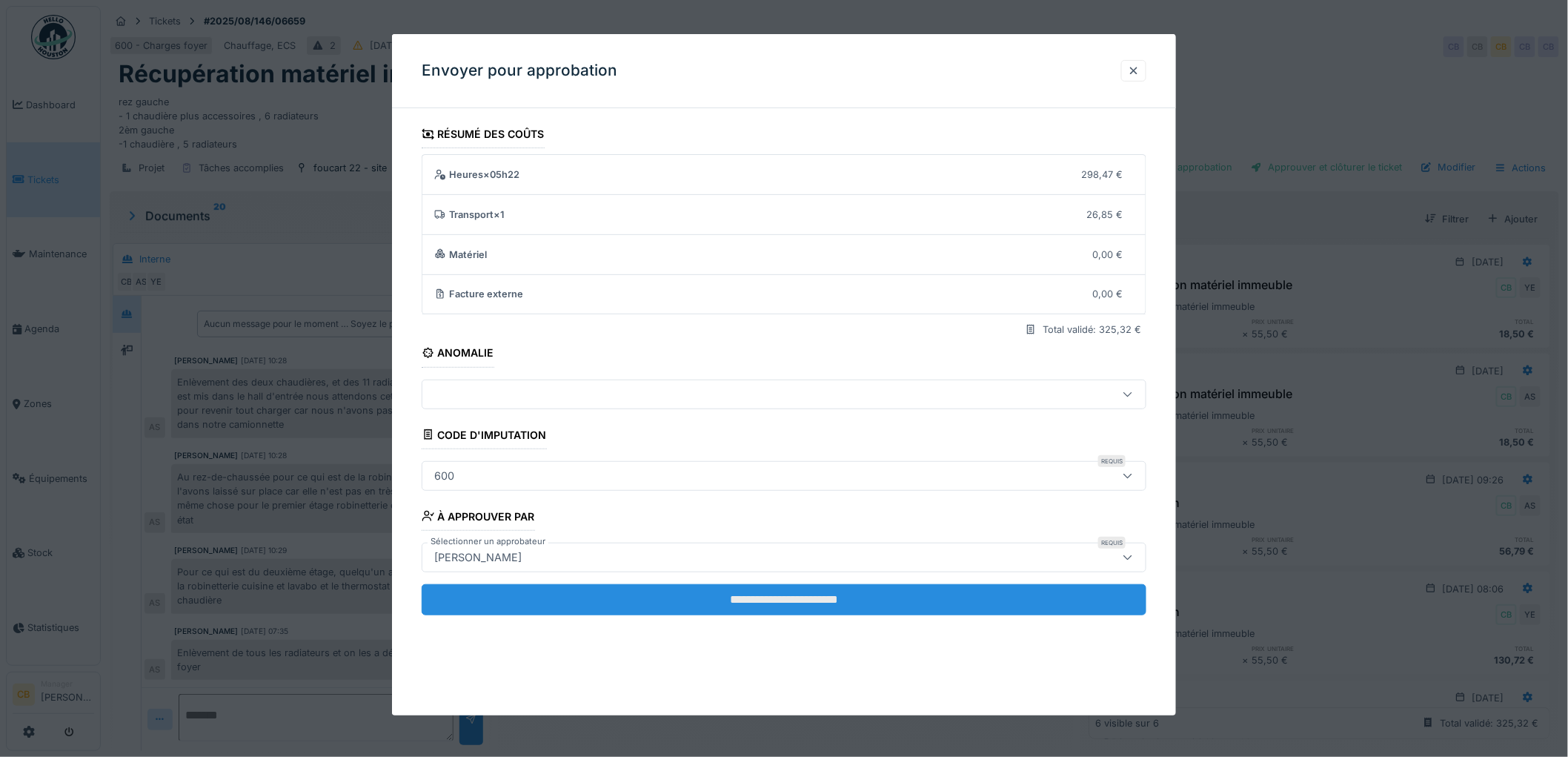
click at [801, 594] on input "**********" at bounding box center [784, 600] width 725 height 31
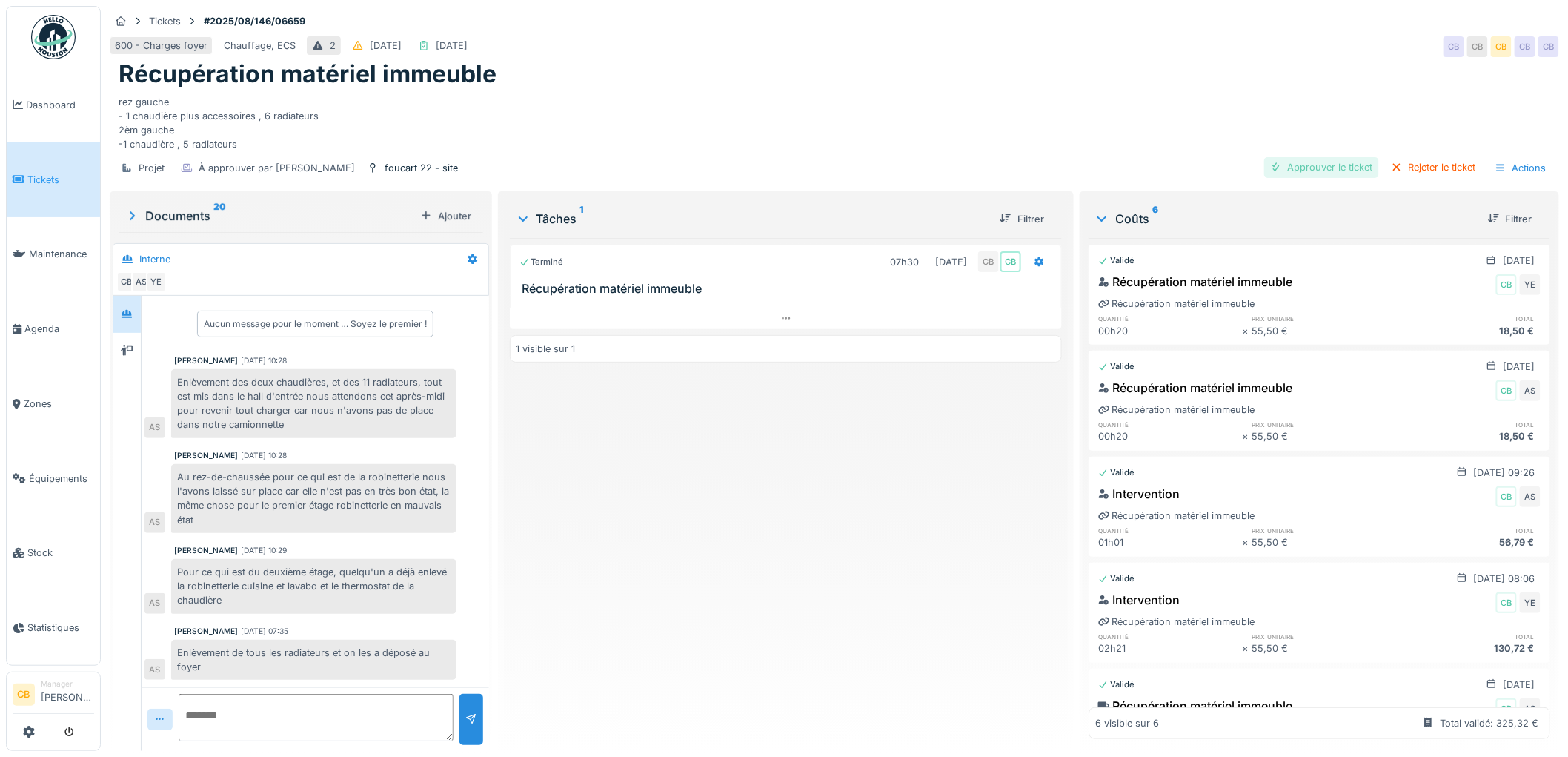
click at [1300, 157] on div "Approuver le ticket" at bounding box center [1322, 167] width 115 height 20
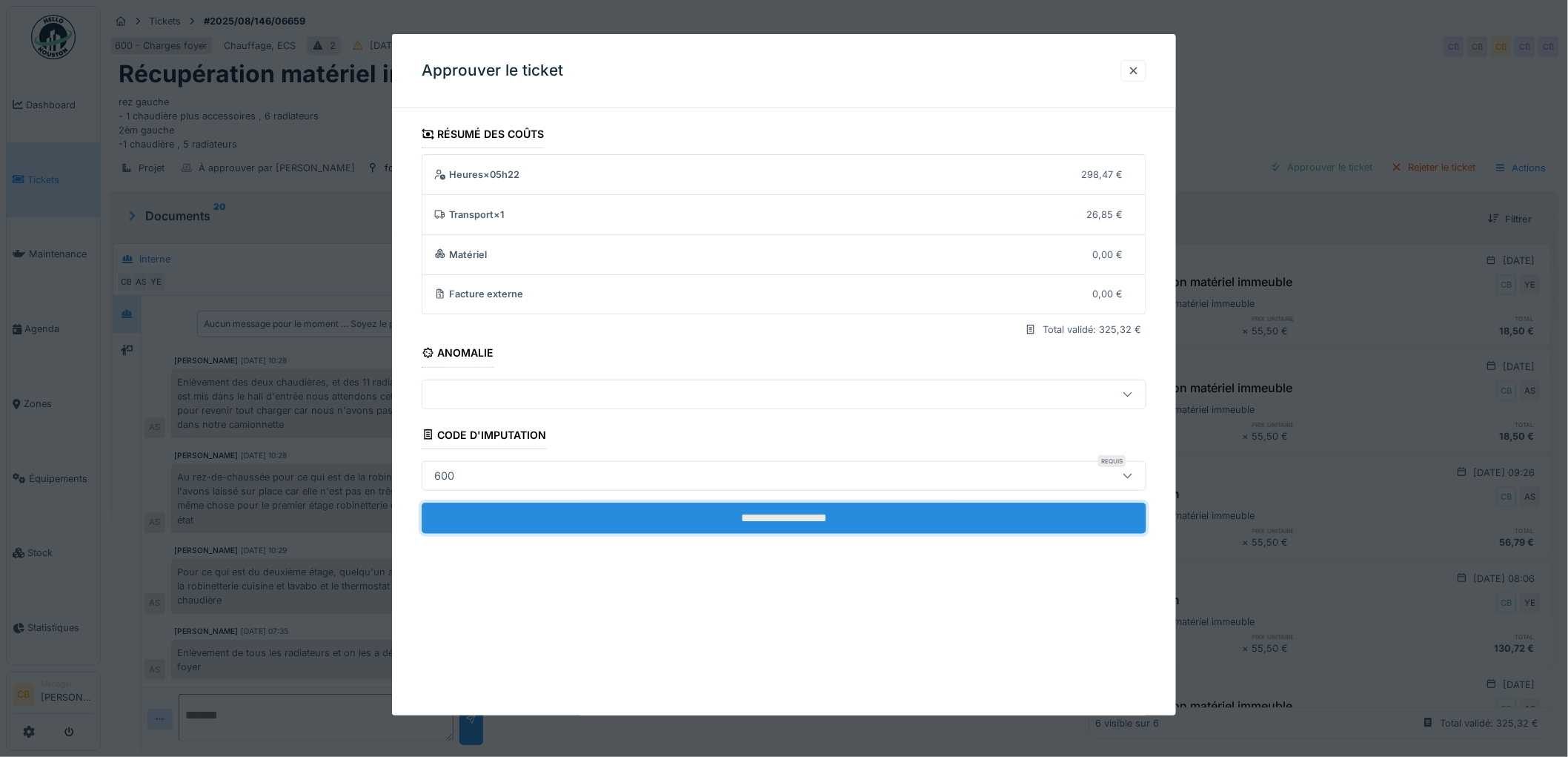
click at [795, 514] on input "**********" at bounding box center [784, 518] width 725 height 31
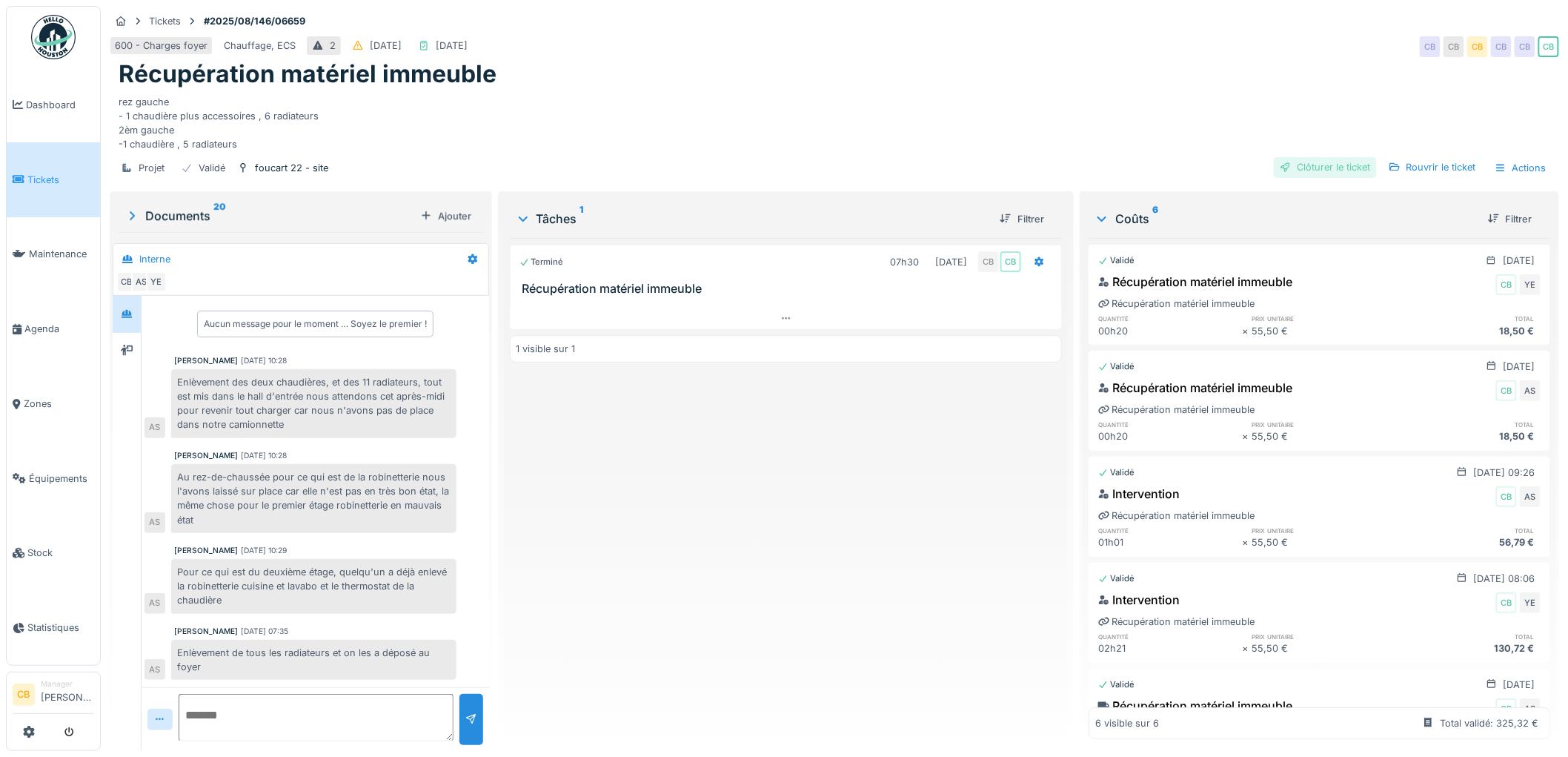
click at [1306, 157] on div "Clôturer le ticket" at bounding box center [1325, 167] width 103 height 20
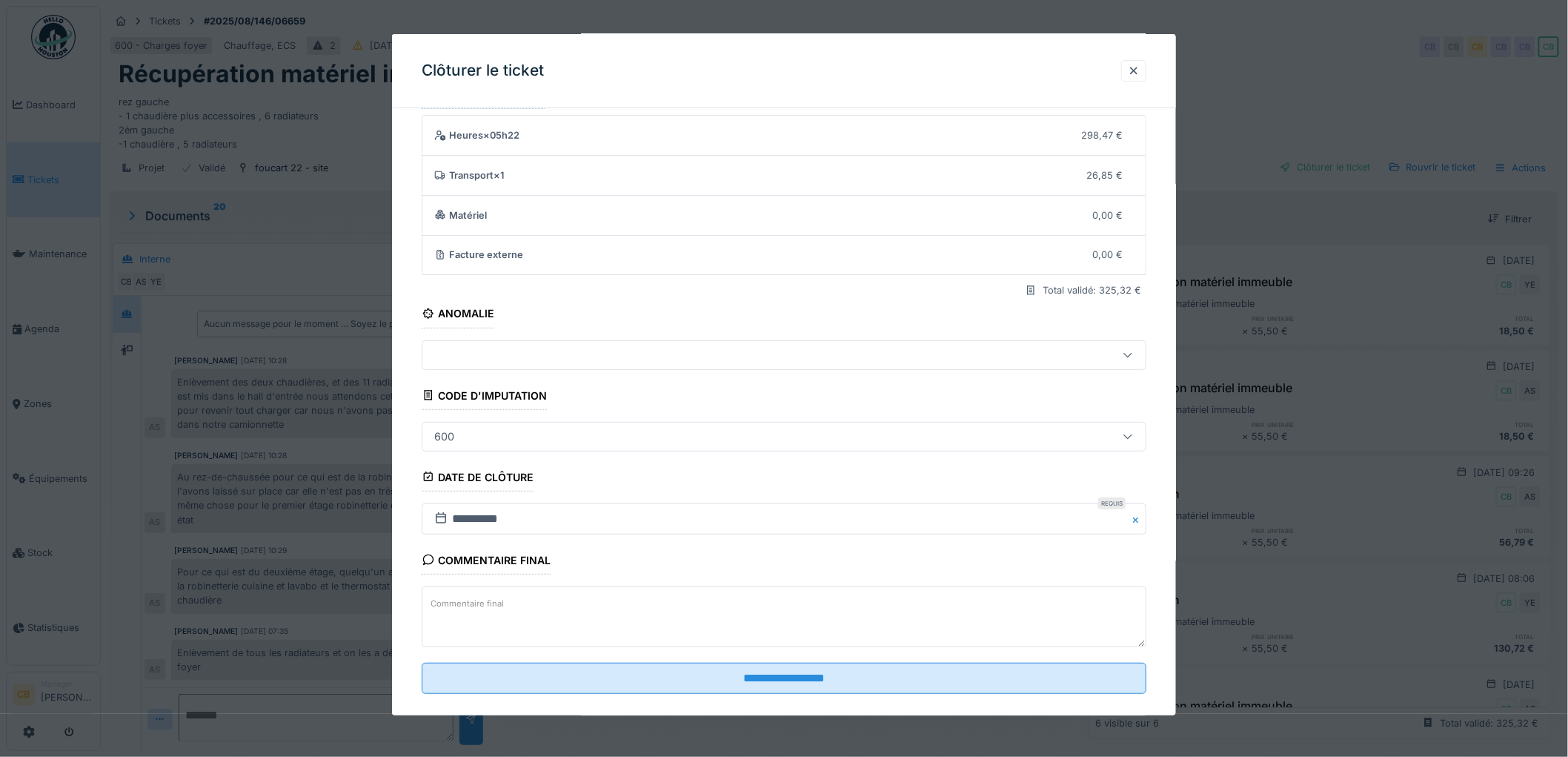
scroll to position [61, 0]
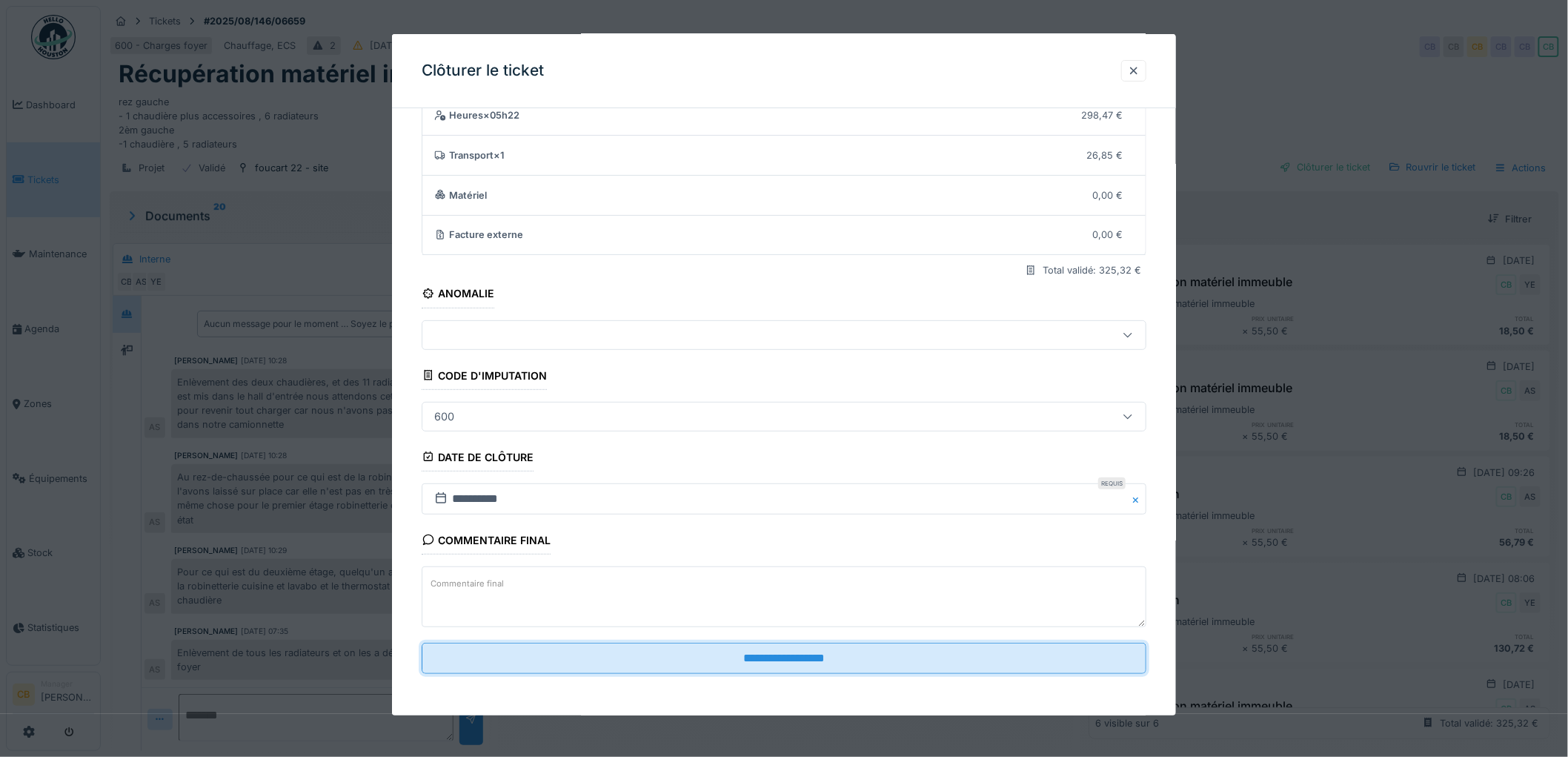
drag, startPoint x: 779, startPoint y: 660, endPoint x: 771, endPoint y: 674, distance: 16.1
click at [780, 660] on input "**********" at bounding box center [784, 658] width 725 height 31
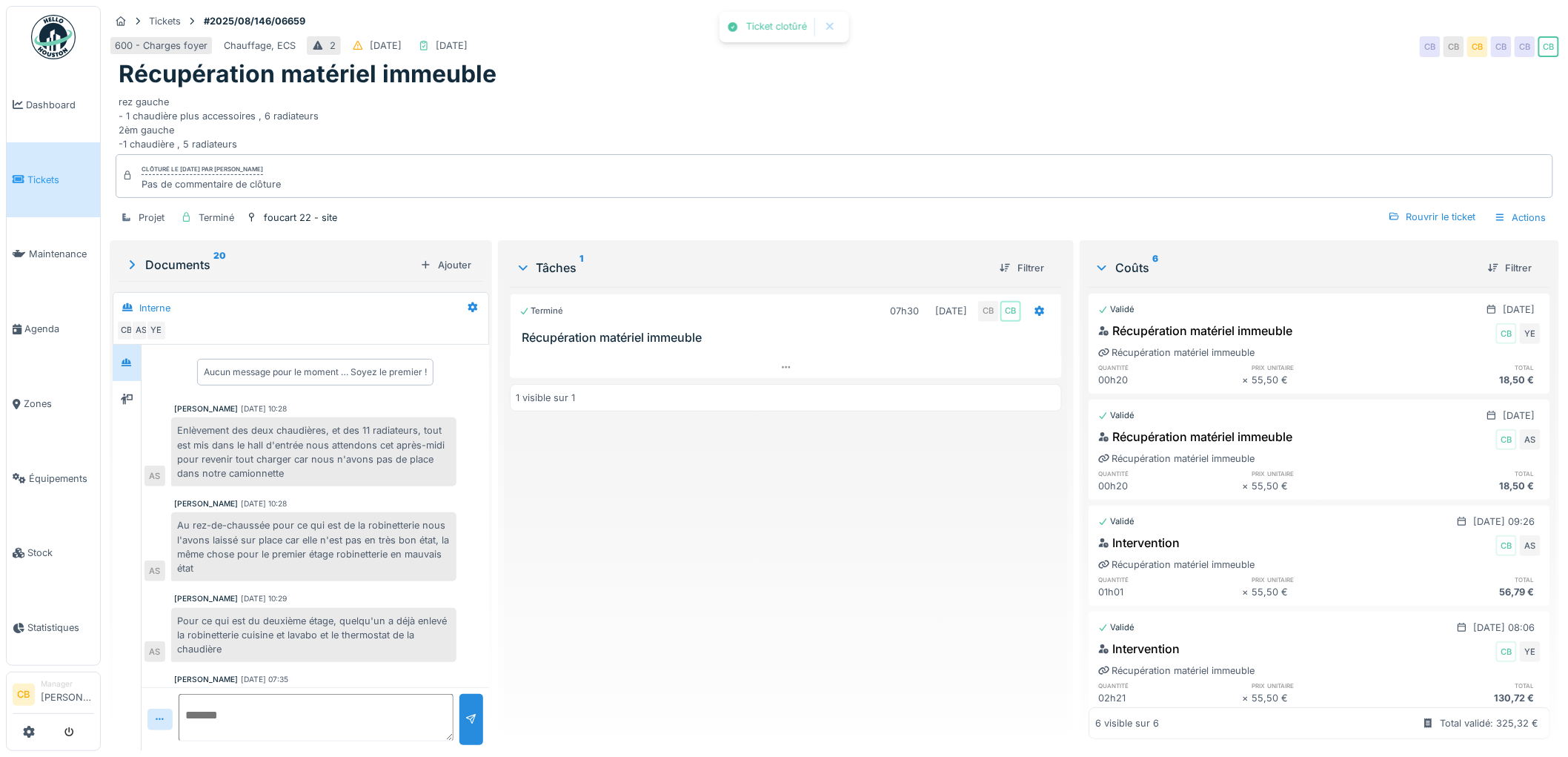
scroll to position [49, 0]
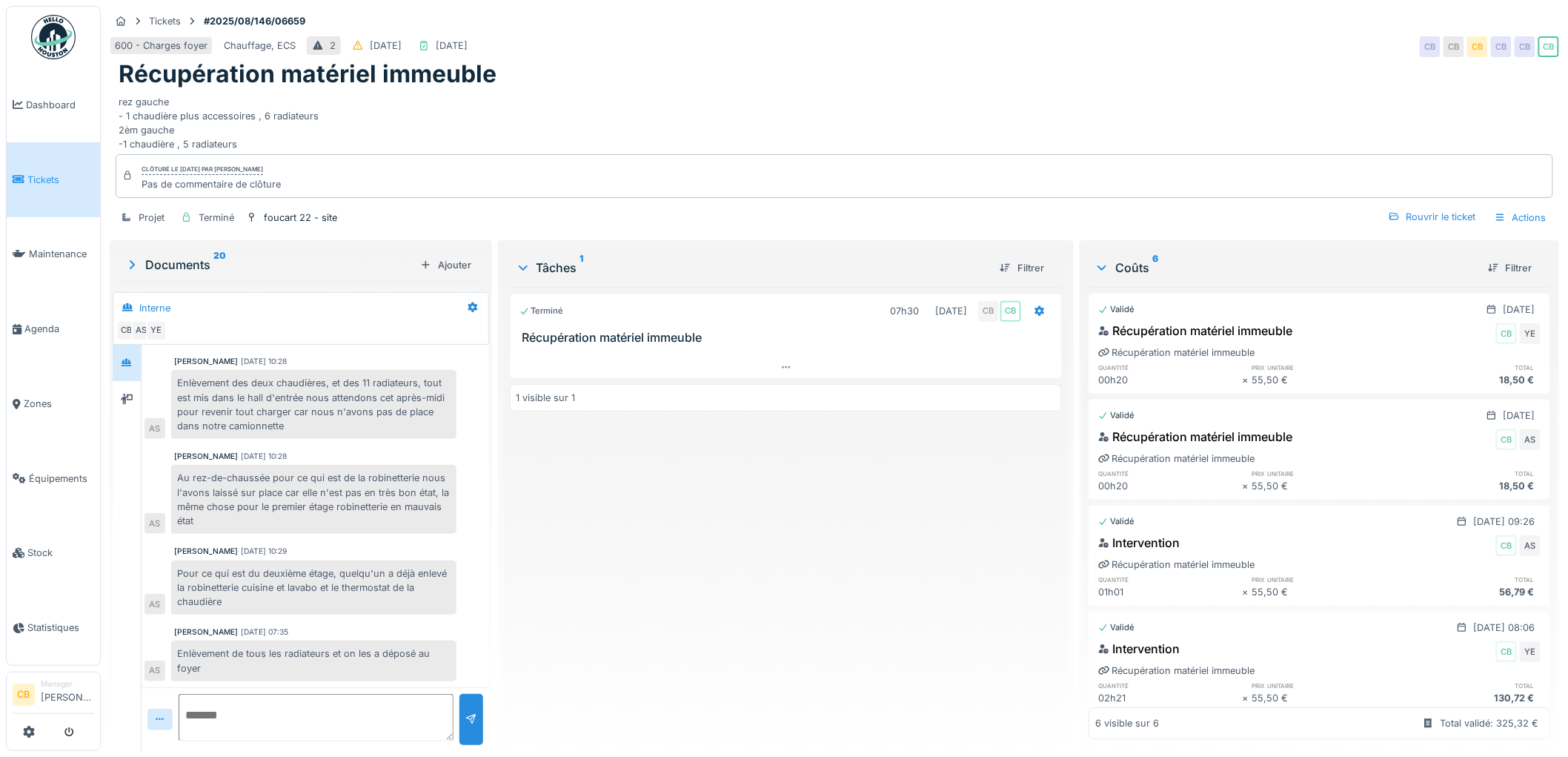
drag, startPoint x: 553, startPoint y: 150, endPoint x: 569, endPoint y: 132, distance: 24.1
click at [554, 154] on div "Clôturé le lundi 15 septembre 2025 par Christian BASSETTE Pas de commentaire de…" at bounding box center [834, 176] width 1438 height 43
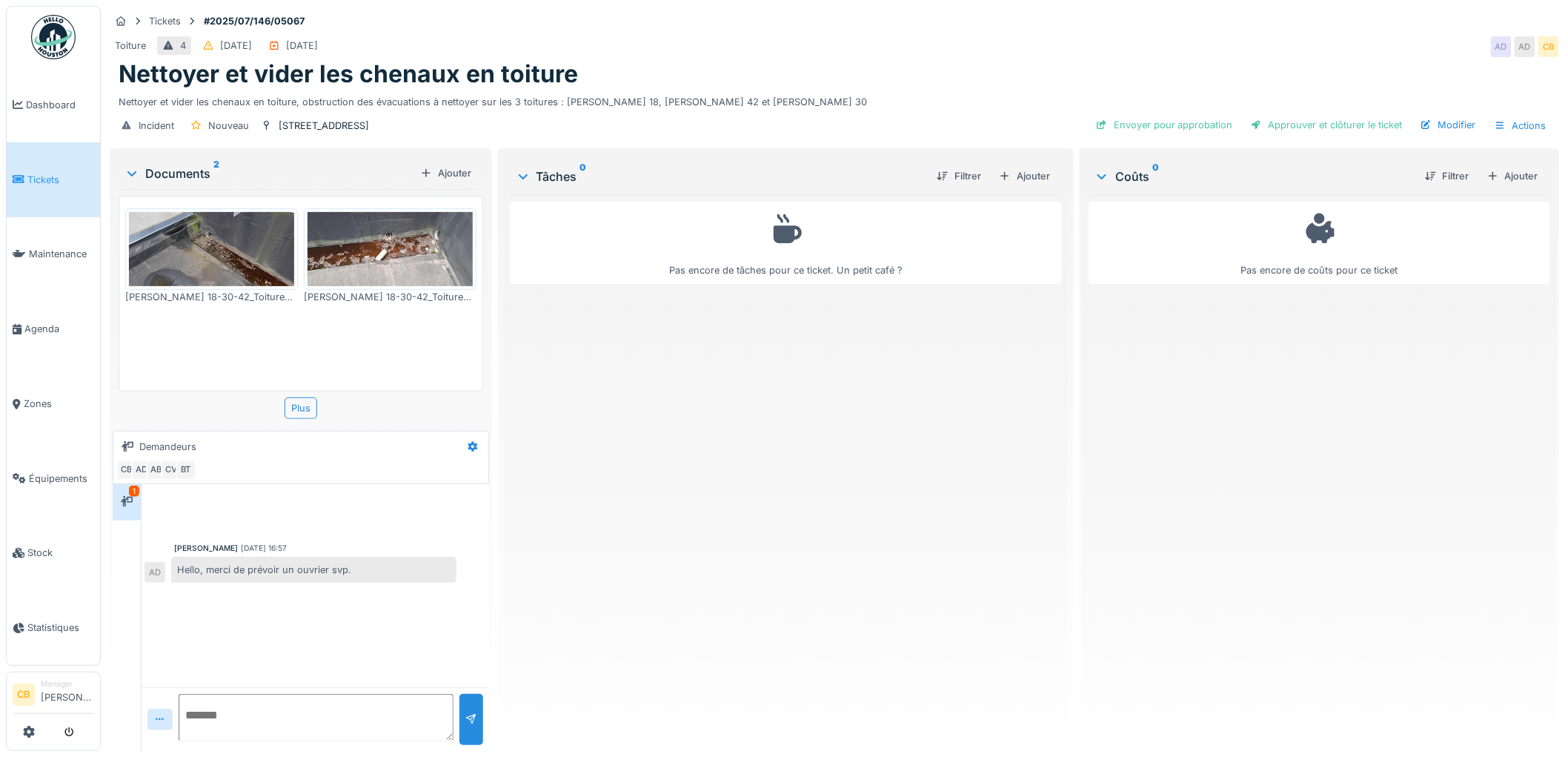
click at [215, 253] on img at bounding box center [212, 248] width 166 height 74
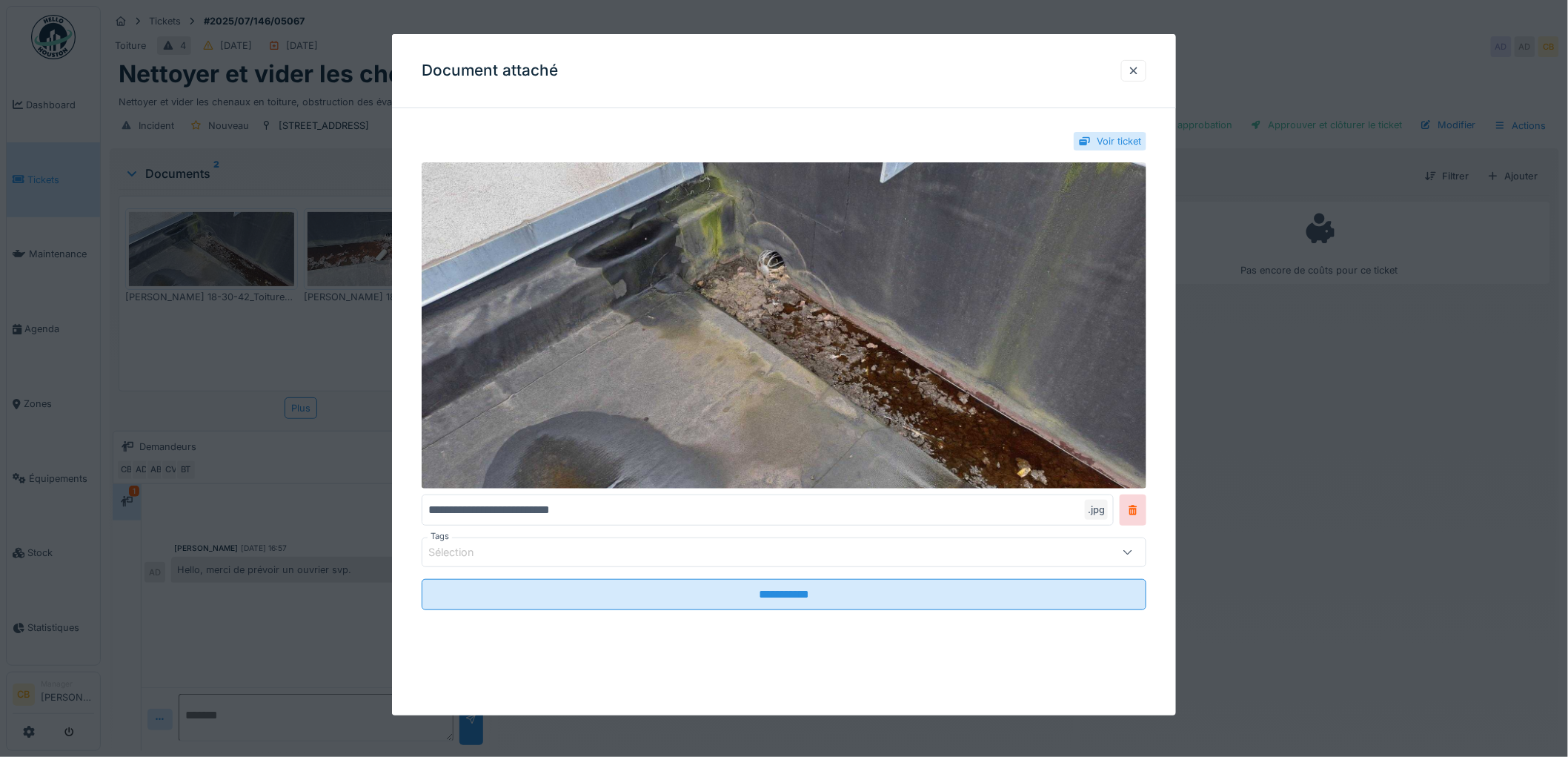
click at [213, 251] on div at bounding box center [784, 378] width 1568 height 757
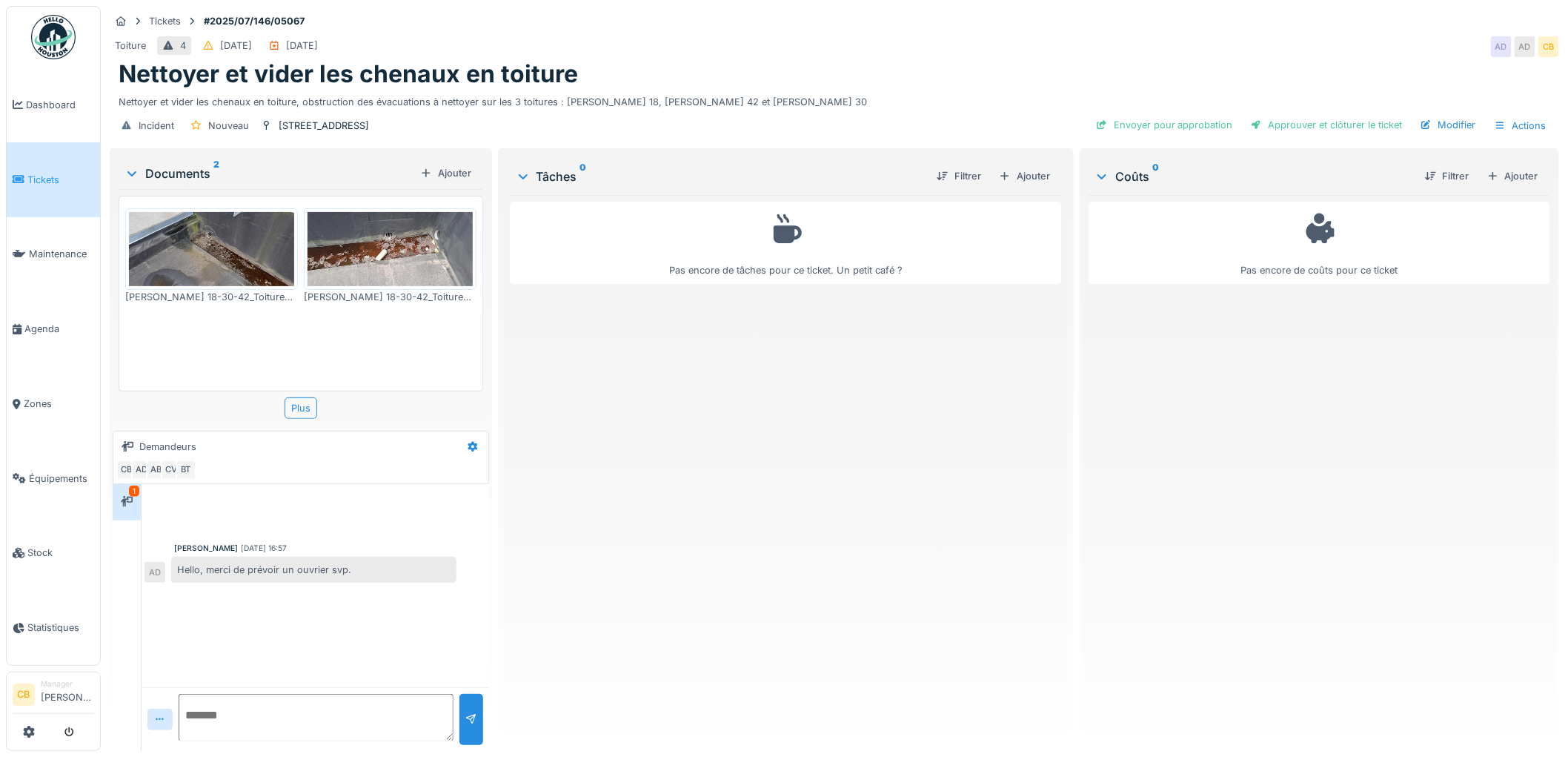
click at [373, 235] on img at bounding box center [390, 248] width 166 height 74
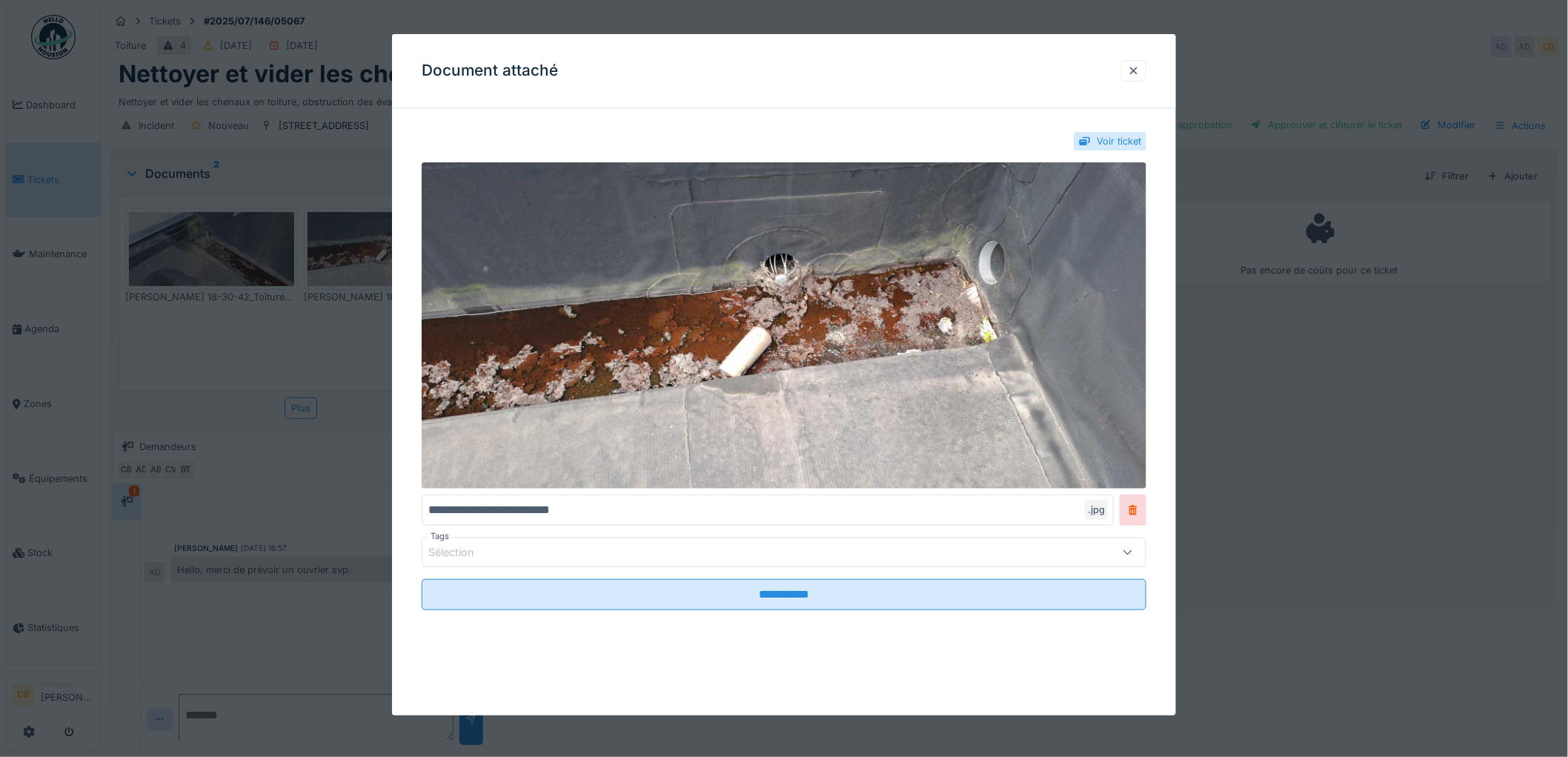
click at [373, 235] on div at bounding box center [784, 378] width 1568 height 757
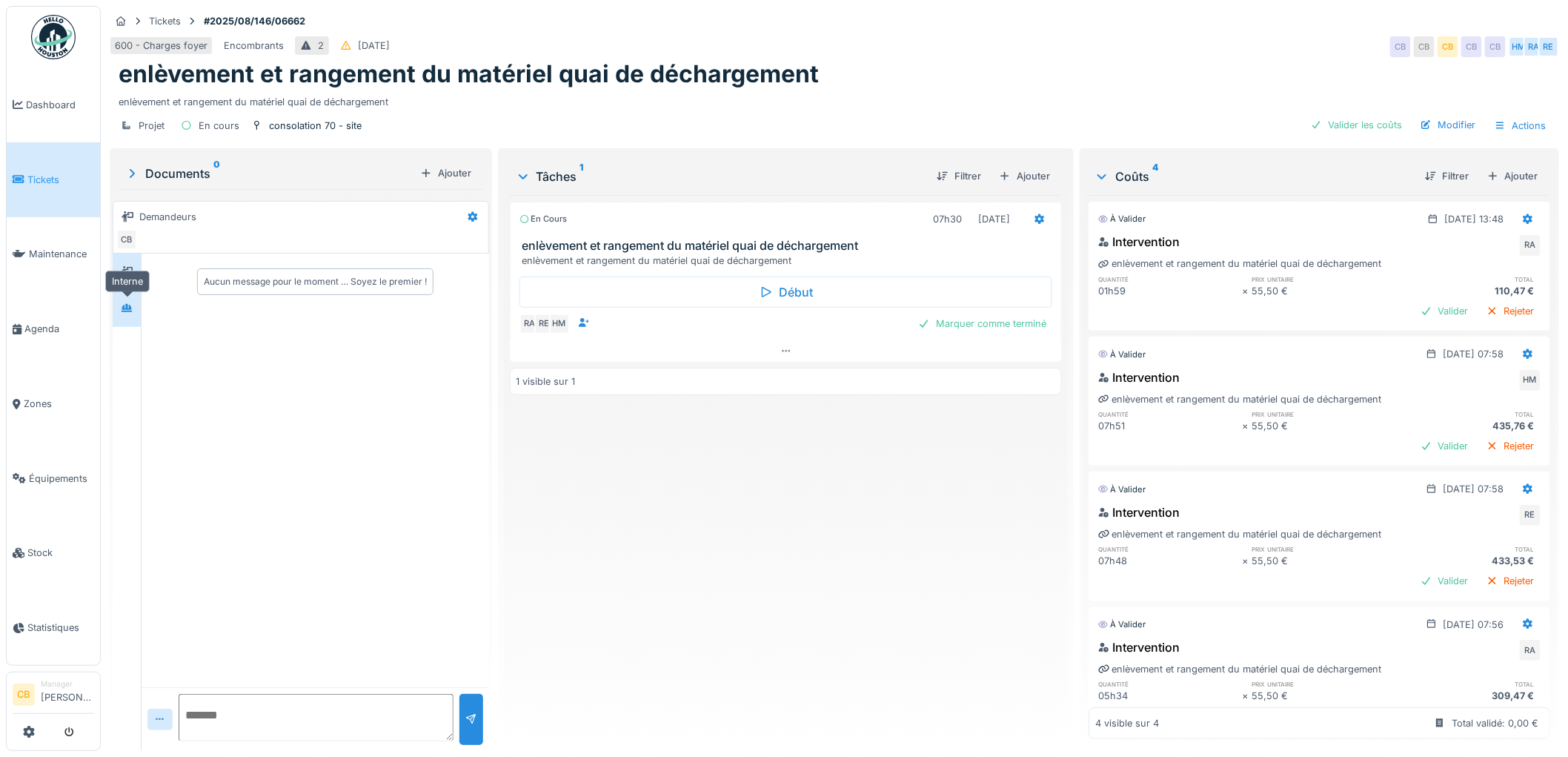
click at [127, 309] on icon at bounding box center [127, 308] width 11 height 8
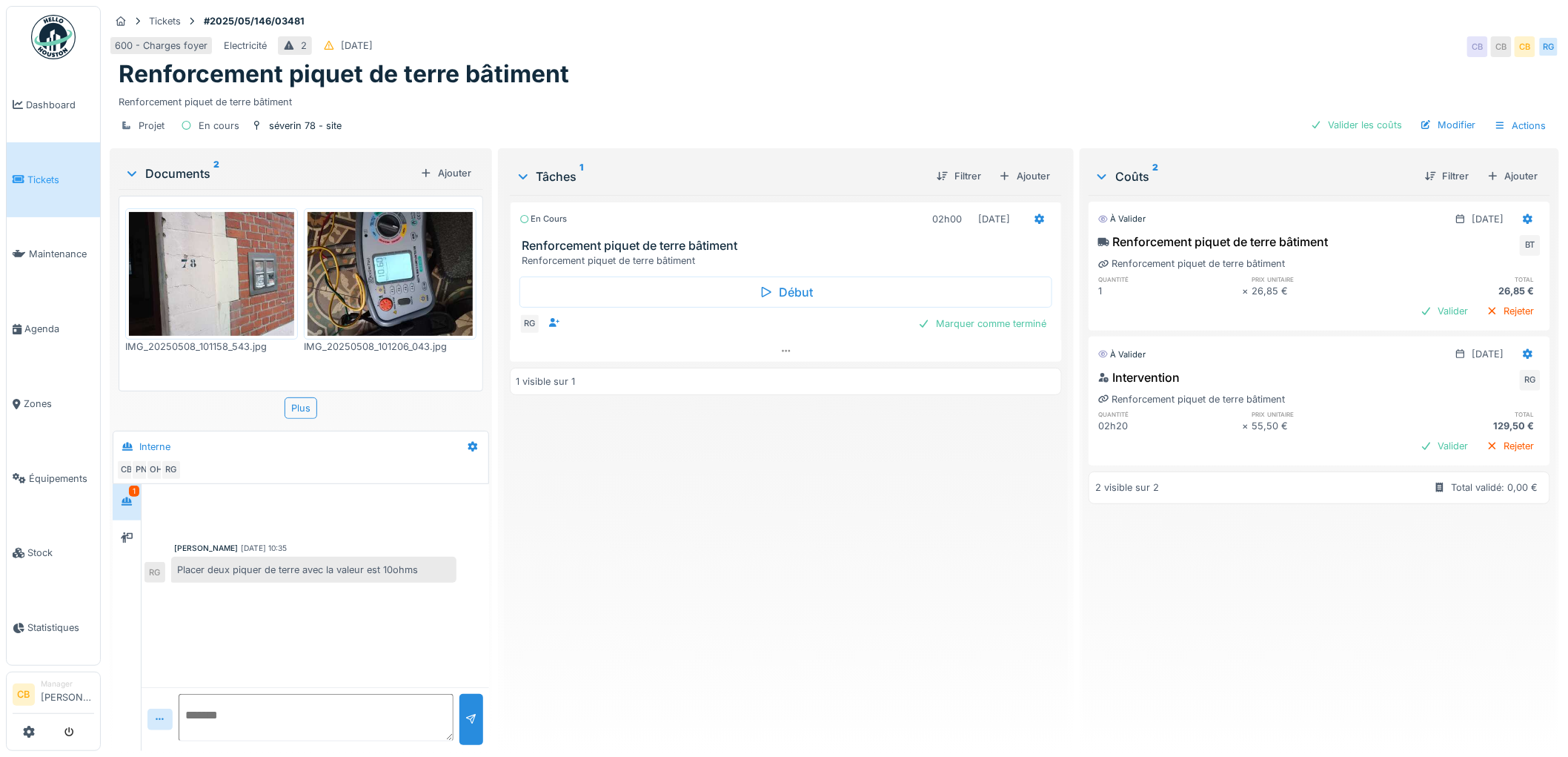
click at [252, 271] on img at bounding box center [212, 273] width 166 height 123
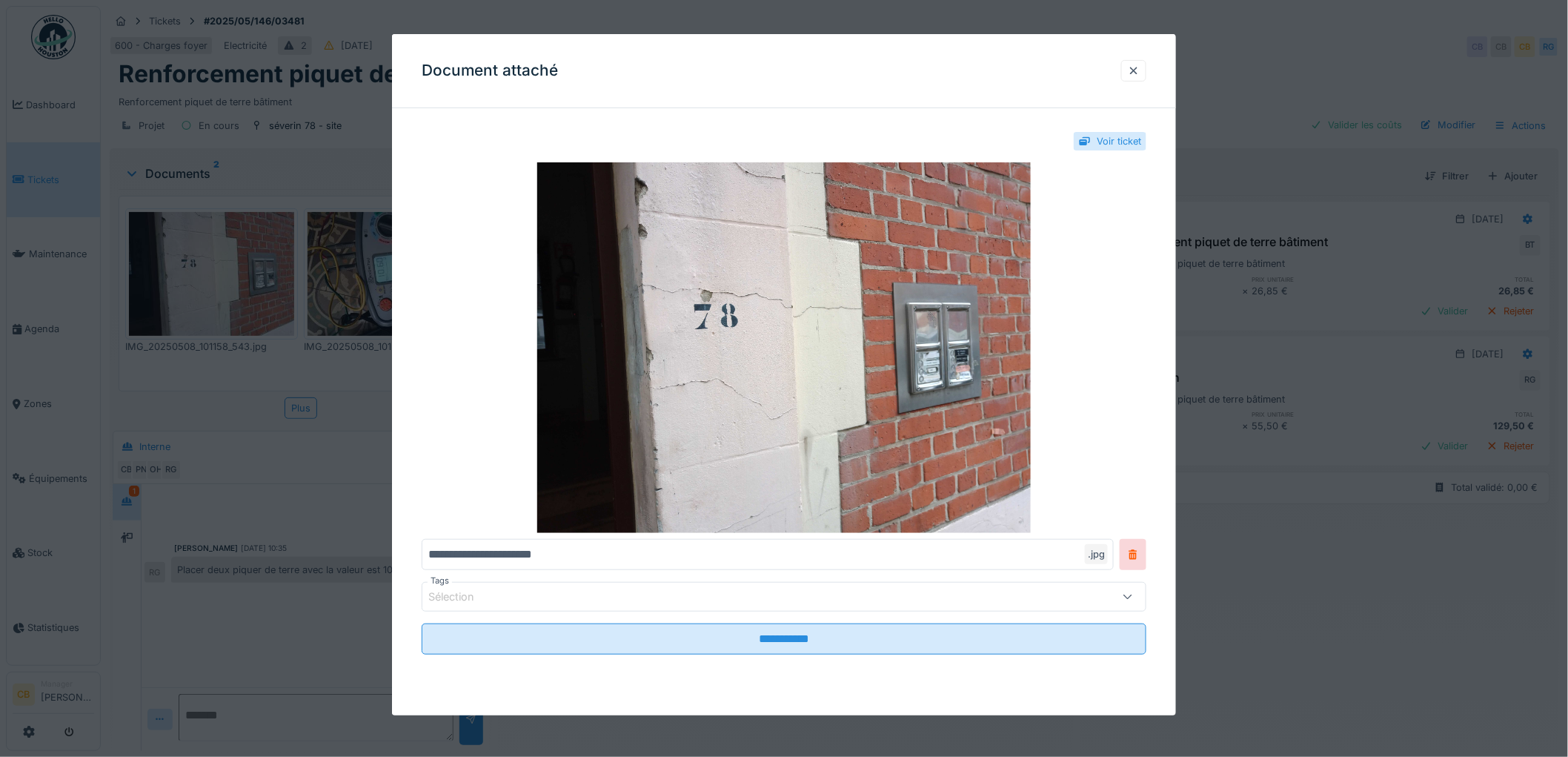
click at [252, 271] on div at bounding box center [784, 378] width 1568 height 757
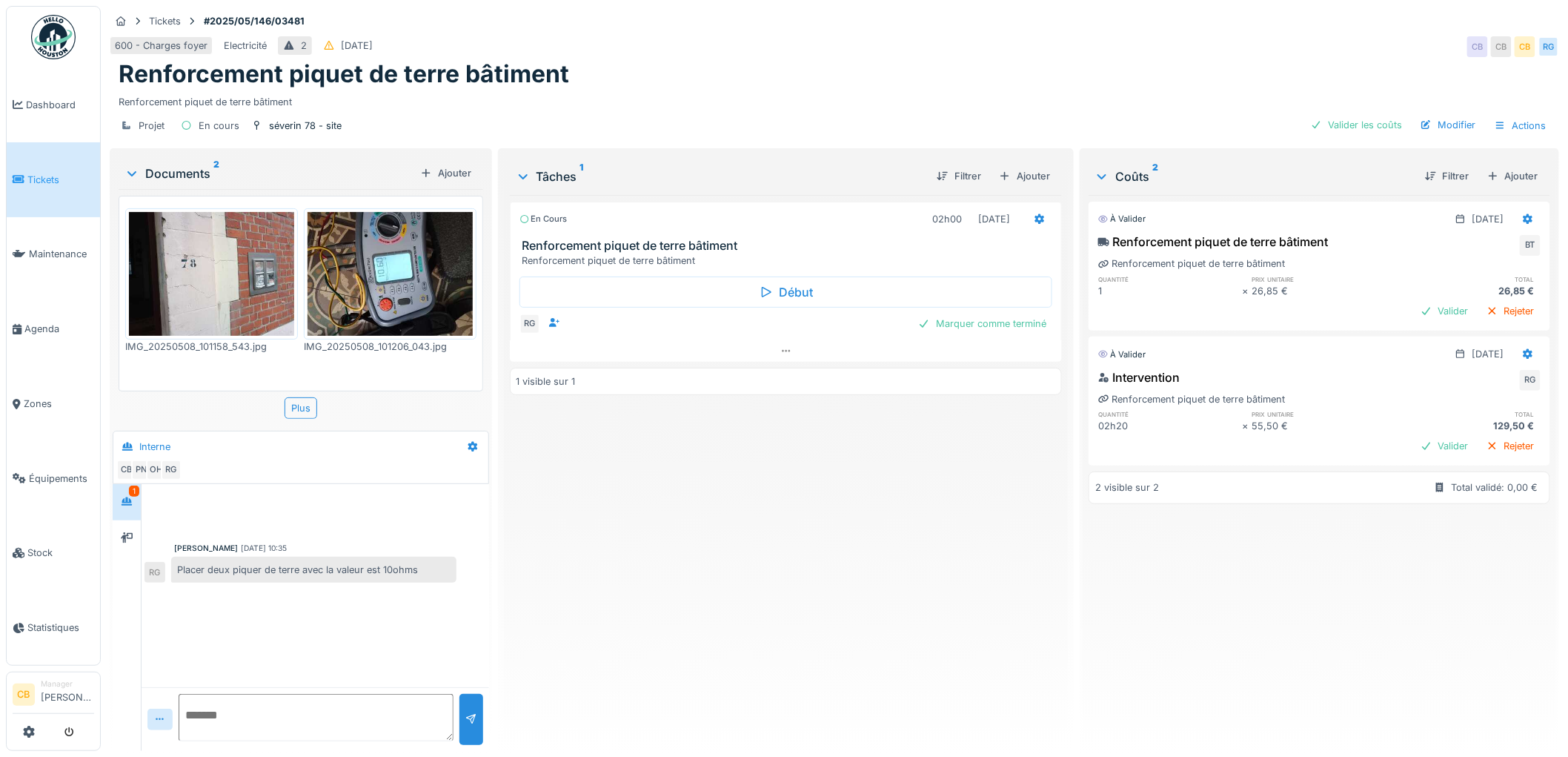
click at [337, 277] on img at bounding box center [390, 273] width 166 height 123
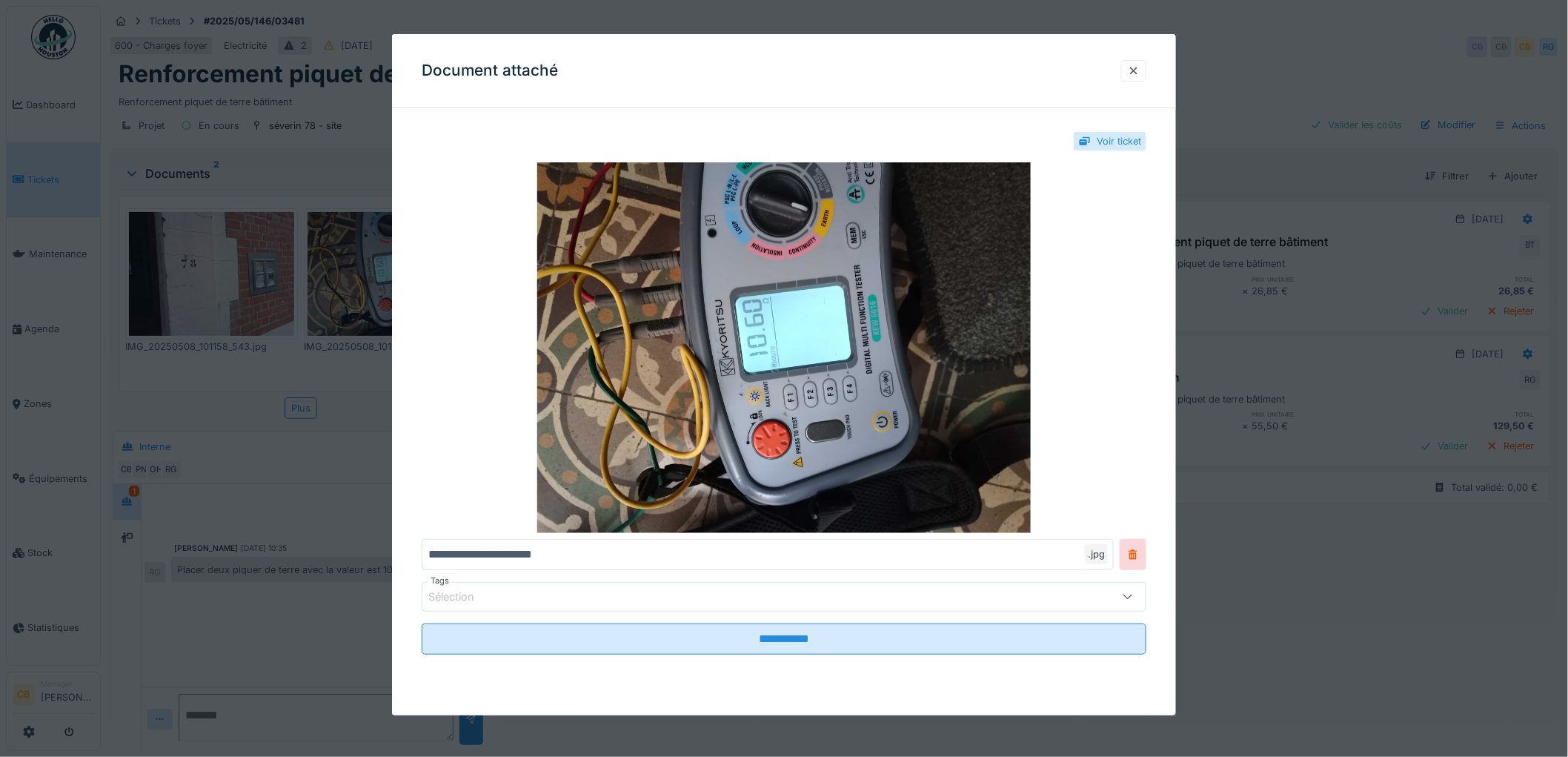
click at [337, 277] on div at bounding box center [784, 378] width 1568 height 757
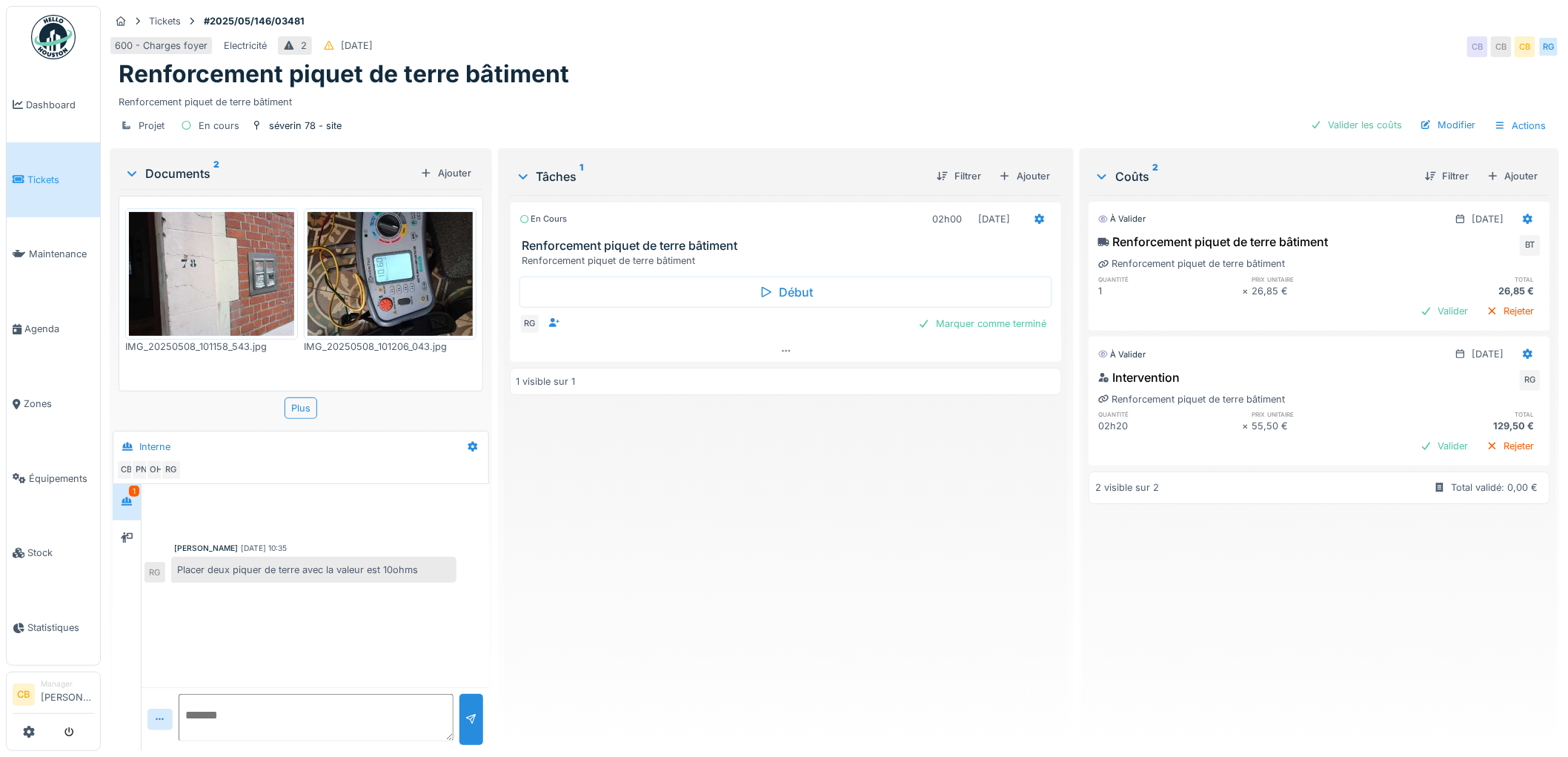
click at [111, 538] on div "Documents 2 Ajouter IMG_20250508_101158_543.jpg IMG_20250508_101206_043.jpg Plu…" at bounding box center [301, 451] width 383 height 606
click at [121, 538] on icon at bounding box center [127, 538] width 12 height 10
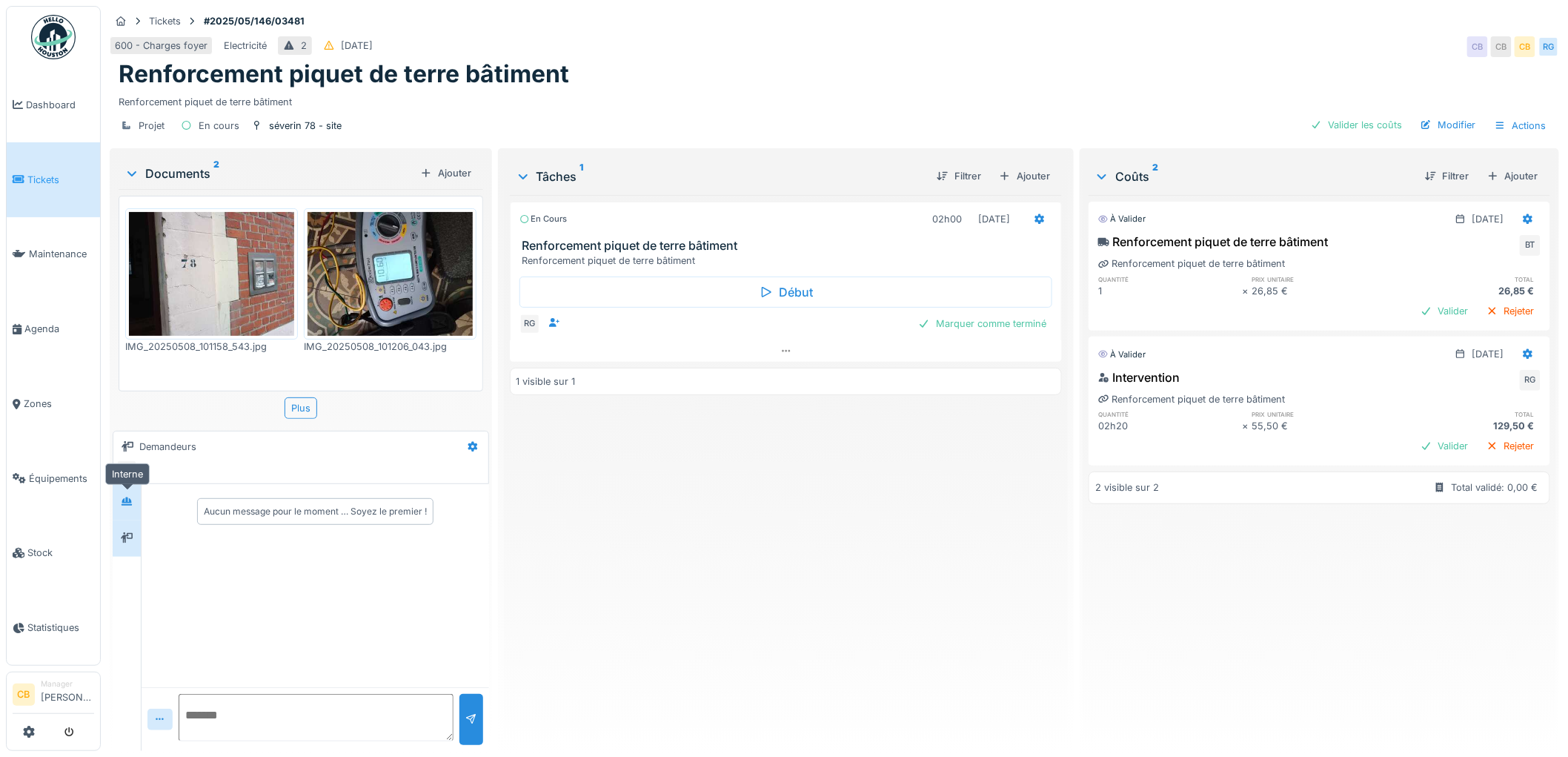
click at [127, 504] on icon at bounding box center [127, 501] width 11 height 8
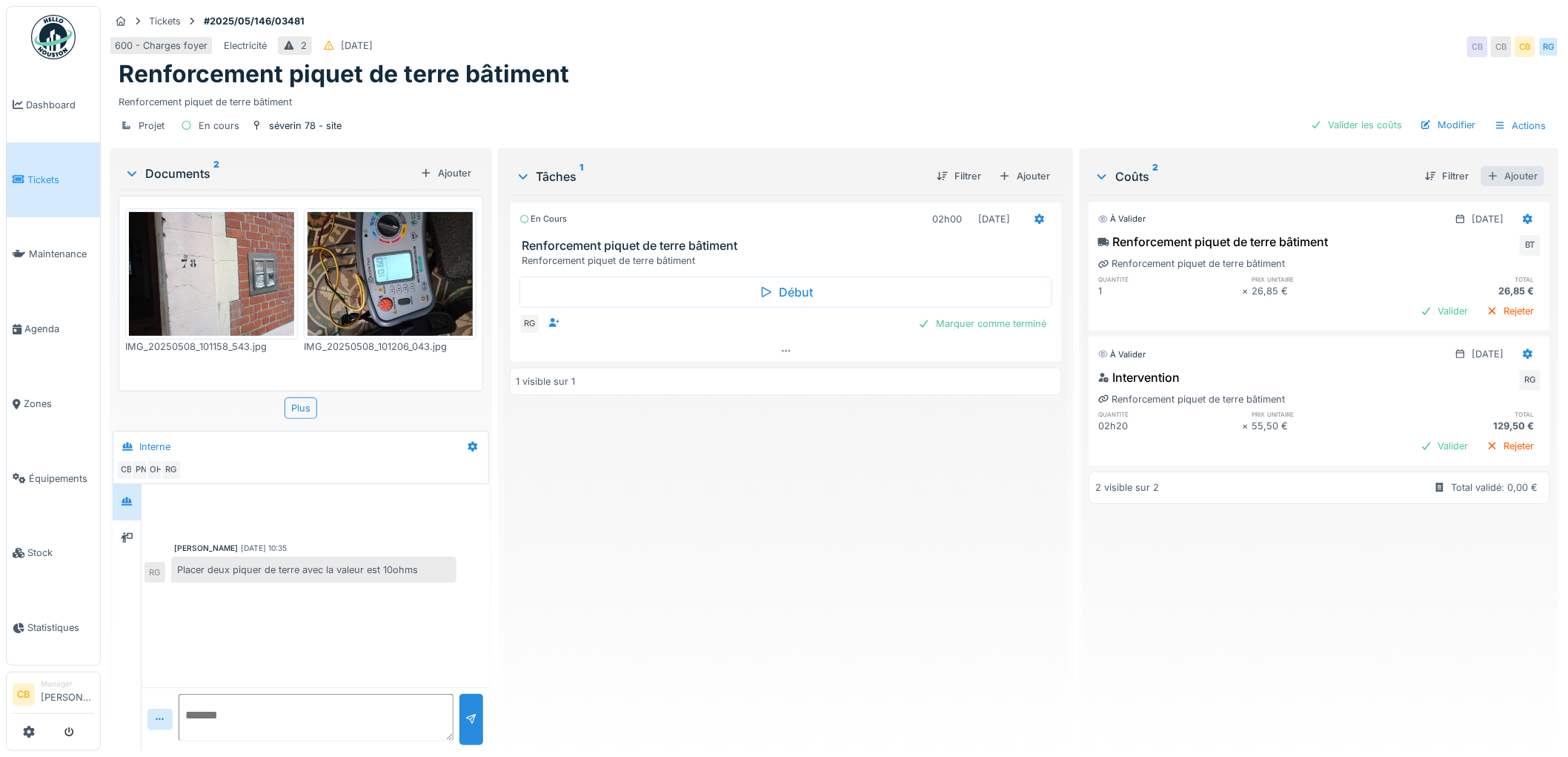
click at [1501, 174] on div "Ajouter" at bounding box center [1513, 176] width 63 height 20
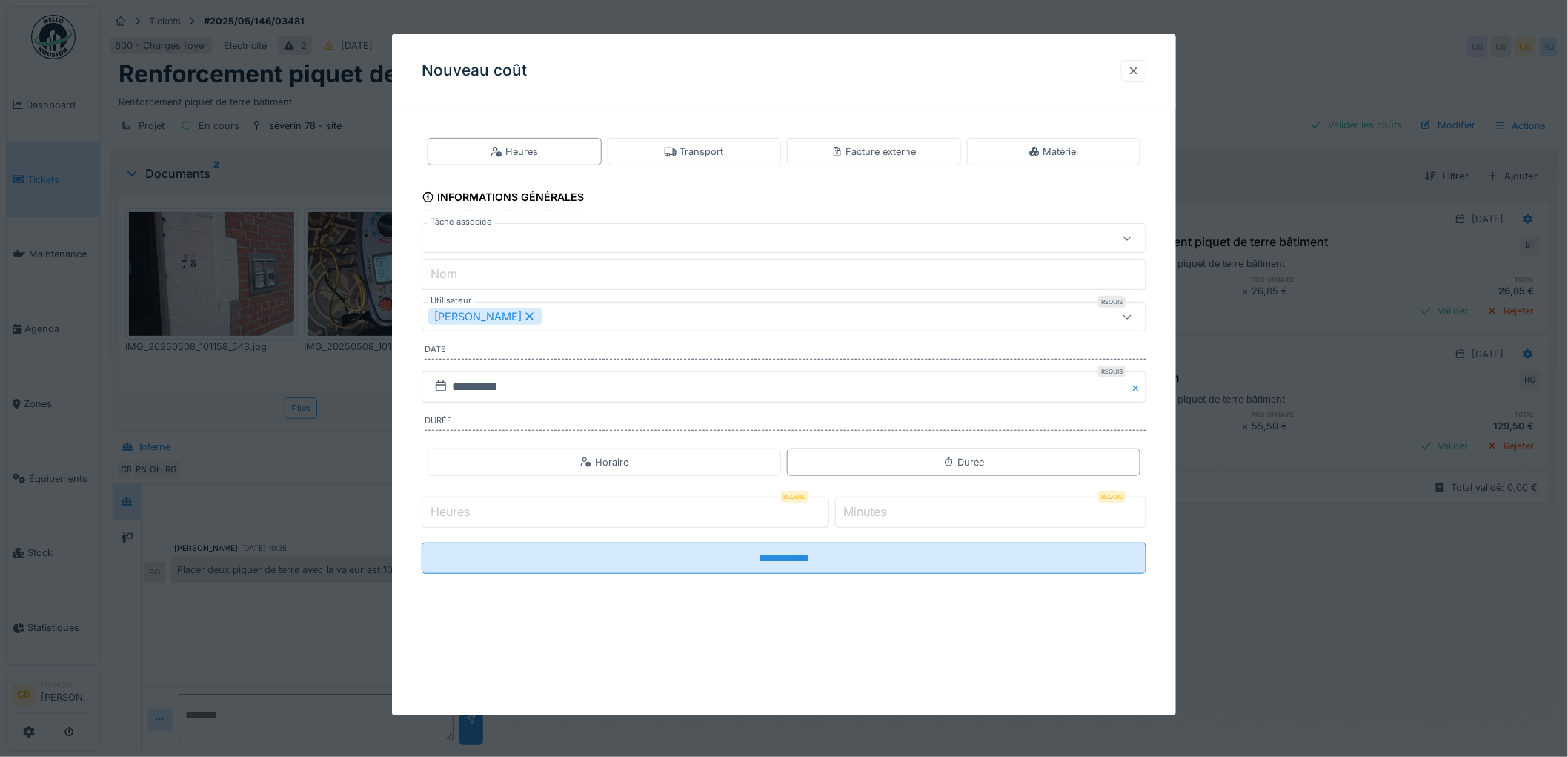
click at [1139, 70] on div at bounding box center [1133, 71] width 12 height 14
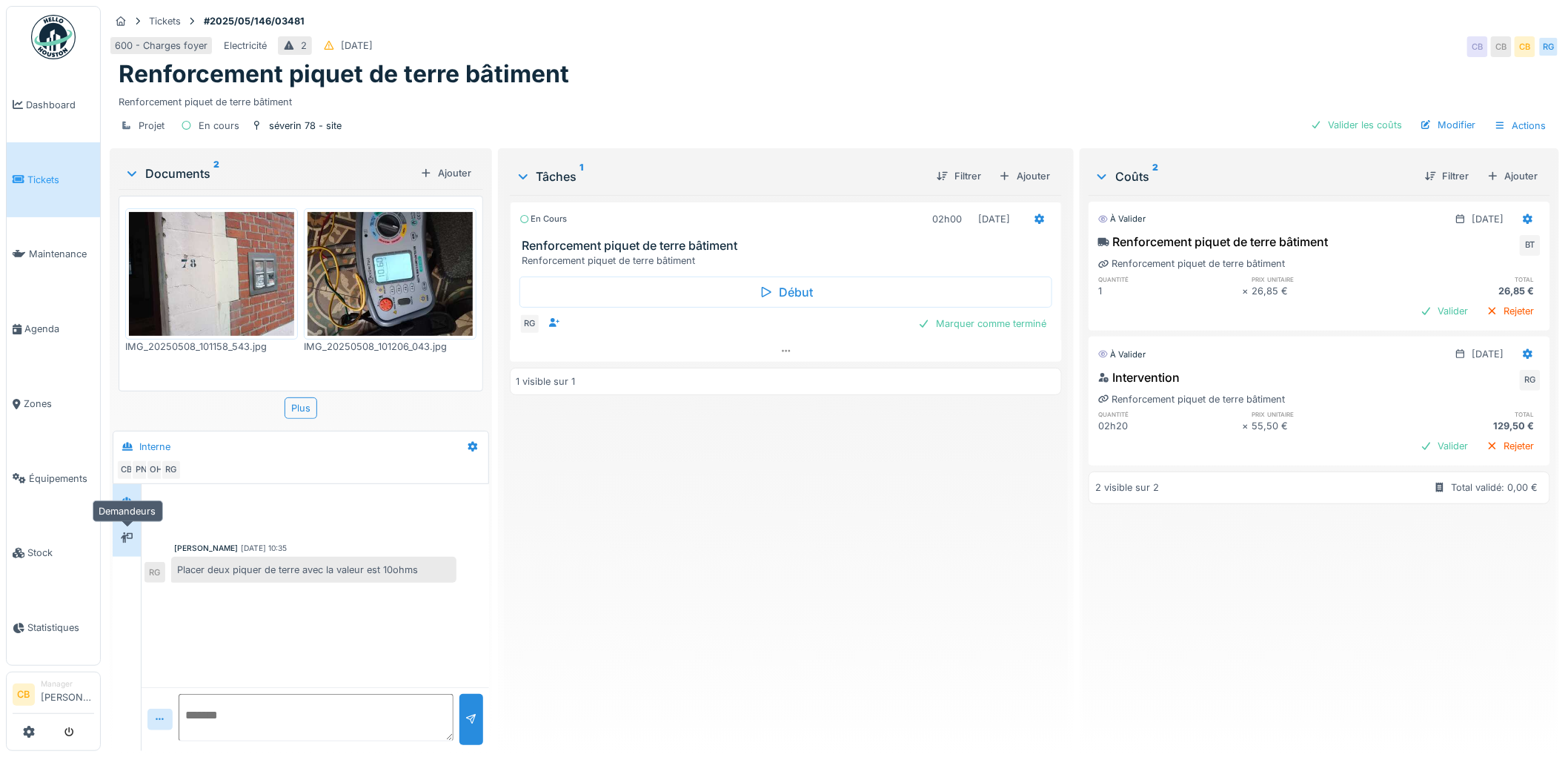
click at [131, 539] on icon at bounding box center [127, 538] width 12 height 10
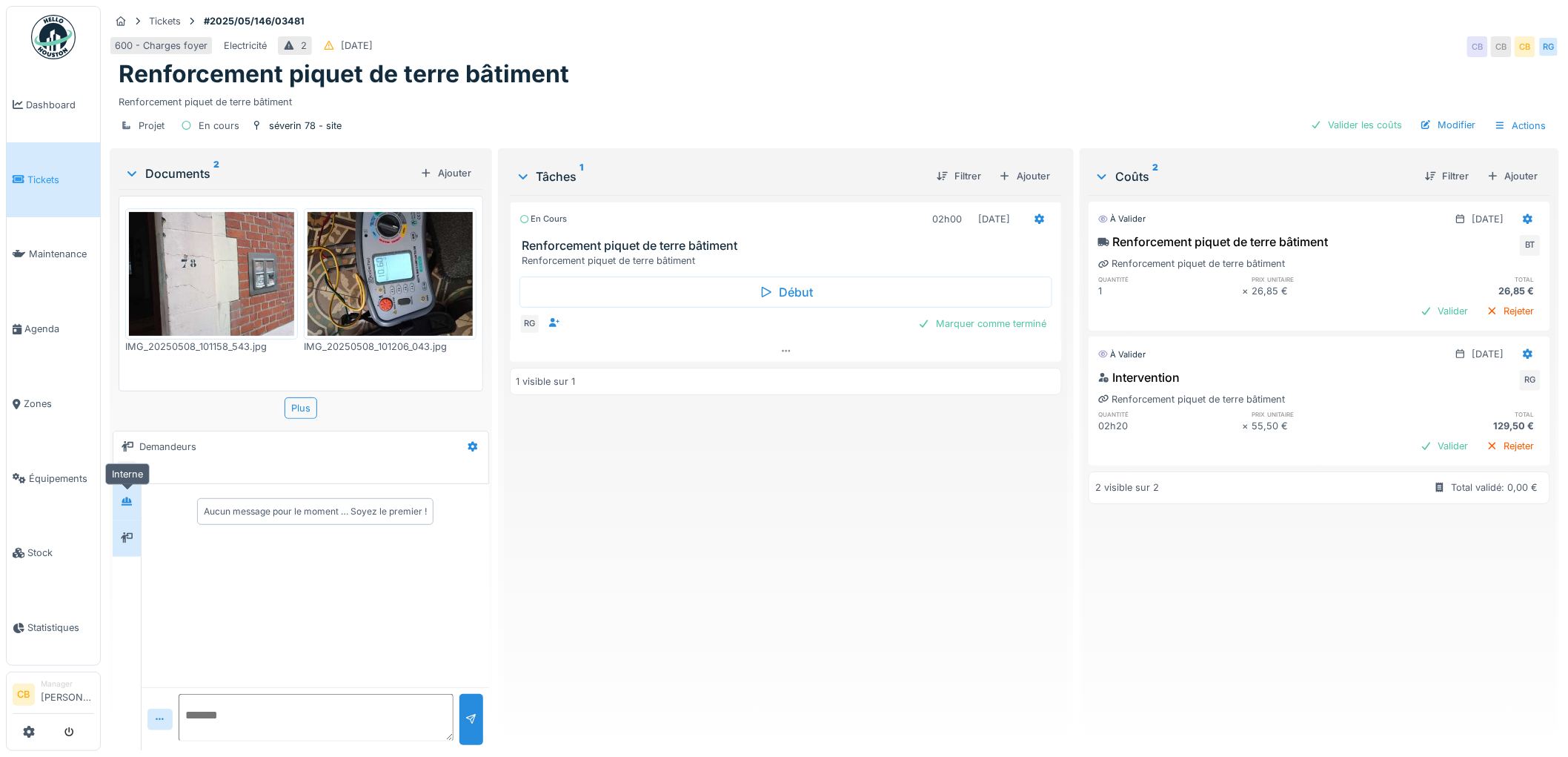
click at [133, 505] on icon at bounding box center [127, 502] width 12 height 10
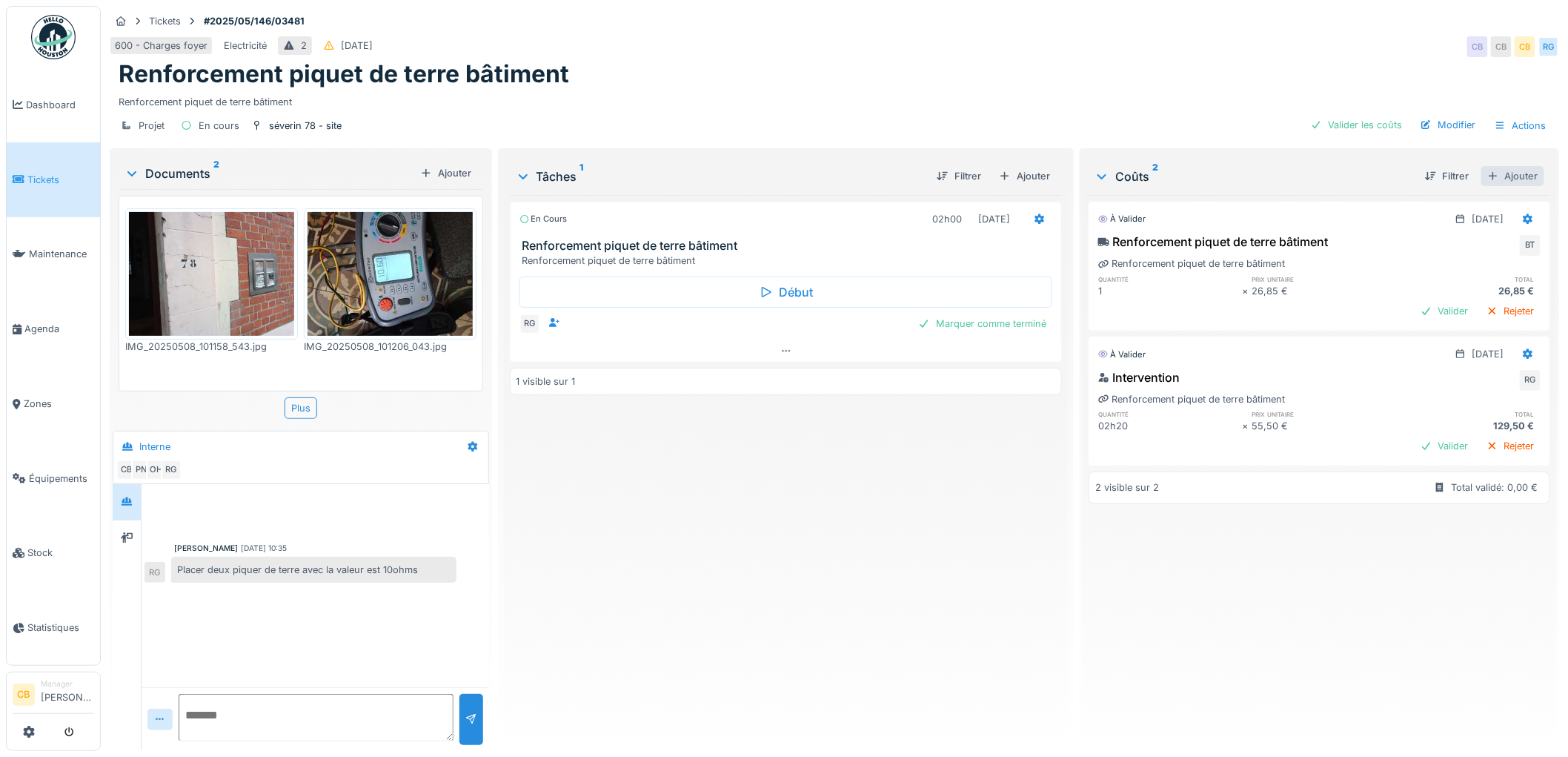
click at [1498, 174] on div "Ajouter" at bounding box center [1513, 176] width 63 height 20
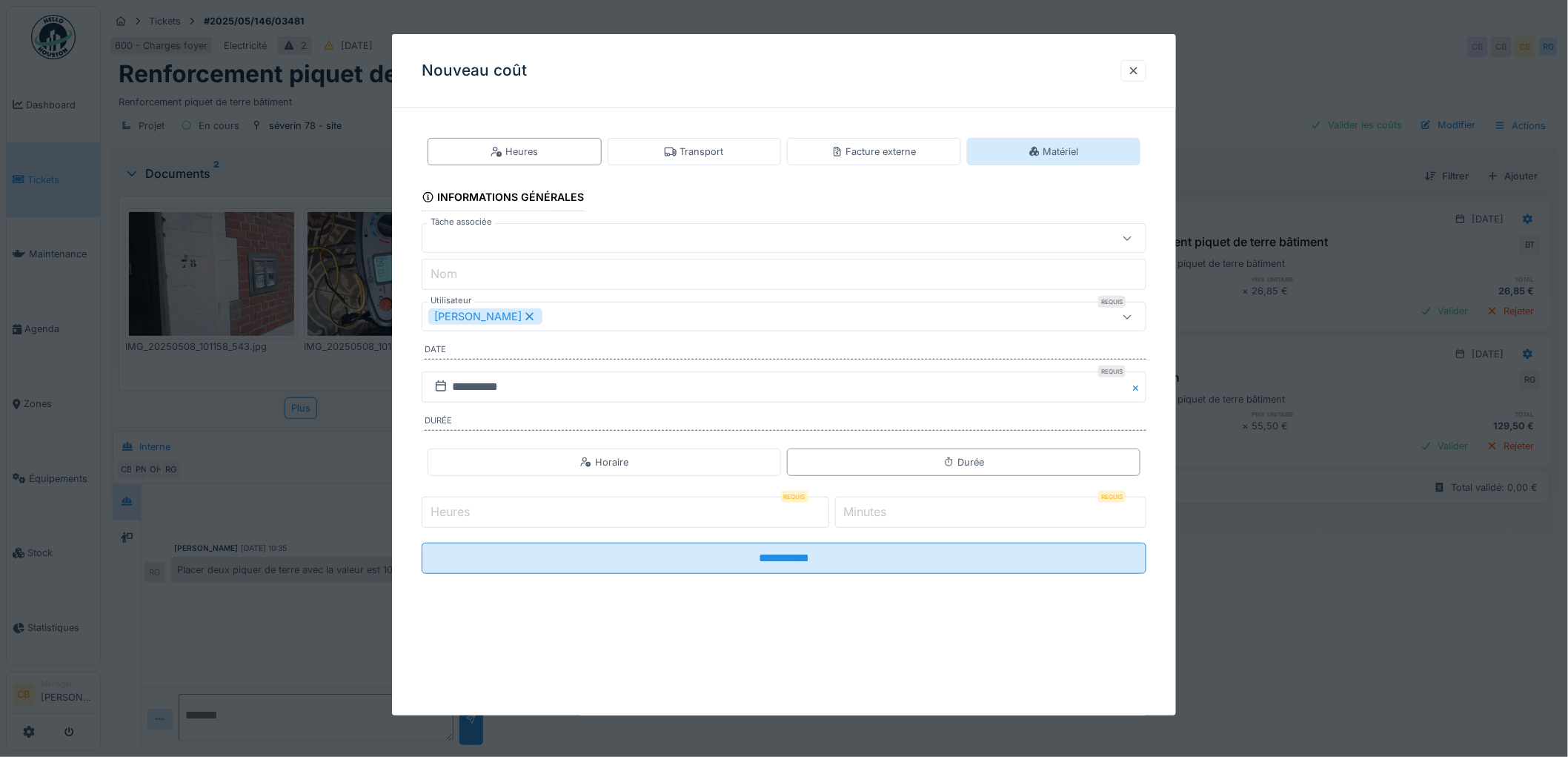
click at [1093, 153] on div "Matériel" at bounding box center [1054, 152] width 174 height 28
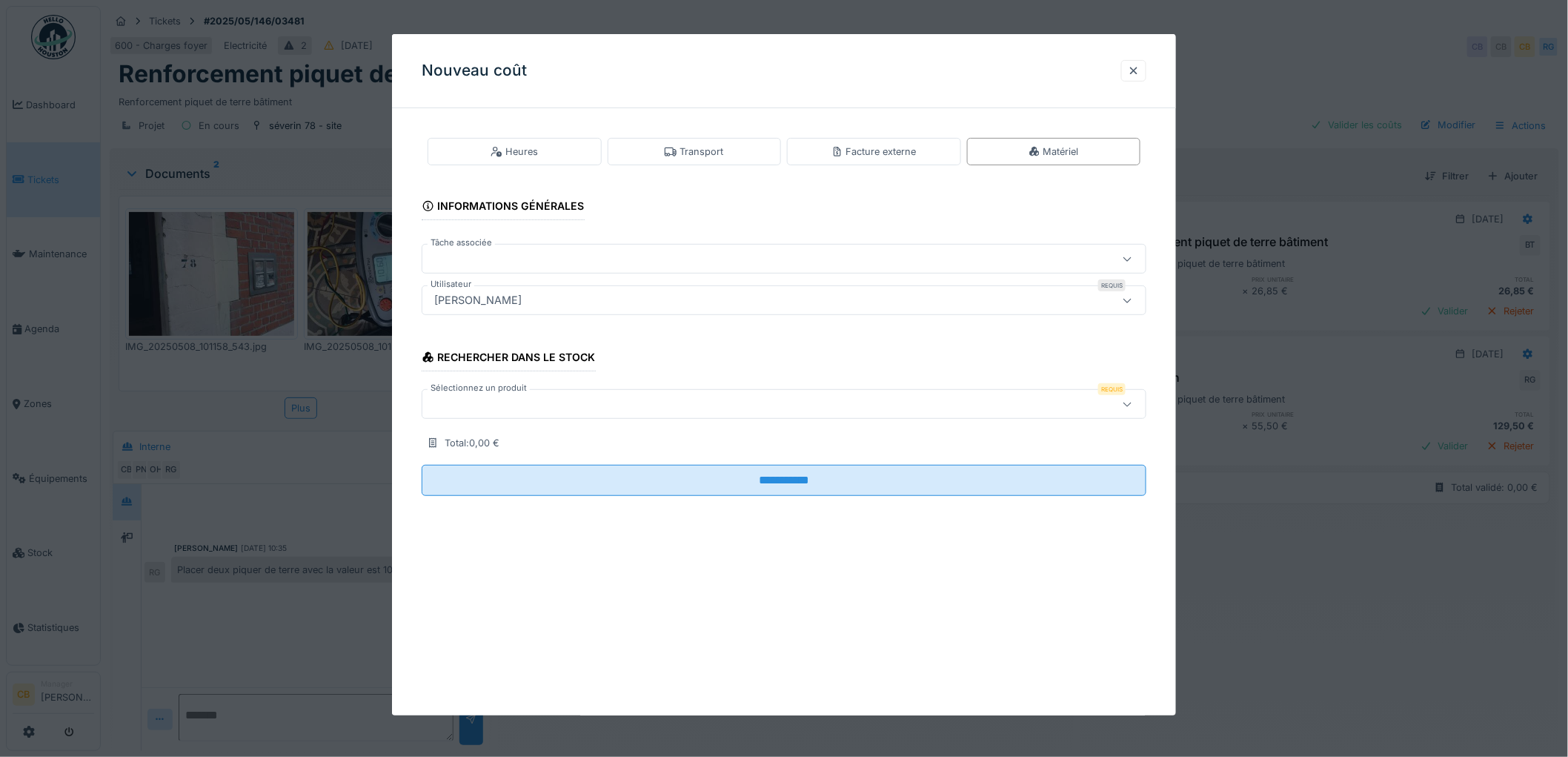
click at [446, 397] on div at bounding box center [743, 403] width 629 height 16
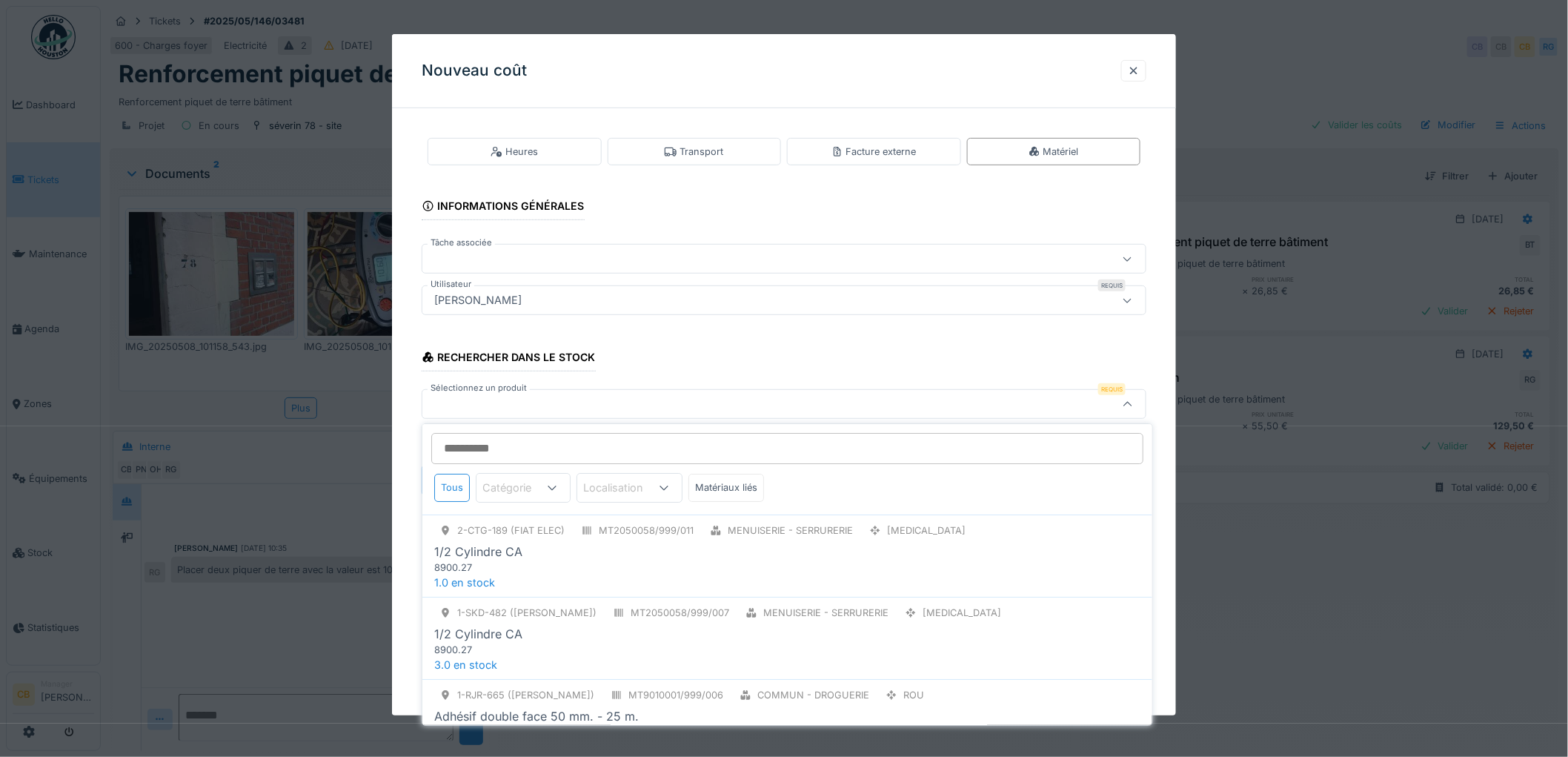
click at [447, 397] on div at bounding box center [743, 403] width 629 height 16
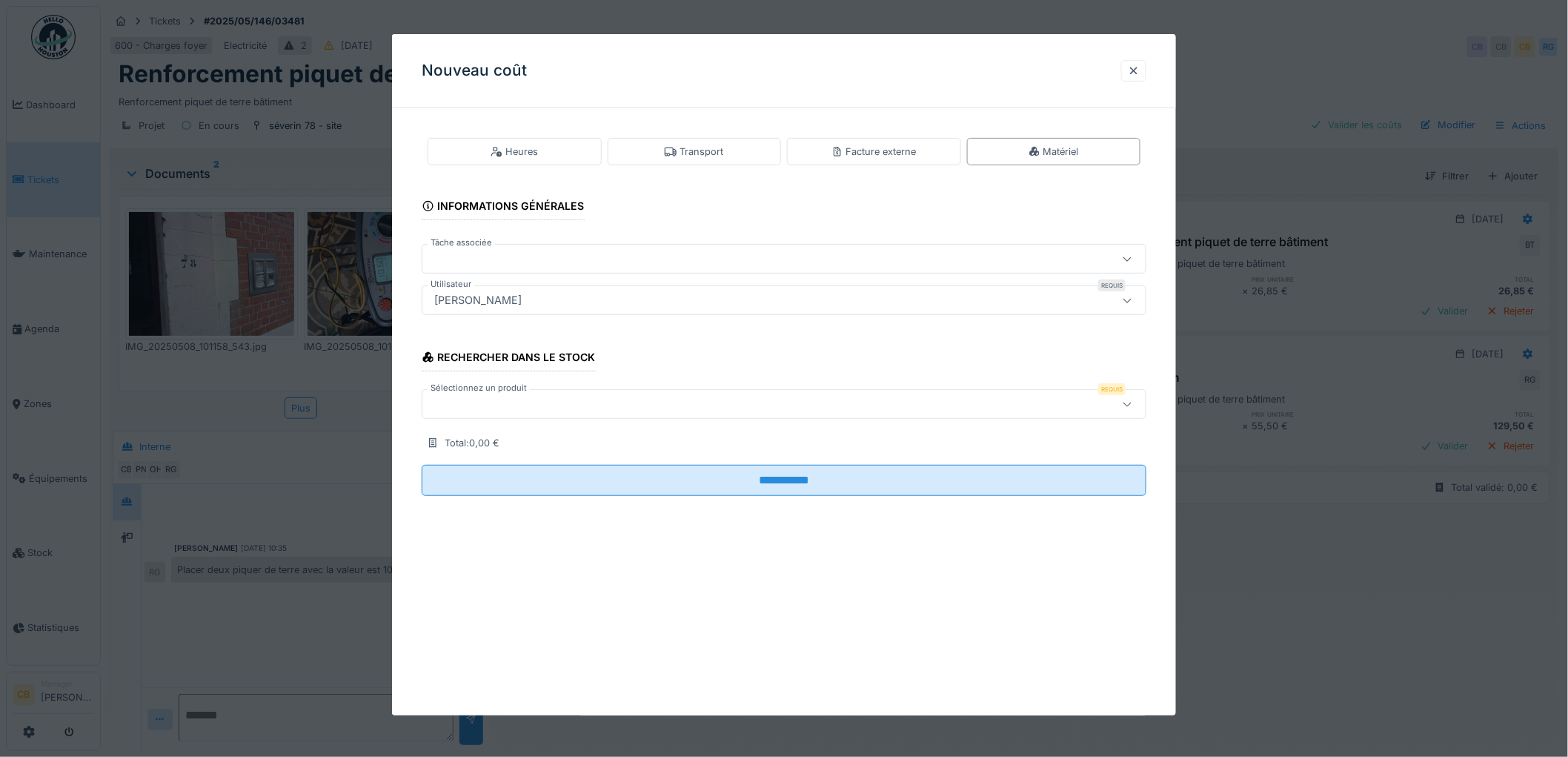
click at [447, 397] on div at bounding box center [743, 403] width 629 height 16
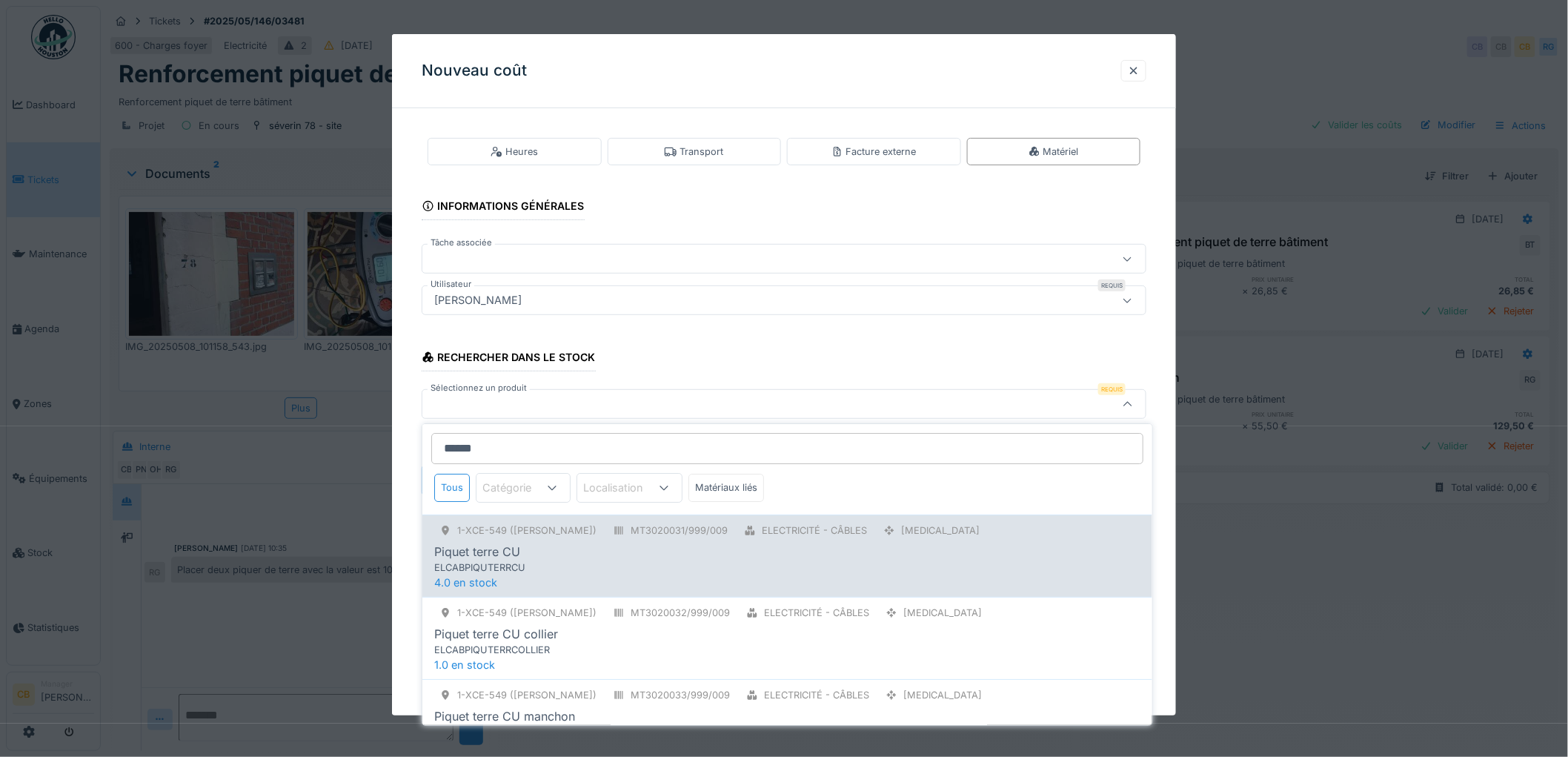
type input "******"
click at [568, 561] on div "ELCABPIQUTERRCU" at bounding box center [748, 568] width 627 height 14
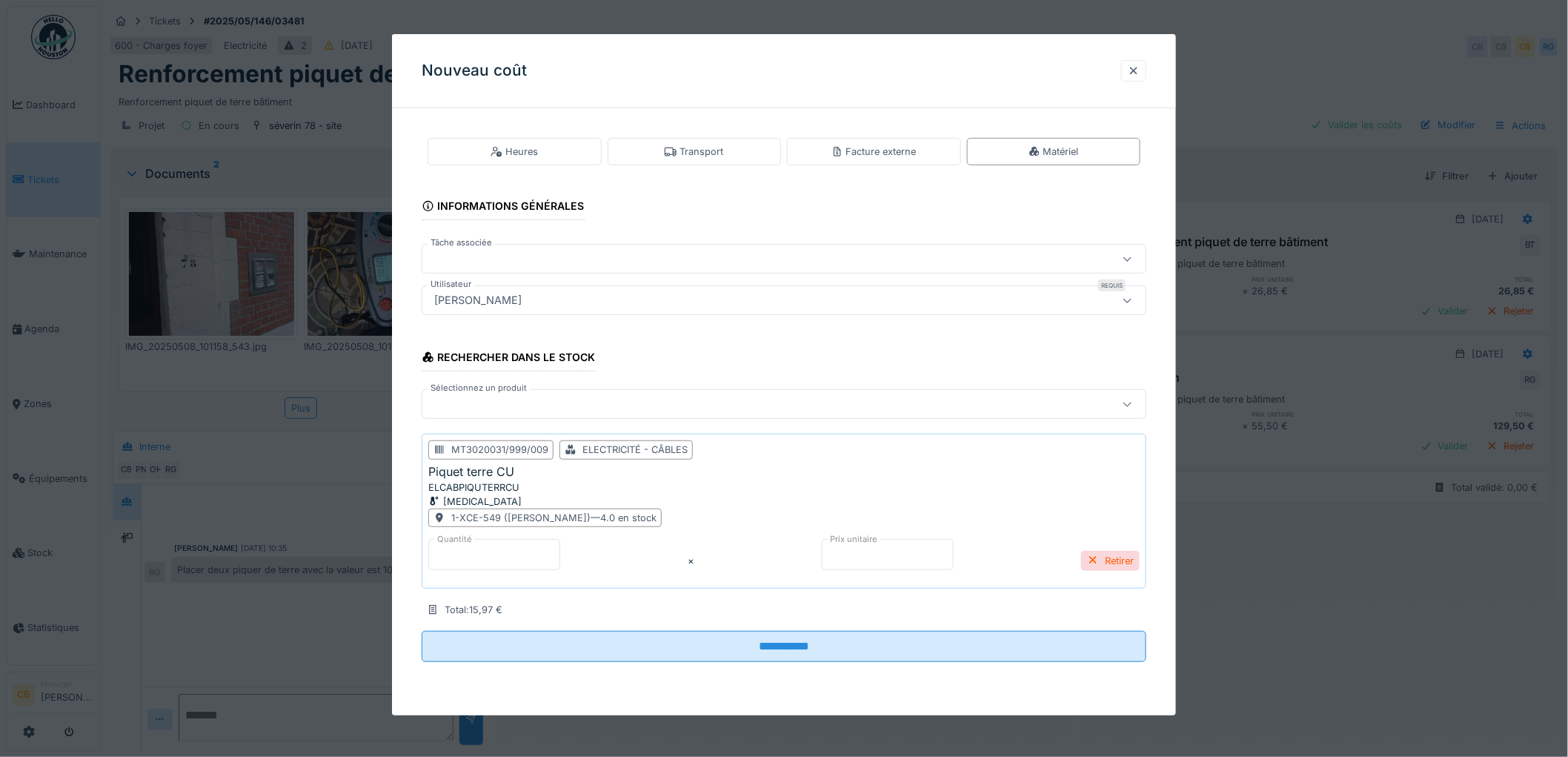
click at [560, 551] on input "****" at bounding box center [495, 555] width 132 height 31
click at [560, 558] on input "*" at bounding box center [495, 555] width 132 height 31
click at [560, 558] on input "****" at bounding box center [495, 555] width 132 height 31
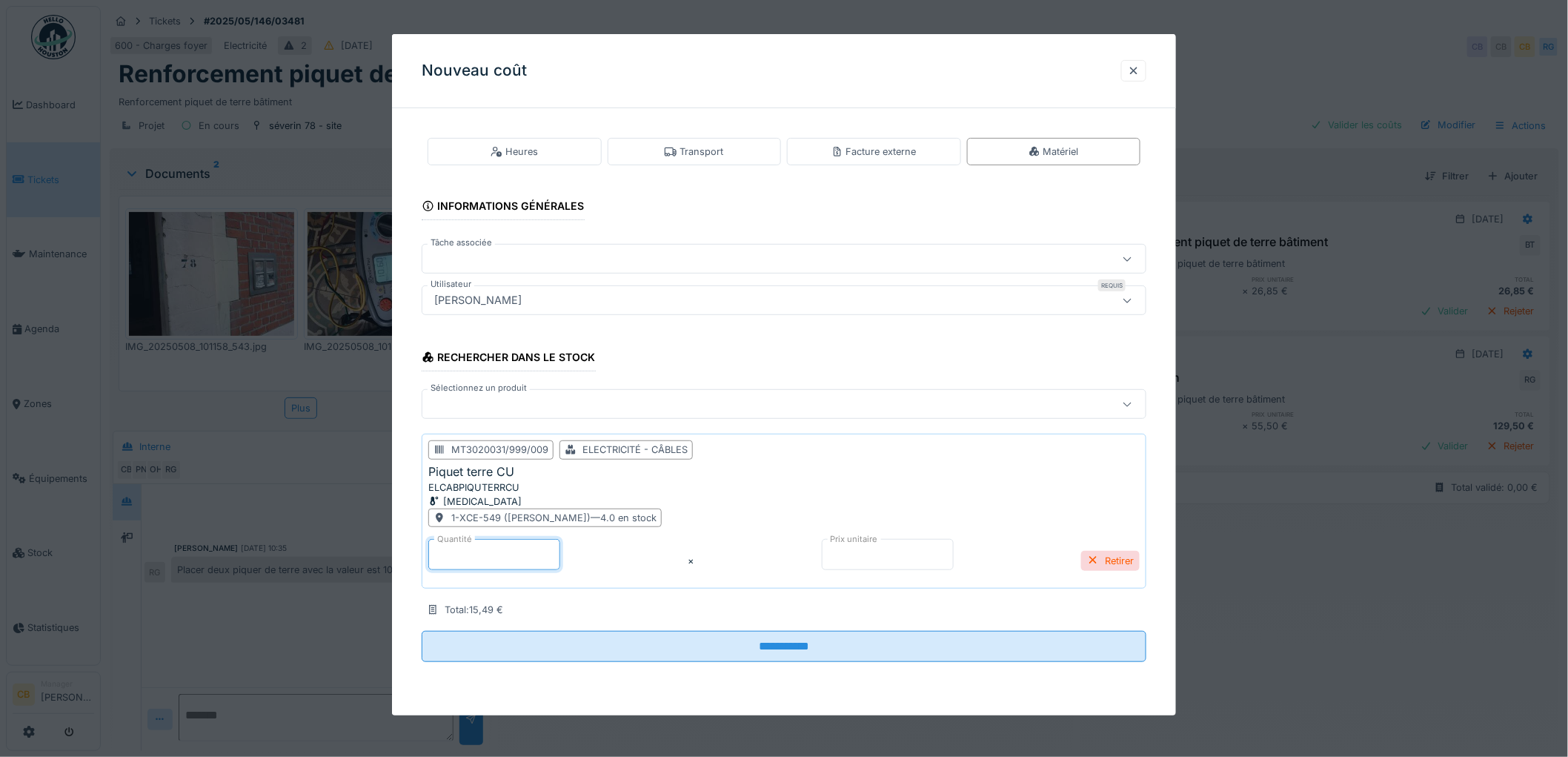
click at [560, 550] on input "****" at bounding box center [495, 555] width 132 height 31
click at [560, 550] on input "*" at bounding box center [495, 555] width 132 height 31
click at [560, 550] on input "****" at bounding box center [495, 555] width 132 height 31
click at [487, 554] on input "****" at bounding box center [495, 555] width 132 height 31
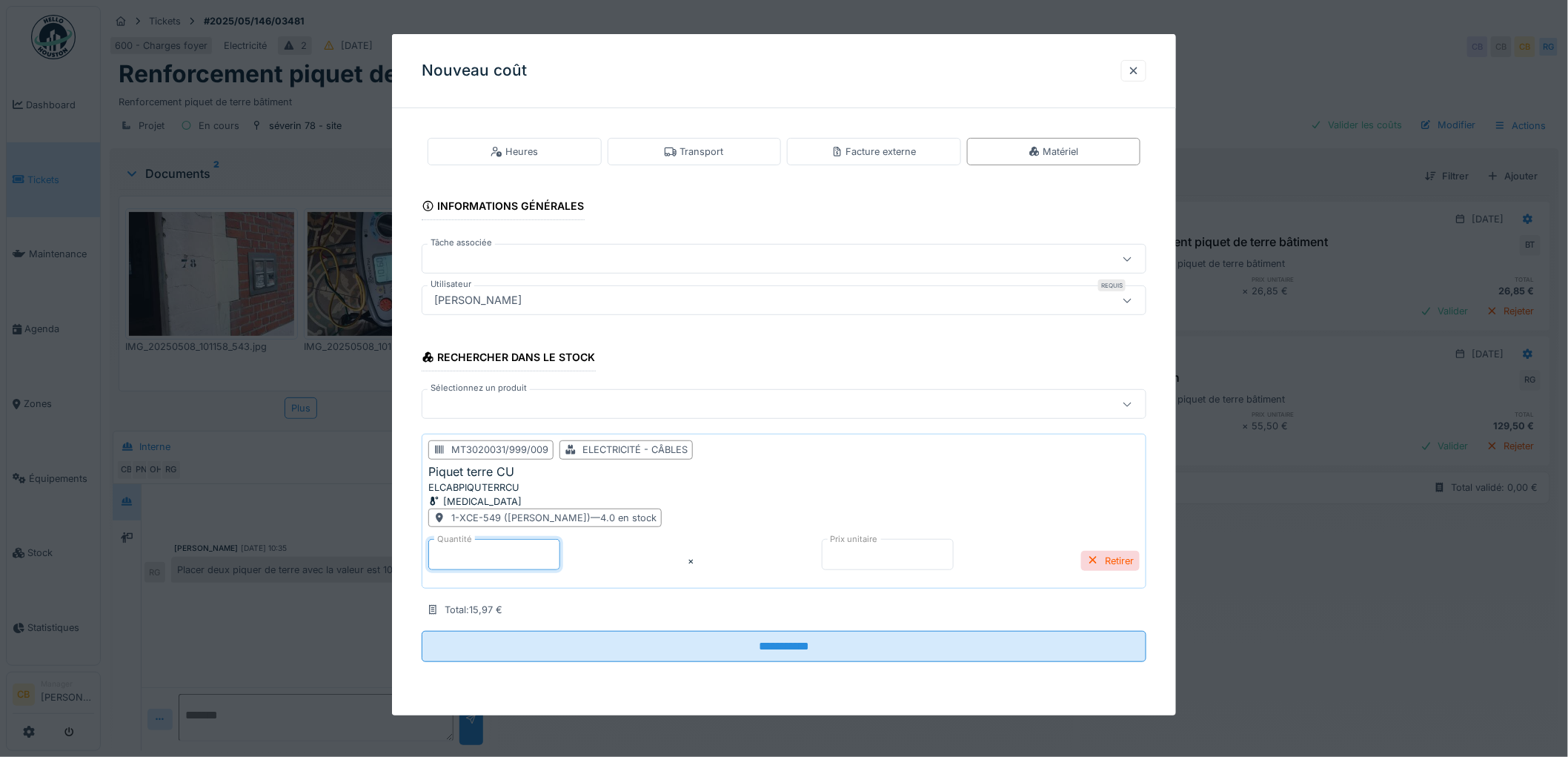
type input "*"
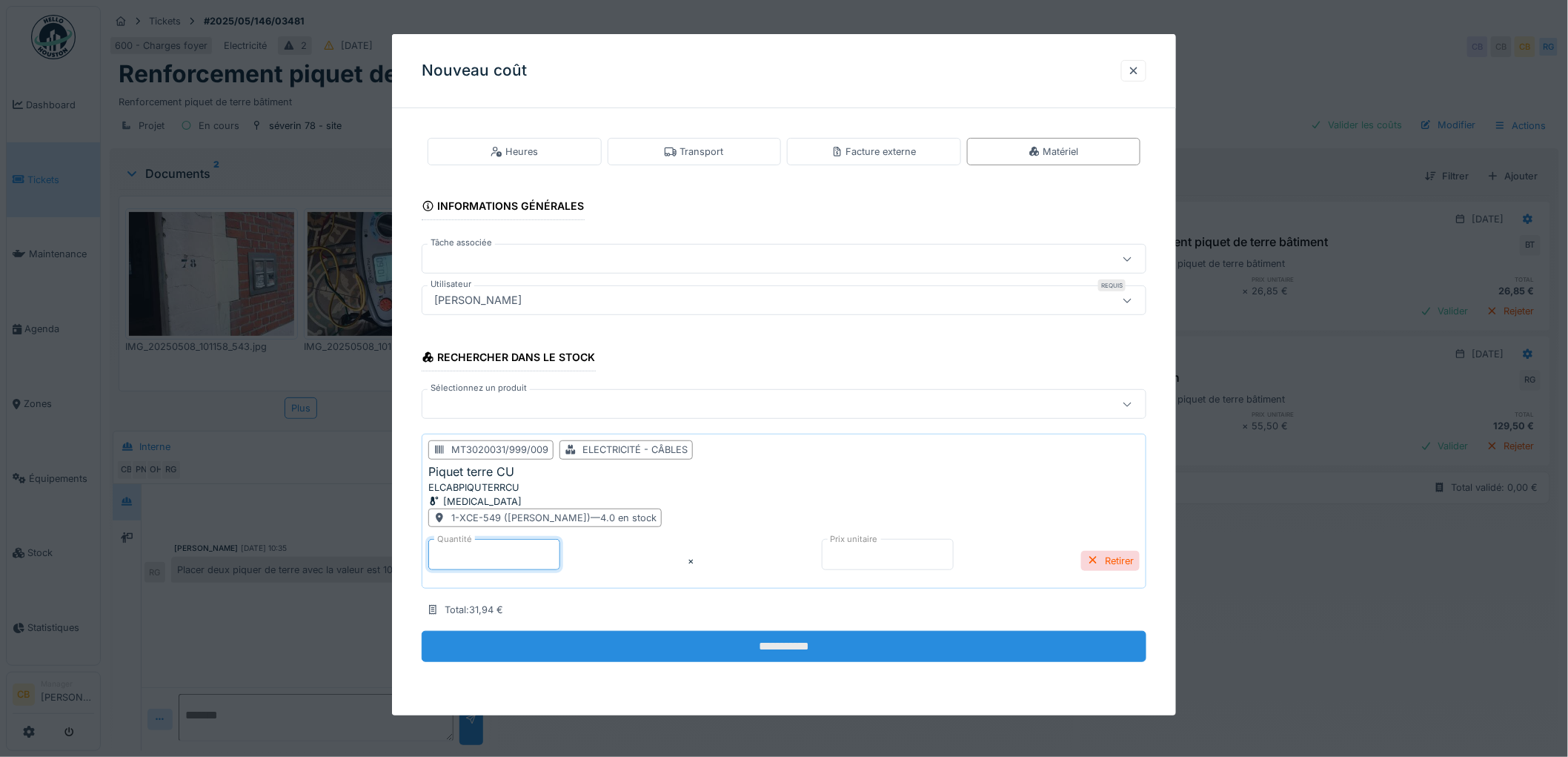
type input "*"
click at [817, 654] on input "**********" at bounding box center [784, 646] width 725 height 31
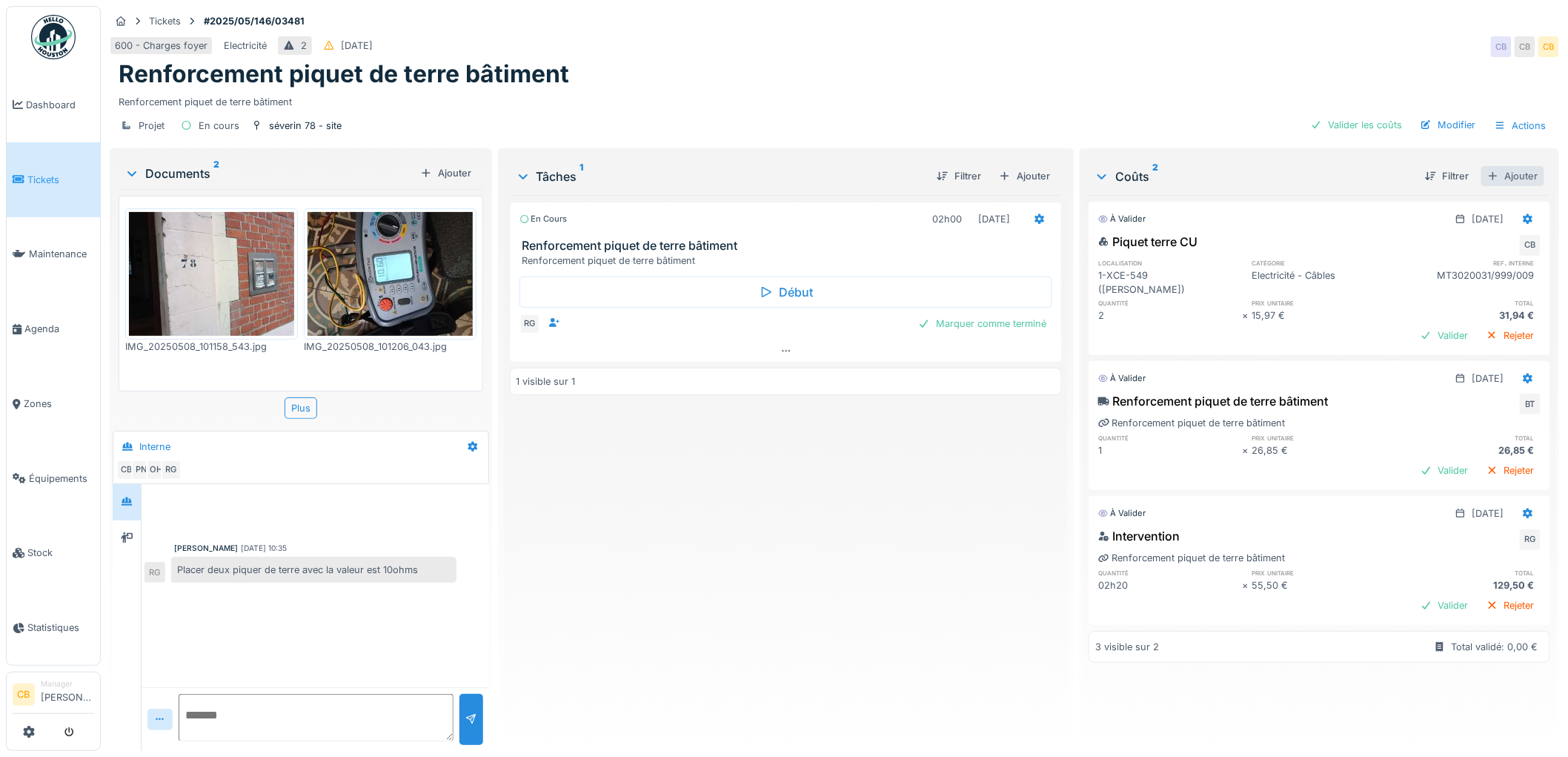
click at [1501, 171] on div "Ajouter" at bounding box center [1513, 176] width 63 height 20
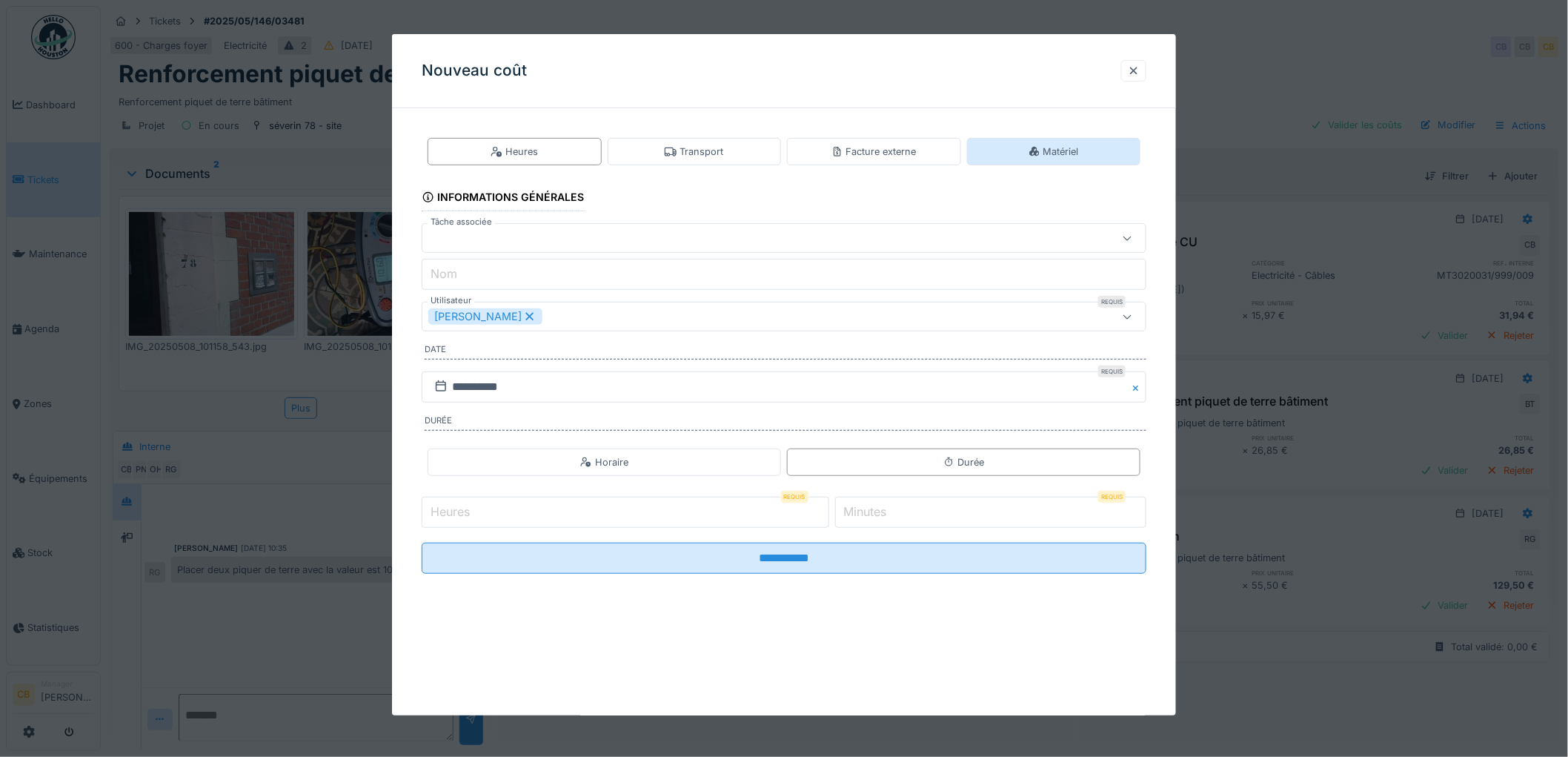
click at [1050, 154] on div "Matériel" at bounding box center [1054, 151] width 51 height 14
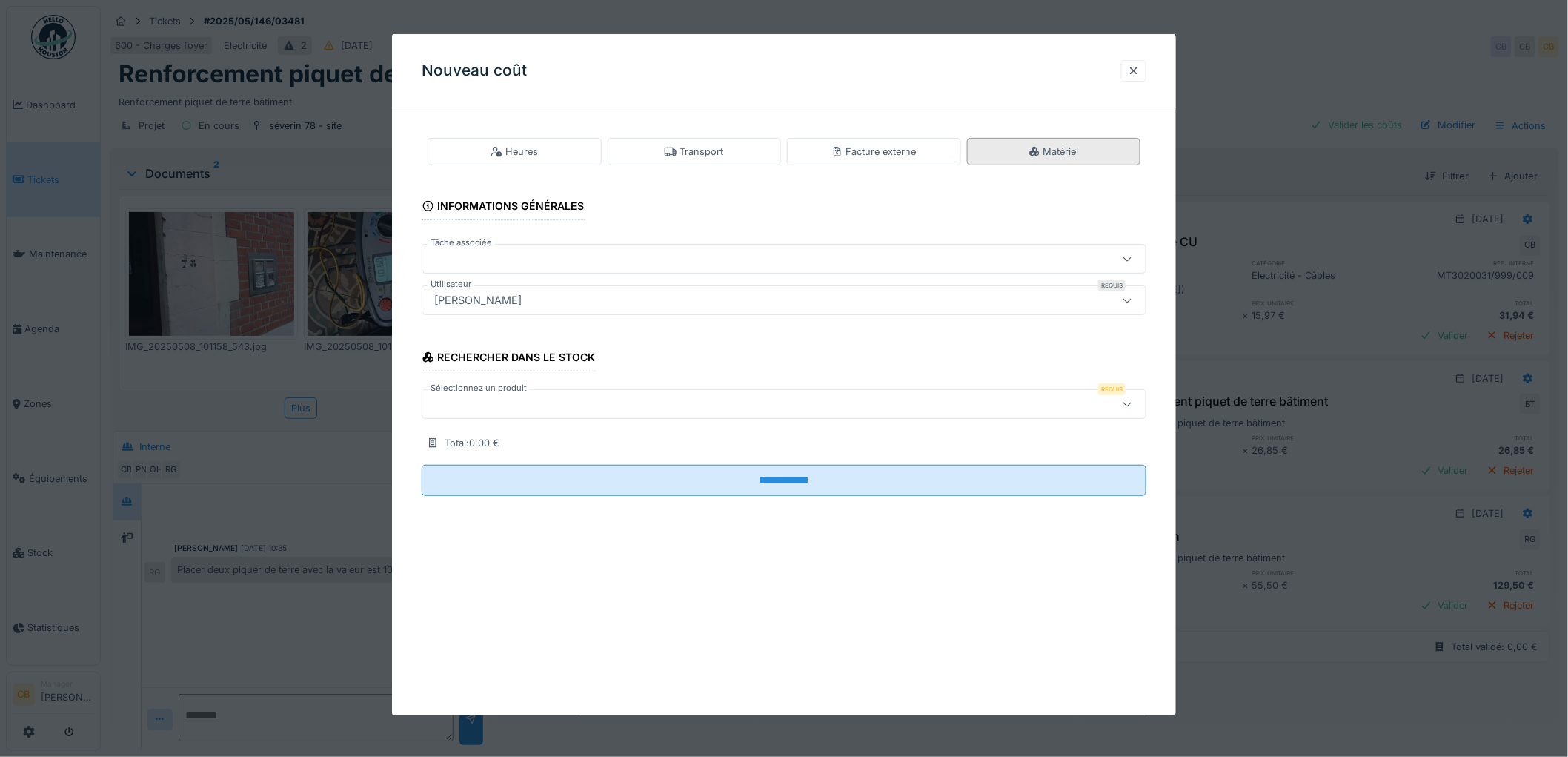
click at [1043, 140] on div "Matériel" at bounding box center [1054, 152] width 174 height 28
click at [454, 397] on div at bounding box center [743, 403] width 629 height 16
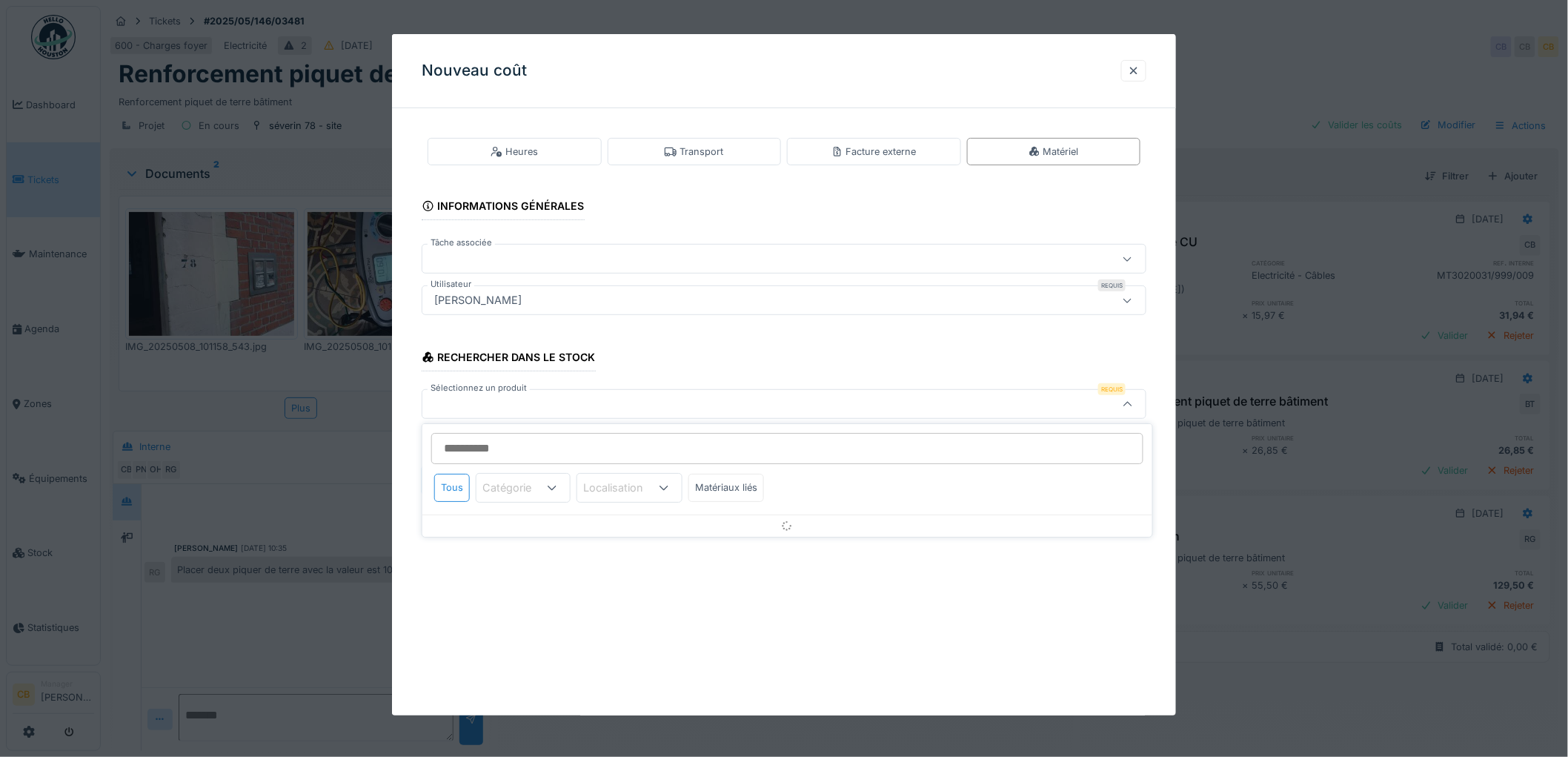
click at [454, 398] on div at bounding box center [743, 403] width 629 height 16
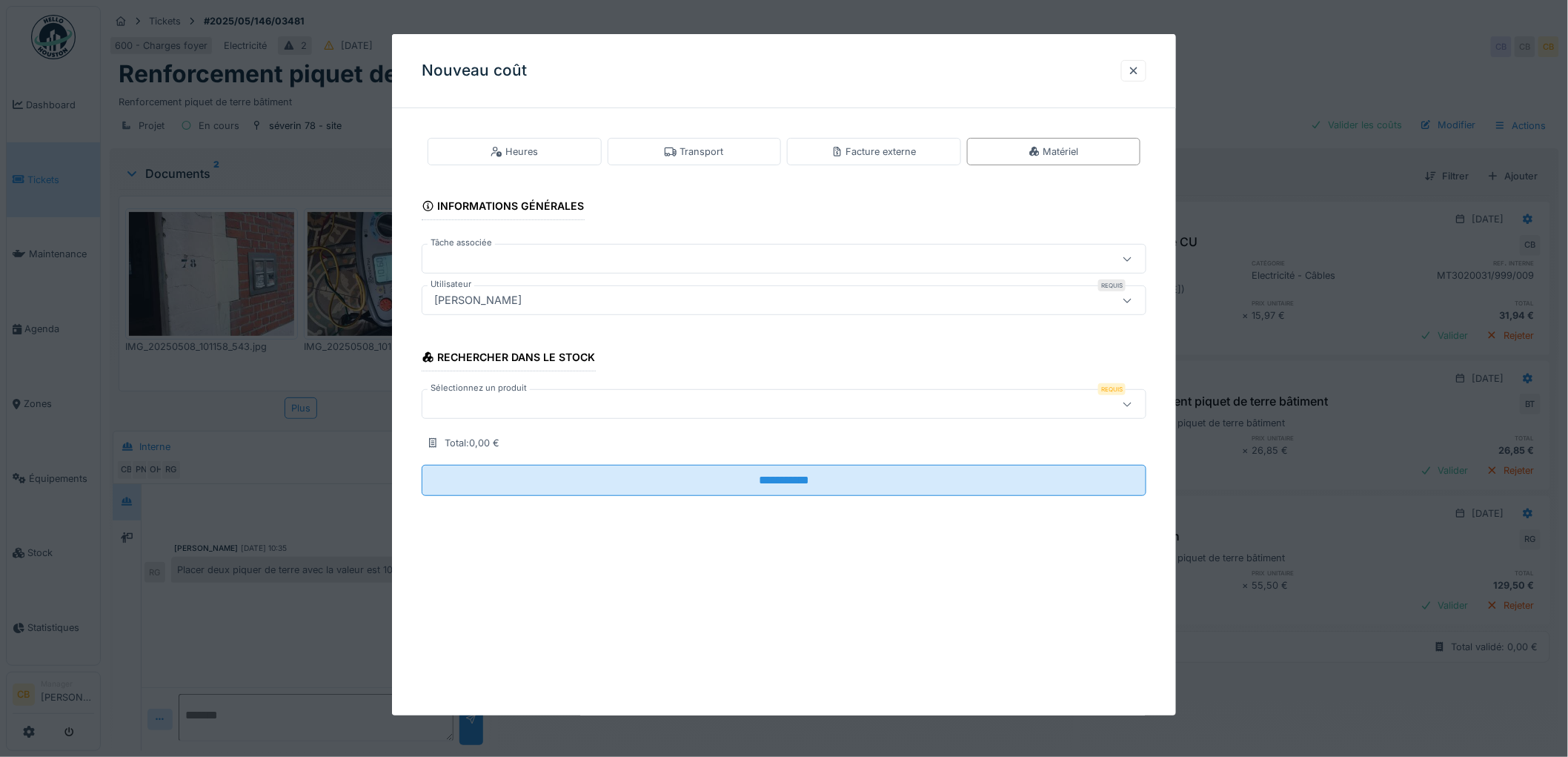
click at [453, 399] on div at bounding box center [743, 403] width 629 height 16
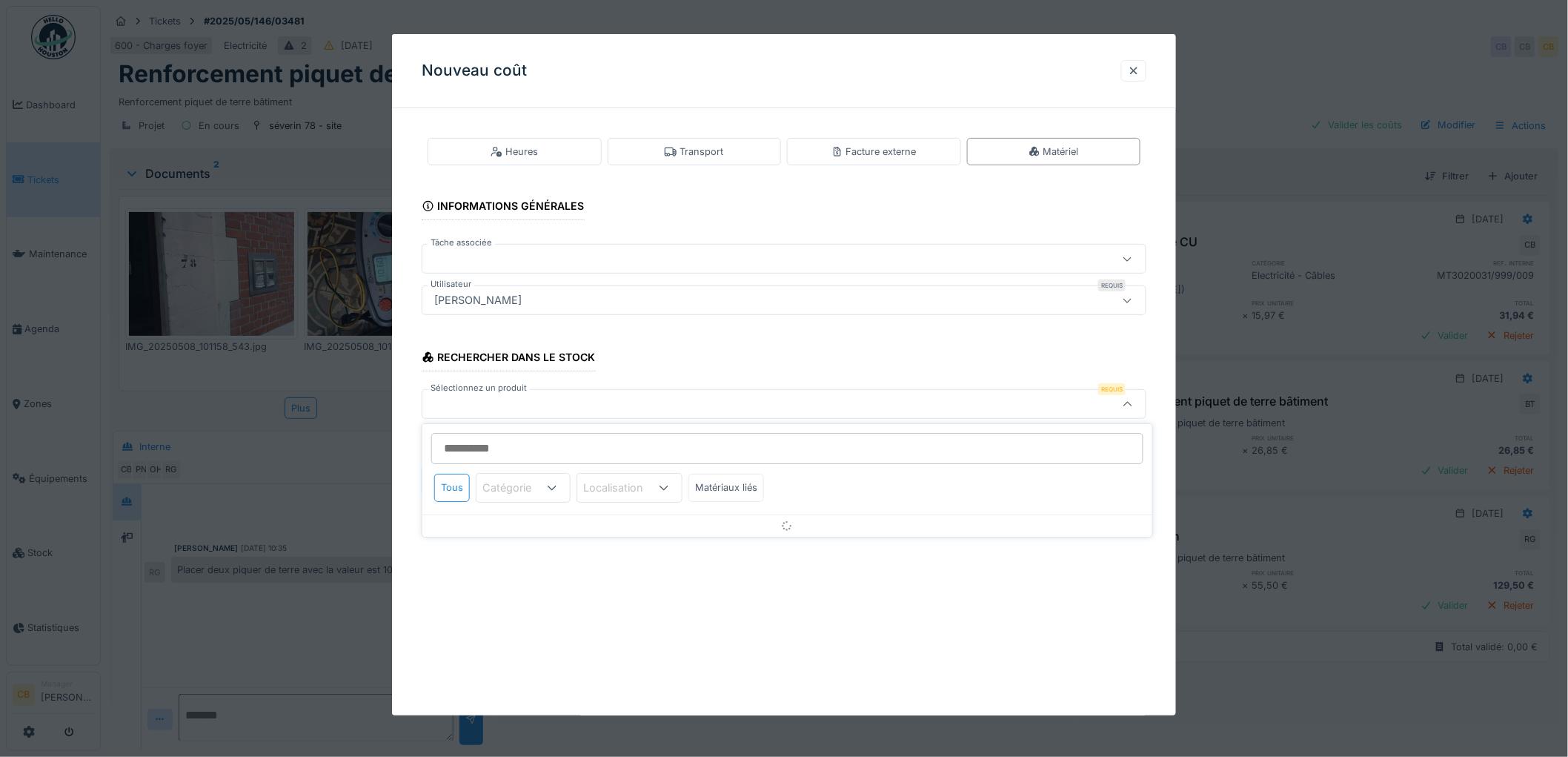
click at [449, 442] on input "Sélectionnez un produit" at bounding box center [787, 448] width 712 height 31
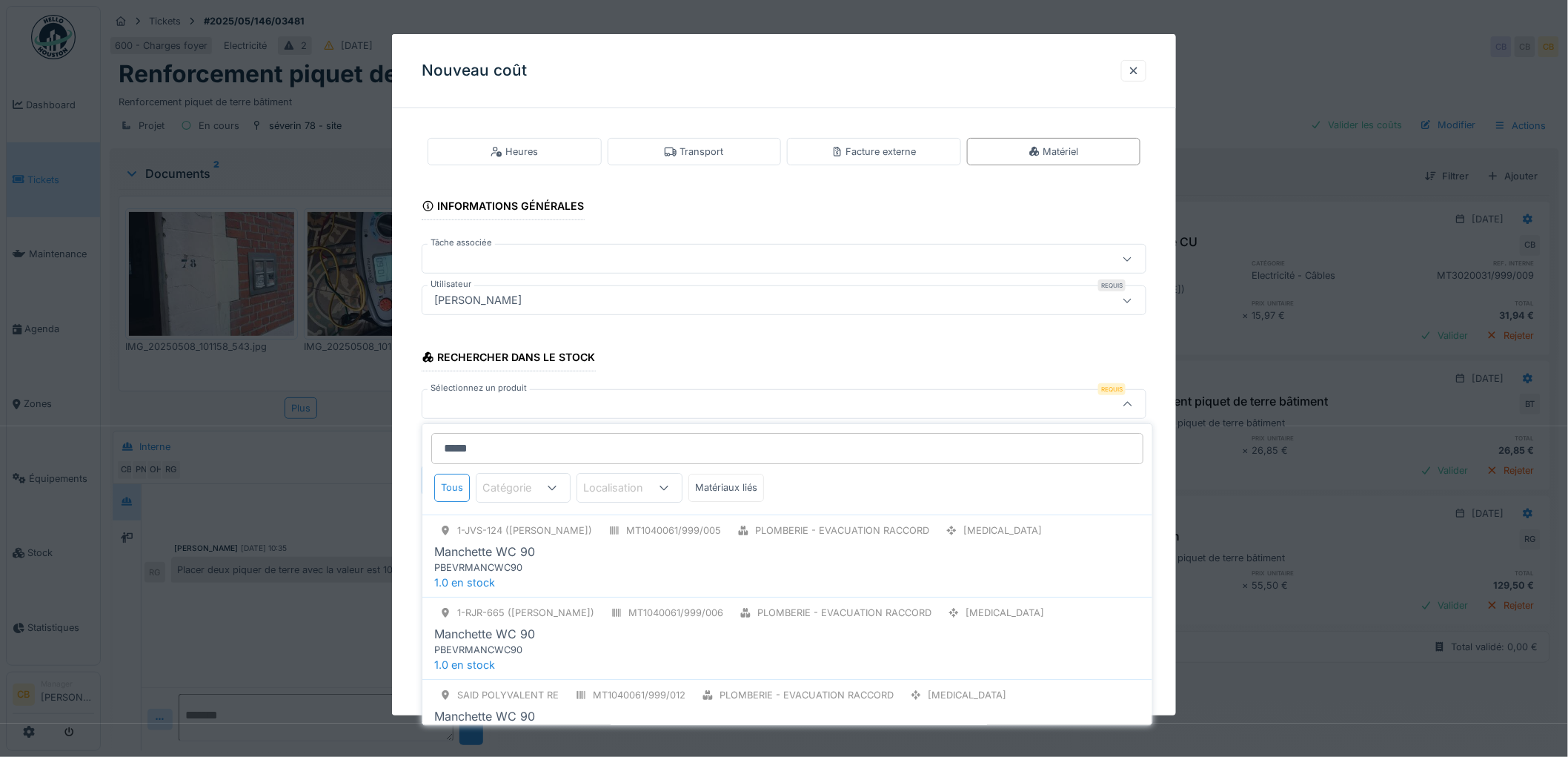
click at [489, 453] on input "*****" at bounding box center [787, 448] width 712 height 31
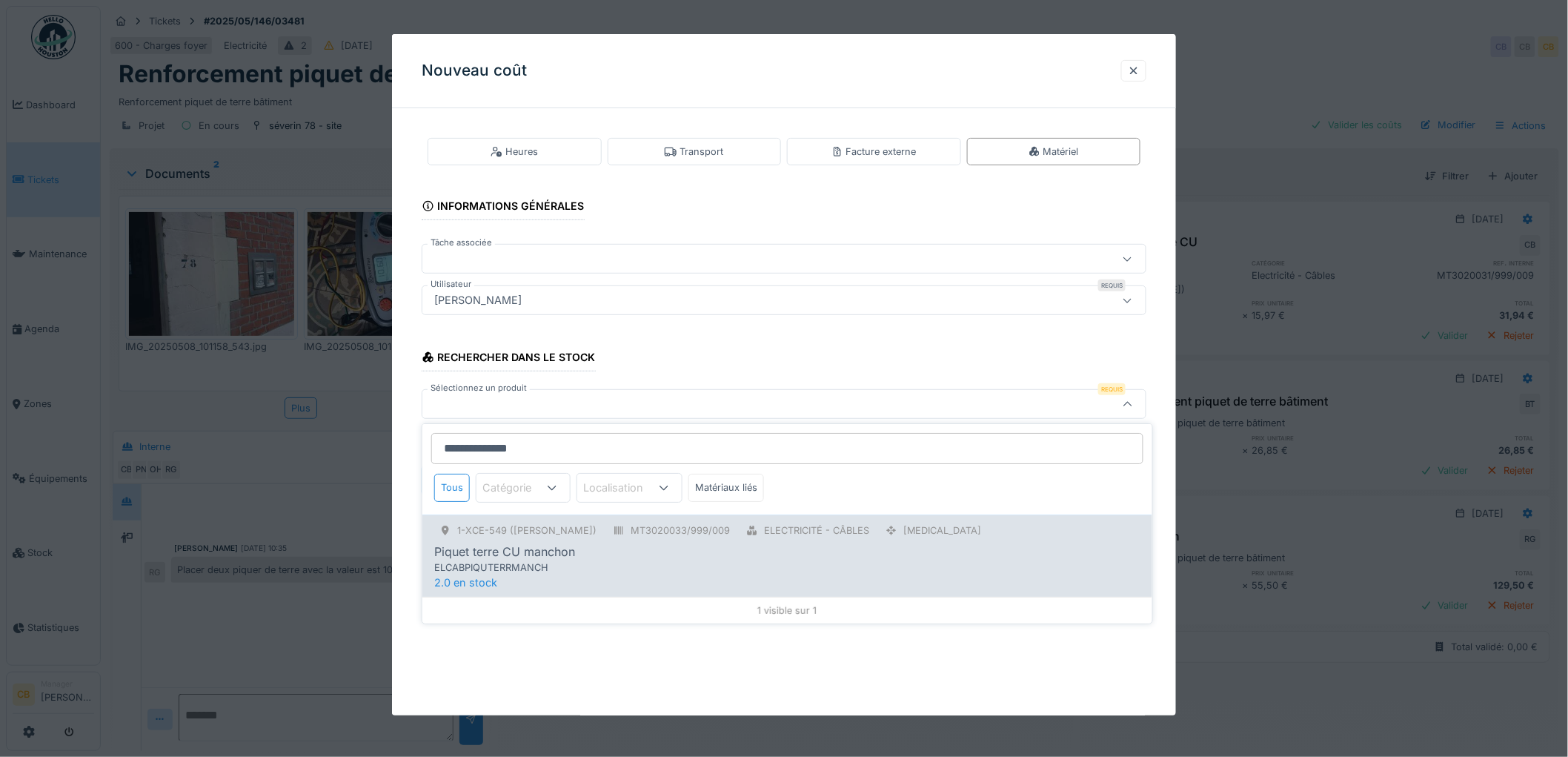
type input "**********"
click at [490, 545] on div "Piquet terre CU manchon" at bounding box center [505, 551] width 141 height 18
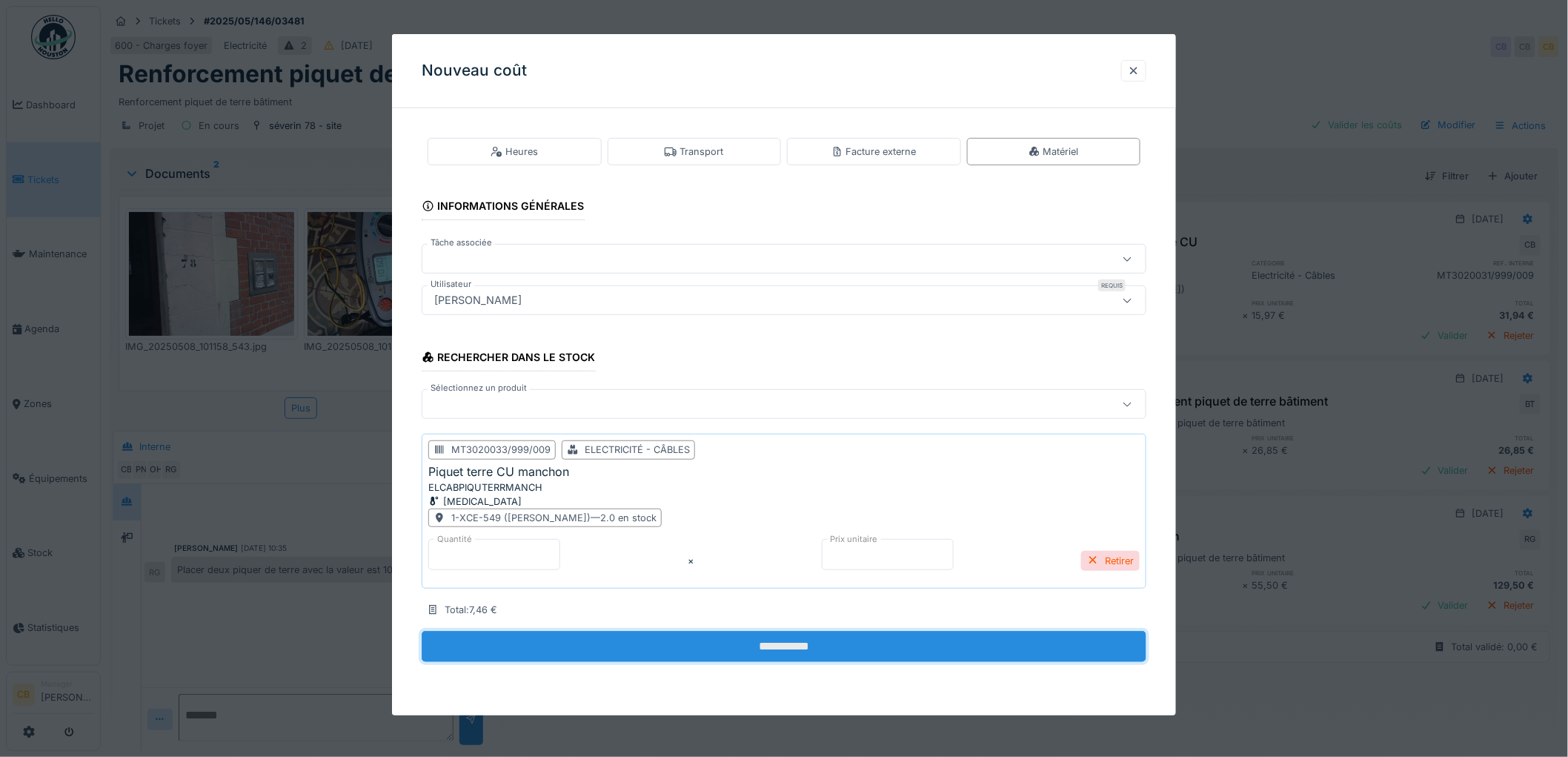
click at [768, 641] on input "**********" at bounding box center [784, 646] width 725 height 31
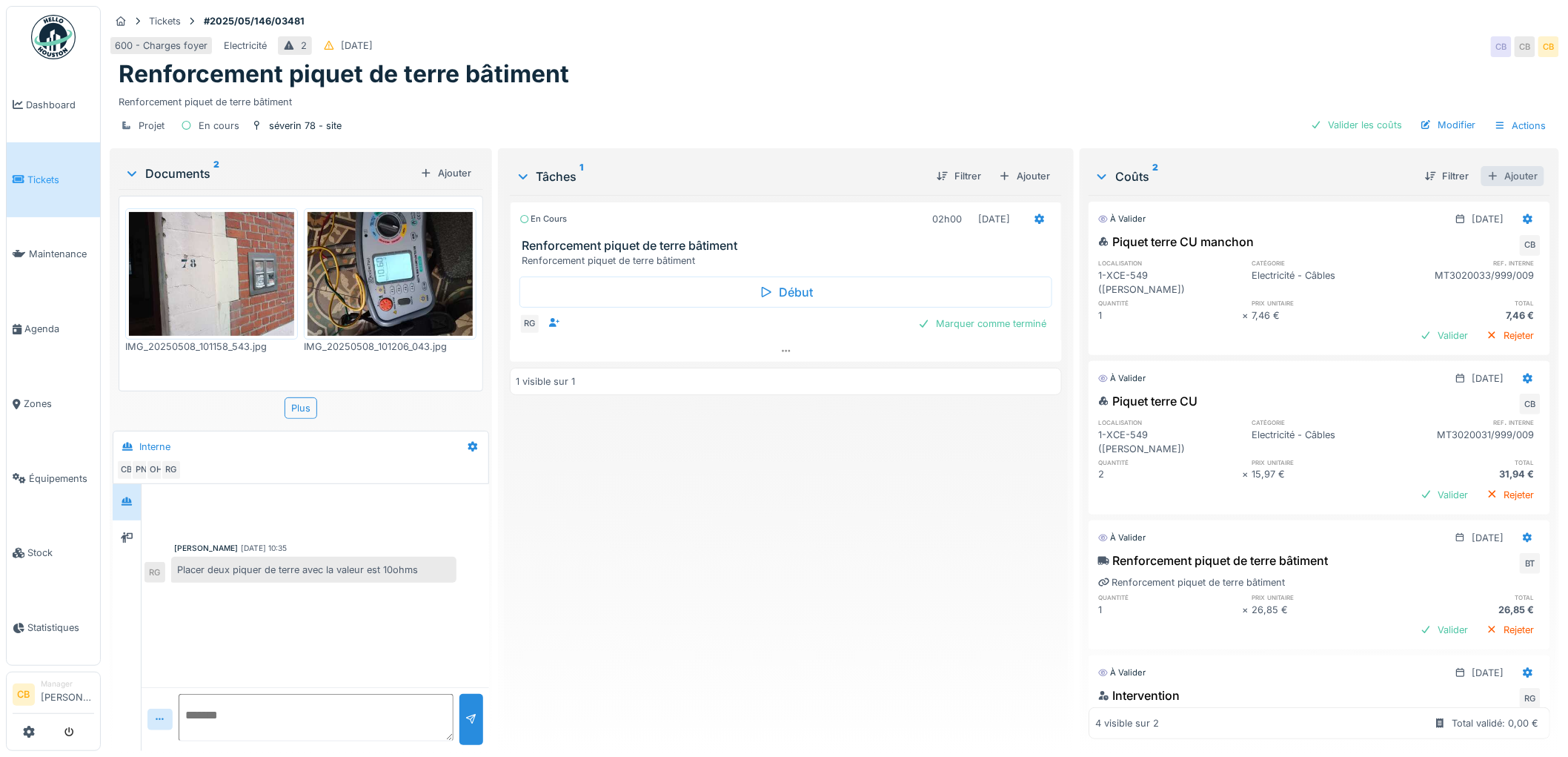
click at [1498, 166] on div "Ajouter" at bounding box center [1513, 176] width 63 height 20
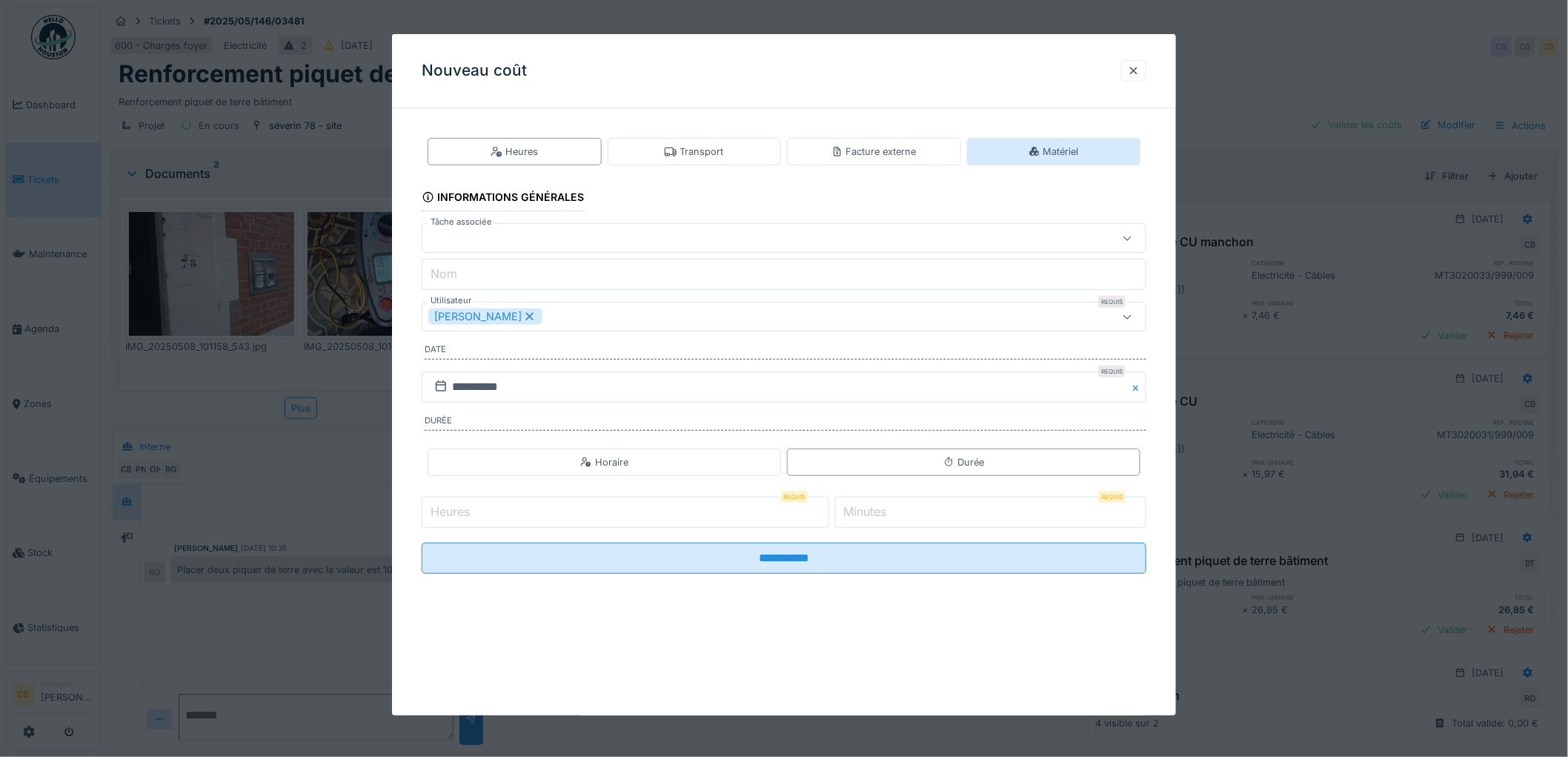
click at [1087, 151] on div "Matériel" at bounding box center [1054, 152] width 174 height 28
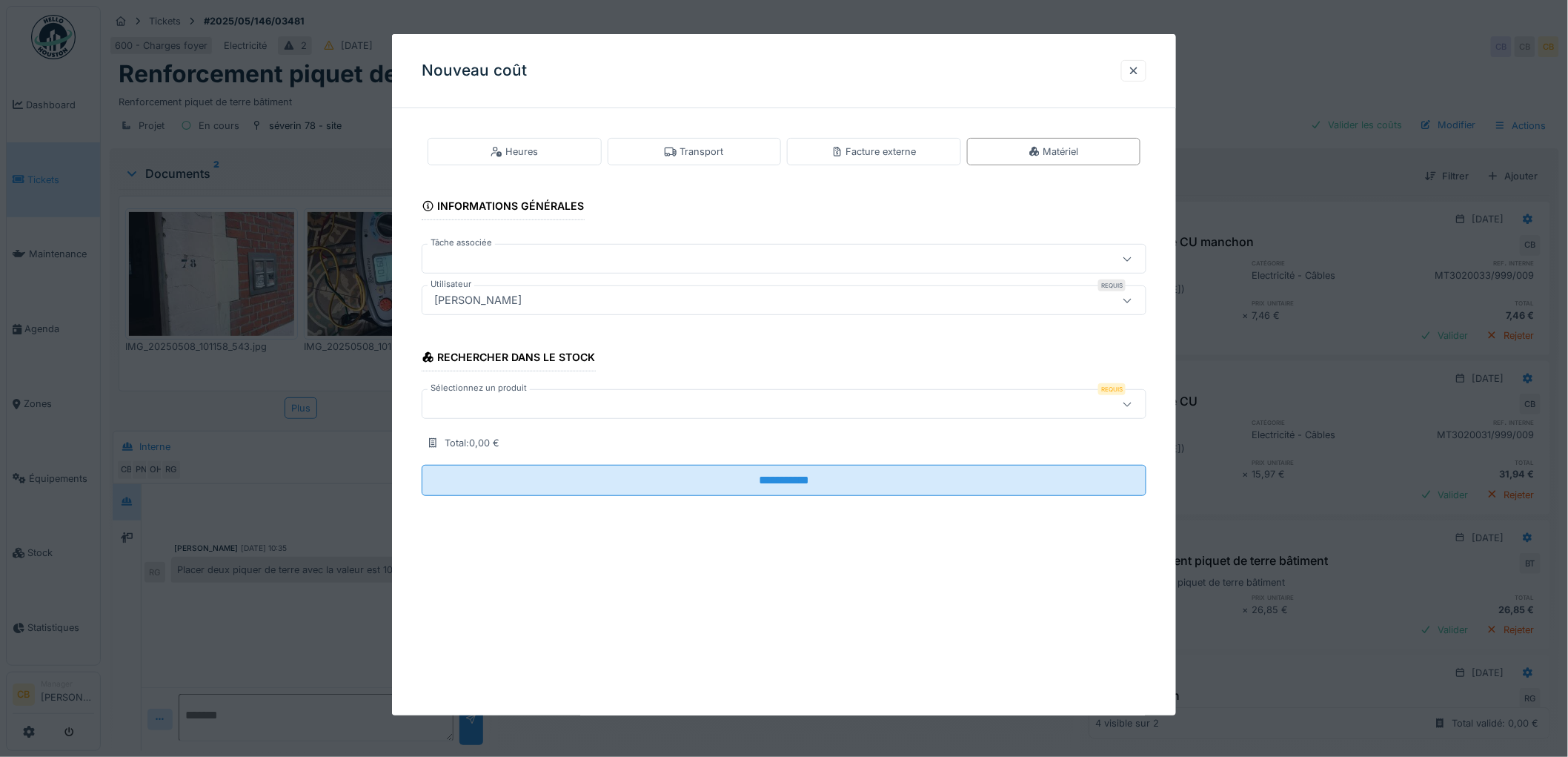
click at [456, 394] on label "Sélectionnez un produit" at bounding box center [478, 388] width 102 height 12
click at [456, 403] on div at bounding box center [743, 403] width 629 height 16
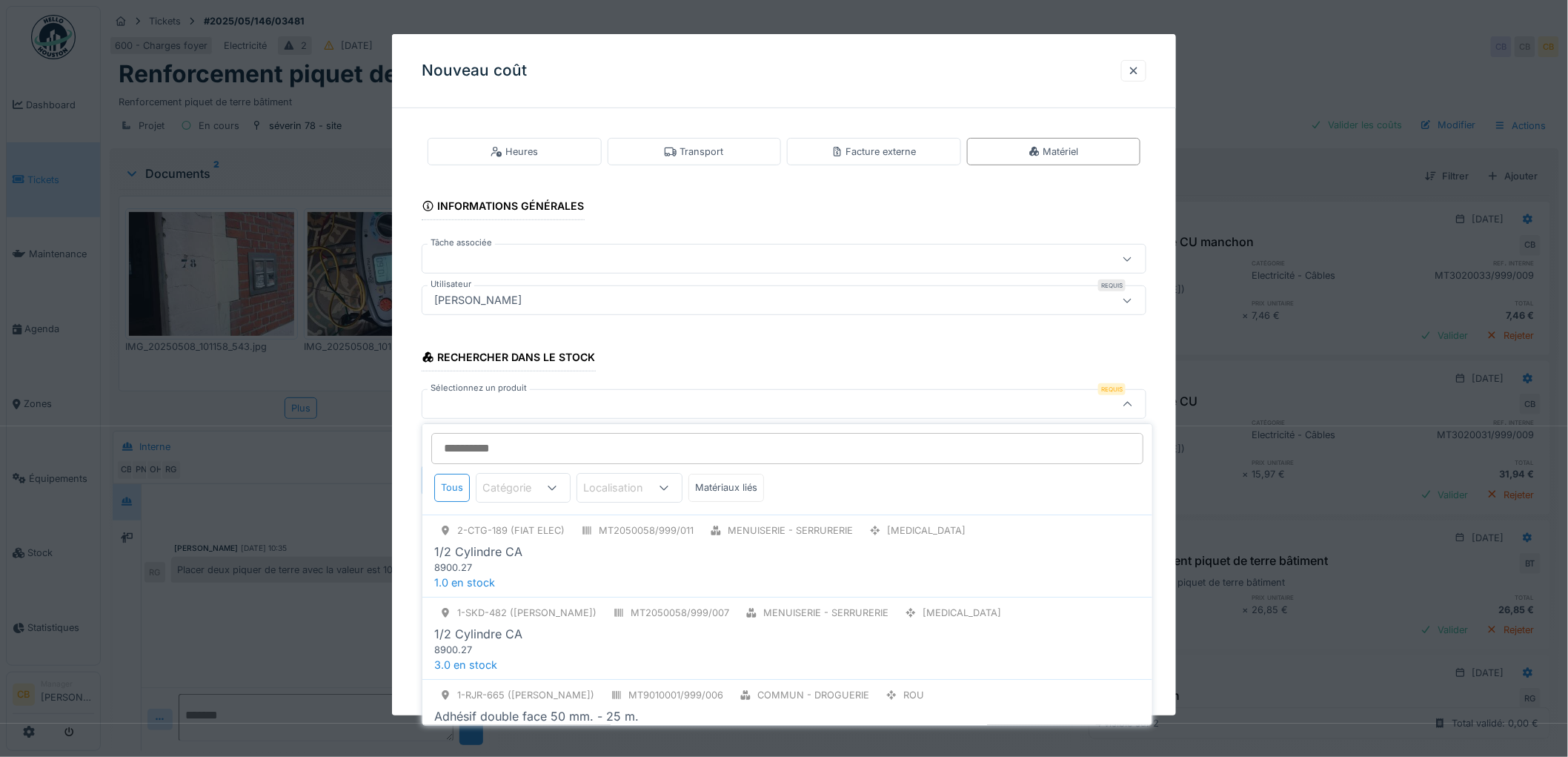
click at [468, 446] on input "Sélectionnez un produit" at bounding box center [787, 448] width 712 height 31
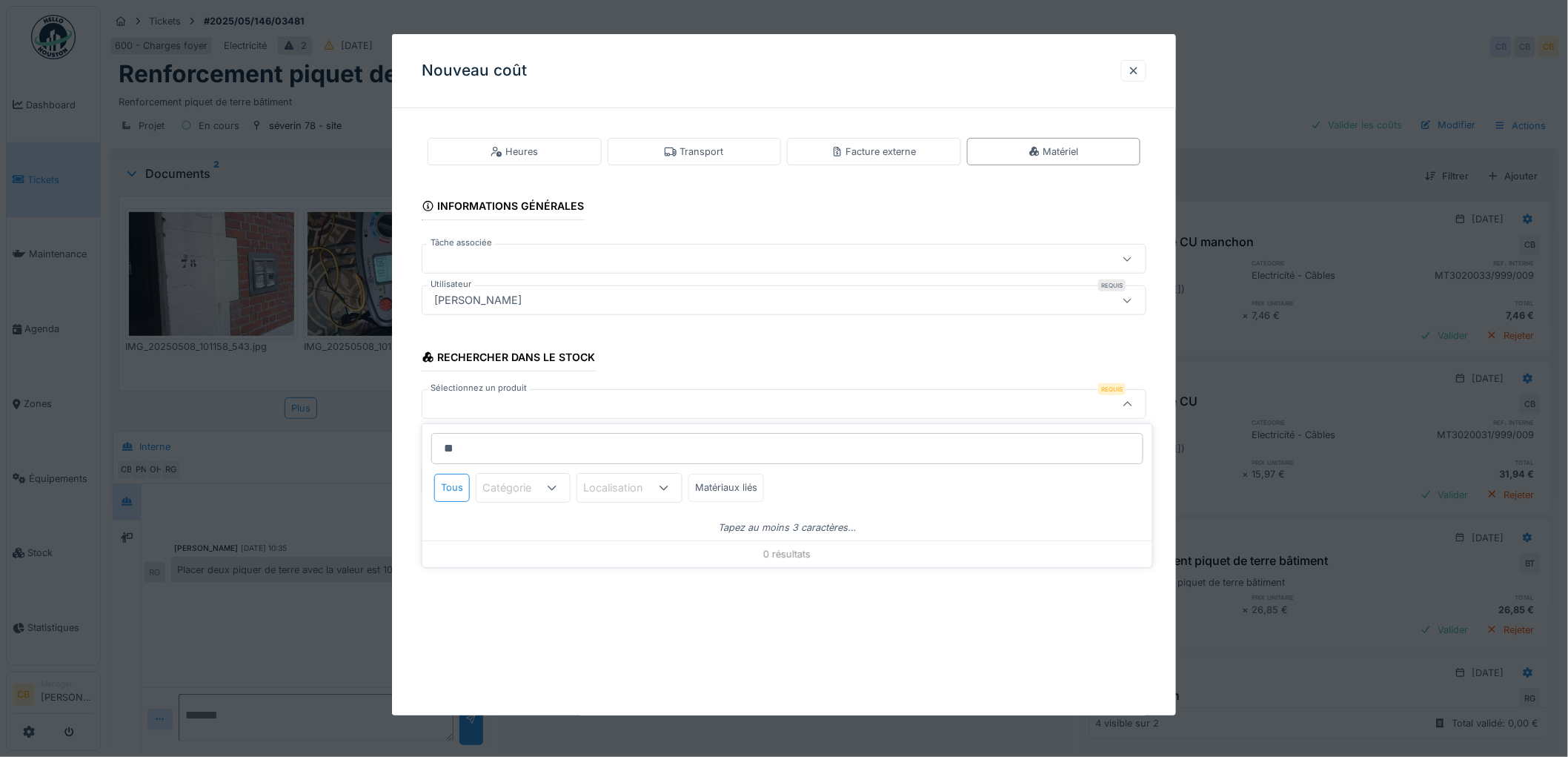
type input "*"
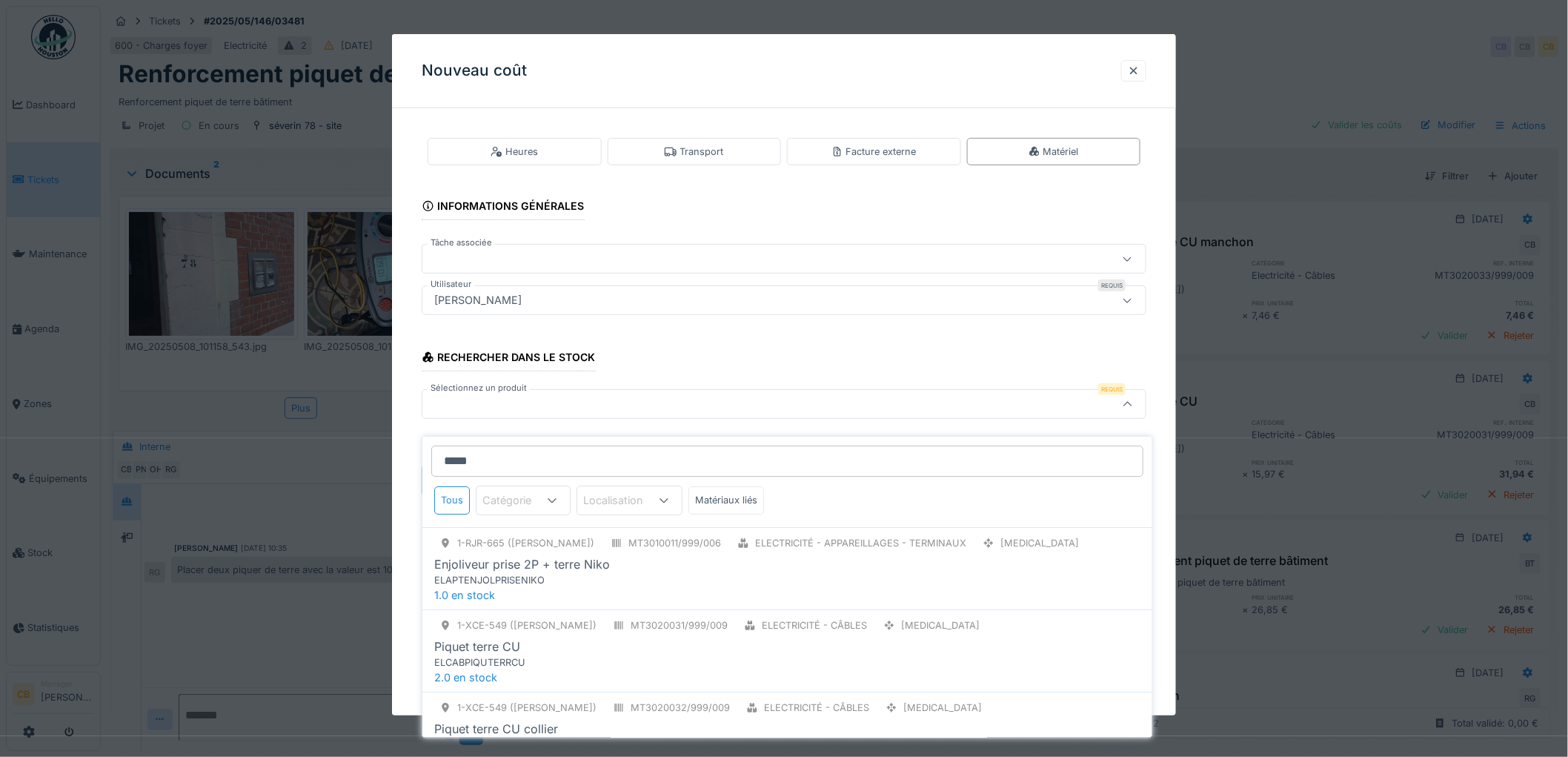
click at [499, 447] on input "*****" at bounding box center [787, 461] width 712 height 31
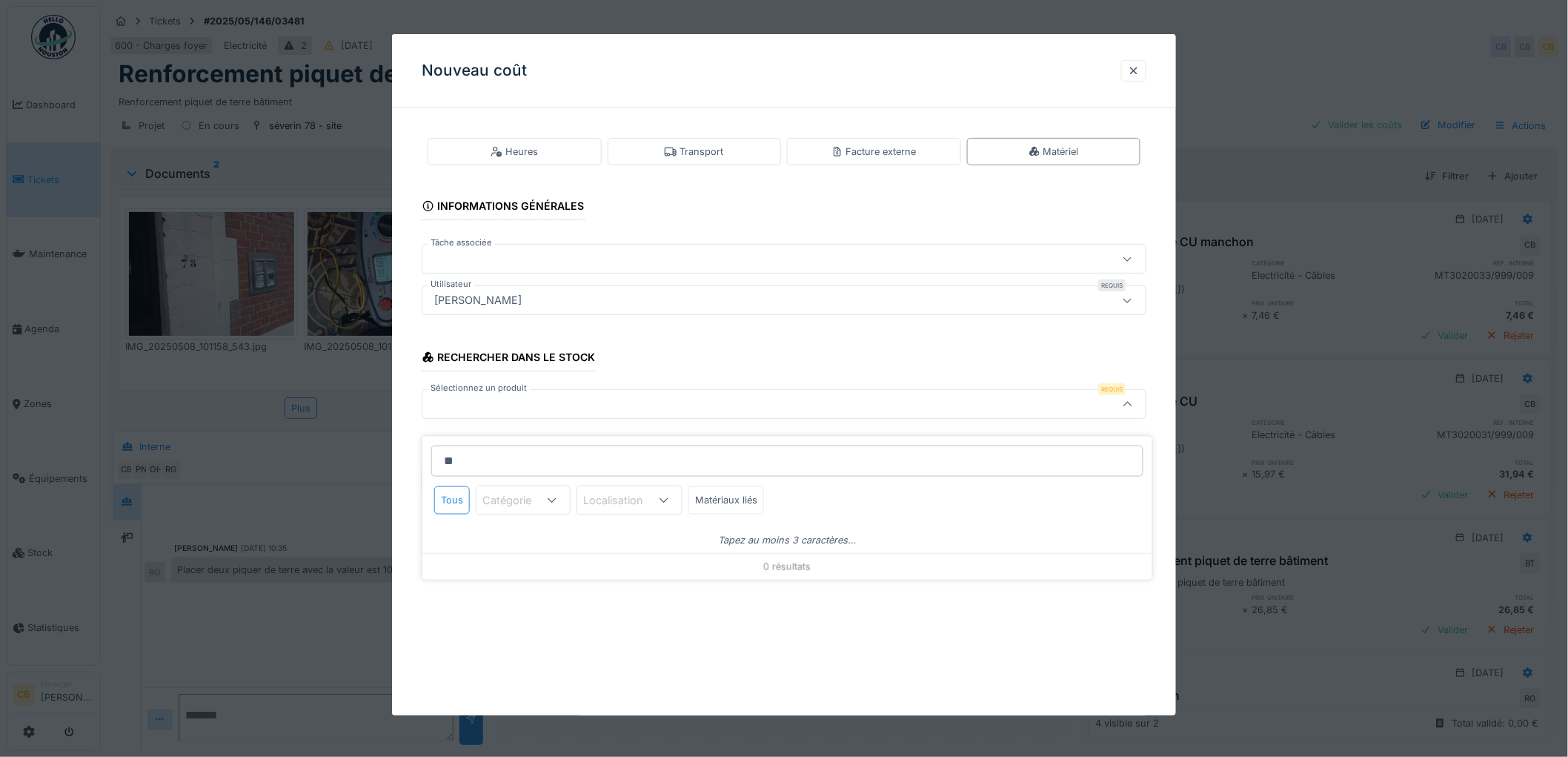
type input "*"
click at [497, 447] on input "**********" at bounding box center [787, 461] width 712 height 31
click at [491, 453] on input "*******" at bounding box center [787, 461] width 712 height 31
type input "*"
type input "*****"
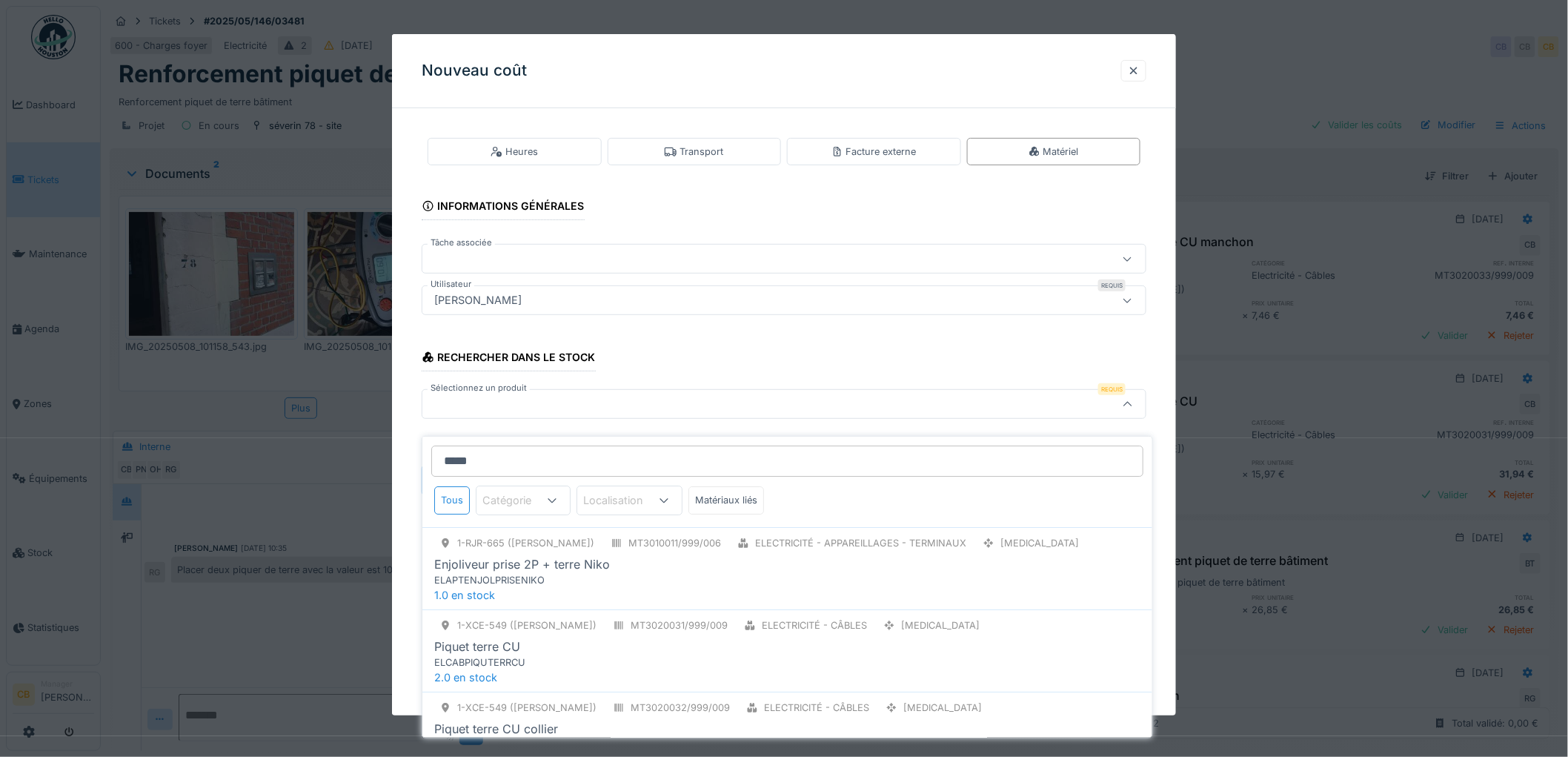
click at [504, 446] on input "*****" at bounding box center [787, 461] width 712 height 31
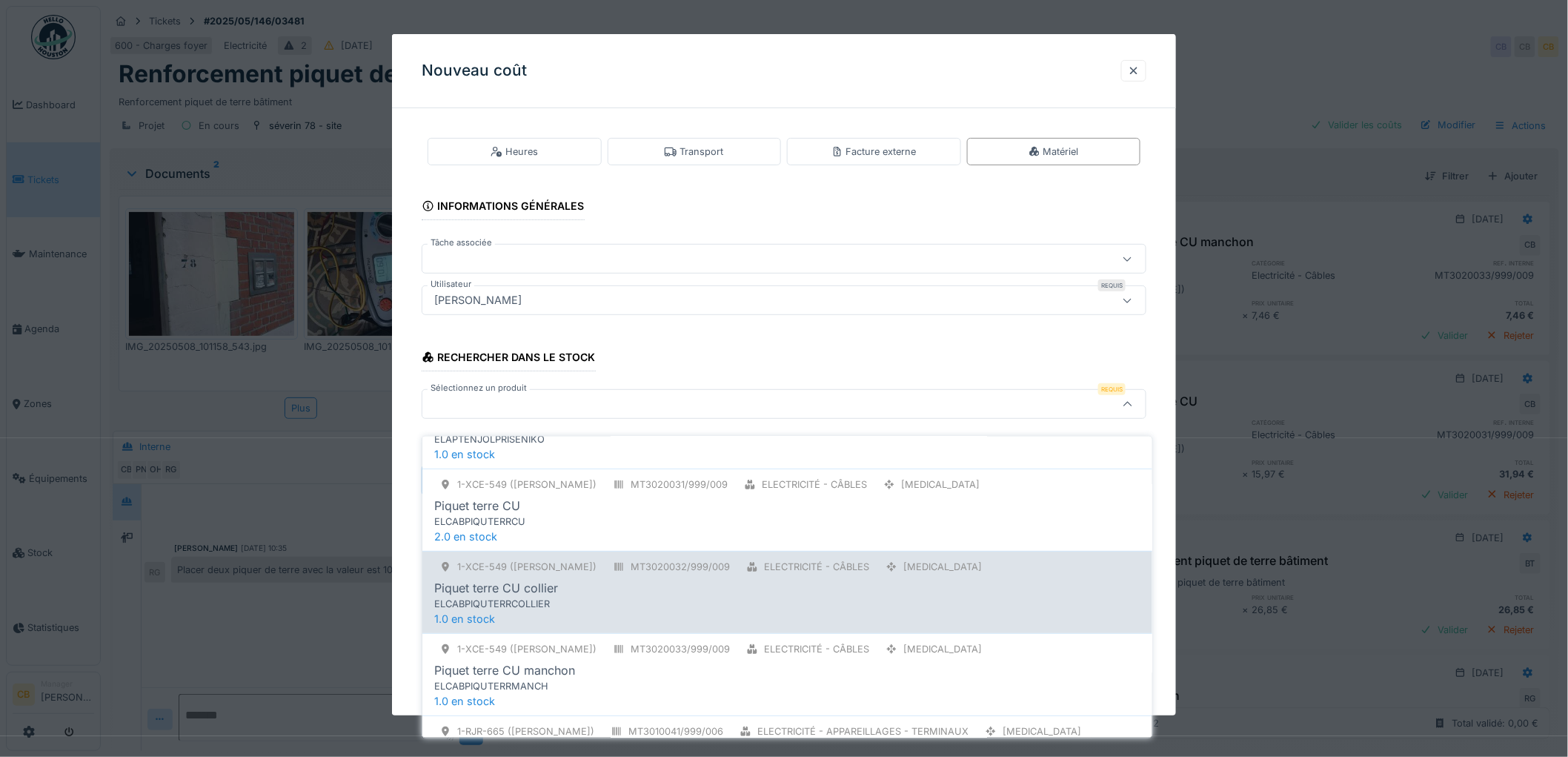
scroll to position [247, 0]
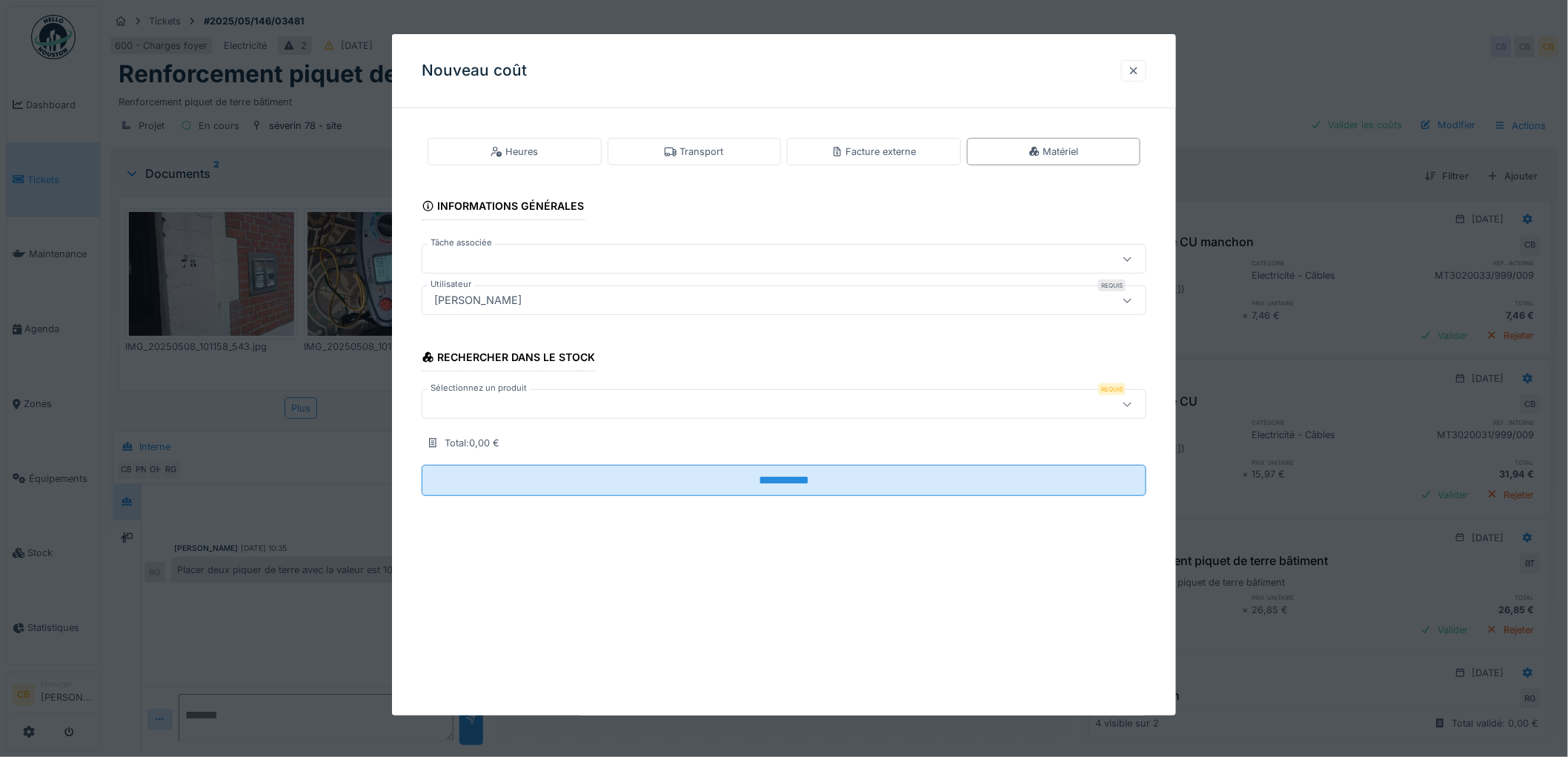
click at [1139, 65] on div at bounding box center [1133, 71] width 12 height 14
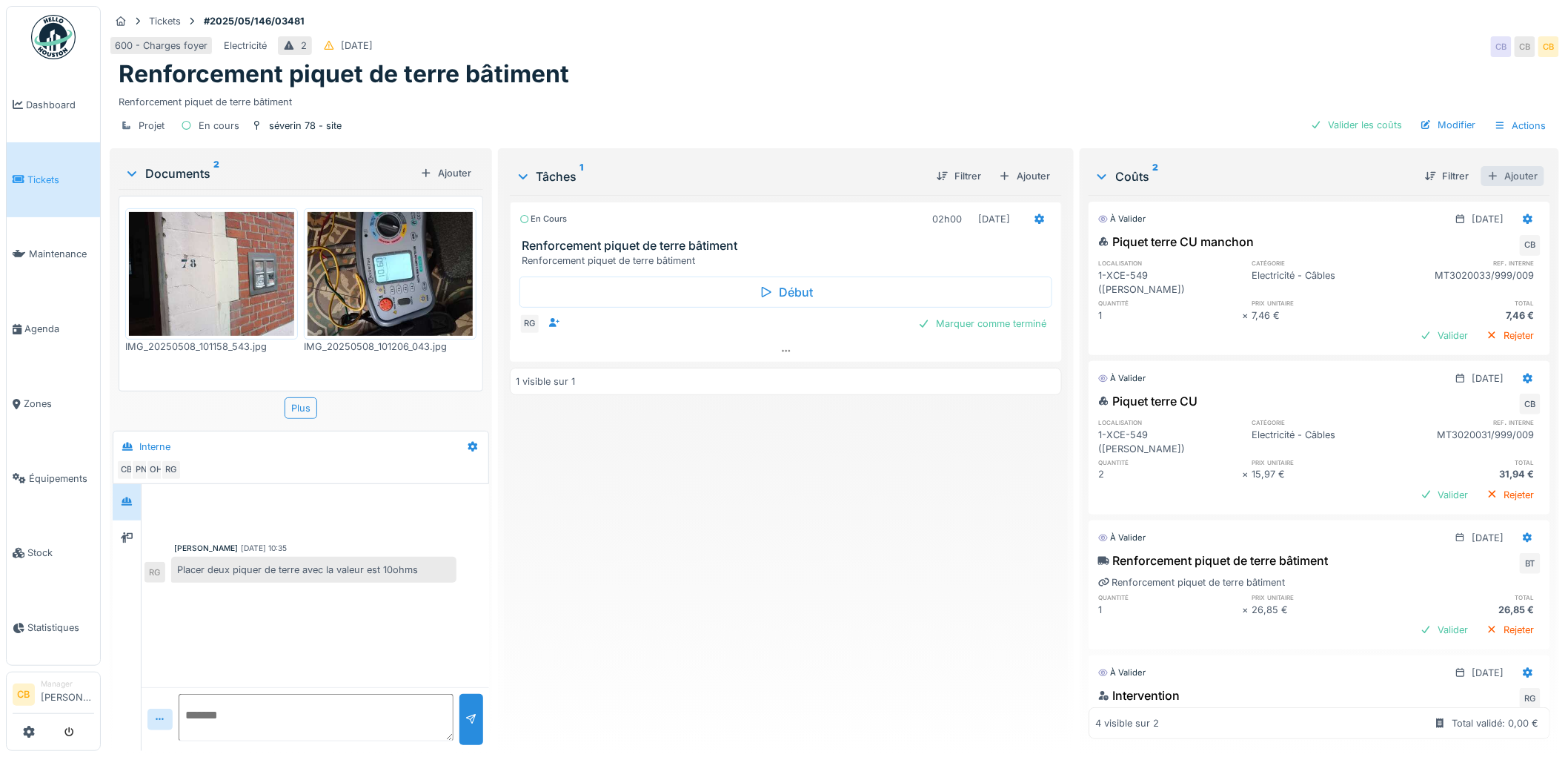
click at [1495, 166] on div "Ajouter" at bounding box center [1513, 176] width 63 height 20
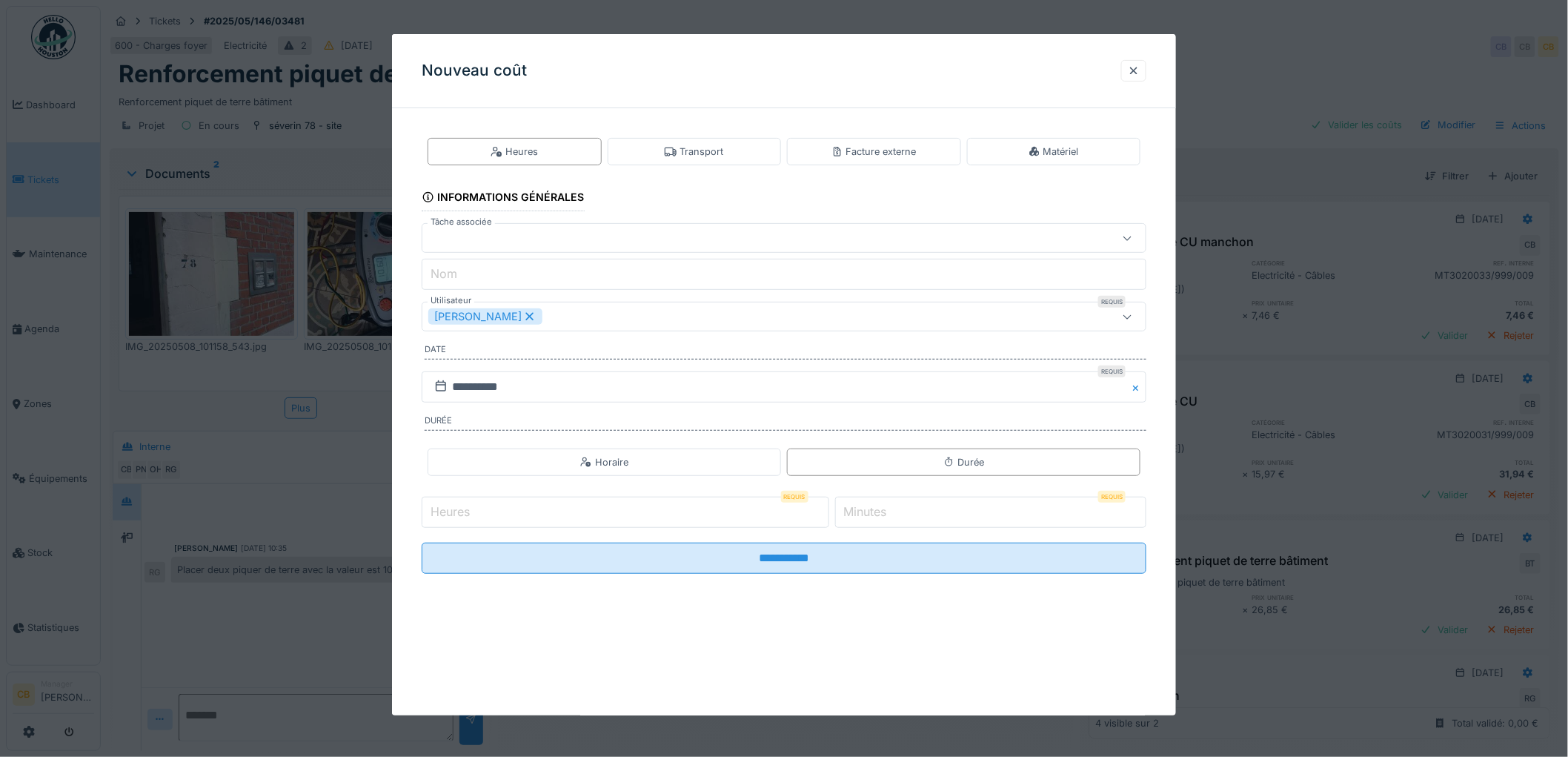
drag, startPoint x: 1040, startPoint y: 156, endPoint x: 1024, endPoint y: 167, distance: 19.4
click at [1041, 156] on div "Matériel" at bounding box center [1054, 151] width 51 height 14
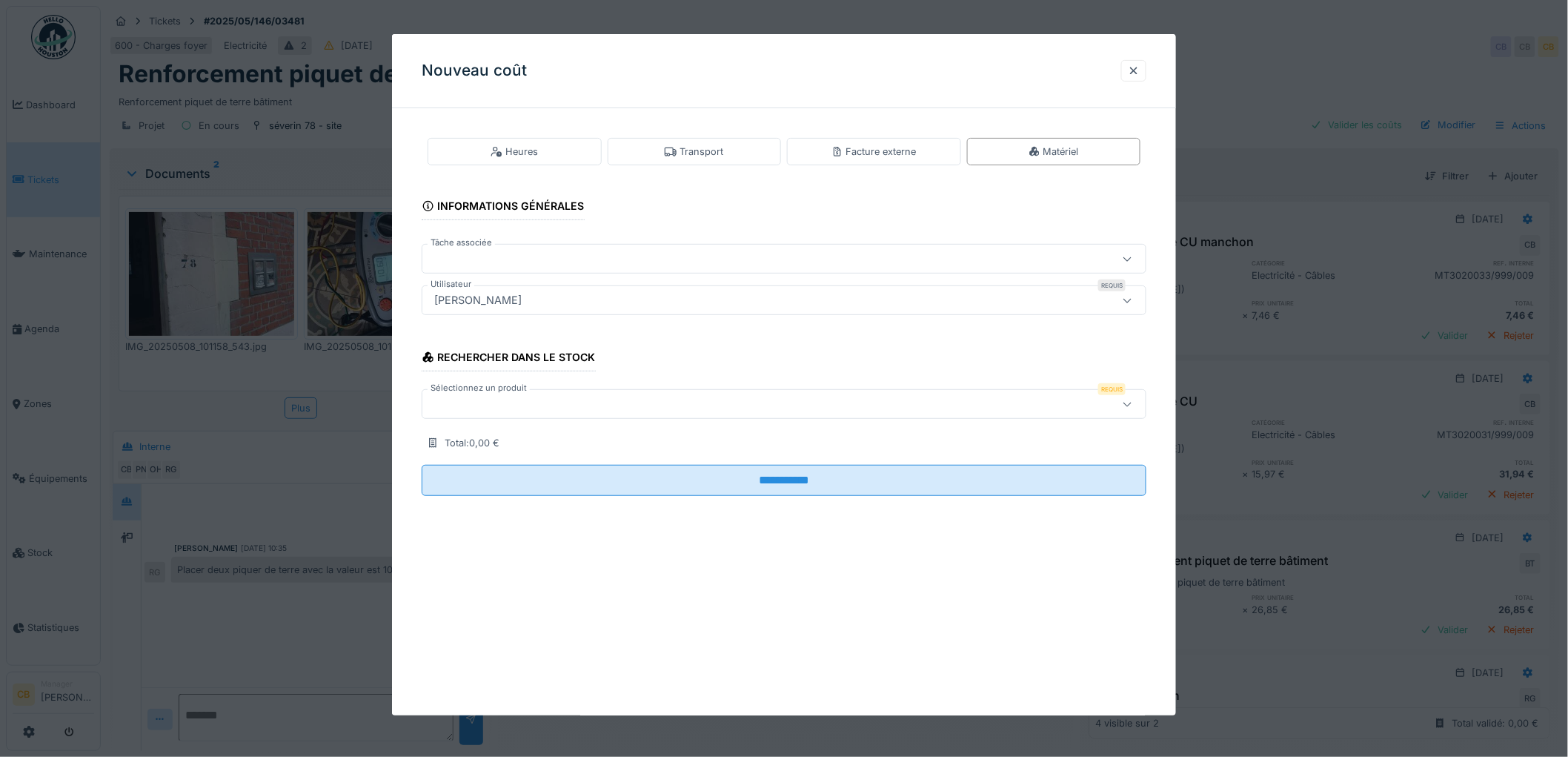
click at [480, 403] on div at bounding box center [743, 403] width 629 height 16
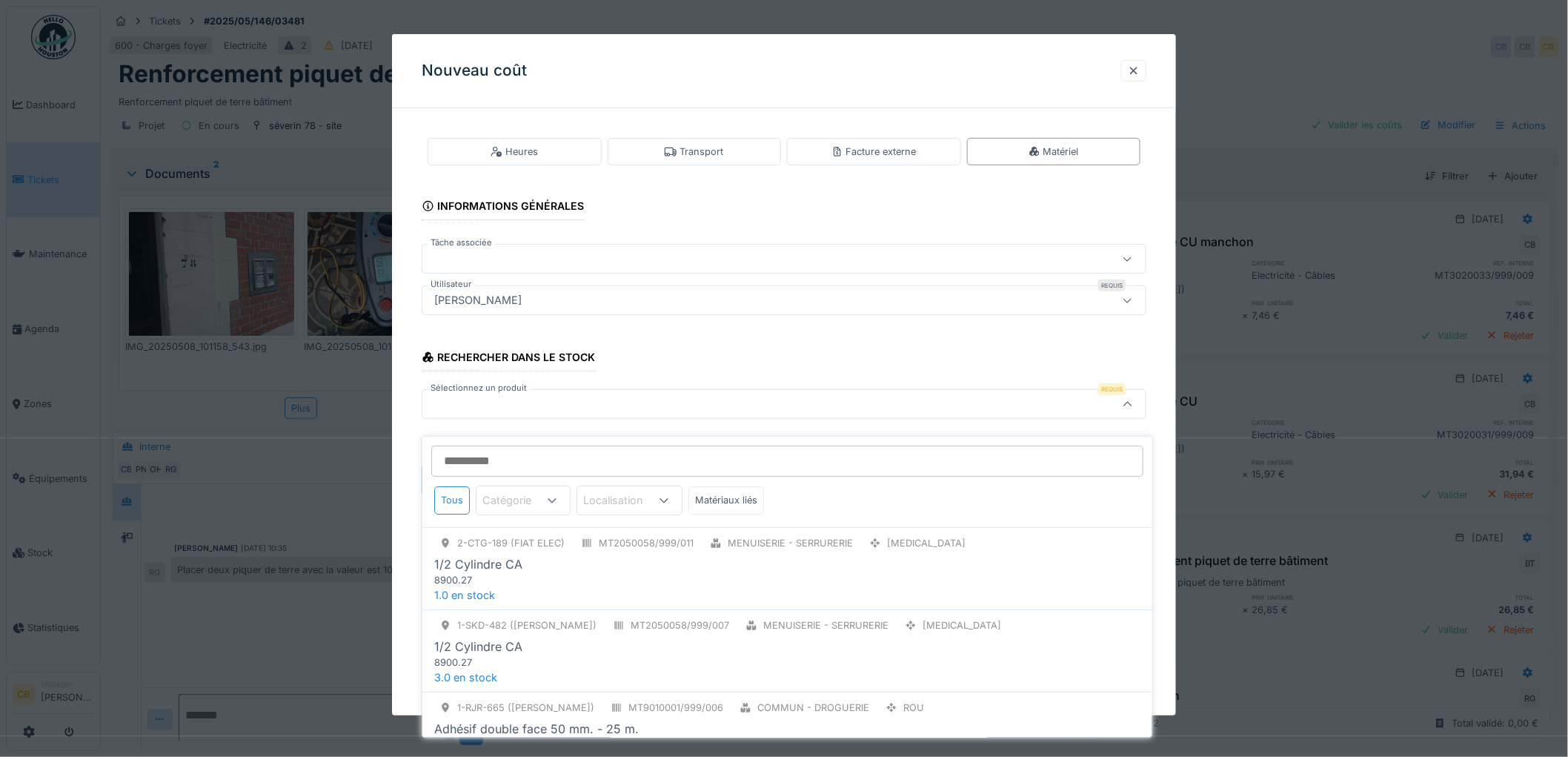
click at [480, 403] on div at bounding box center [743, 403] width 629 height 16
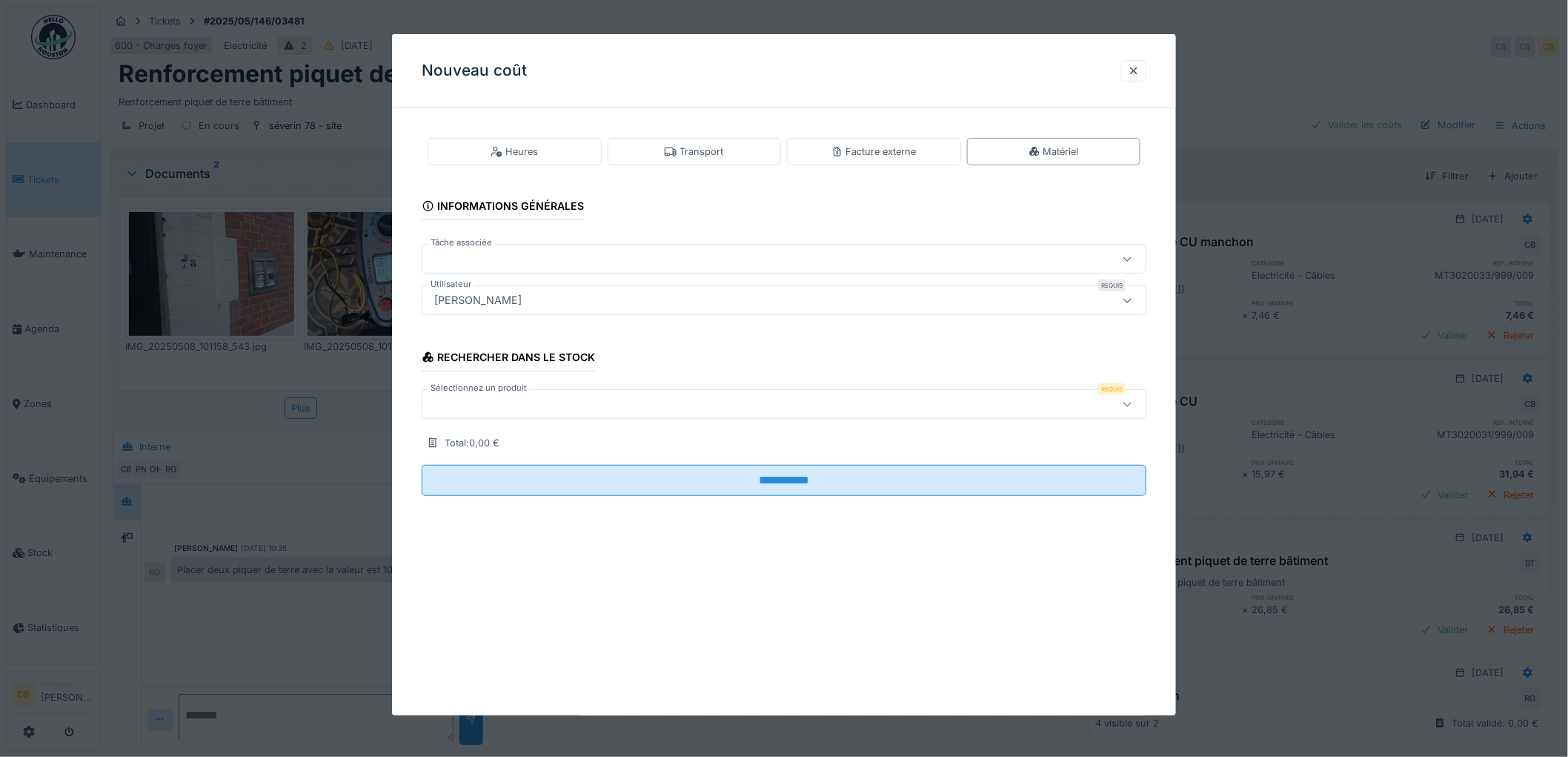
click at [480, 403] on div at bounding box center [743, 403] width 629 height 16
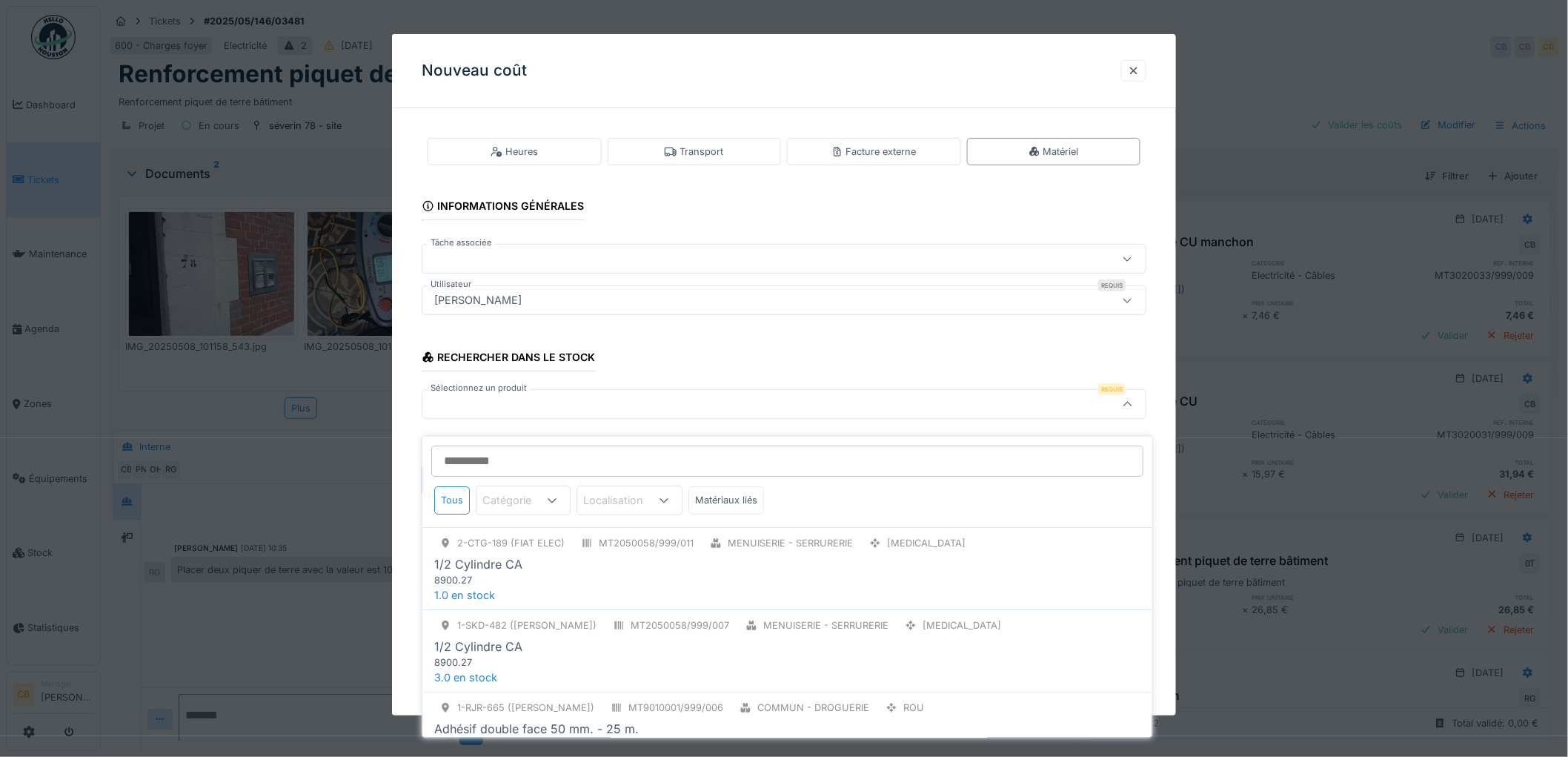
click at [475, 446] on input "Sélectionnez un produit" at bounding box center [787, 461] width 712 height 31
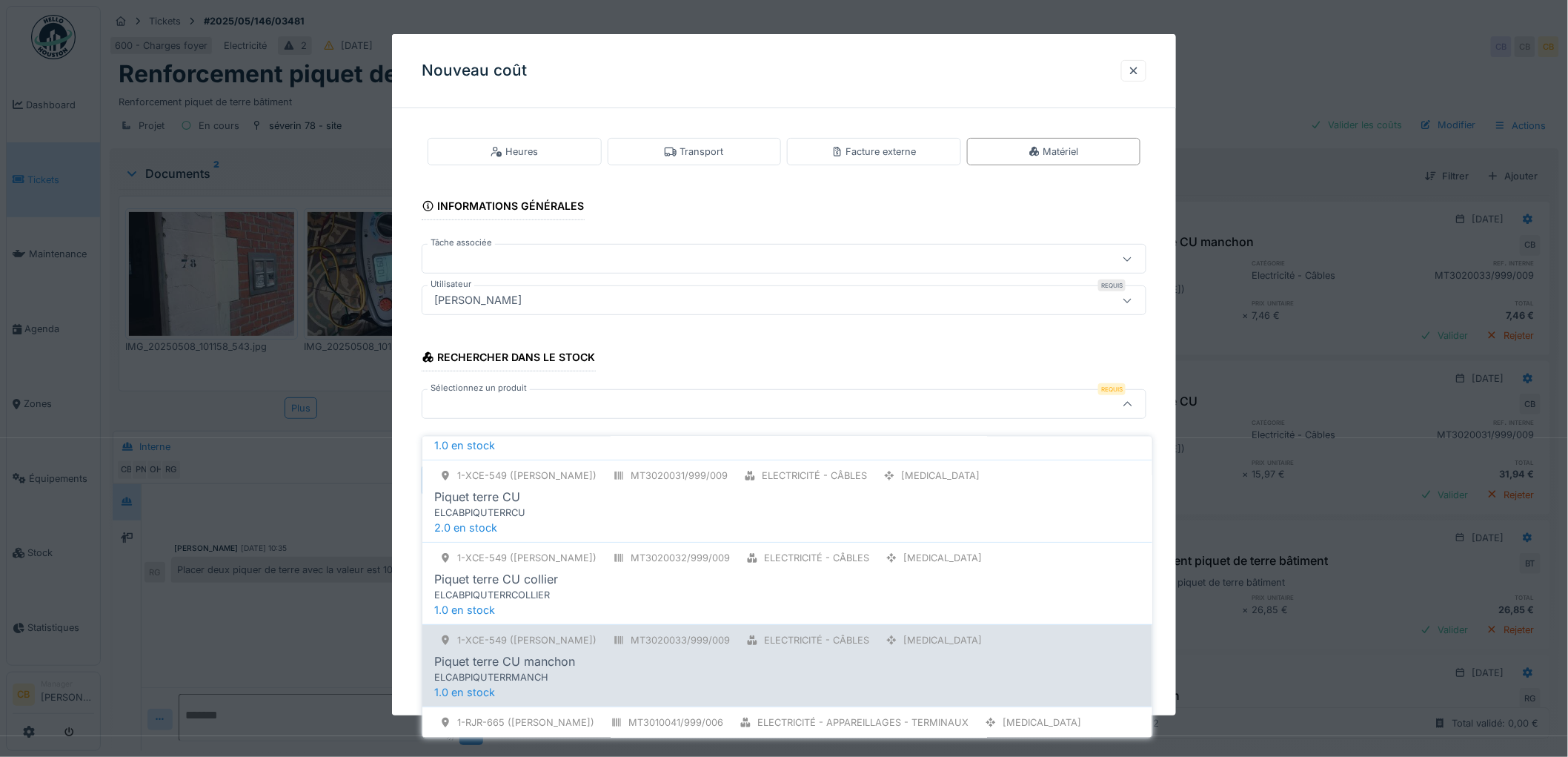
scroll to position [165, 0]
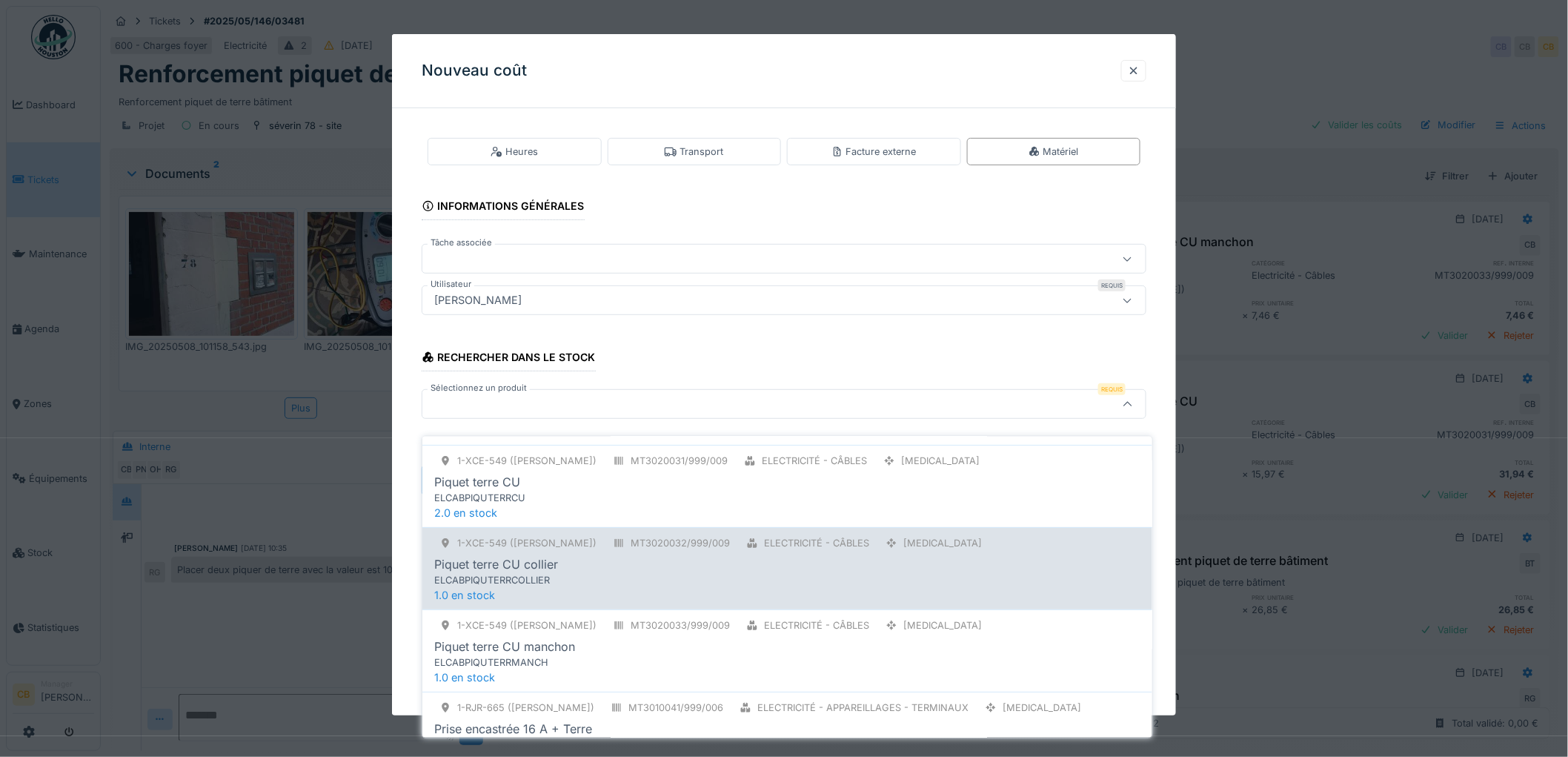
type input "*****"
click at [531, 573] on div "ELCABPIQUTERRCOLLIER" at bounding box center [748, 580] width 627 height 14
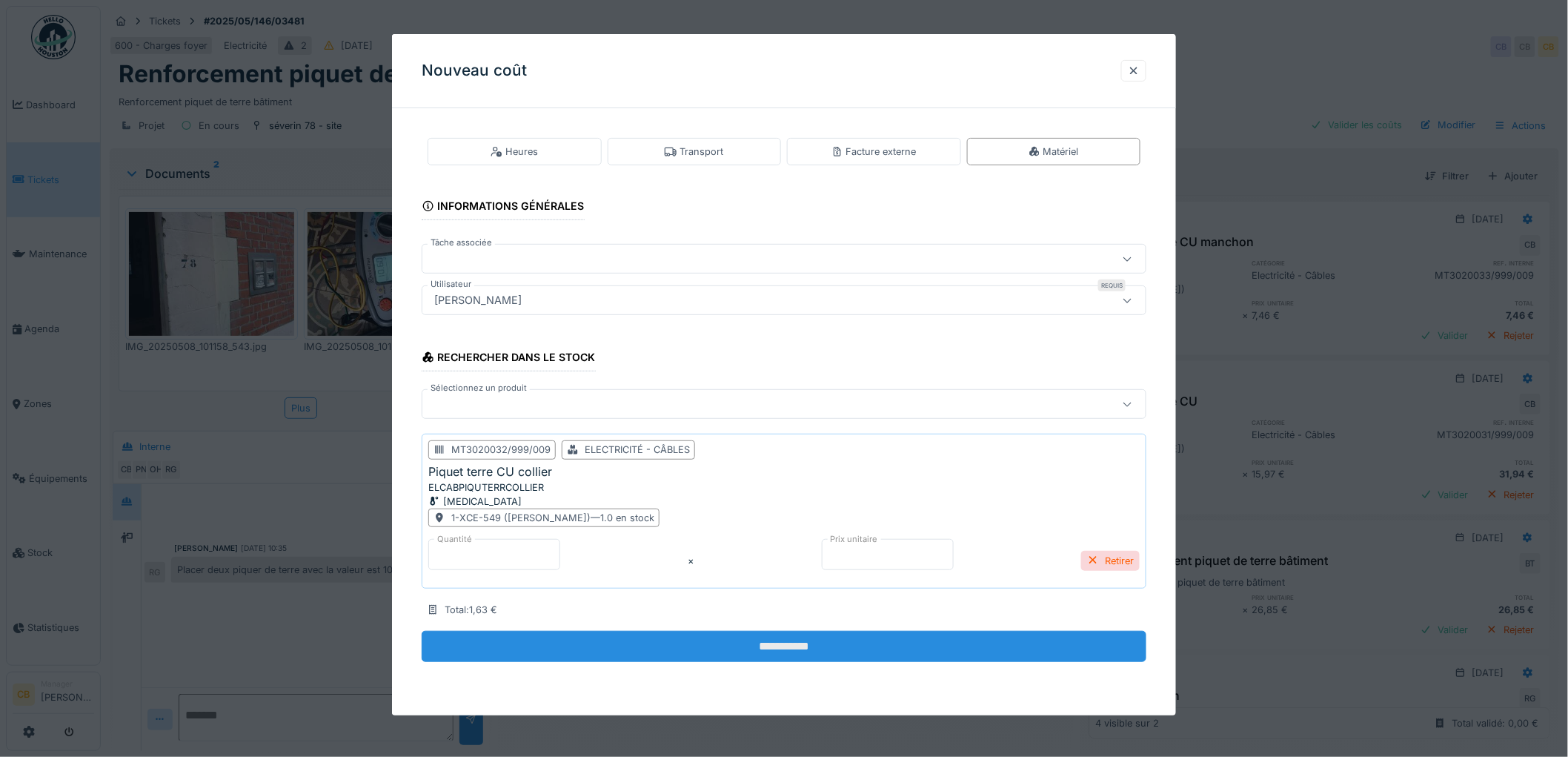
click at [790, 643] on input "**********" at bounding box center [784, 646] width 725 height 31
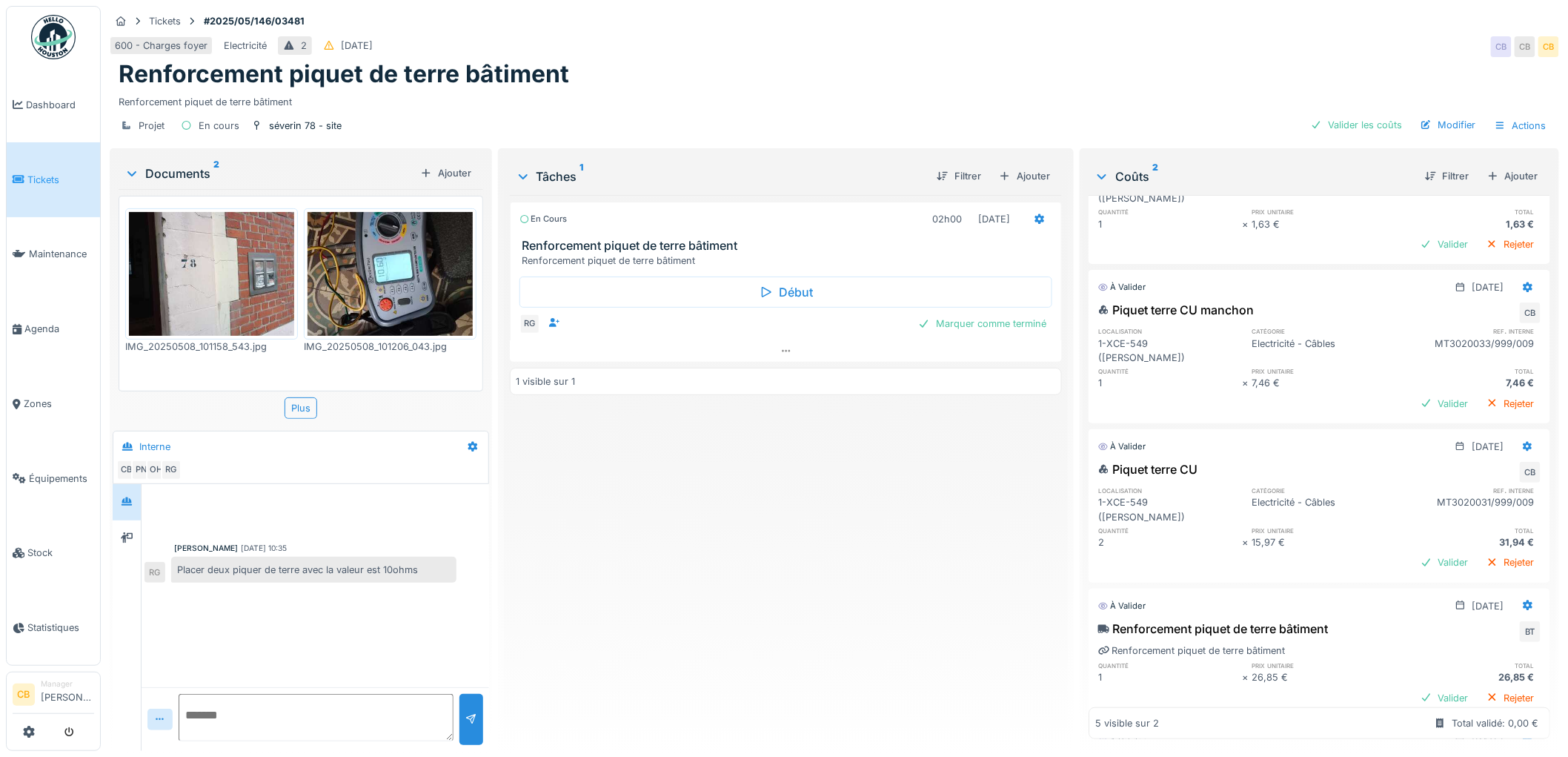
scroll to position [227, 0]
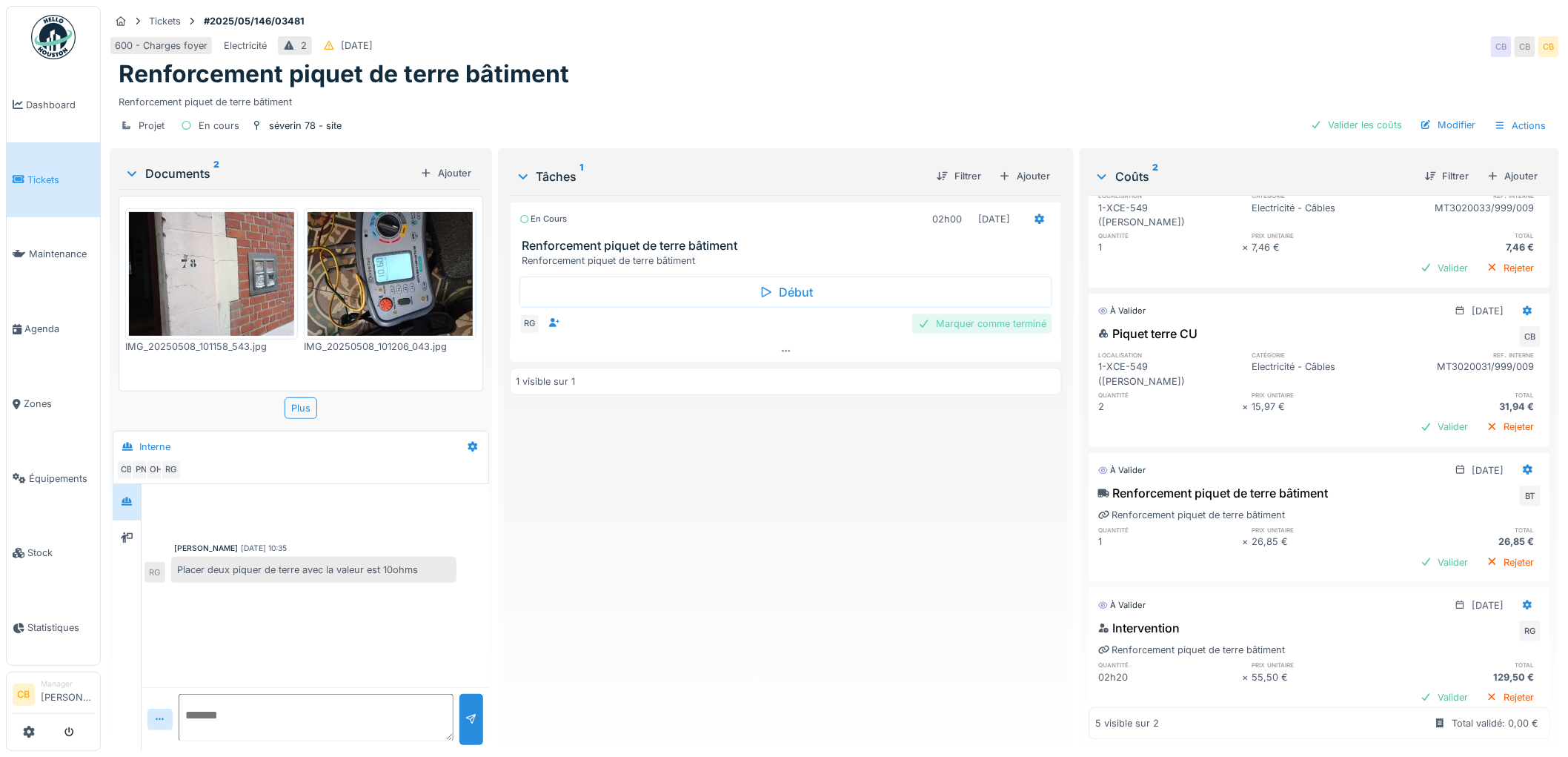
click at [1016, 314] on div "Marquer comme terminé" at bounding box center [982, 324] width 140 height 20
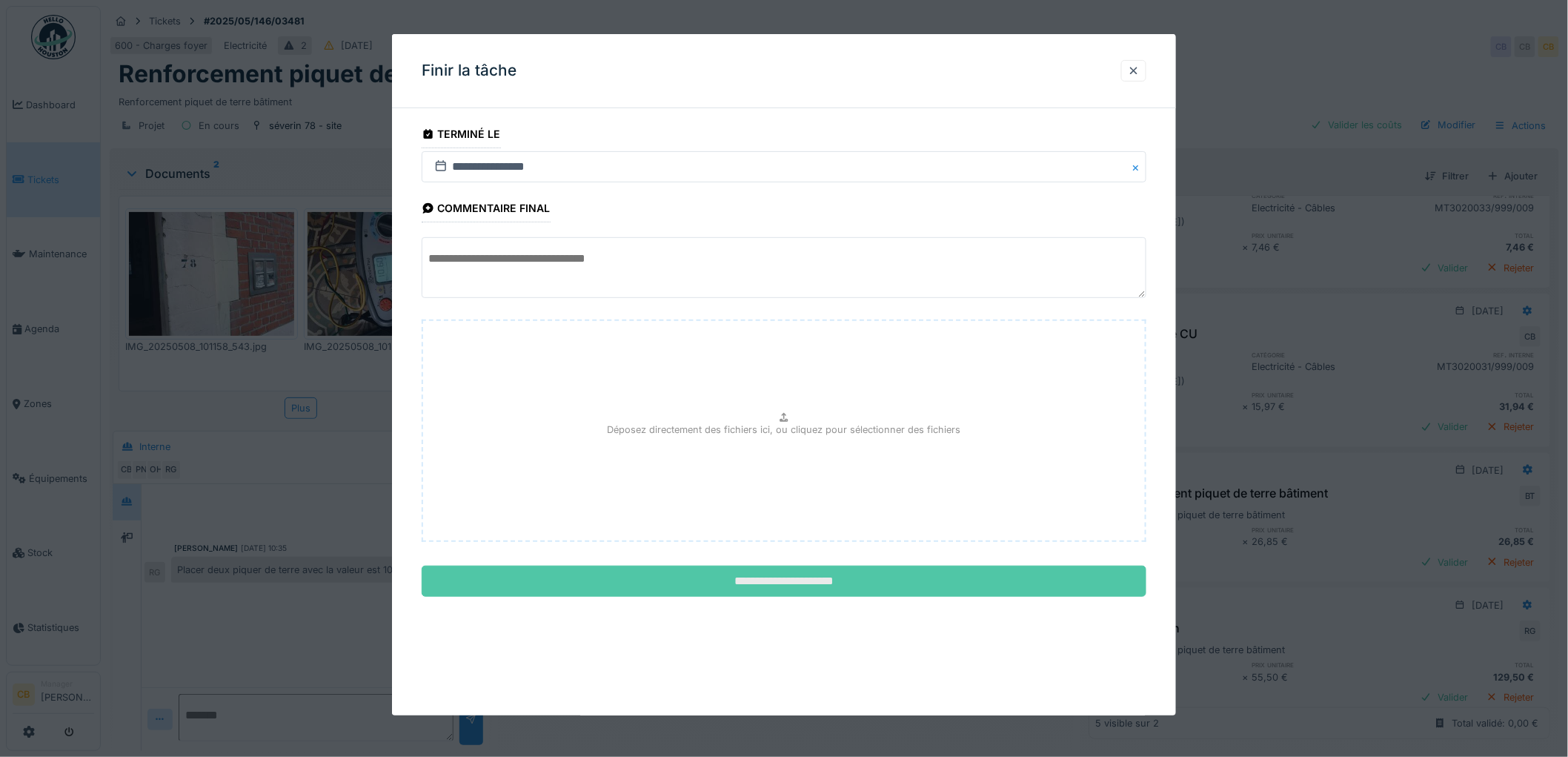
click at [768, 579] on input "**********" at bounding box center [784, 581] width 725 height 31
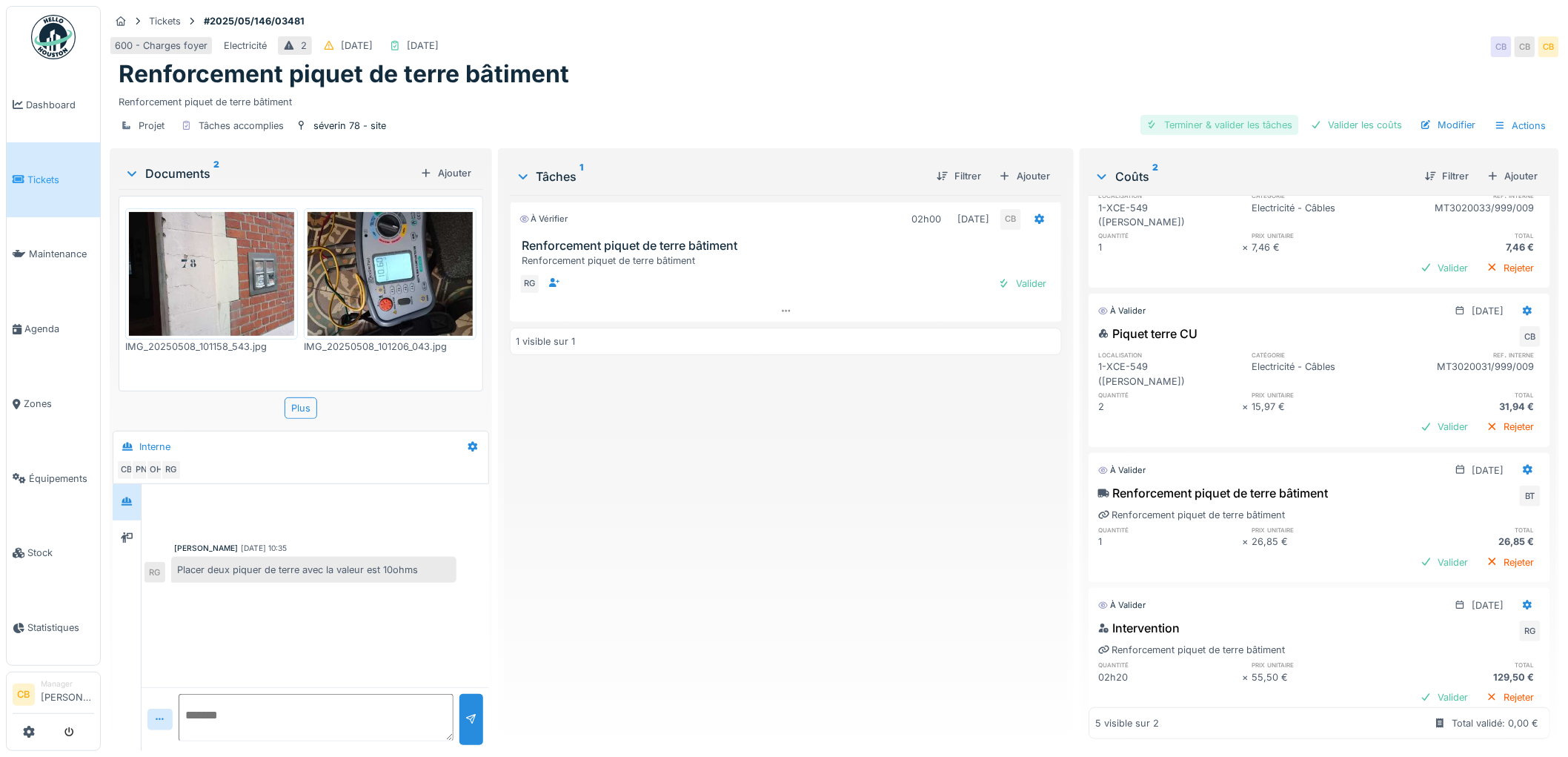
click at [1194, 115] on div "Terminer & valider les tâches" at bounding box center [1219, 125] width 159 height 20
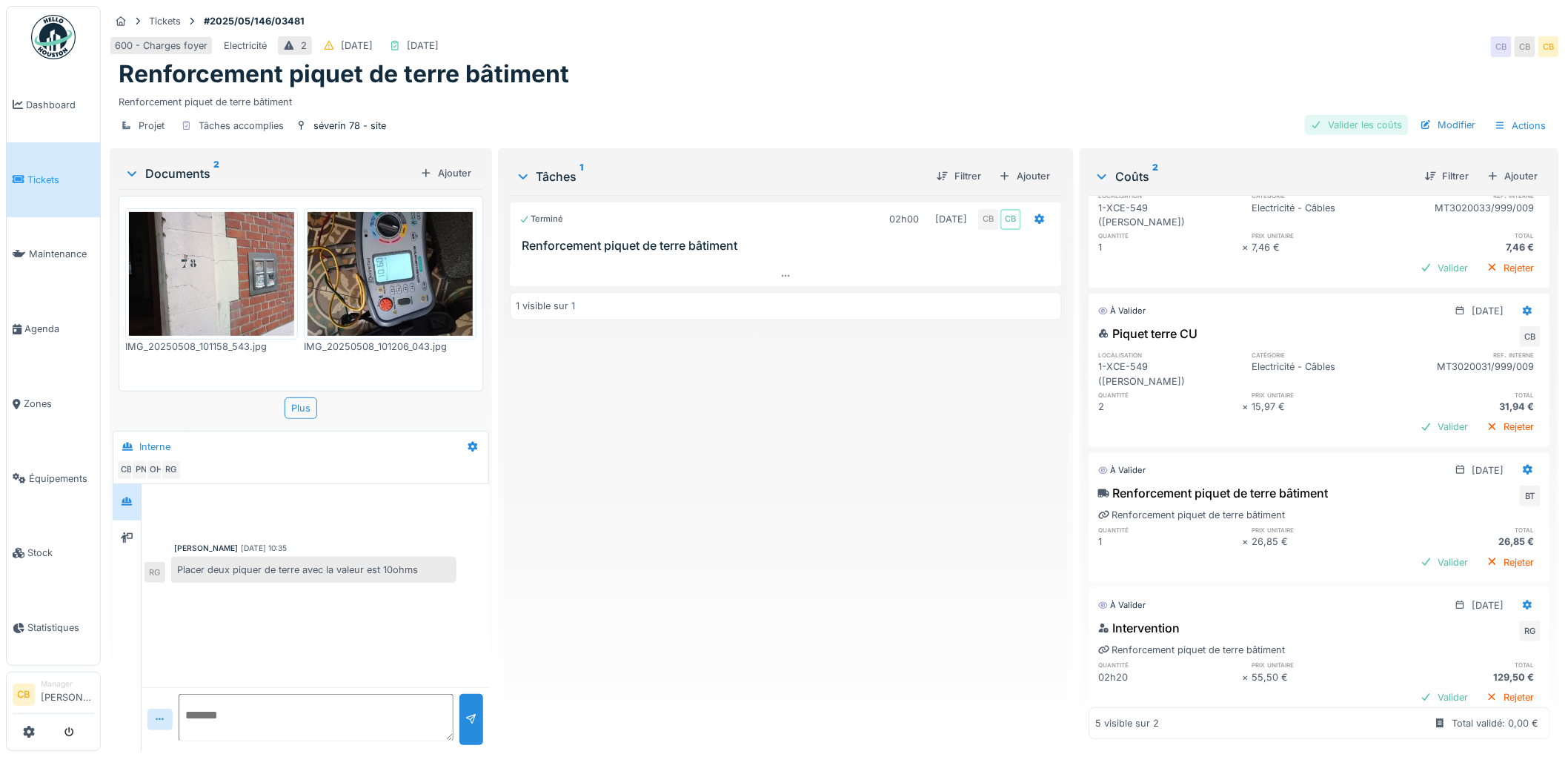
click at [1323, 115] on div "Valider les coûts" at bounding box center [1356, 125] width 104 height 20
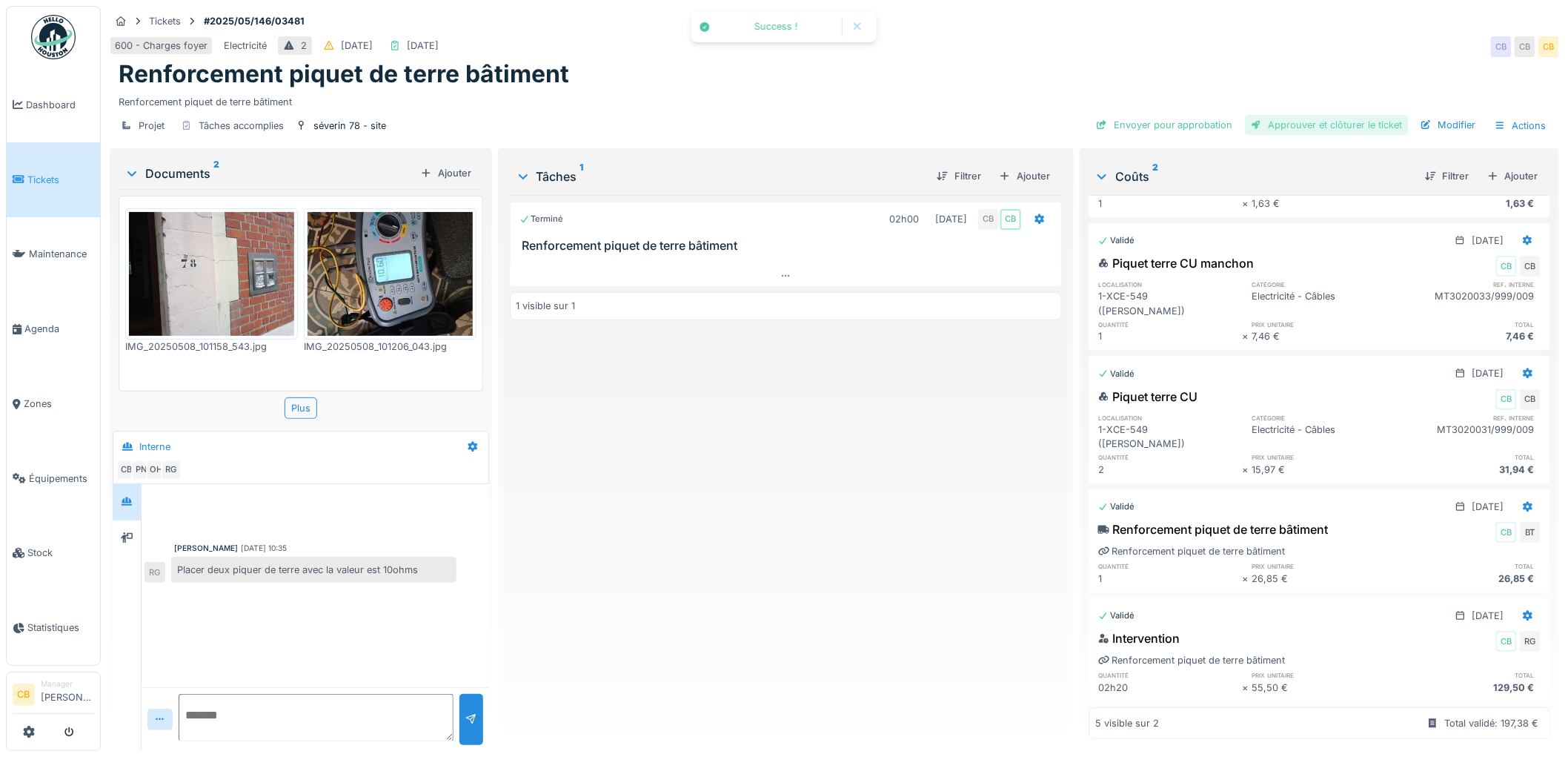
scroll to position [97, 0]
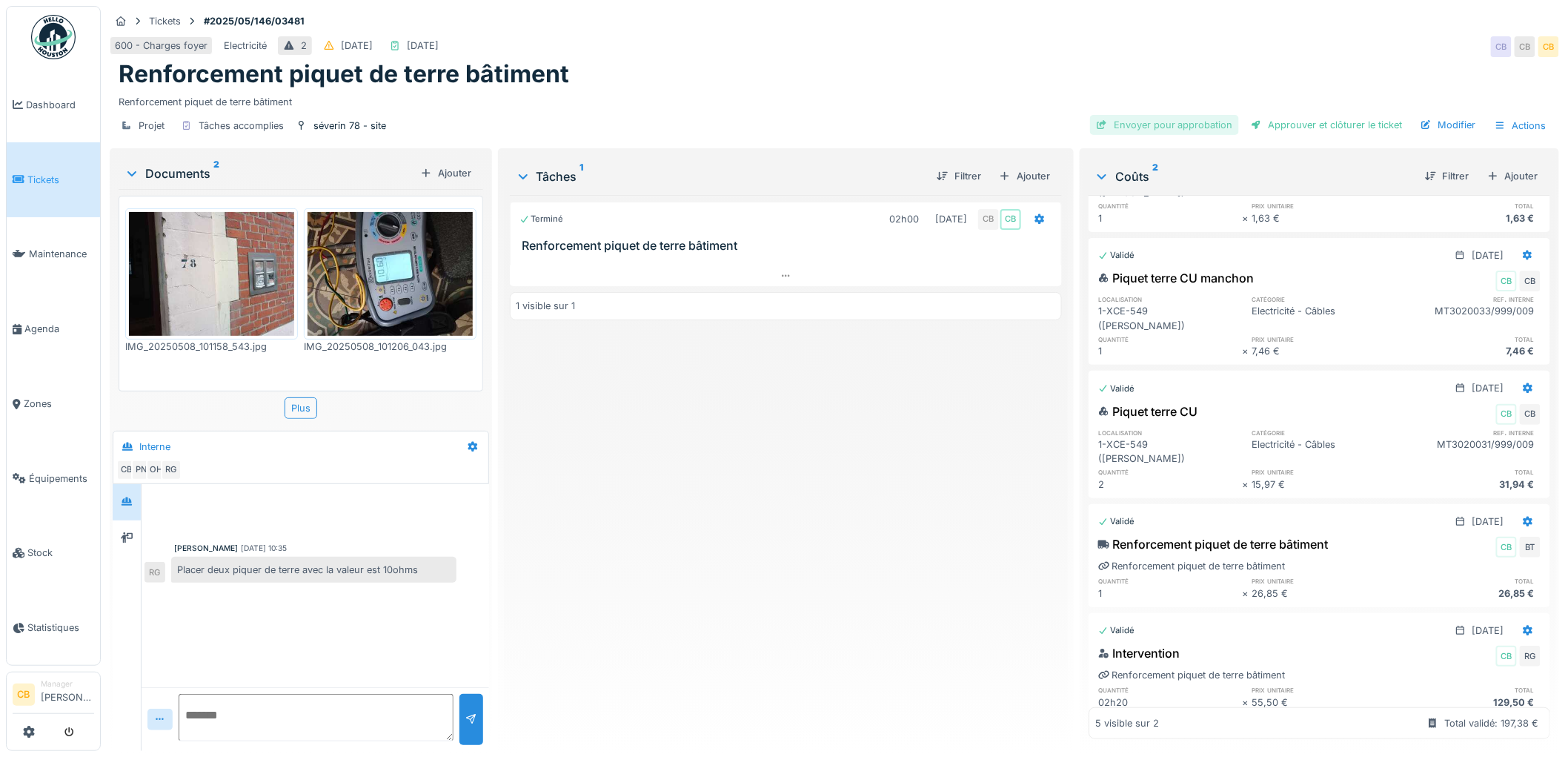
click at [1183, 115] on div "Envoyer pour approbation" at bounding box center [1165, 125] width 149 height 20
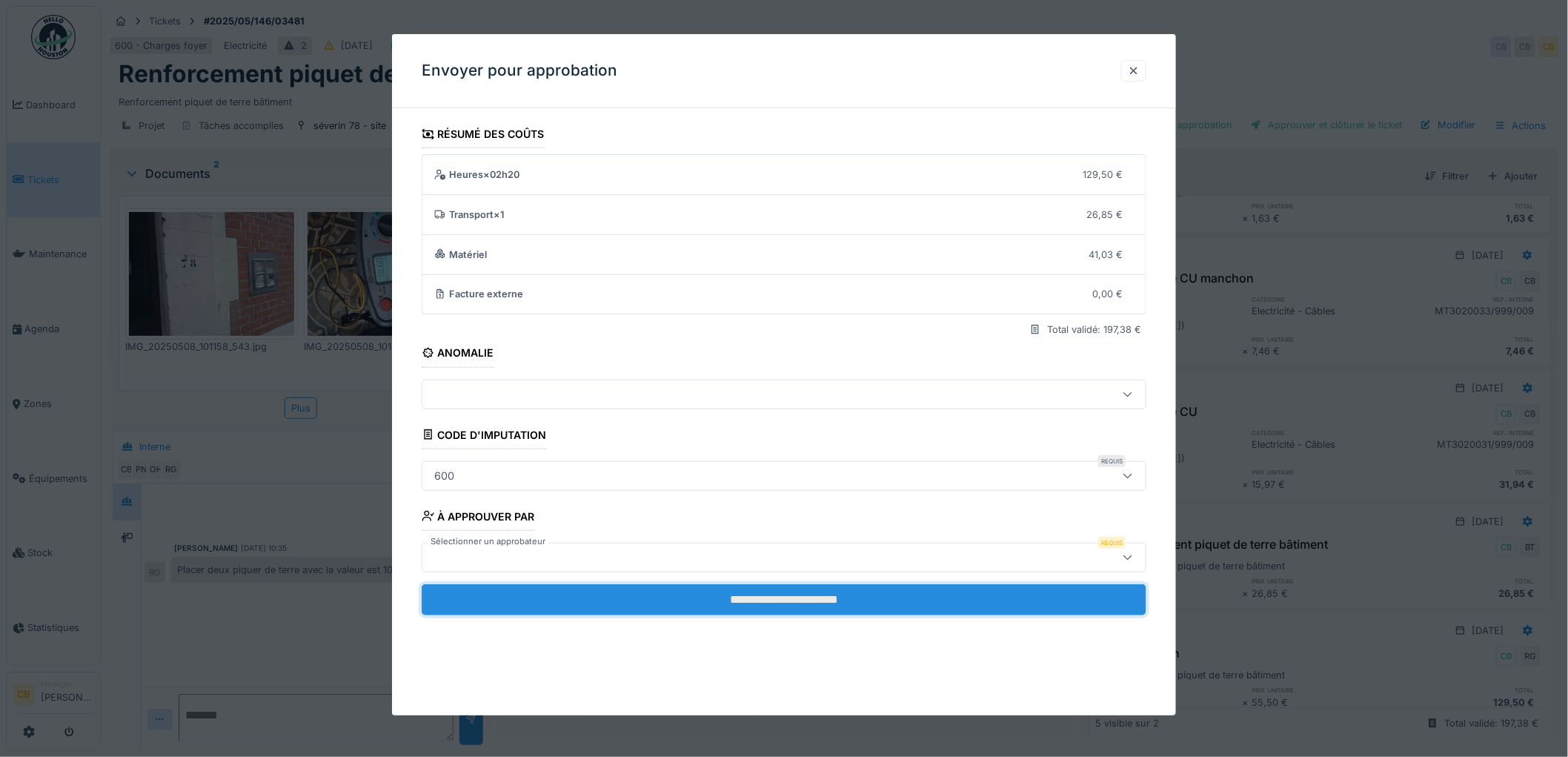
click at [801, 595] on input "**********" at bounding box center [784, 600] width 725 height 31
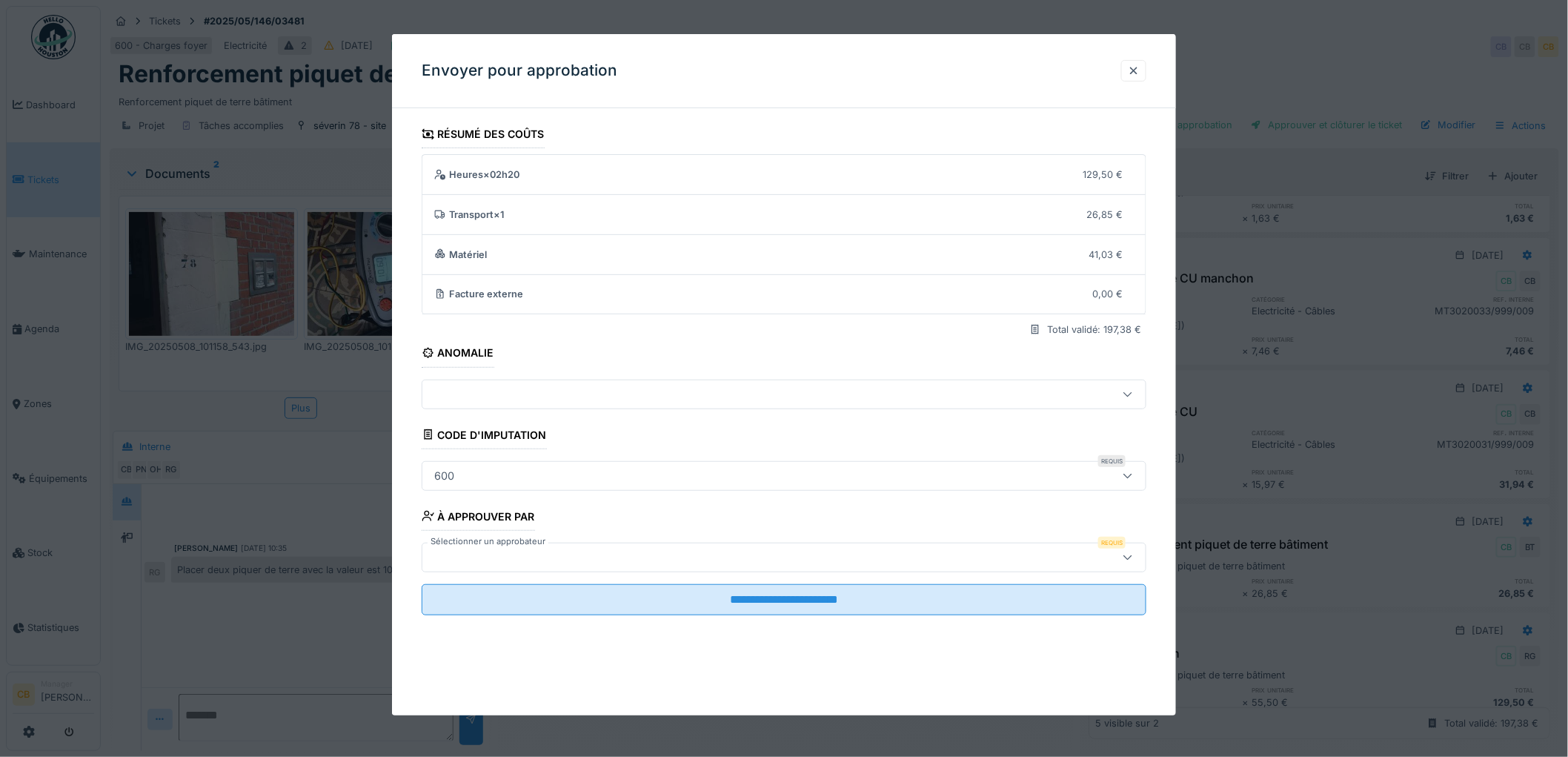
click at [493, 558] on div at bounding box center [743, 557] width 629 height 16
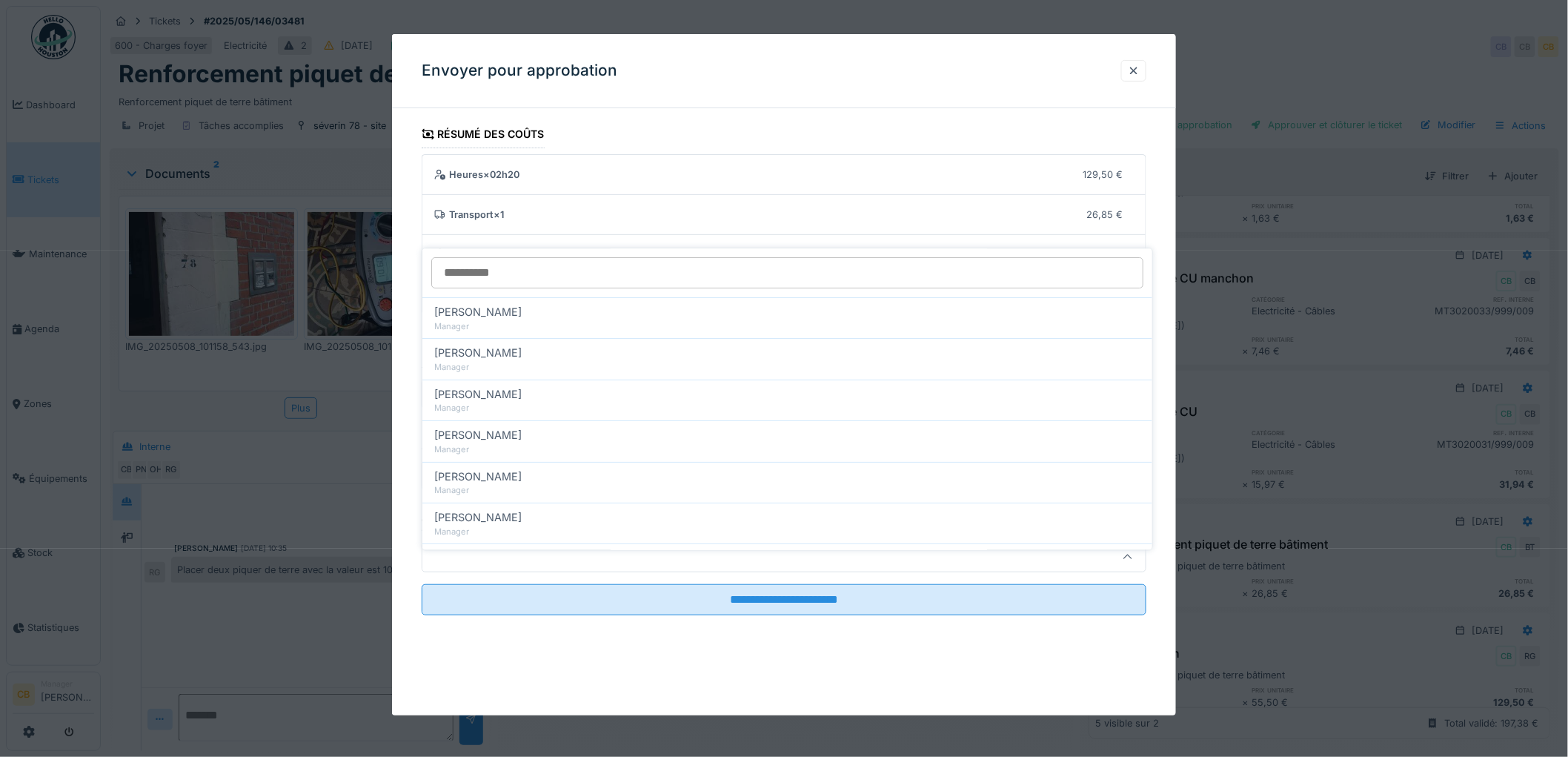
click at [493, 551] on div at bounding box center [743, 557] width 629 height 16
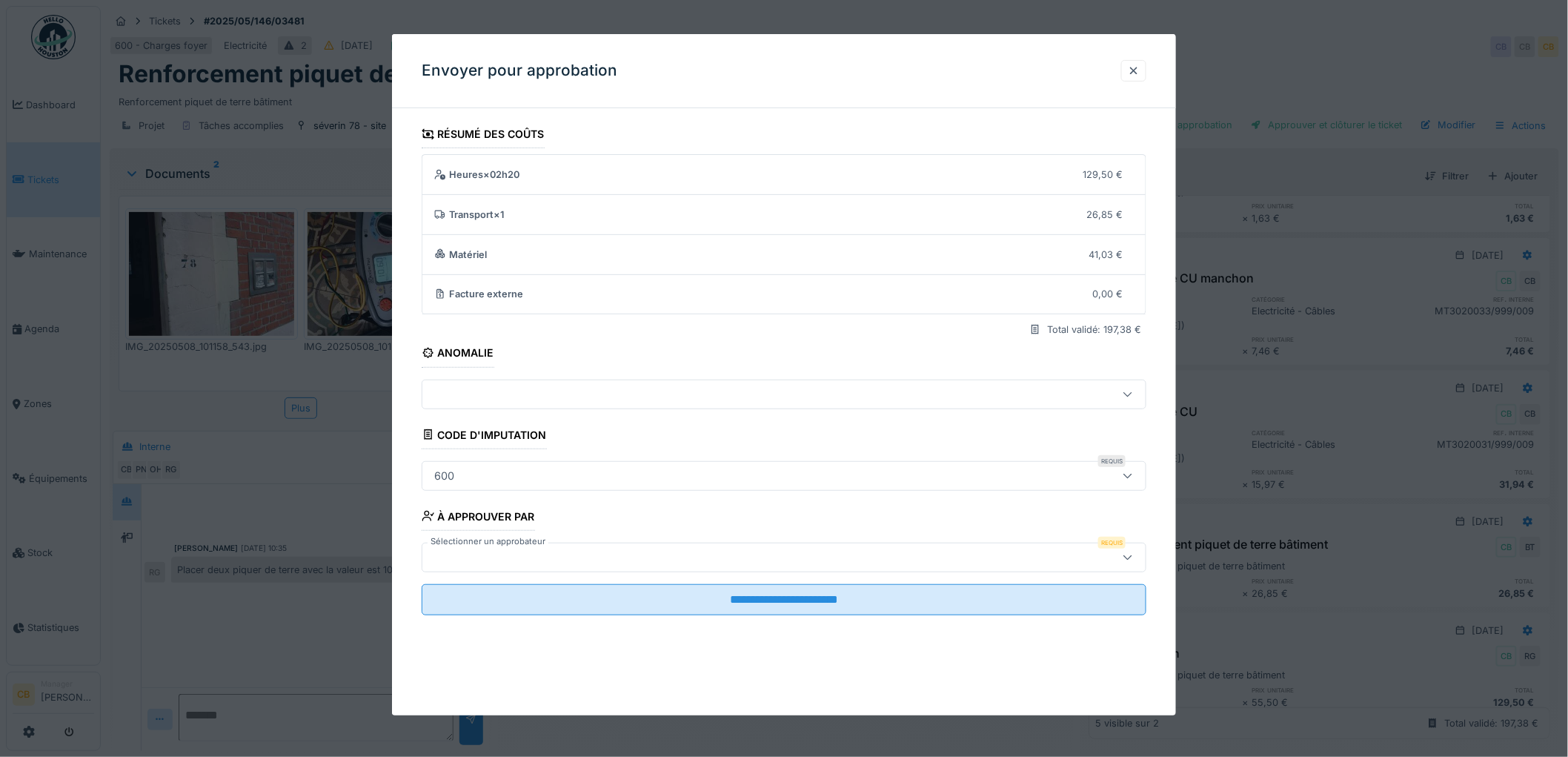
click at [492, 551] on div at bounding box center [743, 557] width 629 height 16
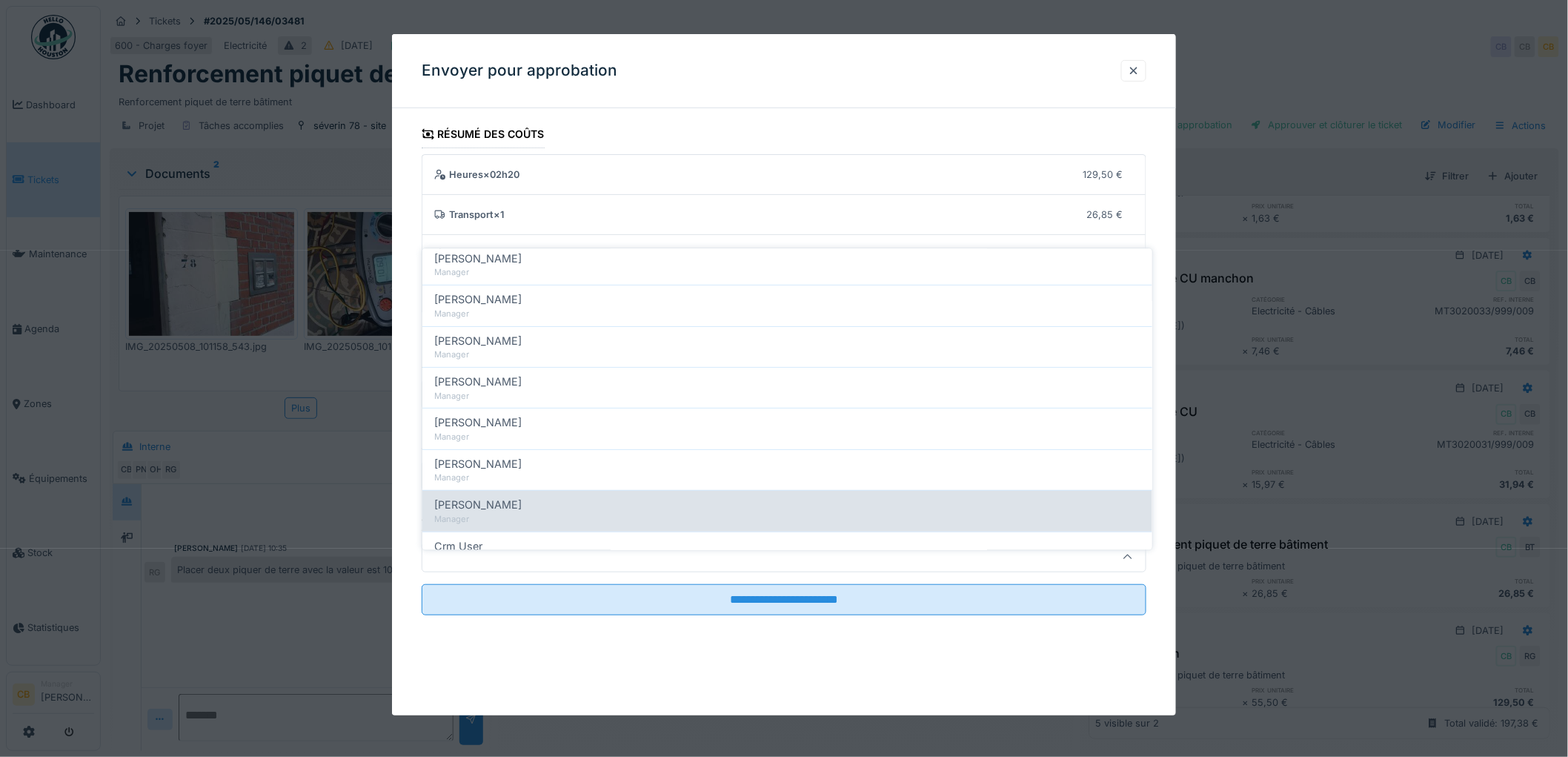
scroll to position [165, 0]
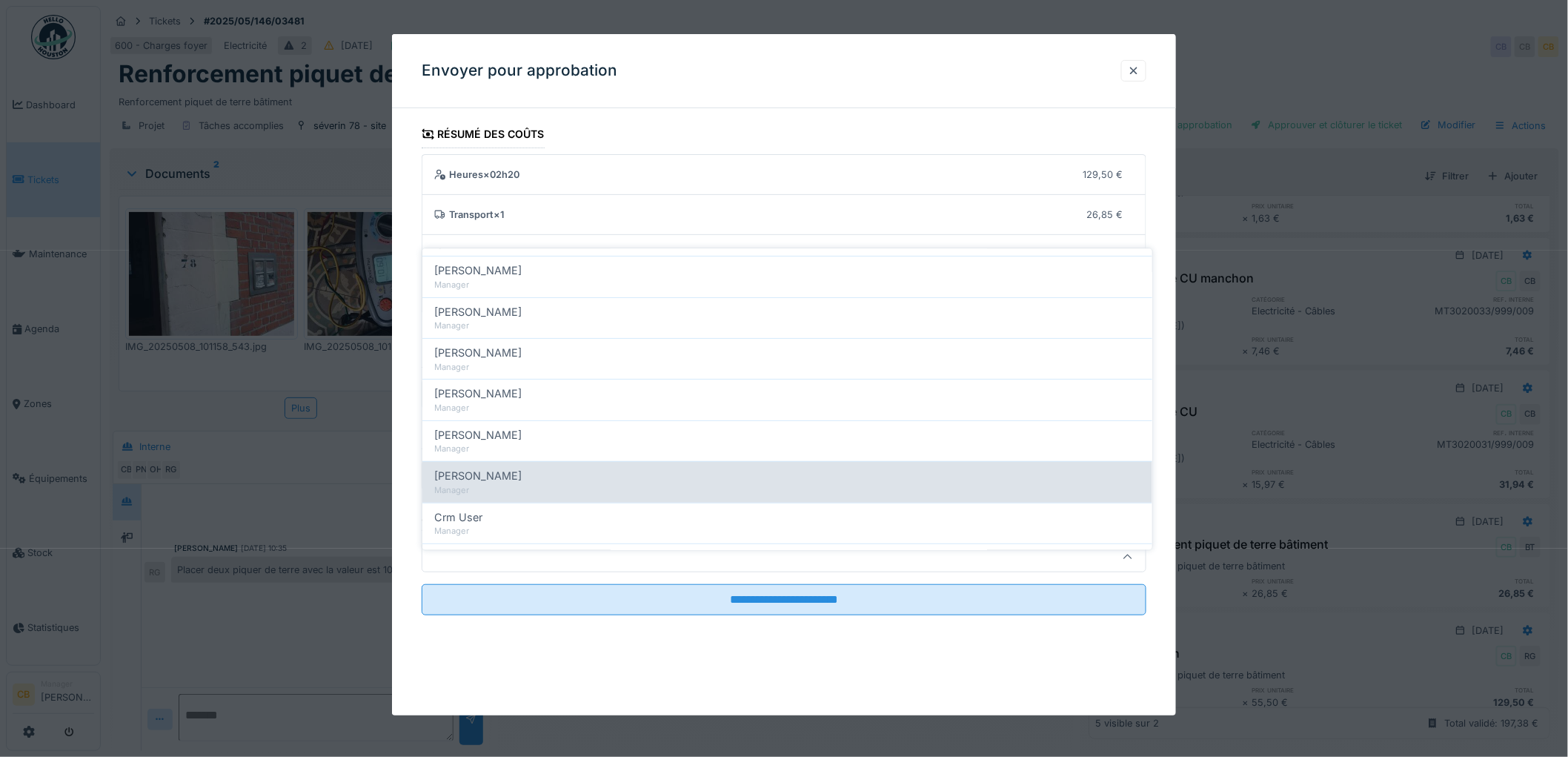
click at [507, 469] on span "[PERSON_NAME]" at bounding box center [478, 476] width 87 height 16
type input "****"
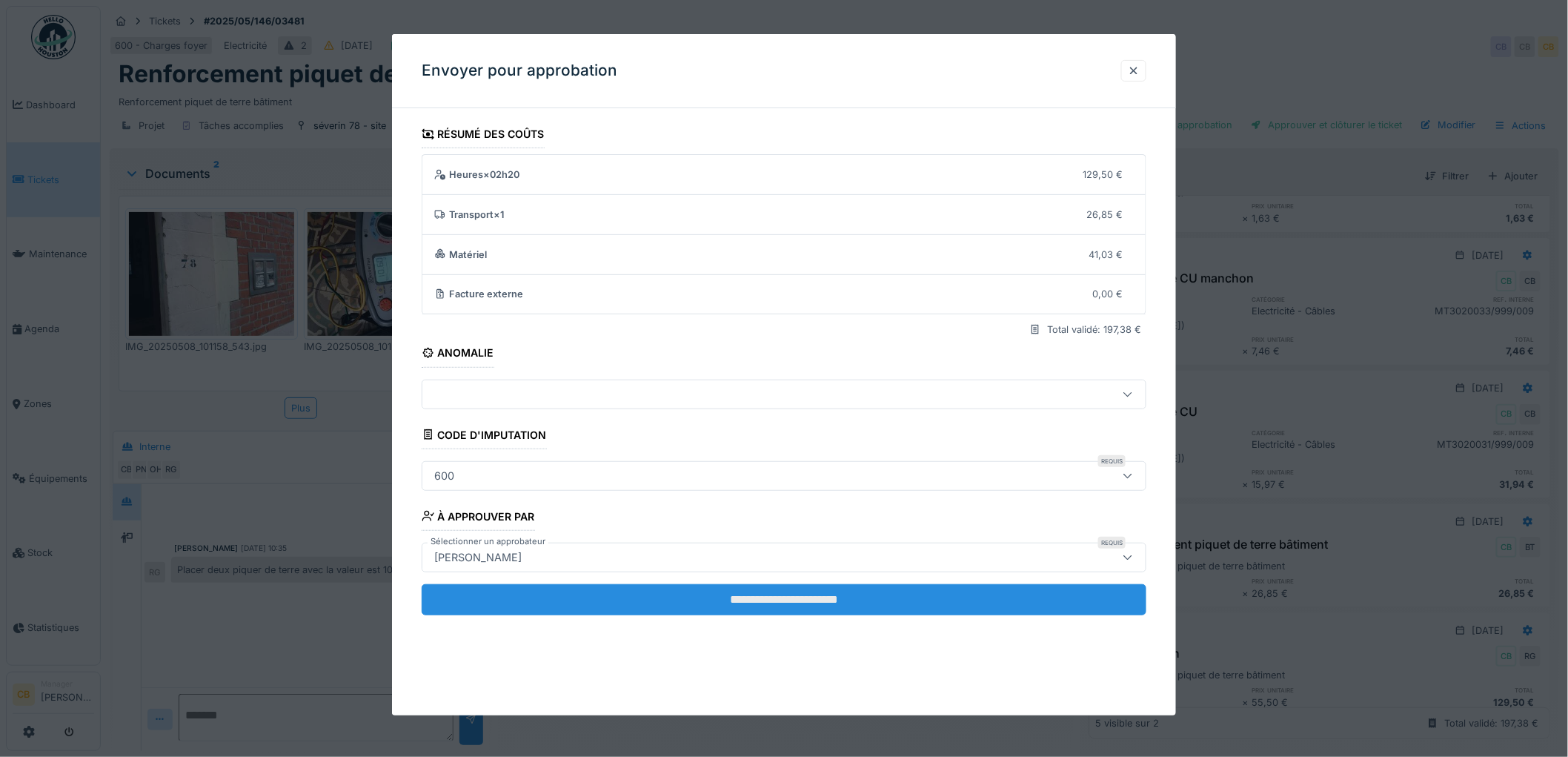
click at [746, 594] on input "**********" at bounding box center [784, 600] width 725 height 31
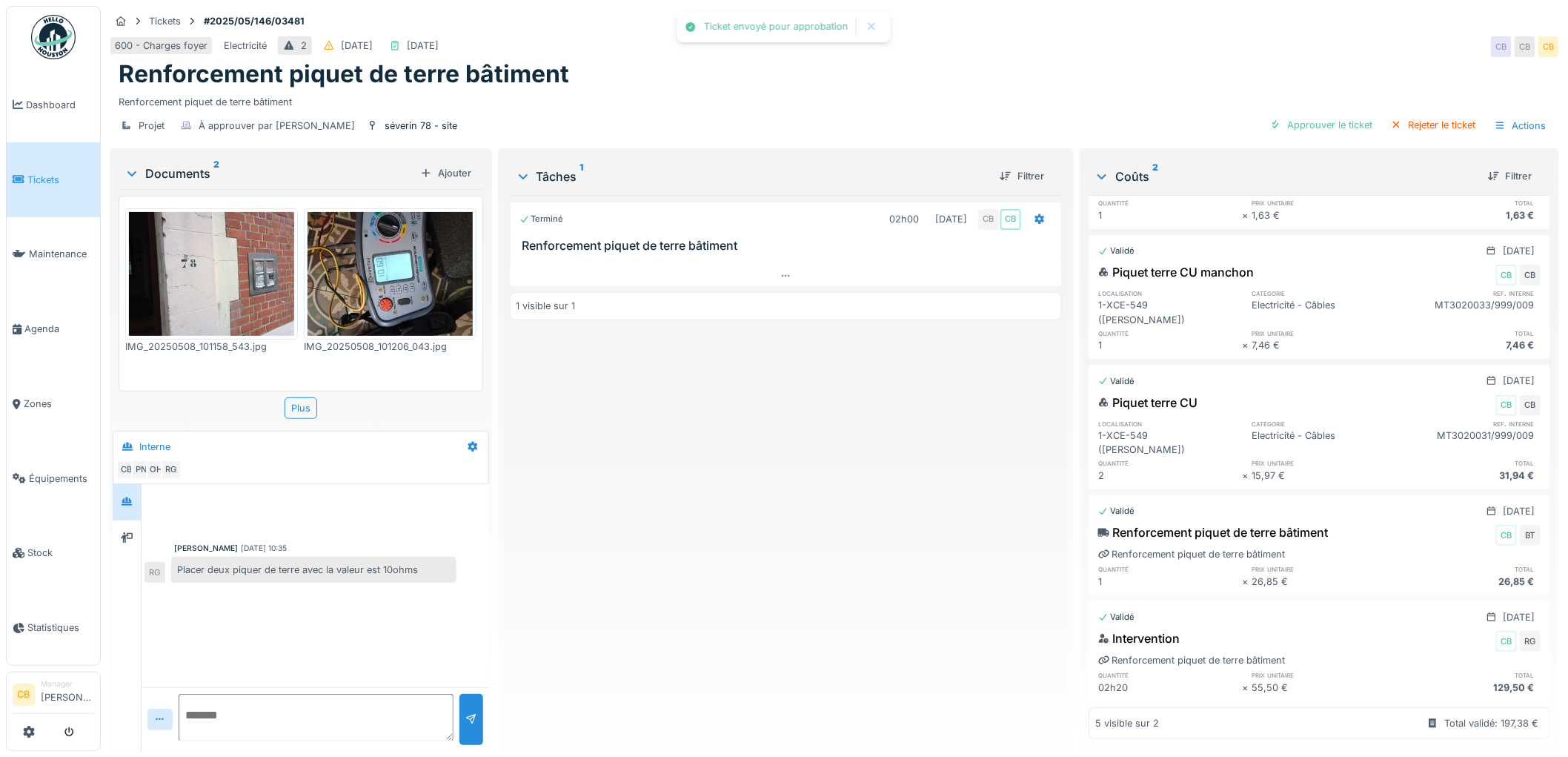
scroll to position [82, 0]
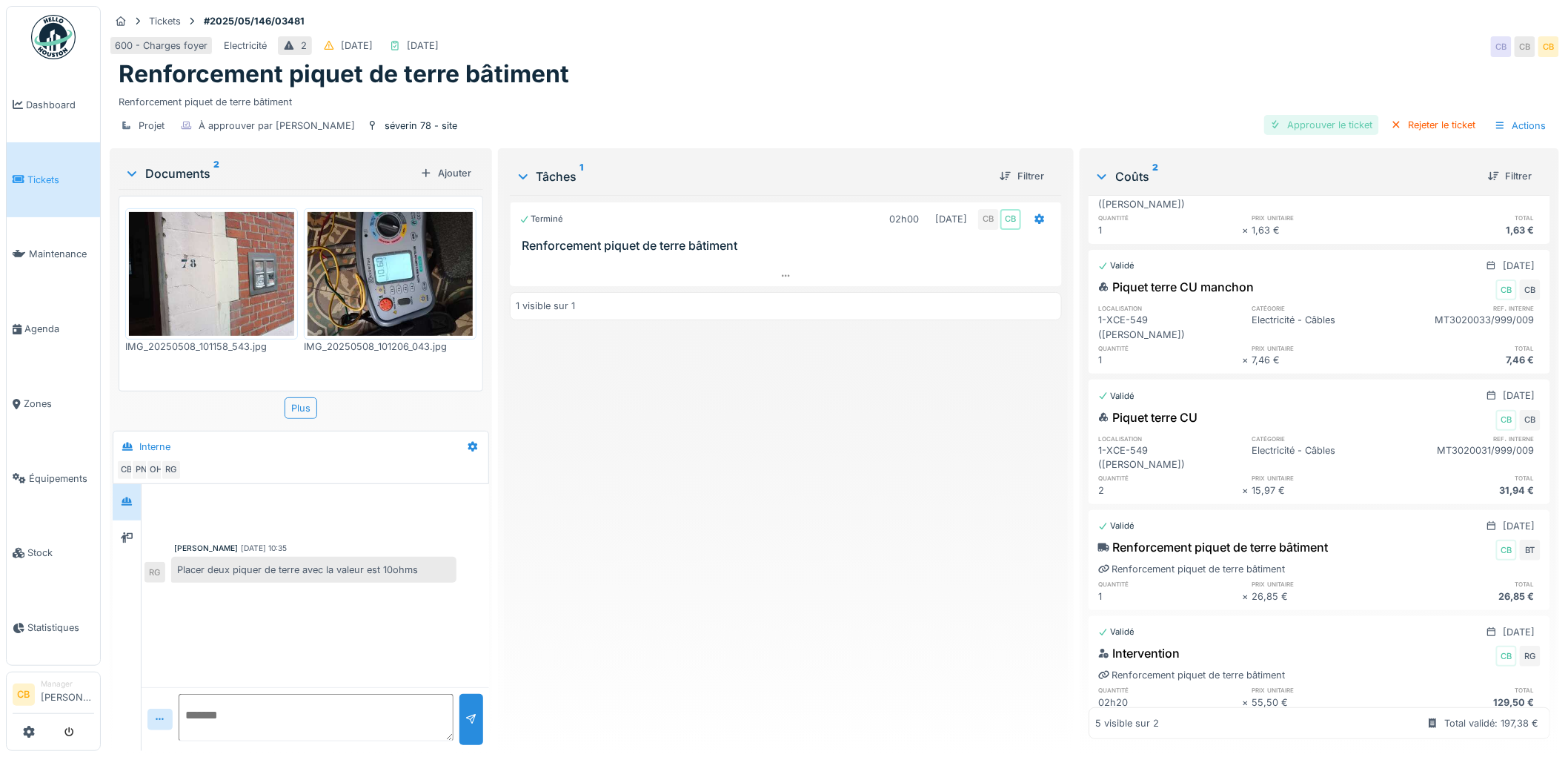
click at [1288, 115] on div "Approuver le ticket" at bounding box center [1322, 125] width 115 height 20
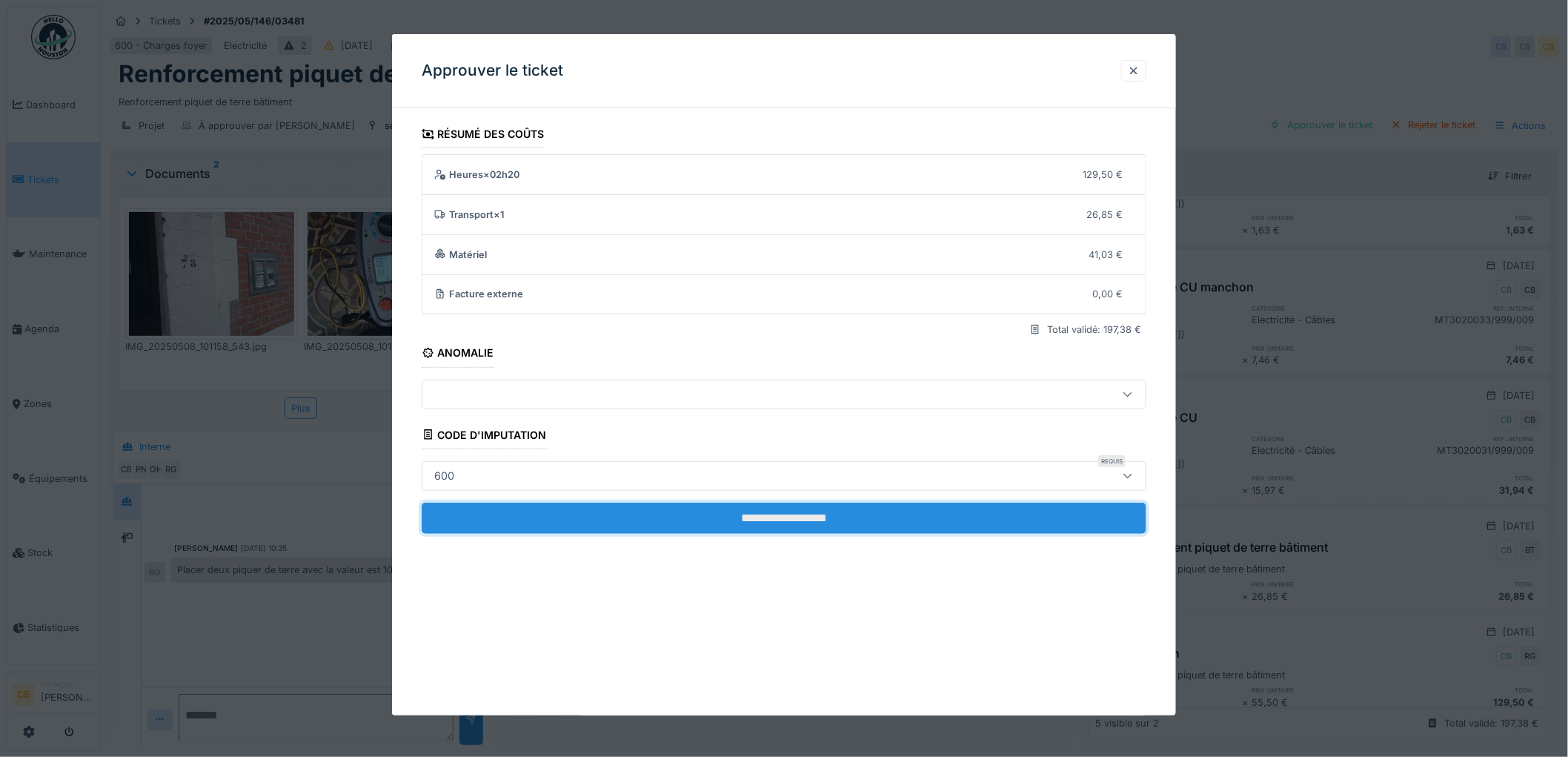
click at [774, 514] on input "**********" at bounding box center [784, 518] width 725 height 31
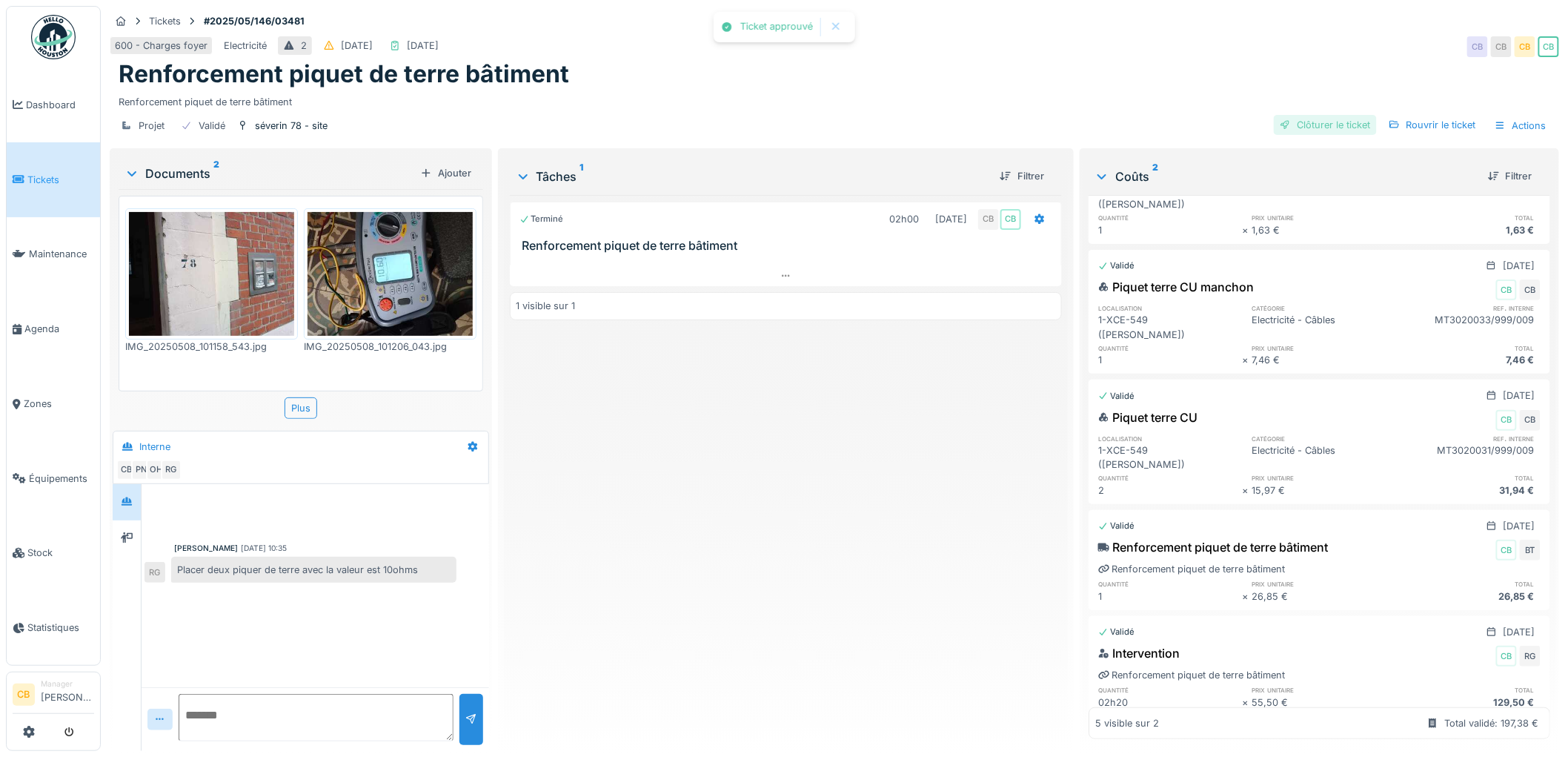
click at [1321, 115] on div "Clôturer le ticket" at bounding box center [1325, 125] width 103 height 20
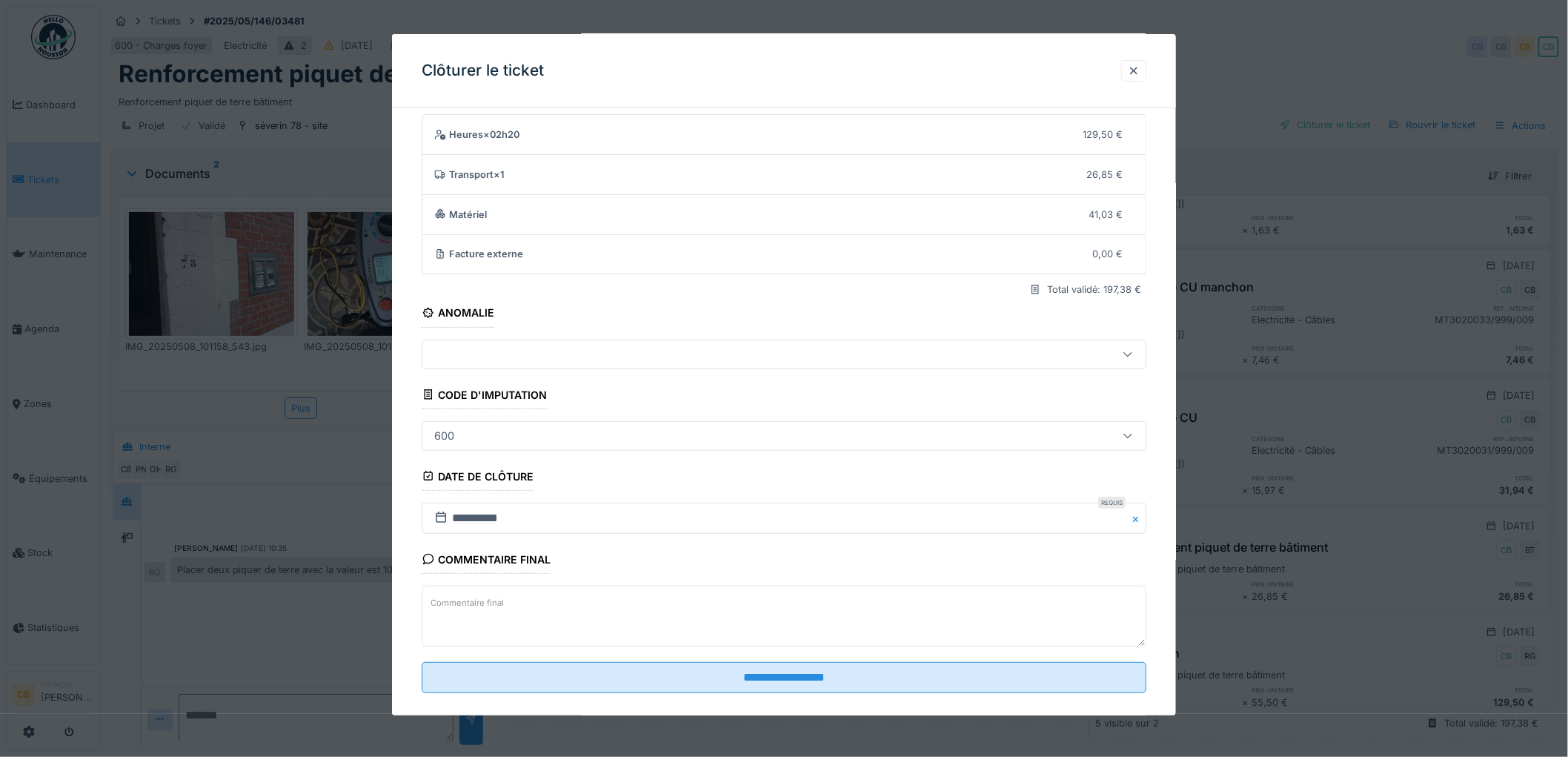
scroll to position [61, 0]
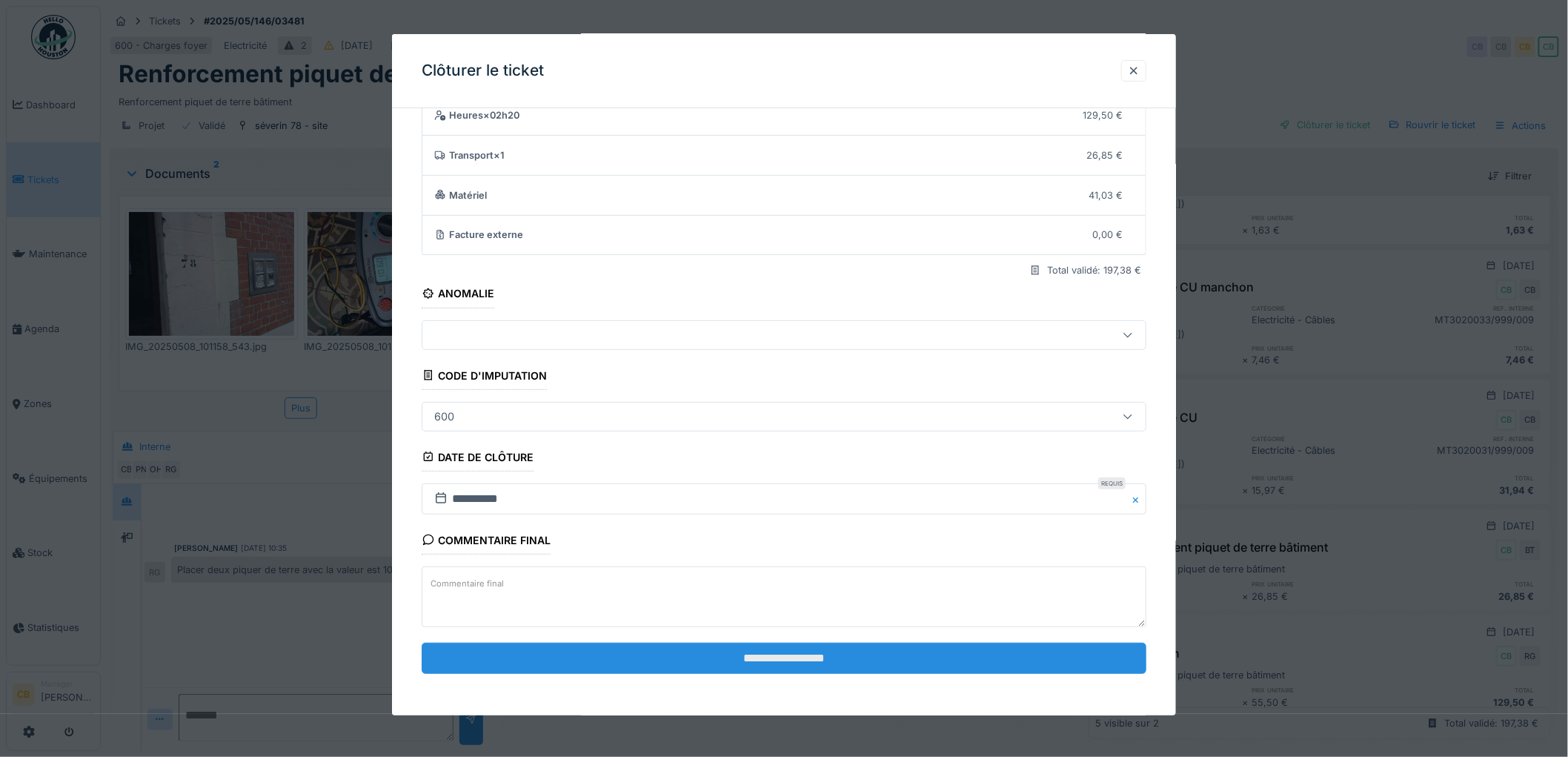
click at [766, 657] on input "**********" at bounding box center [784, 658] width 725 height 31
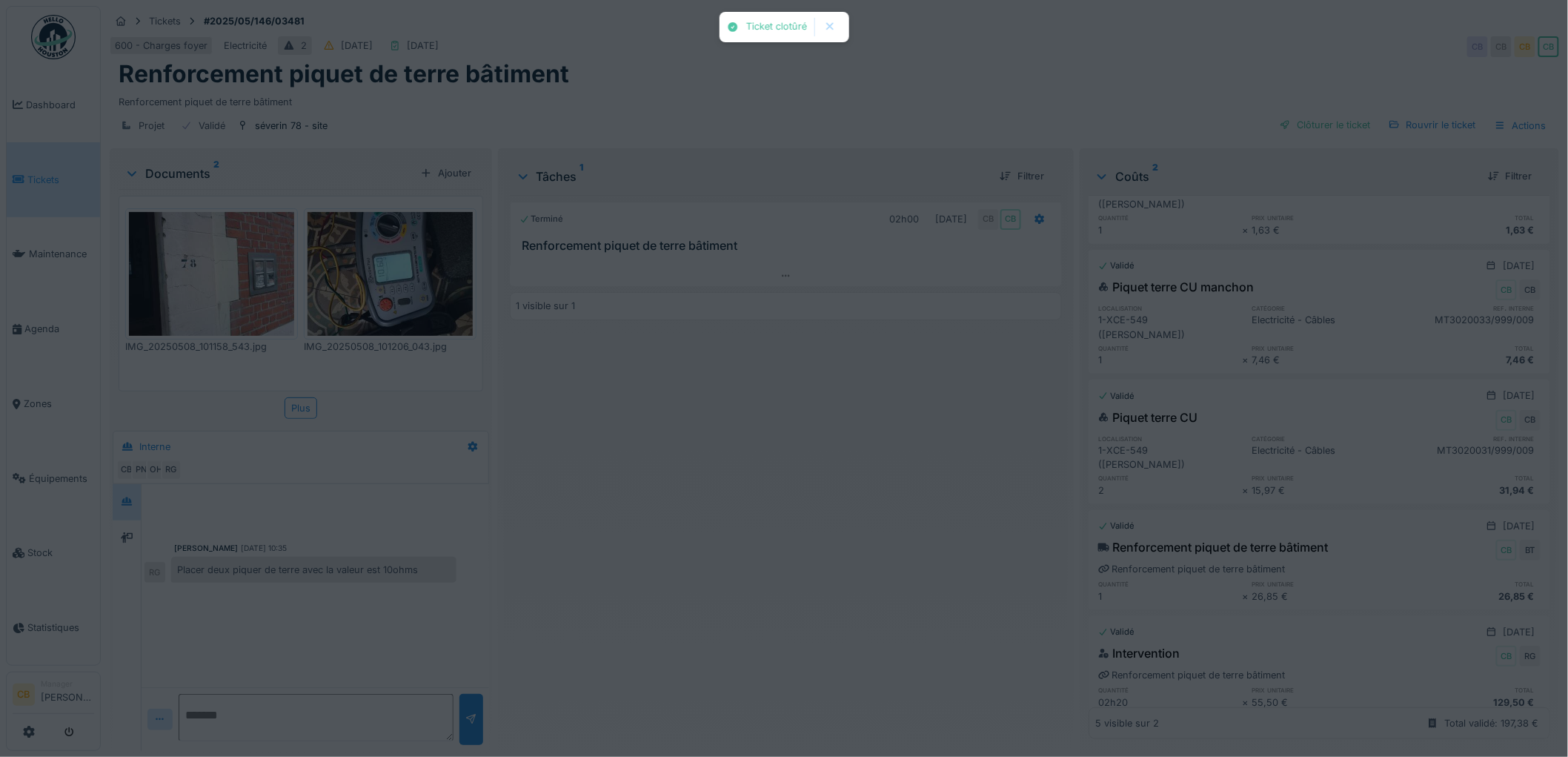
scroll to position [131, 0]
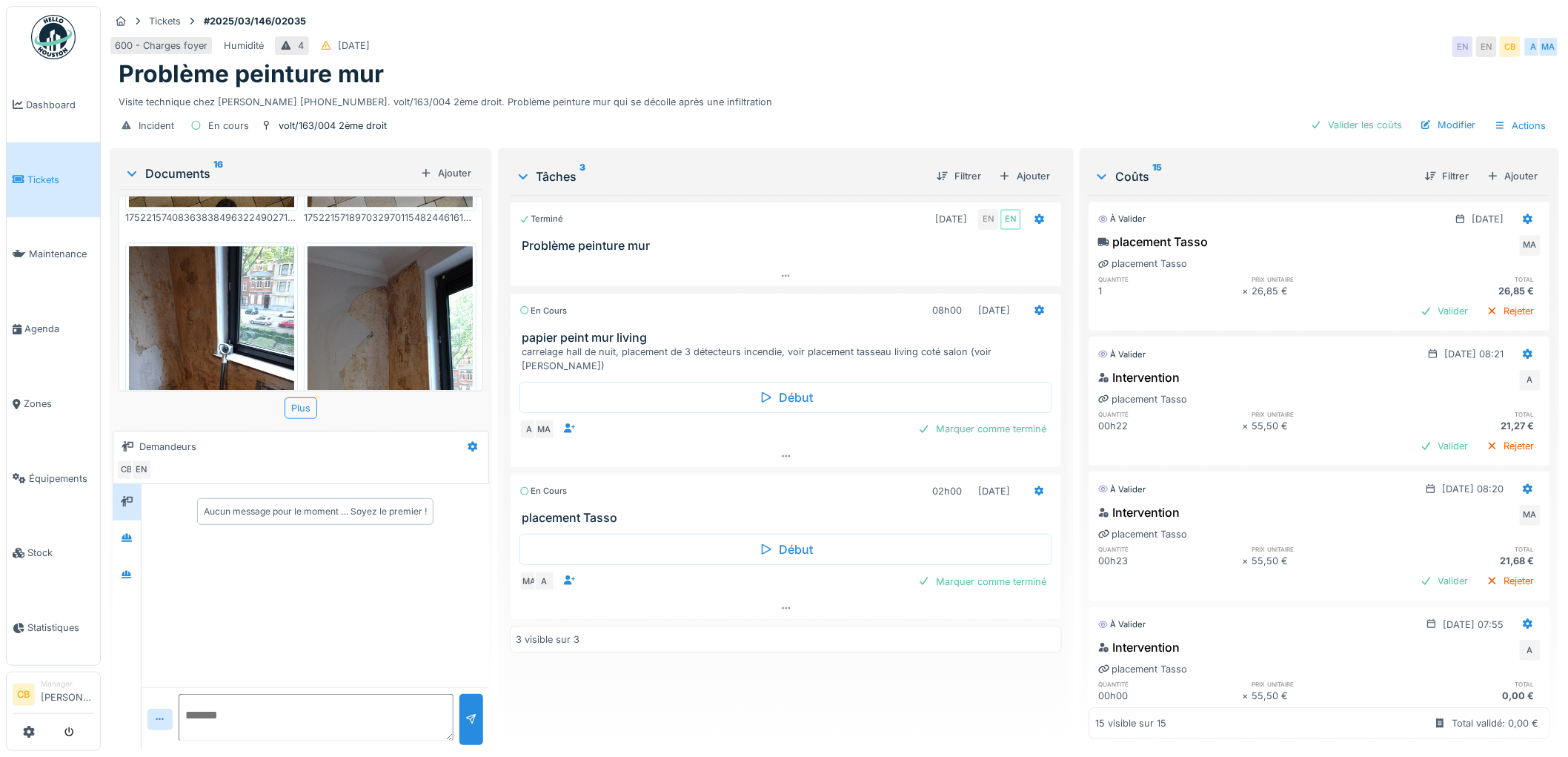
scroll to position [1804, 0]
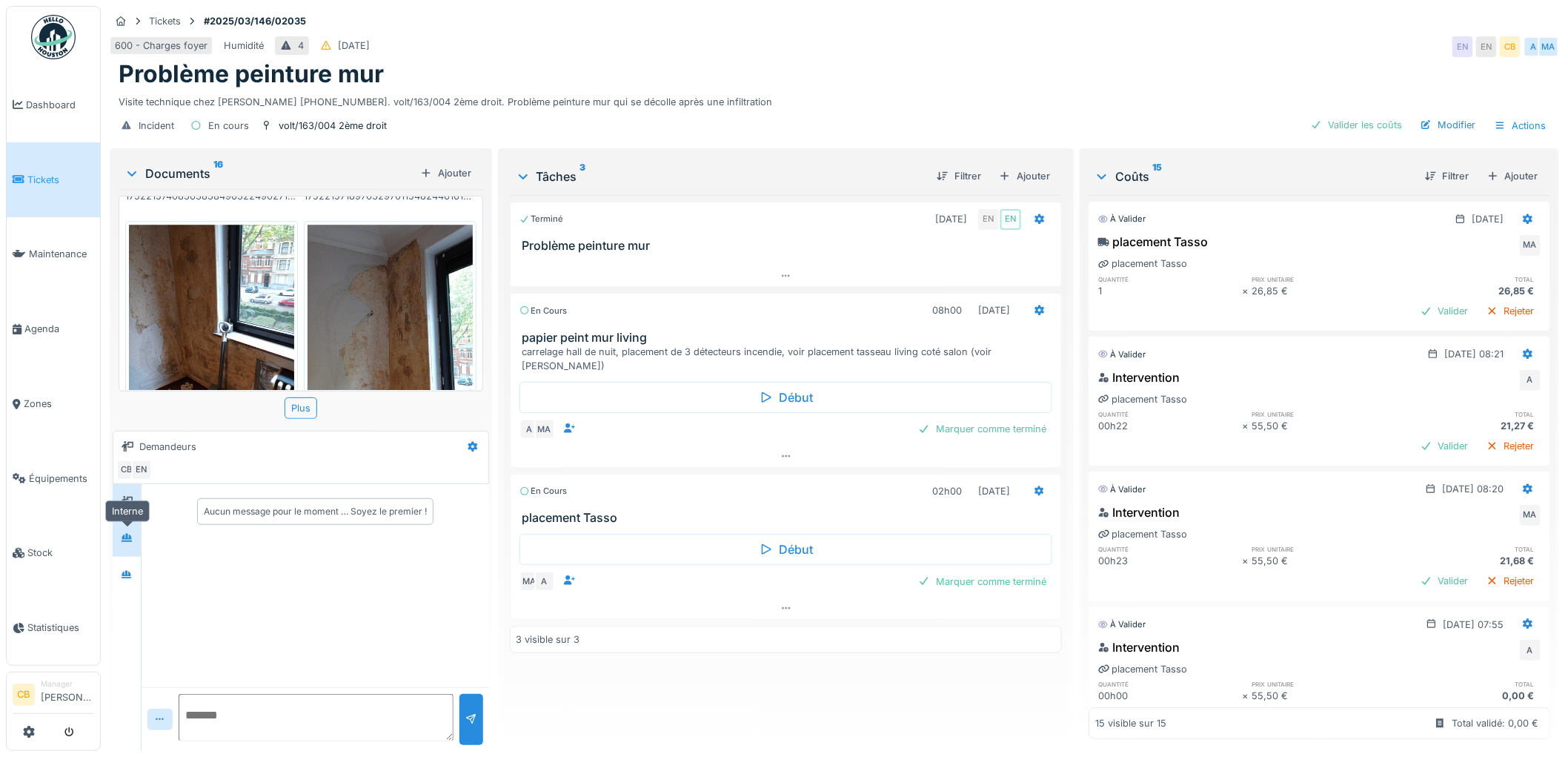
click at [123, 538] on icon at bounding box center [127, 538] width 12 height 10
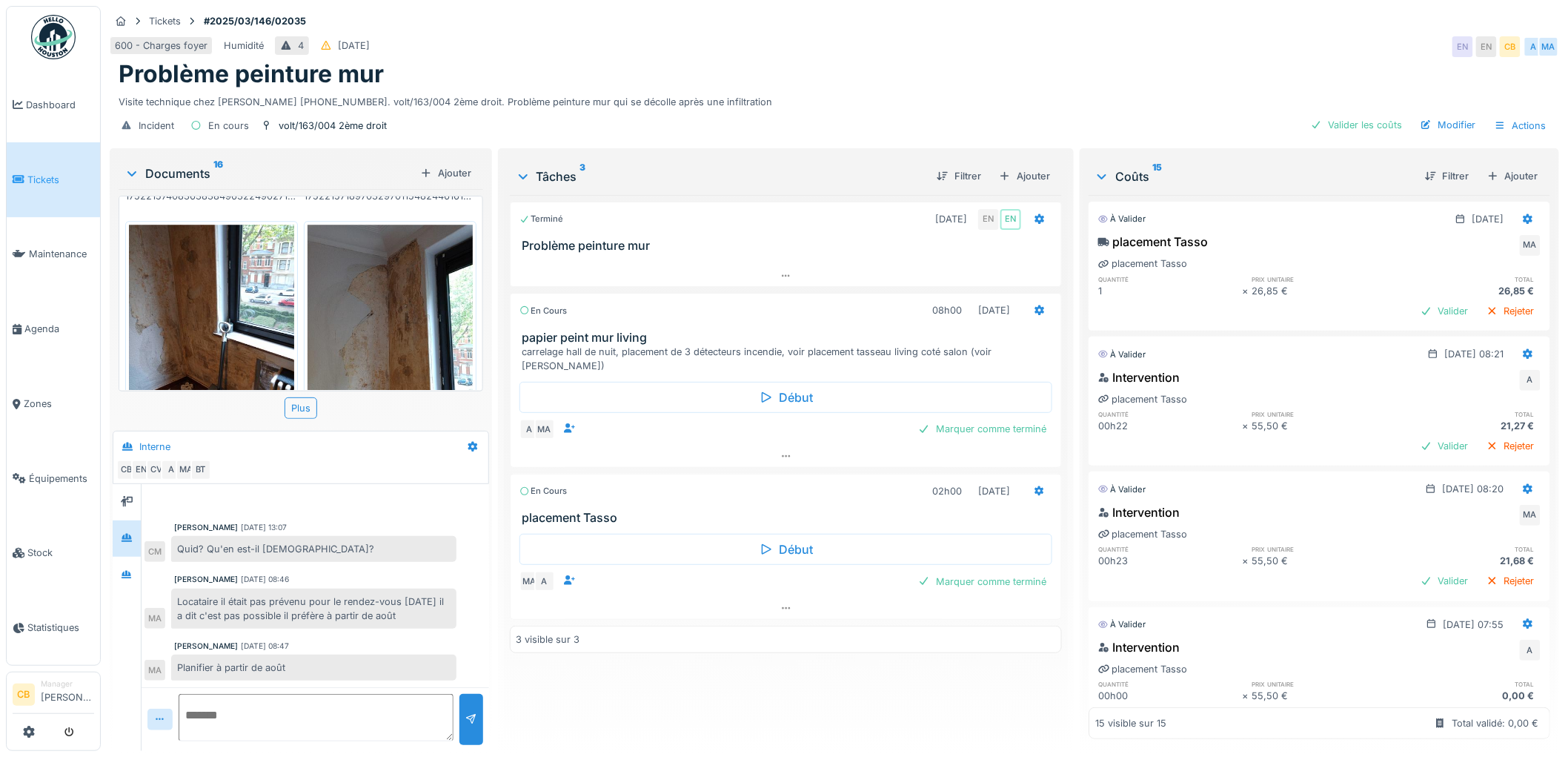
click at [238, 270] on img at bounding box center [212, 334] width 166 height 220
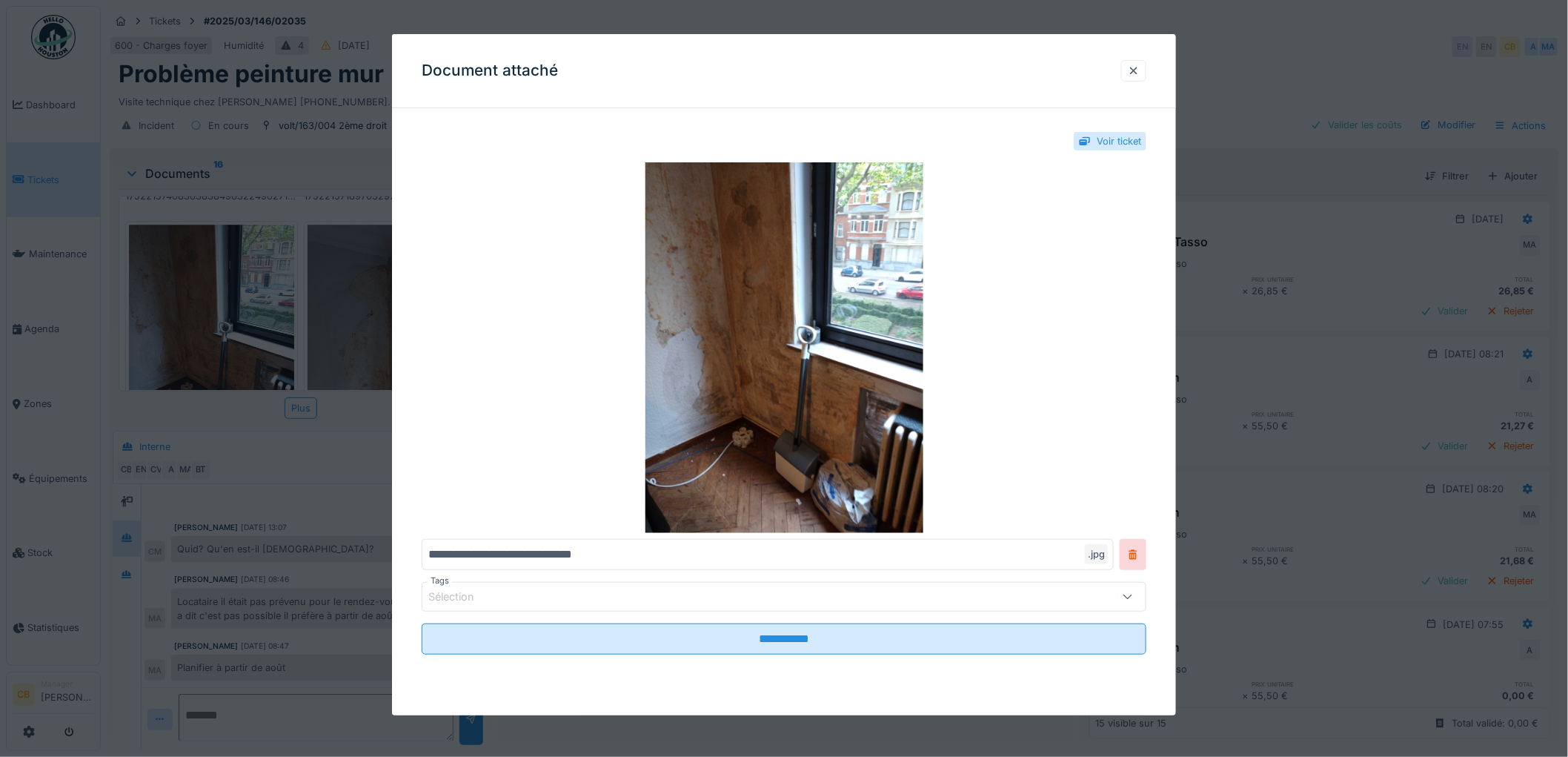
click at [238, 270] on div at bounding box center [784, 378] width 1568 height 757
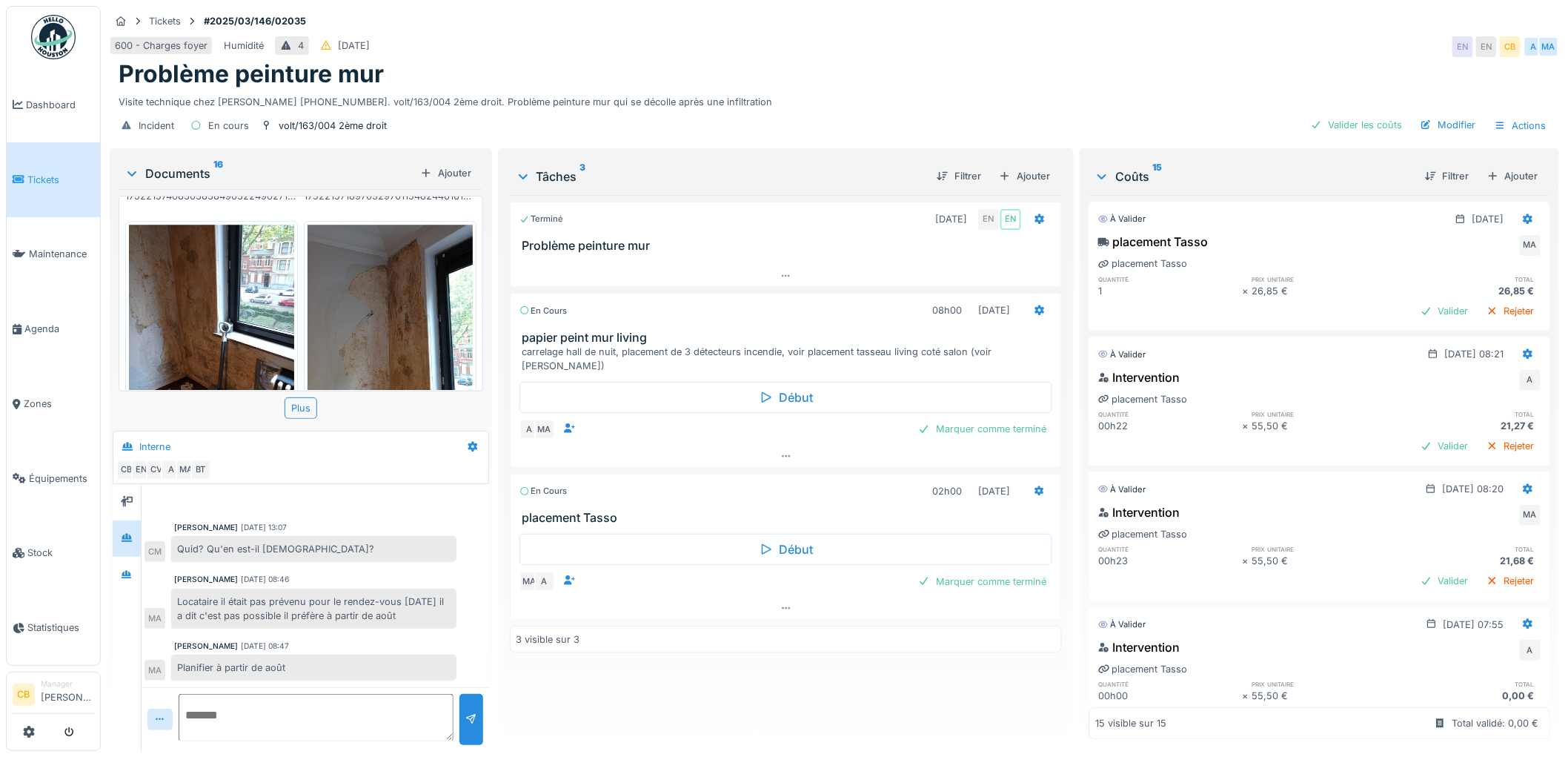
click at [324, 272] on img at bounding box center [390, 334] width 166 height 220
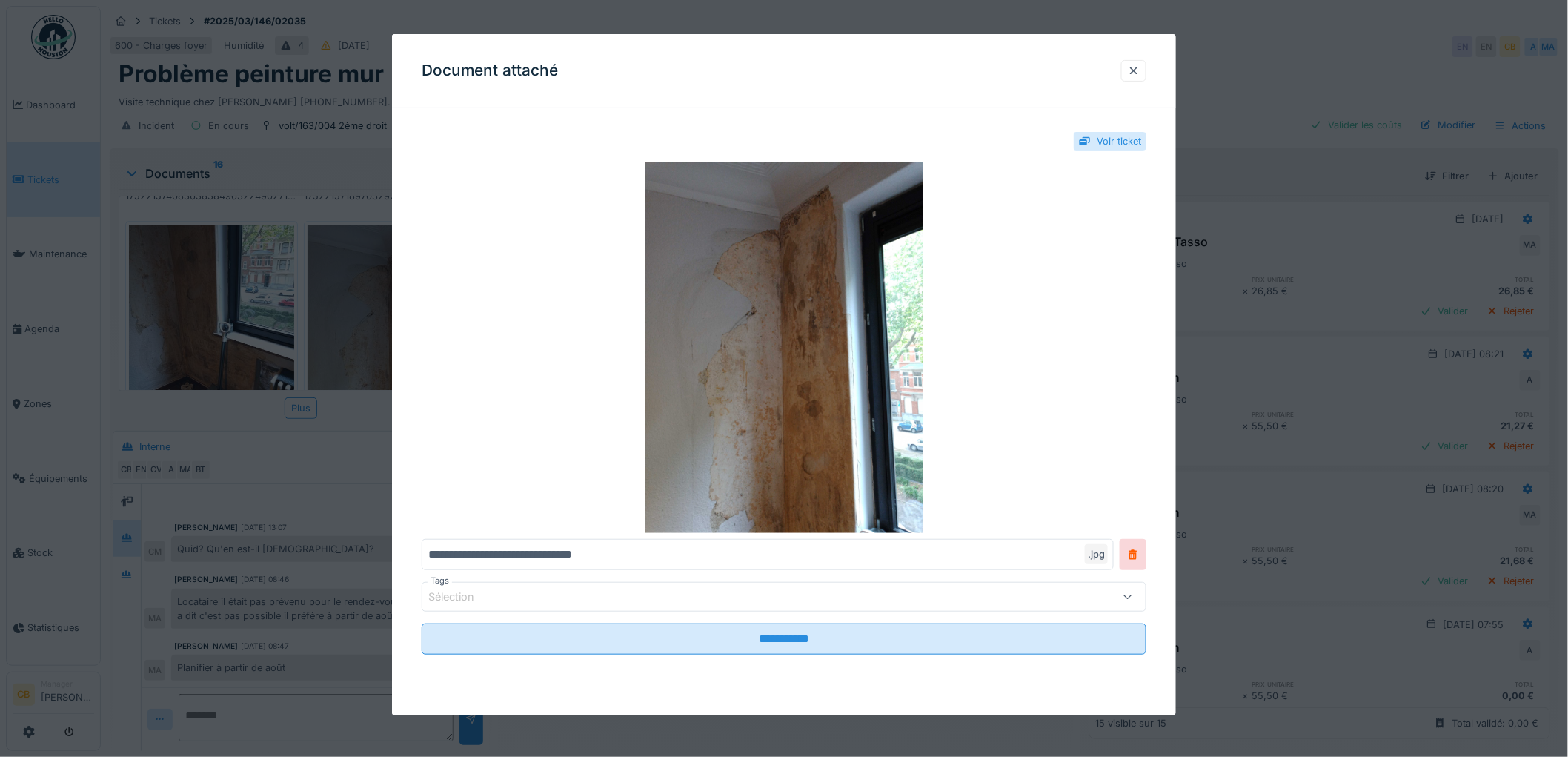
click at [324, 272] on div at bounding box center [784, 378] width 1568 height 757
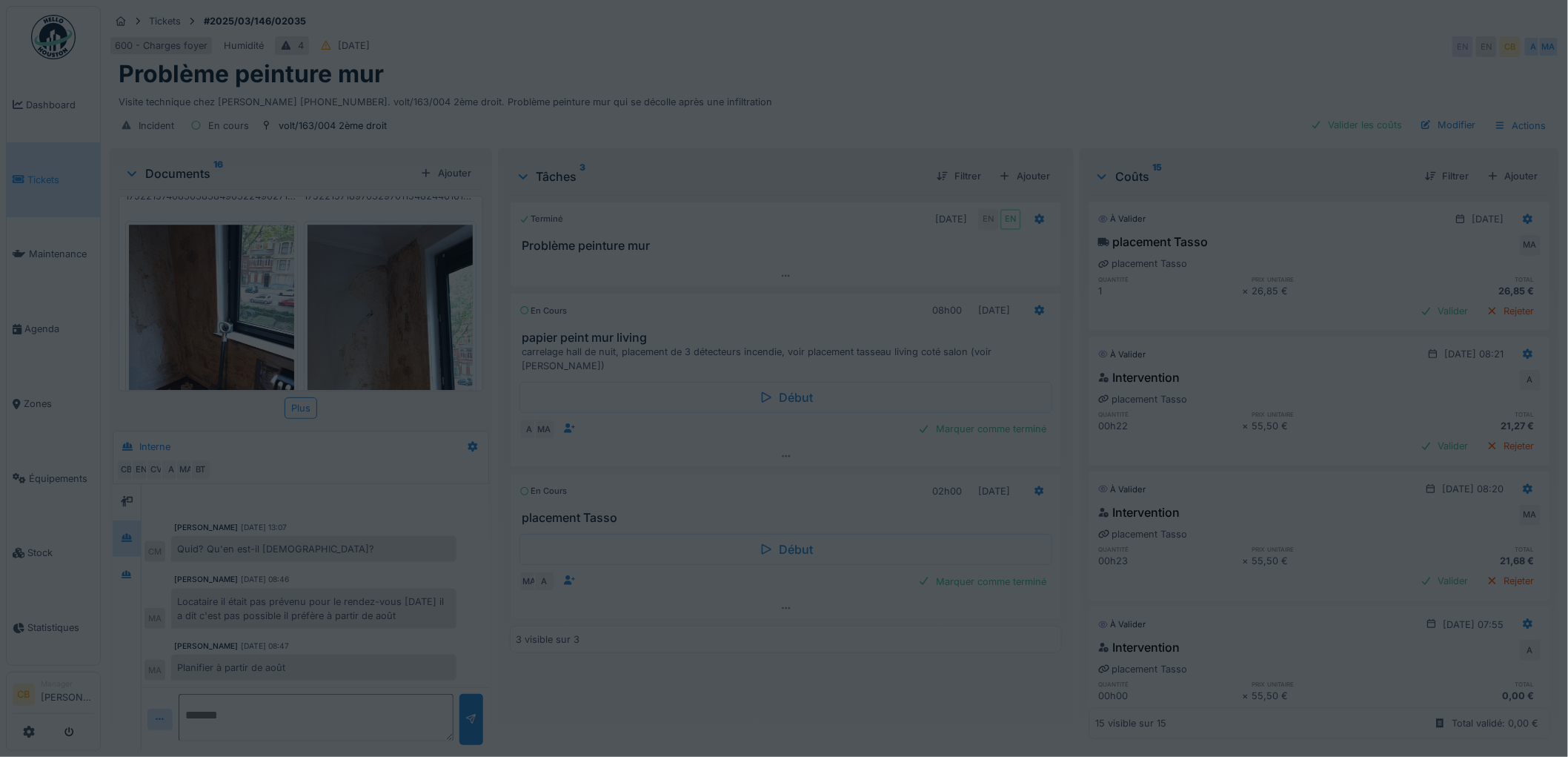
scroll to position [12, 0]
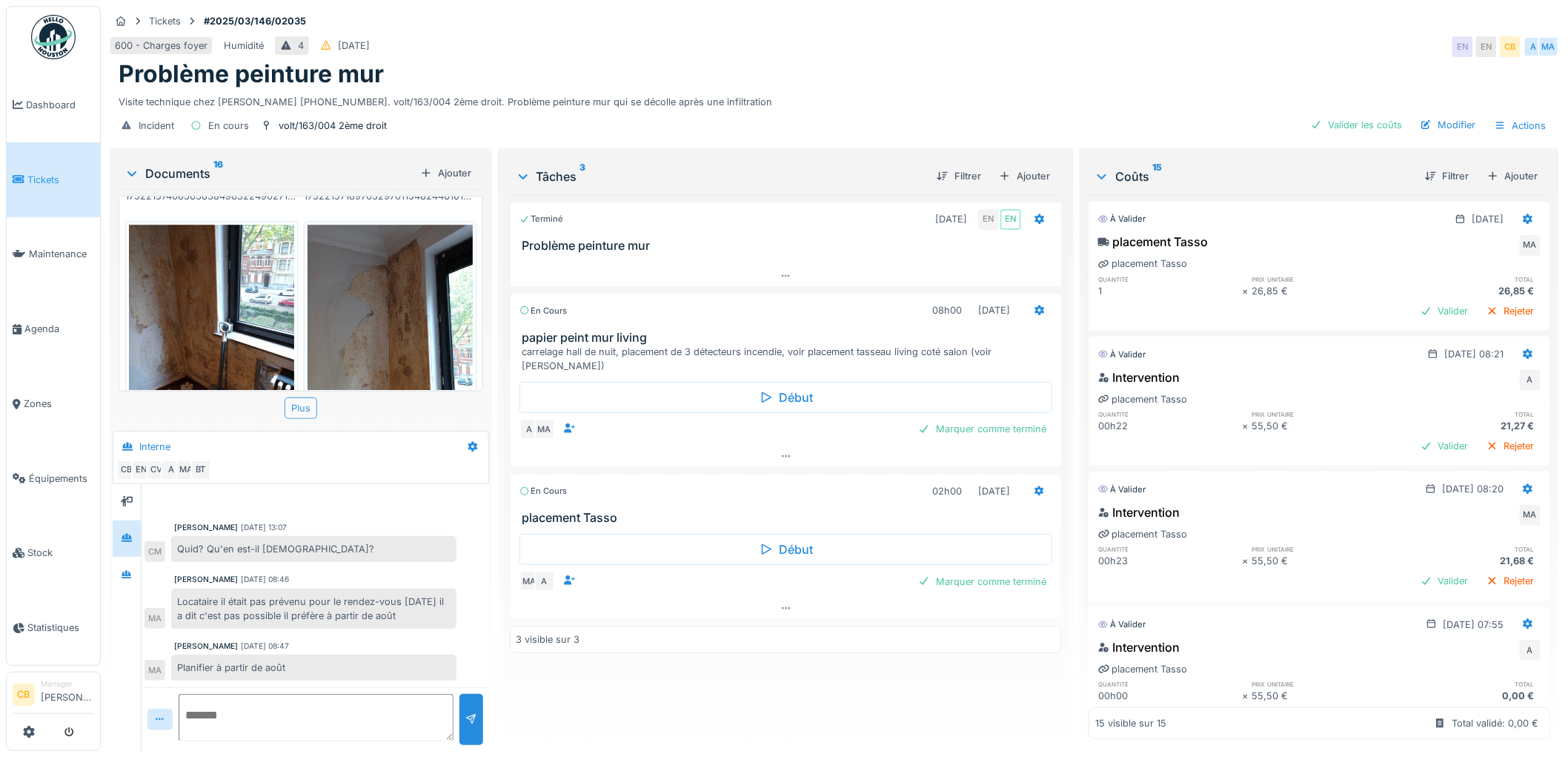
click at [305, 397] on div "Plus" at bounding box center [301, 408] width 33 height 21
click at [291, 397] on div "Plus" at bounding box center [301, 408] width 33 height 21
click at [291, 397] on div "Plus" at bounding box center [301, 408] width 33 height 21
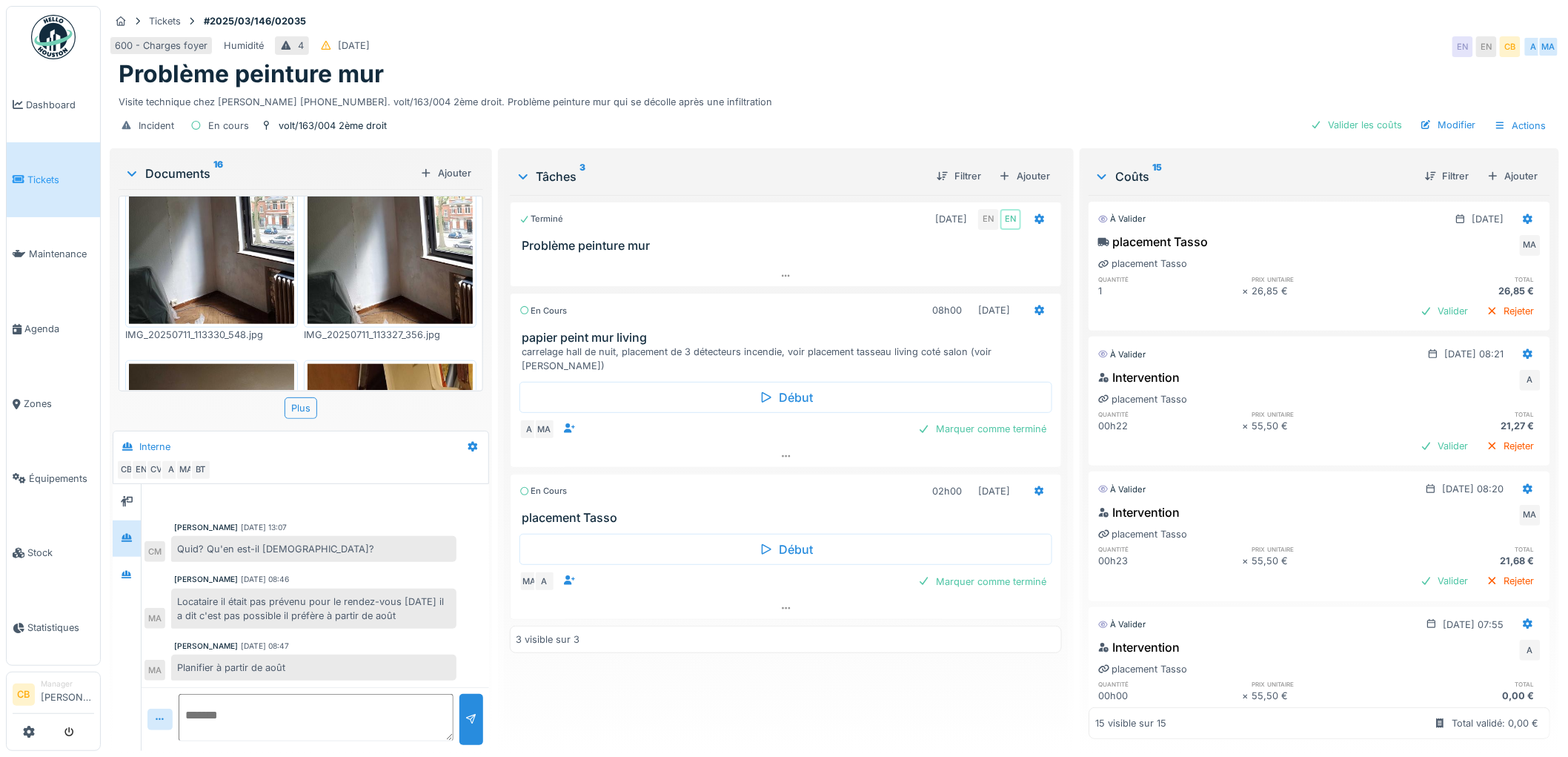
scroll to position [568, 0]
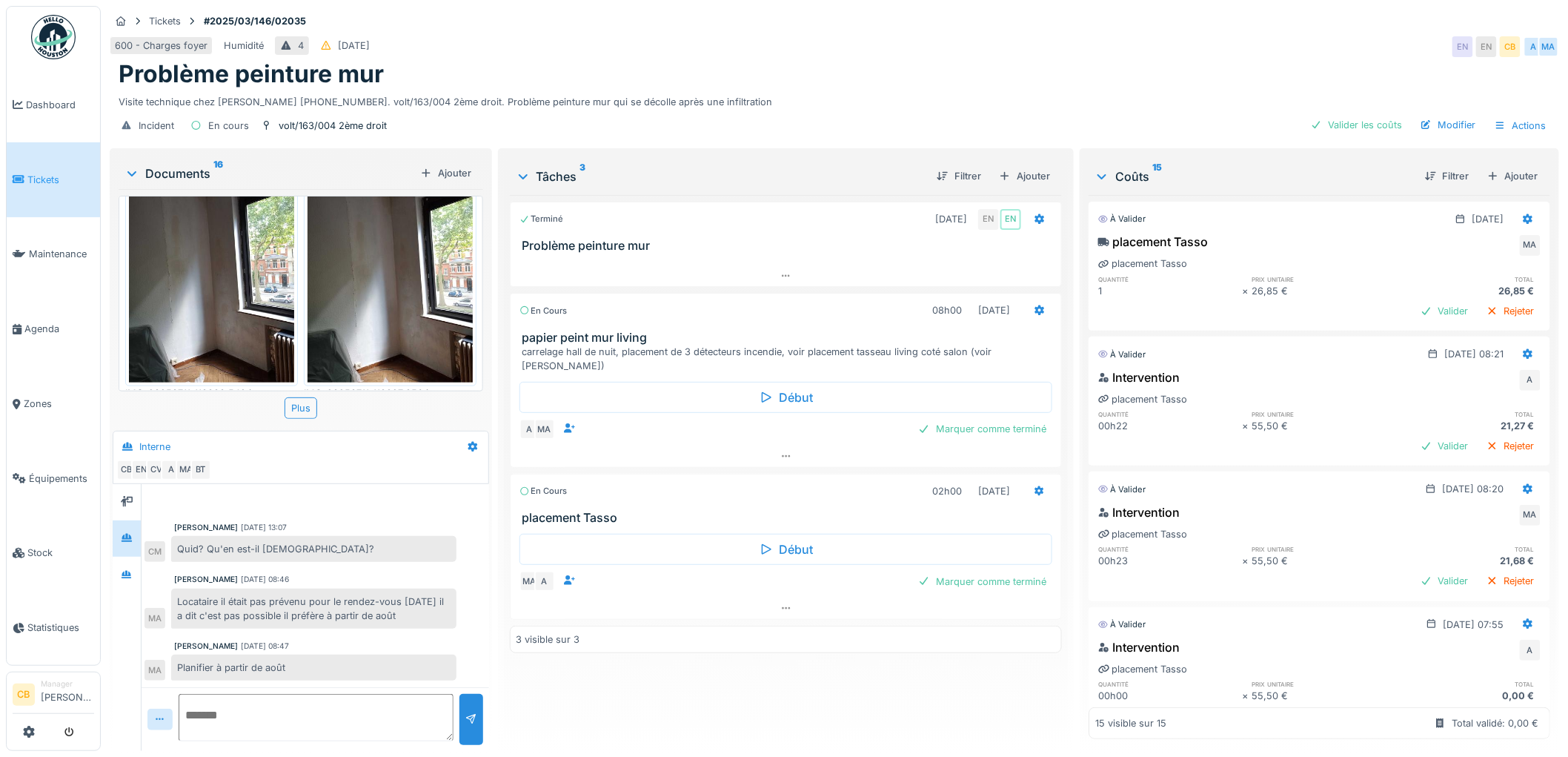
click at [343, 268] on img at bounding box center [390, 272] width 166 height 220
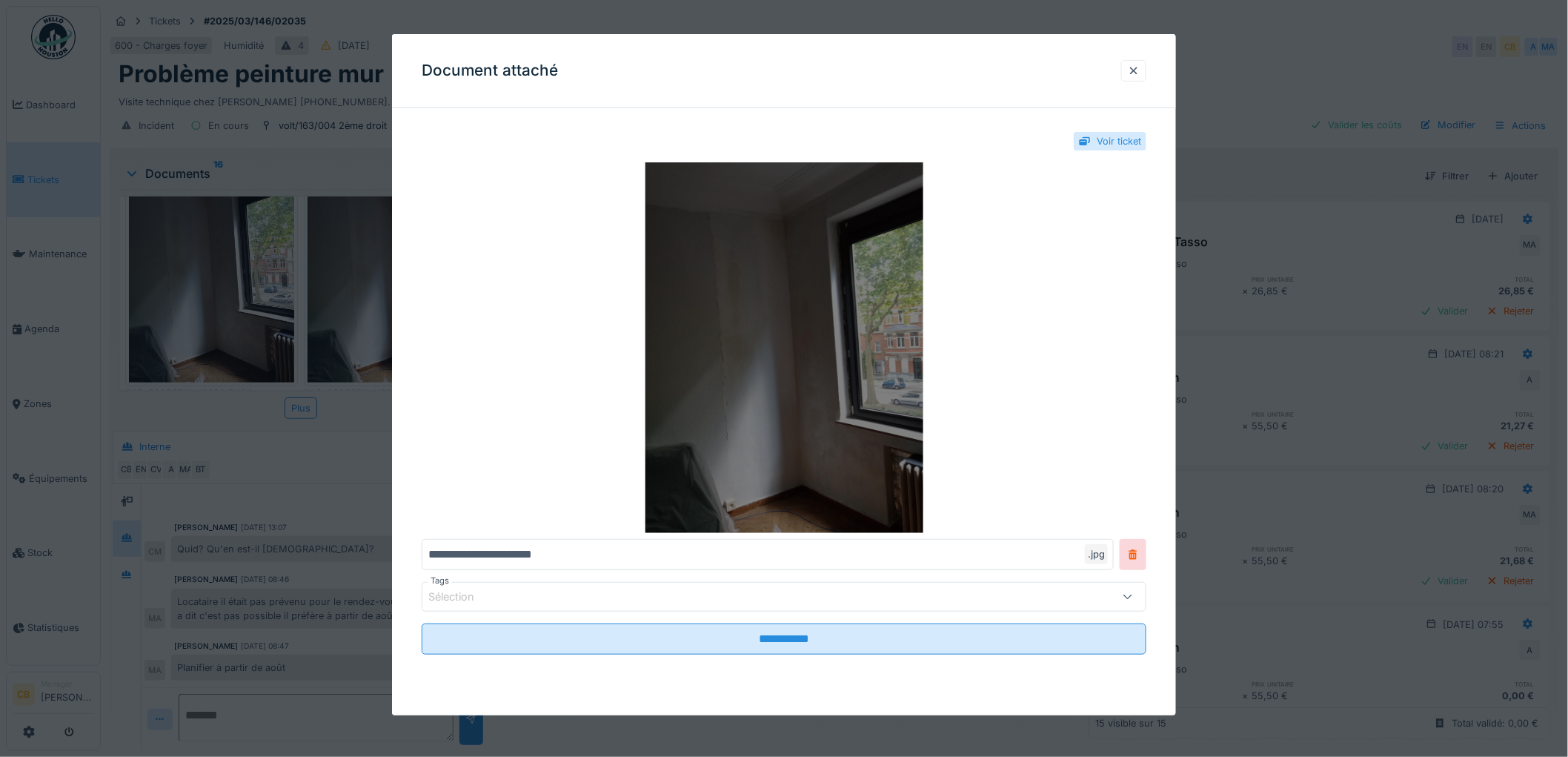
click at [817, 280] on img at bounding box center [784, 347] width 725 height 370
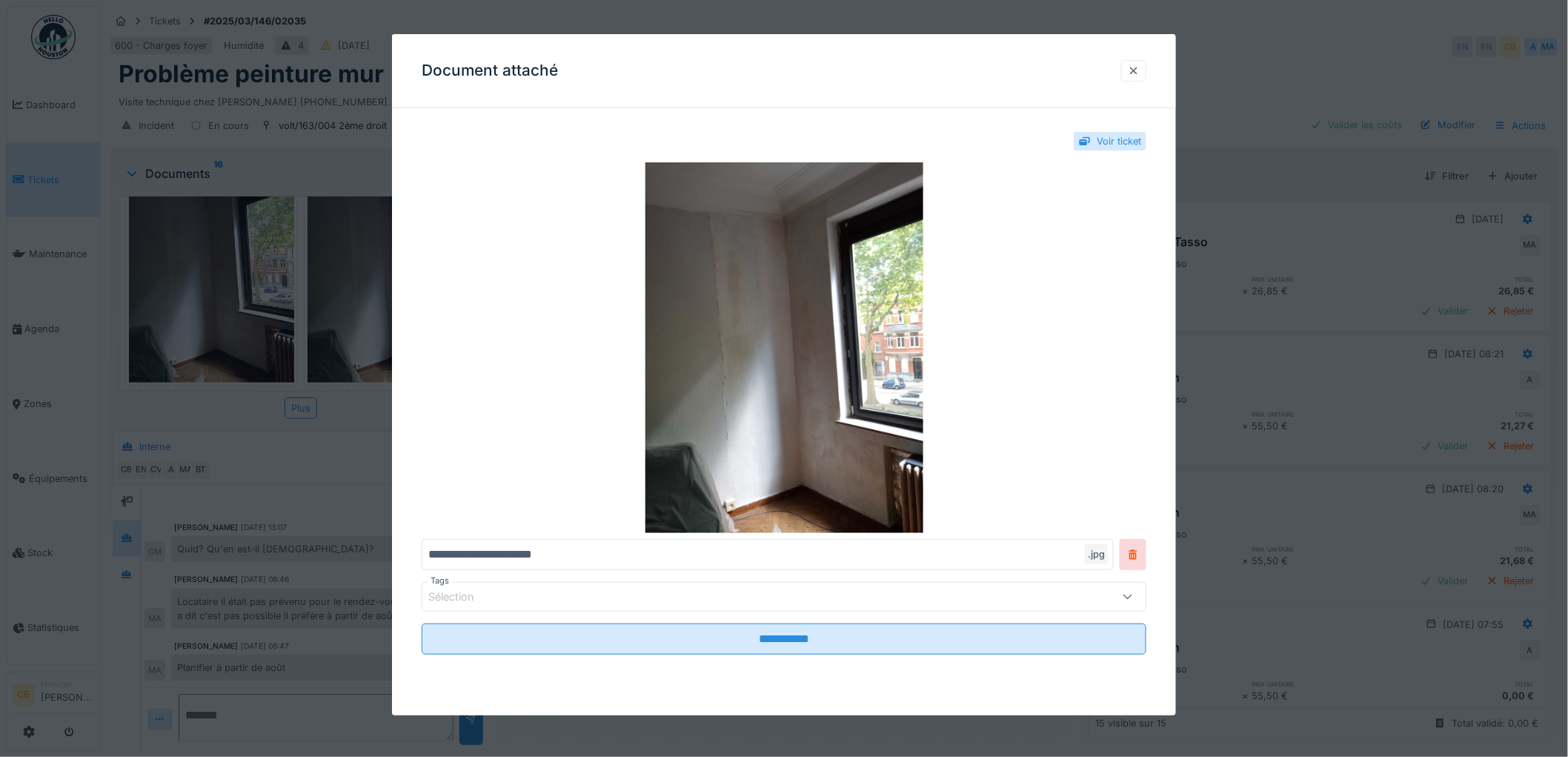
click at [1138, 70] on div at bounding box center [1133, 71] width 12 height 14
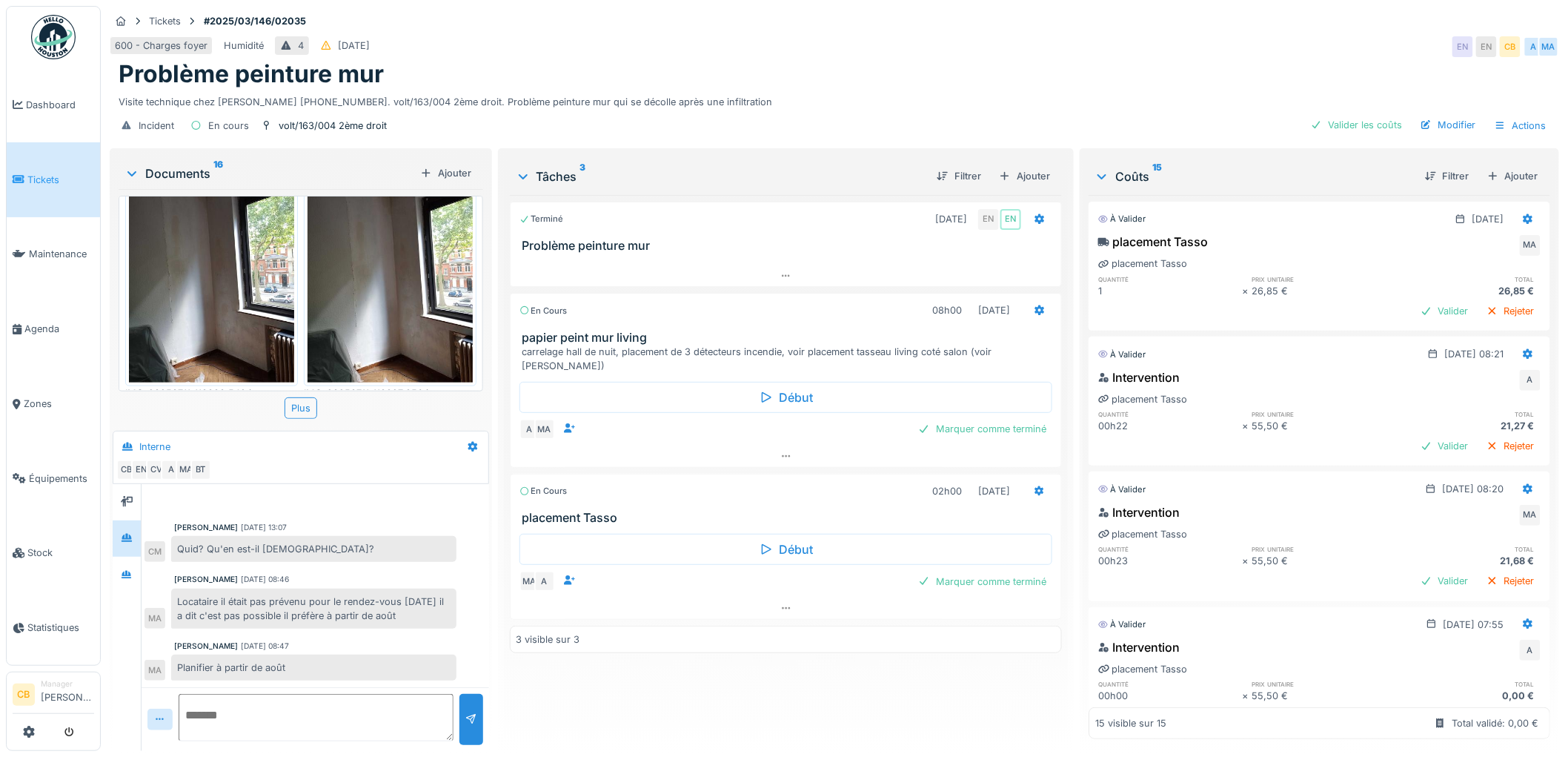
click at [134, 166] on icon at bounding box center [131, 173] width 12 height 15
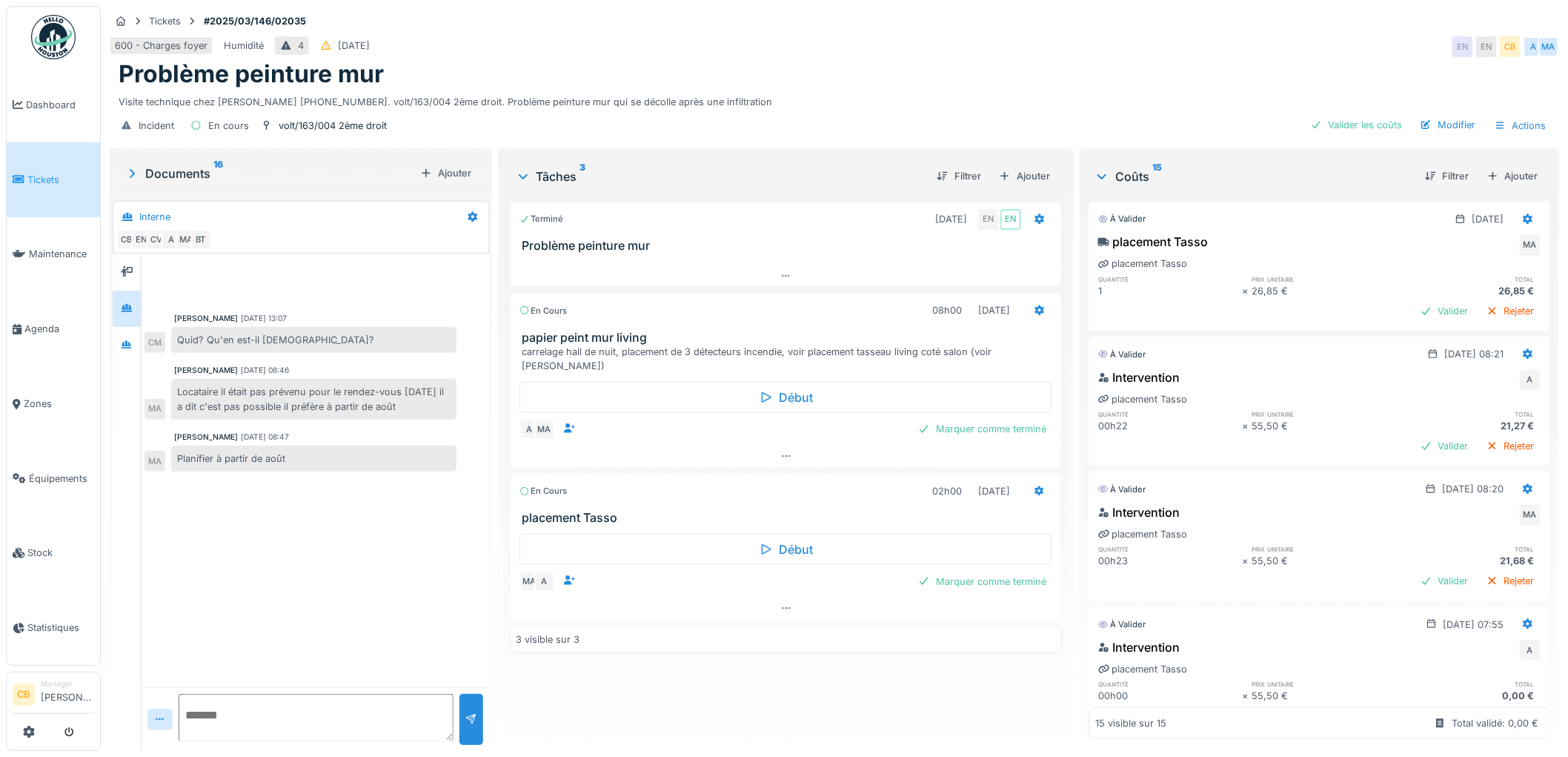
scroll to position [552, 0]
click at [124, 266] on icon at bounding box center [127, 272] width 12 height 11
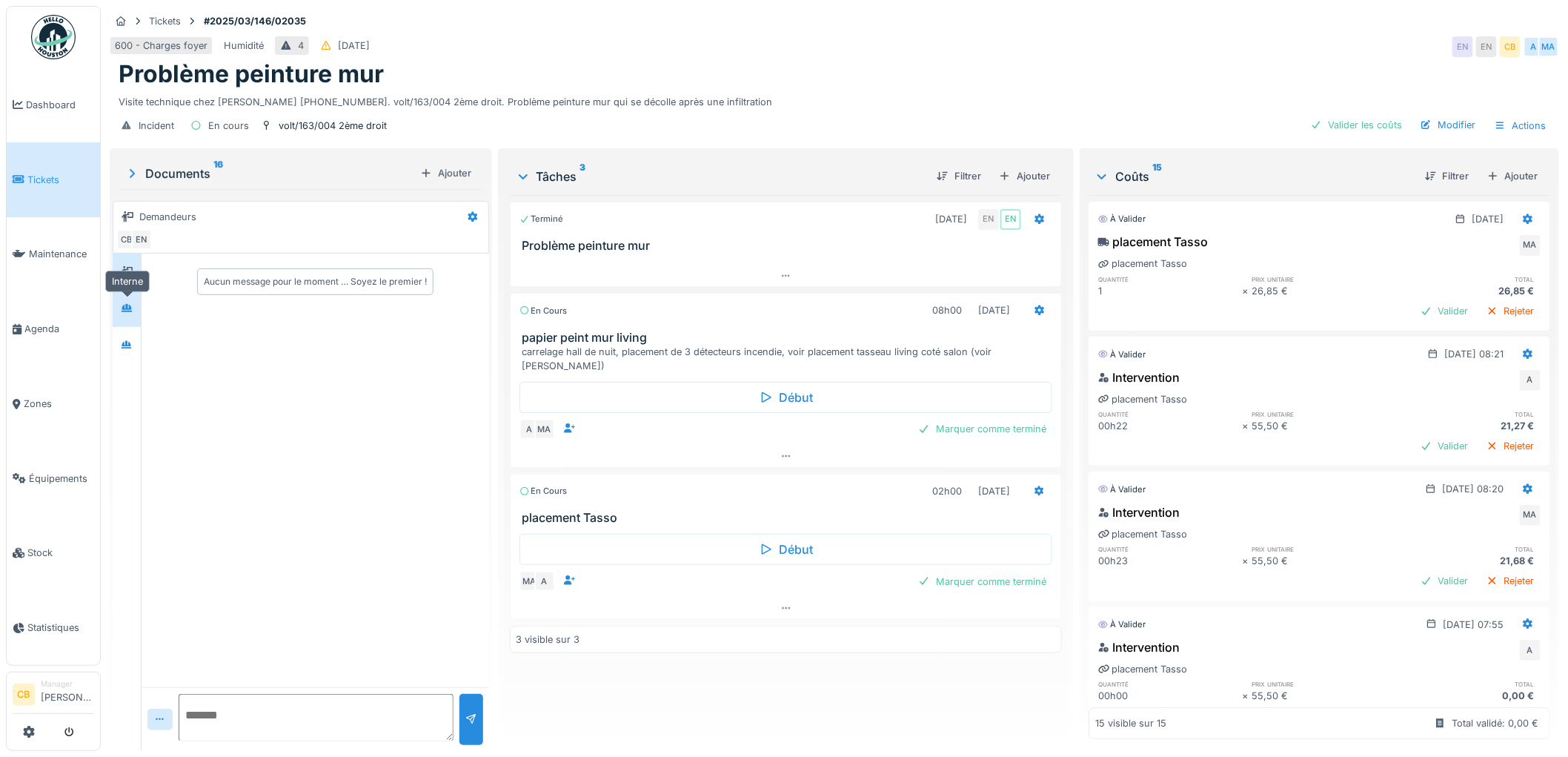
click at [124, 304] on icon at bounding box center [127, 308] width 11 height 8
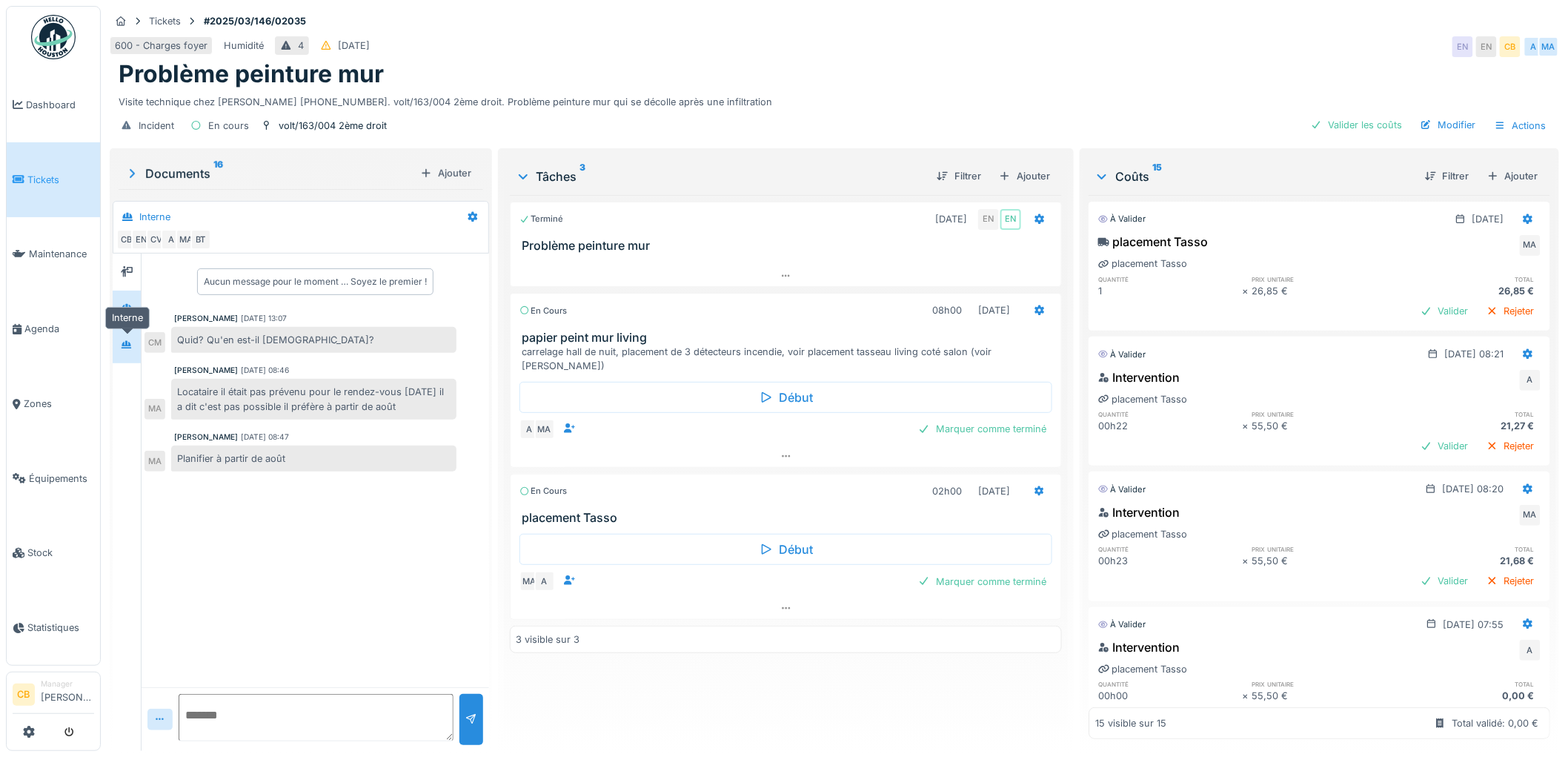
click at [124, 338] on div at bounding box center [127, 345] width 12 height 14
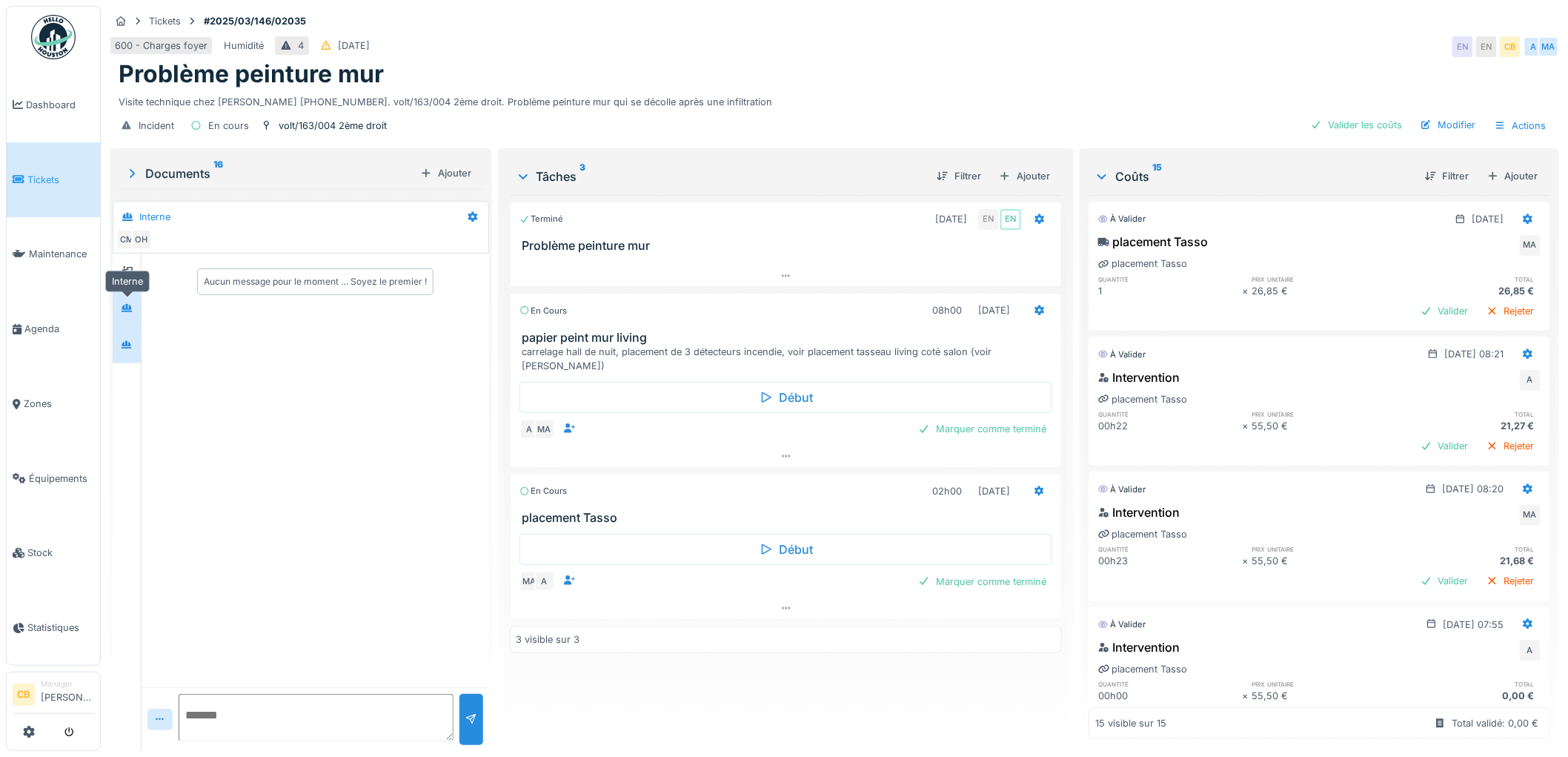
click at [124, 308] on div at bounding box center [127, 309] width 22 height 25
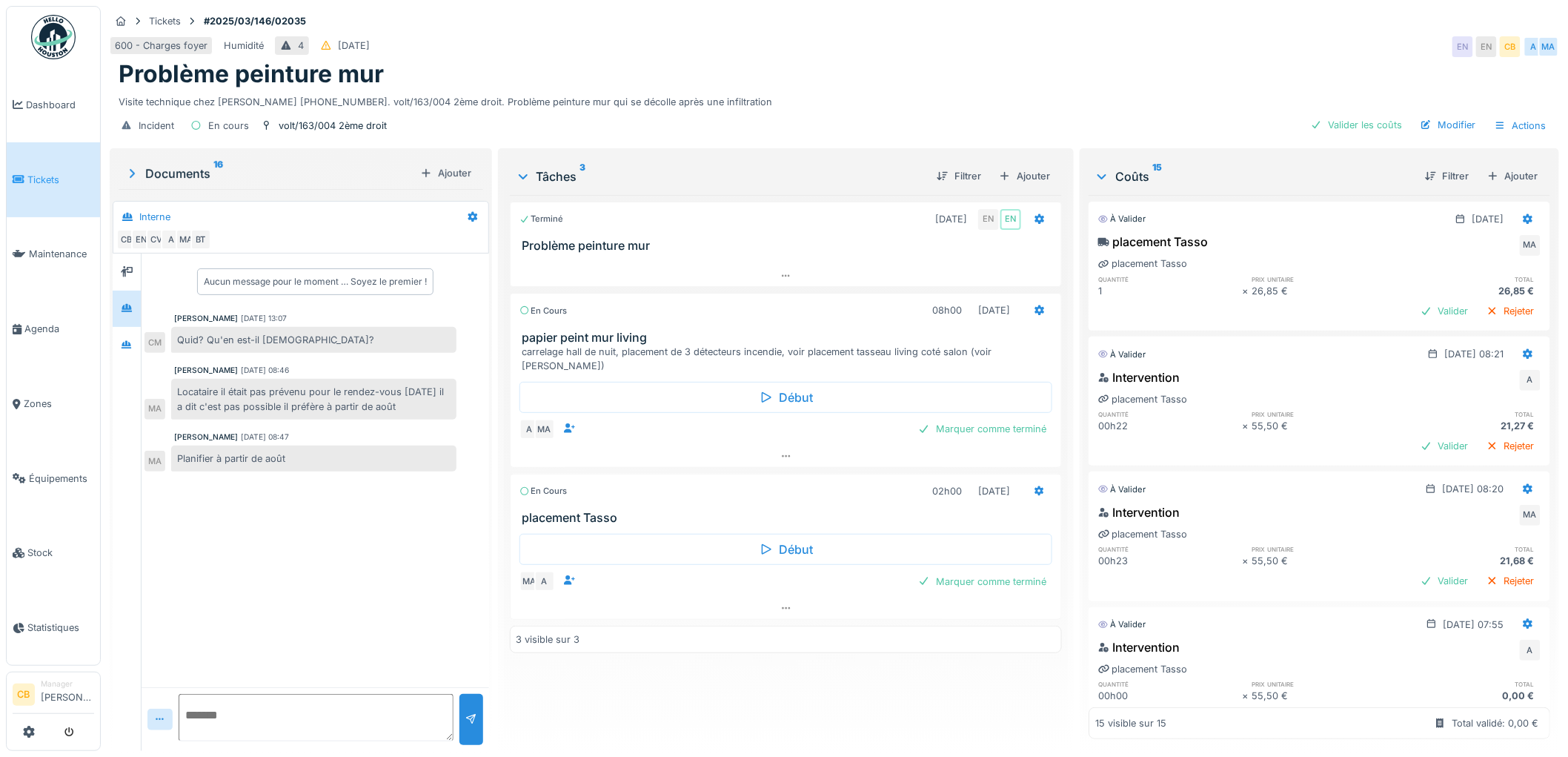
click at [131, 167] on icon at bounding box center [131, 173] width 15 height 12
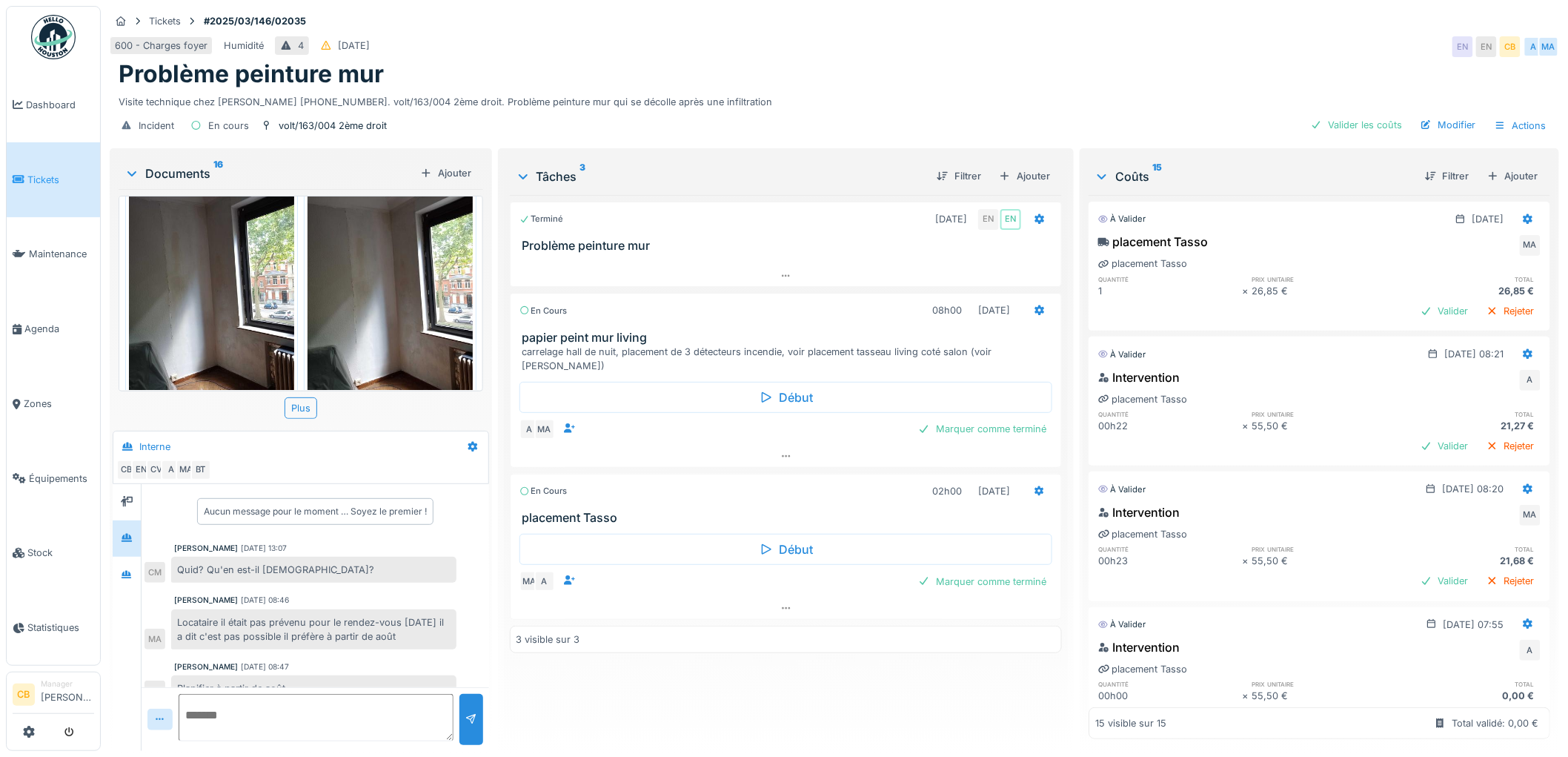
scroll to position [568, 0]
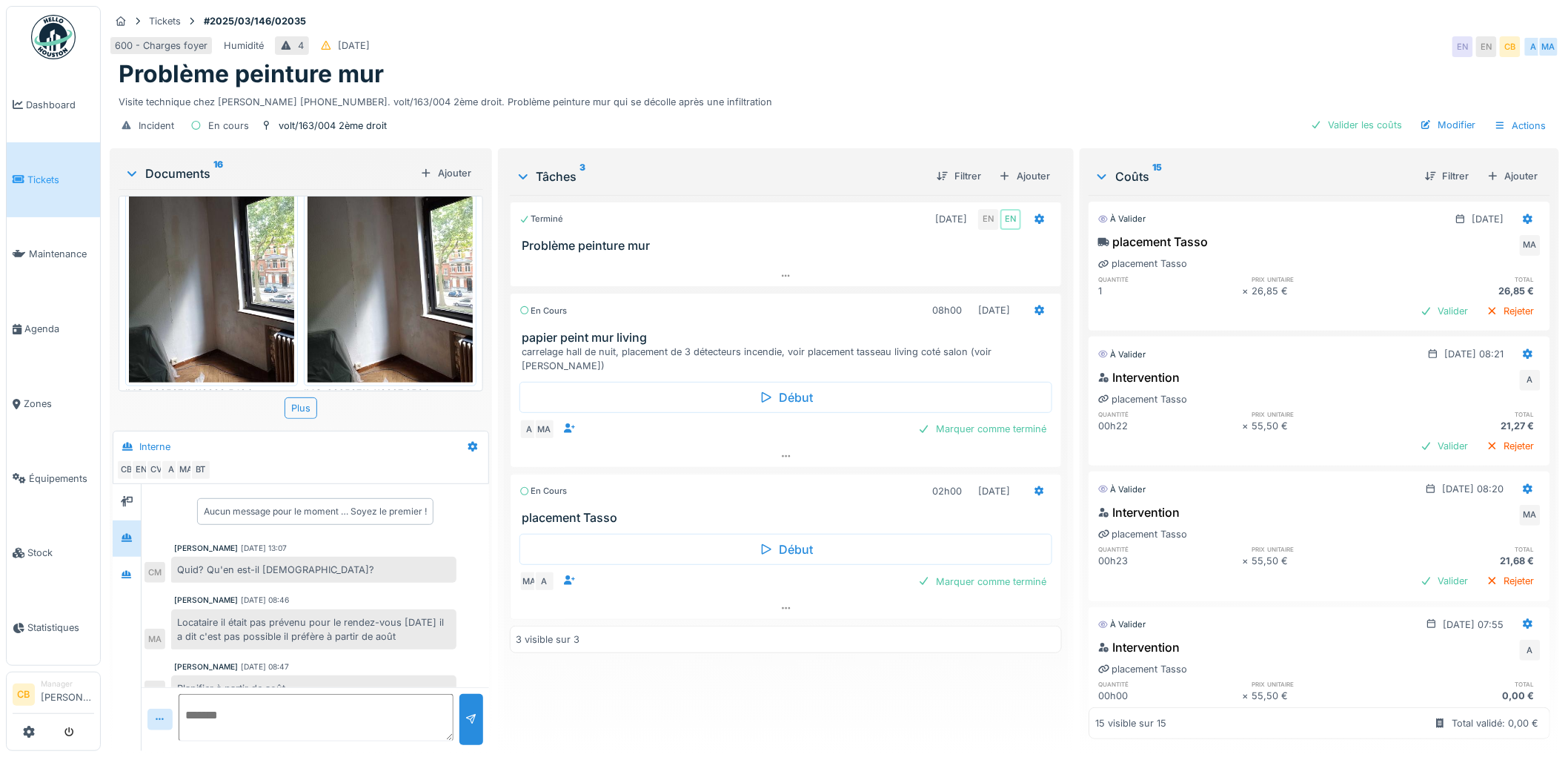
click at [209, 248] on img at bounding box center [212, 272] width 166 height 220
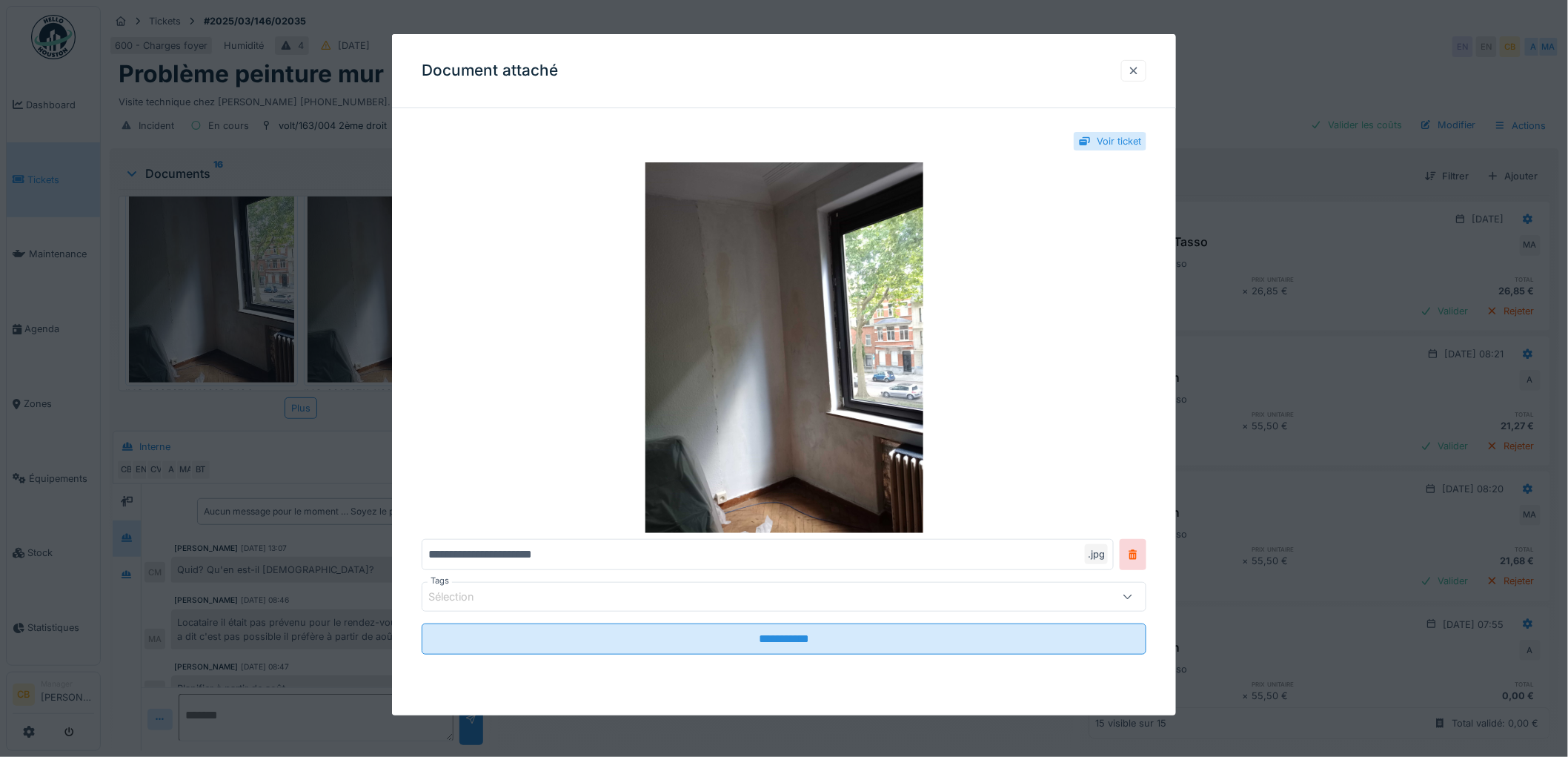
click at [1138, 65] on div at bounding box center [1133, 71] width 12 height 14
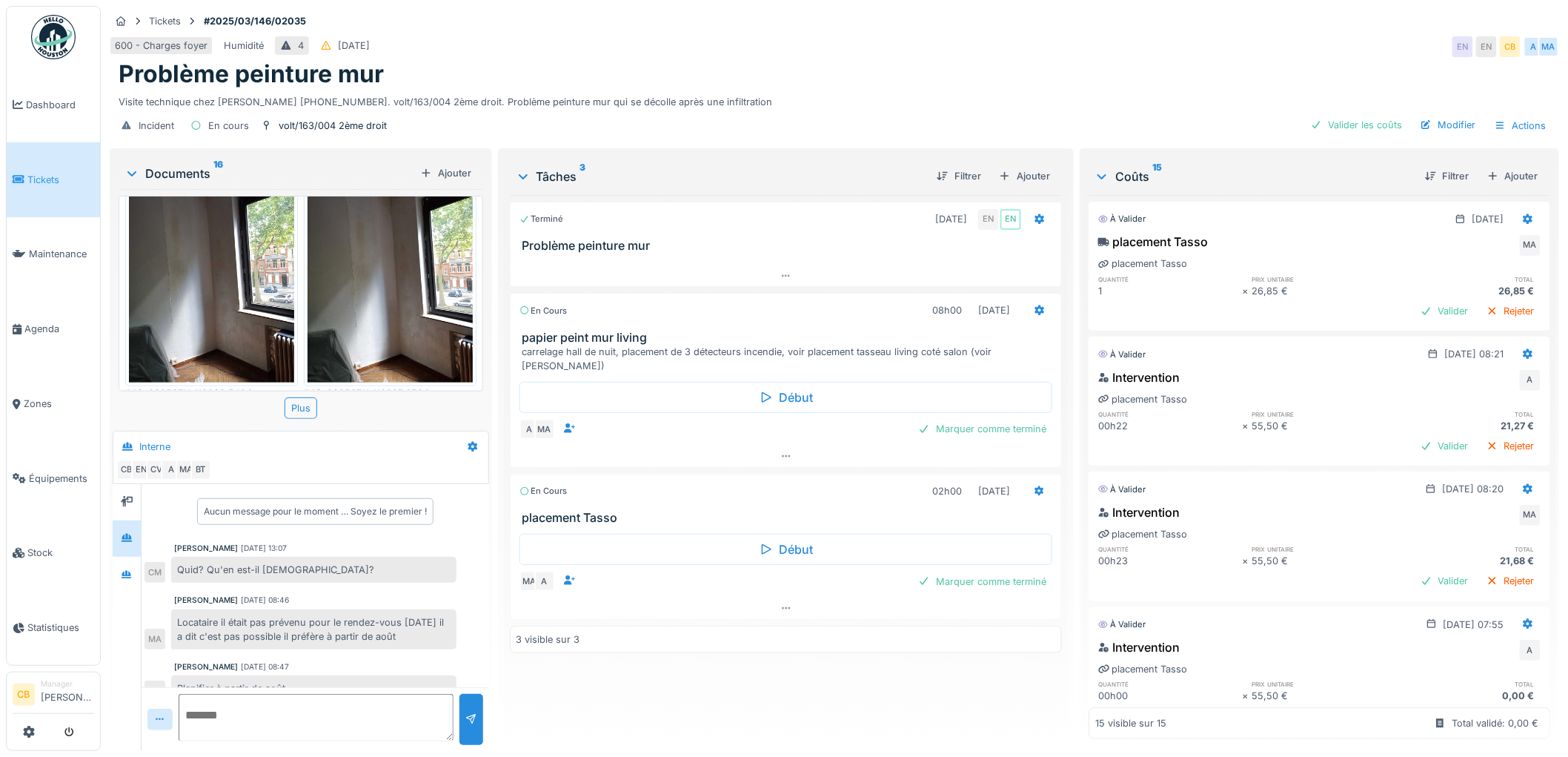
click at [212, 286] on img at bounding box center [212, 272] width 166 height 220
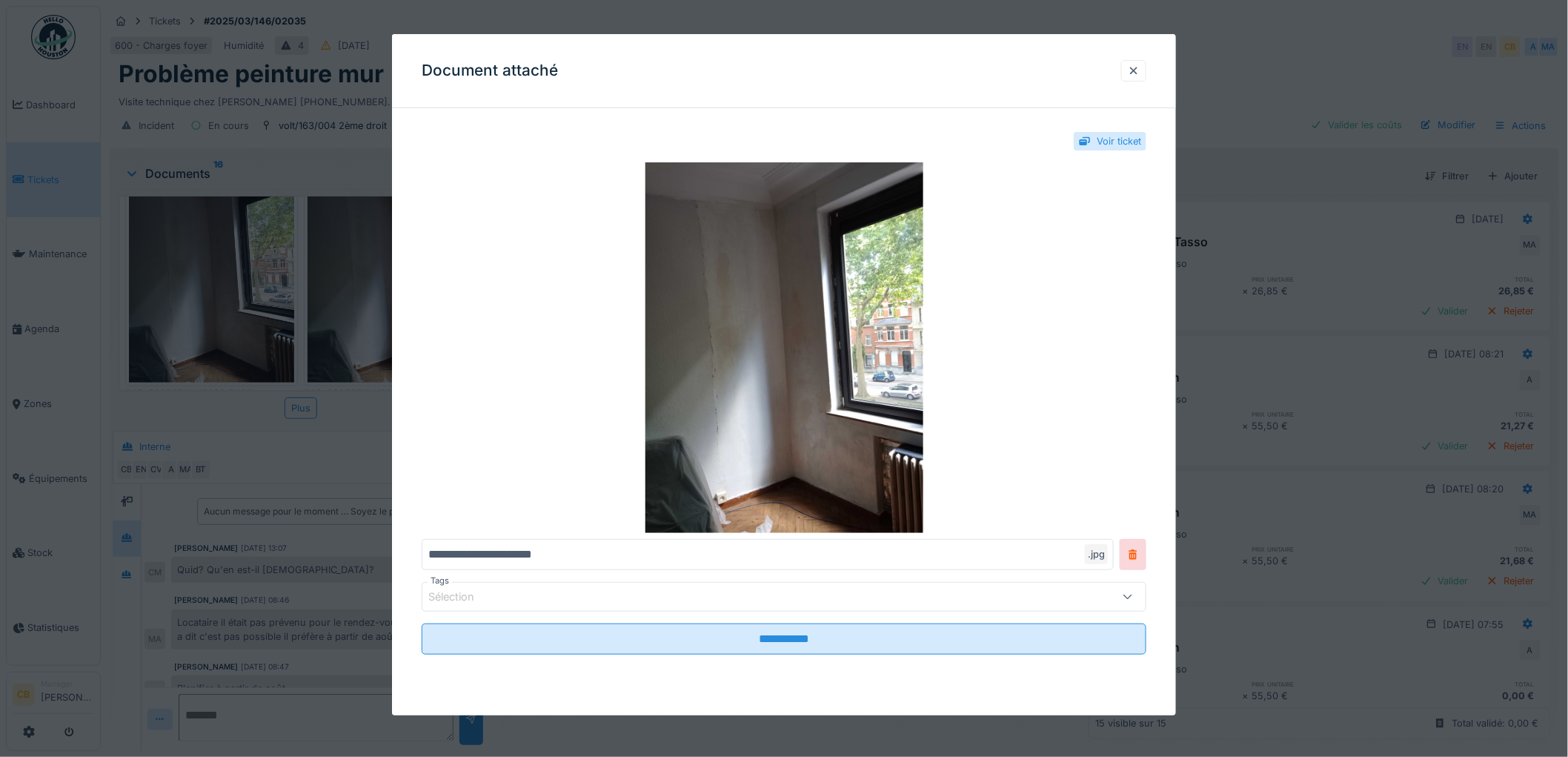
click at [210, 284] on div at bounding box center [784, 378] width 1568 height 757
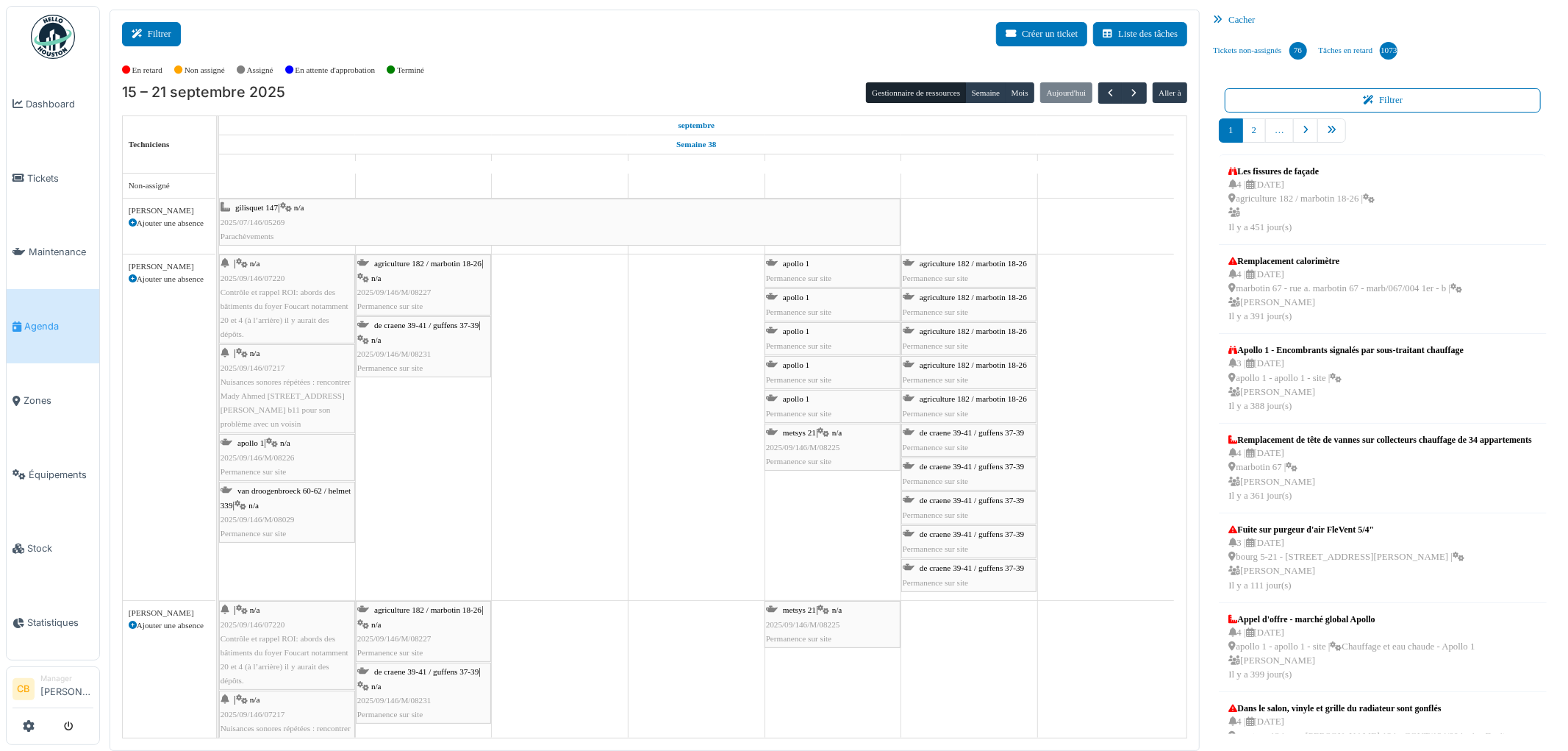
click at [166, 37] on button "Filtrer" at bounding box center [151, 34] width 59 height 24
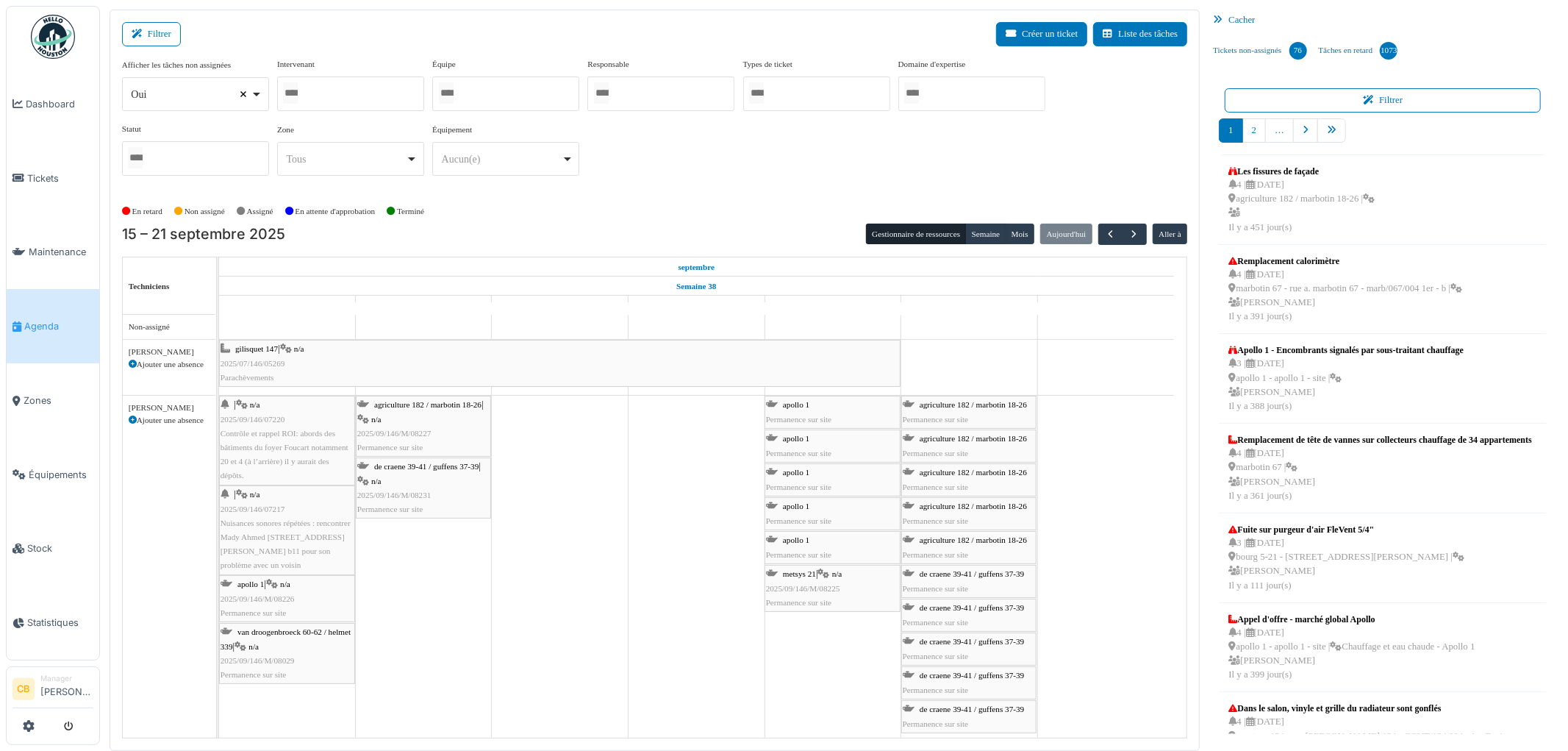
select select
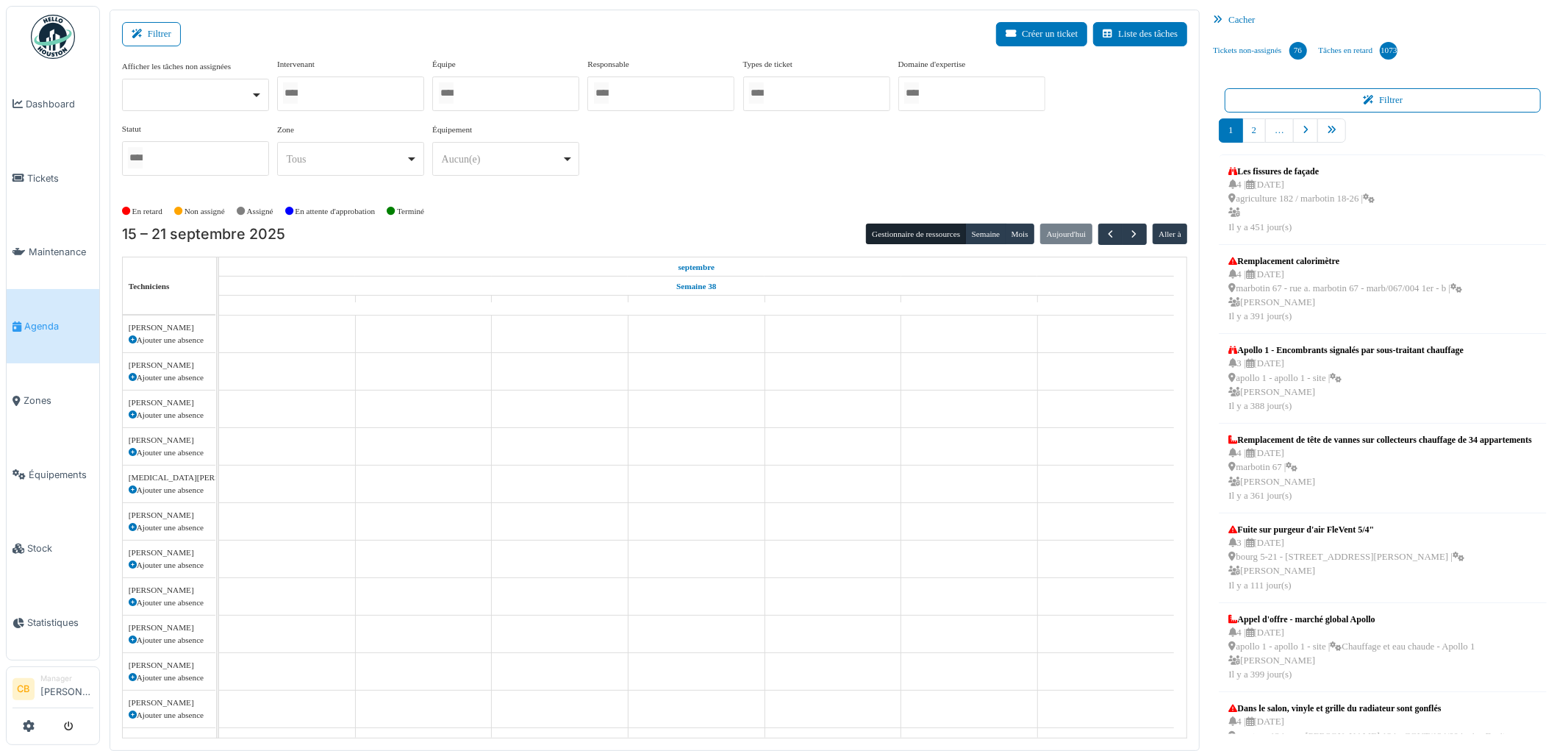
click at [294, 91] on input "Tous" at bounding box center [290, 93] width 14 height 21
type input "***"
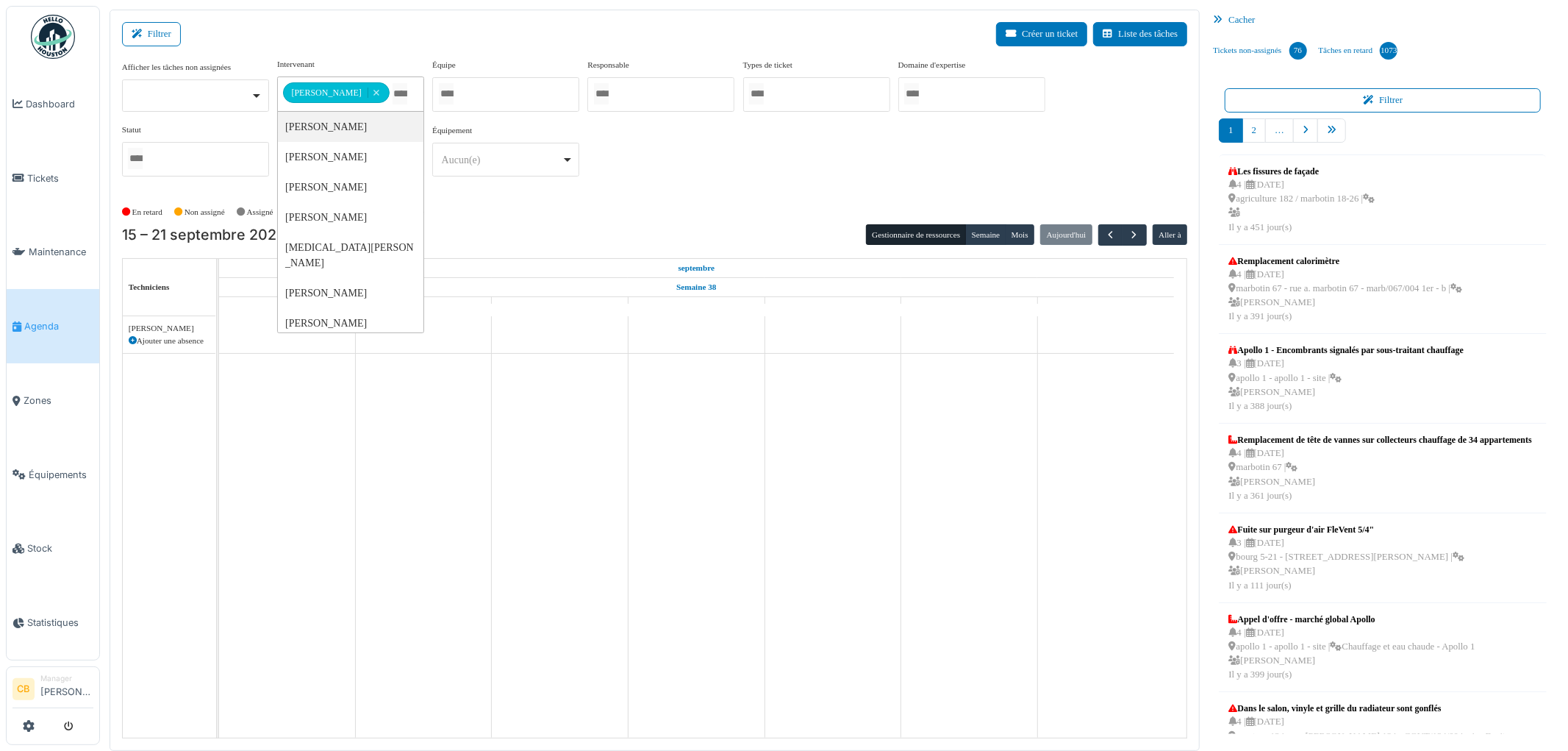
click at [833, 207] on div "En retard Non assigné [GEOGRAPHIC_DATA] En attente d'approbation Terminé" at bounding box center [654, 212] width 1066 height 24
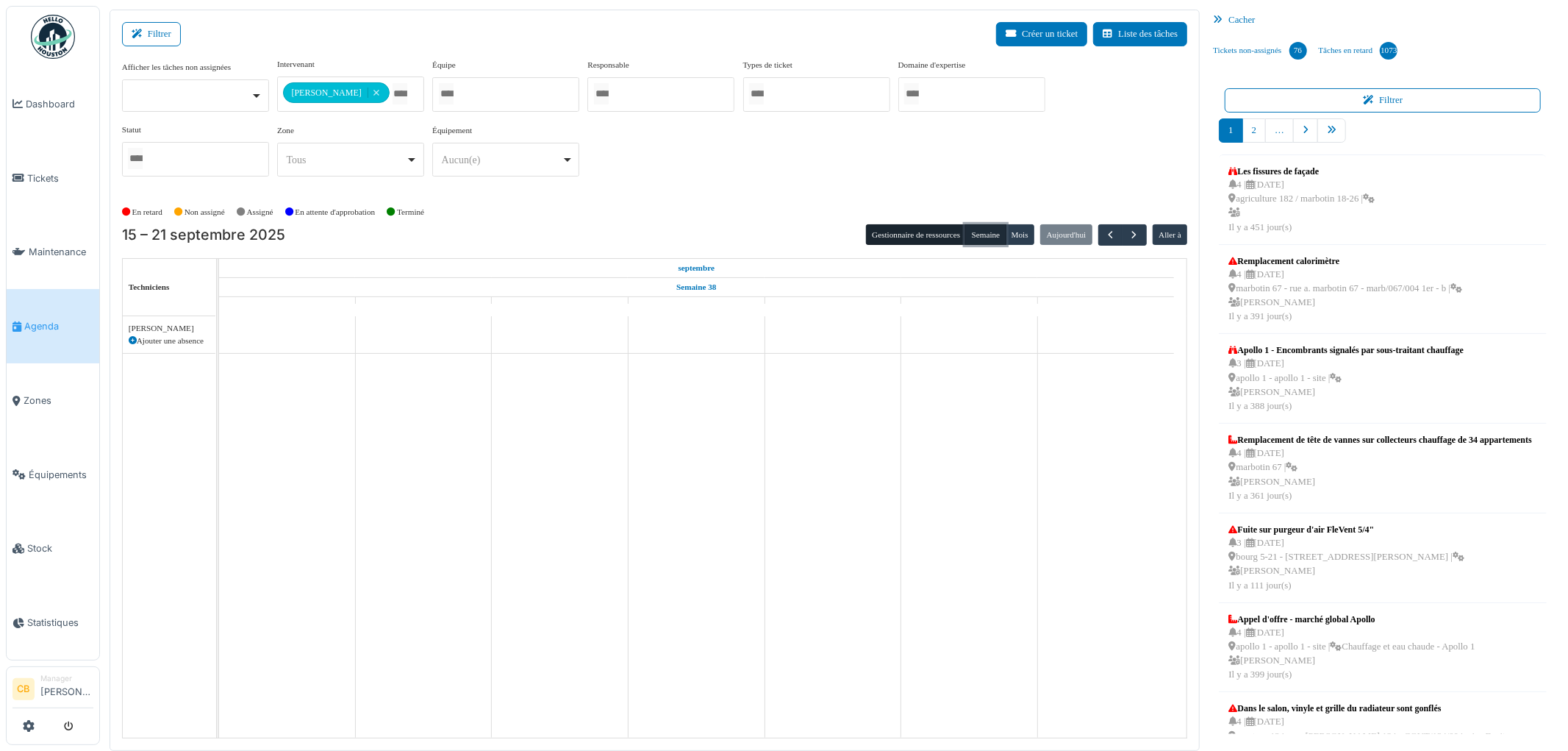
click at [995, 230] on button "Semaine" at bounding box center [985, 234] width 40 height 21
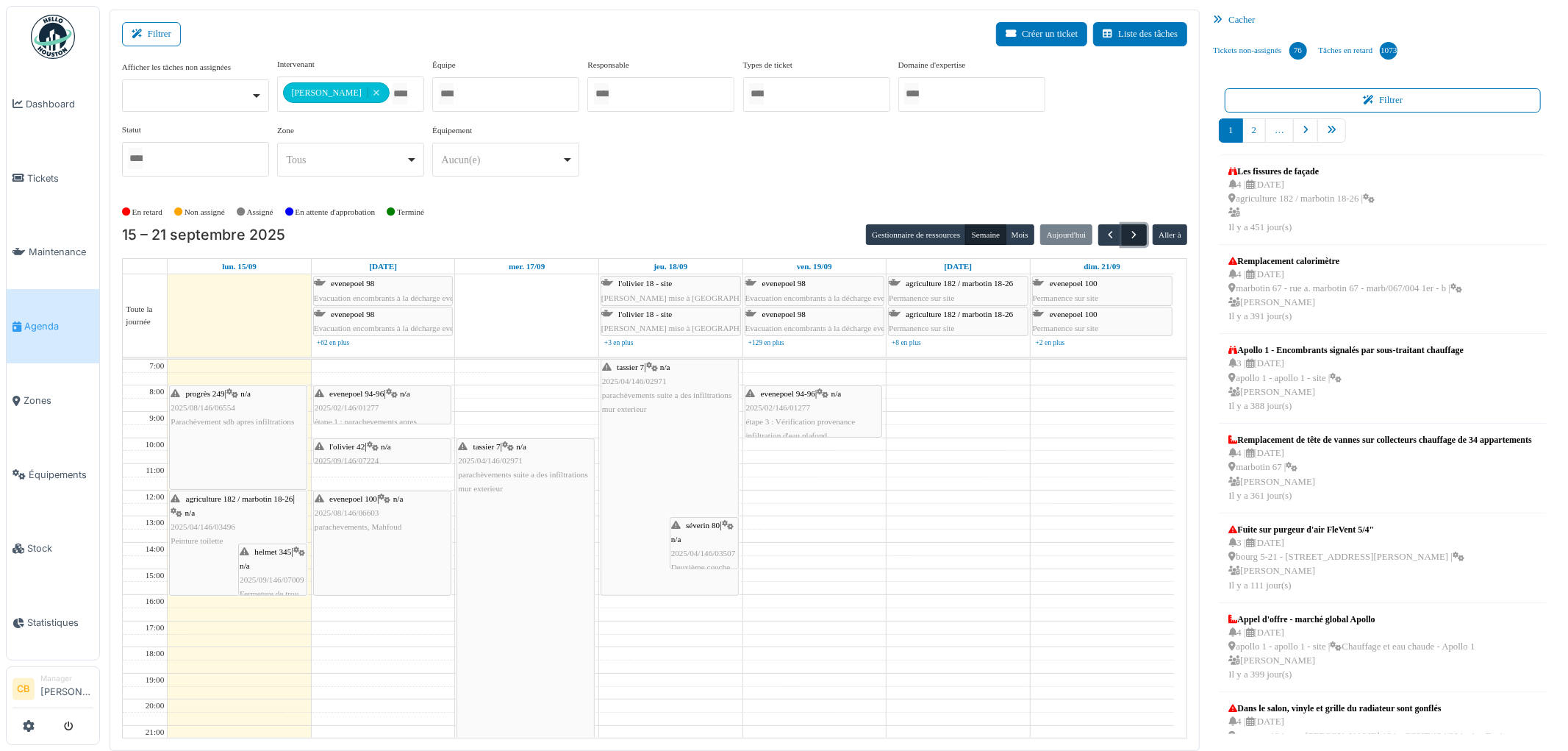
click at [1129, 234] on span "button" at bounding box center [1135, 235] width 12 height 12
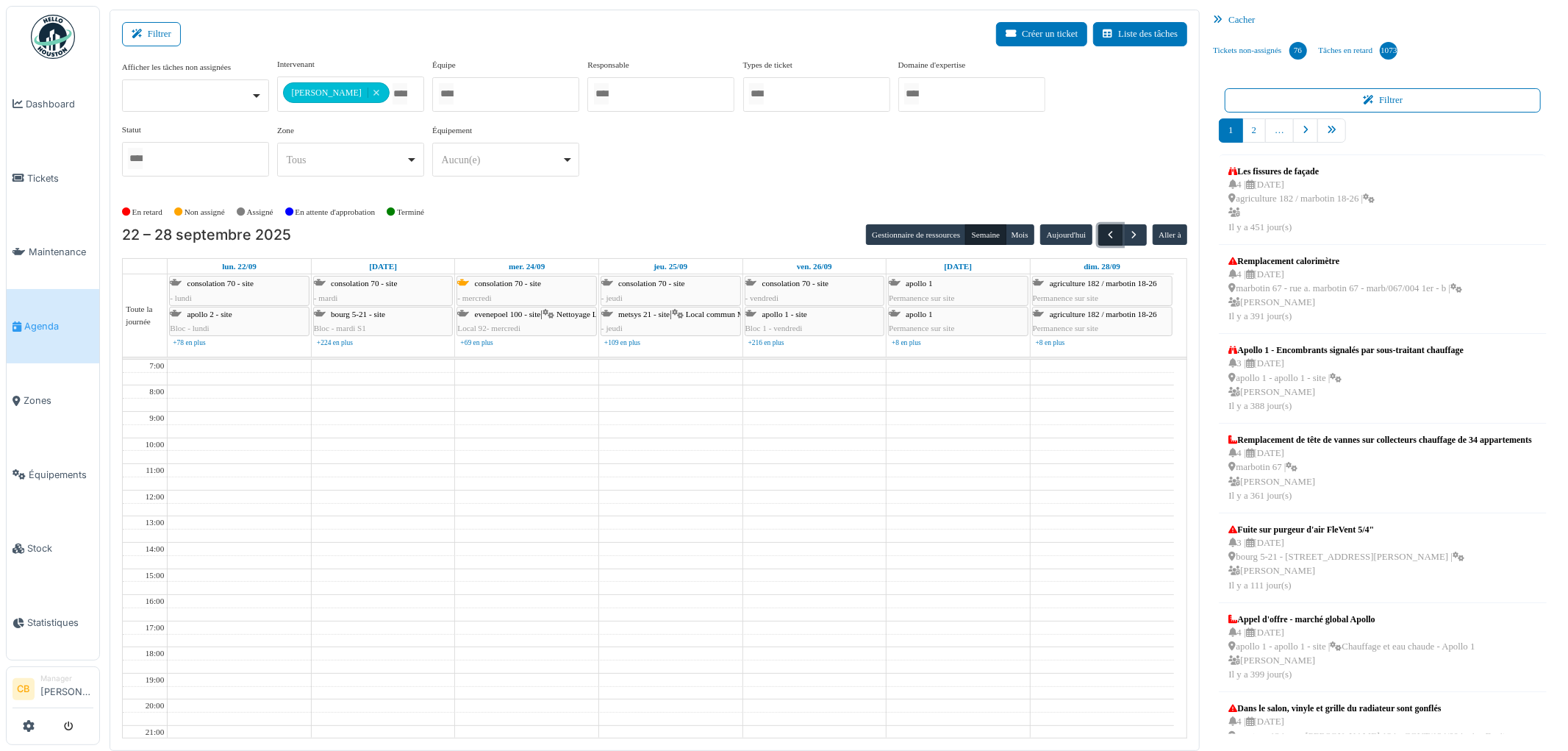
click at [1105, 234] on span "button" at bounding box center [1111, 235] width 12 height 12
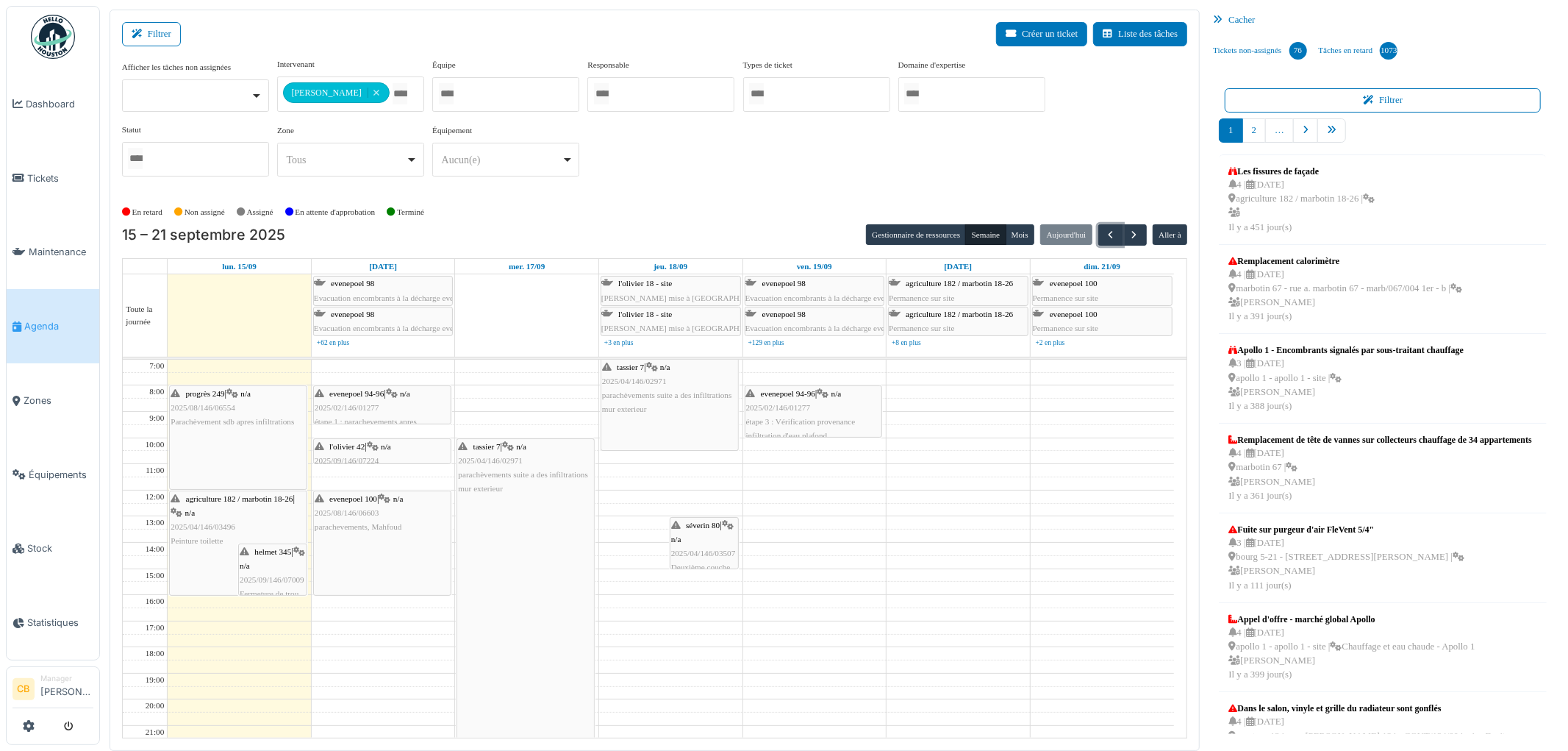
drag, startPoint x: 625, startPoint y: 594, endPoint x: 637, endPoint y: 447, distance: 147.5
click at [637, 447] on div "tassier 7 | n/a 2025/04/146/02971 parachèvements suite a des infiltrations mur …" at bounding box center [671, 582] width 143 height 444
drag, startPoint x: 495, startPoint y: 523, endPoint x: 506, endPoint y: 469, distance: 55.1
click at [506, 469] on div "tassier 7 | n/a 2025/04/146/02971 parachèvements suite a des infiltrations mur …" at bounding box center [526, 582] width 143 height 444
drag, startPoint x: 666, startPoint y: 396, endPoint x: 660, endPoint y: 350, distance: 46.4
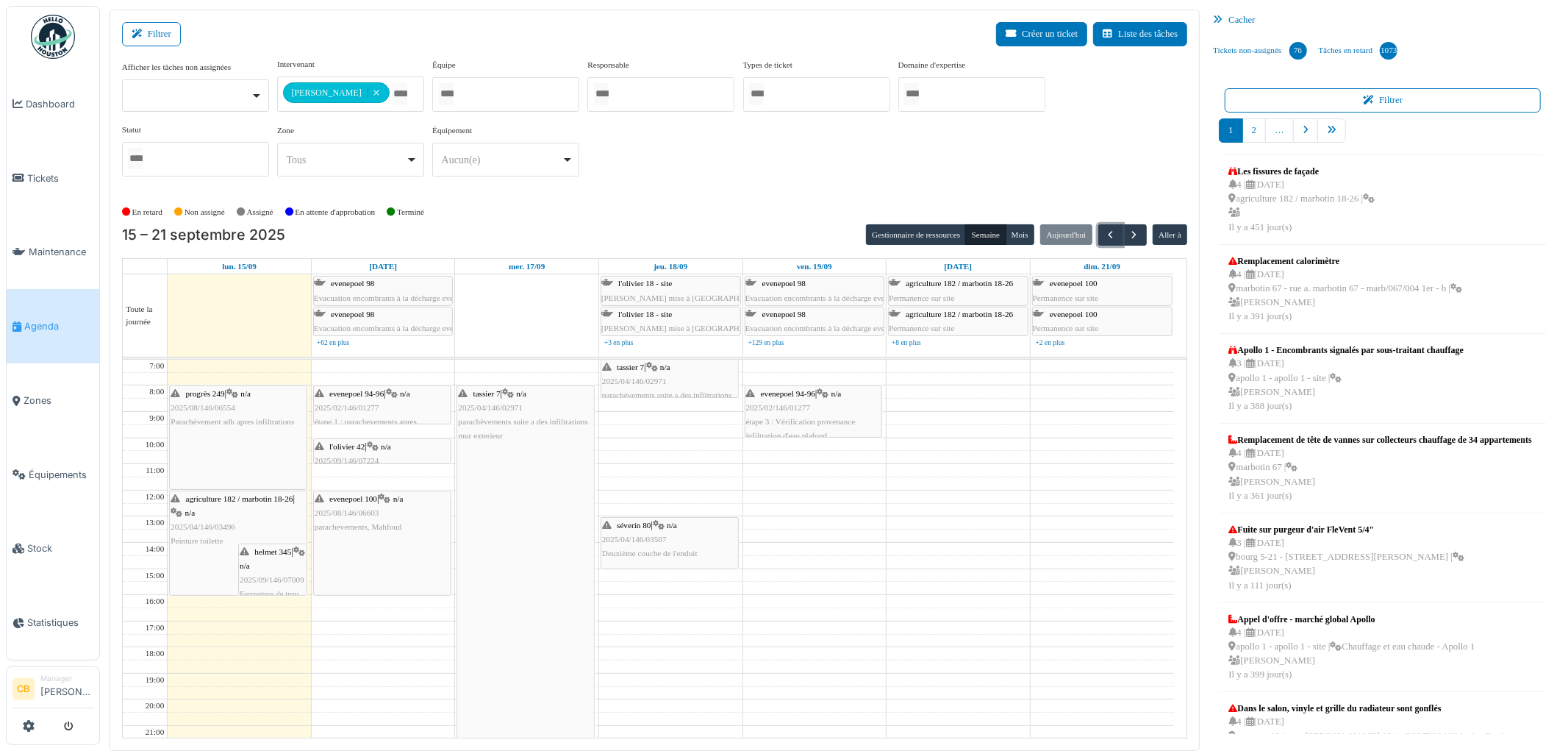
click at [660, 350] on tbody "Toute la journée evenepoel 98 Evacuation encombrants à la décharge evenepoel ev…" at bounding box center [655, 506] width 1065 height 464
drag, startPoint x: 536, startPoint y: 602, endPoint x: 542, endPoint y: 419, distance: 183.1
click at [542, 419] on div "tassier 7 | n/a 2025/04/146/02971 parachèvements suite a des infiltrations mur …" at bounding box center [526, 582] width 143 height 444
drag, startPoint x: 515, startPoint y: 567, endPoint x: 520, endPoint y: 379, distance: 188.1
click at [520, 379] on div "tassier 7 | n/a 2025/04/146/02971 parachèvements suite a des infiltrations mur …" at bounding box center [526, 582] width 143 height 444
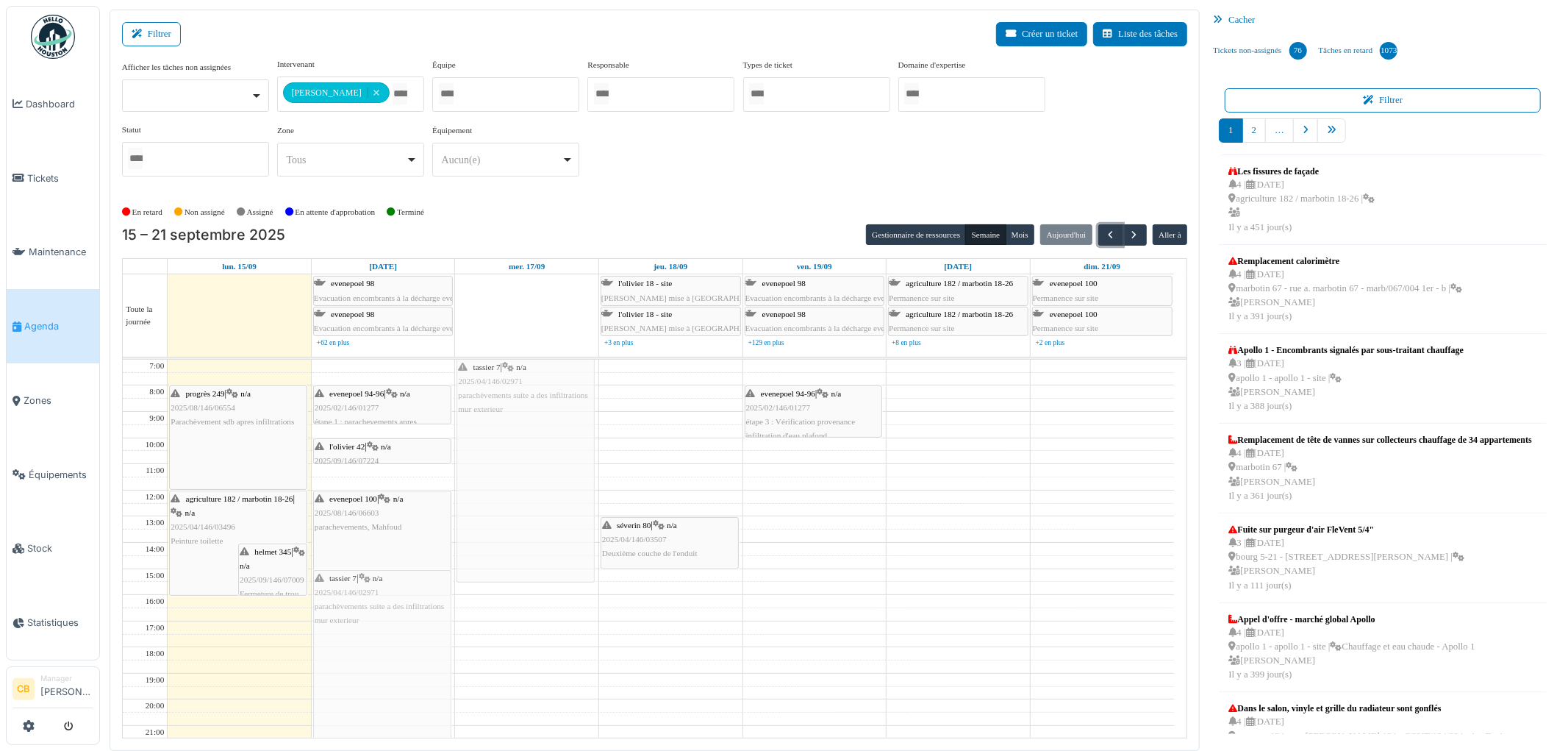
drag, startPoint x: 523, startPoint y: 629, endPoint x: 523, endPoint y: 579, distance: 50.0
click at [523, 579] on div "tassier 7 | n/a 2025/04/146/02971 parachèvements suite a des infiltrations mur …" at bounding box center [526, 582] width 143 height 444
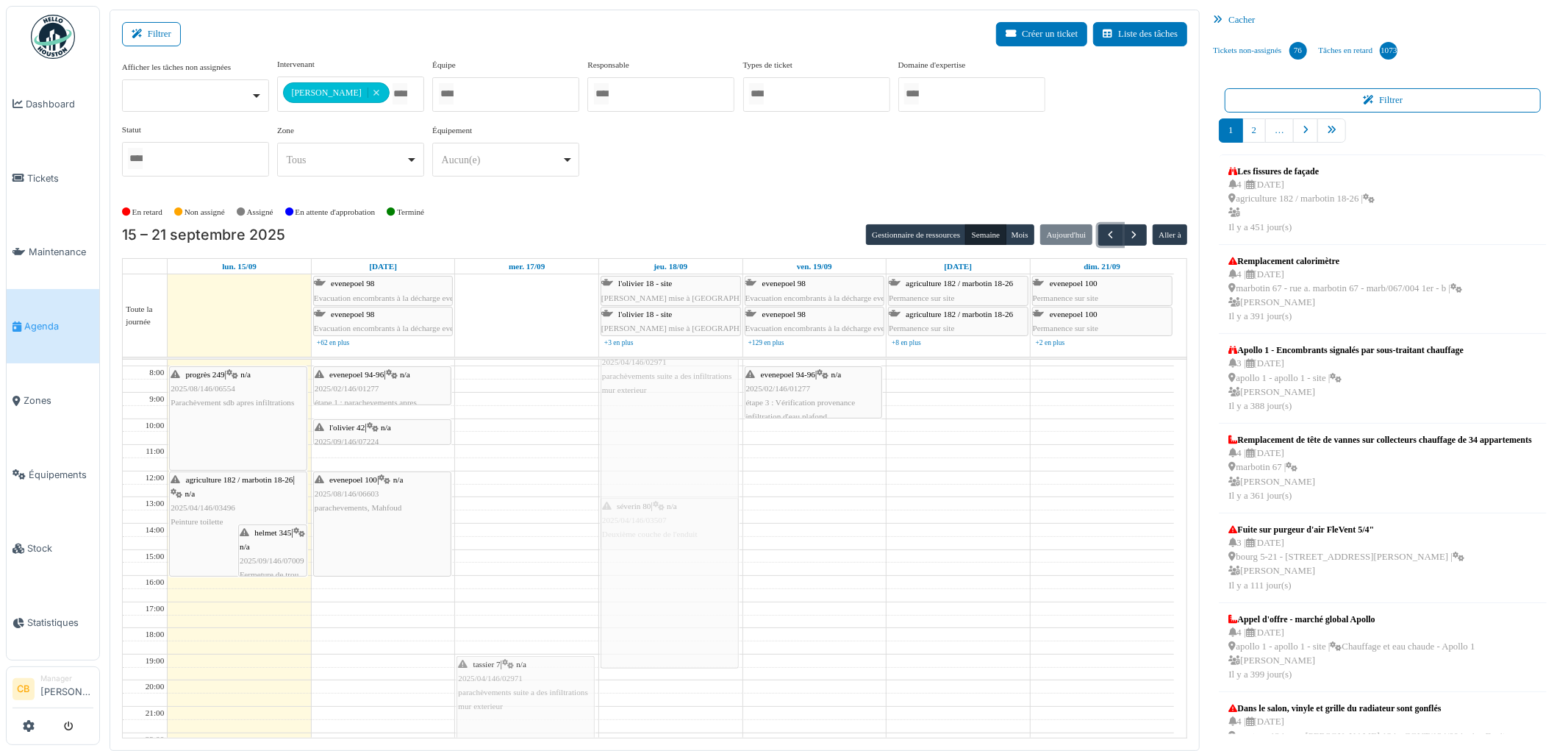
scroll to position [27, 0]
drag, startPoint x: 403, startPoint y: 644, endPoint x: 515, endPoint y: 712, distance: 131.0
click at [528, 697] on tr "agriculture 182 / marbotin 18-26 | n/a 2025/04/146/03496 Peinture toilette helm…" at bounding box center [648, 555] width 1051 height 444
drag, startPoint x: 526, startPoint y: 663, endPoint x: 523, endPoint y: 393, distance: 270.0
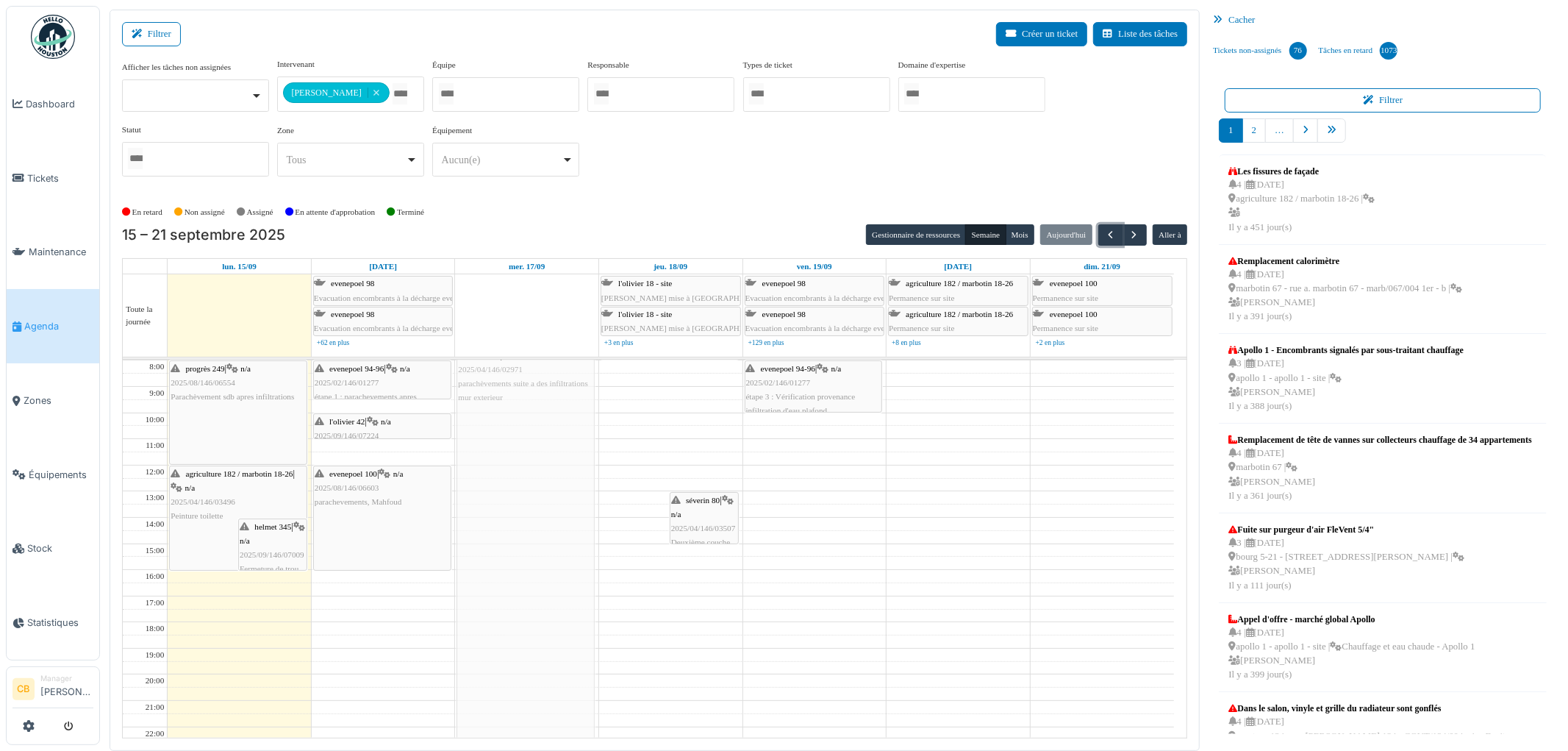
click at [523, 393] on div "tassier 7 | n/a 2025/04/146/02971 parachèvements suite a des infiltrations mur …" at bounding box center [526, 557] width 143 height 444
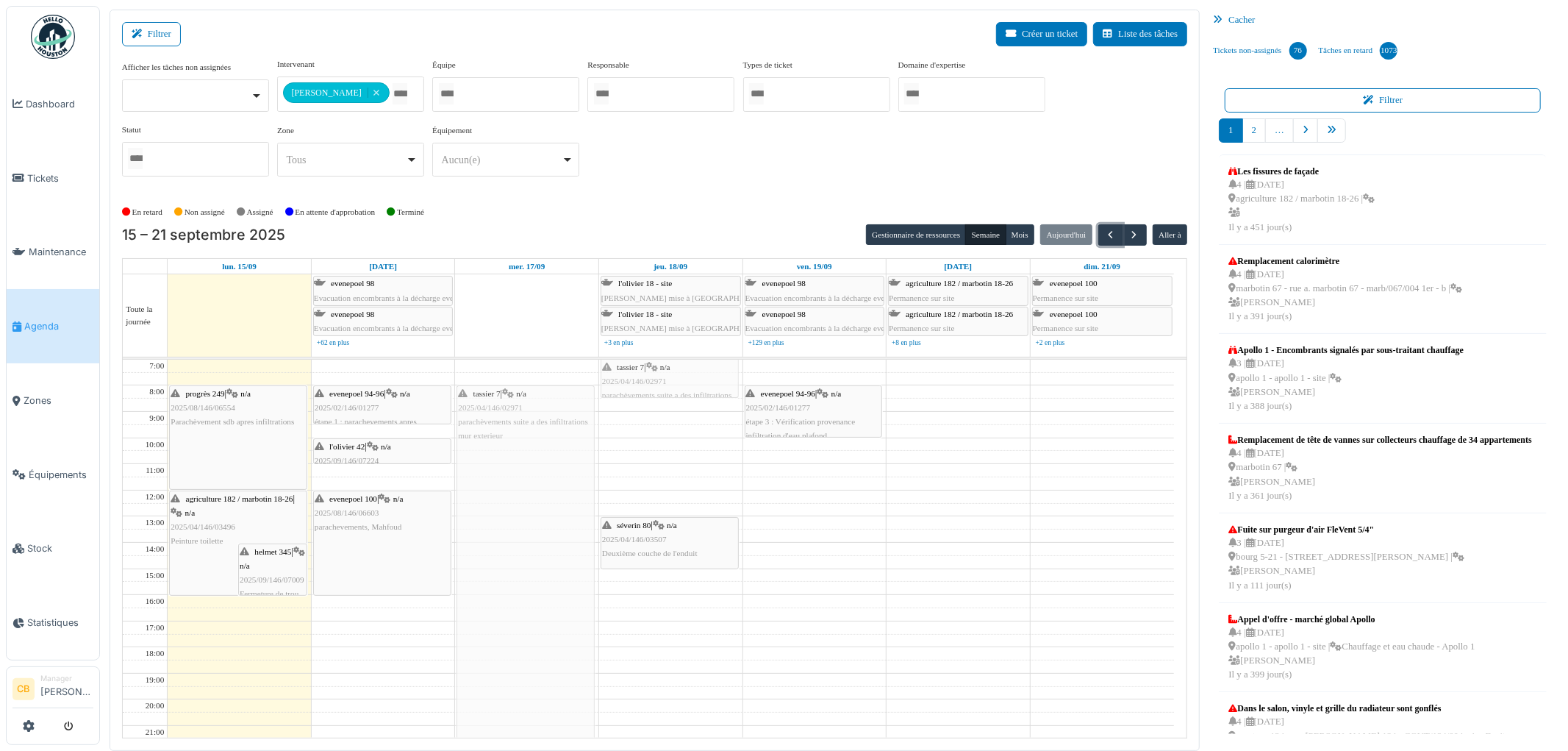
drag, startPoint x: 561, startPoint y: 454, endPoint x: 559, endPoint y: 466, distance: 12.2
click at [559, 466] on div "tassier 7 | n/a 2025/04/146/02971 parachèvements suite a des infiltrations mur …" at bounding box center [526, 582] width 143 height 444
drag, startPoint x: 630, startPoint y: 396, endPoint x: 612, endPoint y: 456, distance: 62.6
click at [620, 450] on div "tassier 7 | n/a 2025/04/146/02971 parachèvements suite a des infiltrations mur …" at bounding box center [671, 582] width 143 height 444
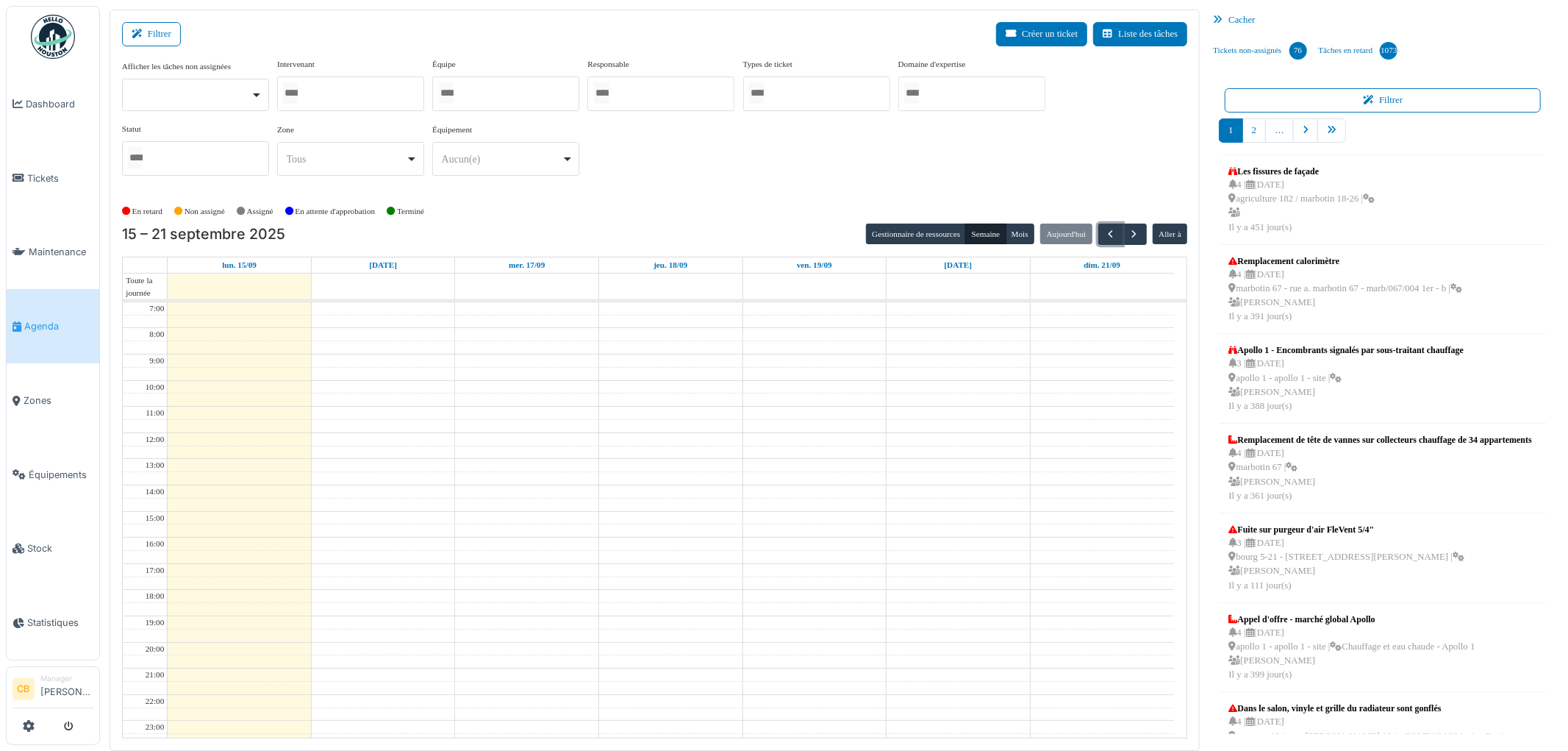
click at [372, 91] on div at bounding box center [350, 94] width 147 height 34
type input "*****"
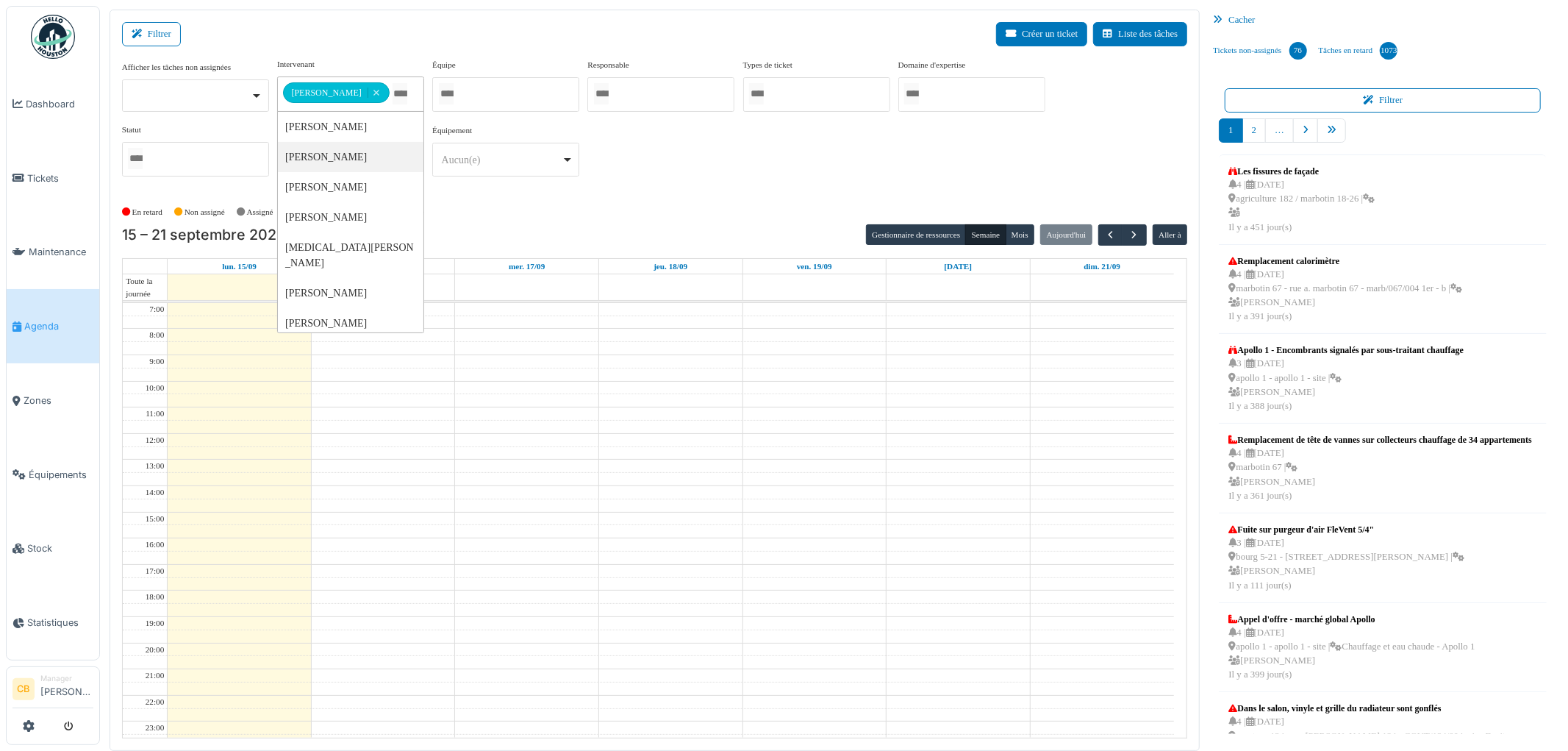
click at [622, 174] on div "**********" at bounding box center [654, 123] width 1066 height 130
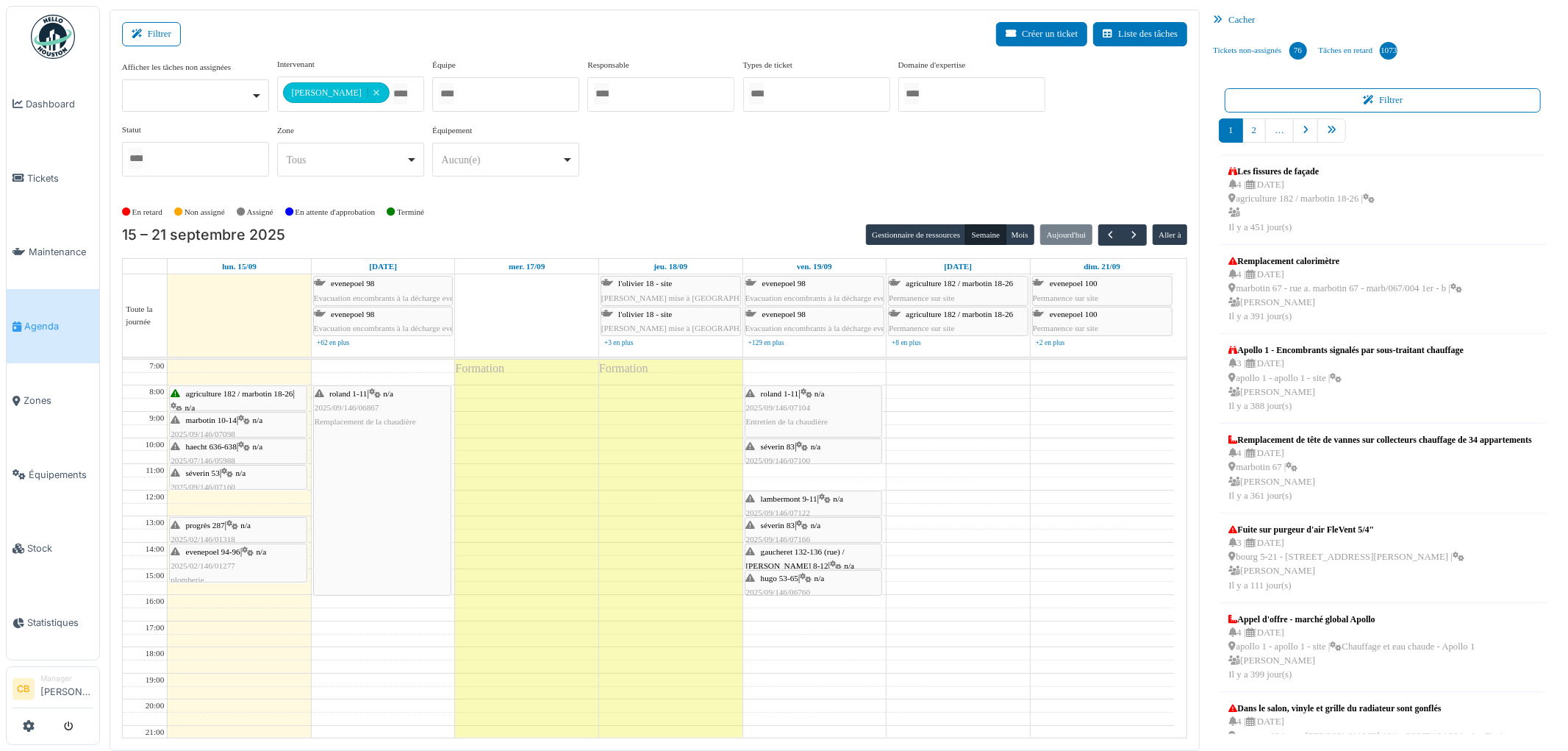
click at [563, 395] on div "Formation" at bounding box center [526, 583] width 143 height 447
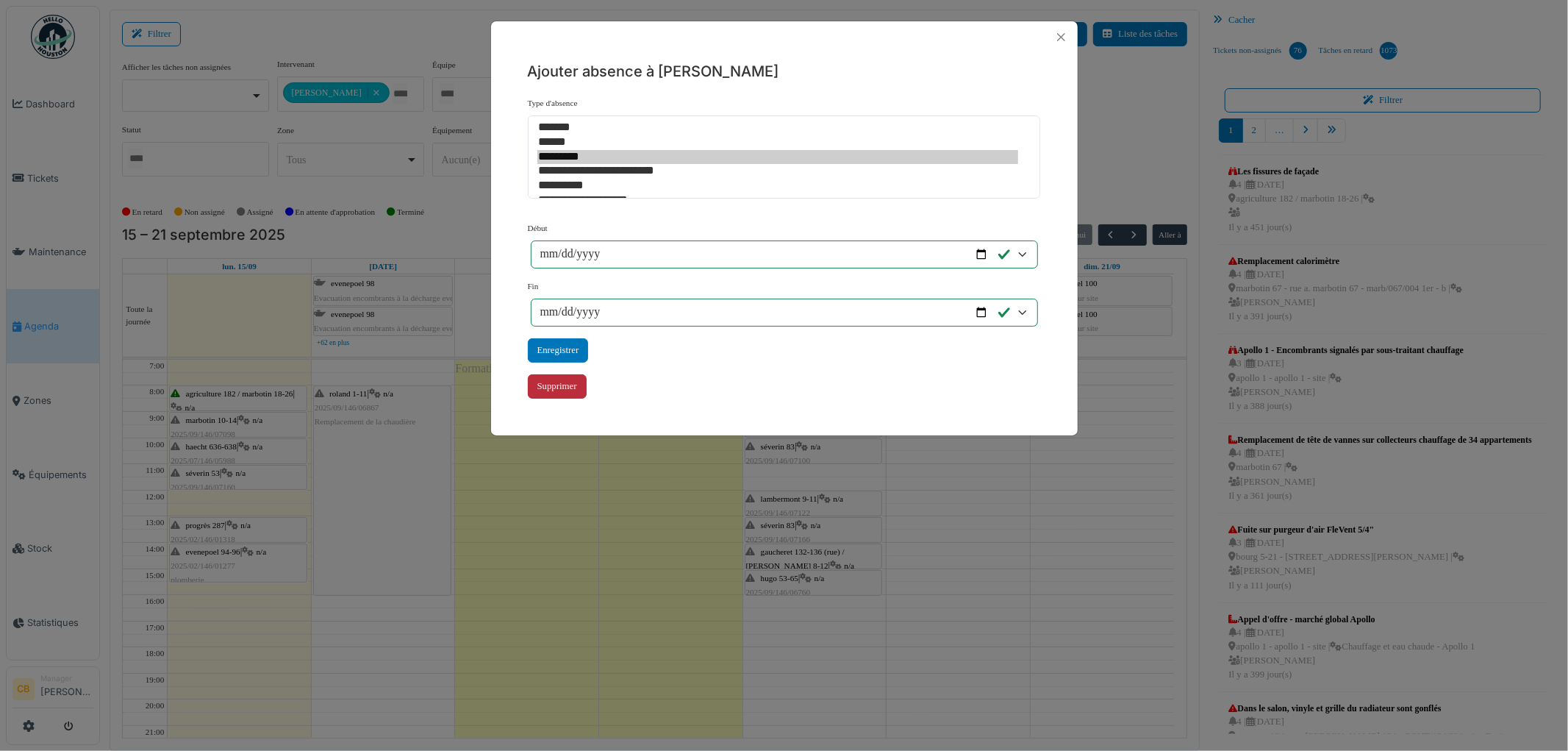
click at [570, 386] on div "Supprimer" at bounding box center [557, 387] width 59 height 24
